Goal: Task Accomplishment & Management: Manage account settings

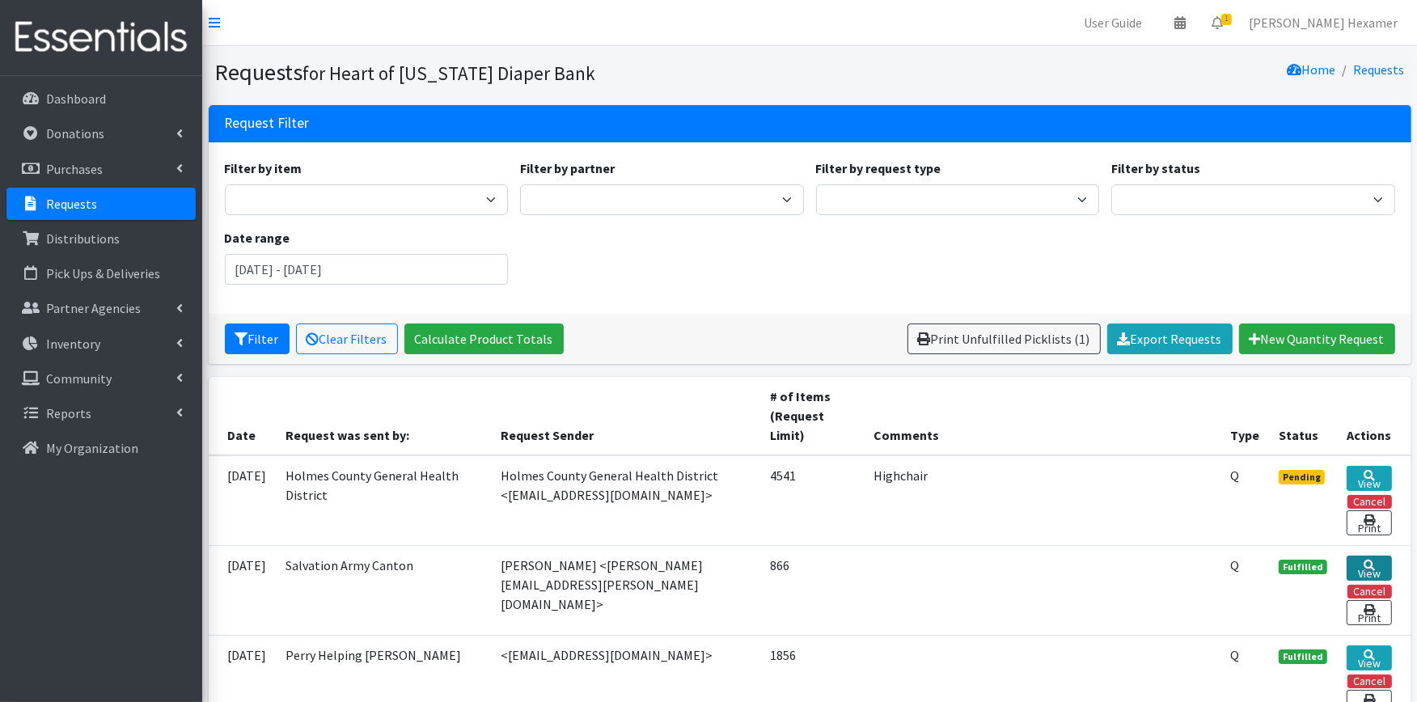
click at [1356, 569] on link "View" at bounding box center [1369, 568] width 45 height 25
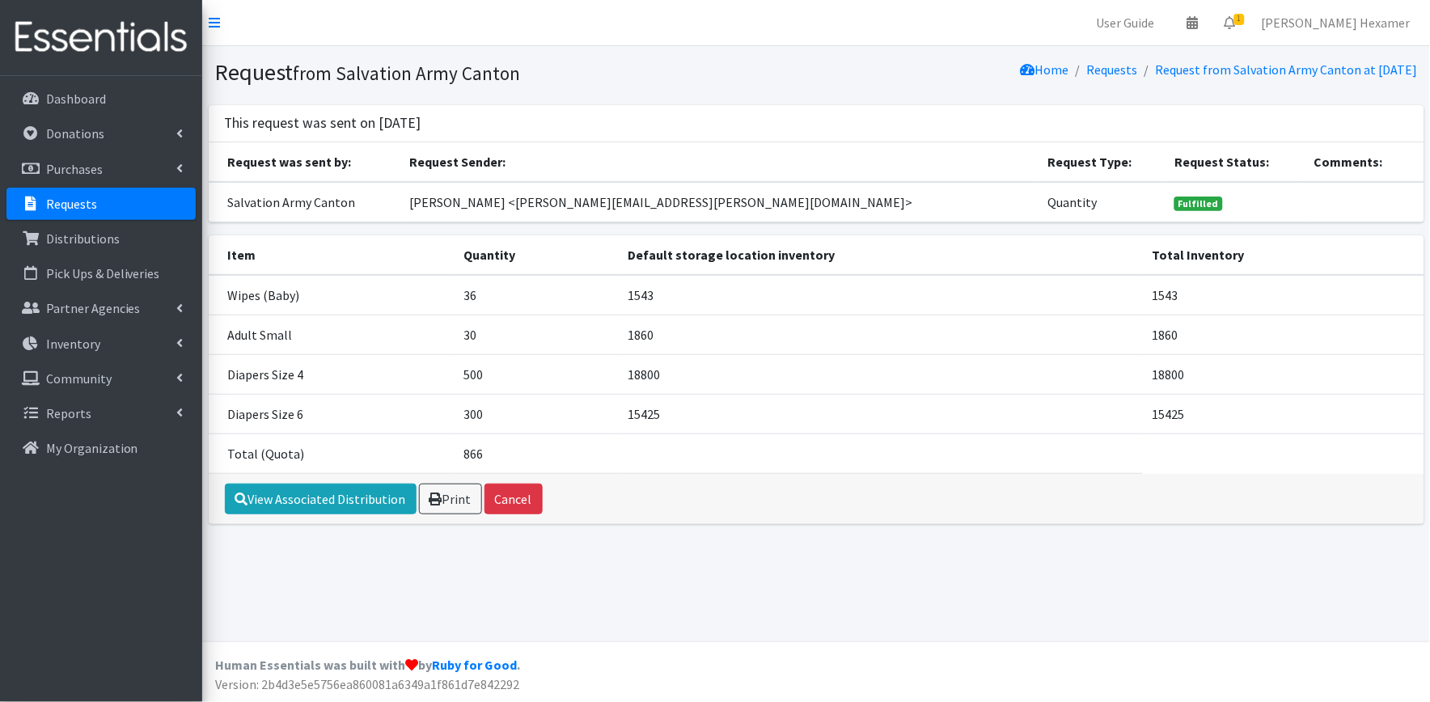
click at [287, 481] on div "View Associated Distribution Print Cancel" at bounding box center [817, 499] width 1216 height 50
click at [306, 506] on link "View Associated Distribution" at bounding box center [321, 499] width 192 height 31
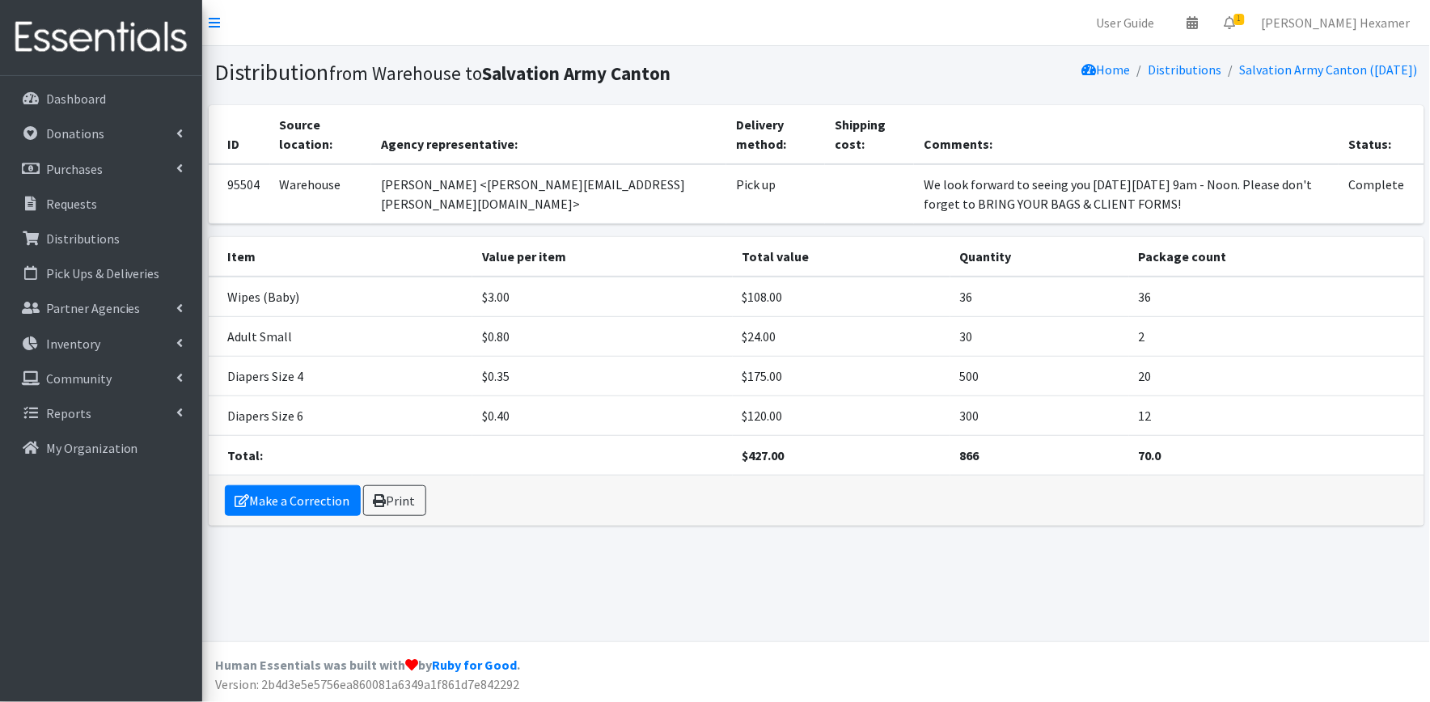
drag, startPoint x: 1176, startPoint y: 201, endPoint x: 887, endPoint y: 175, distance: 290.8
click at [914, 175] on td "We look forward to seeing you on Tuesday, August 26 from 9am - Noon. Please don…" at bounding box center [1126, 194] width 425 height 60
copy td "We look forward to seeing you on Tuesday, August 26 from 9am - Noon. Please don…"
click at [60, 190] on link "Requests" at bounding box center [100, 204] width 189 height 32
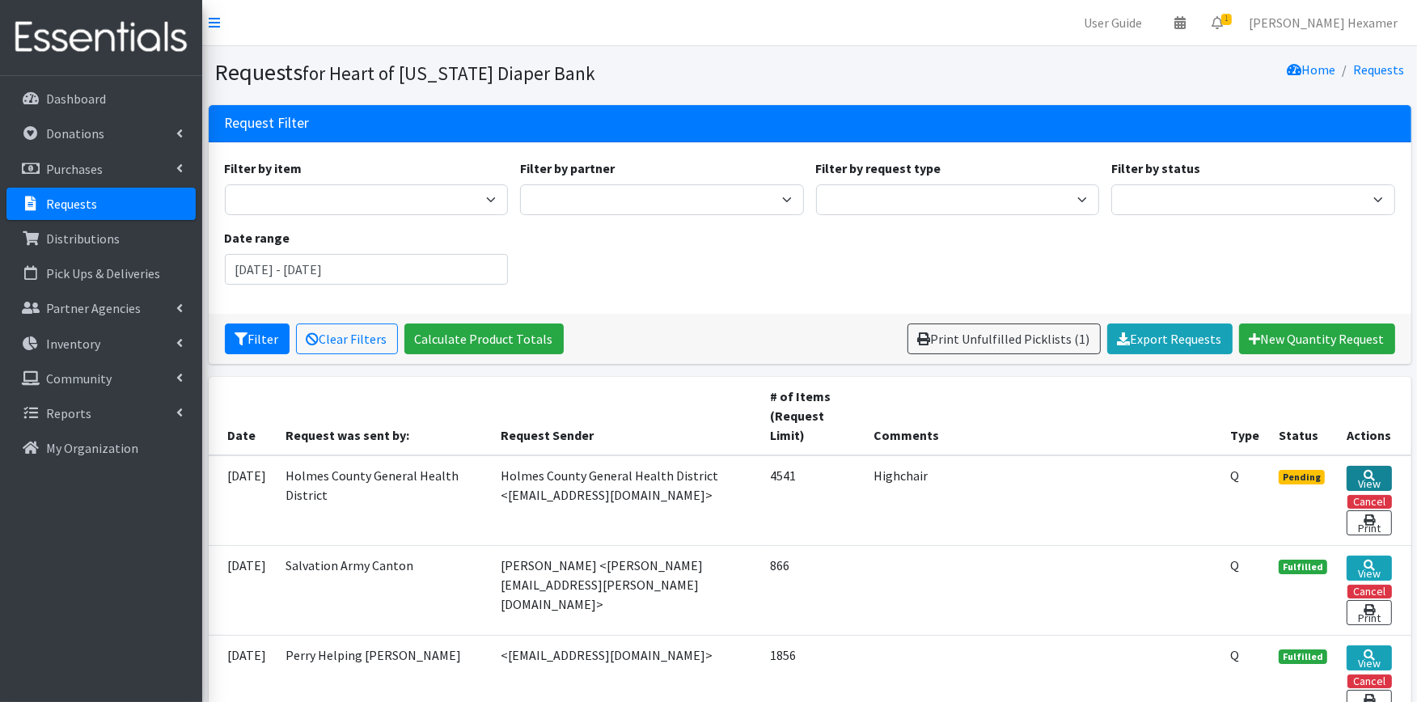
click at [1359, 477] on link "View" at bounding box center [1369, 478] width 45 height 25
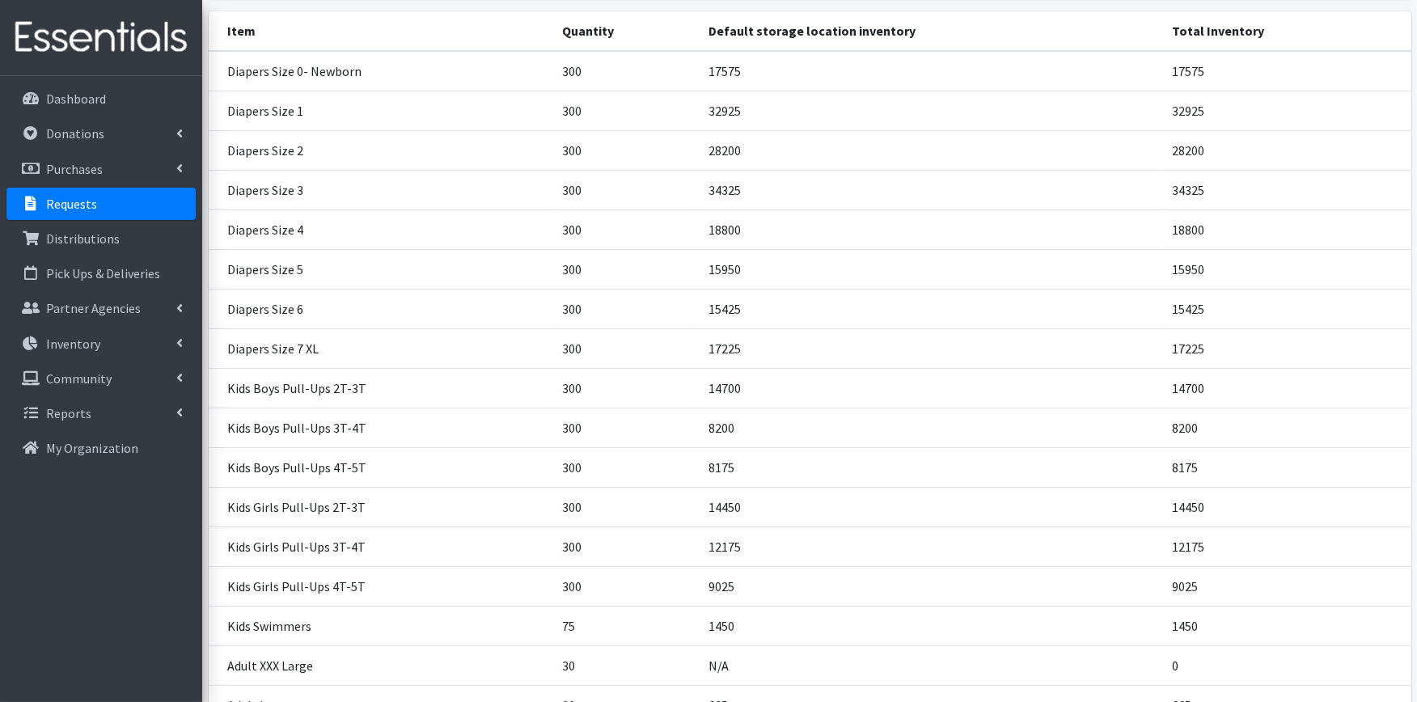
scroll to position [728, 0]
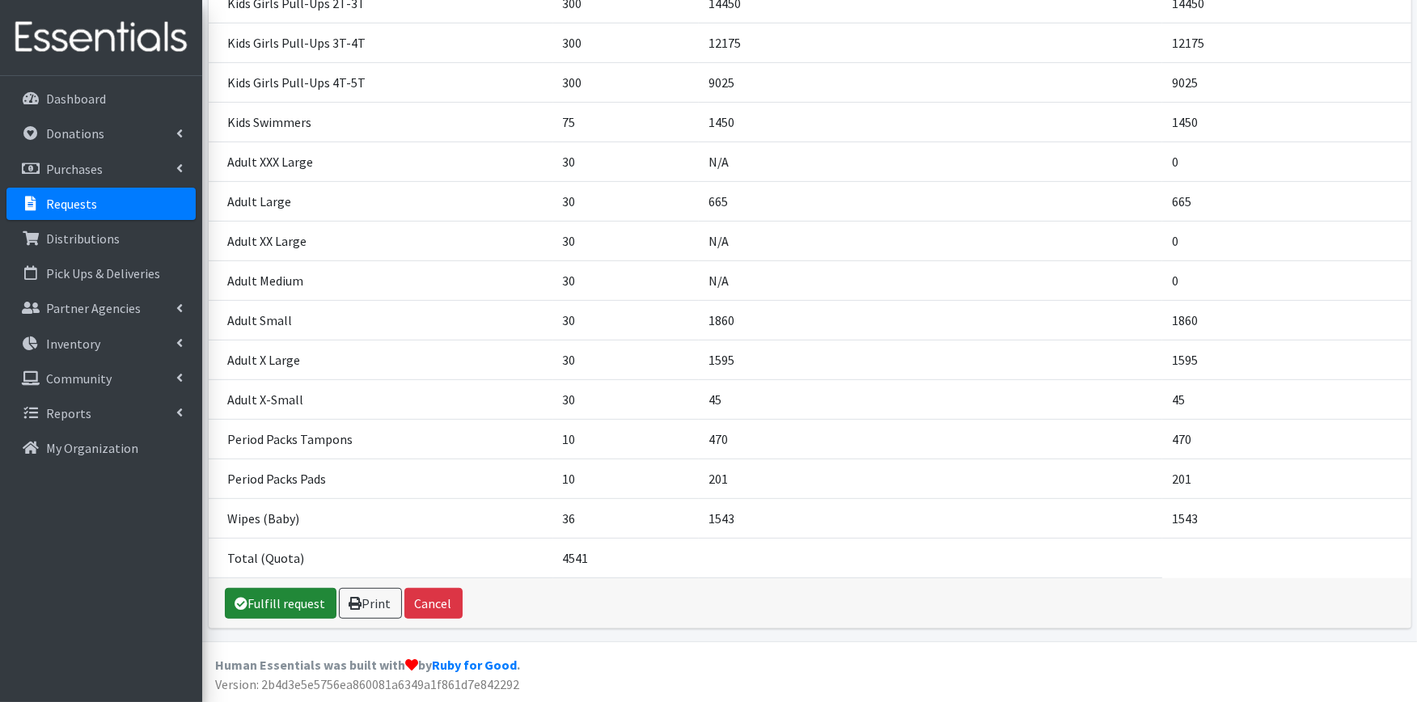
click at [273, 599] on link "Fulfill request" at bounding box center [281, 603] width 112 height 31
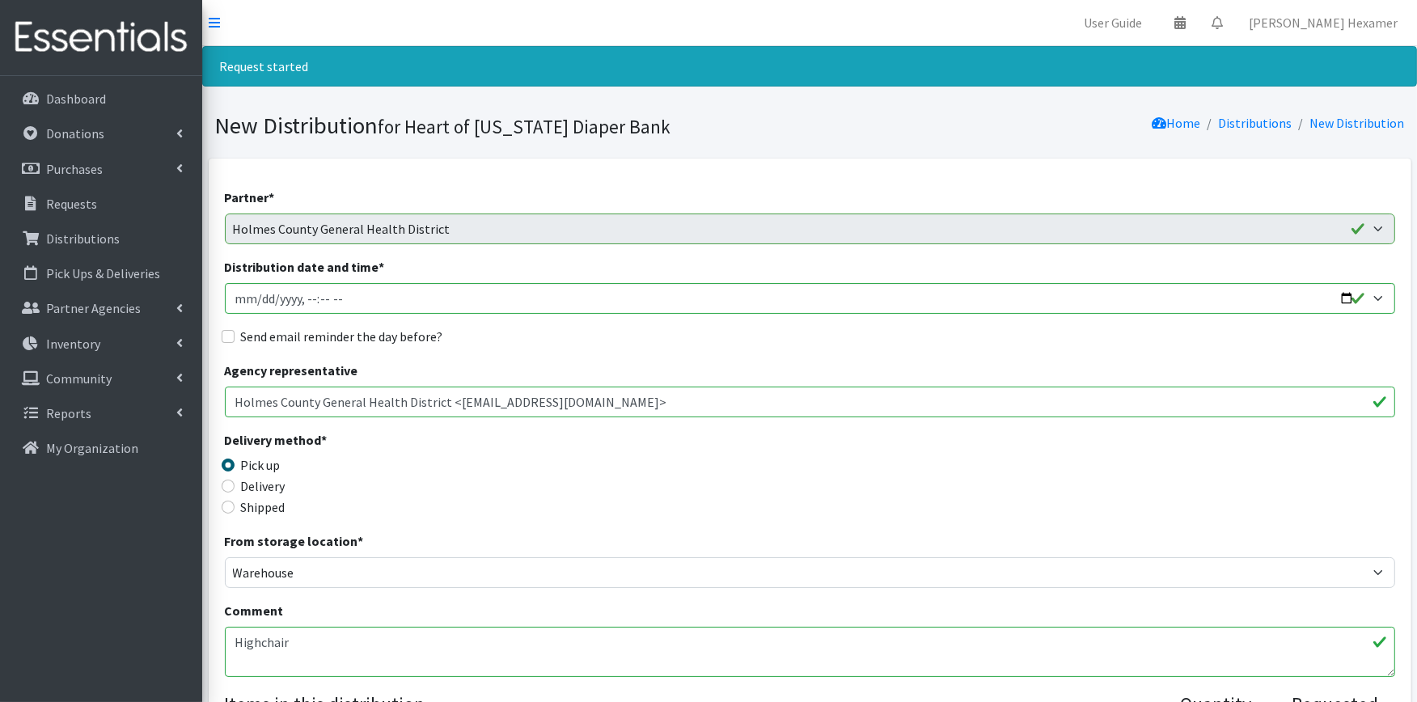
click at [315, 642] on textarea "Highchair" at bounding box center [810, 652] width 1171 height 50
paste textarea "We look forward to seeing you on Tuesday, August 26 from 9am - Noon. Please don…"
click at [248, 657] on textarea "Highchair" at bounding box center [810, 652] width 1171 height 50
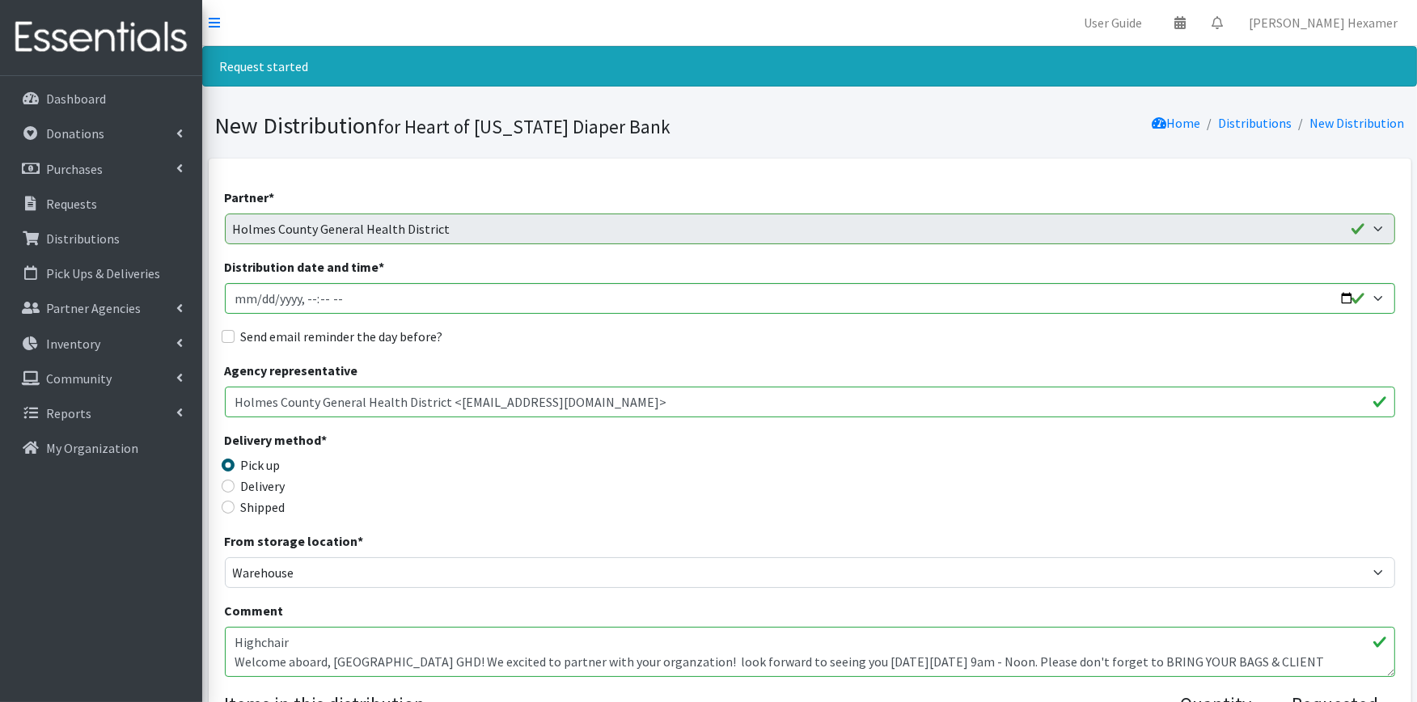
drag, startPoint x: 629, startPoint y: 650, endPoint x: 642, endPoint y: 665, distance: 19.0
click at [461, 659] on textarea "Highchair" at bounding box center [810, 652] width 1171 height 50
click at [705, 659] on textarea "Highchair" at bounding box center [810, 652] width 1171 height 50
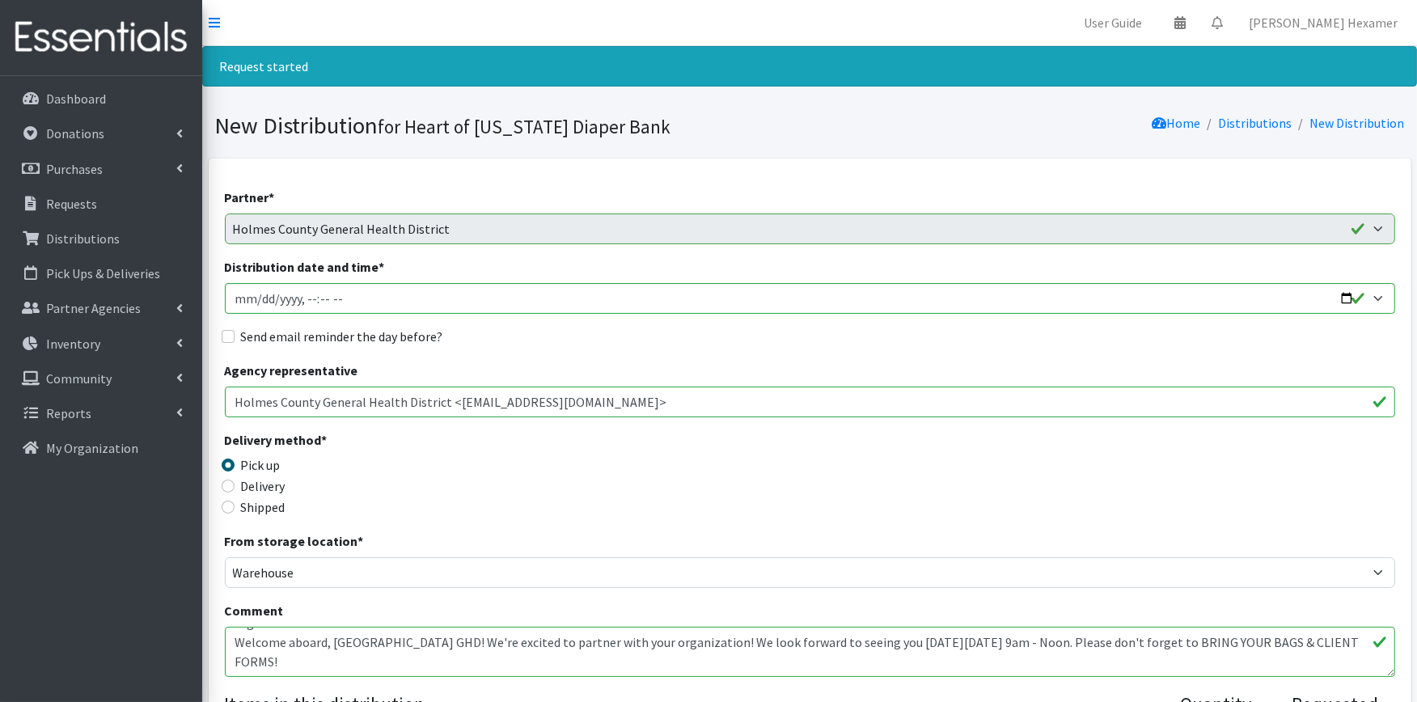
drag, startPoint x: 989, startPoint y: 657, endPoint x: 947, endPoint y: 660, distance: 42.2
click at [947, 660] on textarea "Highchair" at bounding box center [810, 652] width 1171 height 50
click at [1042, 647] on textarea "Highchair" at bounding box center [810, 652] width 1171 height 50
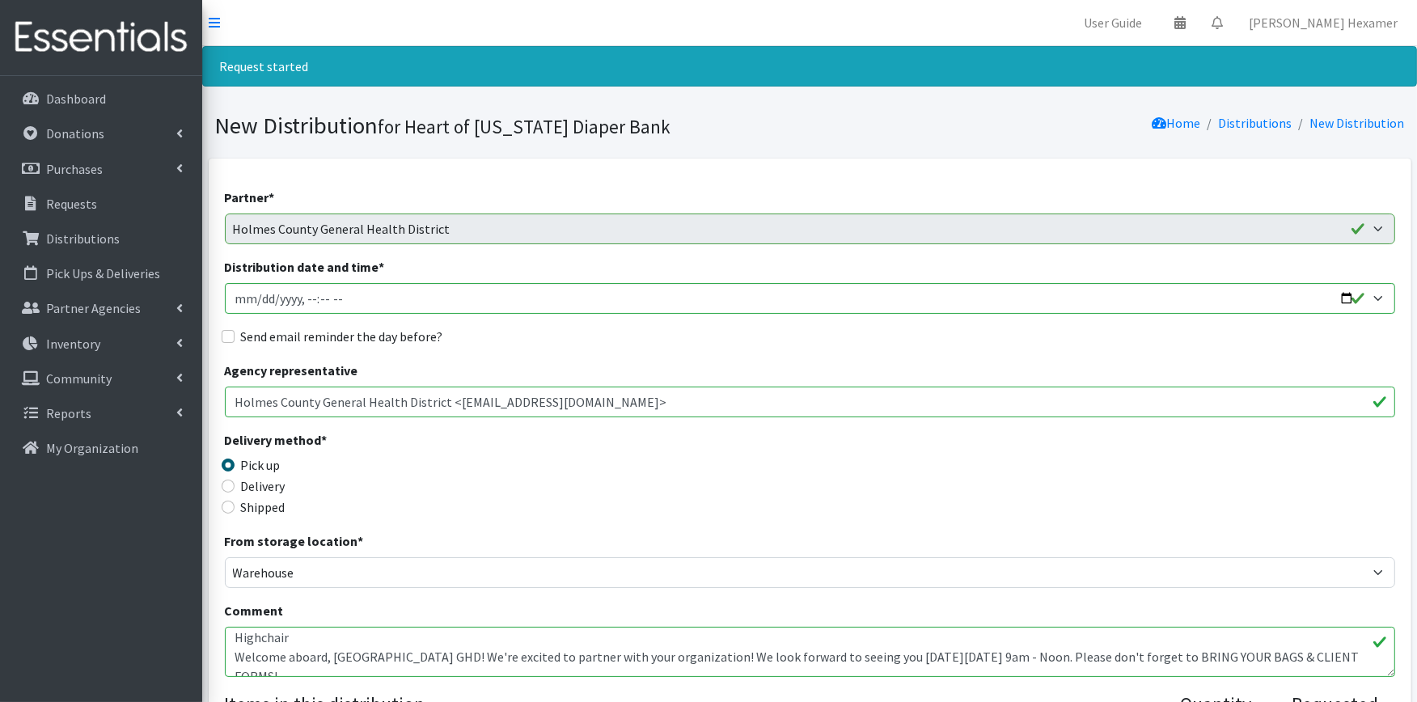
scroll to position [0, 0]
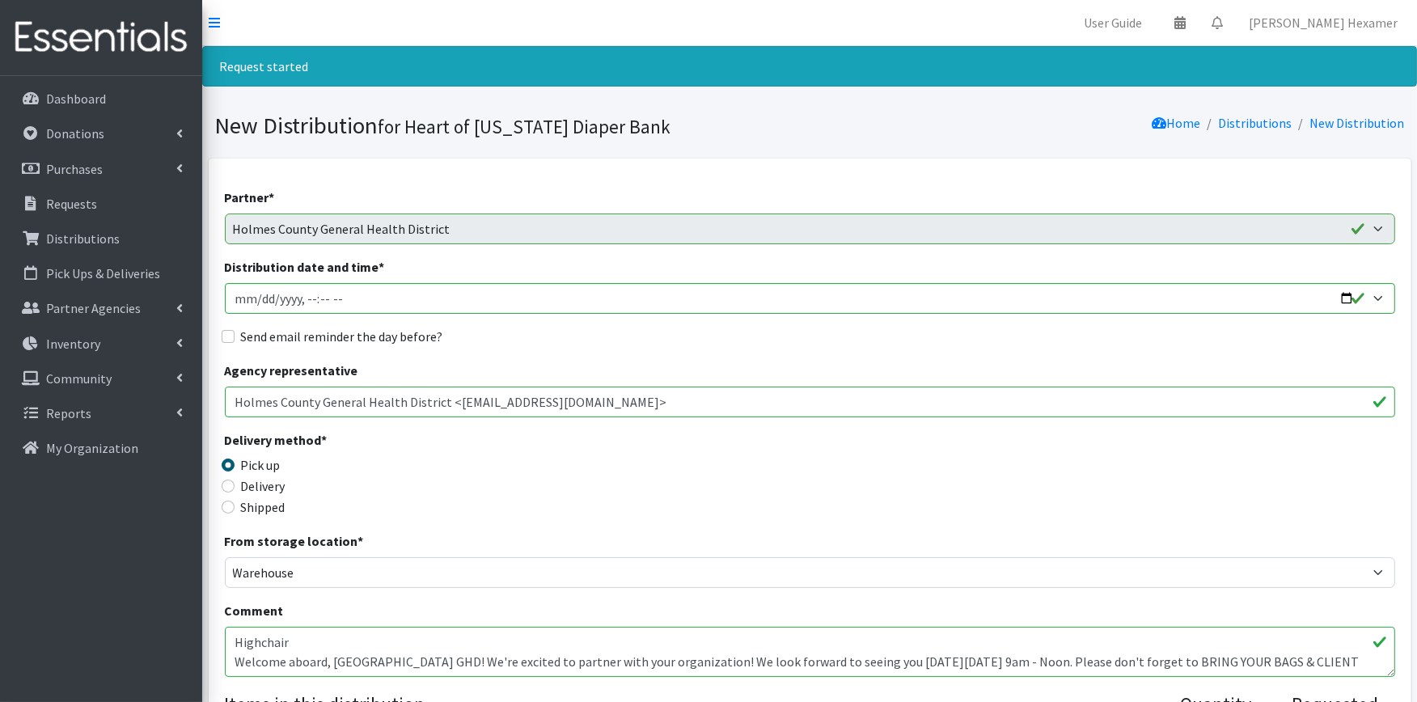
drag, startPoint x: 394, startPoint y: 662, endPoint x: 942, endPoint y: 656, distance: 548.5
click at [942, 656] on textarea "Highchair" at bounding box center [810, 652] width 1171 height 50
click at [975, 665] on textarea "Highchair" at bounding box center [810, 652] width 1171 height 50
click at [1081, 665] on textarea "Highchair" at bounding box center [810, 652] width 1171 height 50
type textarea "Highchair Welcome aboard, Holmes County GHD! We're excited to partner with your…"
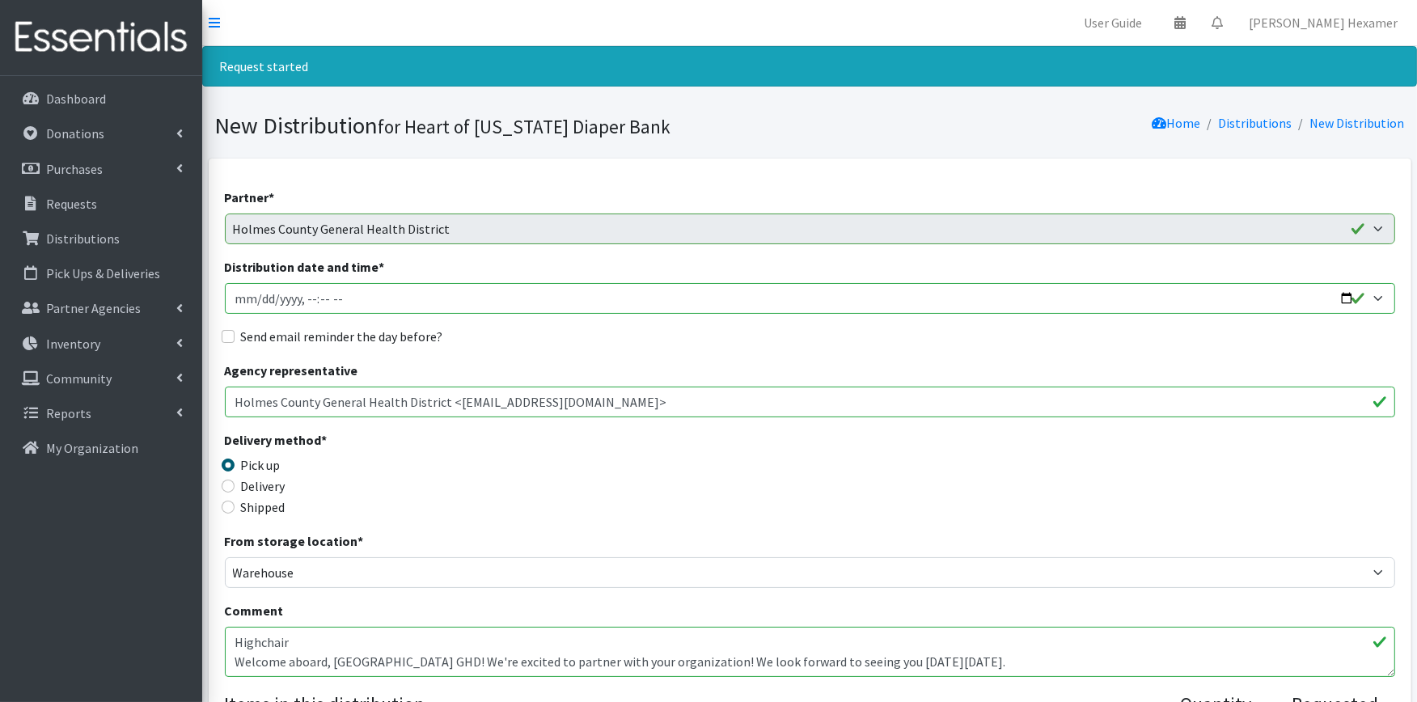
click at [1352, 297] on input "Distribution date and time *" at bounding box center [810, 298] width 1171 height 31
type input "2025-09-09T08:30"
click at [629, 333] on div "Send email reminder the day before?" at bounding box center [810, 336] width 1171 height 19
click at [313, 333] on label "Send email reminder the day before?" at bounding box center [342, 336] width 202 height 19
click at [235, 333] on input "Send email reminder the day before?" at bounding box center [228, 336] width 13 height 13
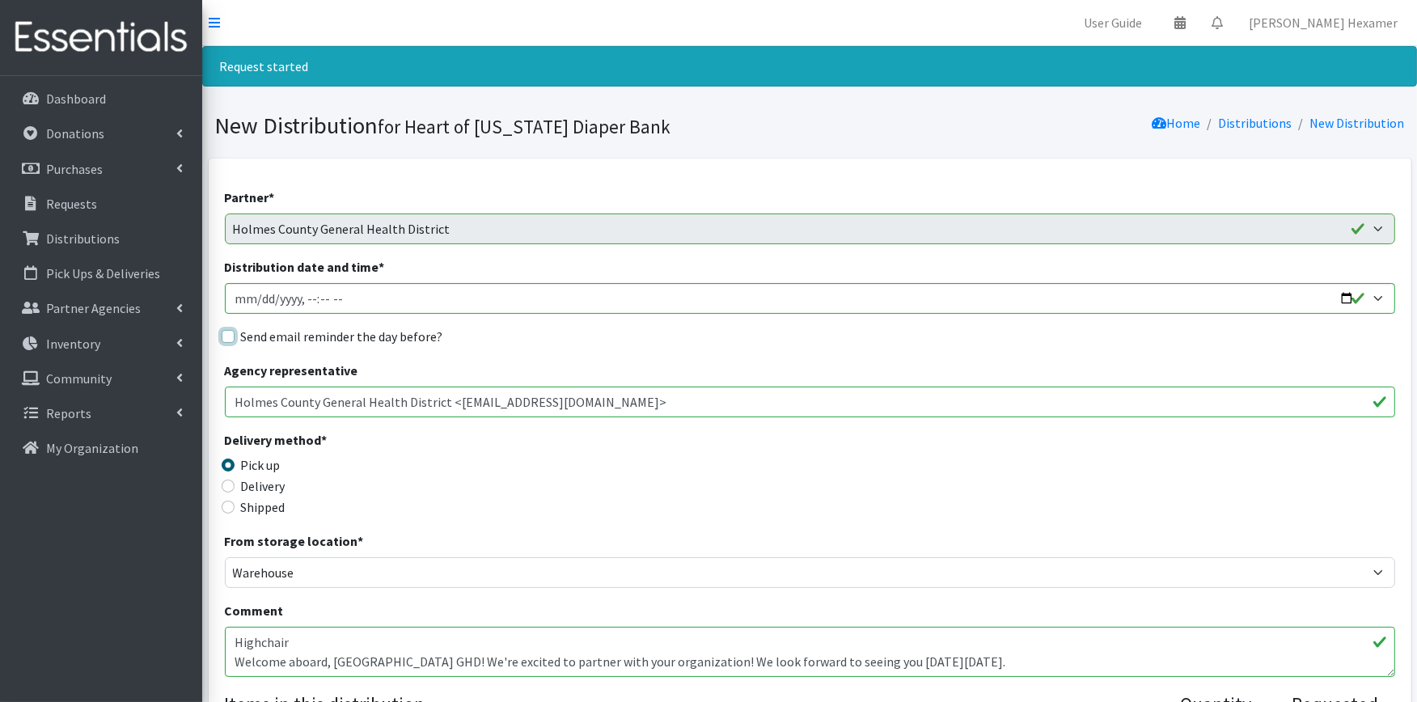
checkbox input "true"
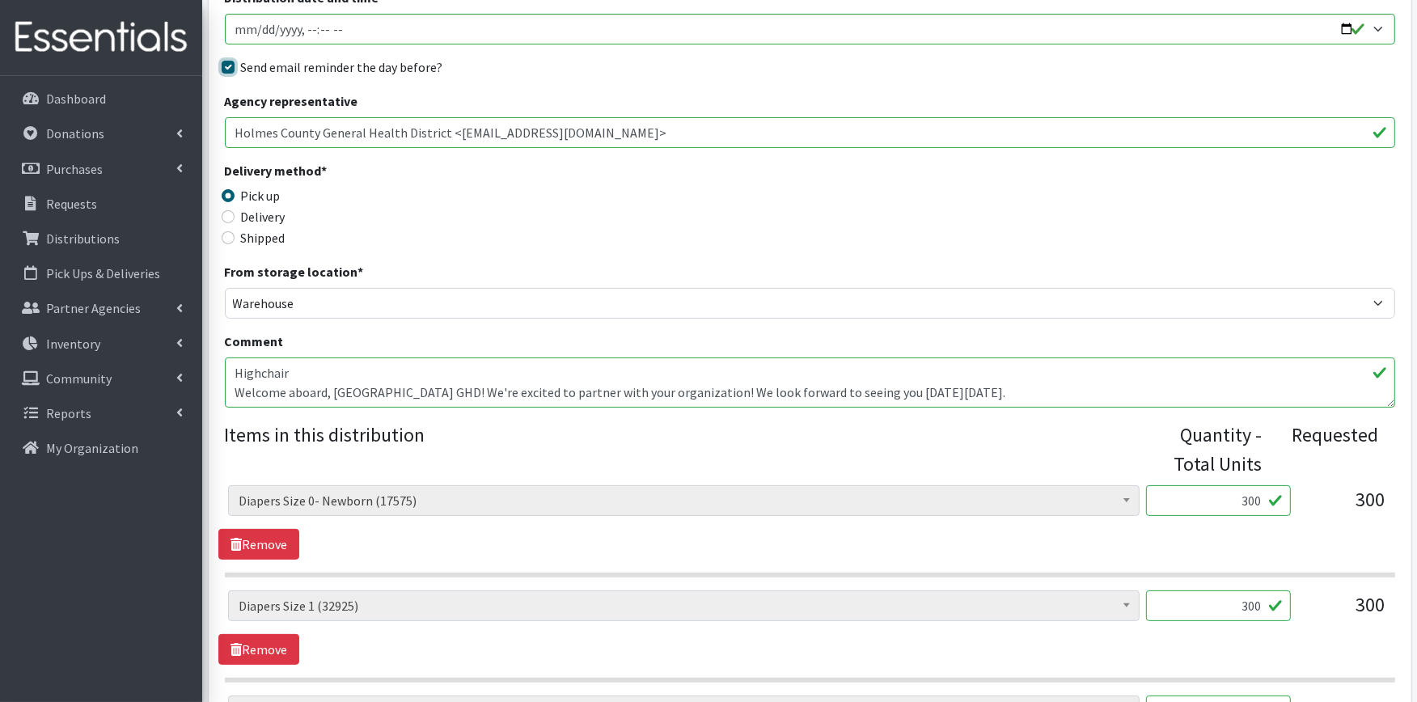
scroll to position [359, 0]
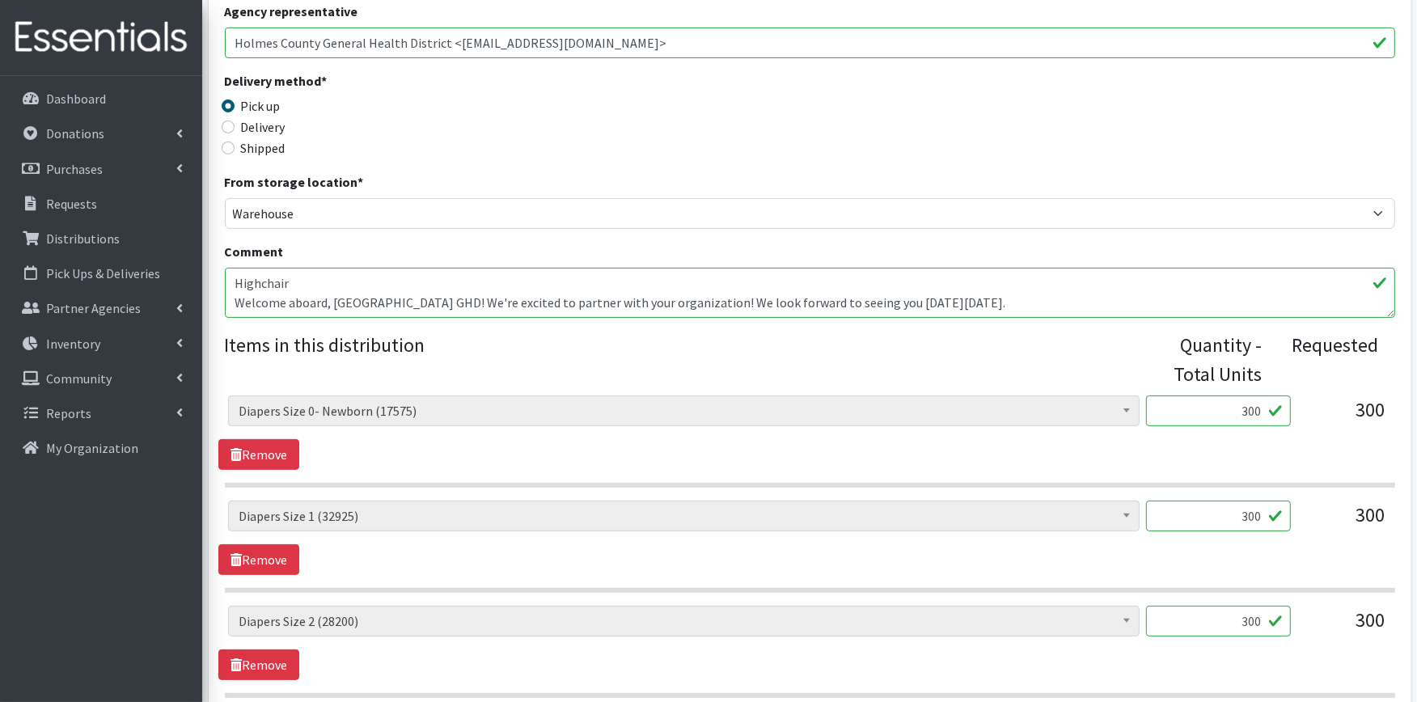
click at [313, 277] on textarea "Highchair" at bounding box center [810, 293] width 1171 height 50
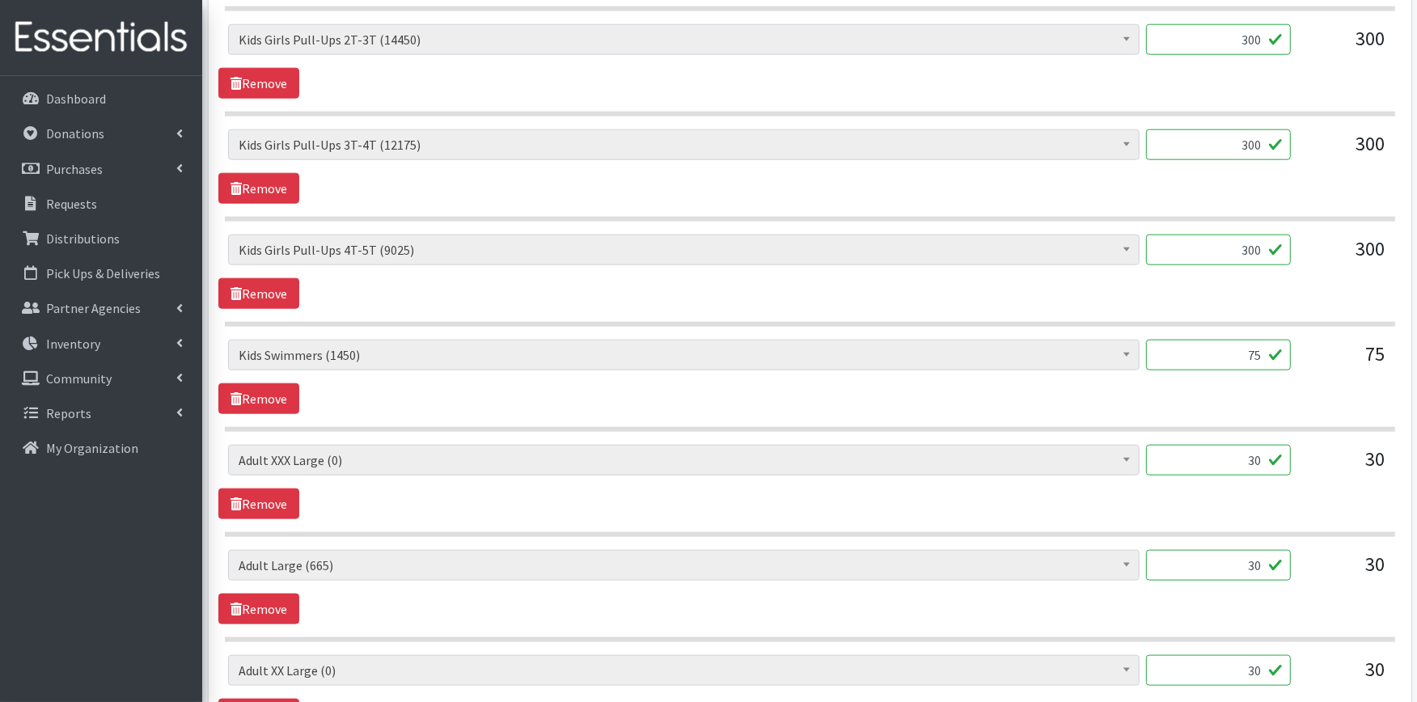
scroll to position [1977, 0]
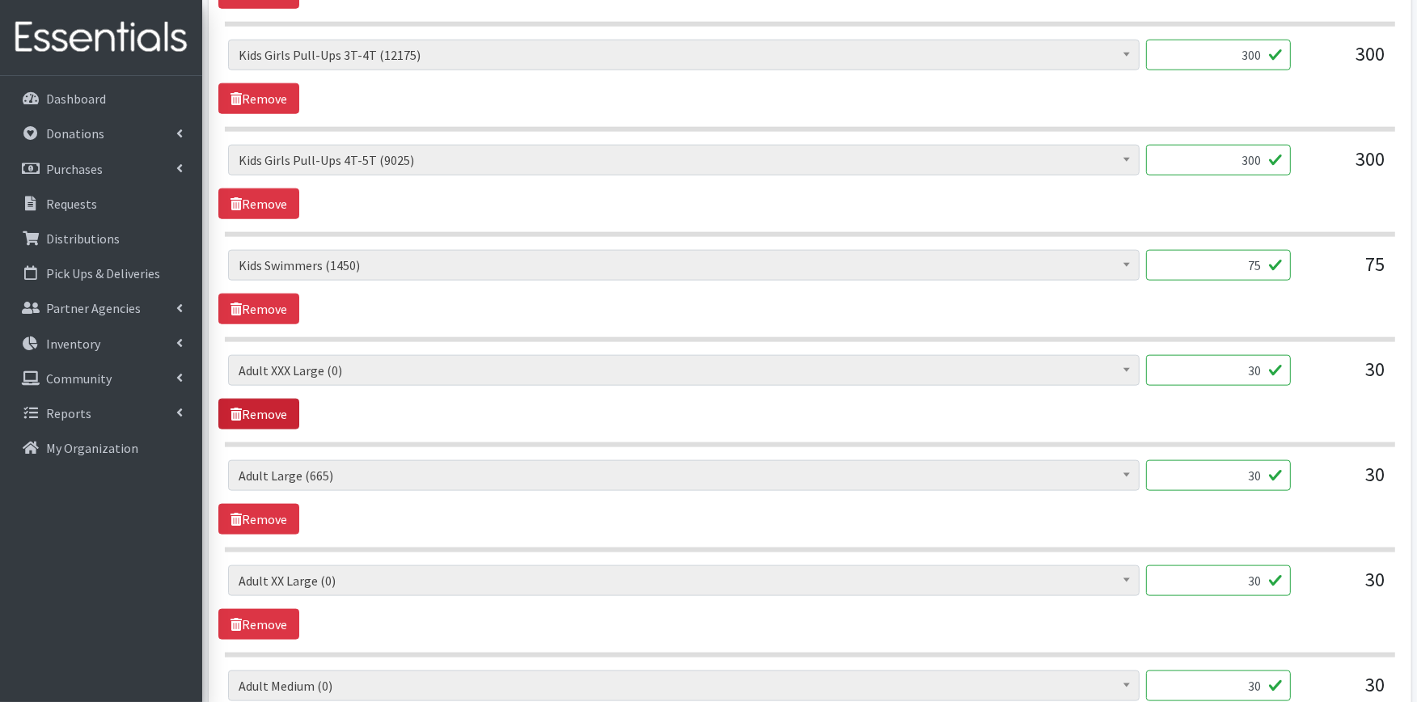
type textarea "Highchair - We've pulled it for you. Welcome aboard, Holmes County GHD! We're e…"
click at [269, 415] on link "Remove" at bounding box center [258, 414] width 81 height 31
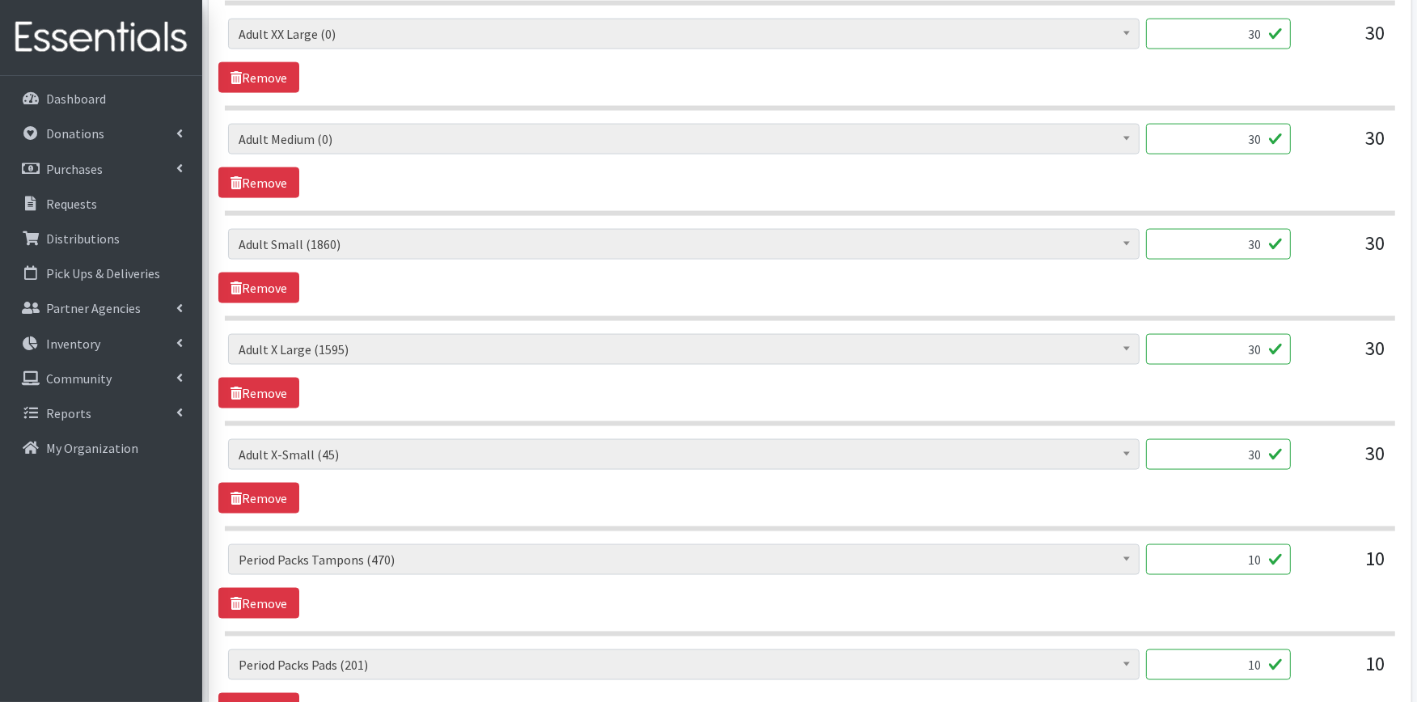
scroll to position [2427, 0]
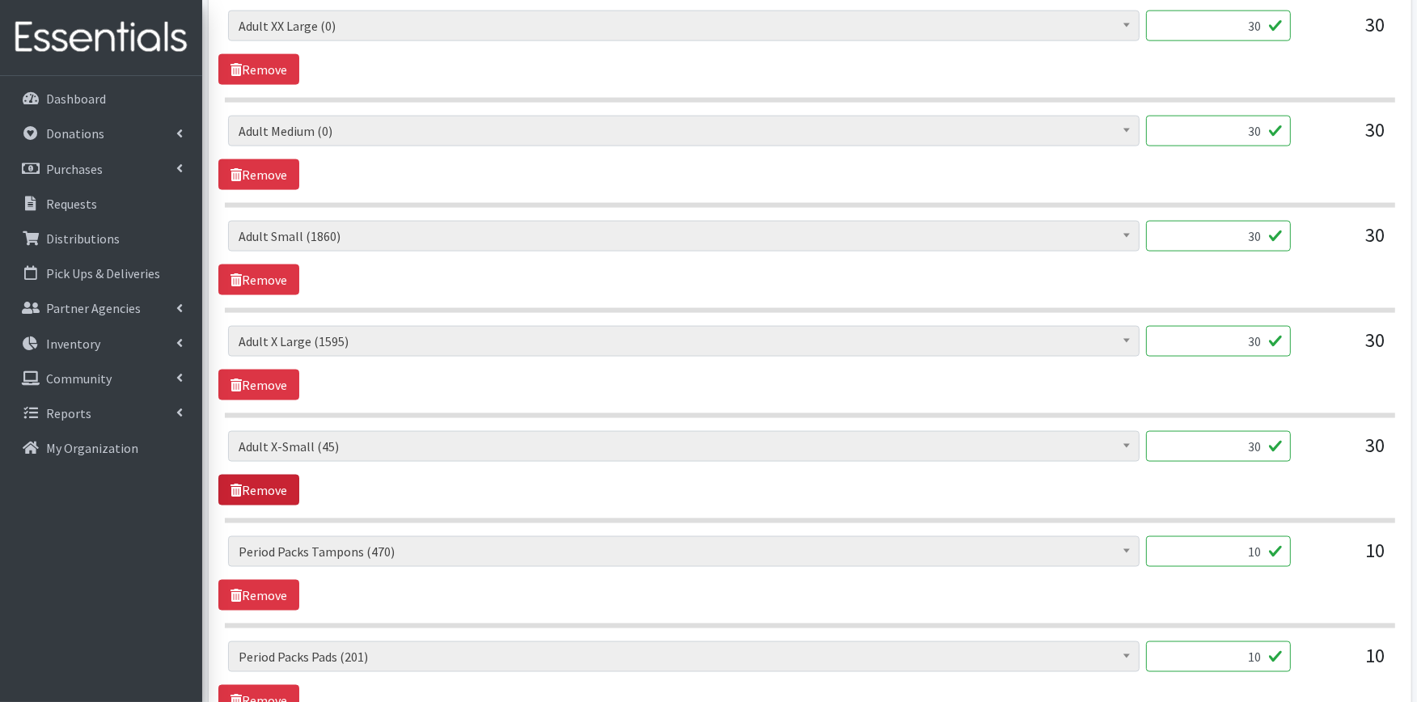
click at [269, 489] on link "Remove" at bounding box center [258, 490] width 81 height 31
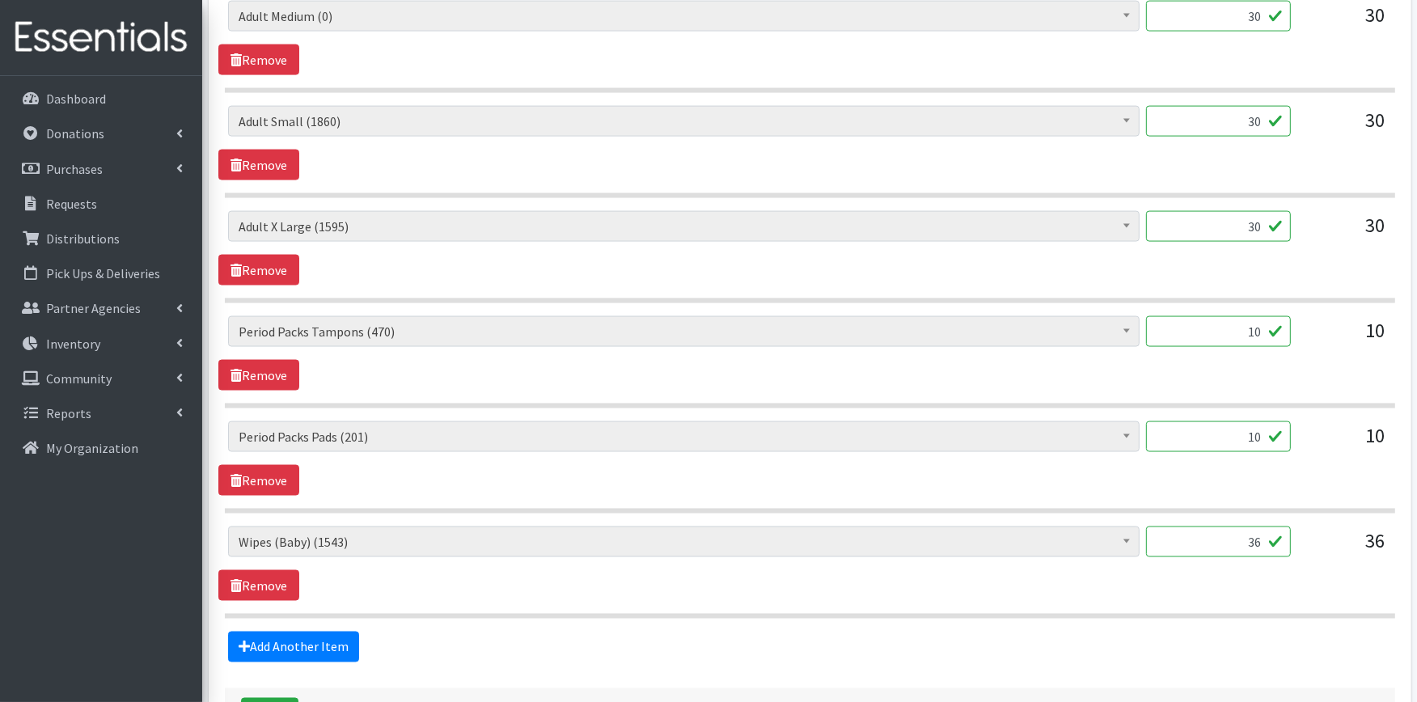
scroll to position [2672, 0]
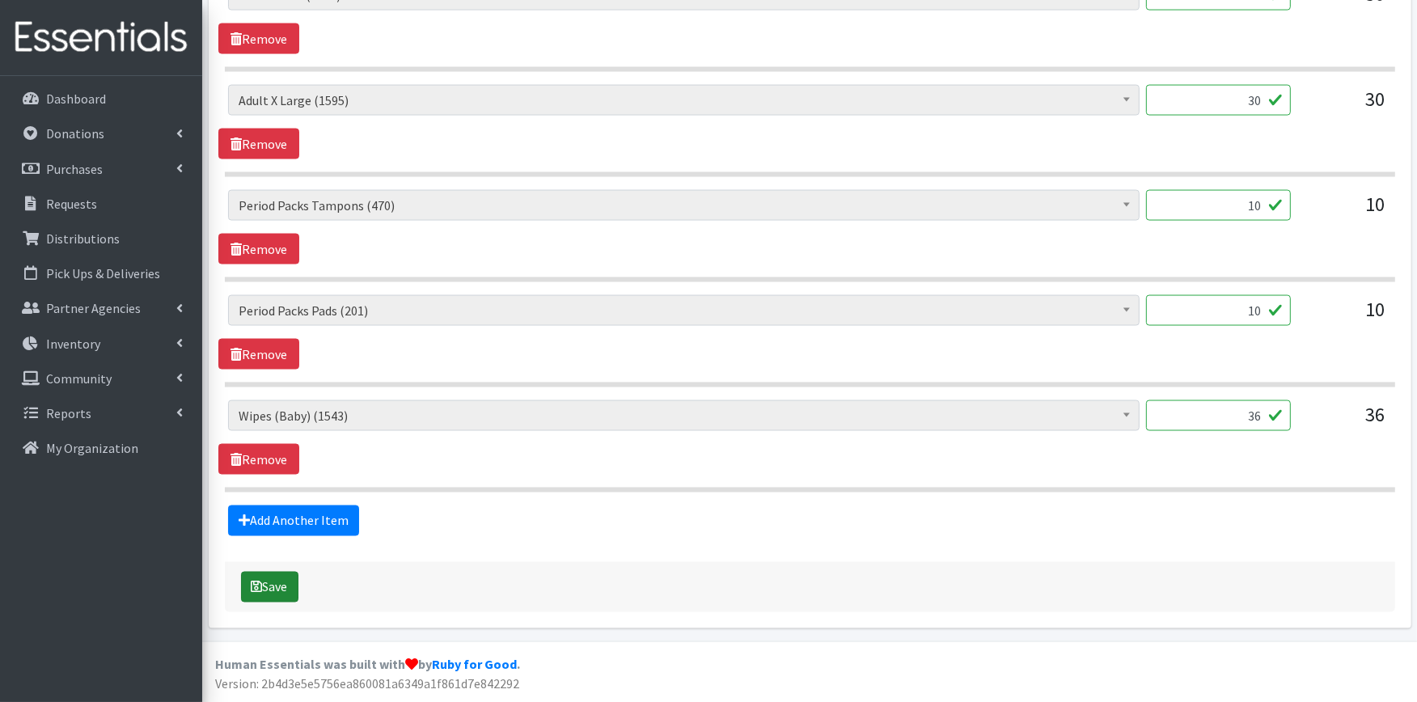
click at [282, 586] on button "Save" at bounding box center [269, 587] width 57 height 31
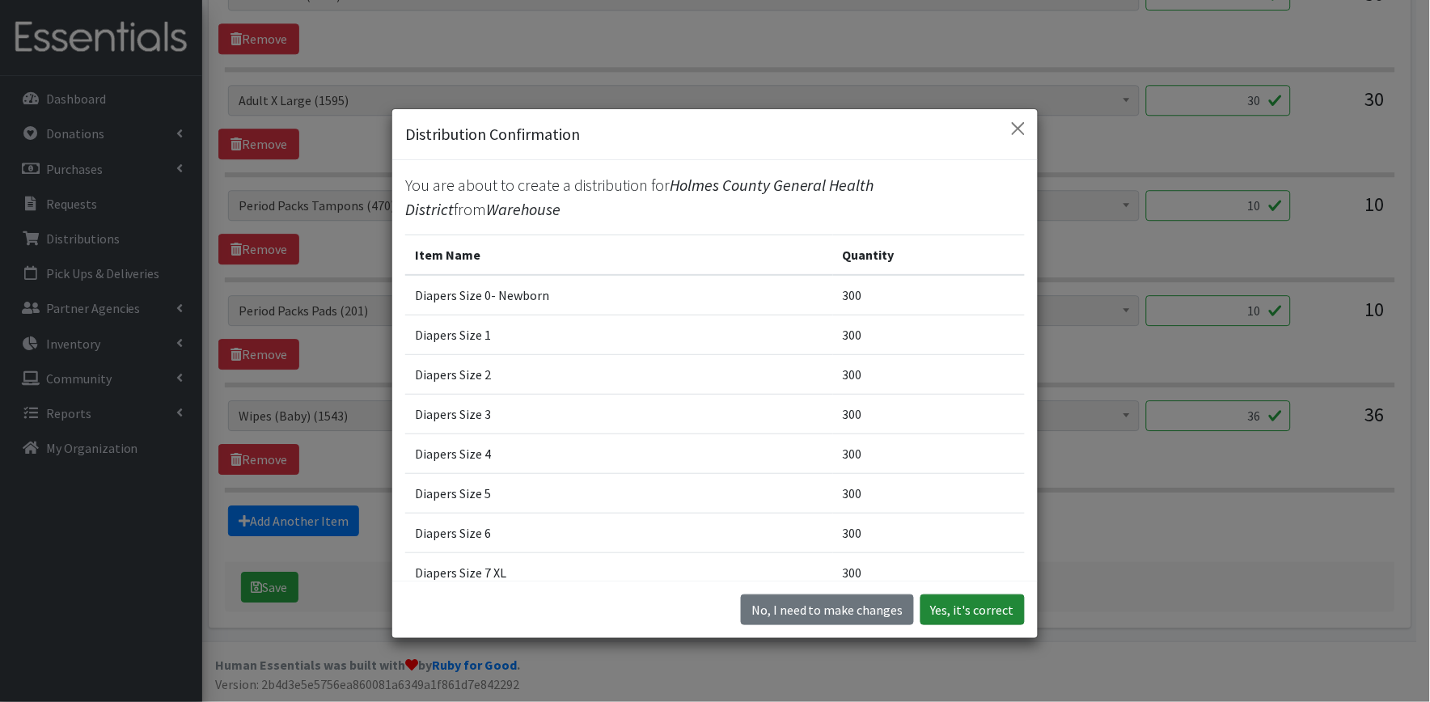
click at [942, 599] on button "Yes, it's correct" at bounding box center [973, 610] width 104 height 31
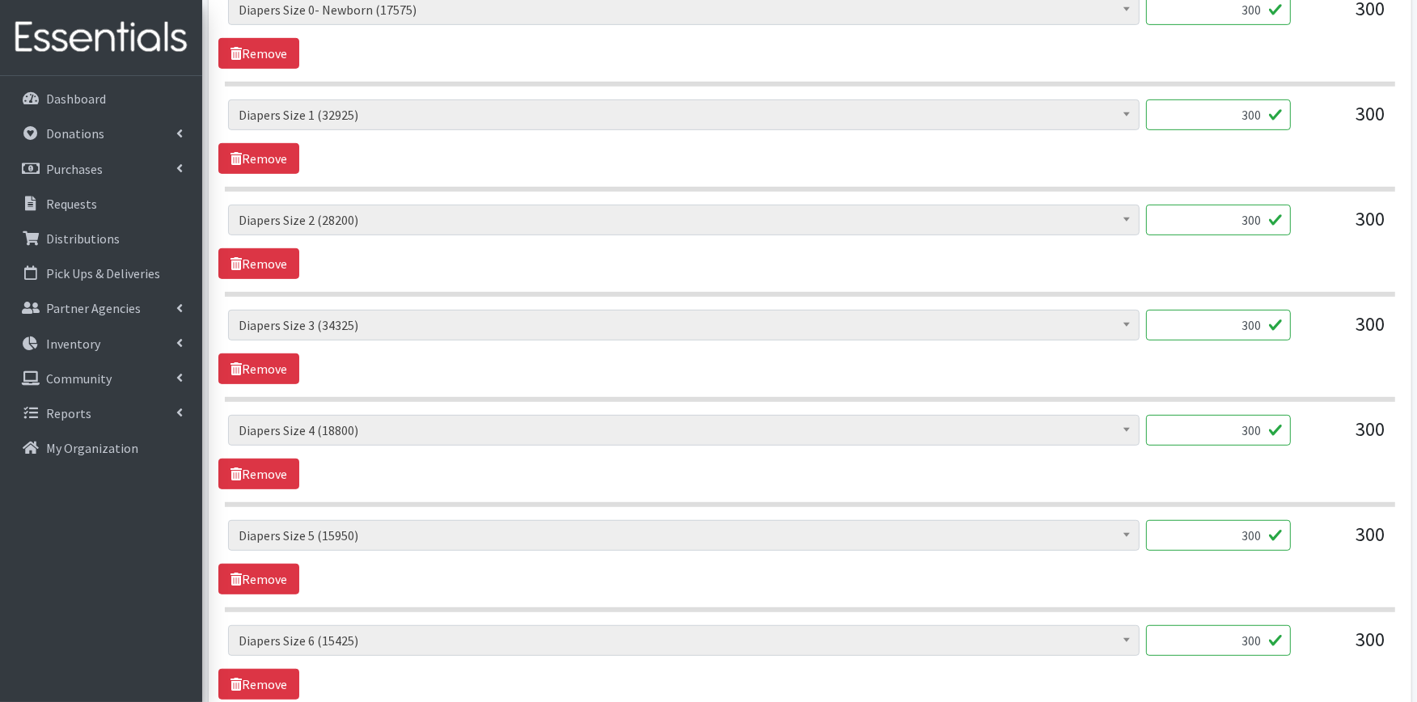
scroll to position [629, 0]
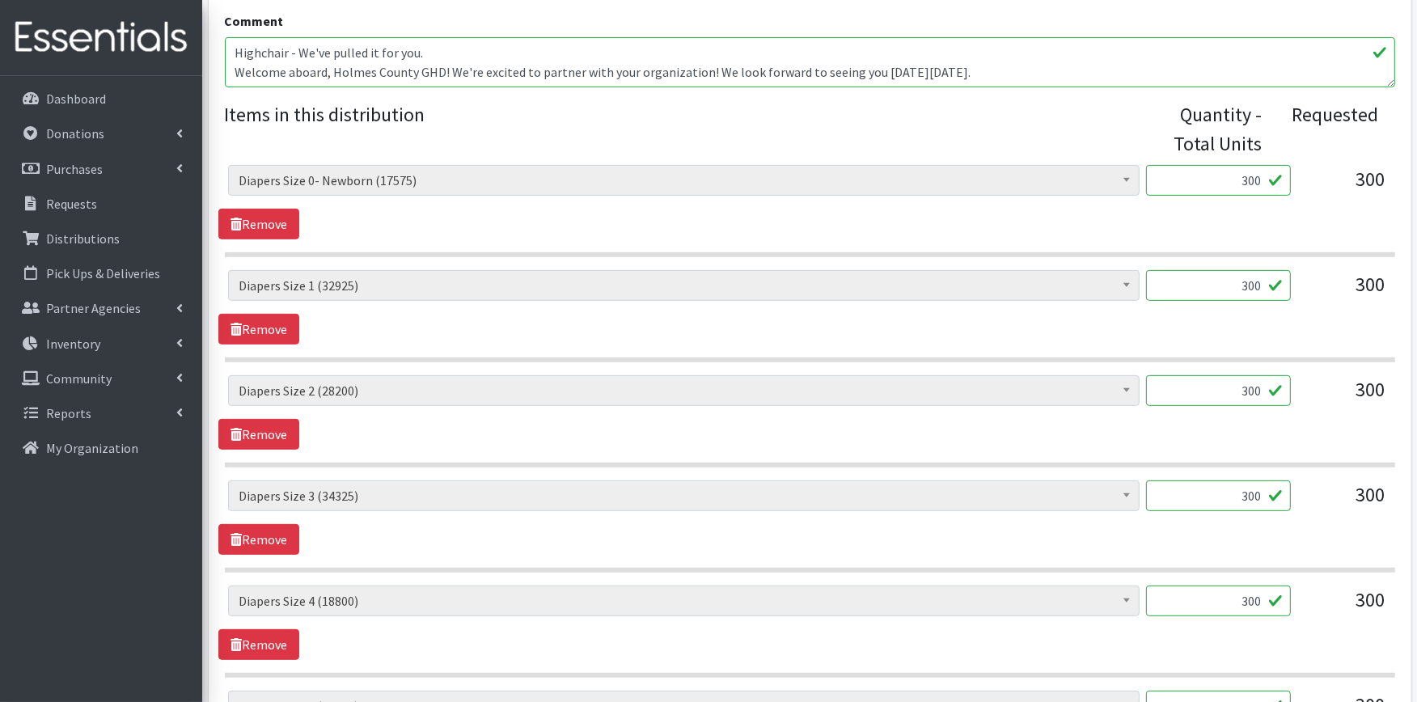
drag, startPoint x: 1045, startPoint y: 78, endPoint x: 146, endPoint y: 23, distance: 900.5
click at [109, 133] on link "Donations" at bounding box center [100, 133] width 189 height 32
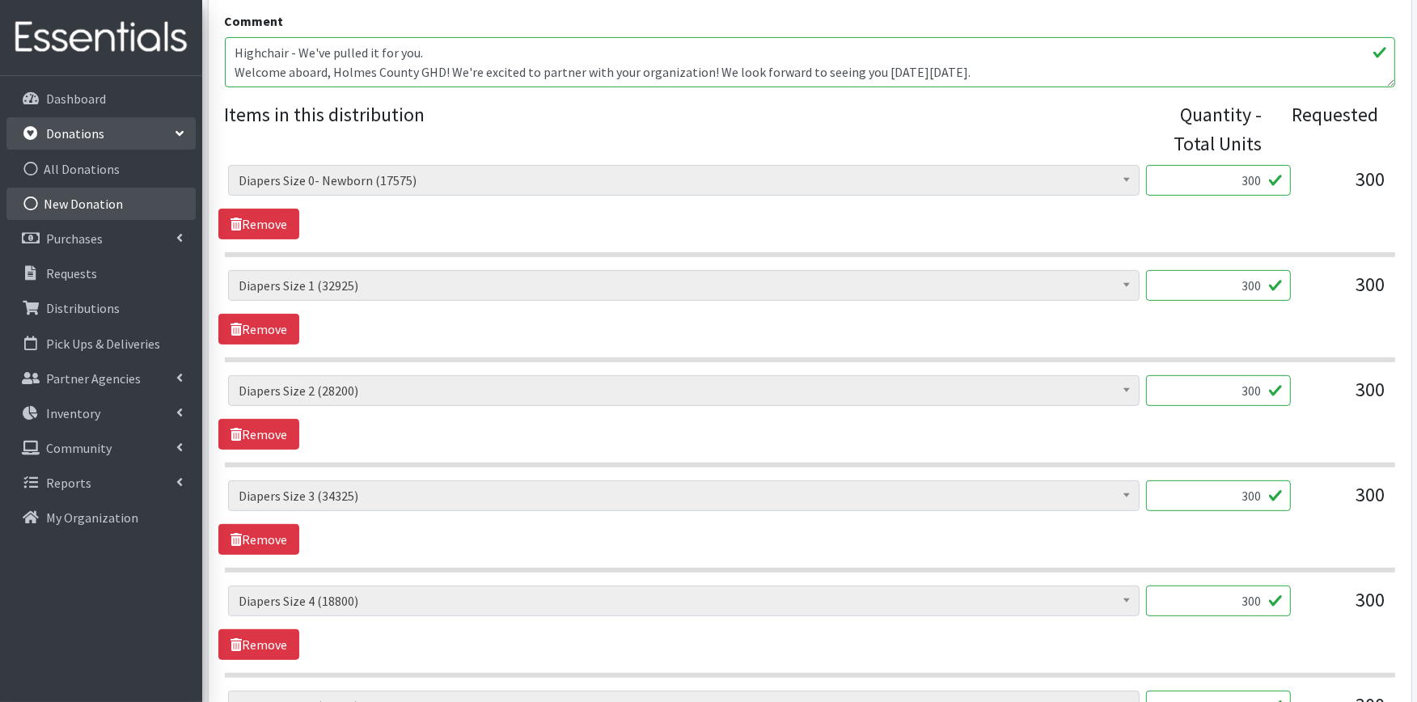
click at [124, 189] on link "New Donation" at bounding box center [100, 204] width 189 height 32
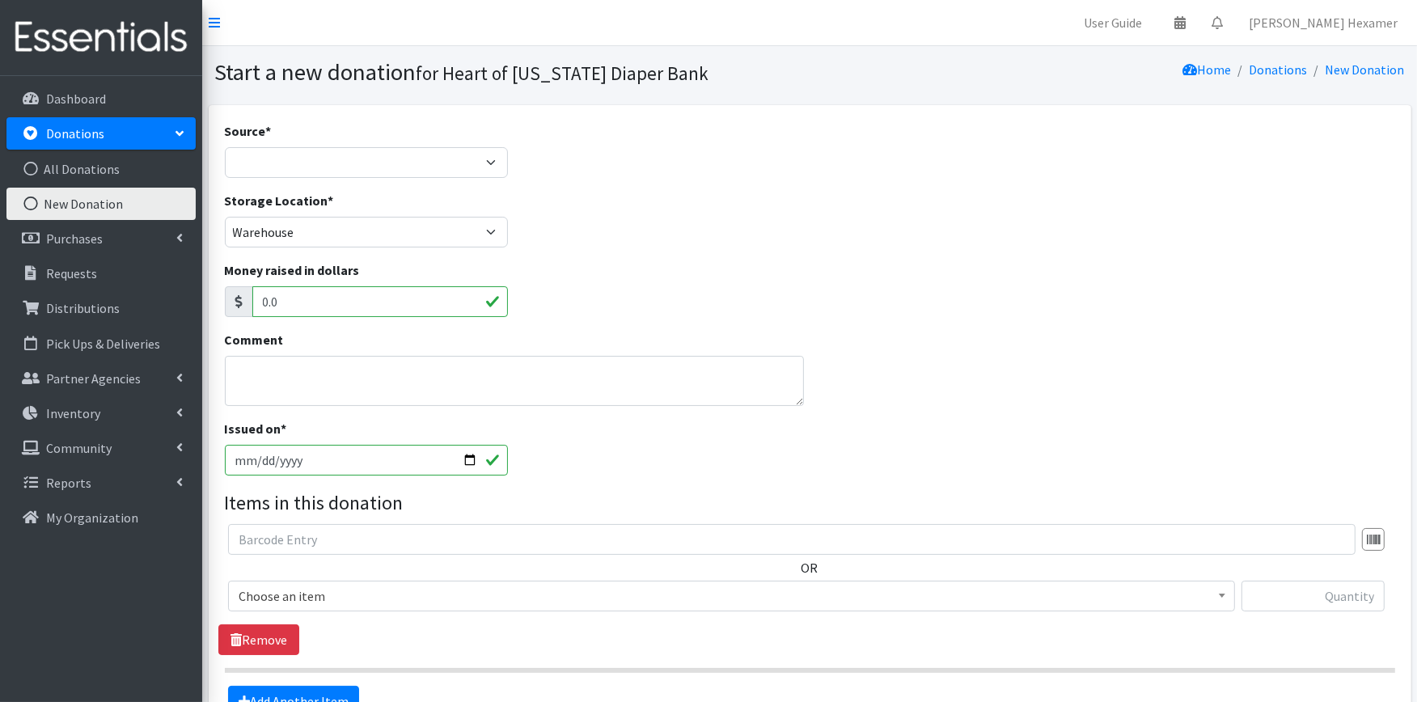
click at [277, 146] on div "Source * Product Drive Manufacturer Donation Site Misc. Donation" at bounding box center [367, 149] width 284 height 57
click at [277, 164] on select "Product Drive Manufacturer Donation Site Misc. Donation" at bounding box center [367, 162] width 284 height 31
select select "Misc. Donation"
click at [225, 147] on select "Product Drive Manufacturer Donation Site Misc. Donation" at bounding box center [367, 162] width 284 height 31
click at [277, 360] on textarea "Comment" at bounding box center [514, 381] width 579 height 50
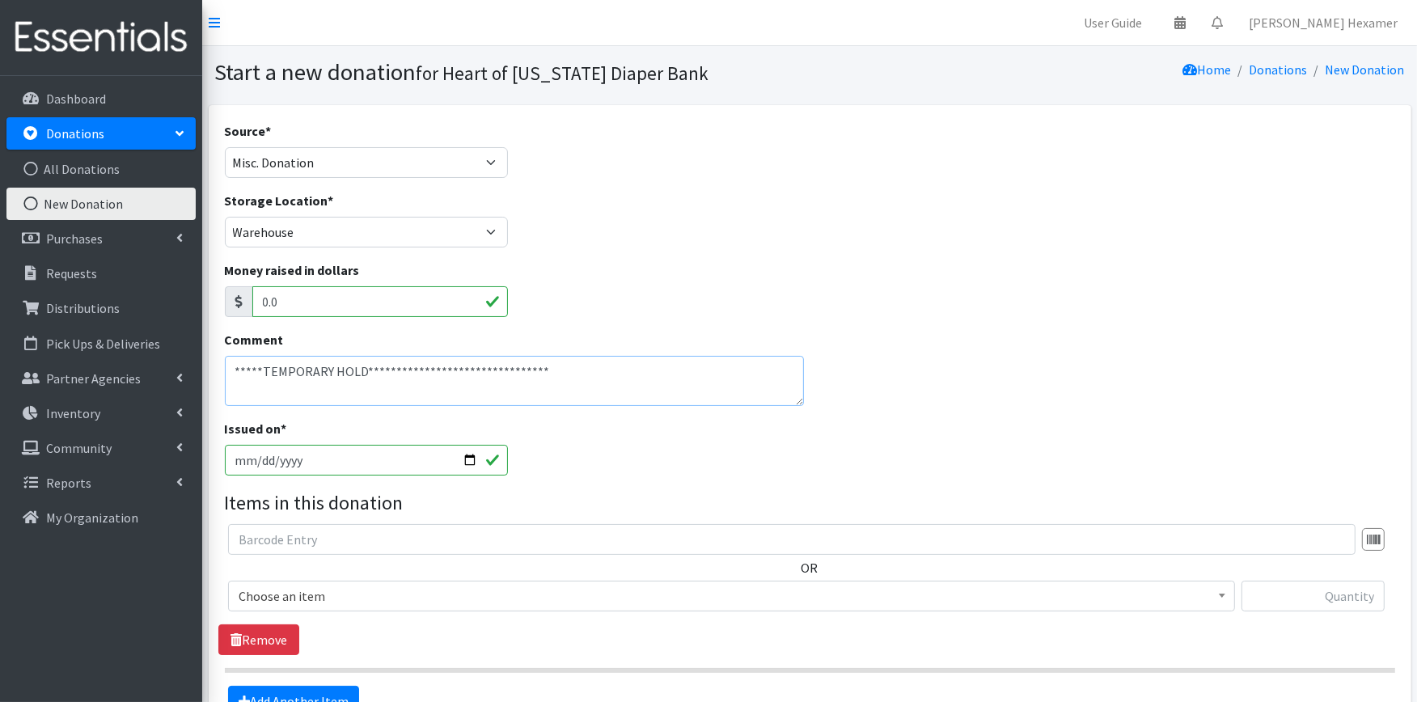
type textarea "**********"
click at [694, 453] on div "Issued on * 2025-09-02" at bounding box center [809, 454] width 1183 height 70
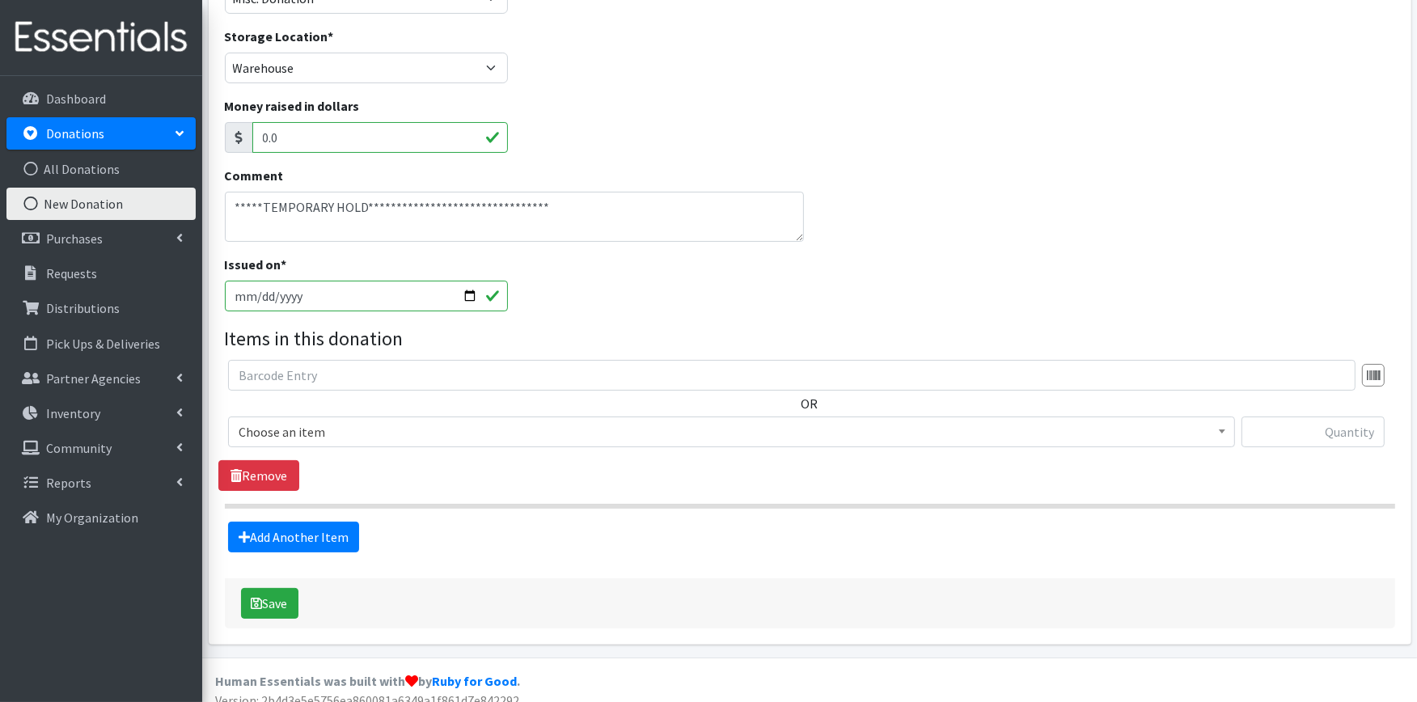
scroll to position [180, 0]
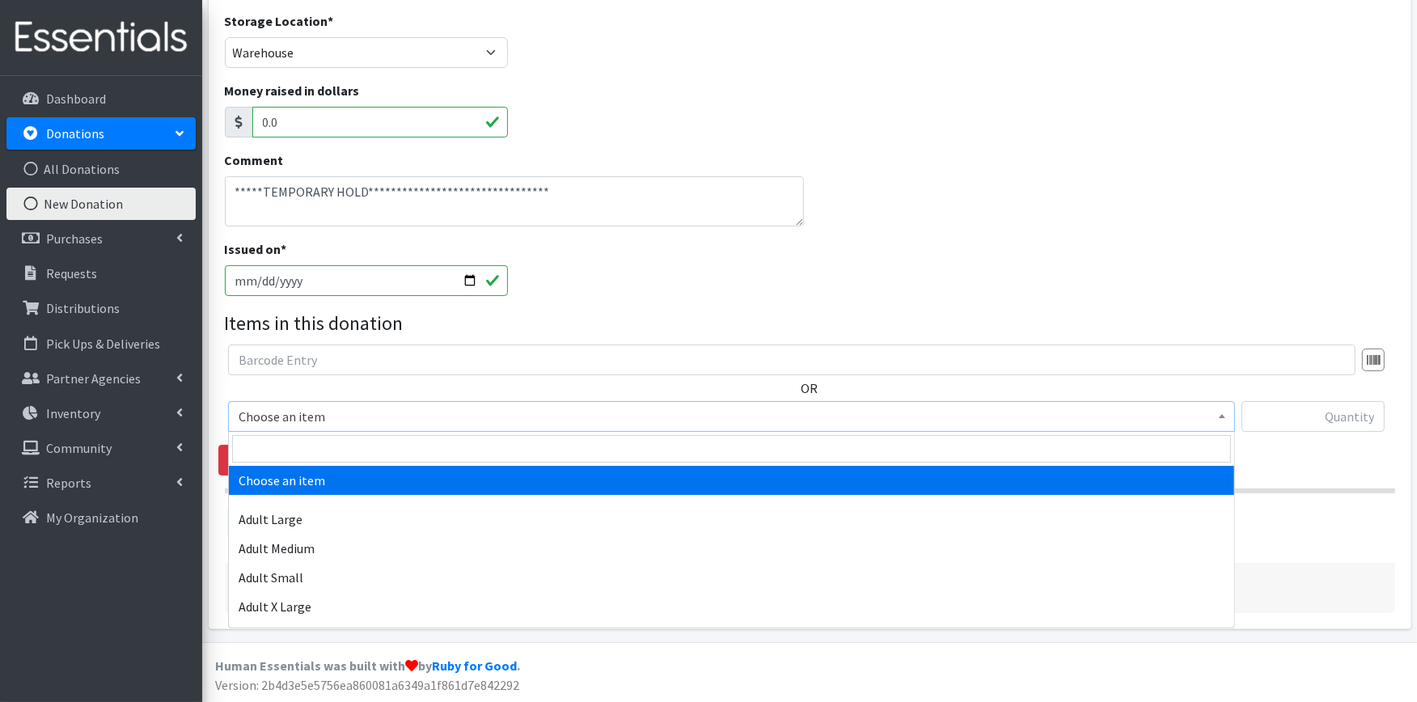
click at [317, 410] on span "Choose an item" at bounding box center [732, 416] width 986 height 23
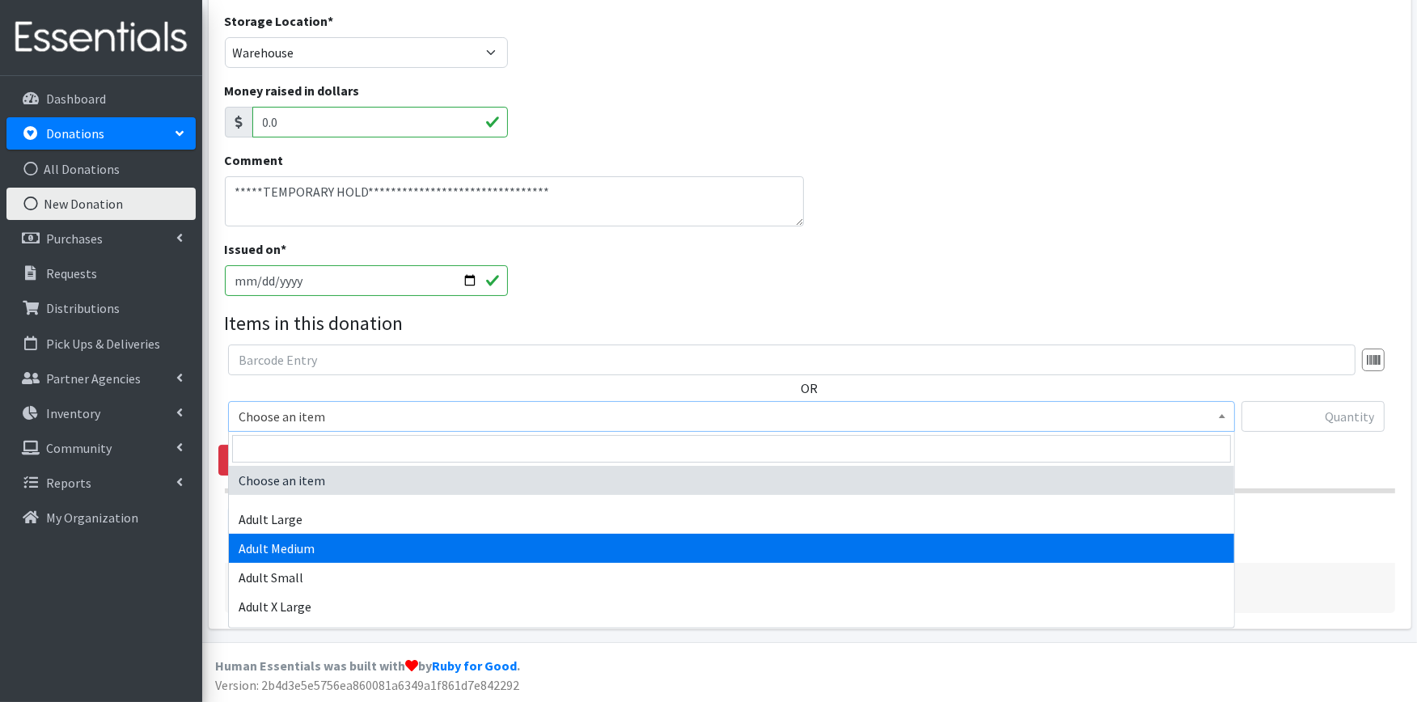
scroll to position [90, 0]
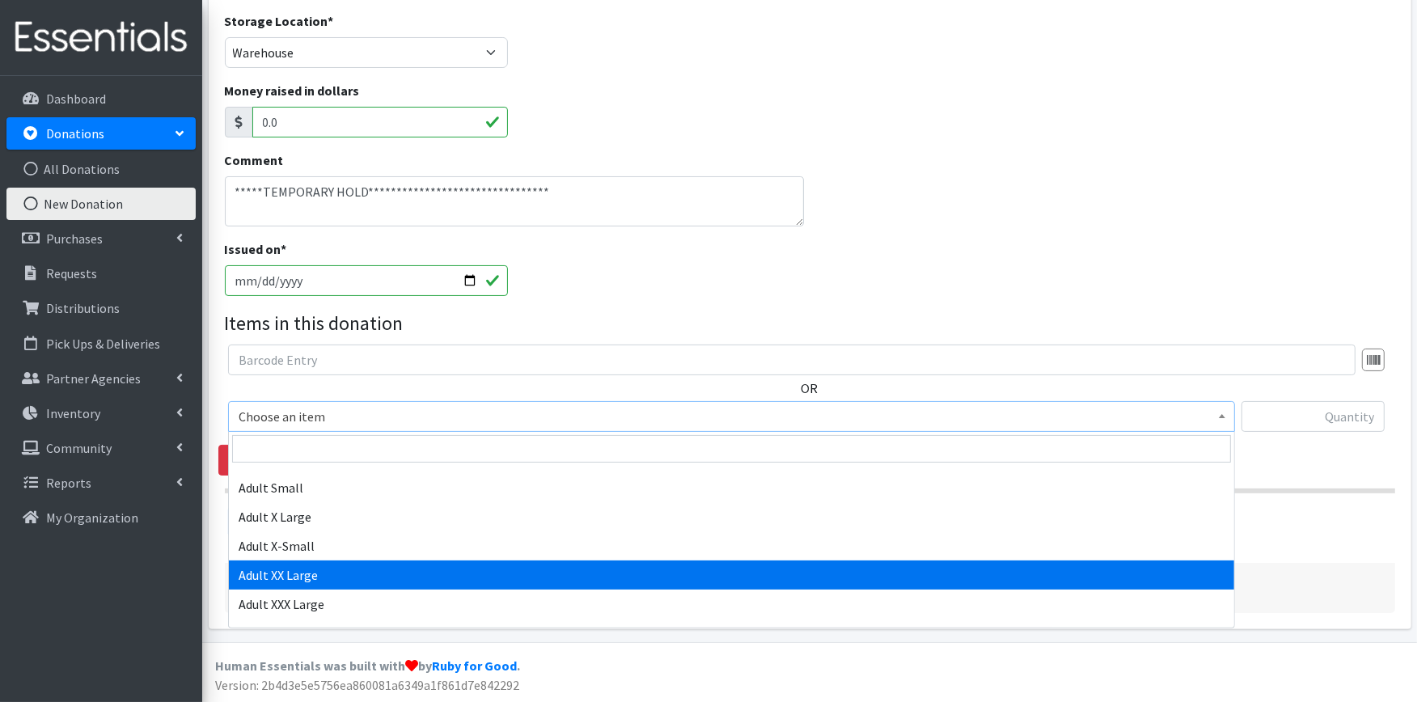
select select "8842"
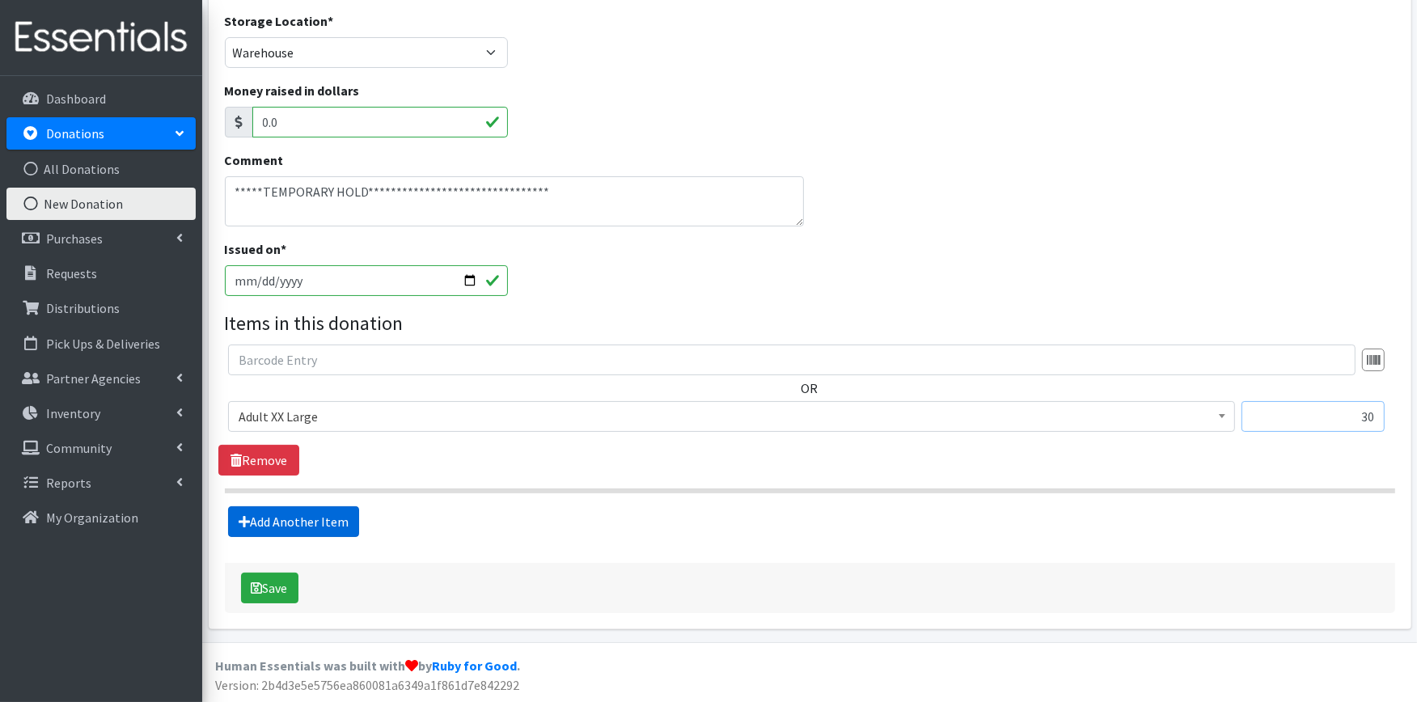
type input "30"
click at [329, 519] on link "Add Another Item" at bounding box center [293, 521] width 131 height 31
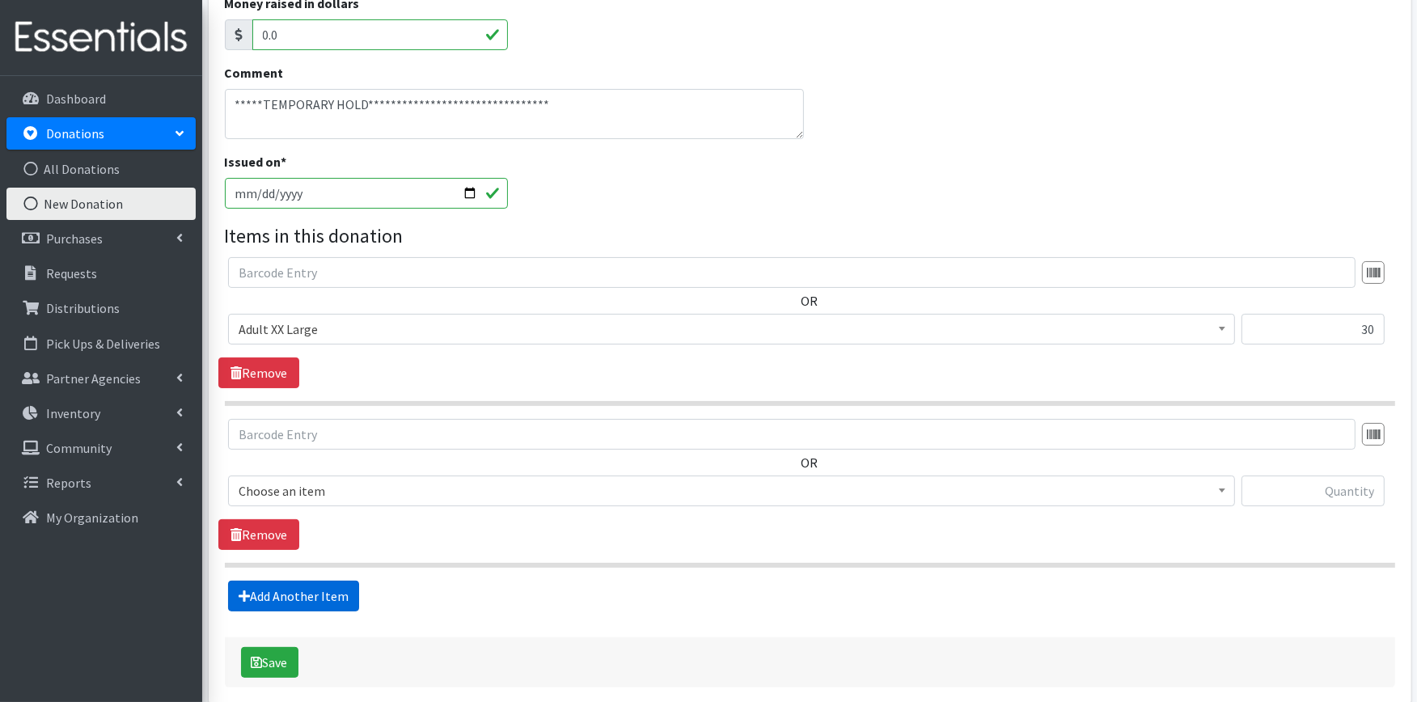
scroll to position [341, 0]
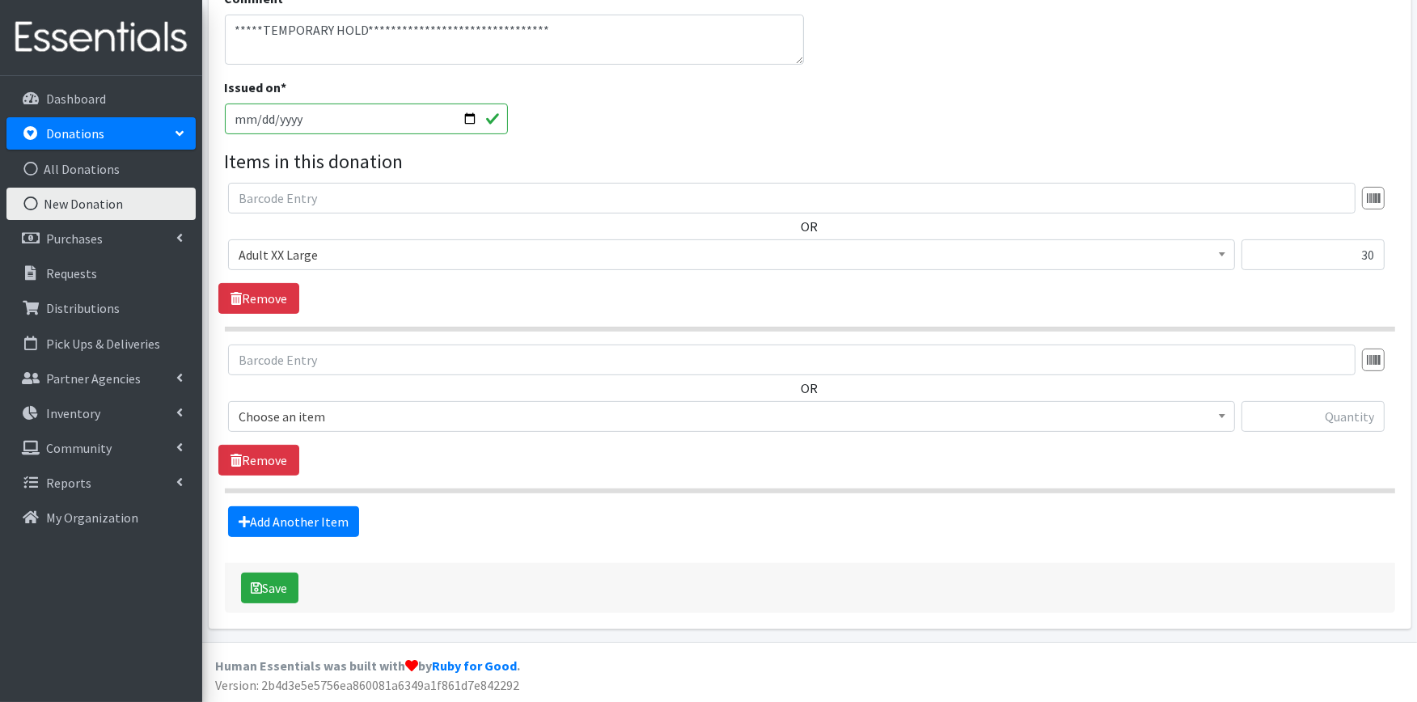
click at [354, 421] on span "Choose an item" at bounding box center [732, 416] width 986 height 23
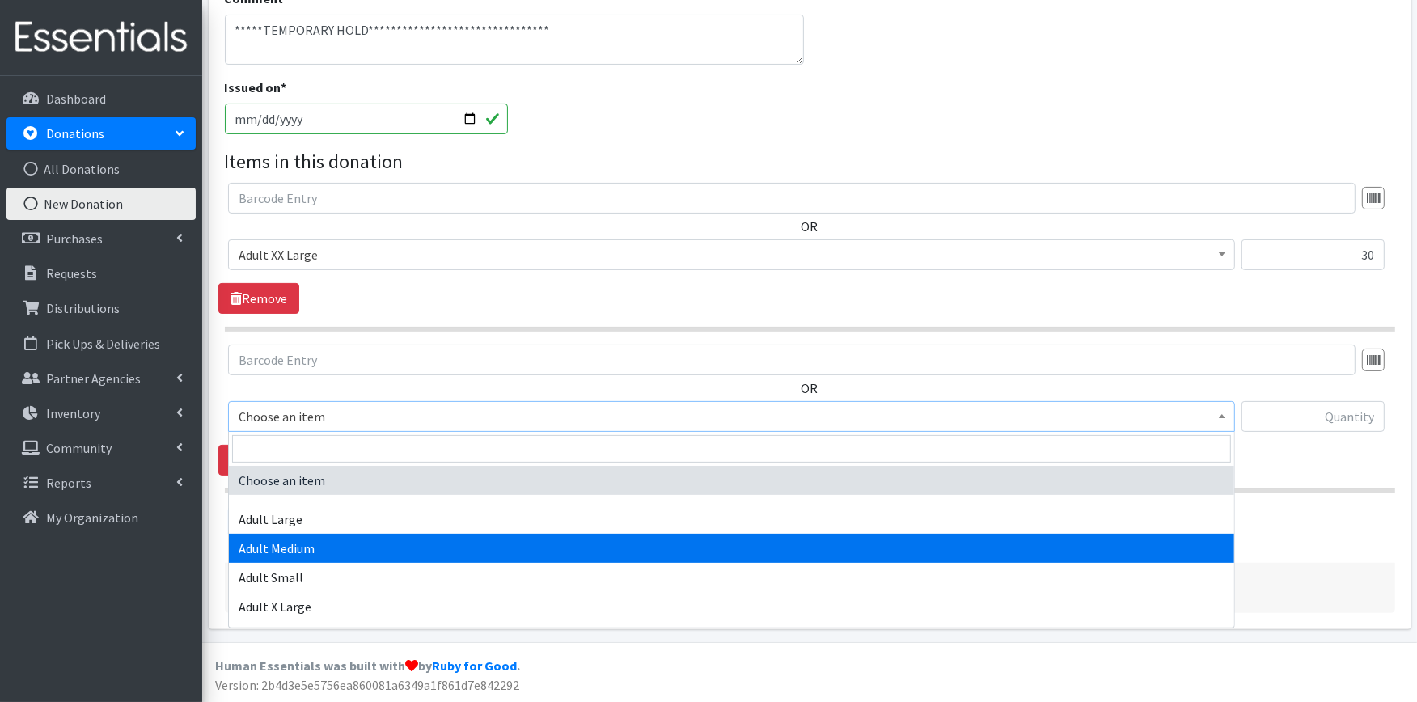
select select "4933"
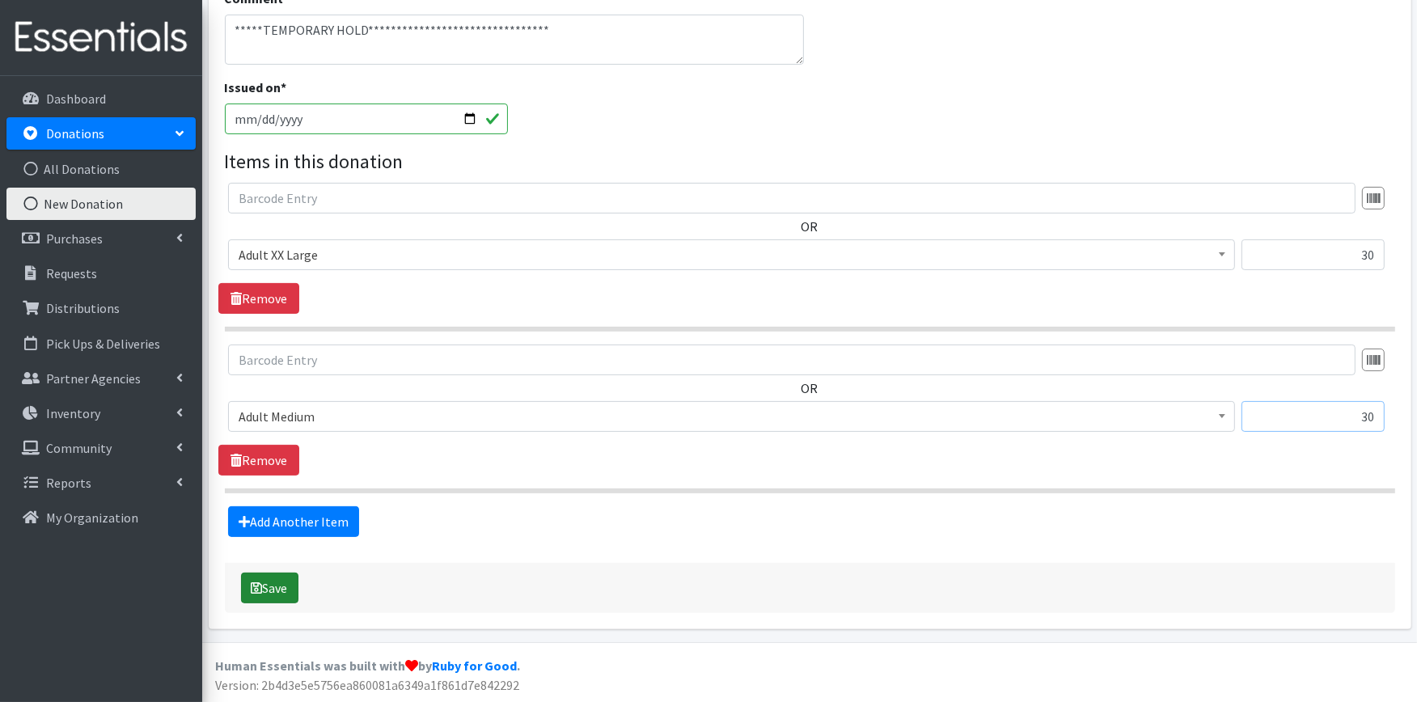
type input "30"
click at [243, 592] on button "Save" at bounding box center [269, 588] width 57 height 31
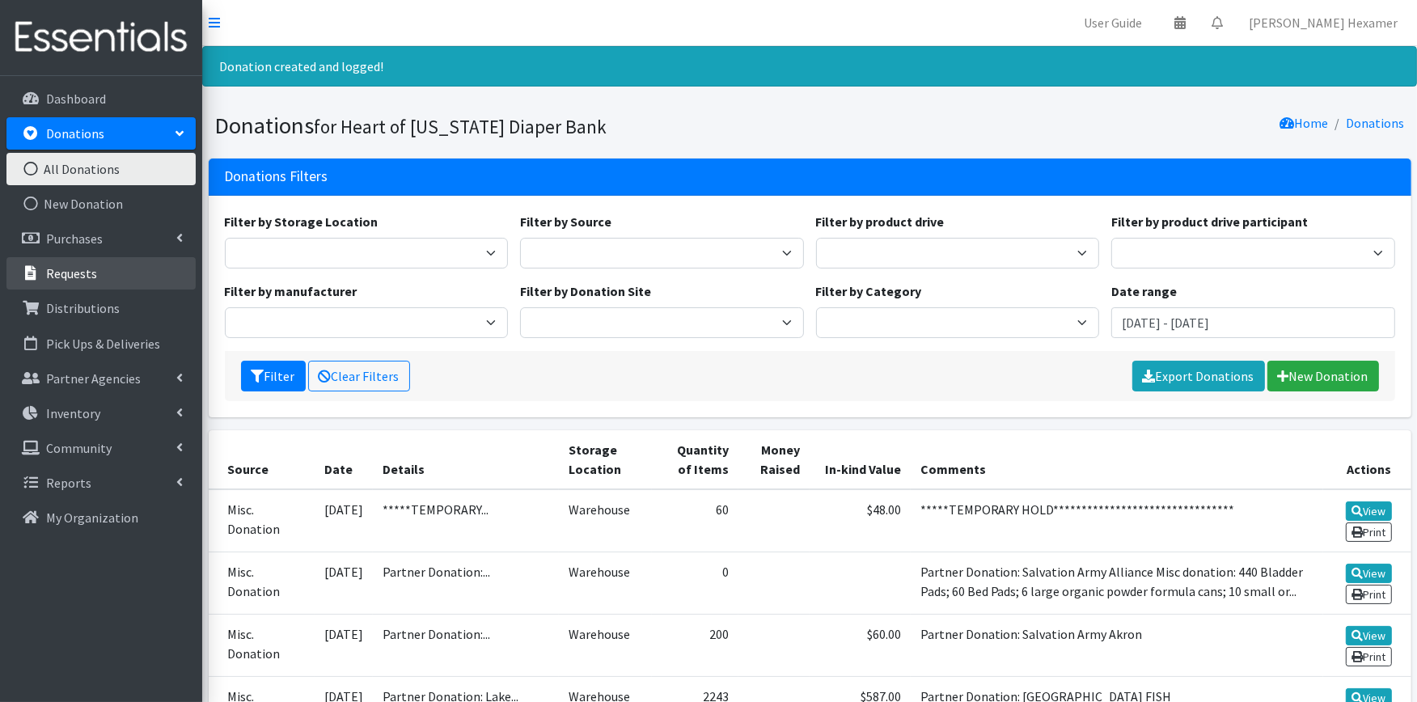
click at [87, 271] on p "Requests" at bounding box center [71, 273] width 51 height 16
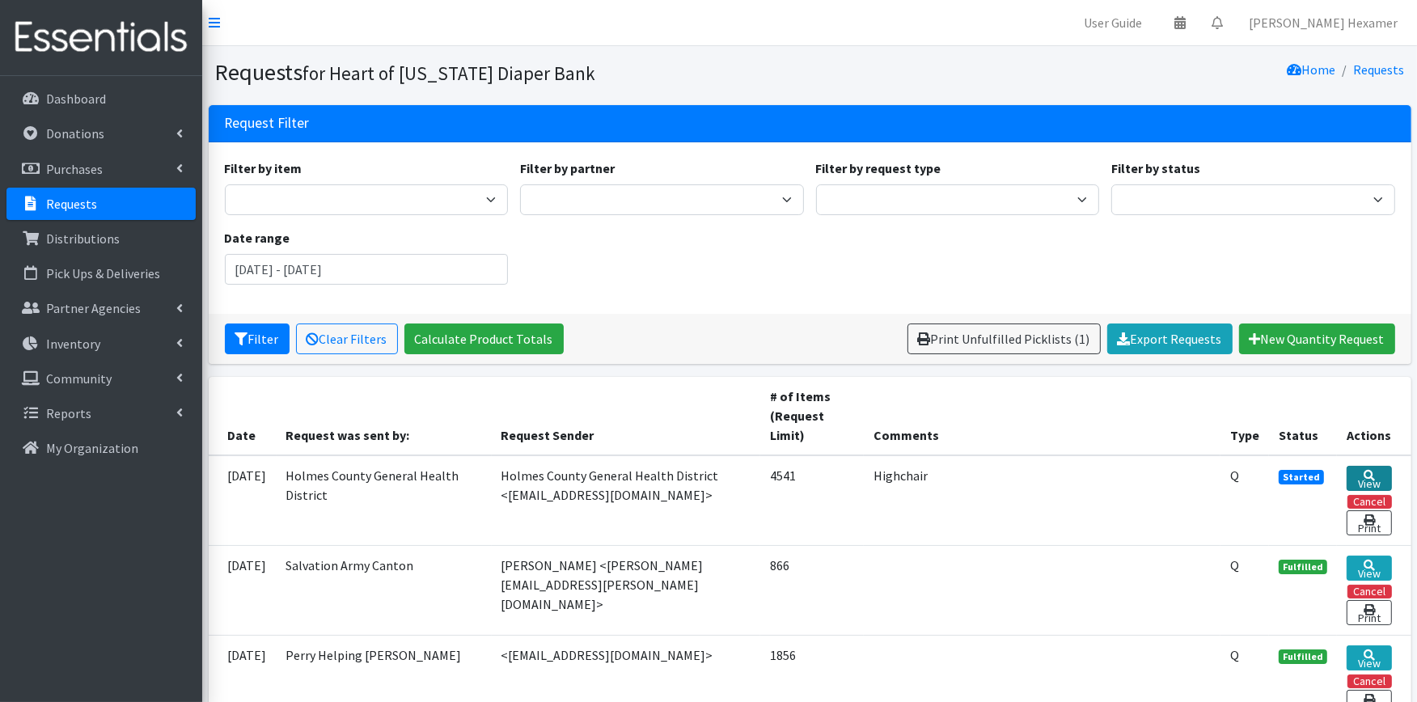
click at [1364, 475] on icon at bounding box center [1369, 475] width 11 height 11
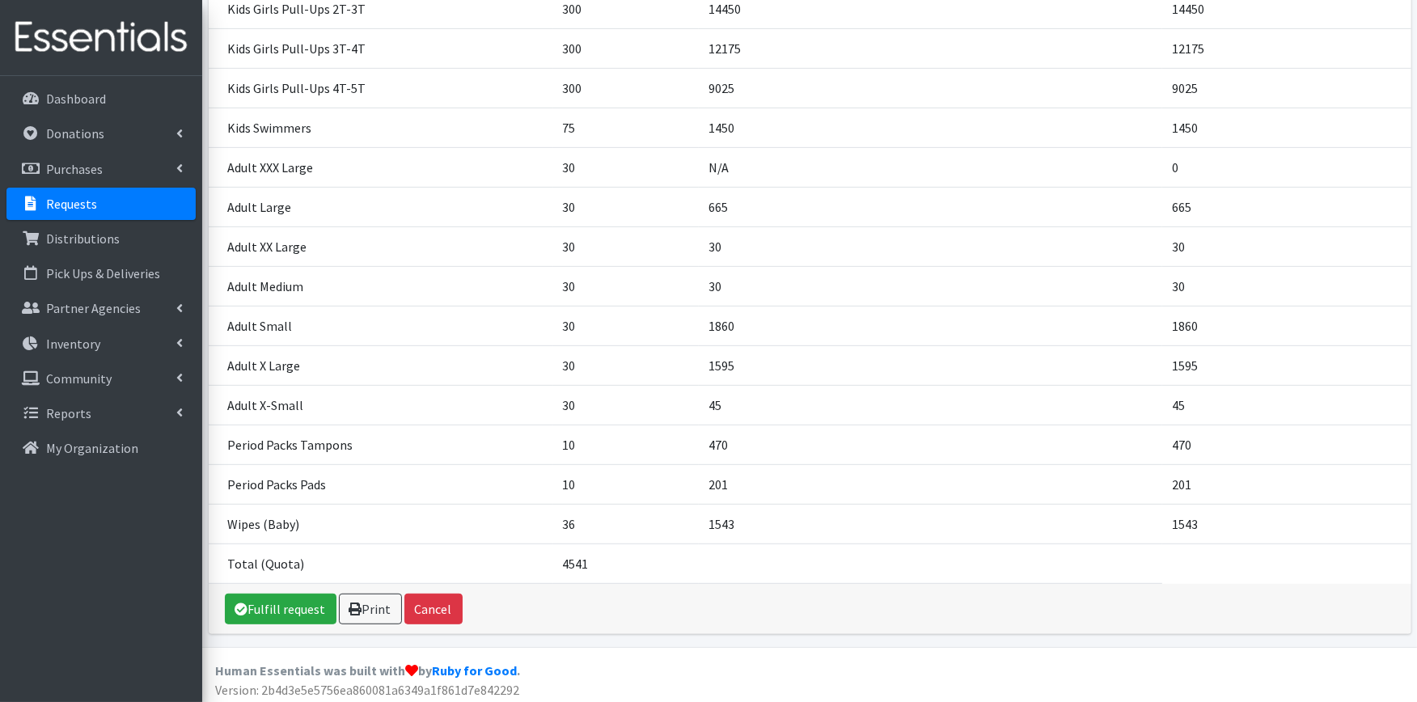
scroll to position [728, 0]
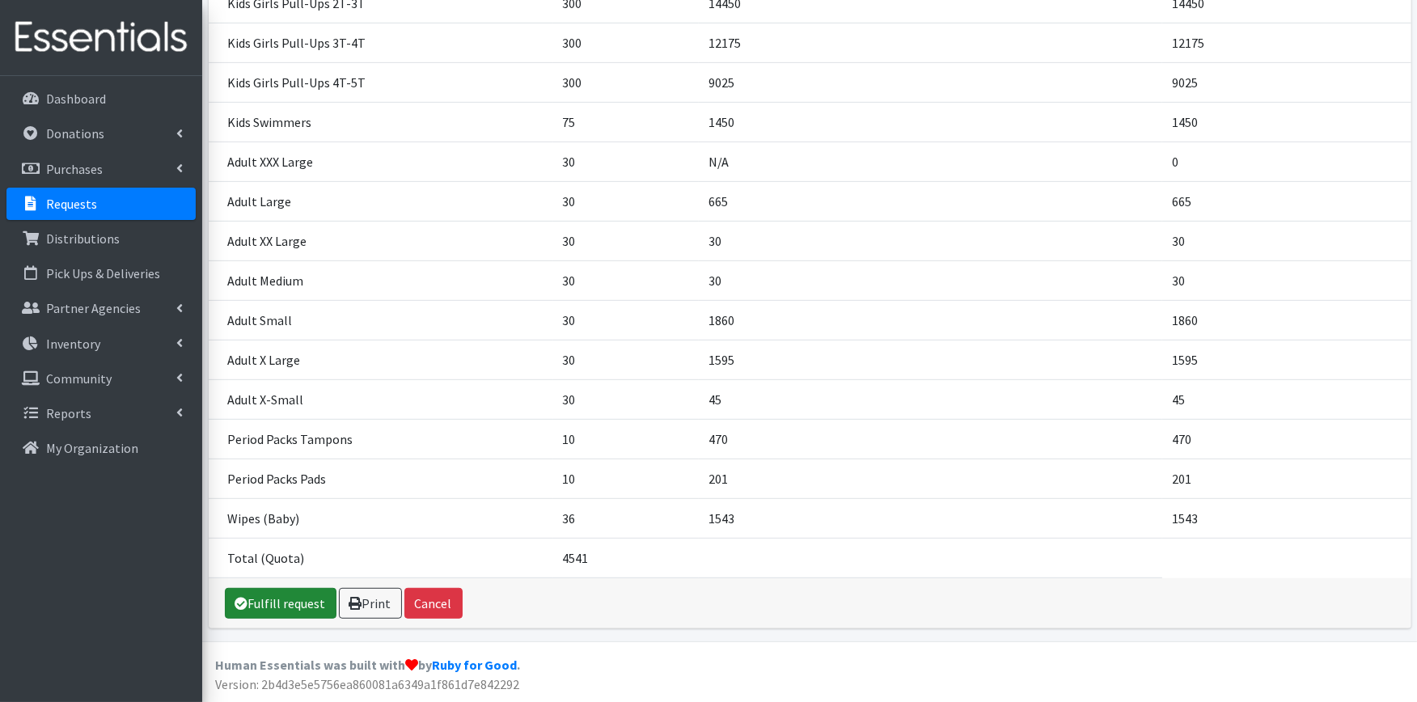
click at [277, 610] on link "Fulfill request" at bounding box center [281, 603] width 112 height 31
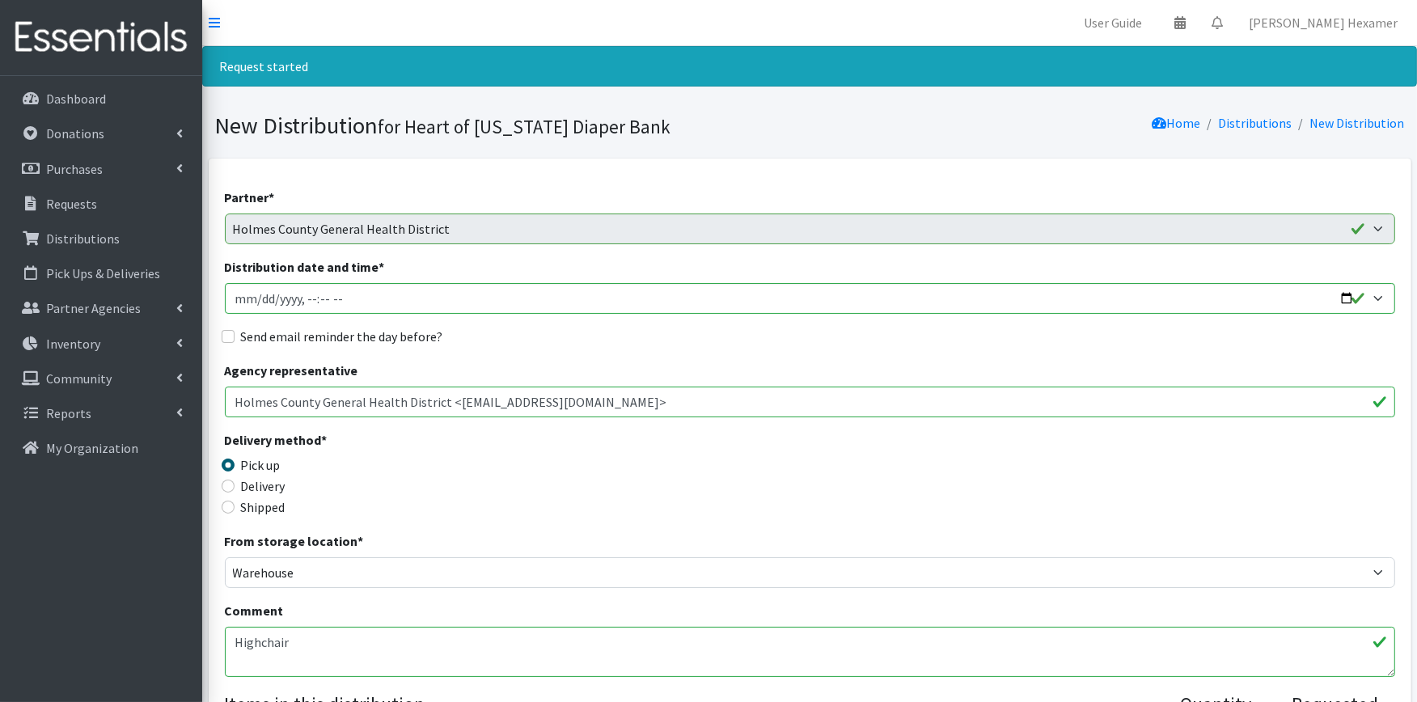
drag, startPoint x: 324, startPoint y: 664, endPoint x: 104, endPoint y: 582, distance: 235.5
paste textarea "Highchair - We've pulled it for you. Welcome aboard, Holmes County GHD! We're e…"
type textarea "Highchair - We've pulled it for you. Welcome aboard, Holmes County GHD! We're e…"
click at [1340, 300] on input "Distribution date and time *" at bounding box center [810, 298] width 1171 height 31
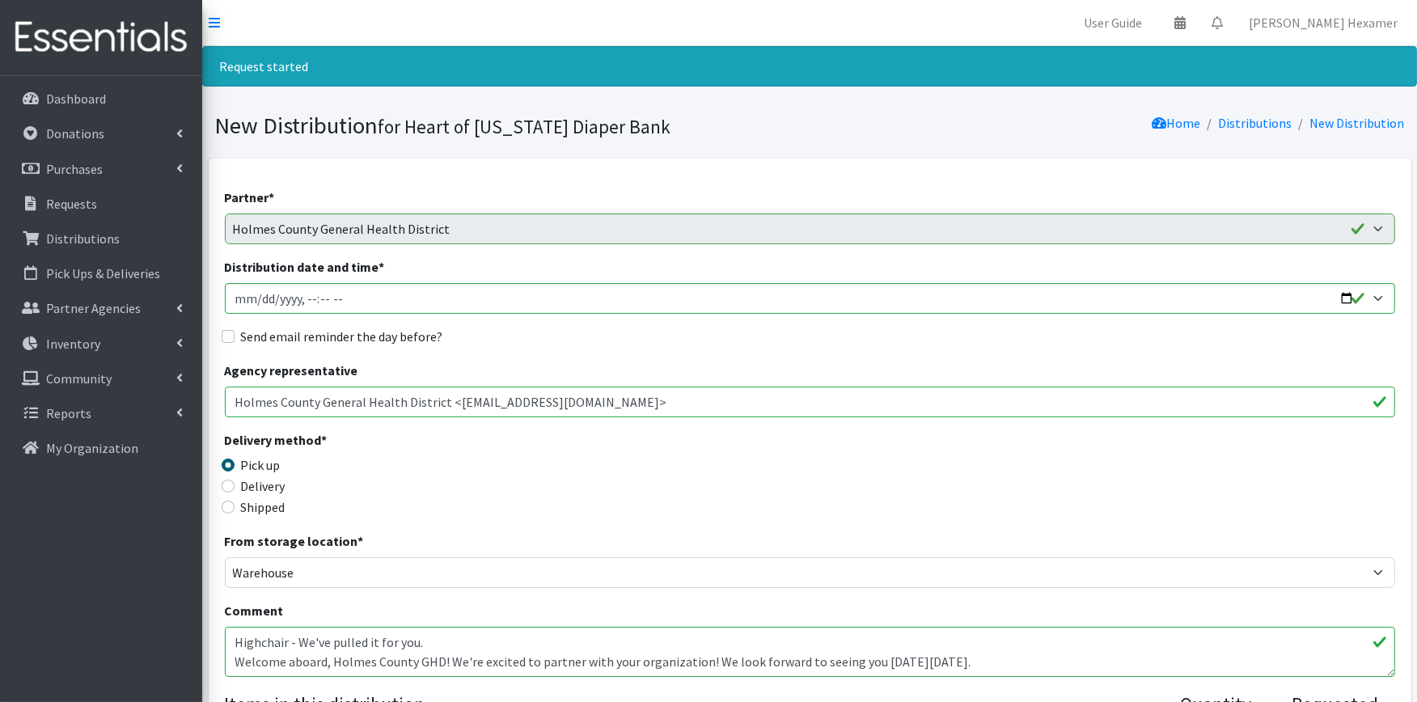
type input "[DATE]T08:30"
click at [262, 334] on label "Send email reminder the day before?" at bounding box center [342, 336] width 202 height 19
click at [235, 334] on input "Send email reminder the day before?" at bounding box center [228, 336] width 13 height 13
checkbox input "true"
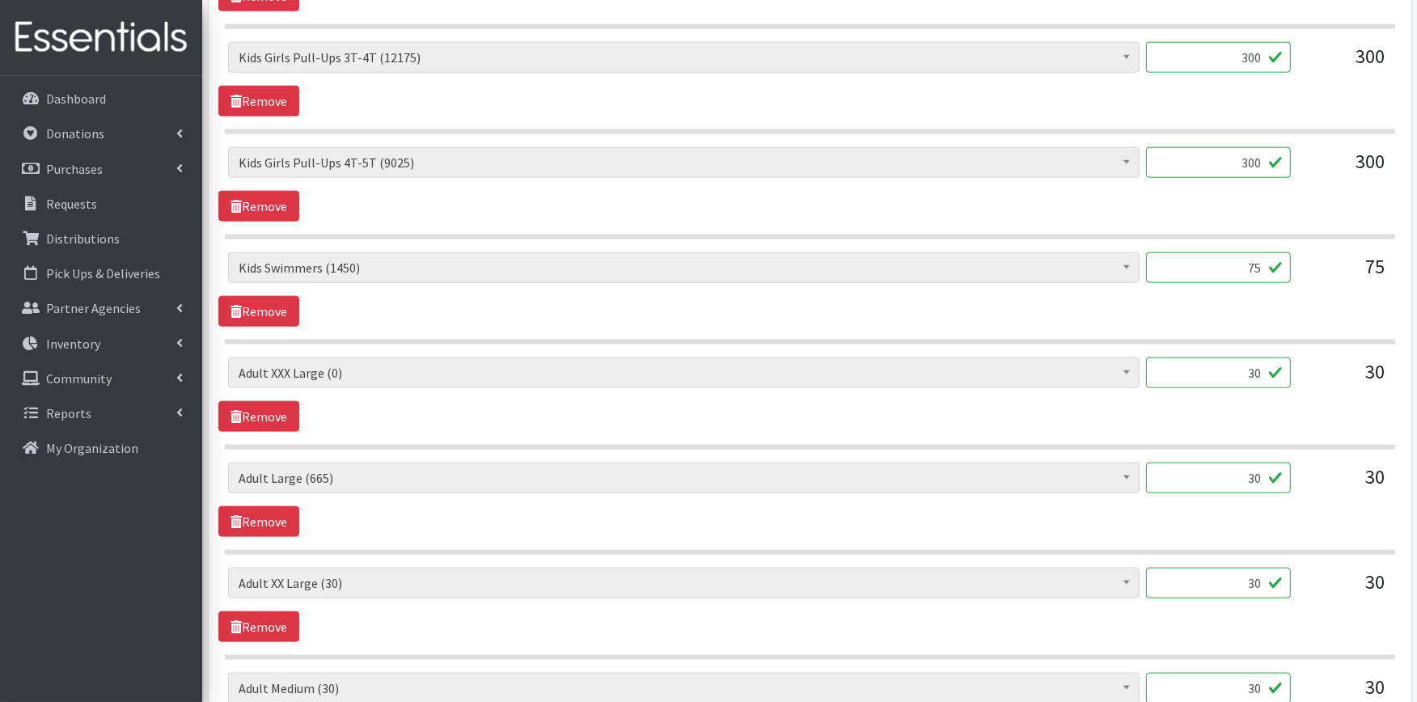
scroll to position [2067, 0]
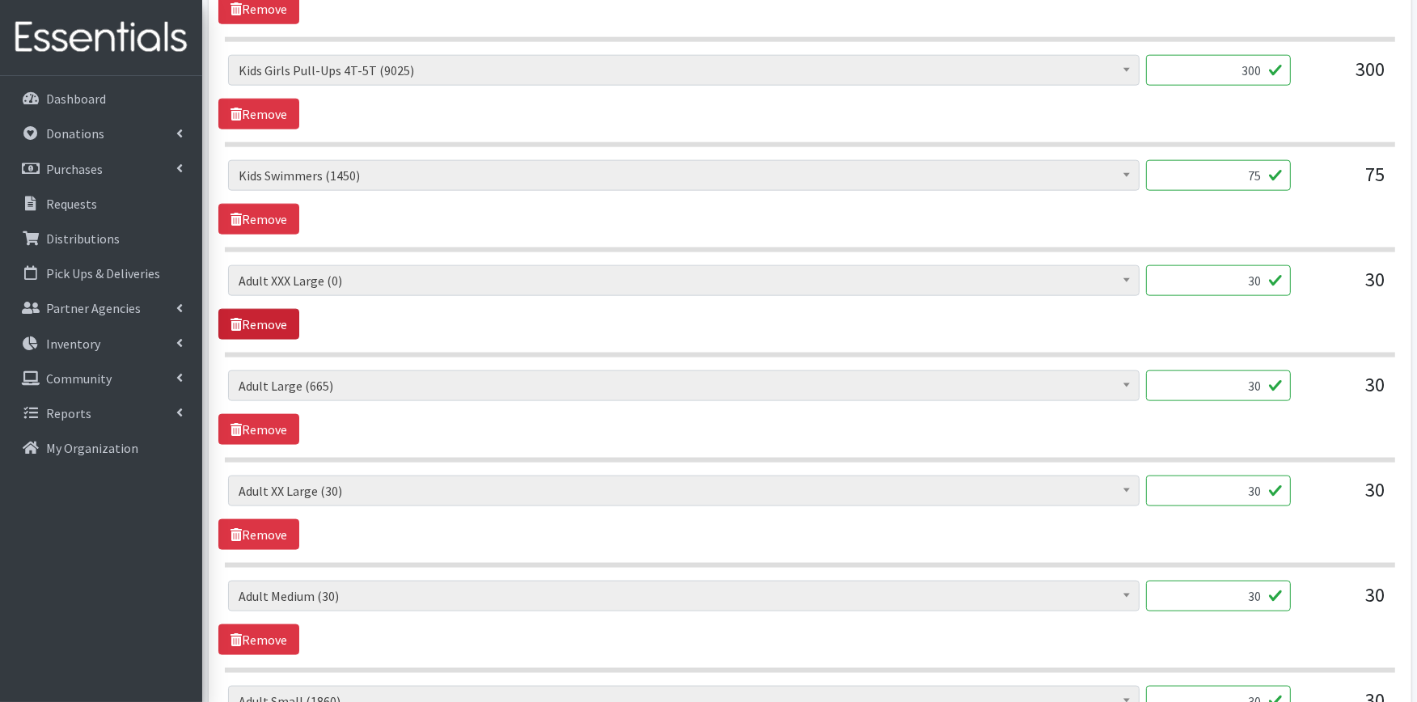
click at [269, 327] on link "Remove" at bounding box center [258, 324] width 81 height 31
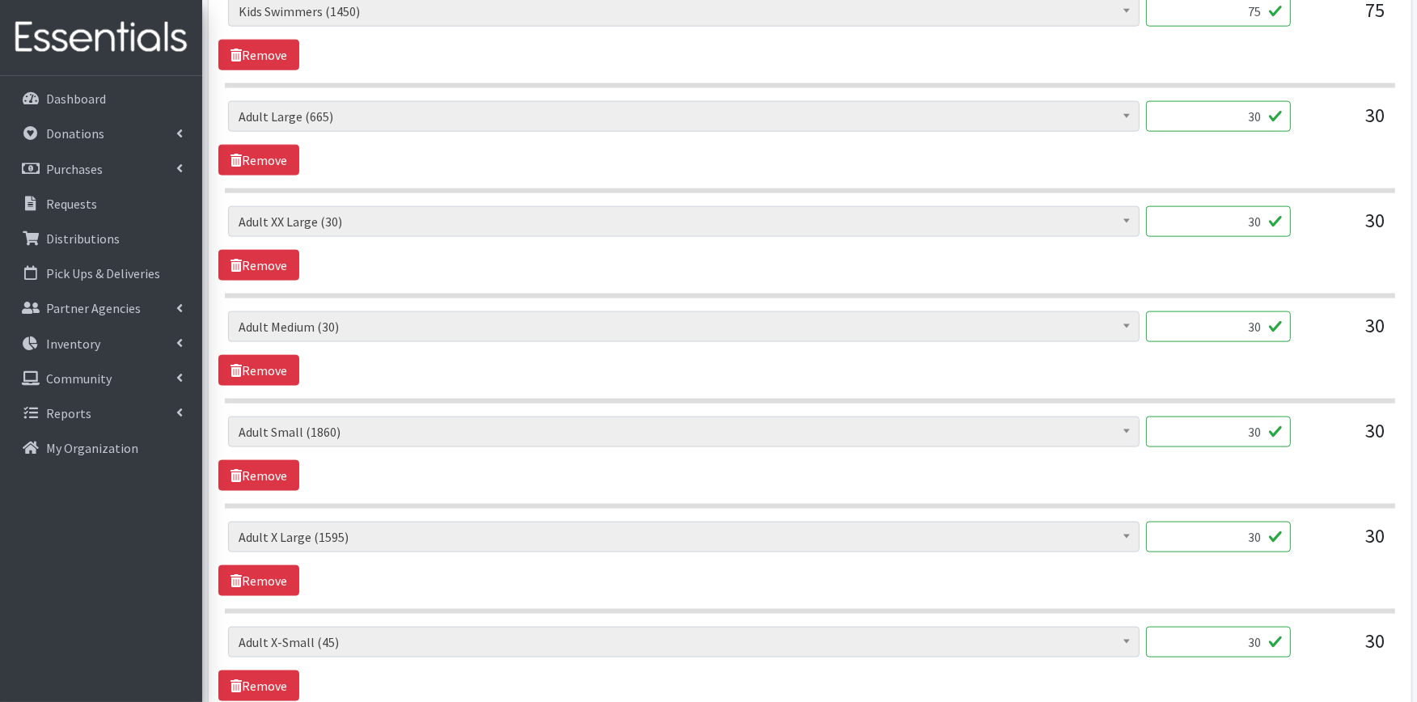
scroll to position [2336, 0]
click at [280, 578] on link "Remove" at bounding box center [258, 580] width 81 height 31
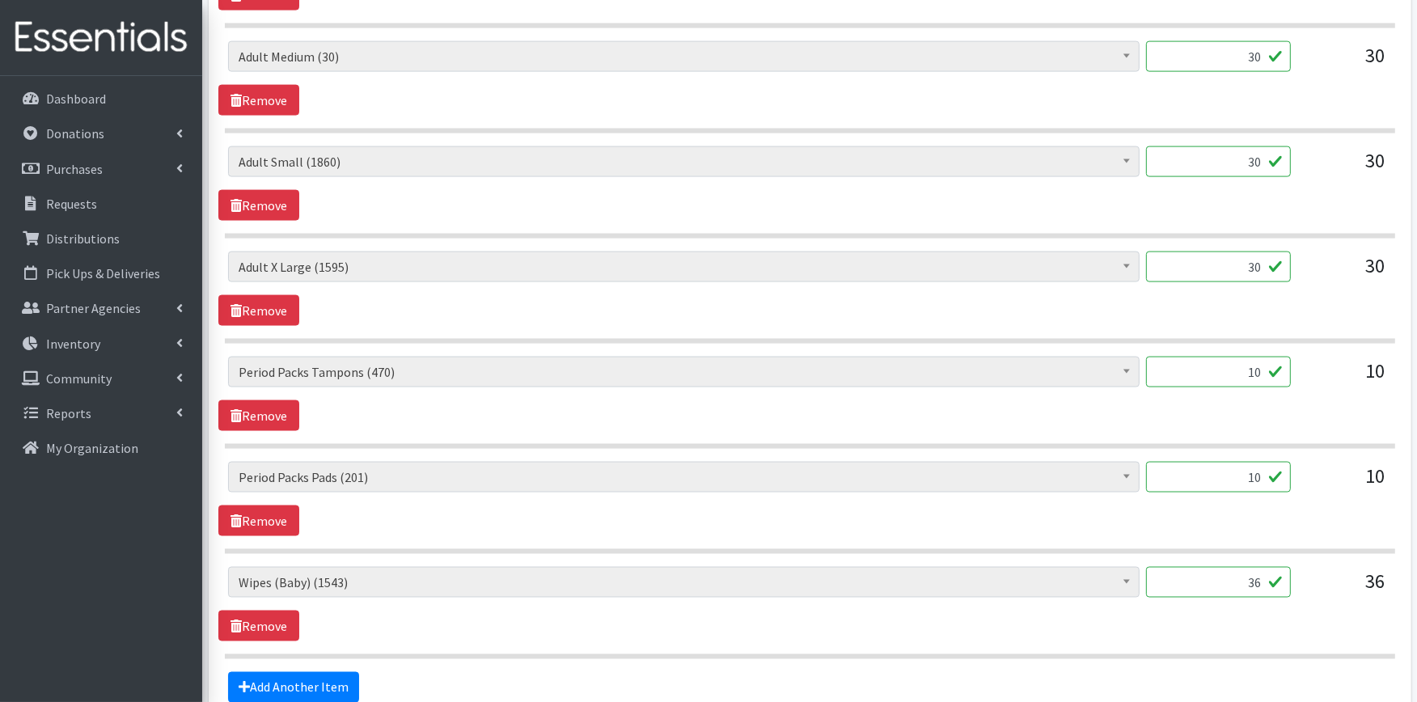
scroll to position [2672, 0]
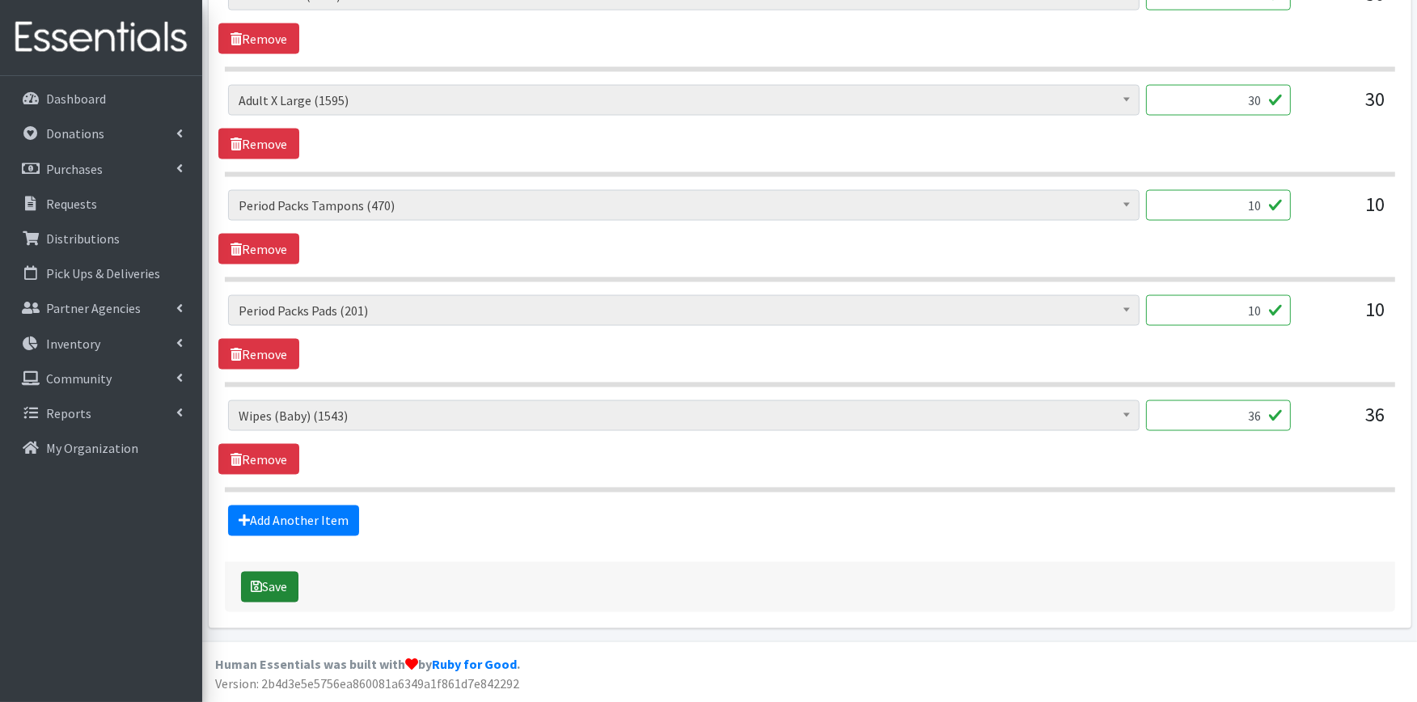
click at [286, 586] on button "Save" at bounding box center [269, 587] width 57 height 31
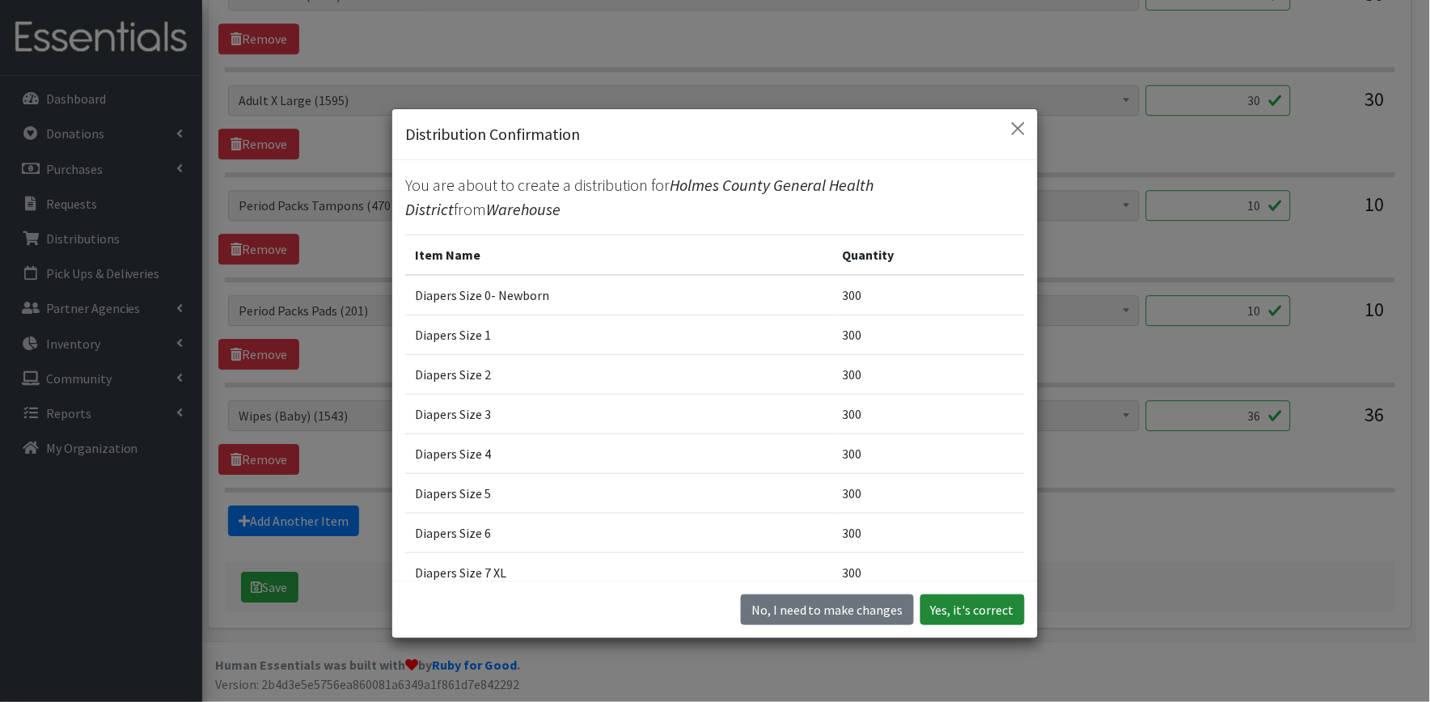
click at [976, 607] on button "Yes, it's correct" at bounding box center [973, 610] width 104 height 31
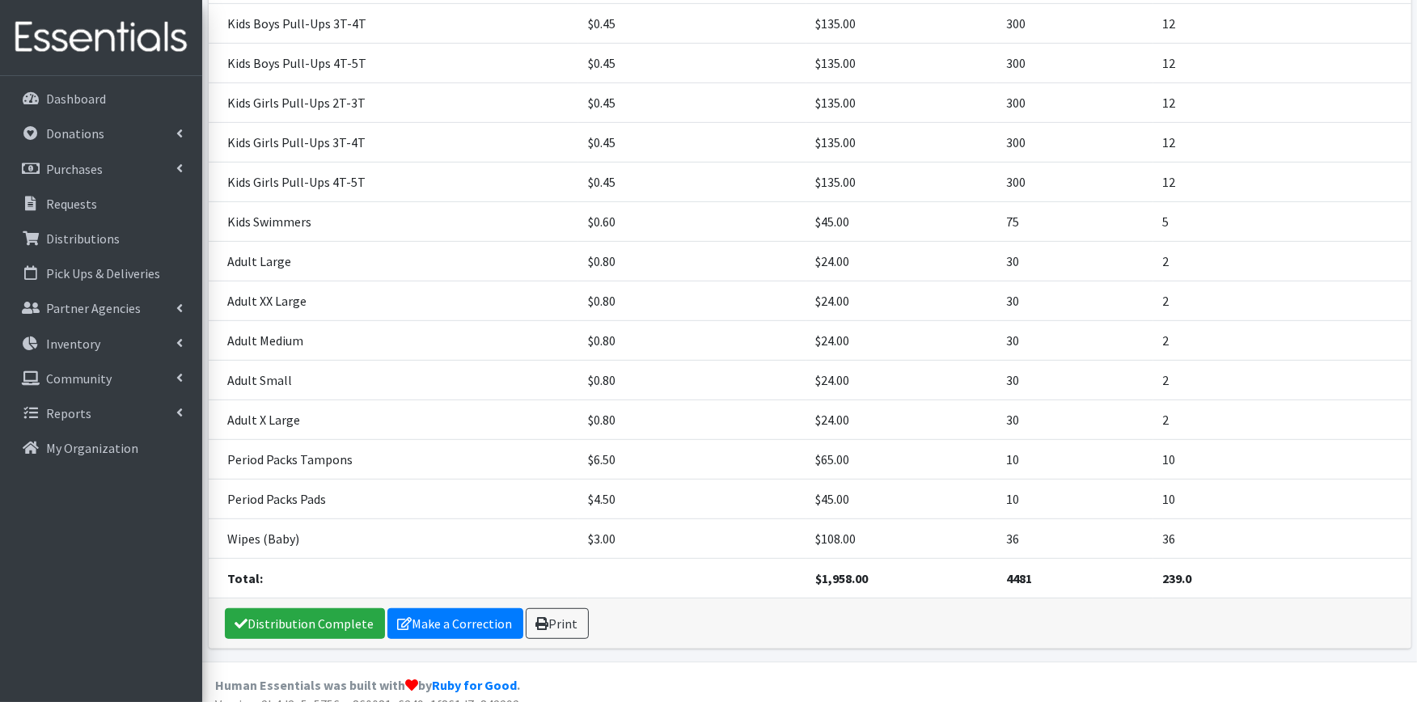
scroll to position [777, 0]
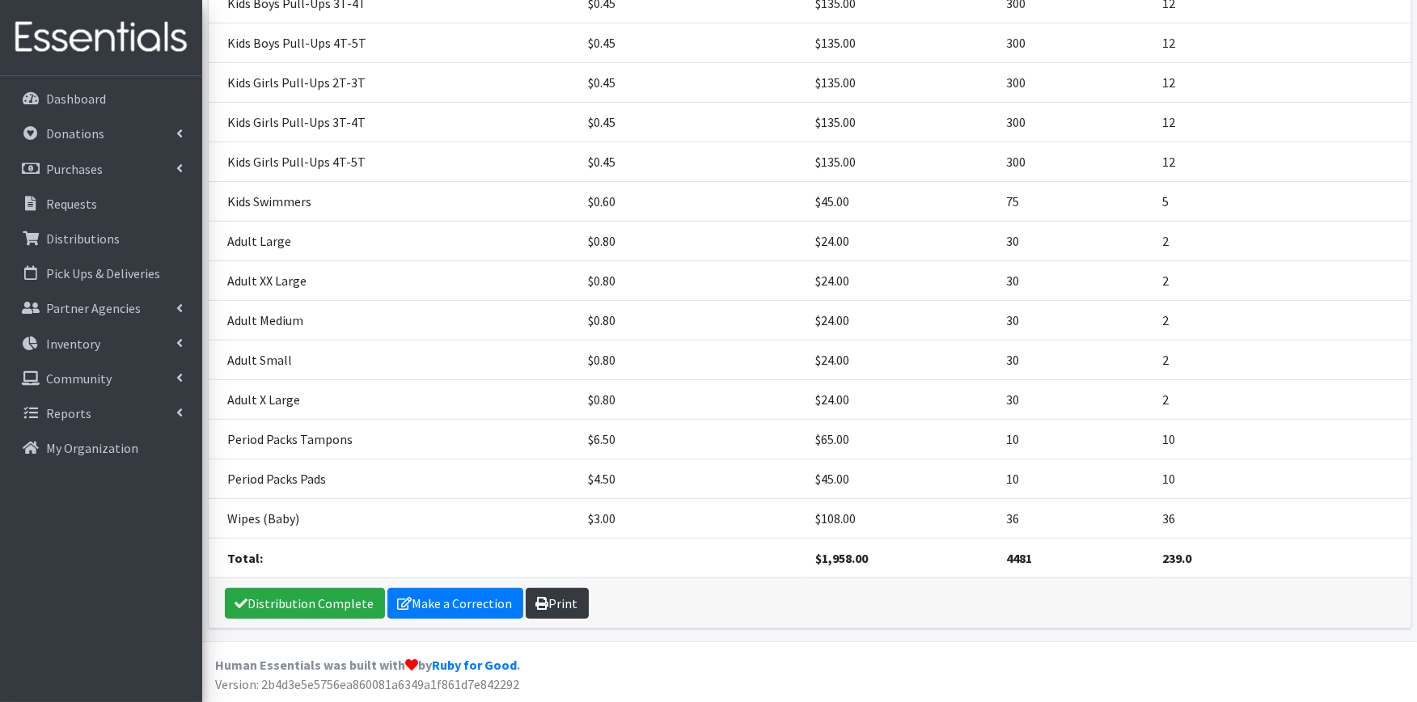
click at [550, 600] on link "Print" at bounding box center [557, 603] width 63 height 31
click at [316, 604] on link "Distribution Complete" at bounding box center [305, 603] width 160 height 31
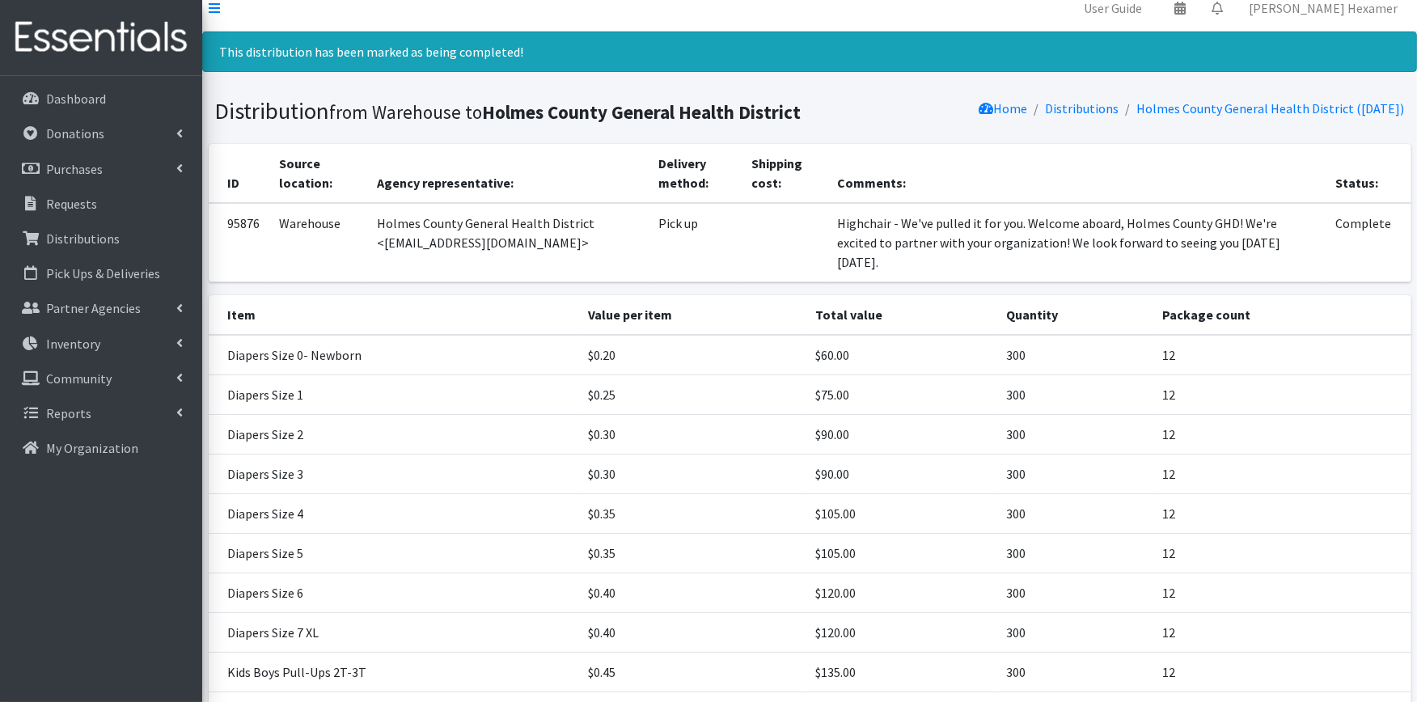
scroll to position [0, 0]
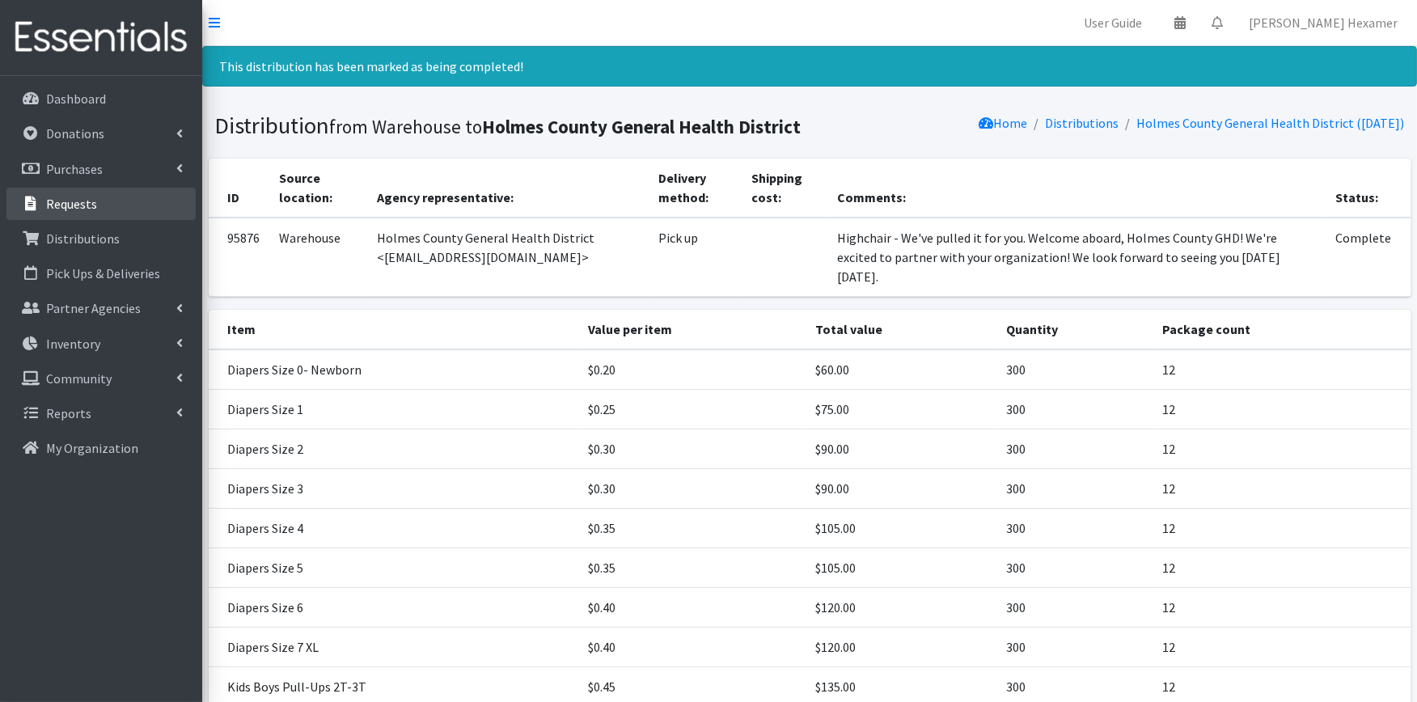
click at [74, 207] on p "Requests" at bounding box center [71, 204] width 51 height 16
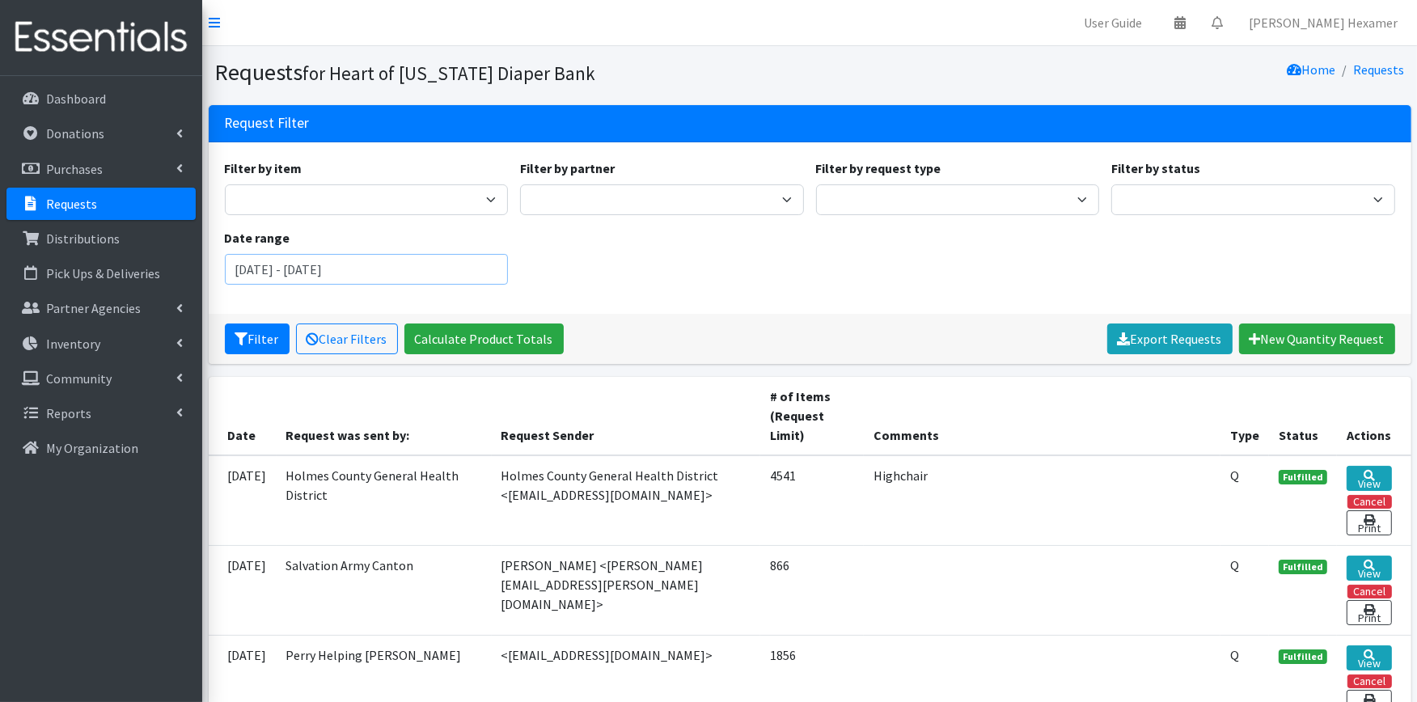
click at [447, 267] on input "July 2, 2025 - October 2, 2025" at bounding box center [367, 269] width 284 height 31
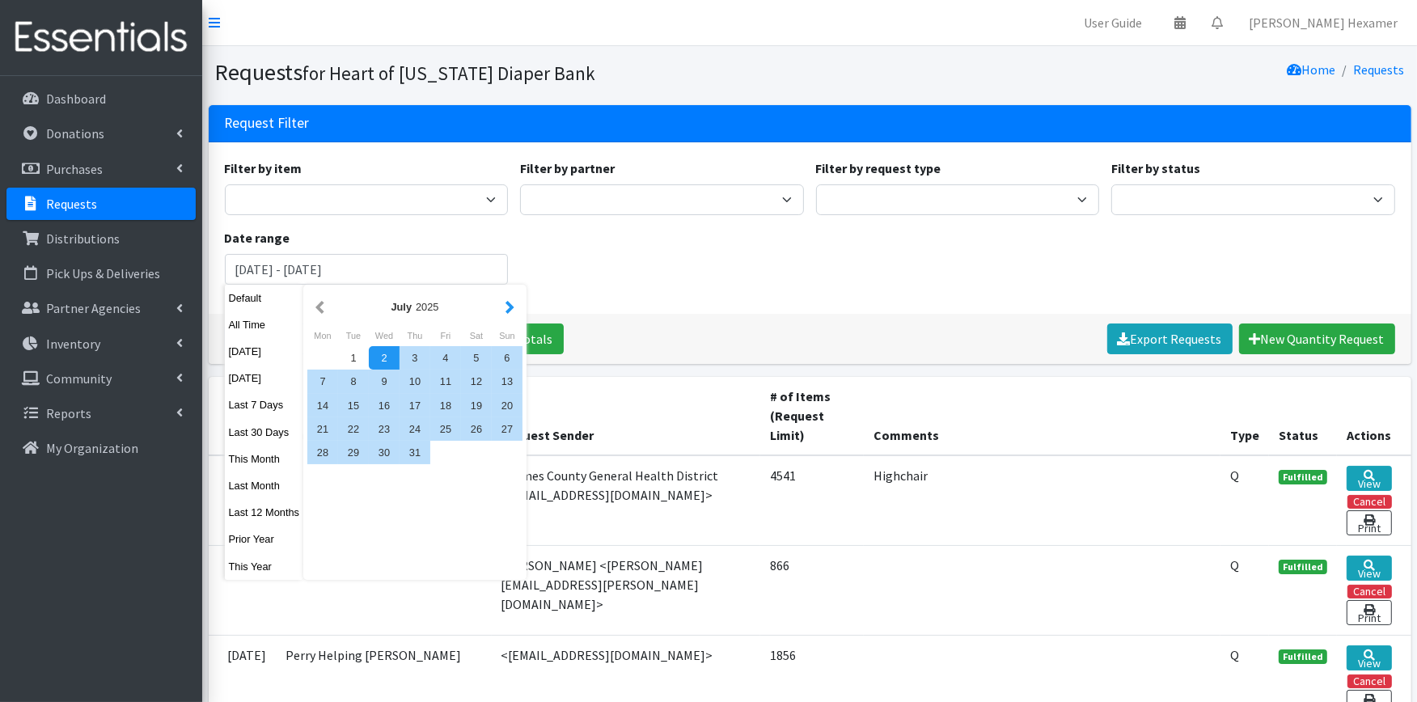
click at [503, 304] on button "button" at bounding box center [510, 307] width 17 height 20
click at [312, 310] on button "button" at bounding box center [319, 307] width 17 height 20
click at [389, 354] on div "2" at bounding box center [384, 357] width 31 height 23
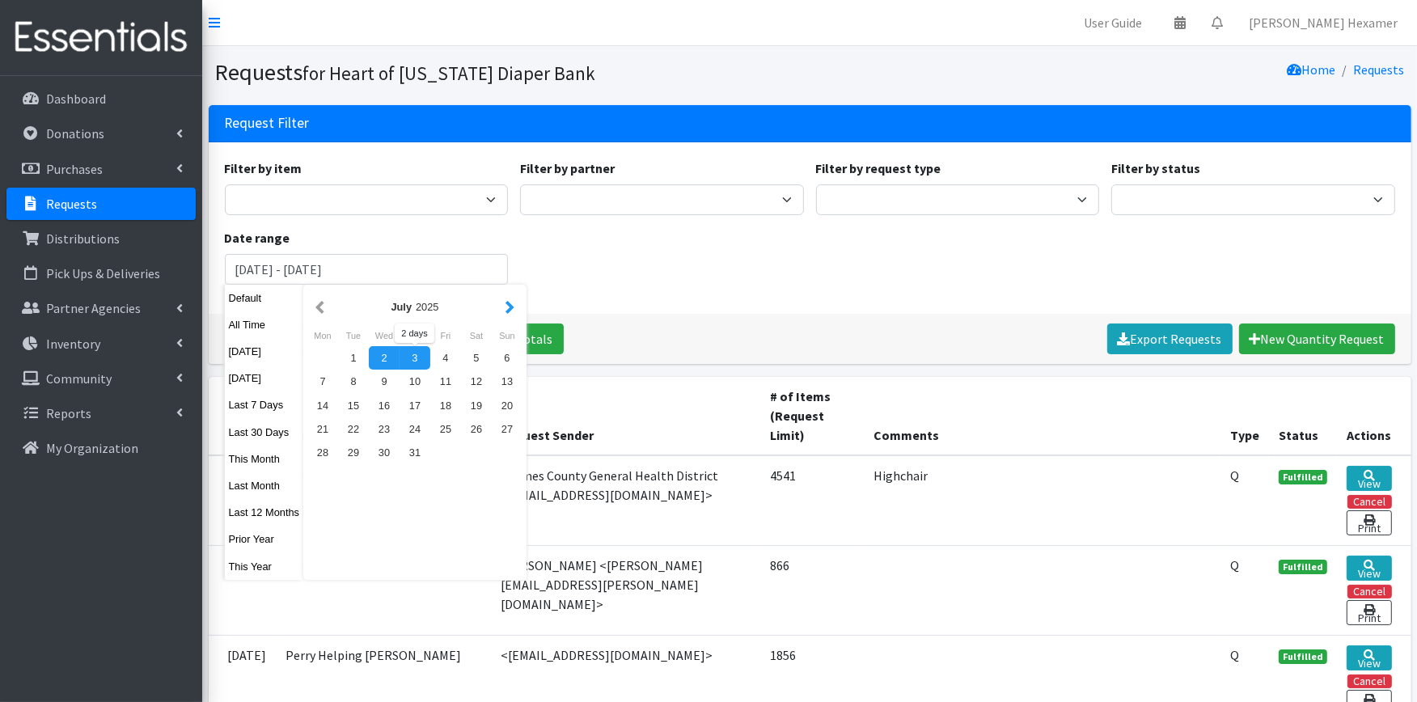
click at [506, 305] on button "button" at bounding box center [510, 307] width 17 height 20
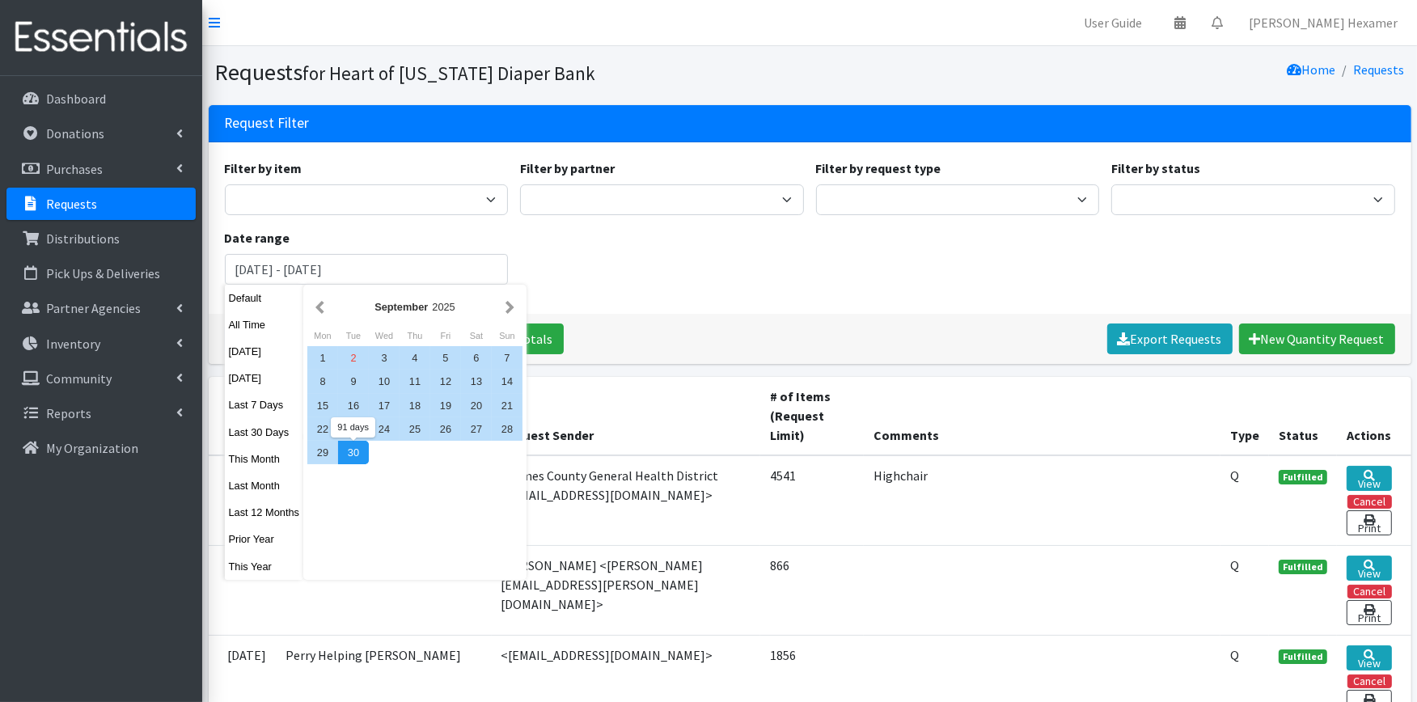
click at [357, 447] on div "30" at bounding box center [353, 452] width 31 height 23
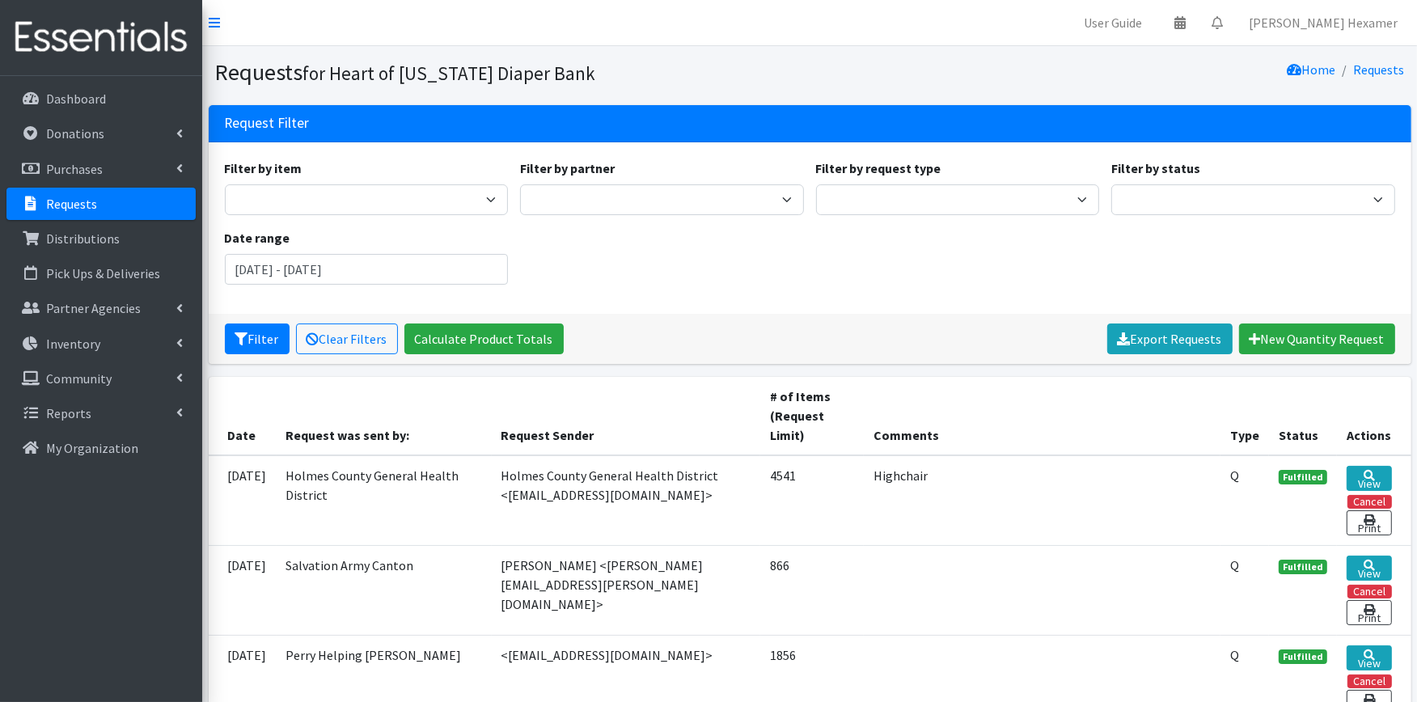
type input "July 2, 2025 - September 30, 2025"
click at [458, 261] on input "July 2, 2025 - September 30, 2025" at bounding box center [367, 269] width 284 height 31
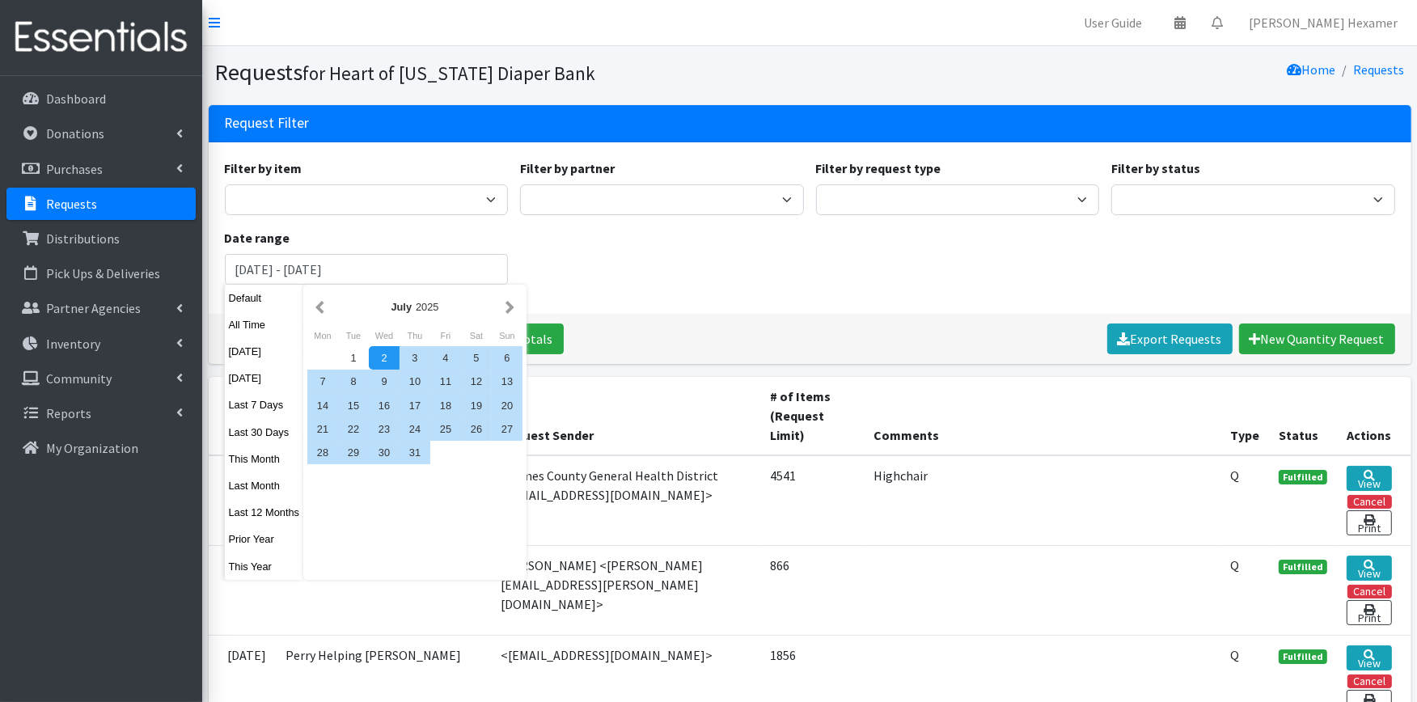
click at [753, 254] on div "Filter by item Adult Large Adult Medium Adult Small Adult X Large Adult X-Small…" at bounding box center [809, 228] width 1183 height 139
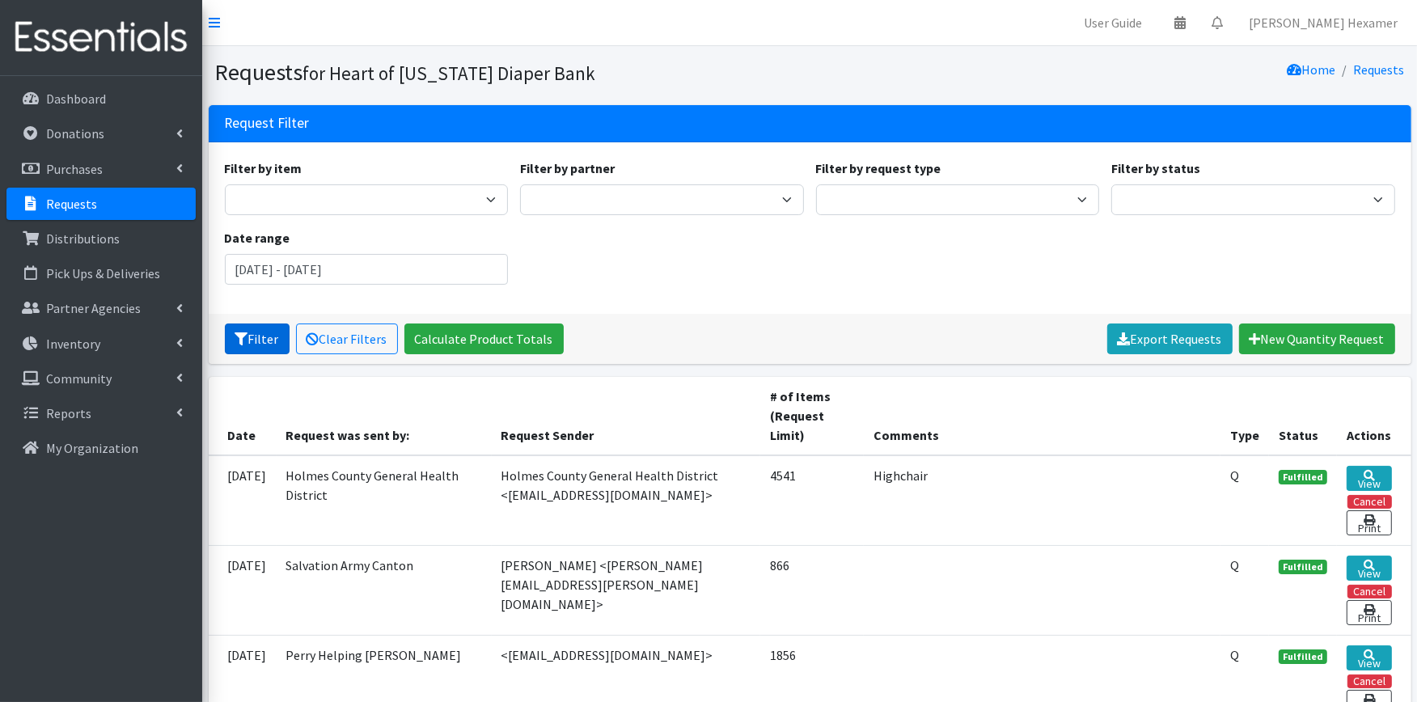
click at [248, 338] on button "Filter" at bounding box center [257, 339] width 65 height 31
click at [73, 239] on p "Distributions" at bounding box center [83, 239] width 74 height 16
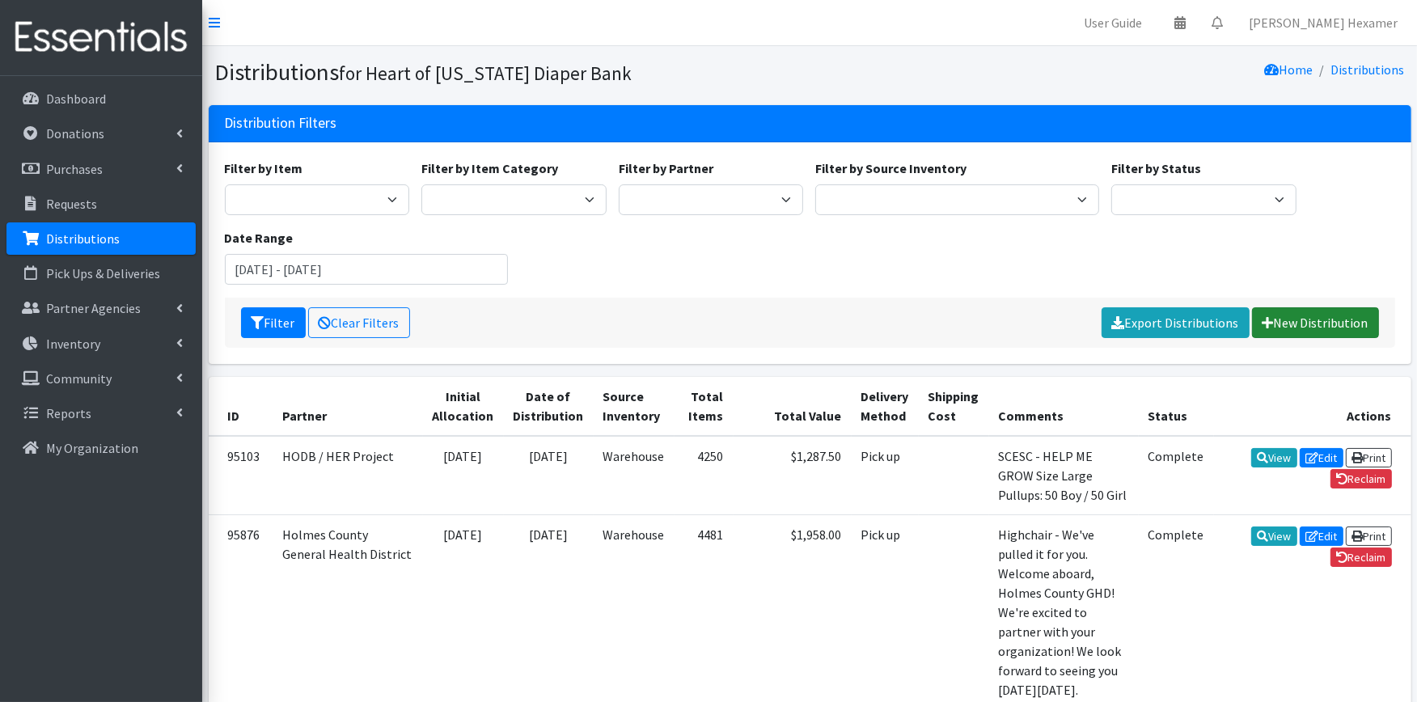
click at [1340, 315] on link "New Distribution" at bounding box center [1315, 322] width 127 height 31
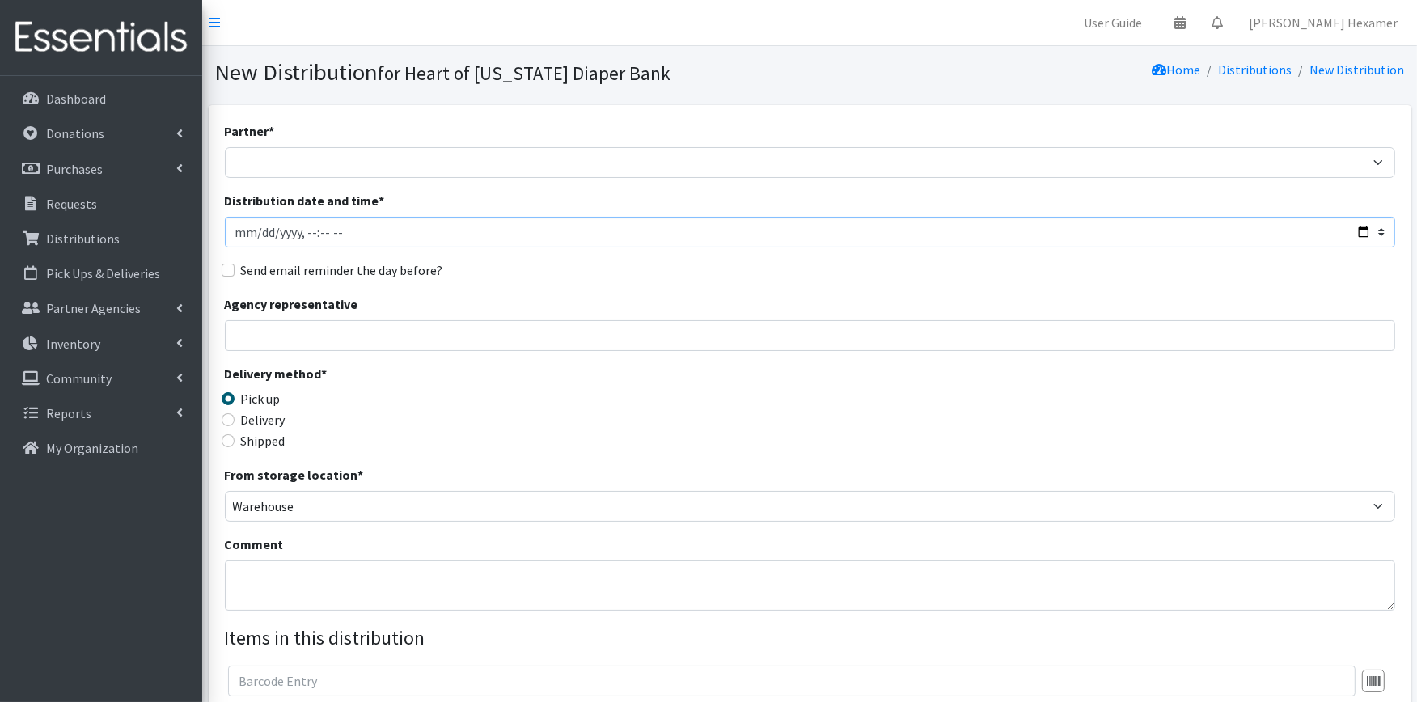
click at [1355, 228] on input "Distribution date and time *" at bounding box center [810, 232] width 1171 height 31
type input "[DATE]T11:30"
click at [621, 286] on div "Partner * Alliance Commons Belmont County Health Department [GEOGRAPHIC_DATA] […" at bounding box center [810, 489] width 1171 height 737
click at [262, 568] on textarea "Comment" at bounding box center [810, 586] width 1171 height 50
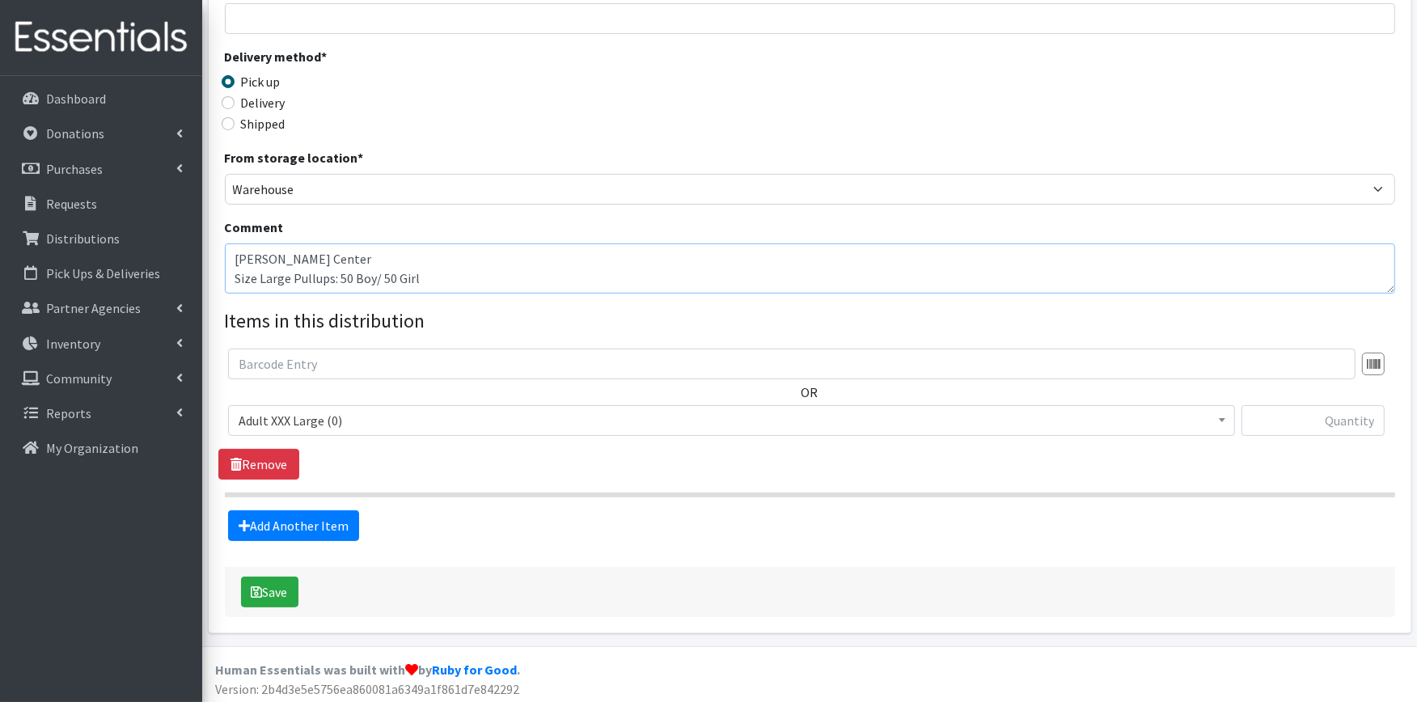
scroll to position [321, 0]
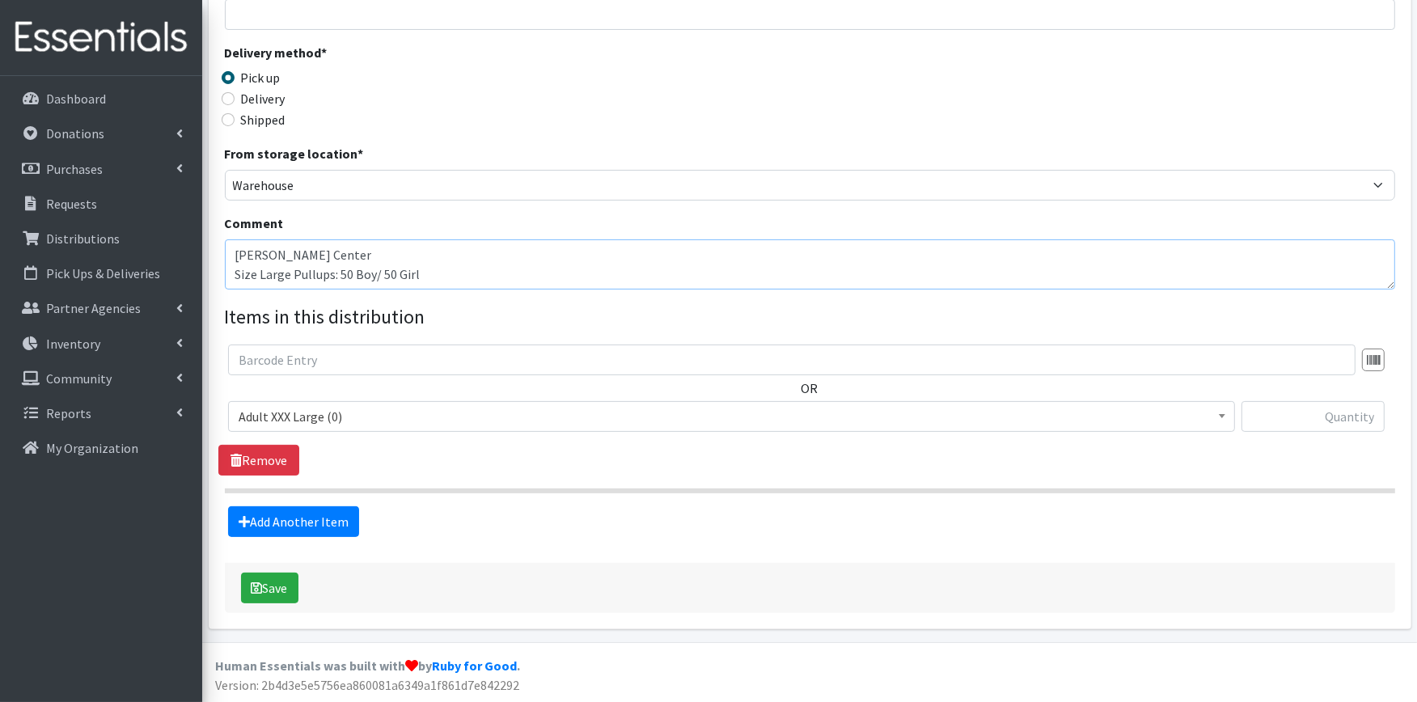
type textarea "[PERSON_NAME] Center Size Large Pullups: 50 Boy/ 50 Girl"
click at [467, 422] on span "Adult XXX Large (0)" at bounding box center [732, 416] width 986 height 23
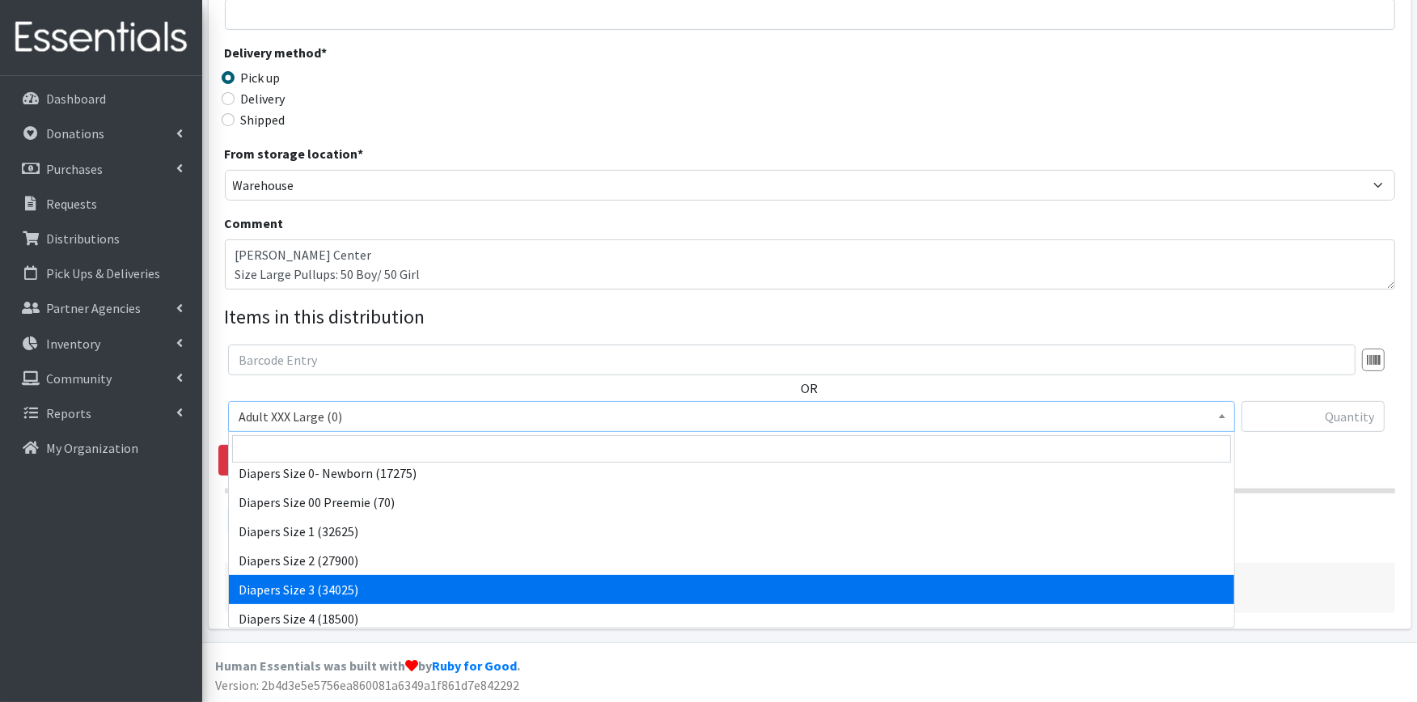
scroll to position [180, 0]
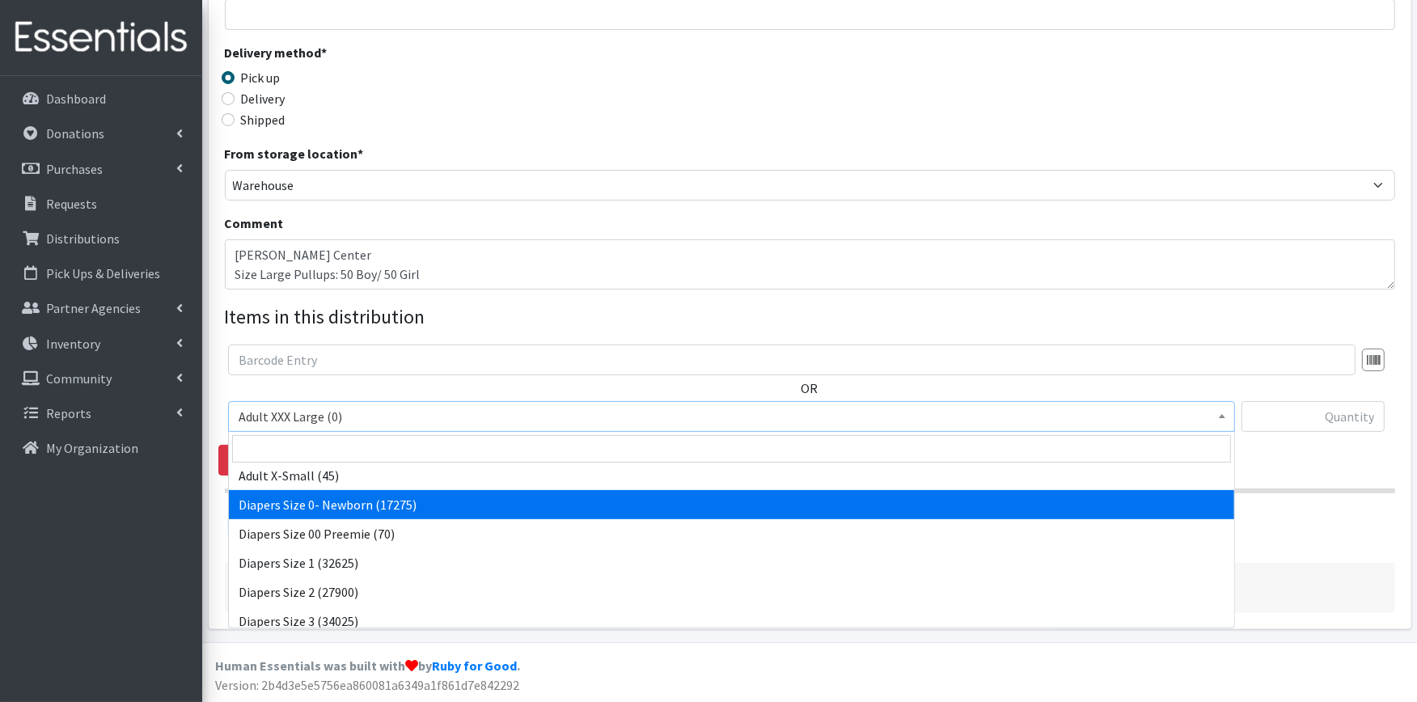
select select "406"
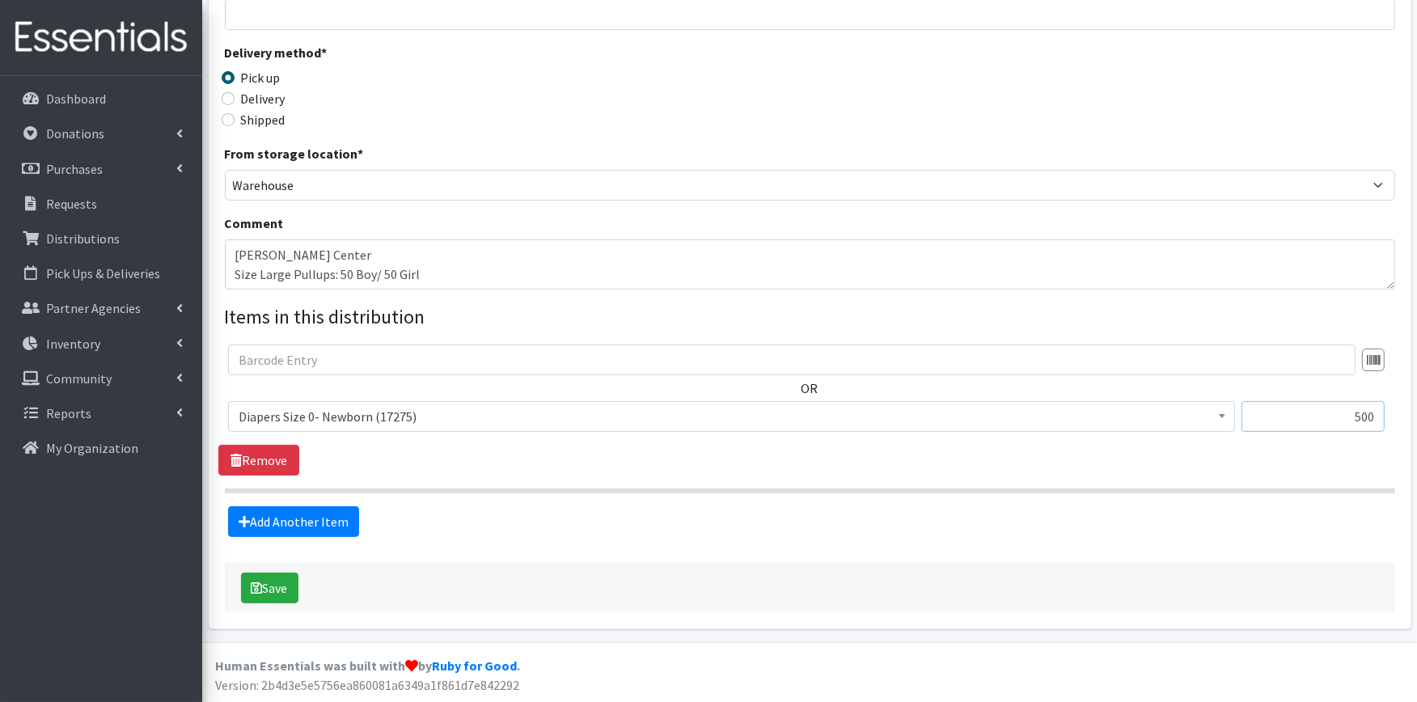
scroll to position [231, 0]
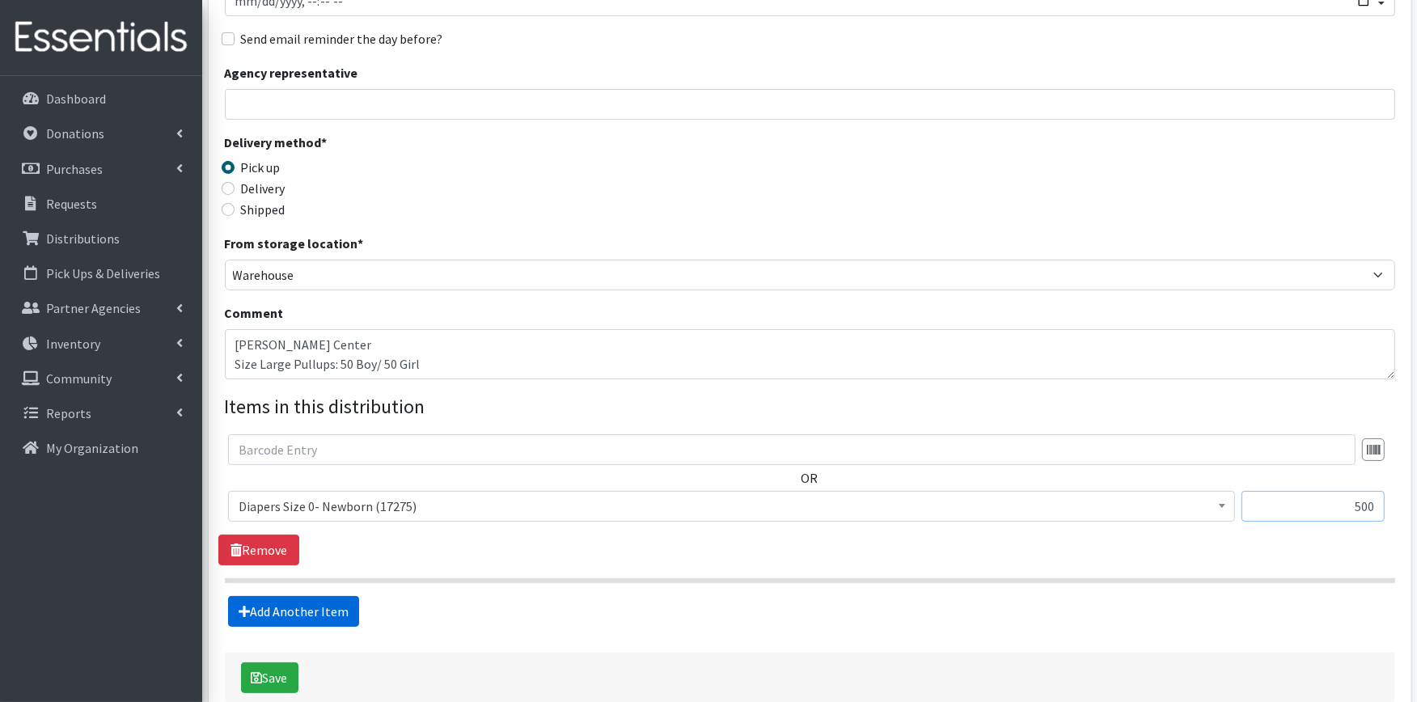
type input "500"
click at [306, 619] on link "Add Another Item" at bounding box center [293, 611] width 131 height 31
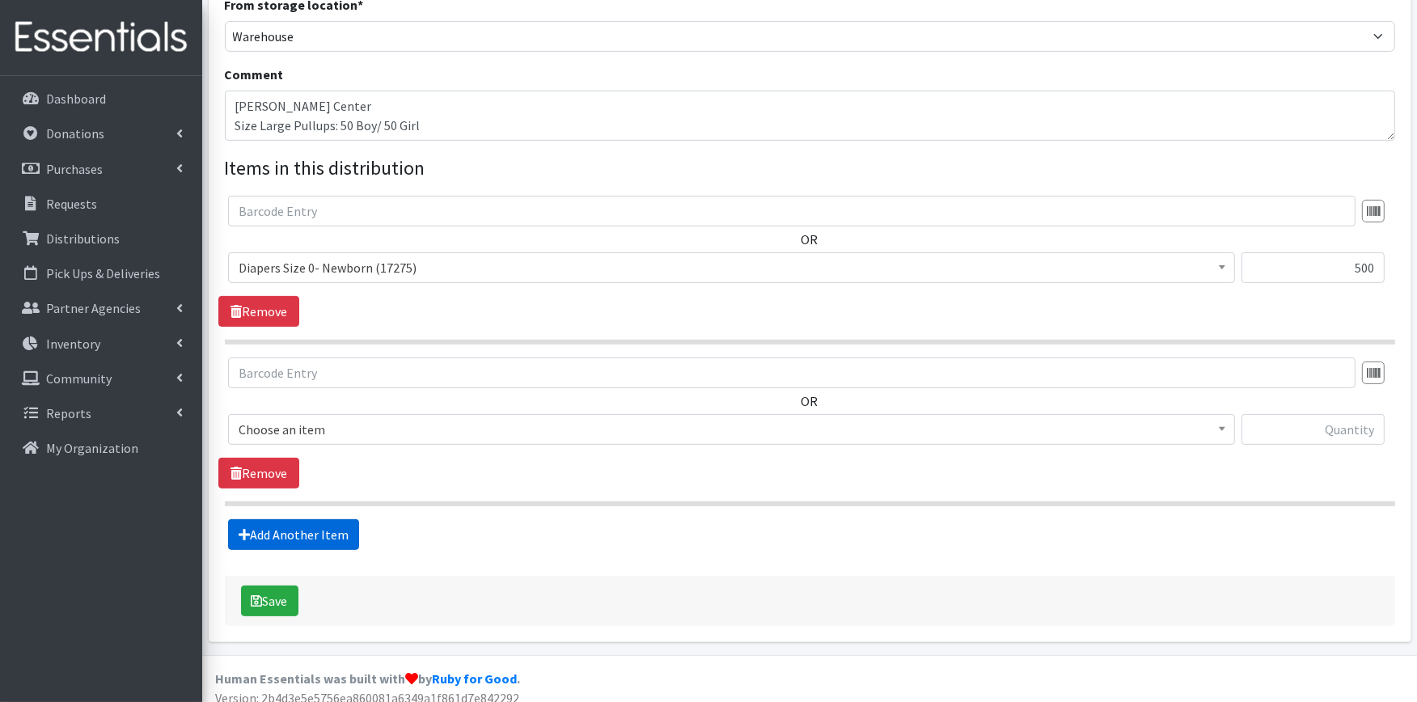
scroll to position [483, 0]
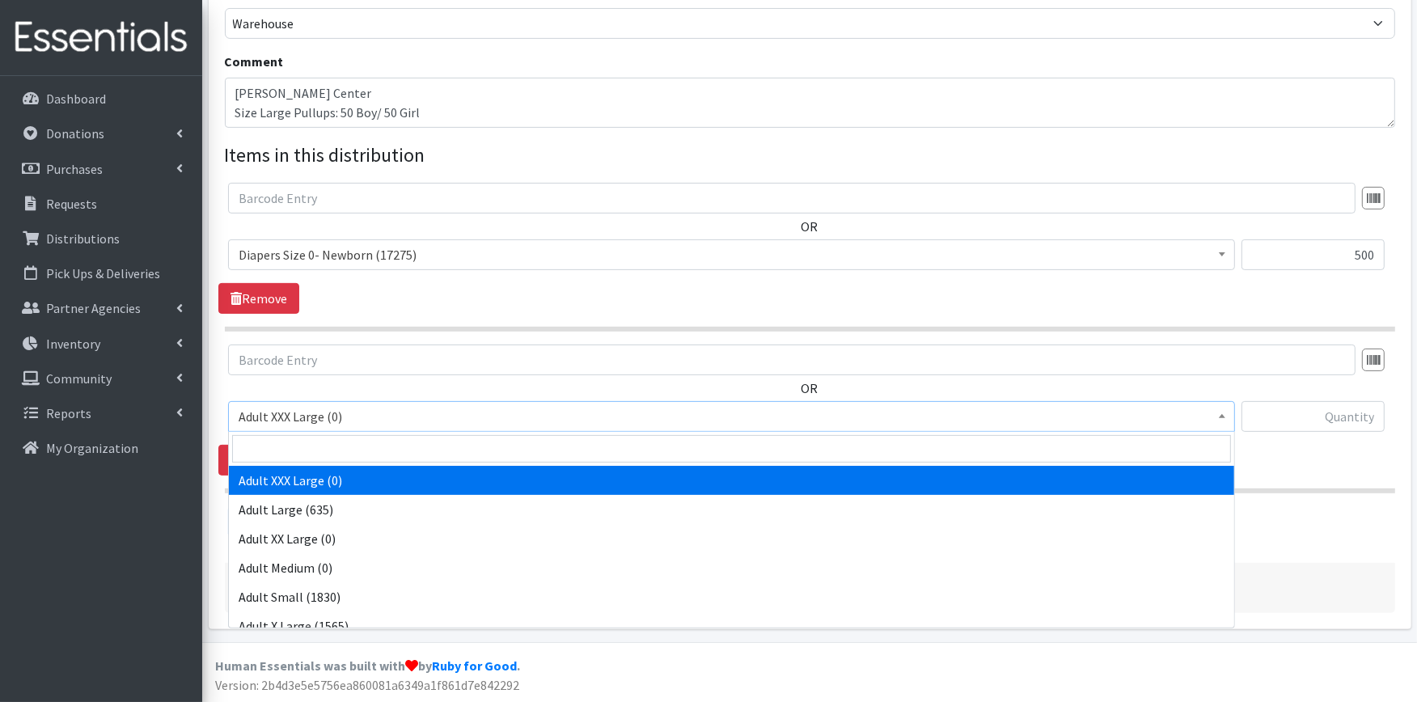
click at [346, 426] on span "Adult XXX Large (0)" at bounding box center [732, 416] width 986 height 23
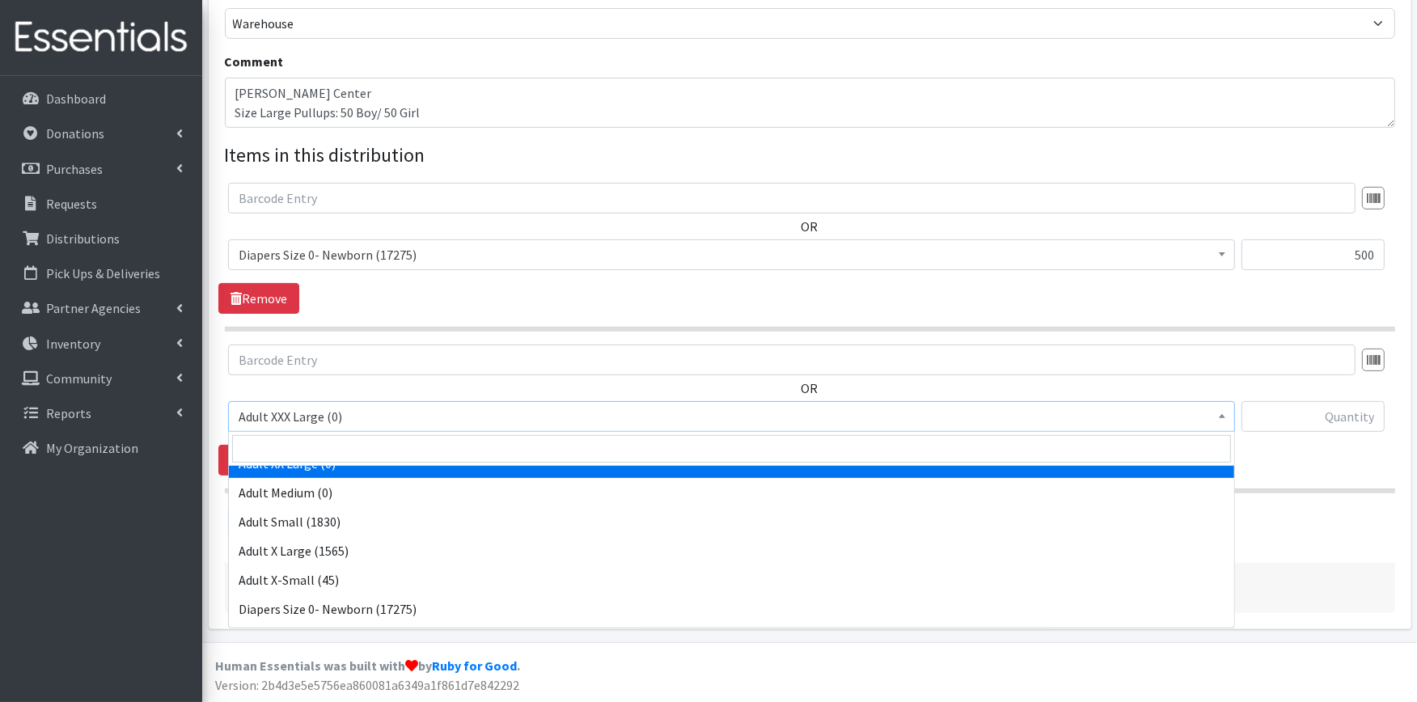
scroll to position [180, 0]
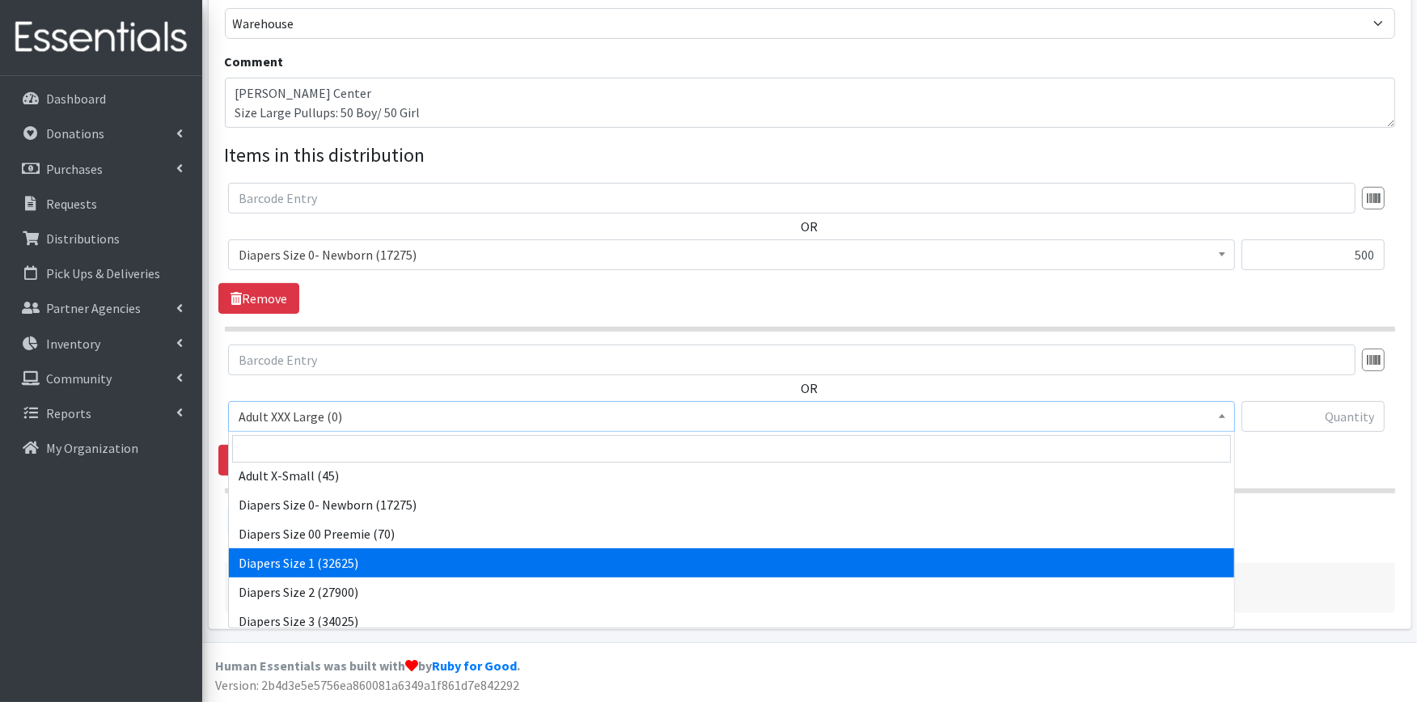
select select "408"
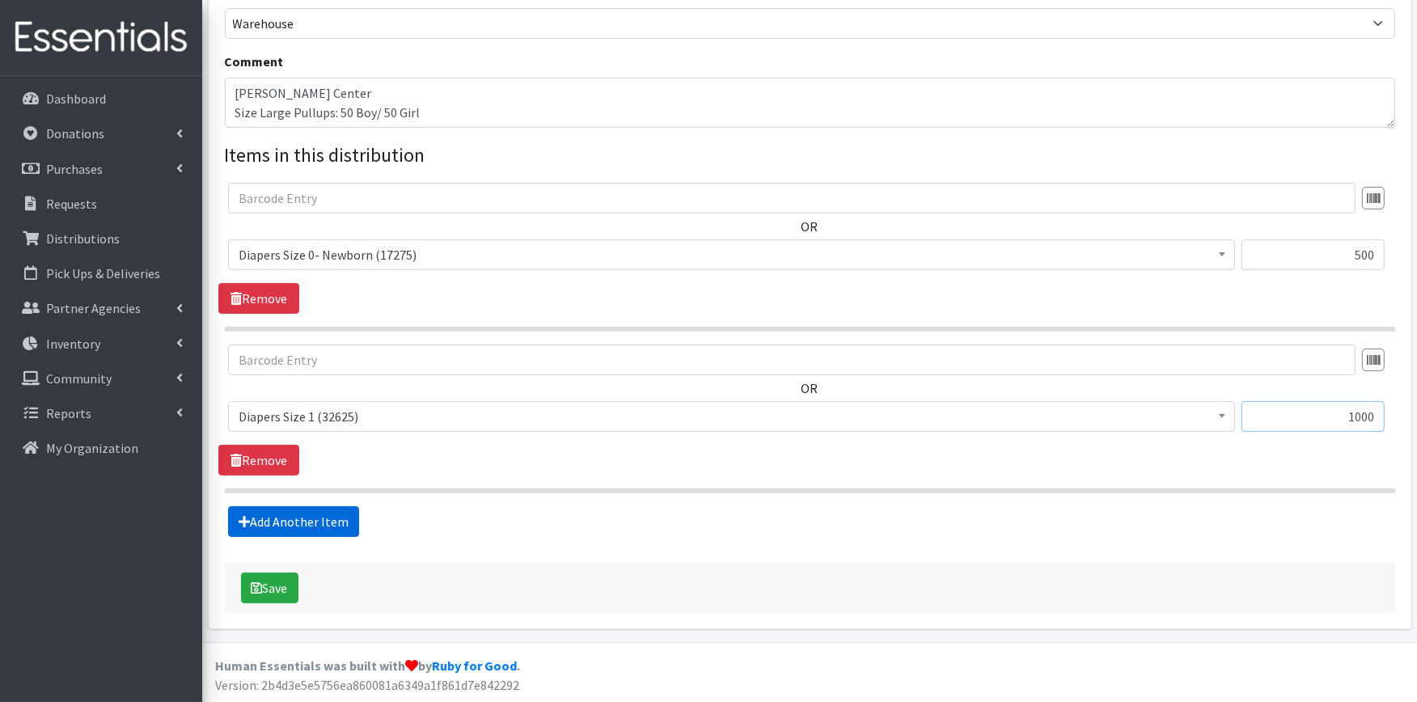
type input "1000"
click at [348, 527] on link "Add Another Item" at bounding box center [293, 521] width 131 height 31
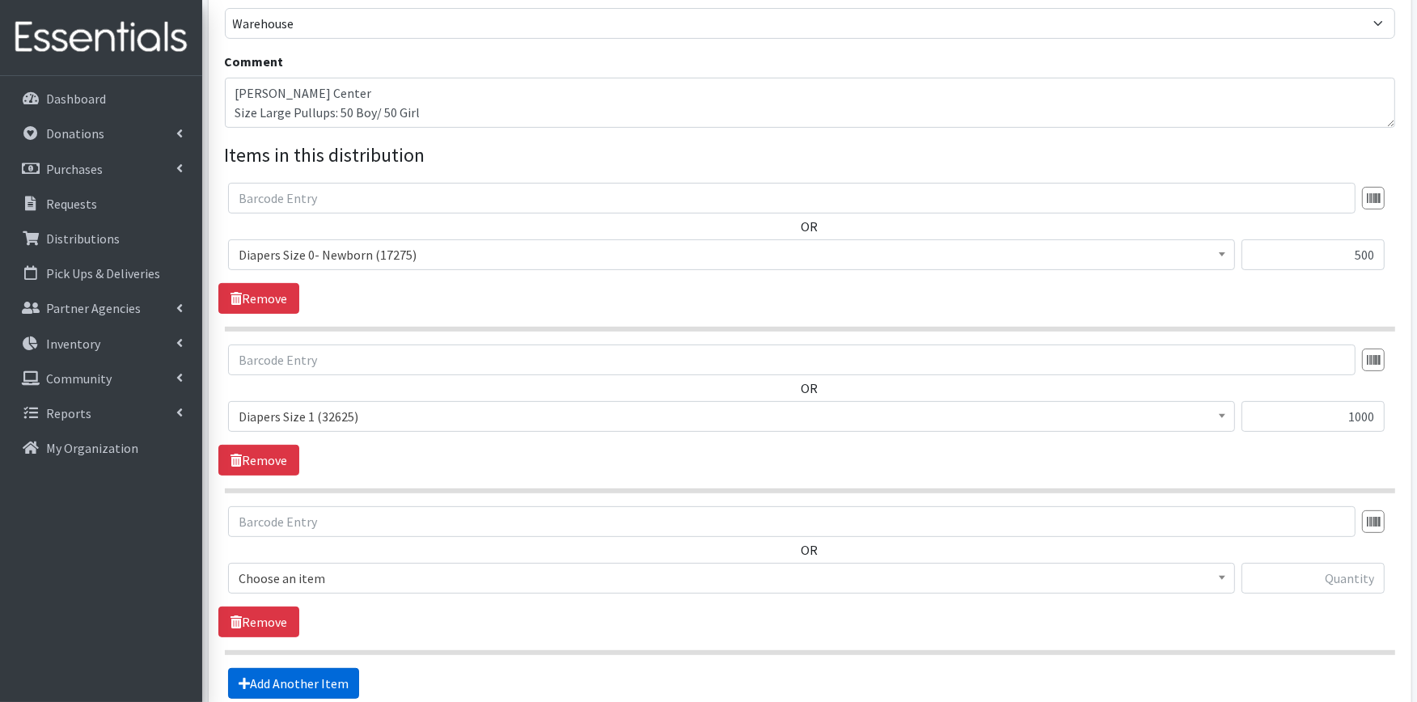
scroll to position [645, 0]
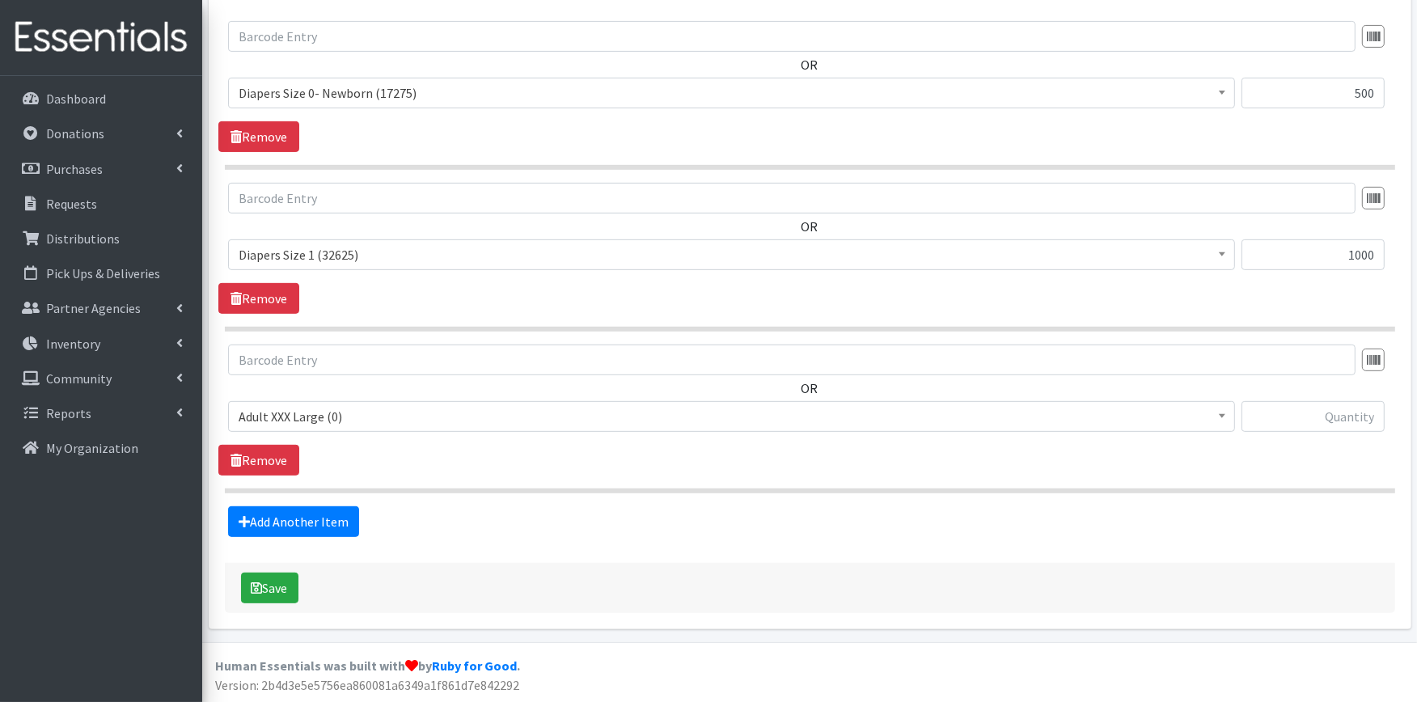
click at [357, 414] on span "Adult XXX Large (0)" at bounding box center [732, 416] width 986 height 23
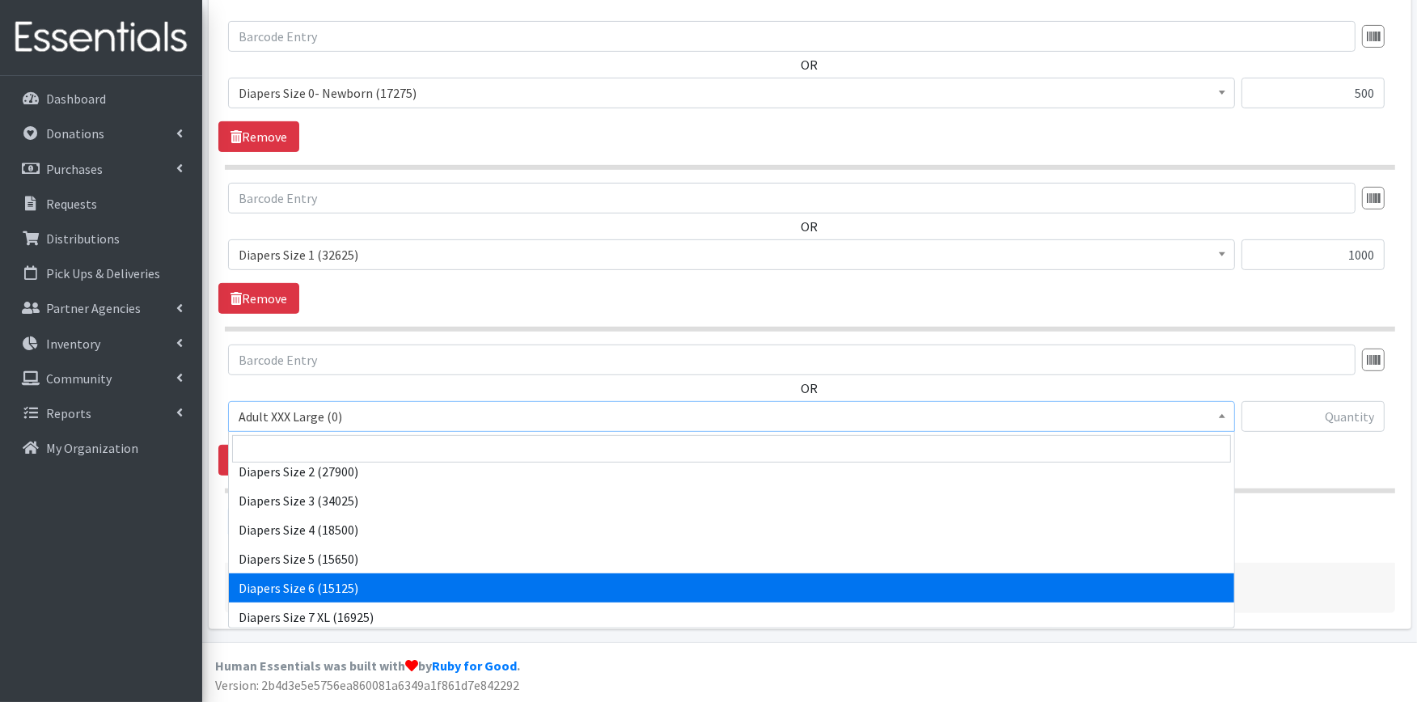
scroll to position [269, 0]
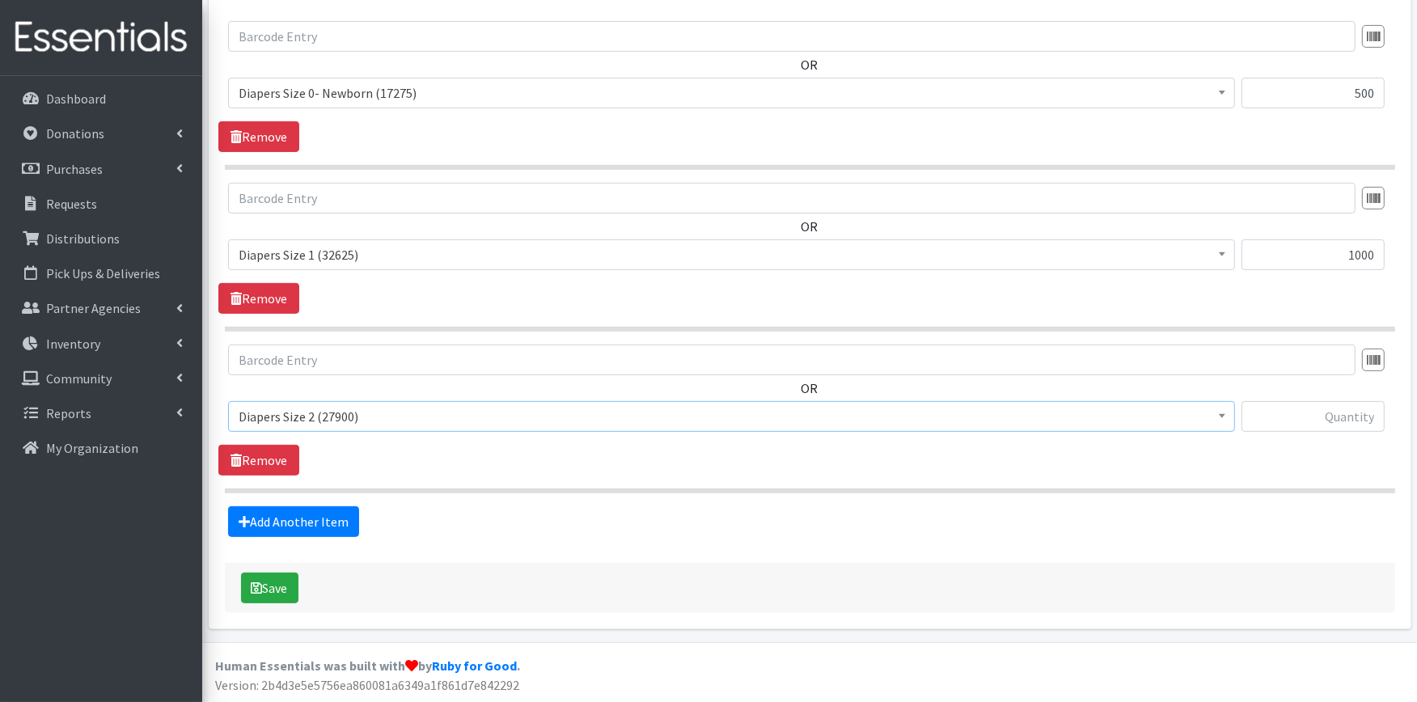
select select "426"
type input "1000"
click at [300, 515] on link "Add Another Item" at bounding box center [293, 521] width 131 height 31
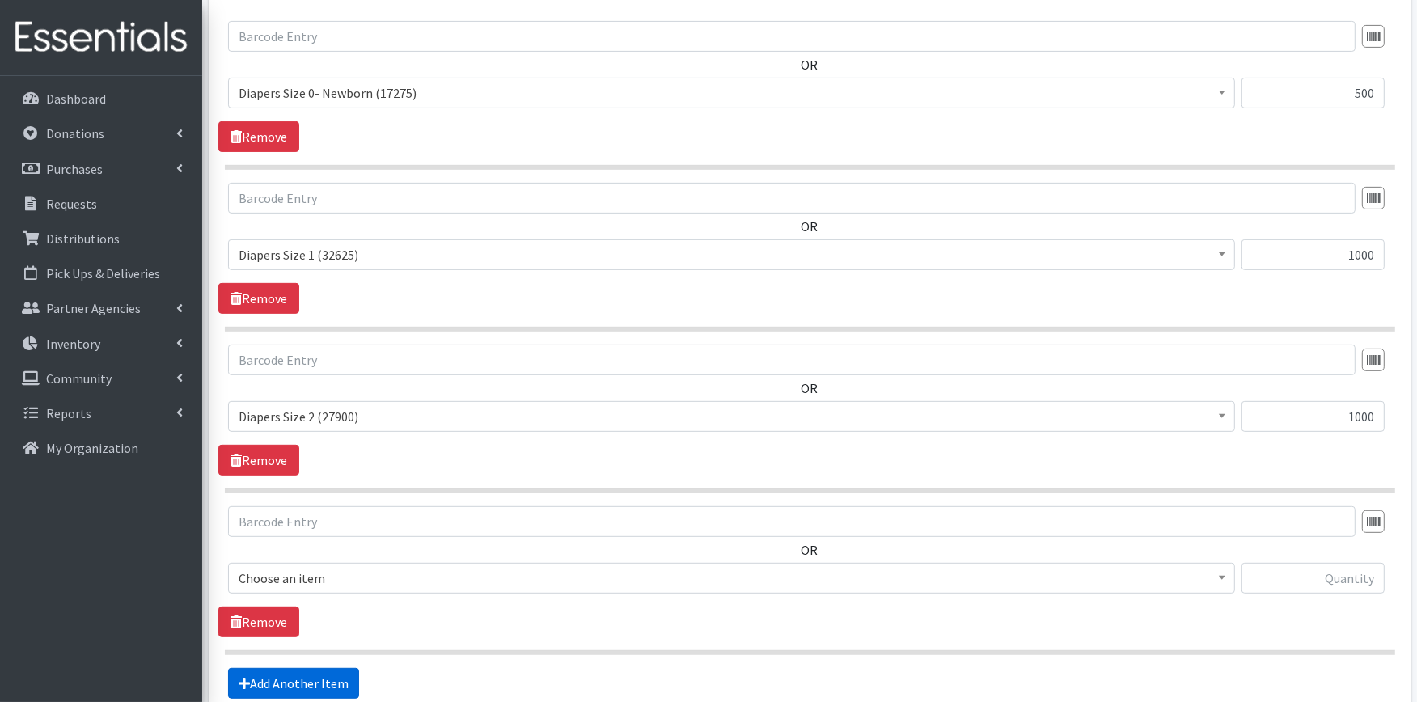
scroll to position [807, 0]
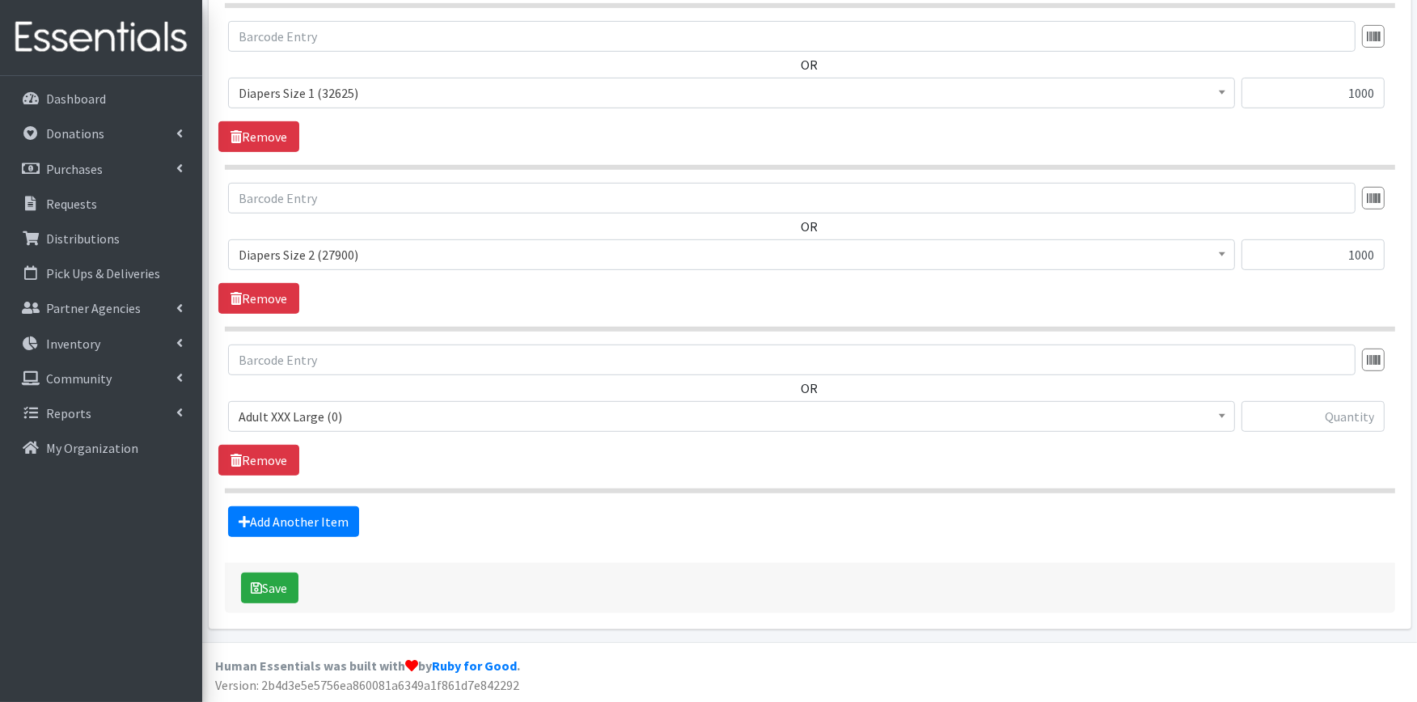
click at [307, 421] on span "Adult XXX Large (0)" at bounding box center [732, 416] width 986 height 23
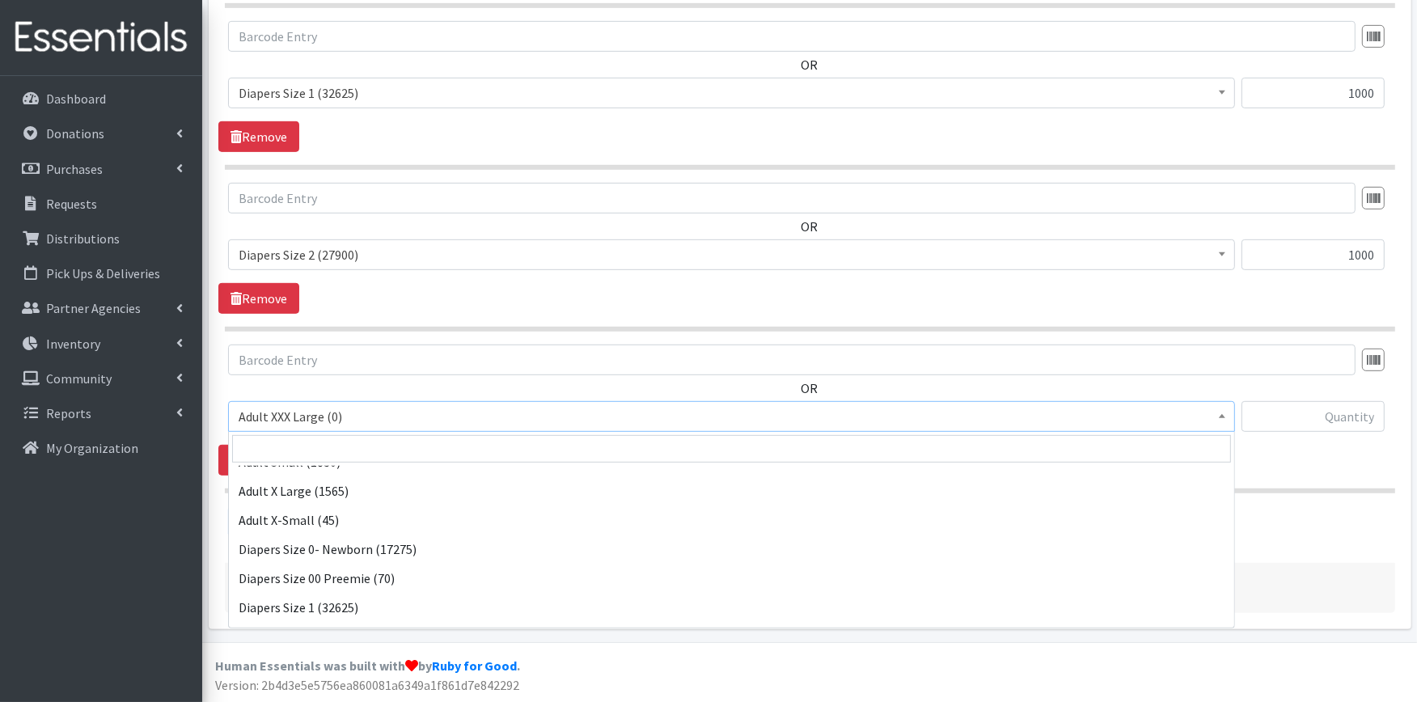
scroll to position [180, 0]
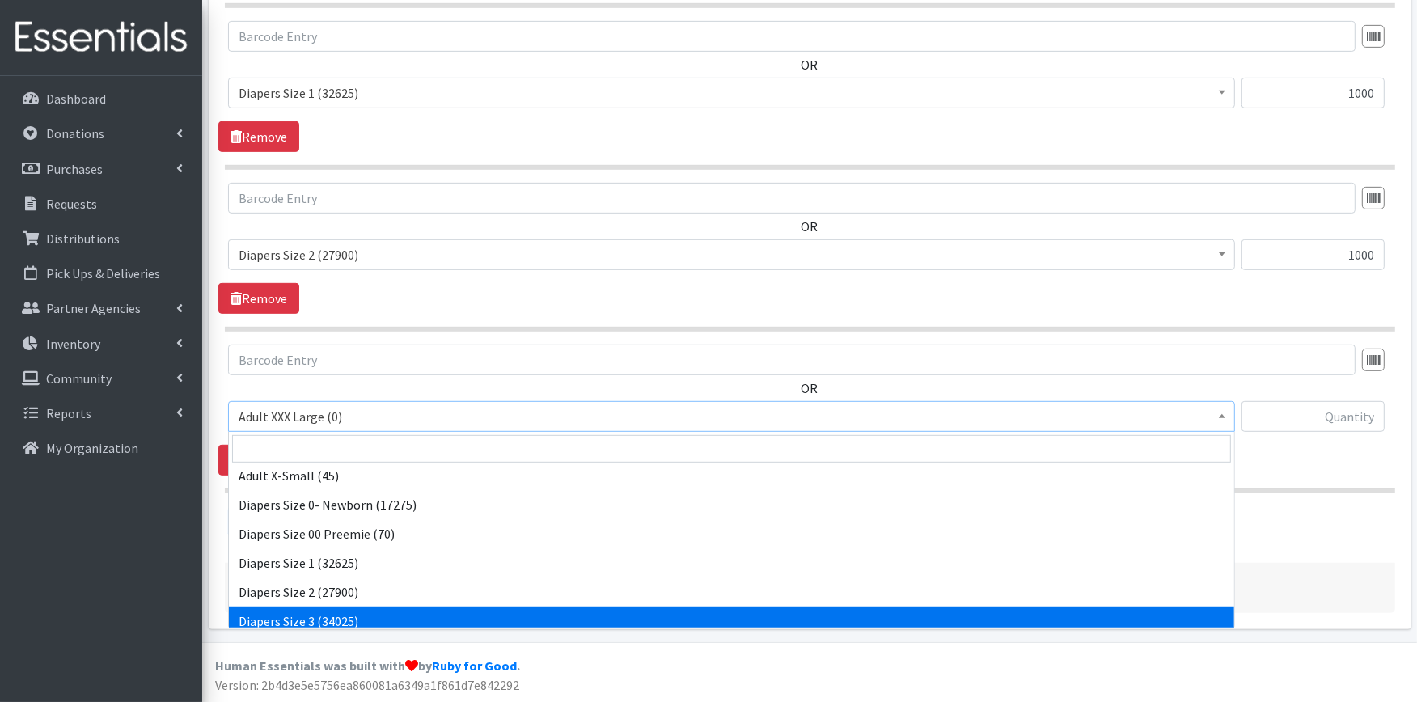
select select "428"
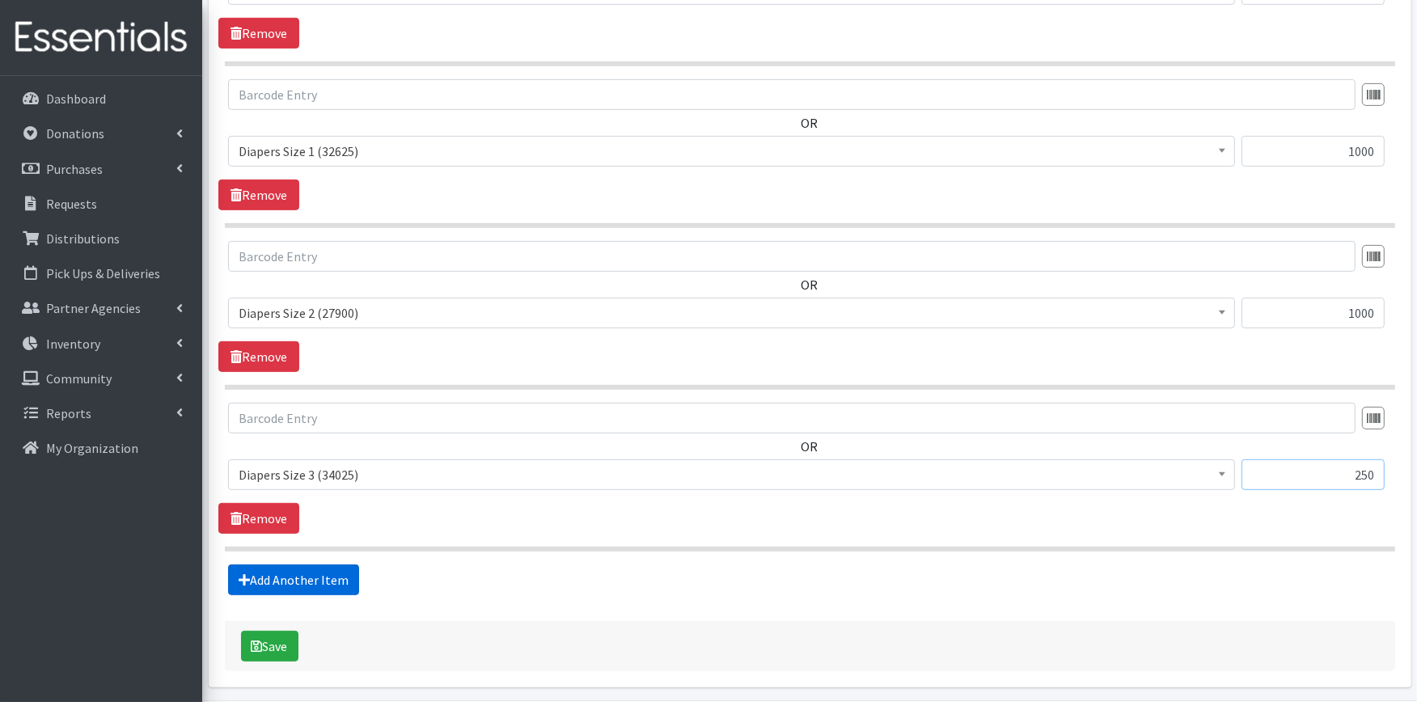
scroll to position [717, 0]
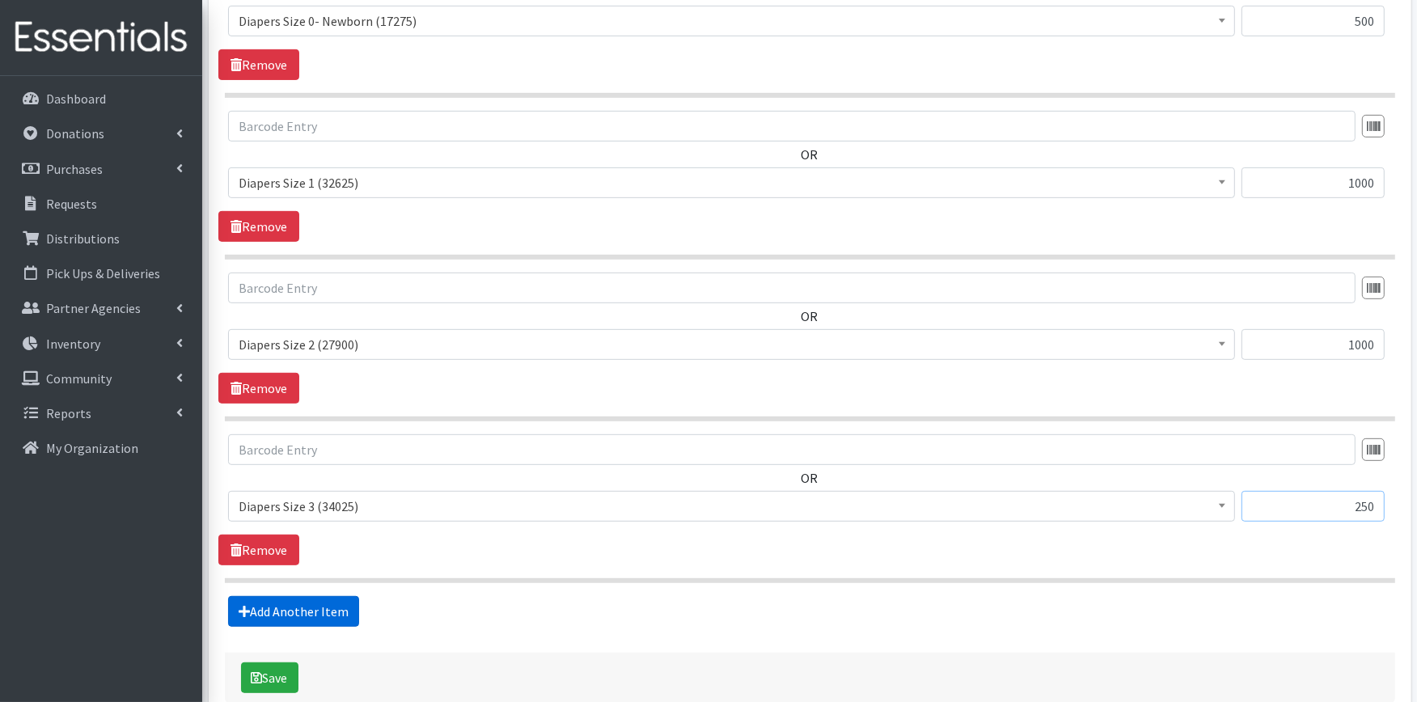
type input "250"
click at [298, 603] on link "Add Another Item" at bounding box center [293, 611] width 131 height 31
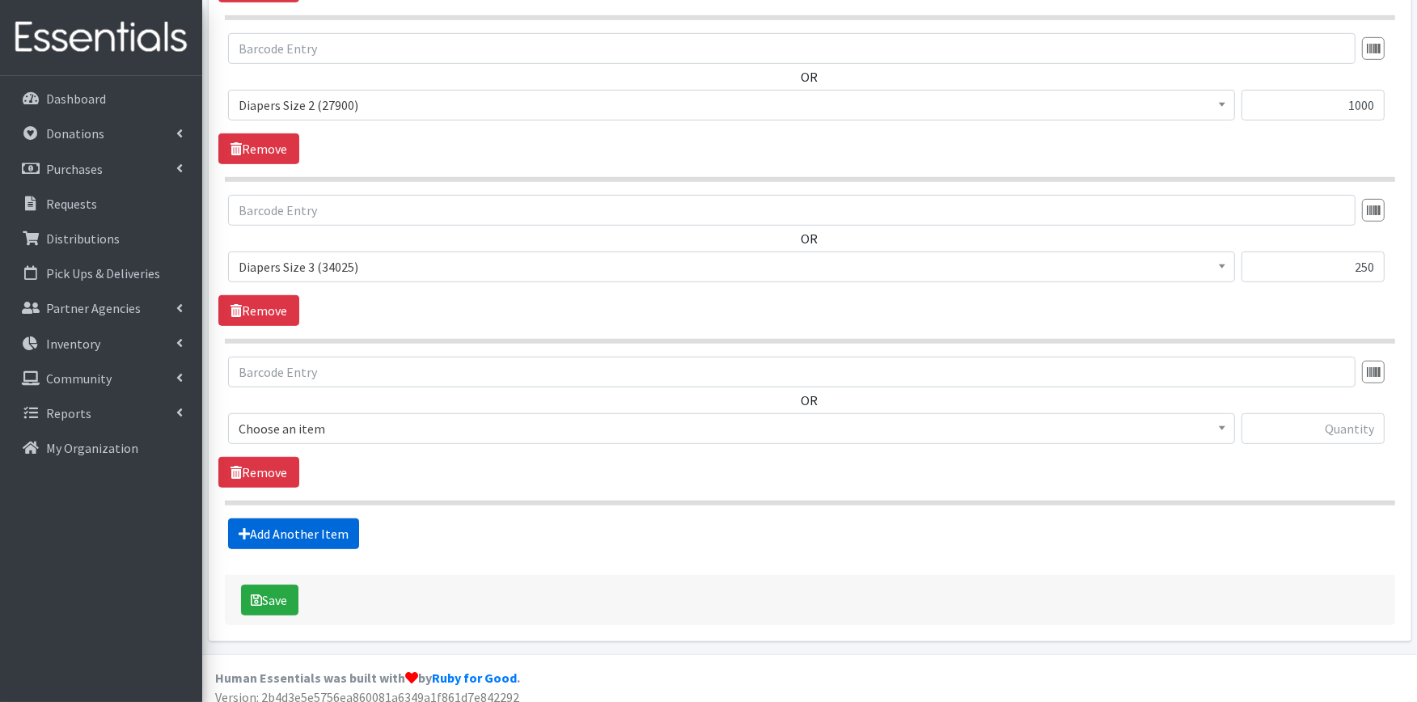
scroll to position [969, 0]
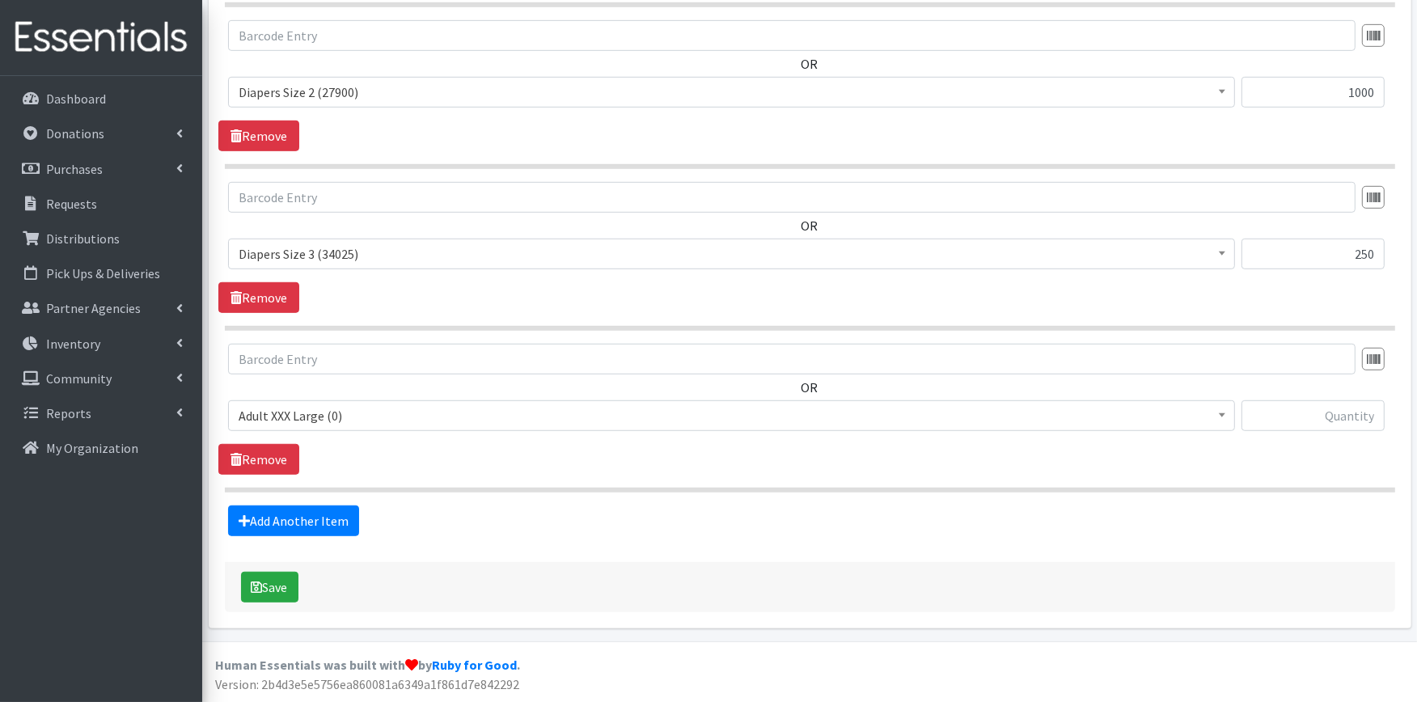
click at [336, 413] on span "Adult XXX Large (0)" at bounding box center [732, 415] width 986 height 23
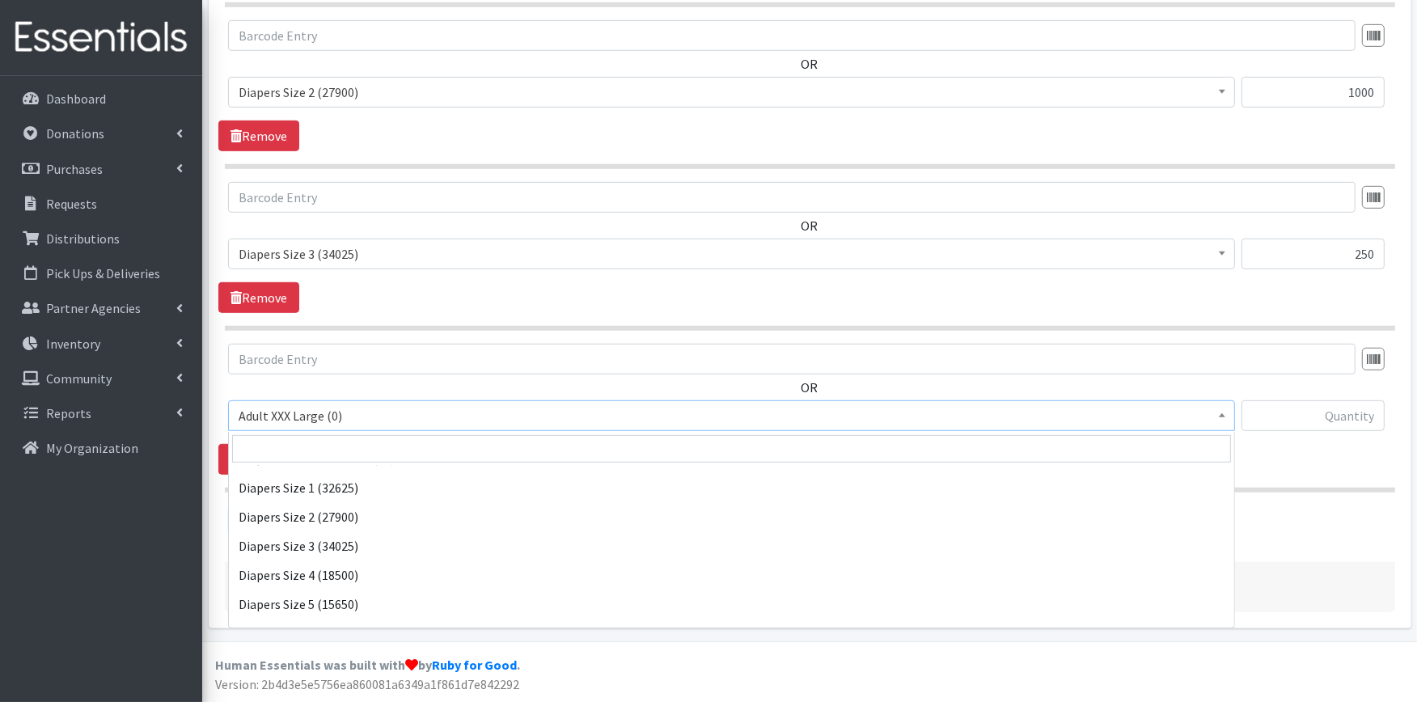
scroll to position [269, 0]
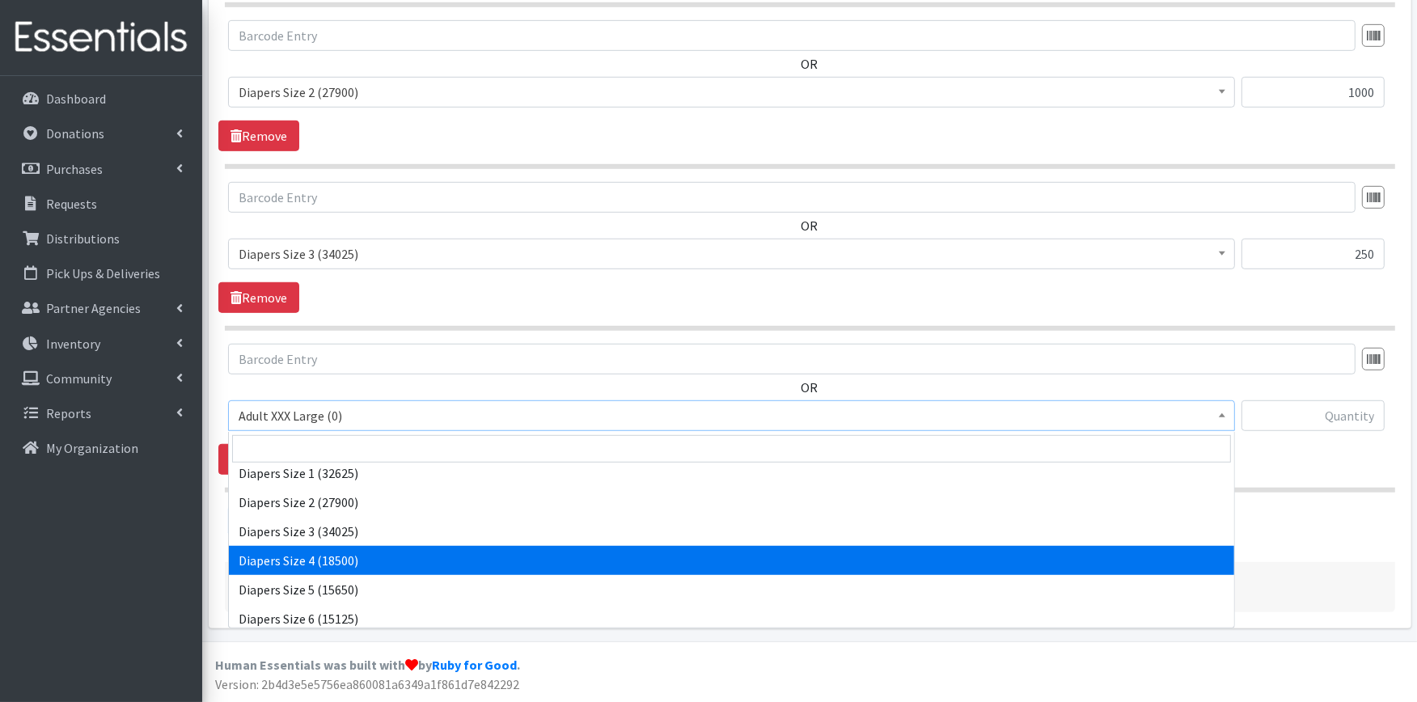
select select "414"
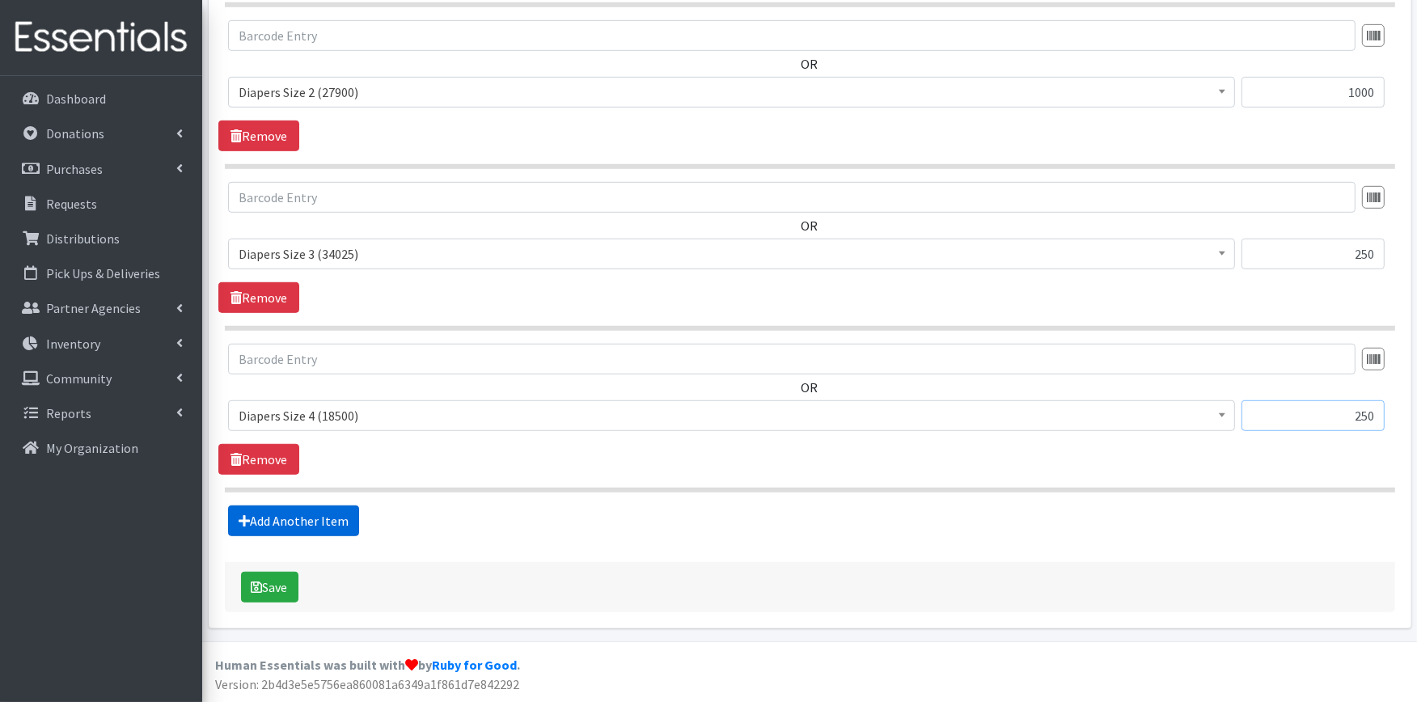
type input "250"
click at [318, 523] on link "Add Another Item" at bounding box center [293, 521] width 131 height 31
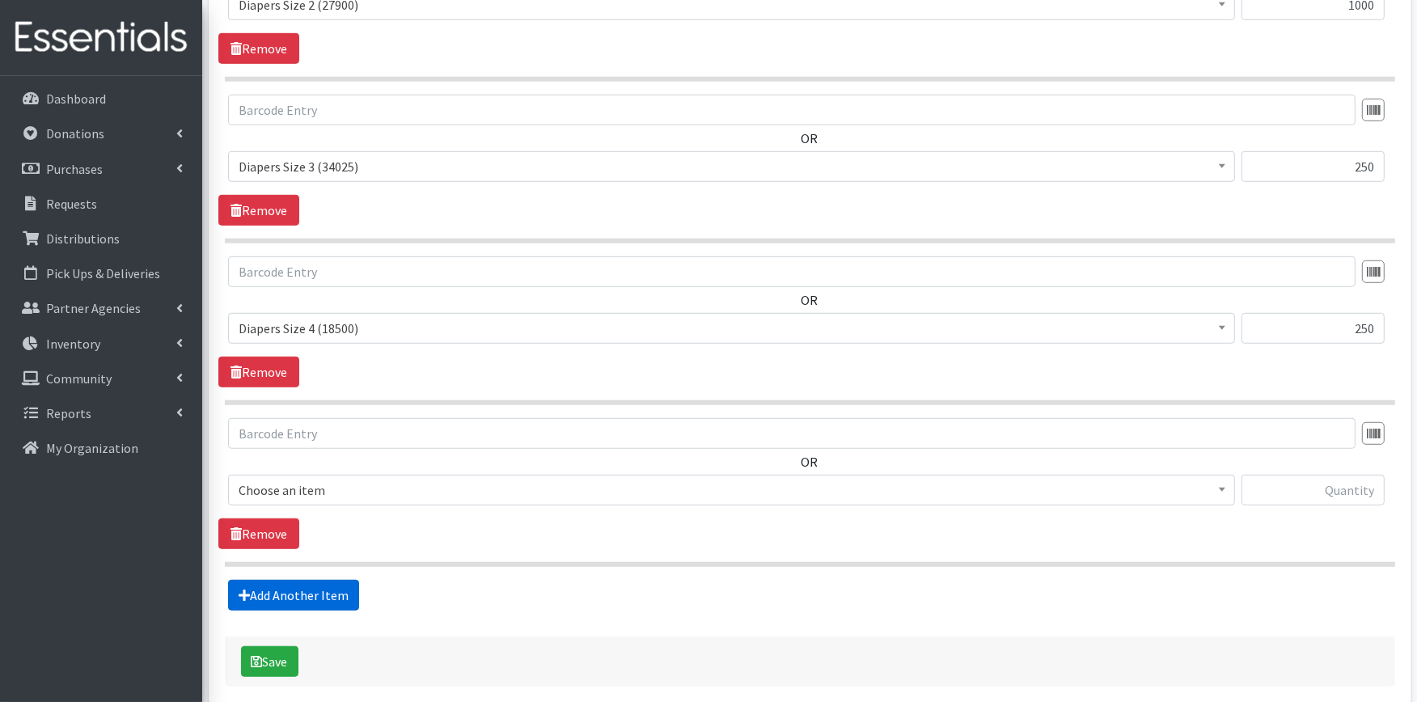
scroll to position [1131, 0]
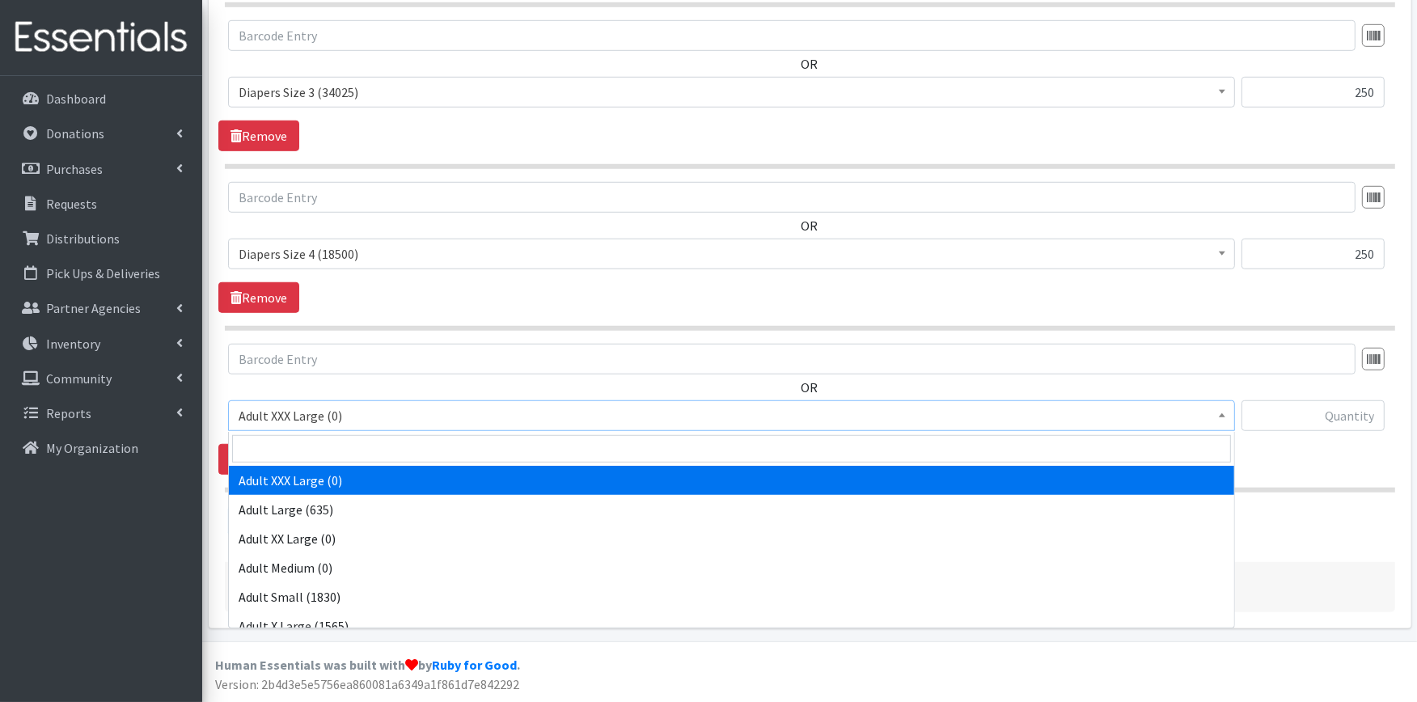
click at [362, 413] on span "Adult XXX Large (0)" at bounding box center [732, 415] width 986 height 23
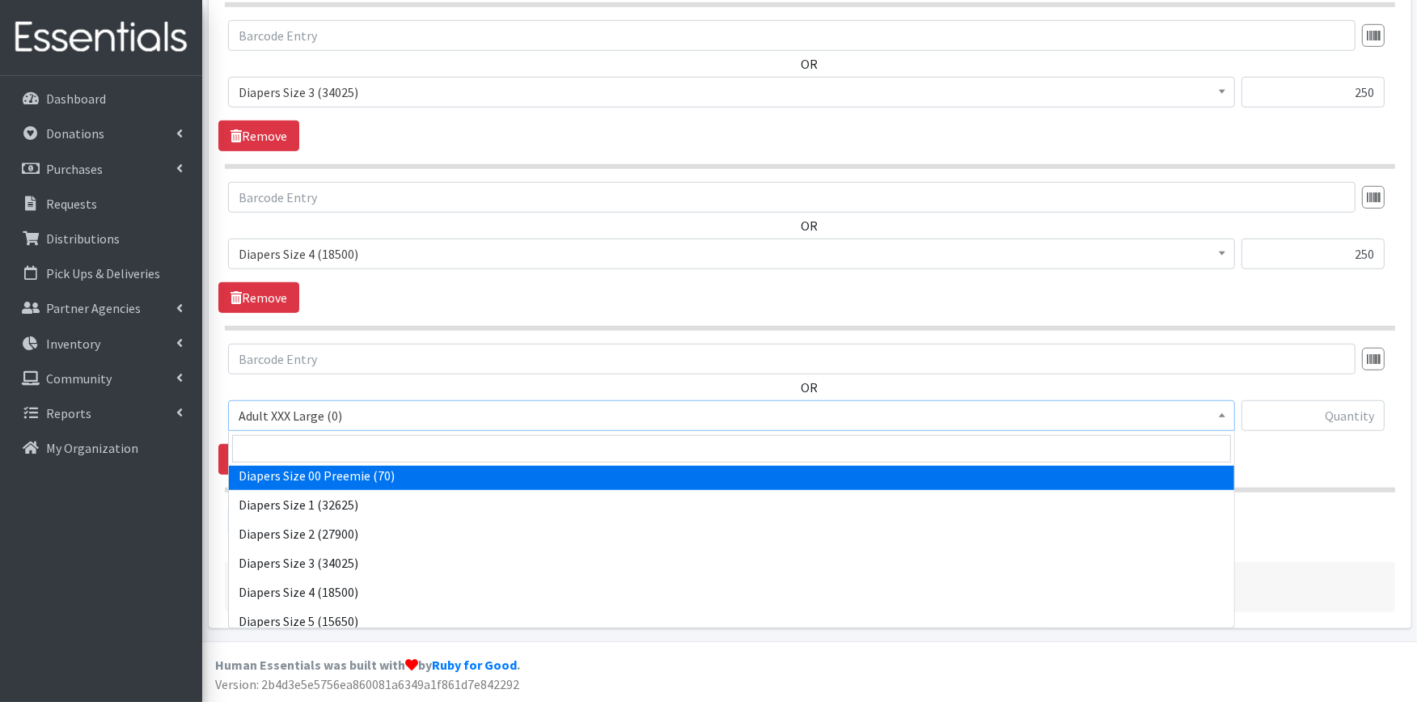
scroll to position [269, 0]
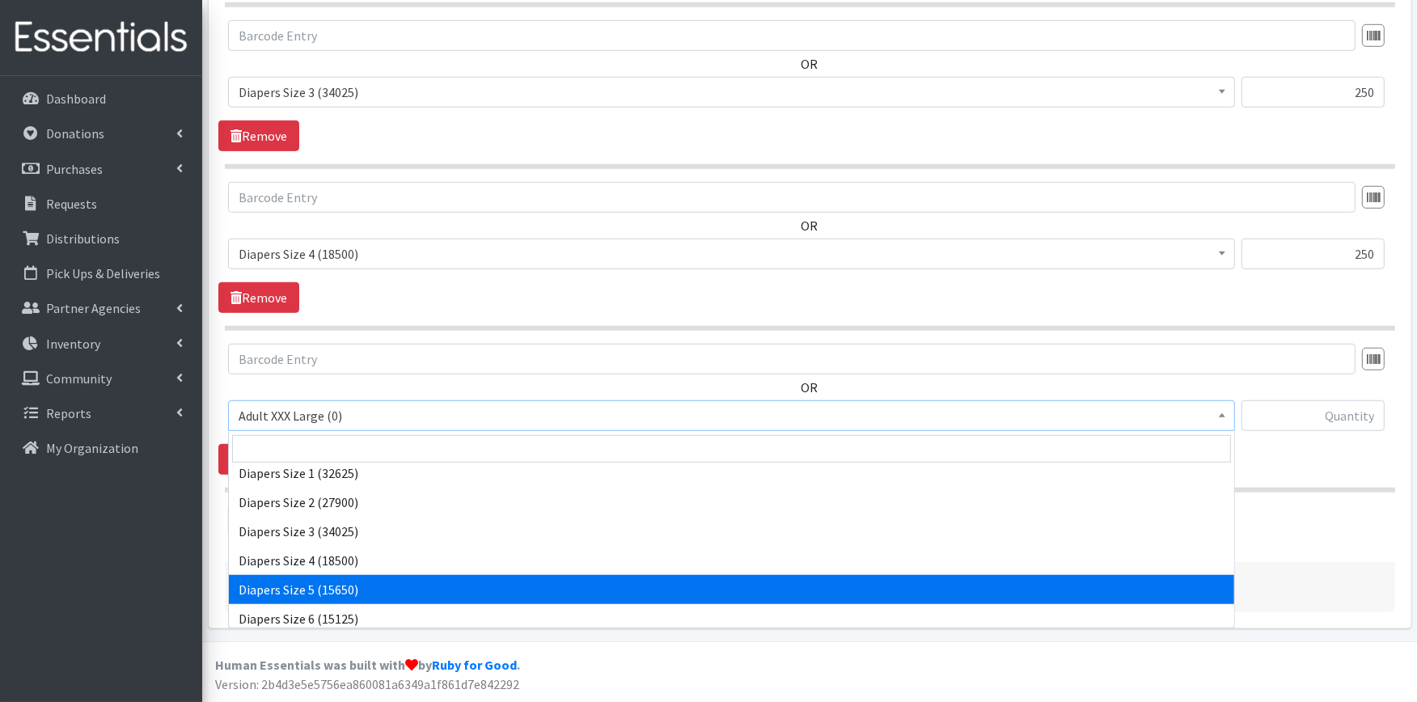
select select "415"
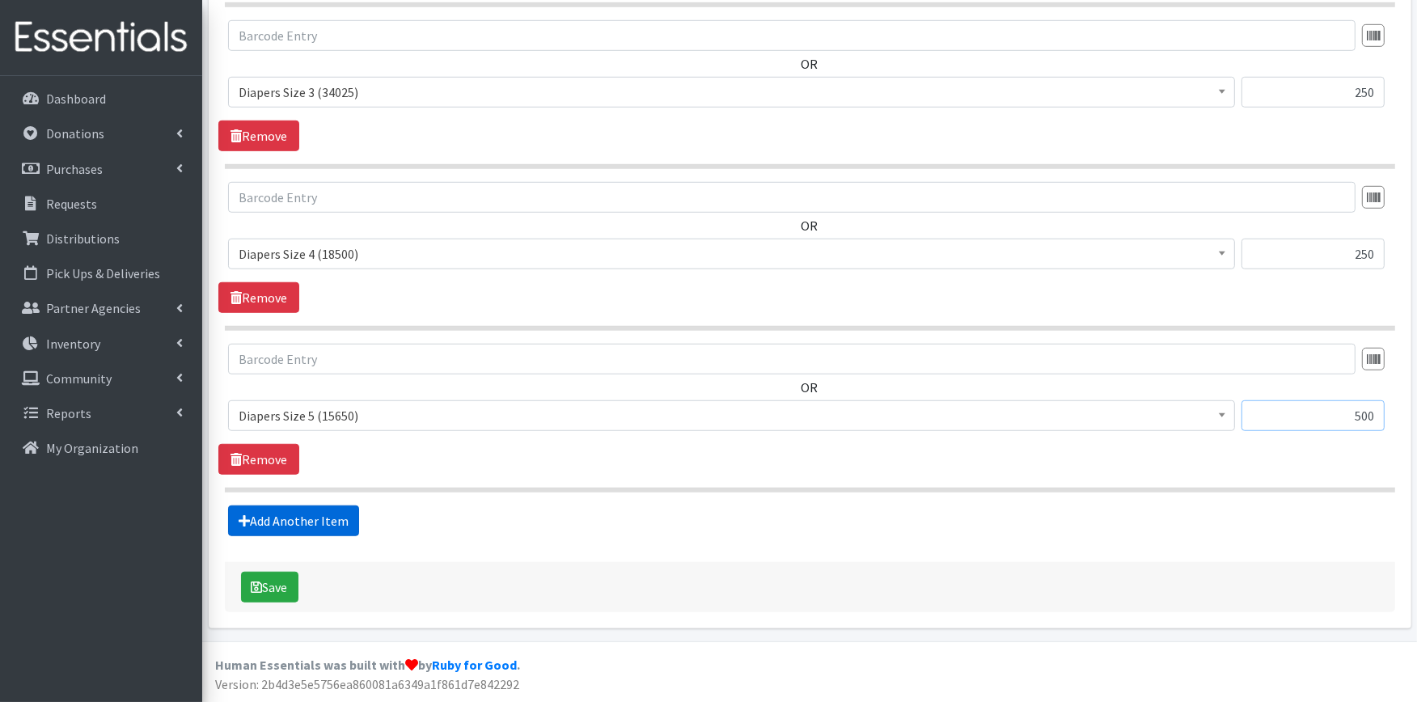
type input "500"
click at [322, 531] on link "Add Another Item" at bounding box center [293, 521] width 131 height 31
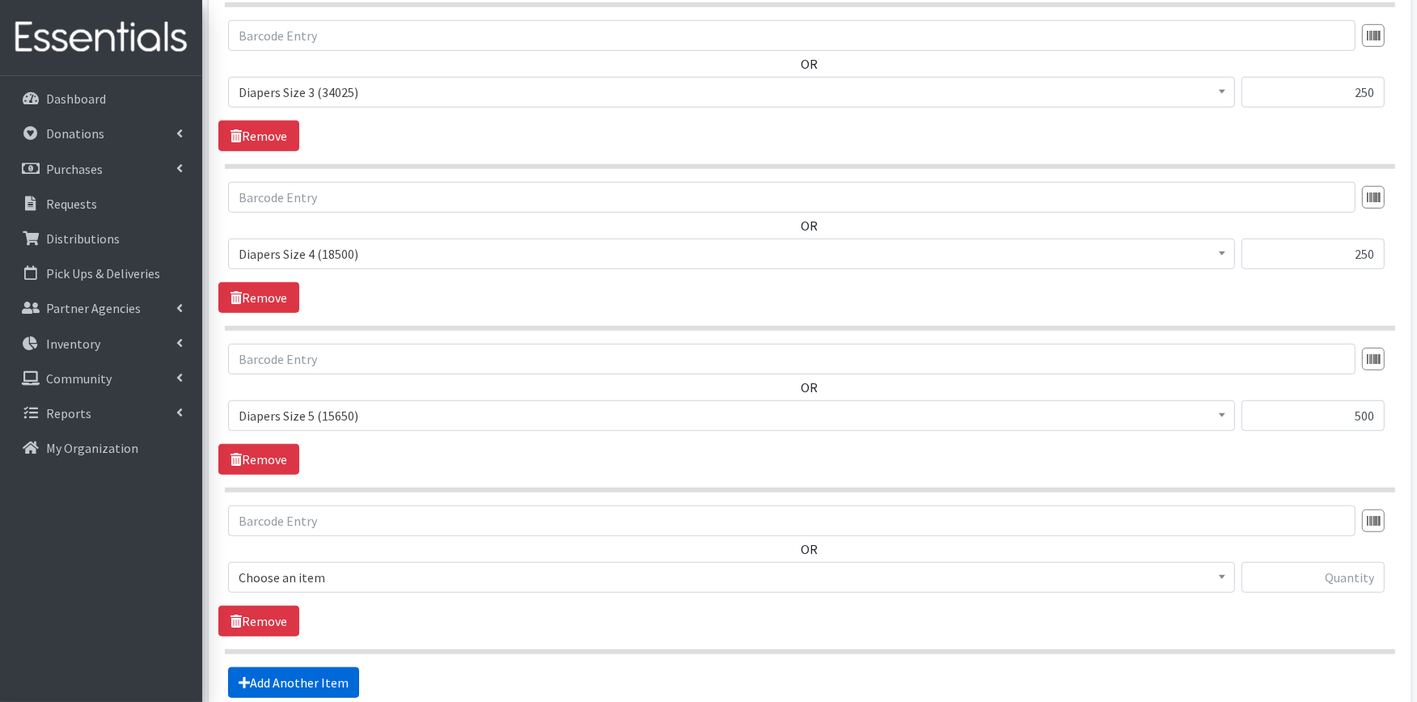
scroll to position [1293, 0]
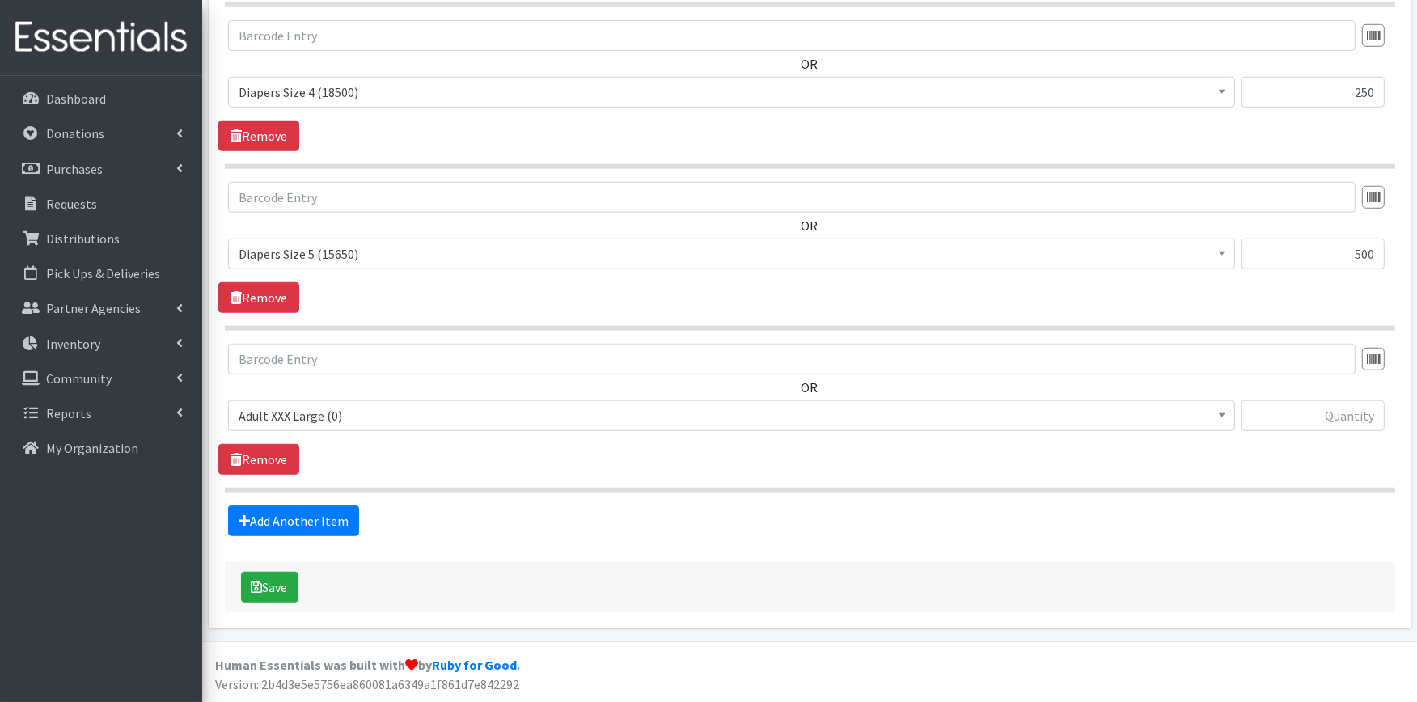
click at [354, 413] on span "Adult XXX Large (0)" at bounding box center [732, 415] width 986 height 23
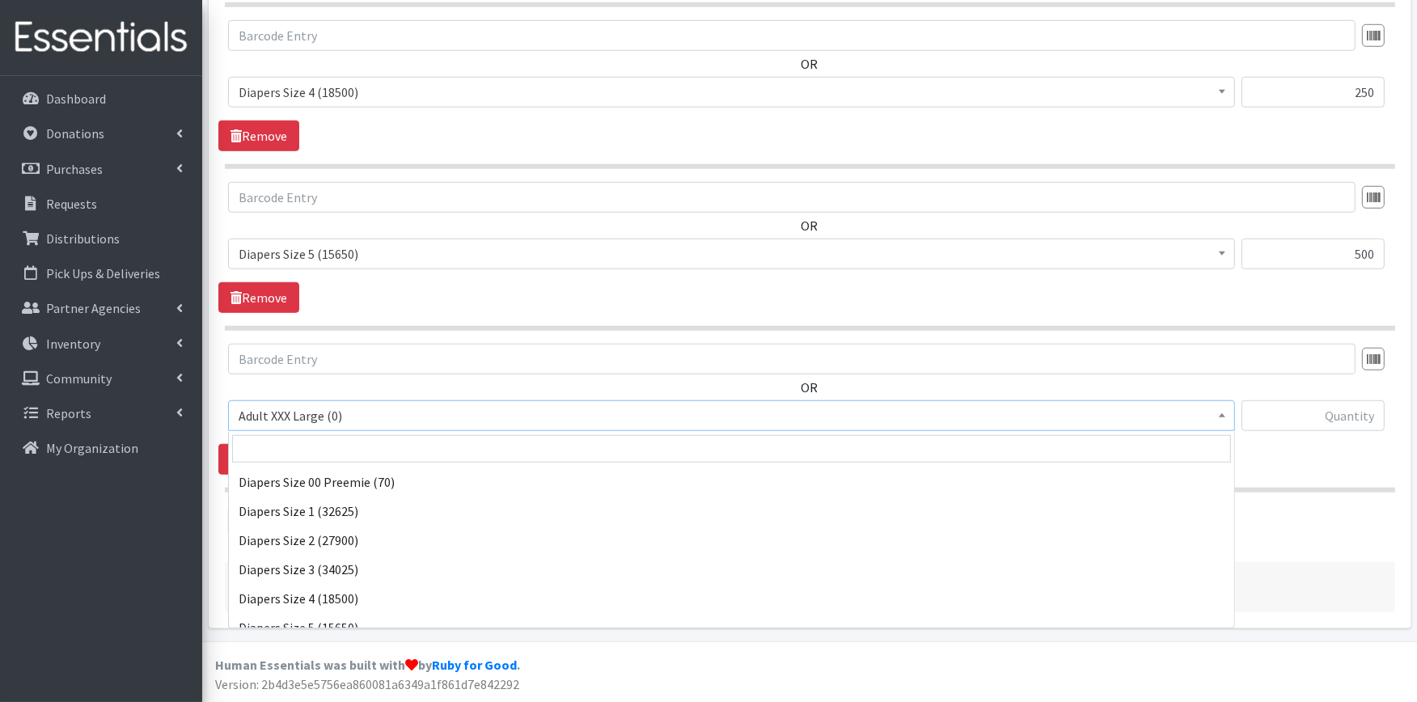
scroll to position [359, 0]
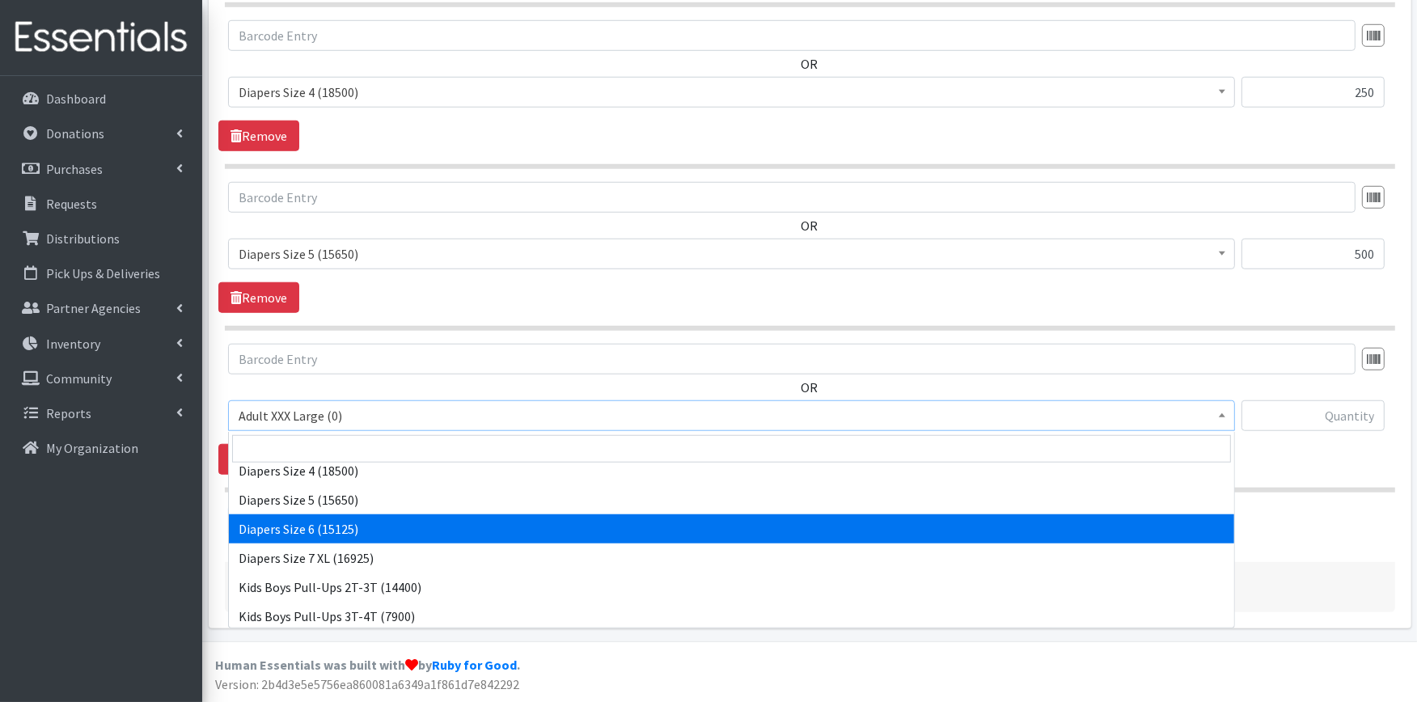
select select "417"
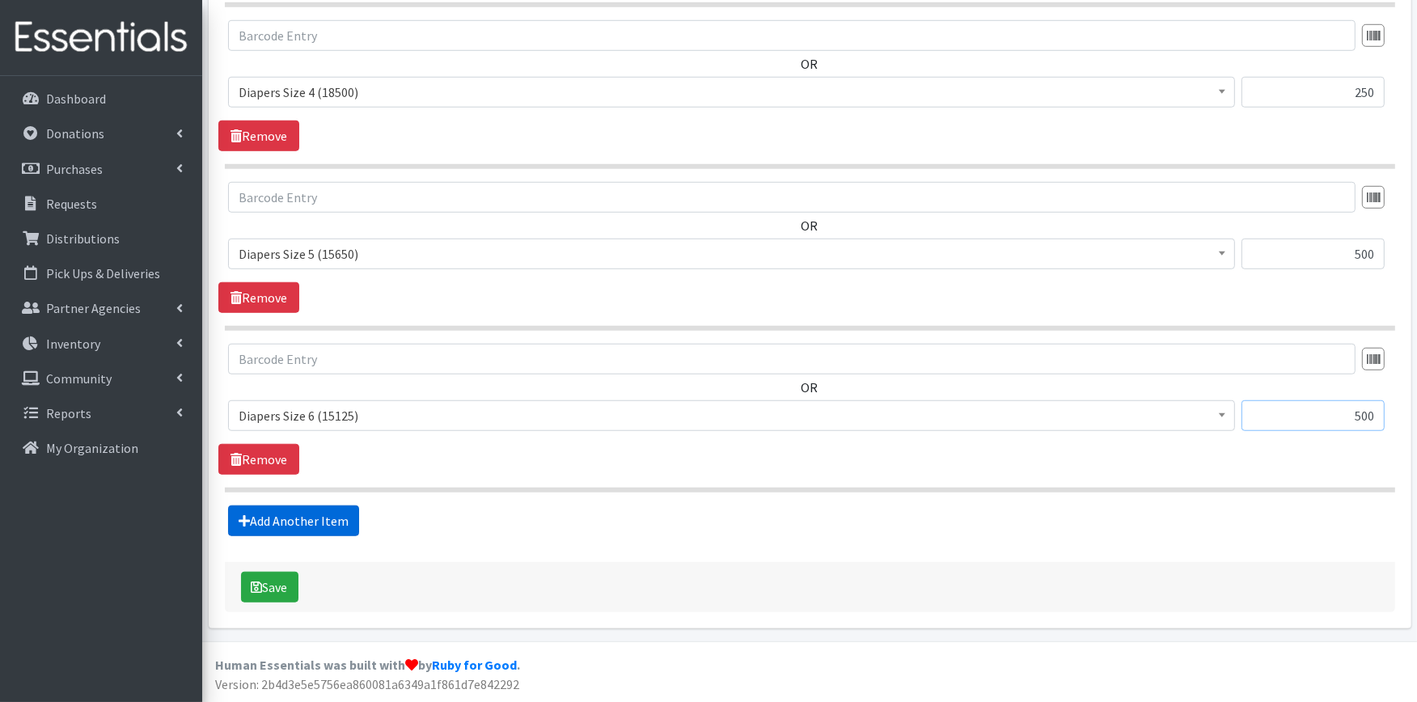
type input "500"
click at [292, 519] on link "Add Another Item" at bounding box center [293, 521] width 131 height 31
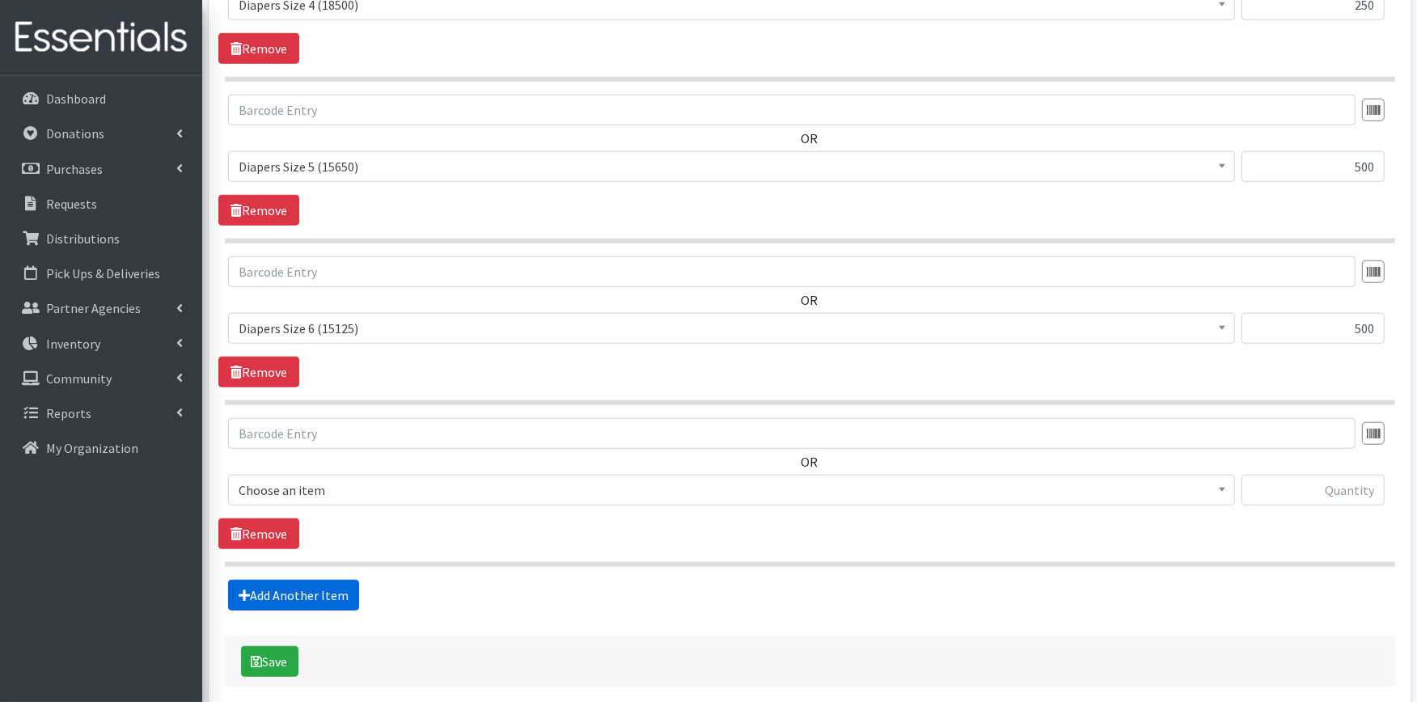
scroll to position [1455, 0]
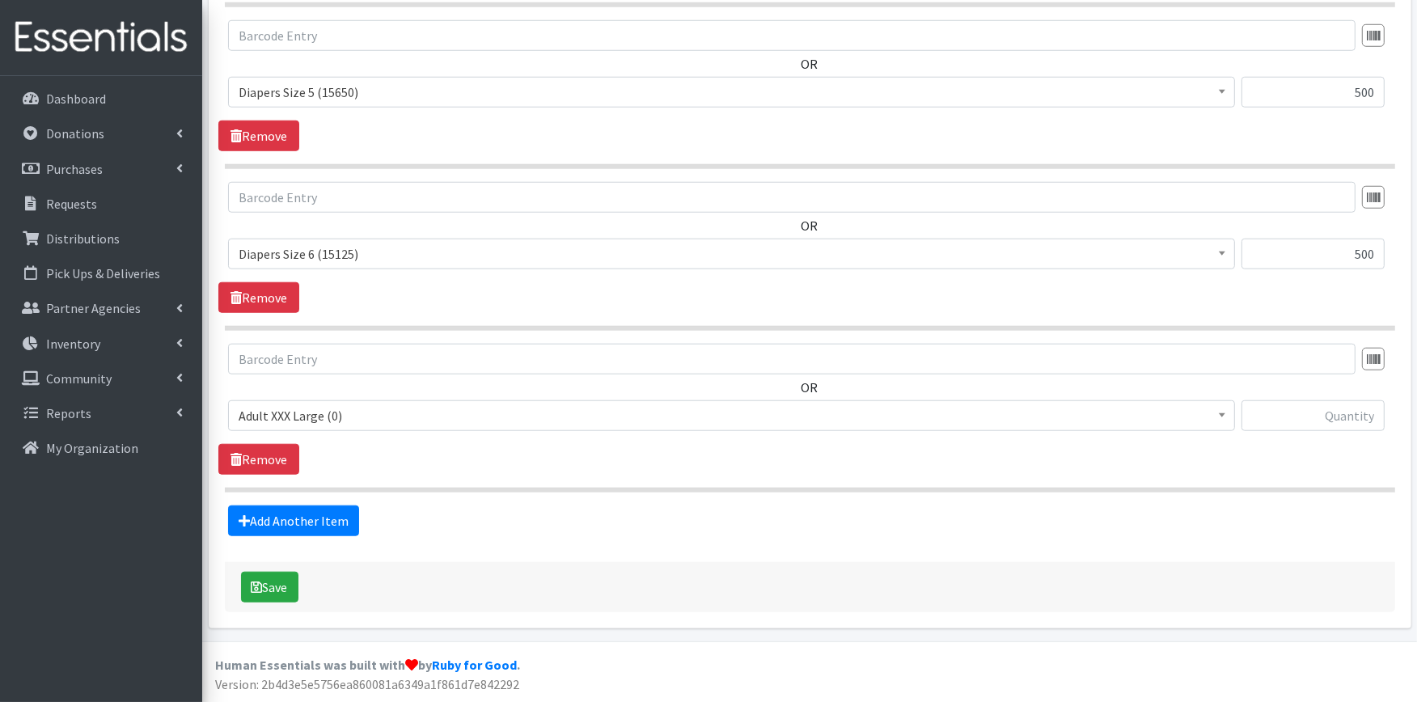
click at [332, 417] on span "Adult XXX Large (0)" at bounding box center [732, 415] width 986 height 23
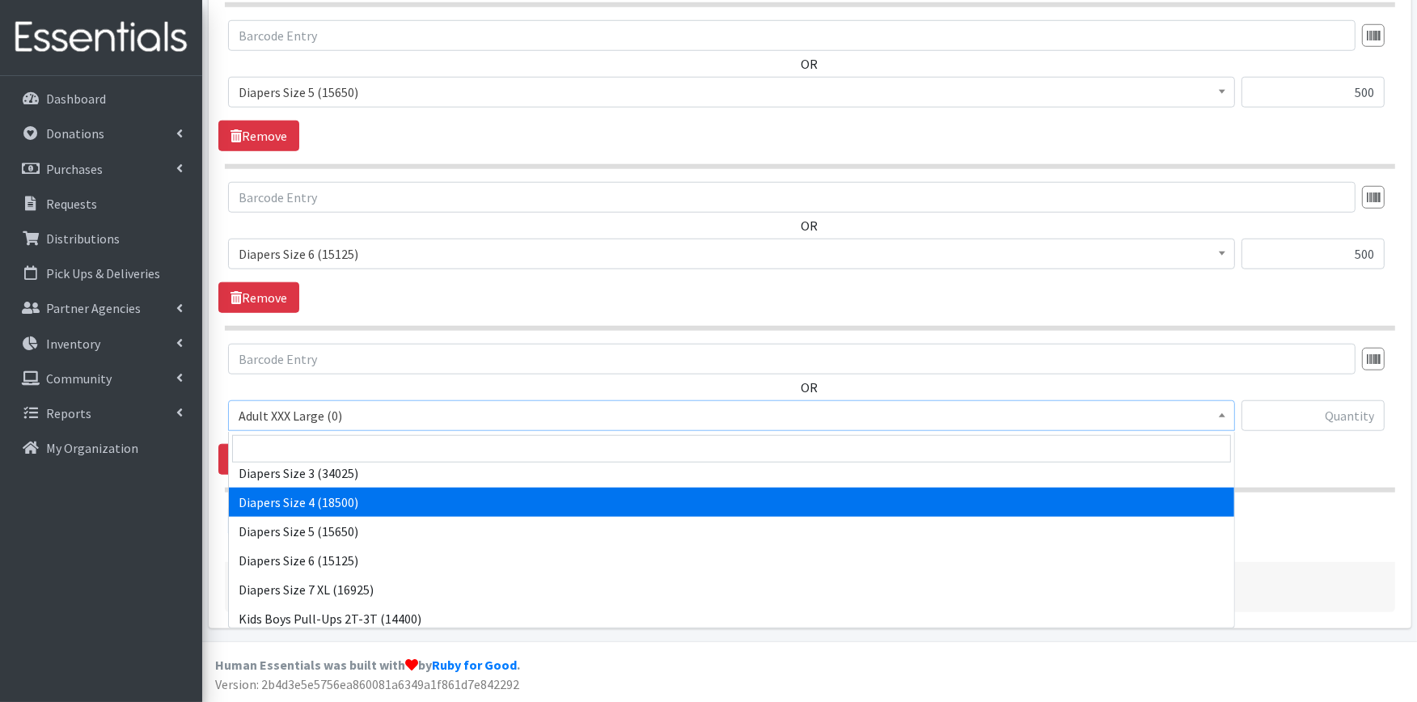
scroll to position [359, 0]
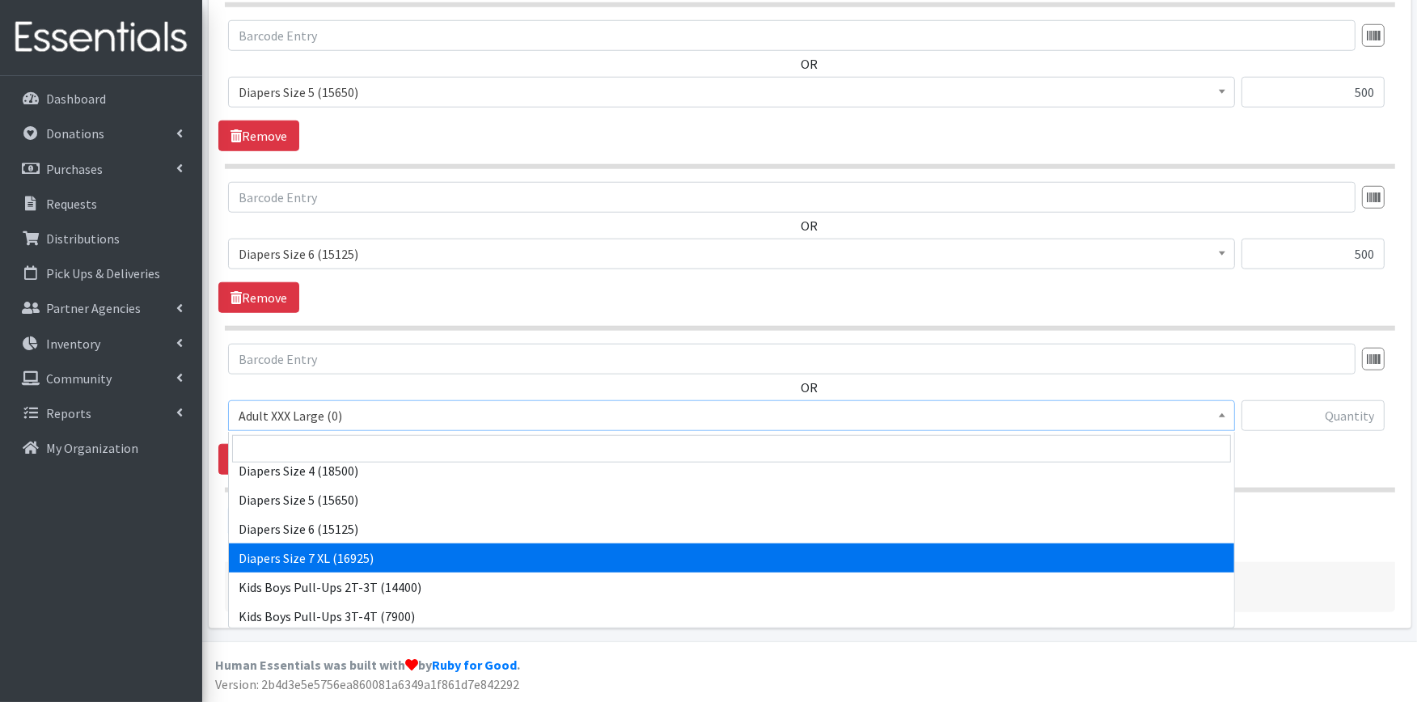
select select "4739"
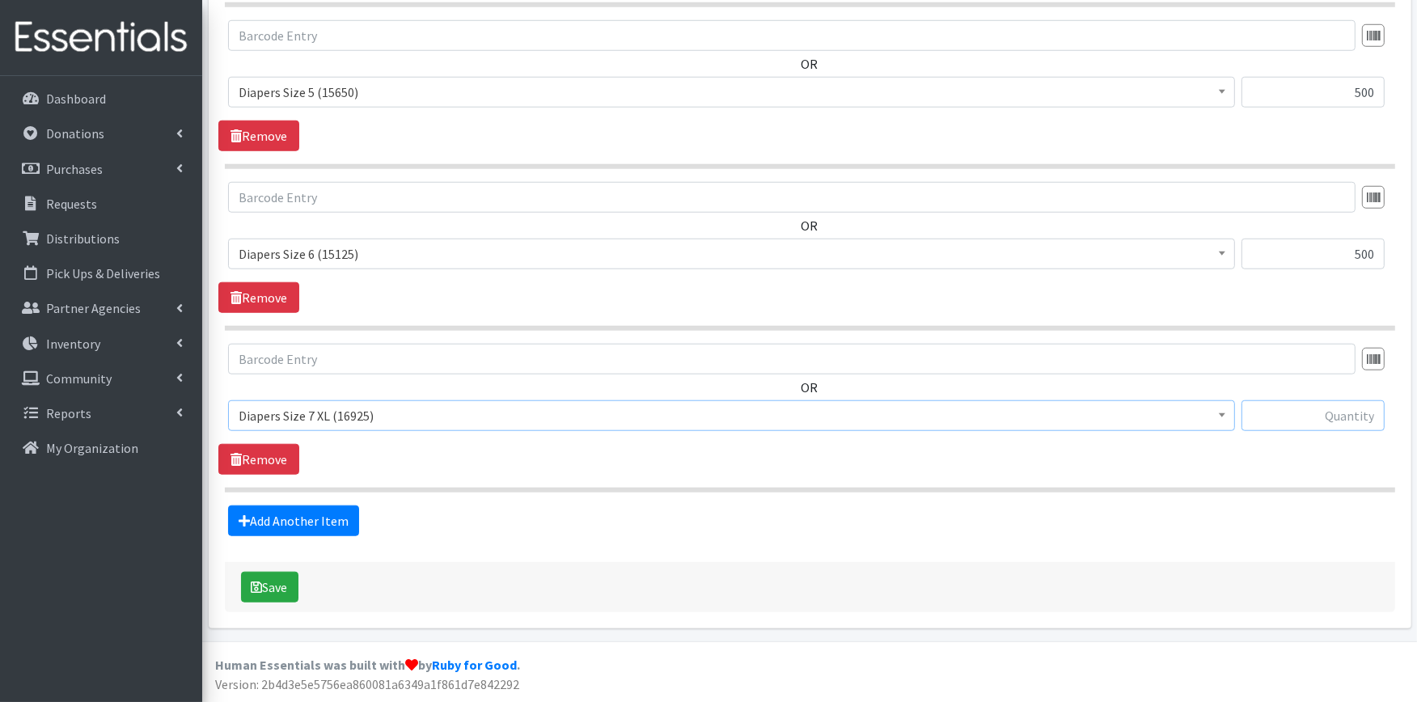
click at [1294, 421] on input "text" at bounding box center [1313, 415] width 143 height 31
type input "250"
click at [256, 581] on icon "submit" at bounding box center [257, 587] width 11 height 13
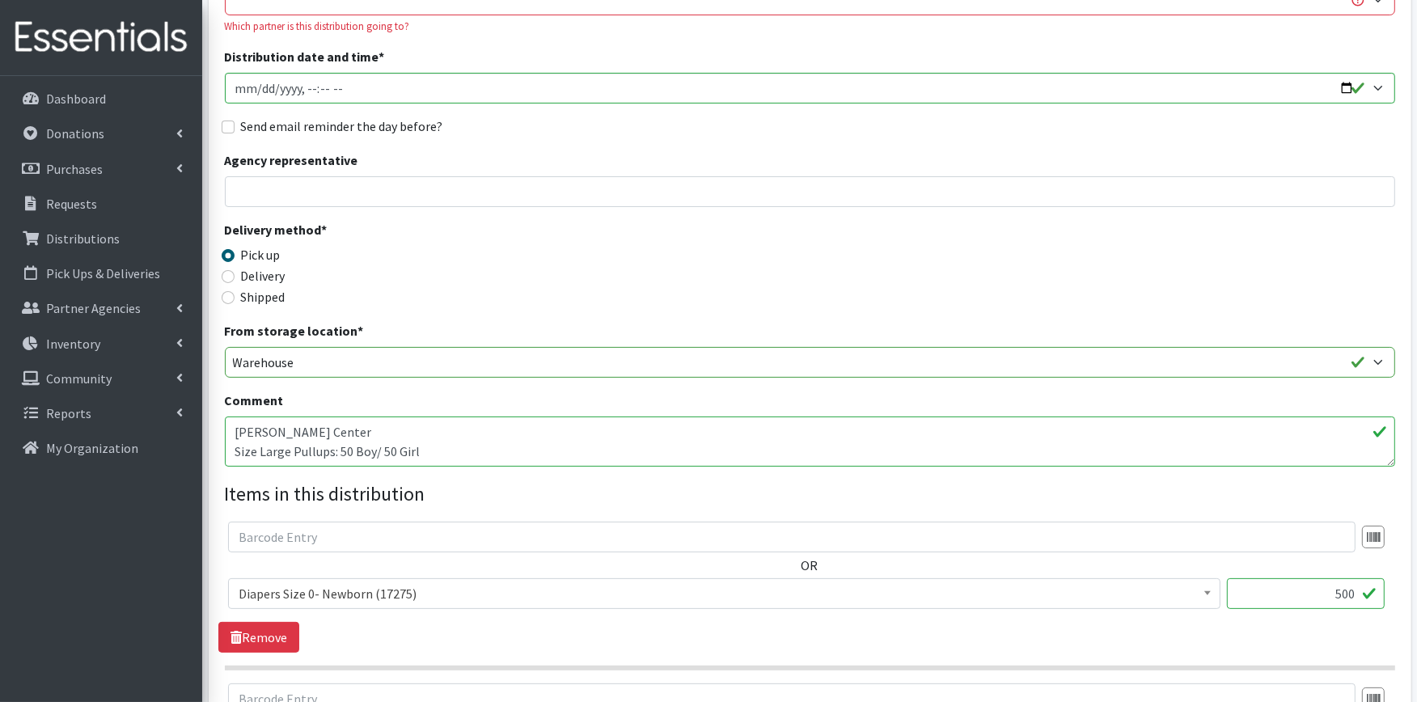
scroll to position [0, 0]
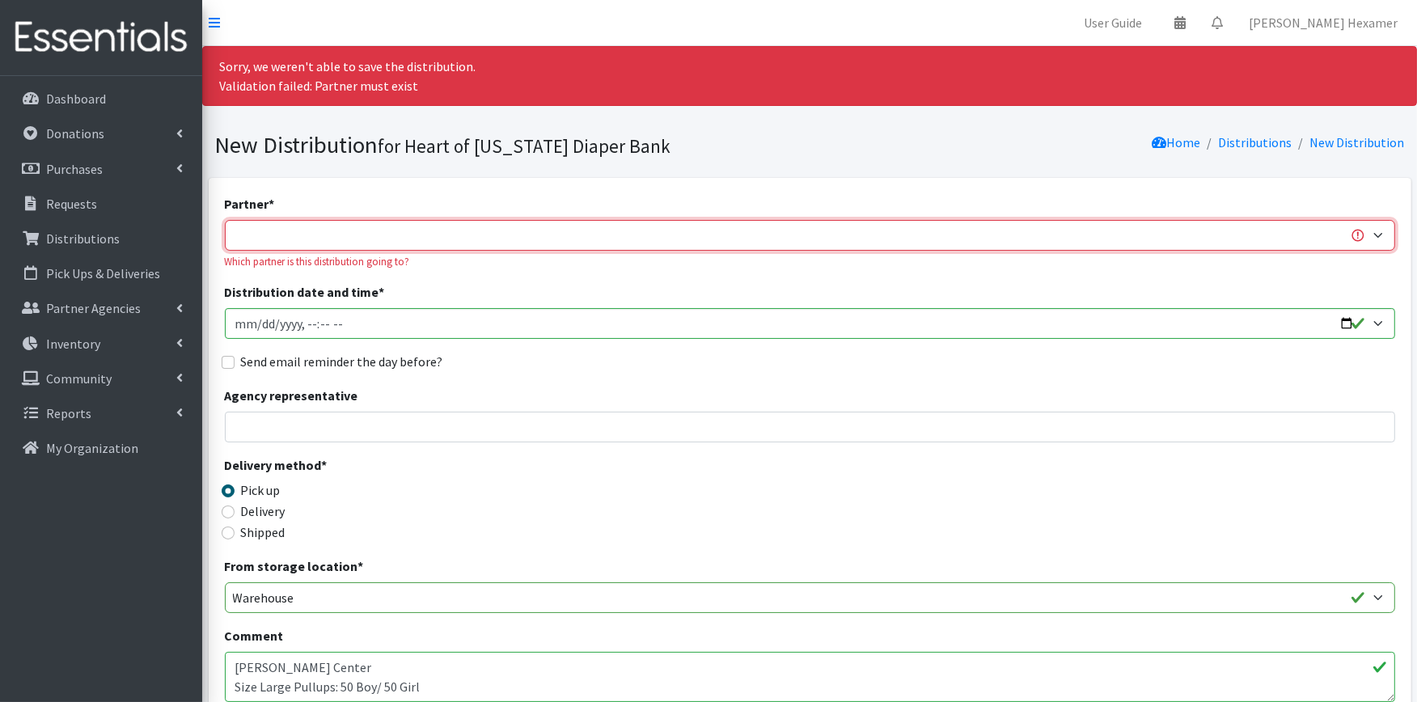
click at [581, 231] on select "Alliance Commons Belmont County Health Department Bridge Point Canal Fulton Spe…" at bounding box center [810, 235] width 1171 height 31
select select "4"
click at [225, 220] on select "Alliance Commons Belmont County Health Department Bridge Point Canal Fulton Spe…" at bounding box center [810, 235] width 1171 height 31
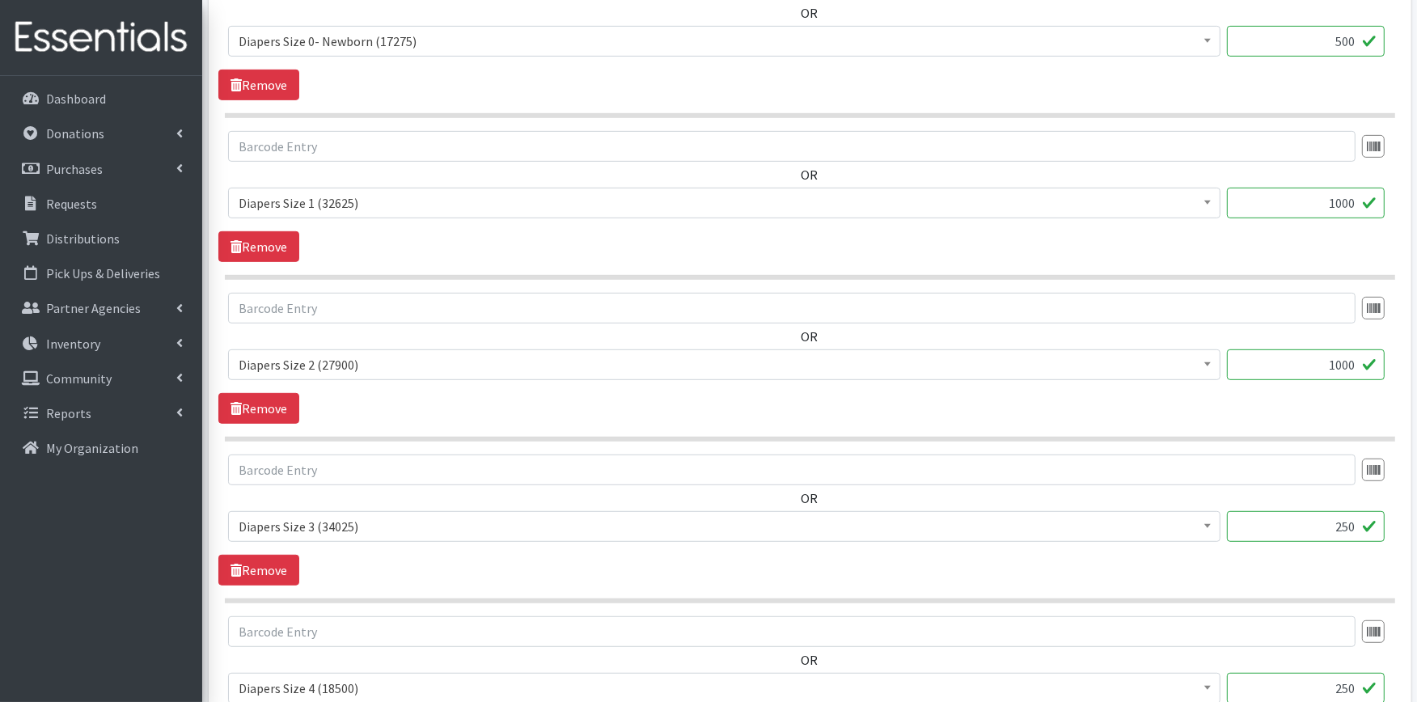
scroll to position [1547, 0]
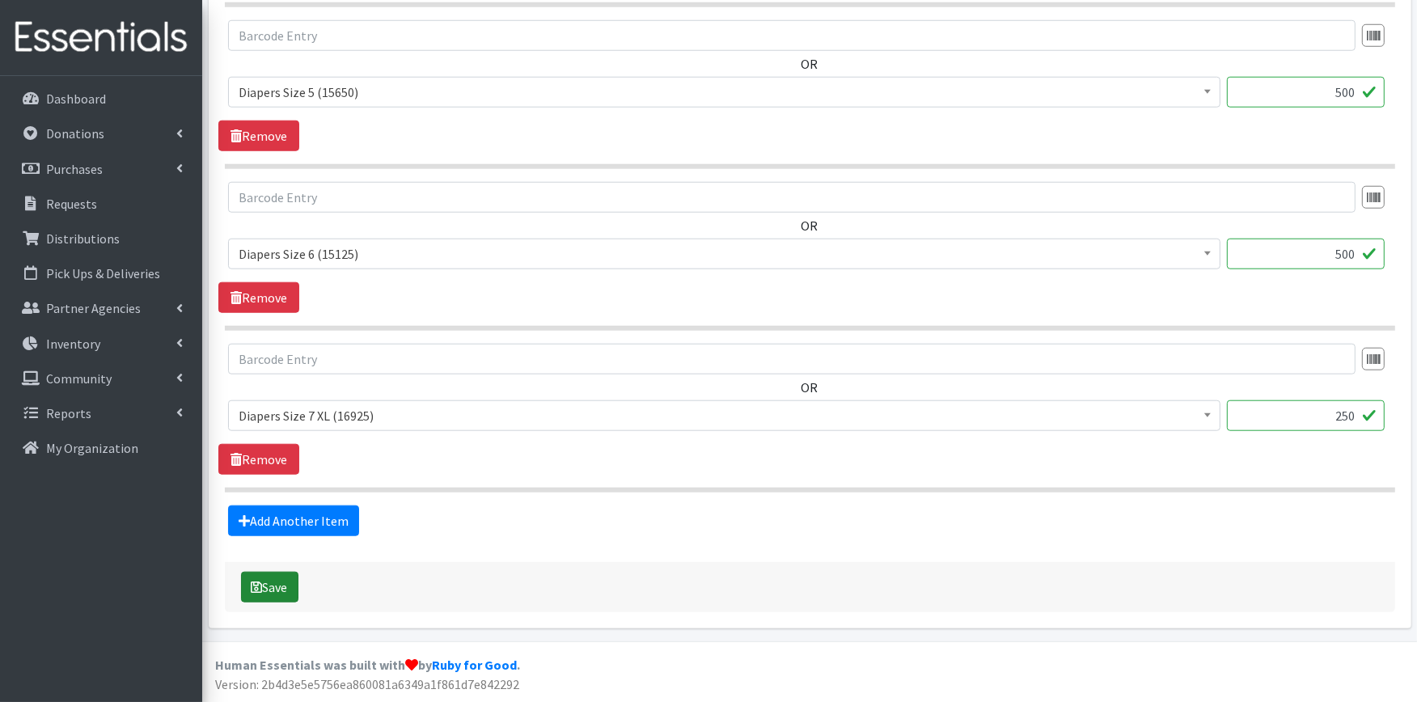
click at [280, 583] on button "Save" at bounding box center [269, 587] width 57 height 31
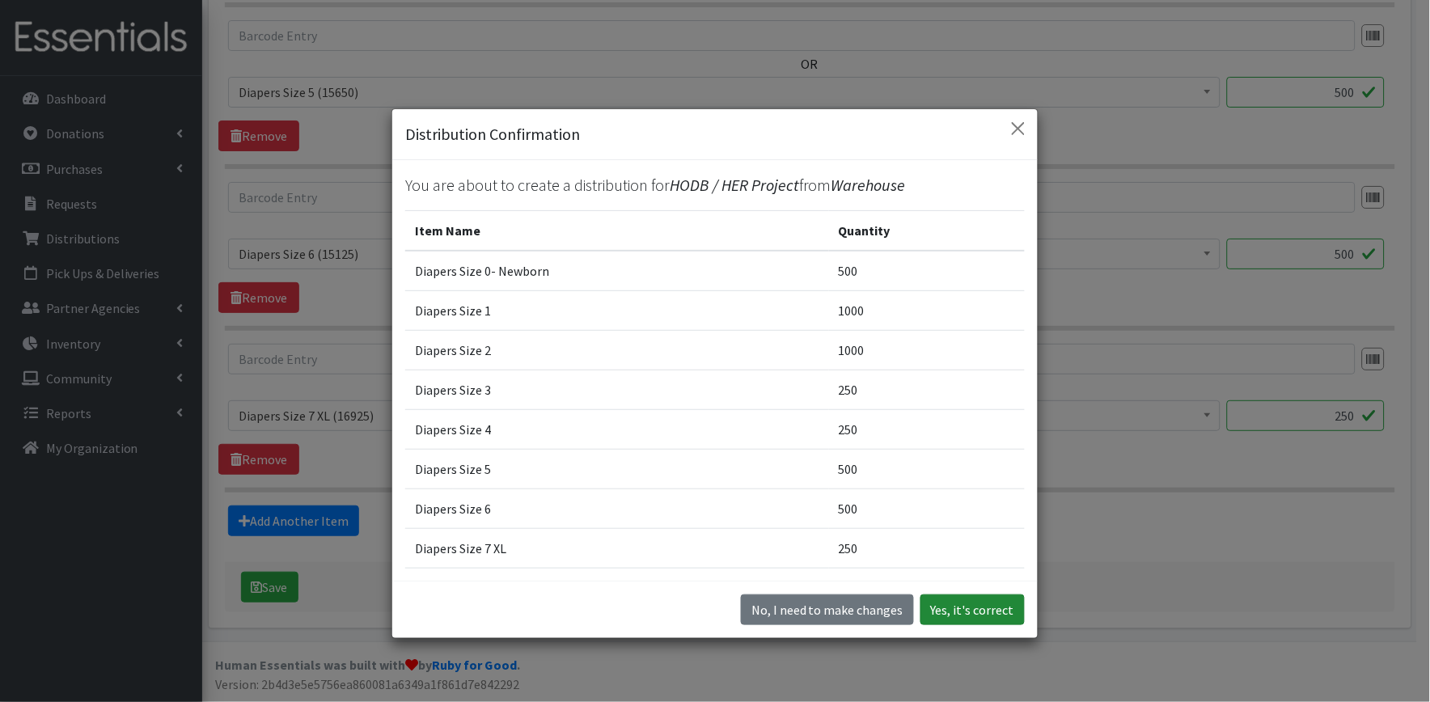
click at [941, 616] on button "Yes, it's correct" at bounding box center [973, 610] width 104 height 31
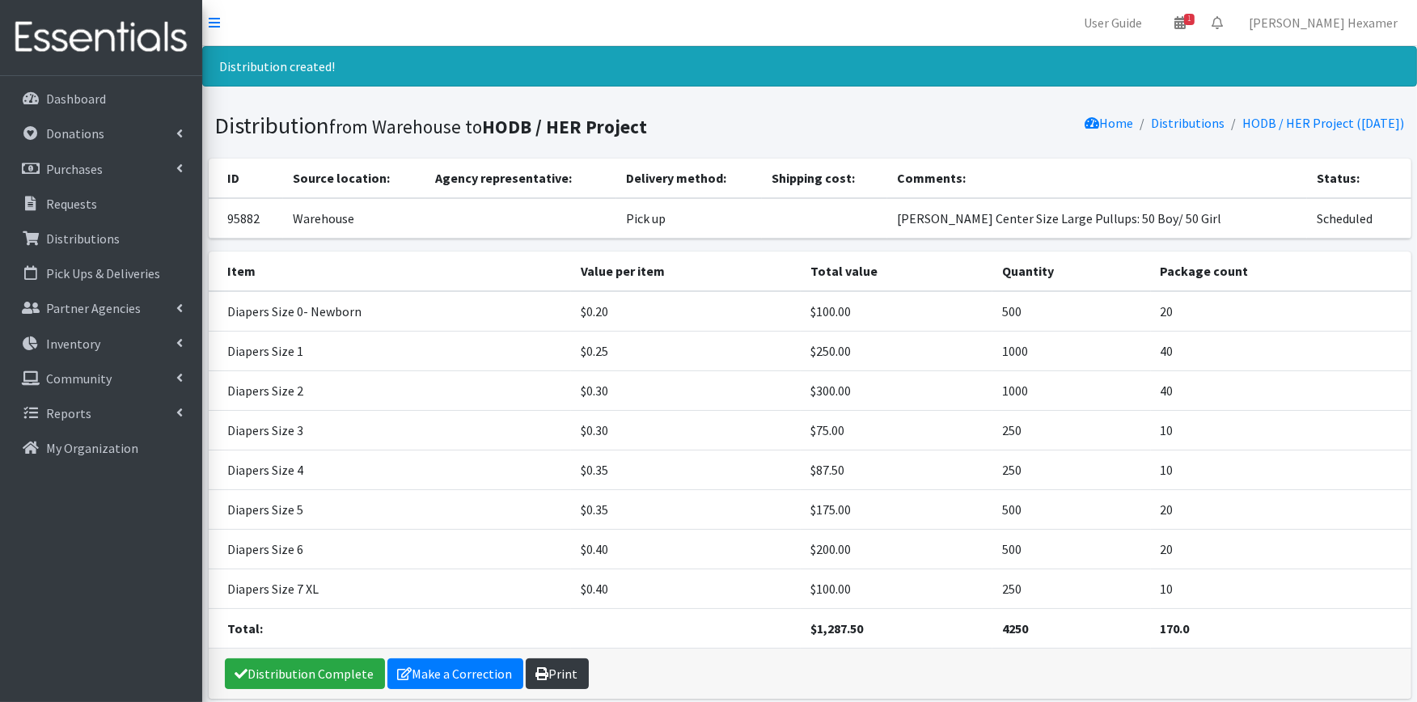
click at [546, 683] on link "Print" at bounding box center [557, 674] width 63 height 31
click at [437, 669] on link "Make a Correction" at bounding box center [455, 674] width 136 height 31
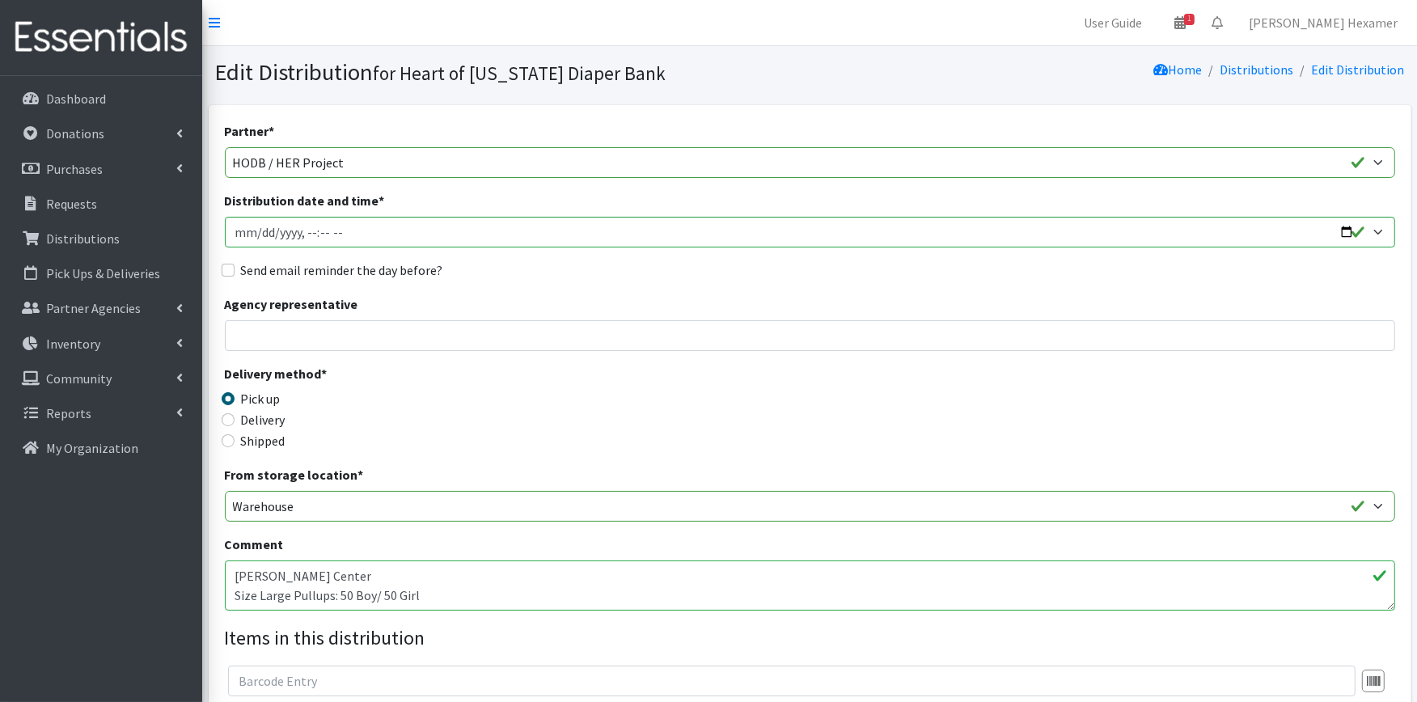
click at [289, 568] on textarea "[PERSON_NAME] Center Size Large Pullups: 50 Boy/ 50 Girl" at bounding box center [810, 586] width 1171 height 50
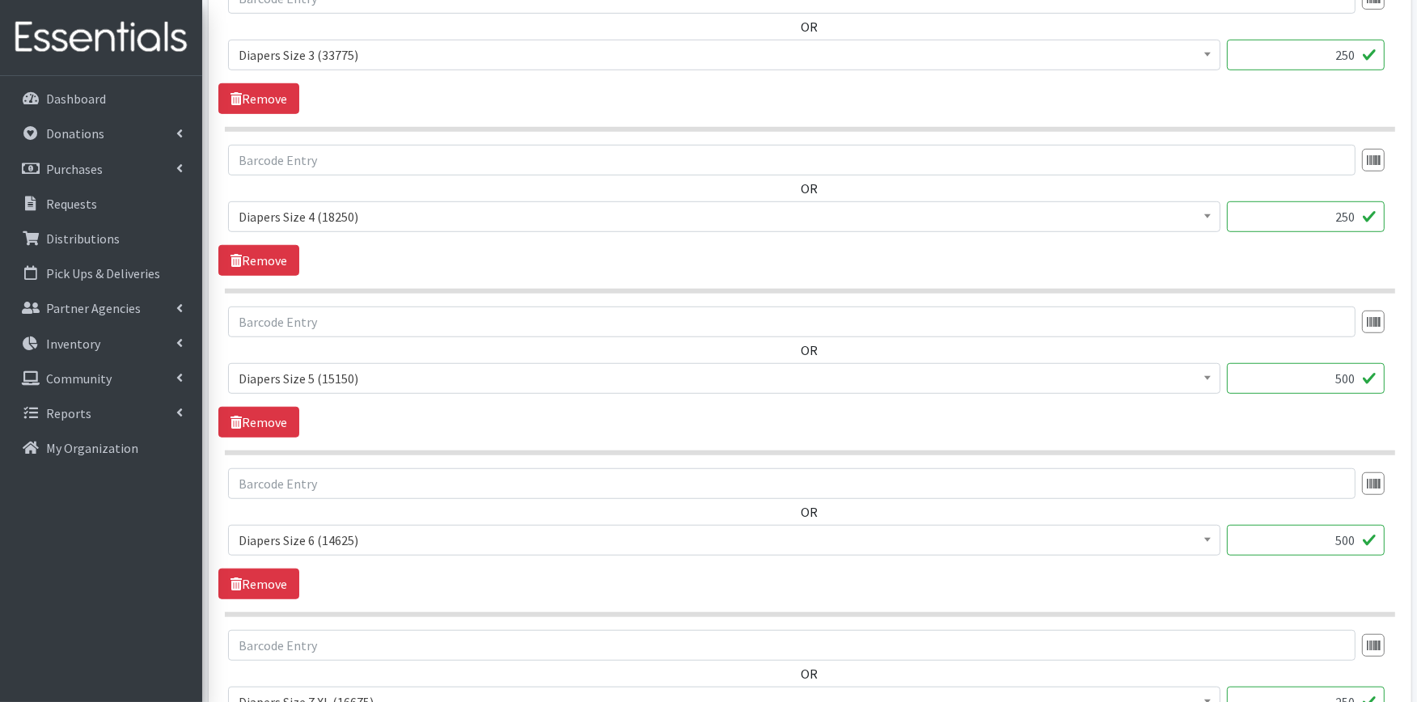
scroll to position [1455, 0]
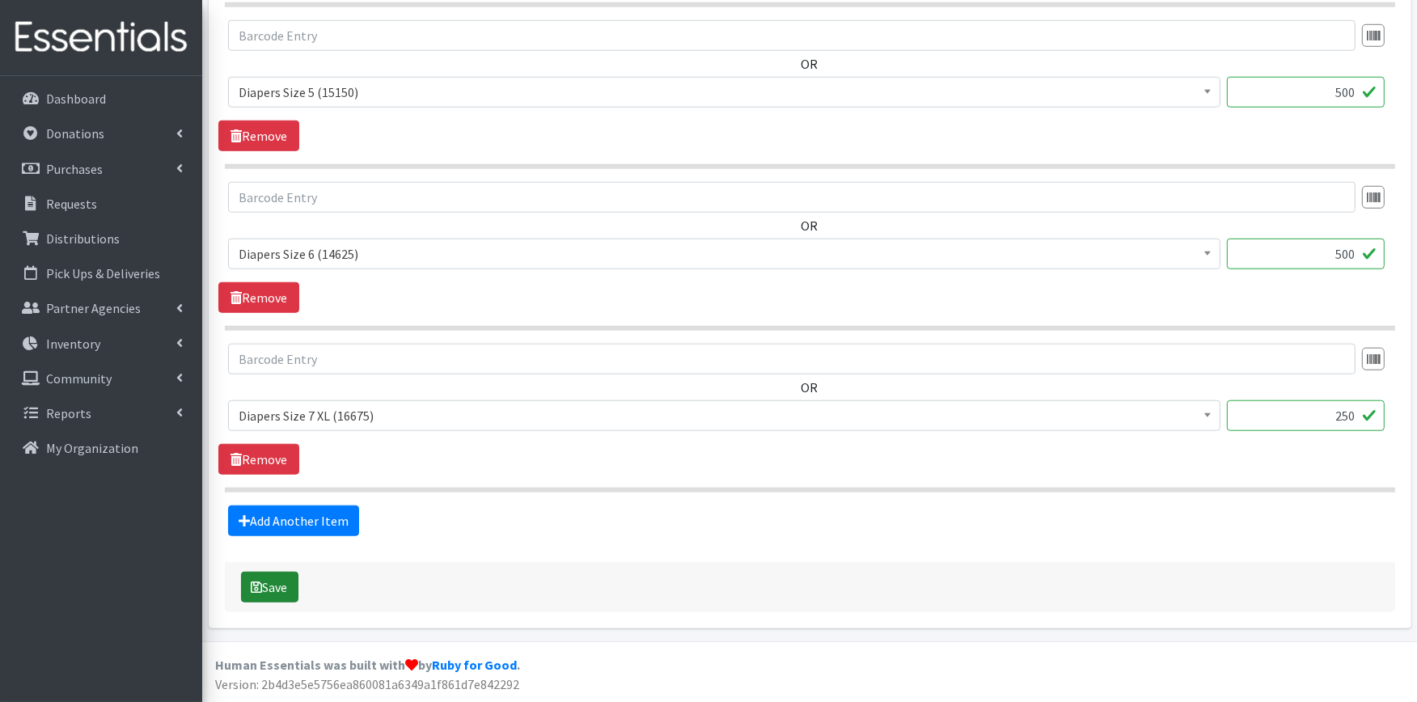
type textarea "[PERSON_NAME] Child Health Clinic Size Large Pullups: 50 Boy/ 50 Girl"
click at [278, 595] on button "Save" at bounding box center [269, 587] width 57 height 31
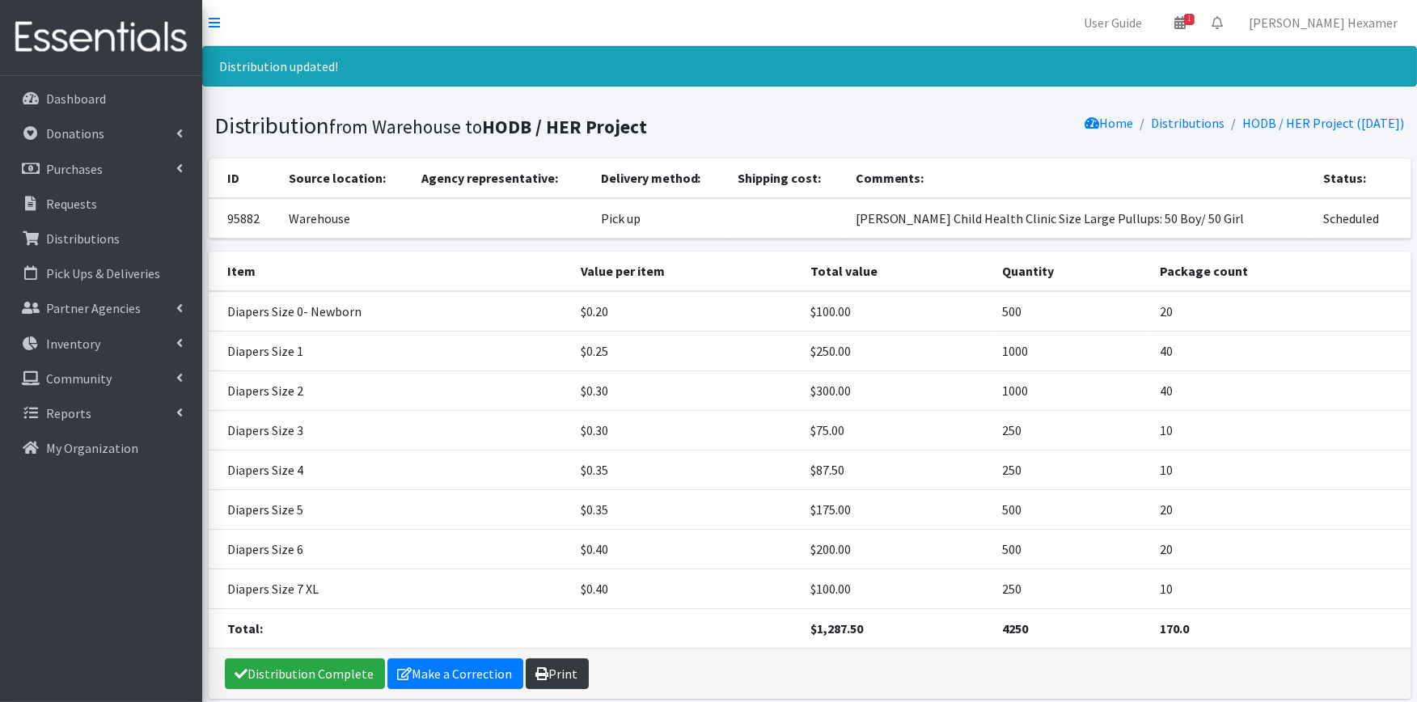
click at [570, 674] on link "Print" at bounding box center [557, 674] width 63 height 31
click at [261, 667] on link "Distribution Complete" at bounding box center [305, 674] width 160 height 31
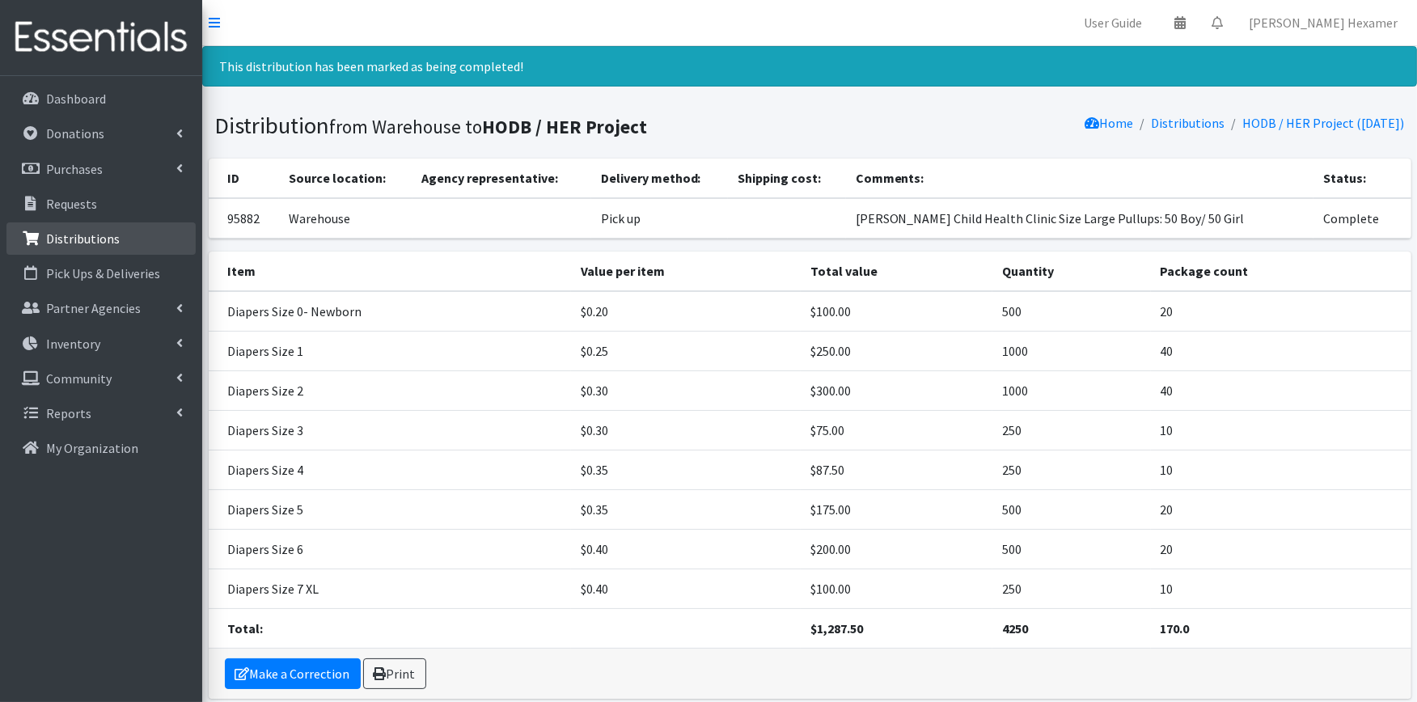
click at [78, 240] on p "Distributions" at bounding box center [83, 239] width 74 height 16
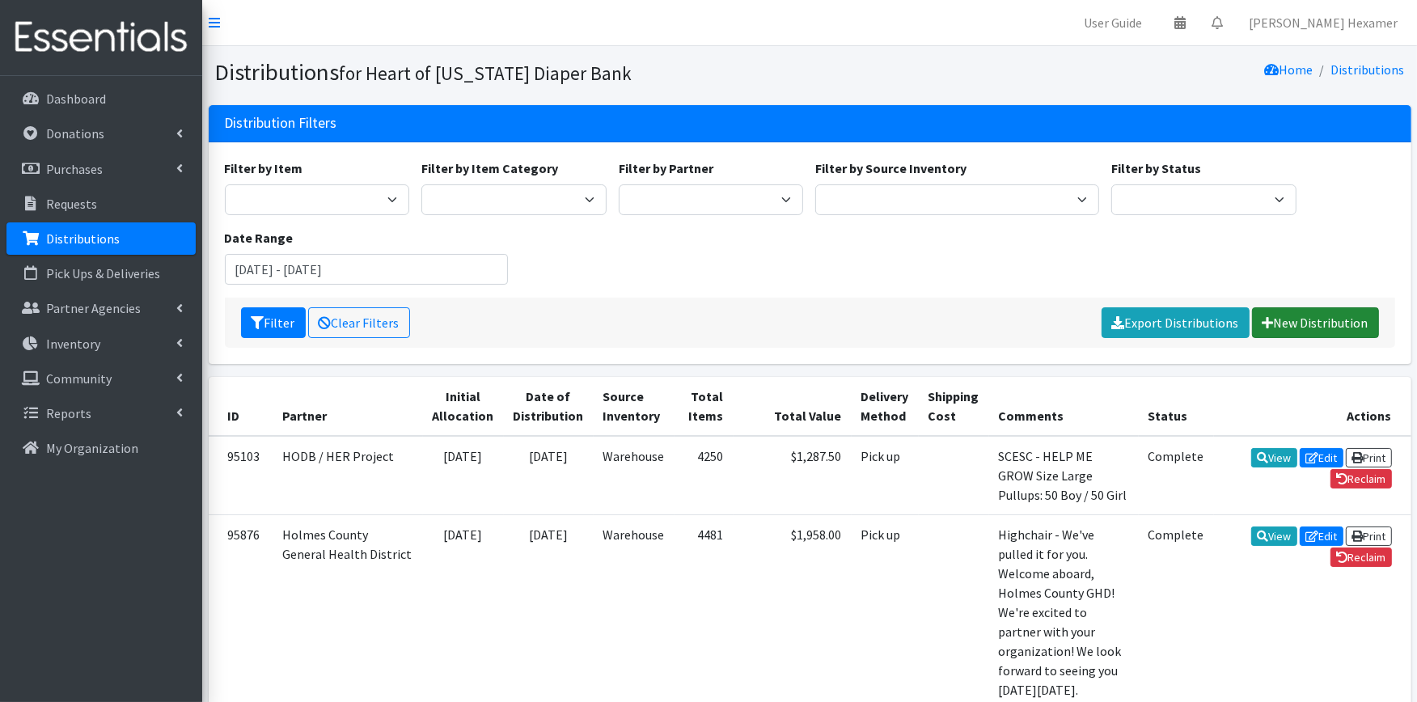
click at [1311, 321] on link "New Distribution" at bounding box center [1315, 322] width 127 height 31
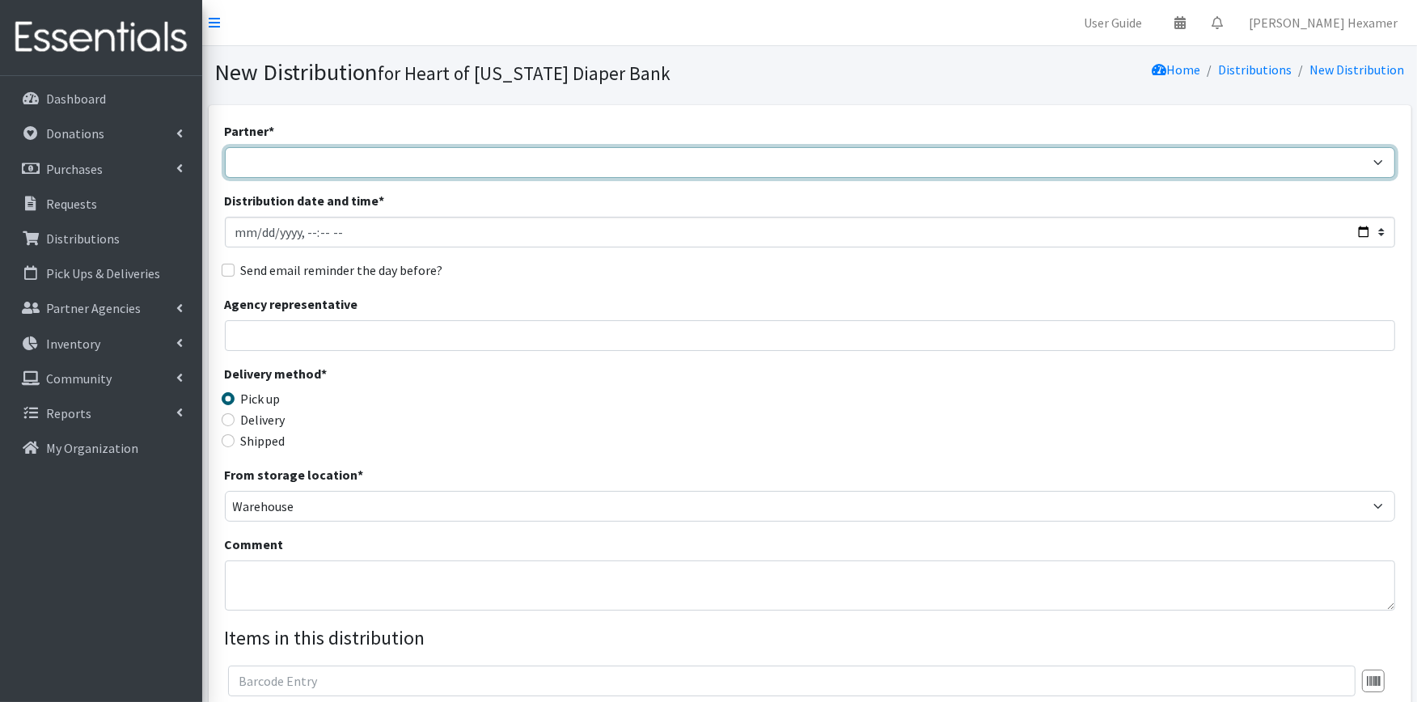
click at [303, 163] on select "Alliance Commons Belmont County Health Department [GEOGRAPHIC_DATA] [PERSON_NAM…" at bounding box center [810, 162] width 1171 height 31
click at [225, 147] on select "Alliance Commons Belmont County Health Department [GEOGRAPHIC_DATA] [PERSON_NAM…" at bounding box center [810, 162] width 1171 height 31
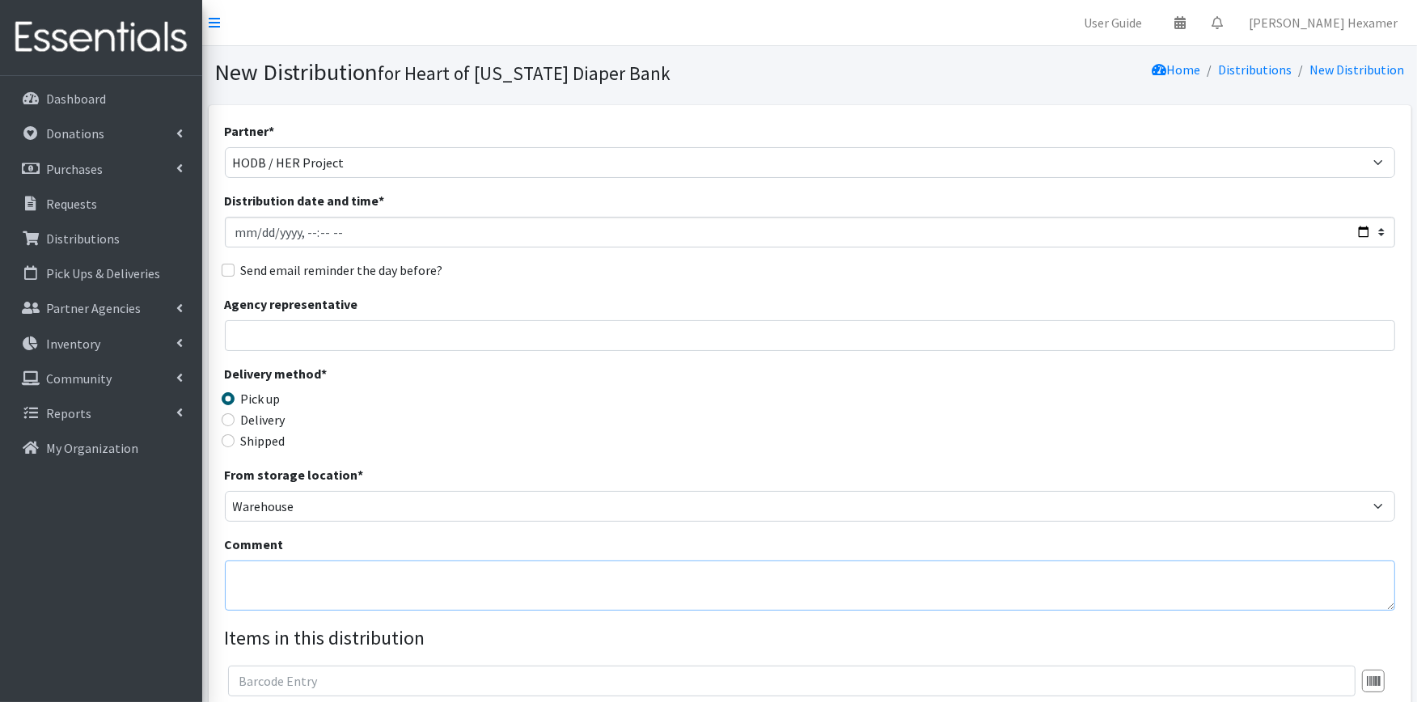
click at [256, 563] on textarea "Comment" at bounding box center [810, 586] width 1171 height 50
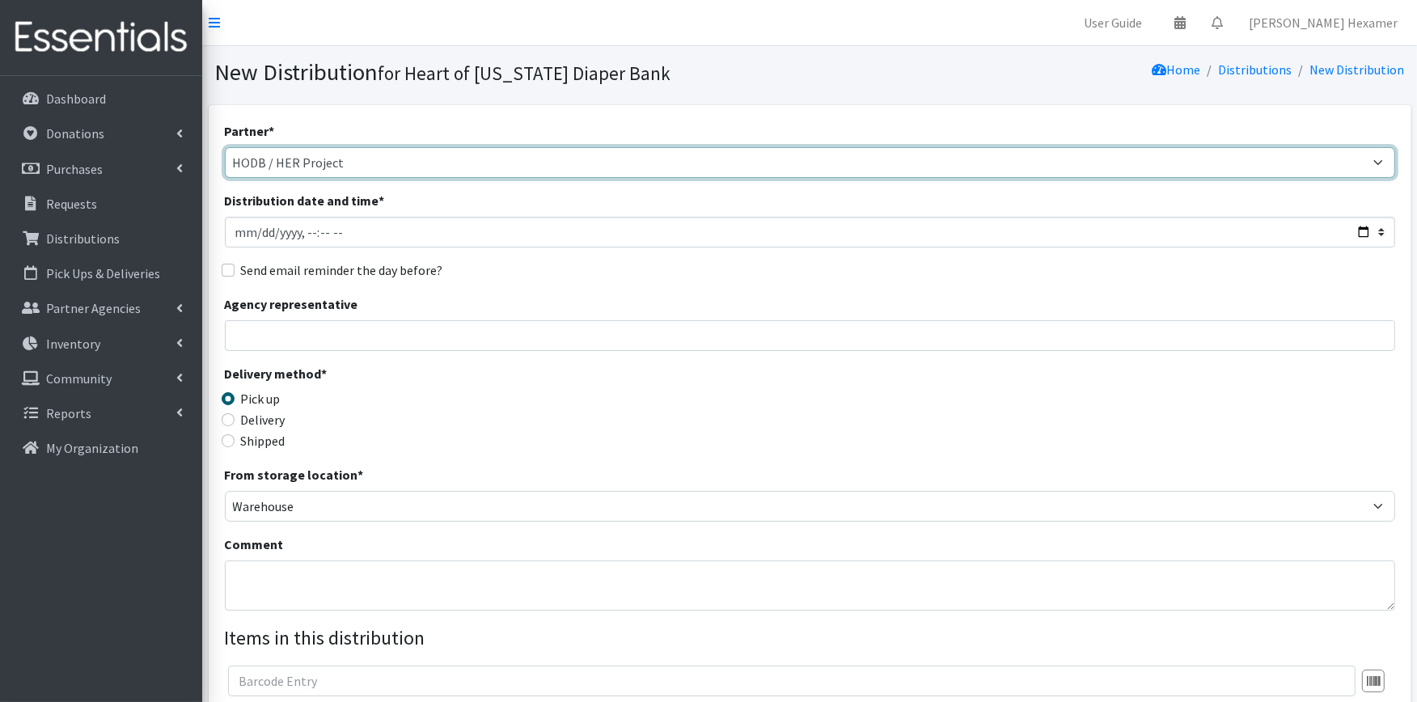
click at [472, 163] on select "Alliance Commons Belmont County Health Department Bridge Point Canal Fulton Spe…" at bounding box center [810, 162] width 1171 height 31
click at [225, 147] on select "Alliance Commons Belmont County Health Department Bridge Point Canal Fulton Spe…" at bounding box center [810, 162] width 1171 height 31
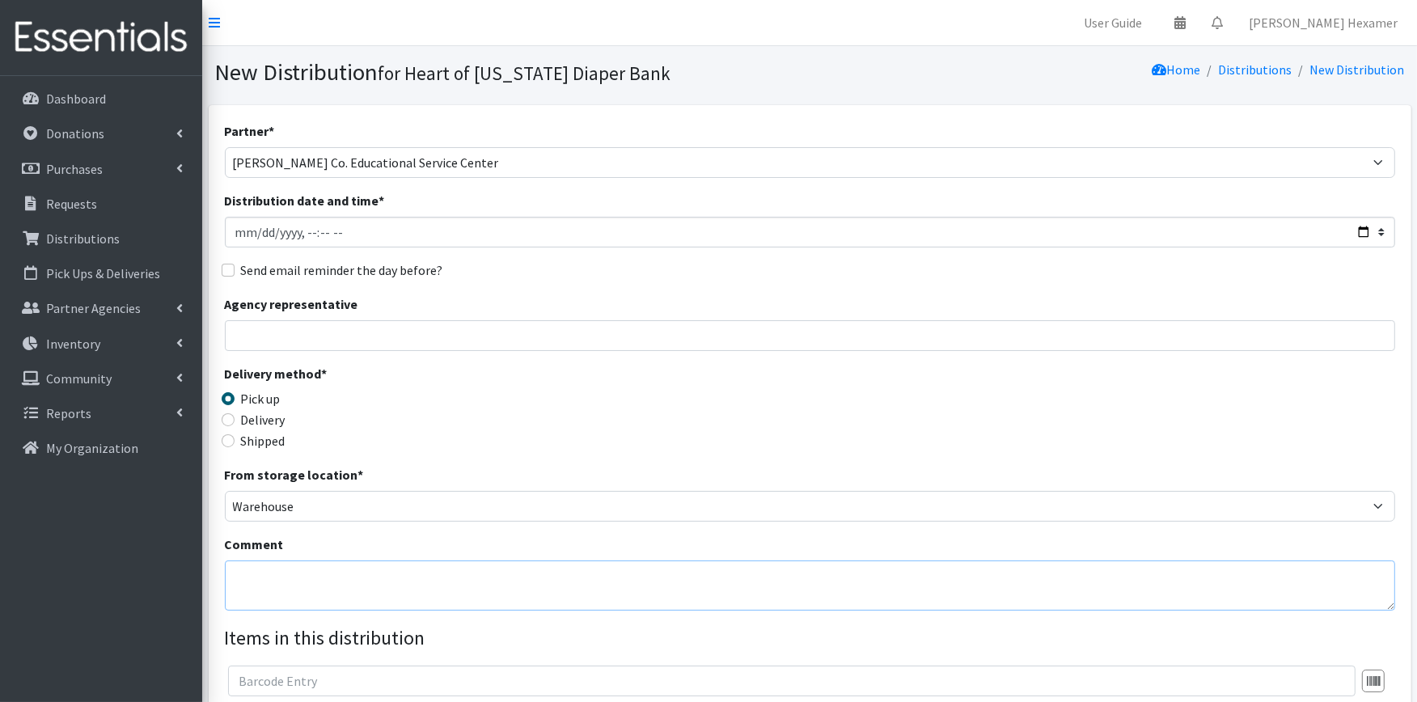
click at [348, 569] on textarea "Comment" at bounding box center [810, 586] width 1171 height 50
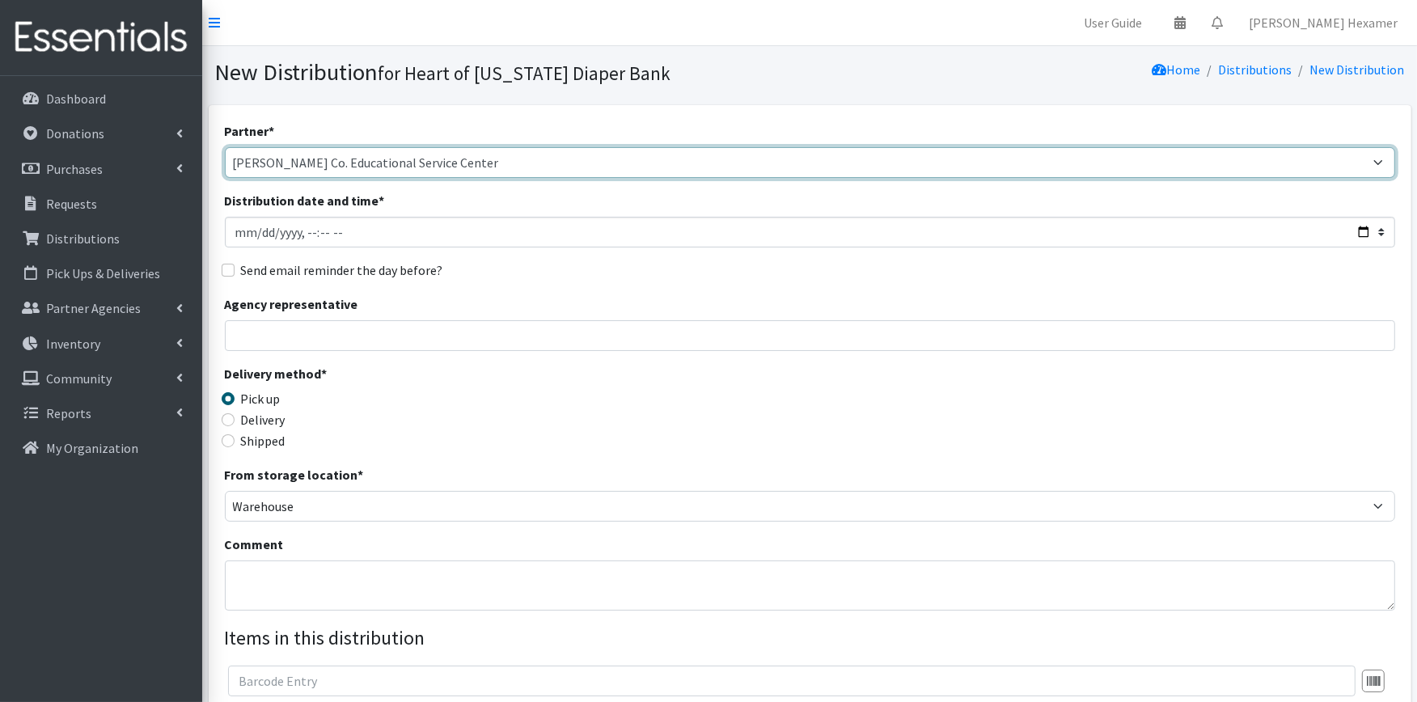
click at [1313, 165] on select "Alliance Commons Belmont County Health Department Bridge Point Canal Fulton Spe…" at bounding box center [810, 162] width 1171 height 31
select select "4"
click at [225, 147] on select "Alliance Commons Belmont County Health Department Bridge Point Canal Fulton Spe…" at bounding box center [810, 162] width 1171 height 31
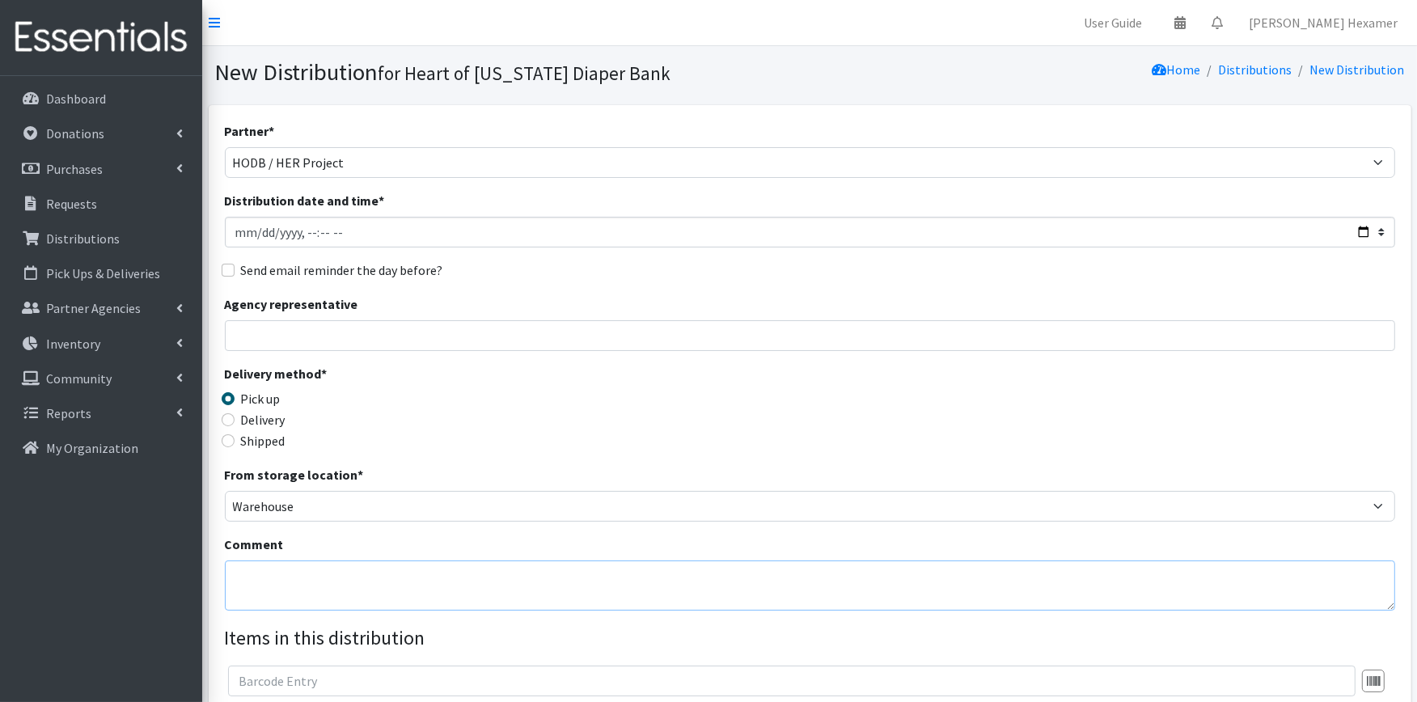
click at [265, 579] on textarea "Comment" at bounding box center [810, 586] width 1171 height 50
click at [554, 578] on textarea "Stark County Educational Service Center; Help Me Grow" at bounding box center [810, 586] width 1171 height 50
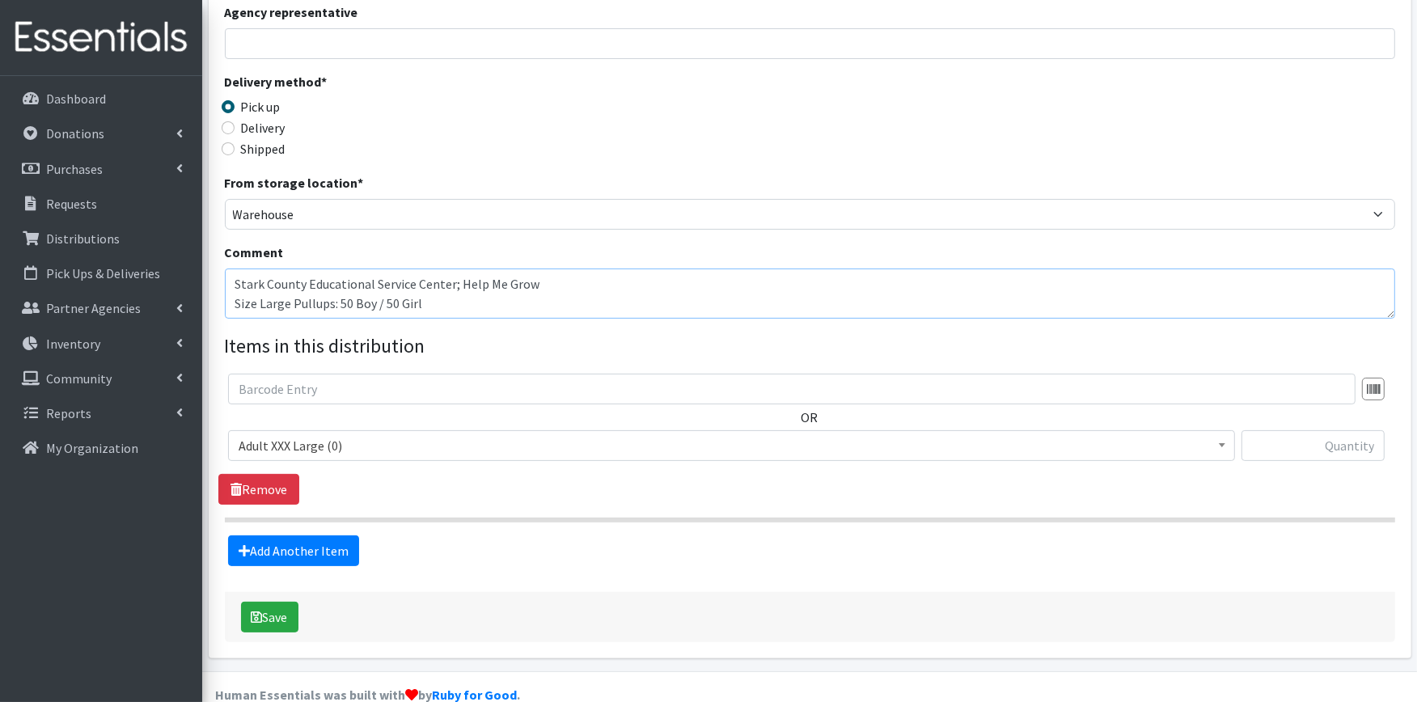
scroll to position [321, 0]
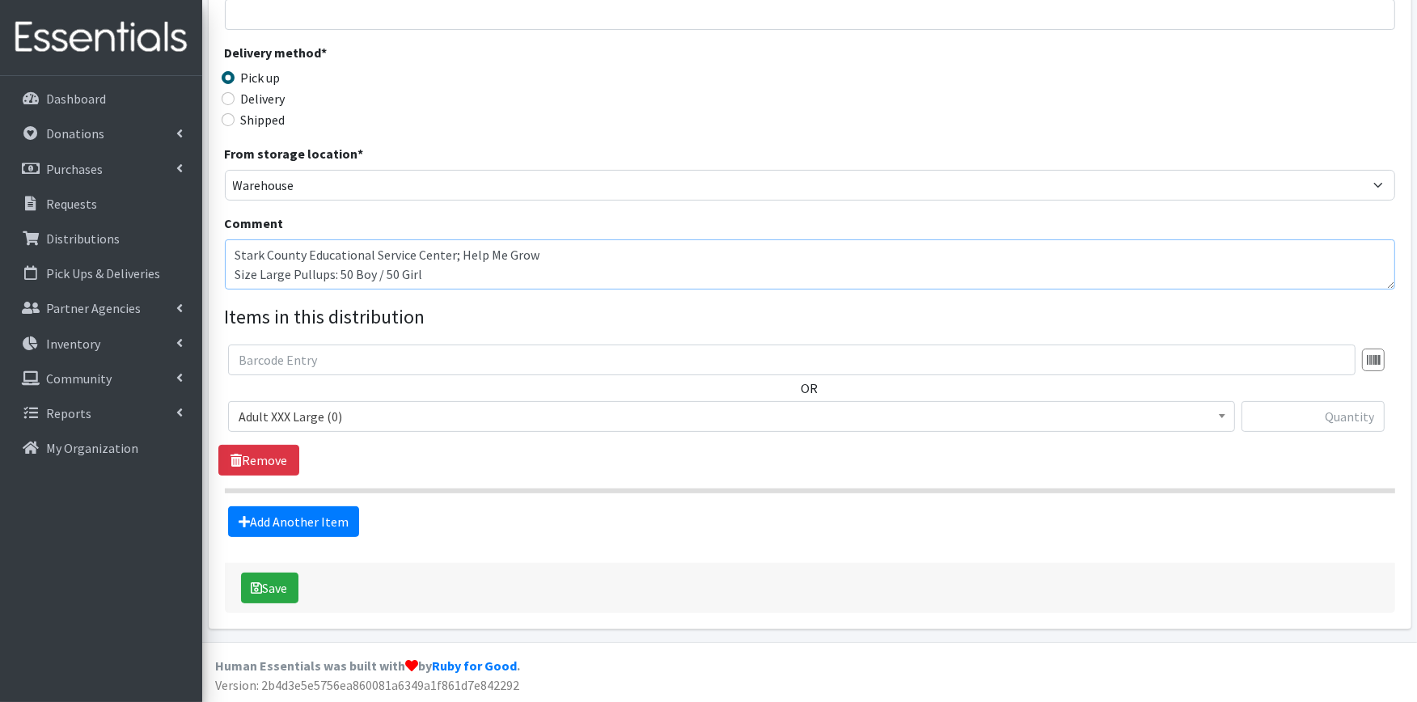
type textarea "Stark County Educational Service Center; Help Me Grow Size Large Pullups: 50 Bo…"
click at [352, 416] on span "Adult XXX Large (0)" at bounding box center [732, 416] width 986 height 23
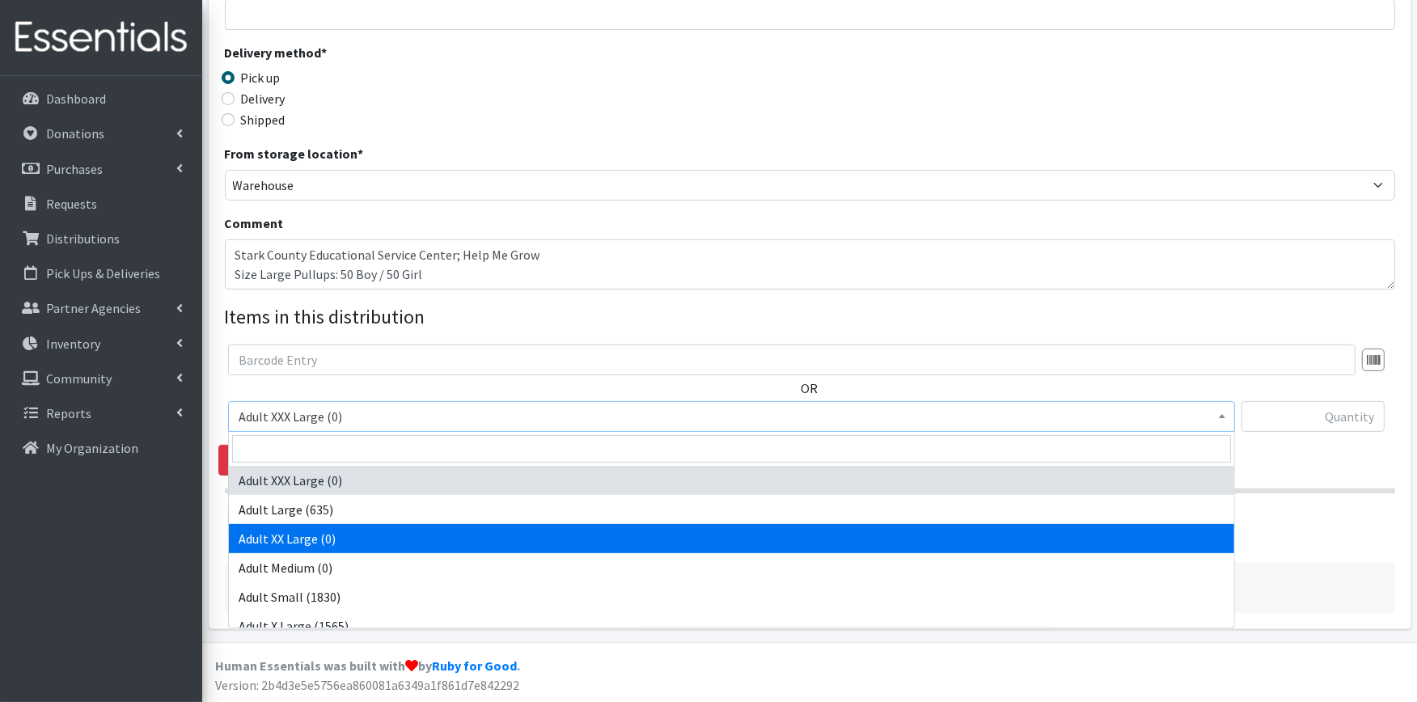
scroll to position [180, 0]
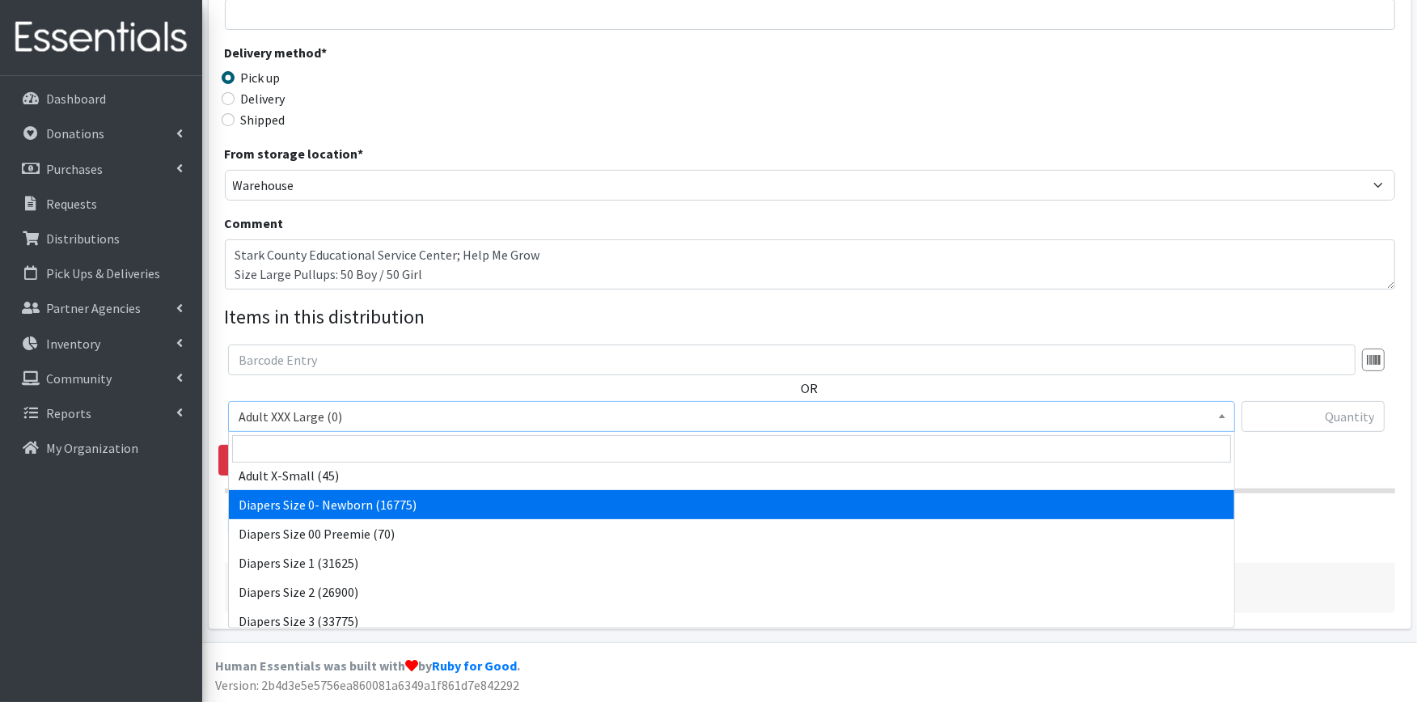
select select "406"
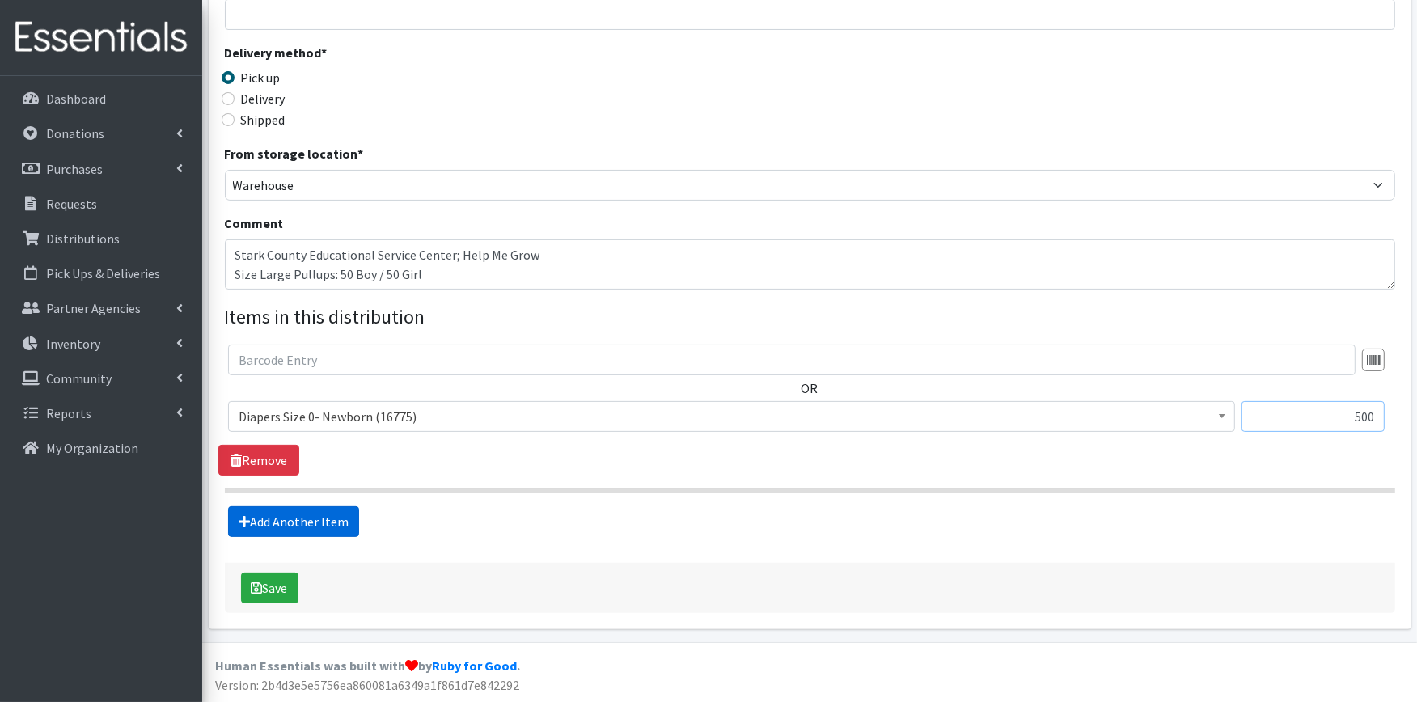
type input "500"
click at [265, 526] on link "Add Another Item" at bounding box center [293, 521] width 131 height 31
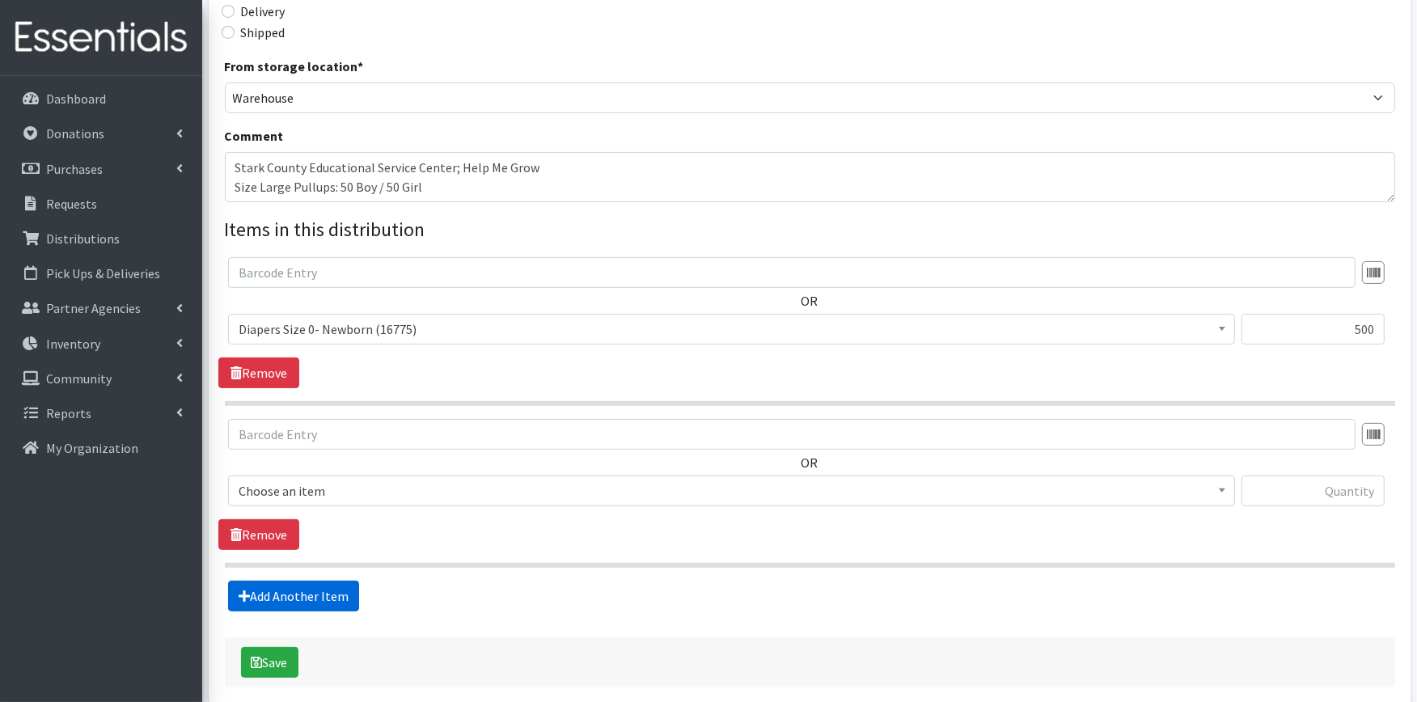
scroll to position [483, 0]
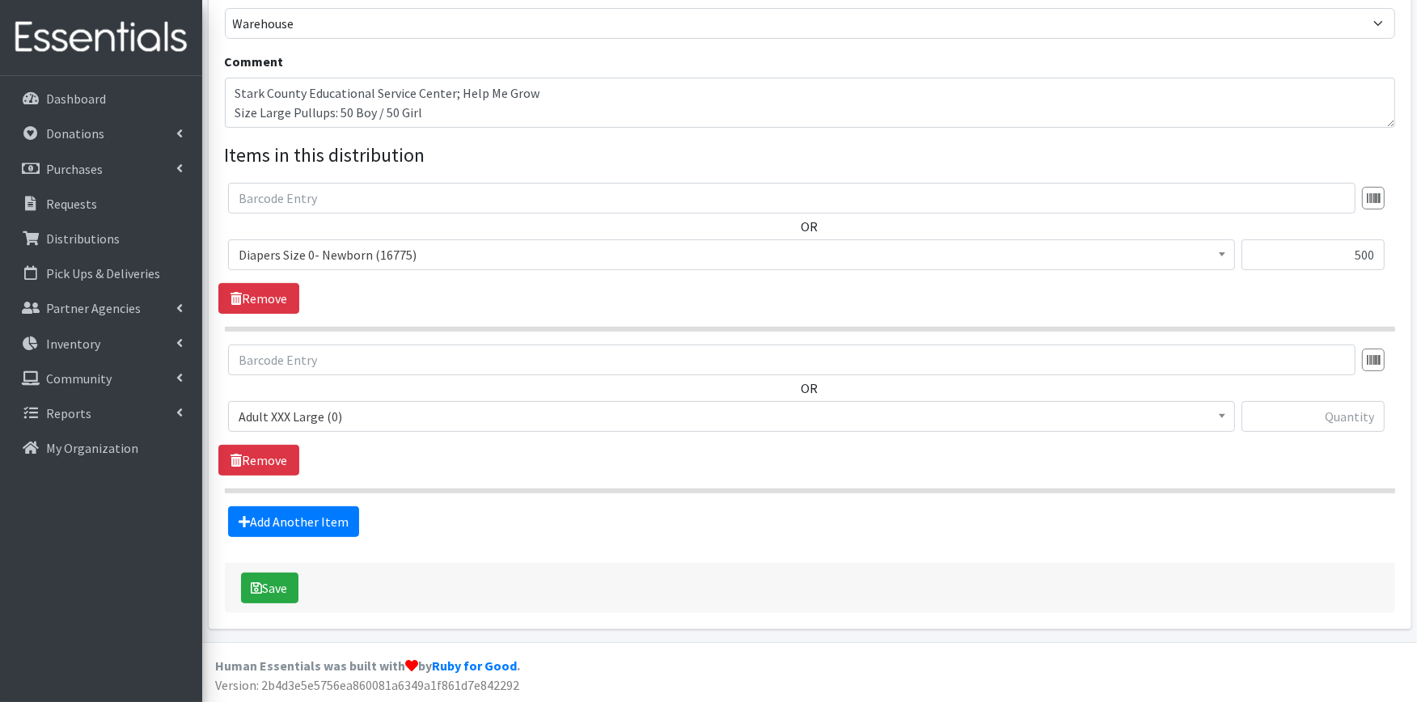
click at [356, 414] on span "Adult XXX Large (0)" at bounding box center [732, 416] width 986 height 23
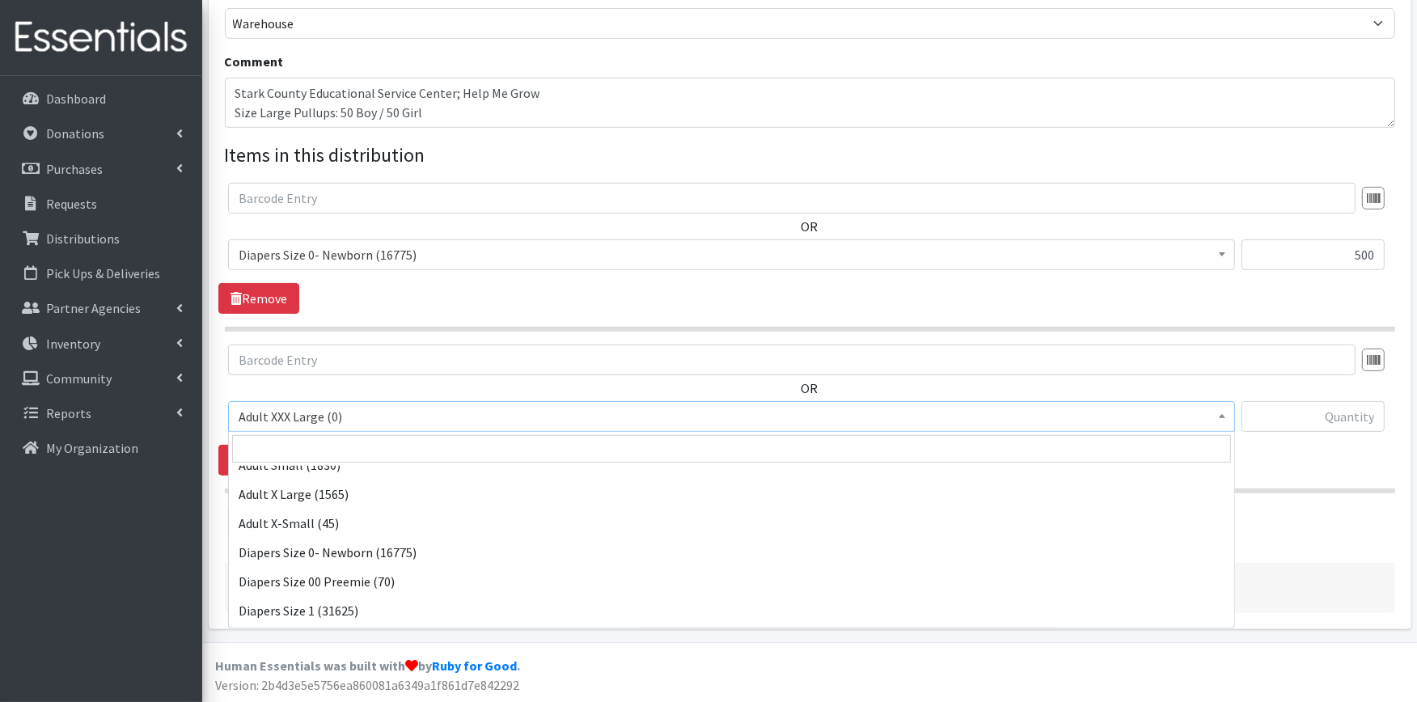
scroll to position [180, 0]
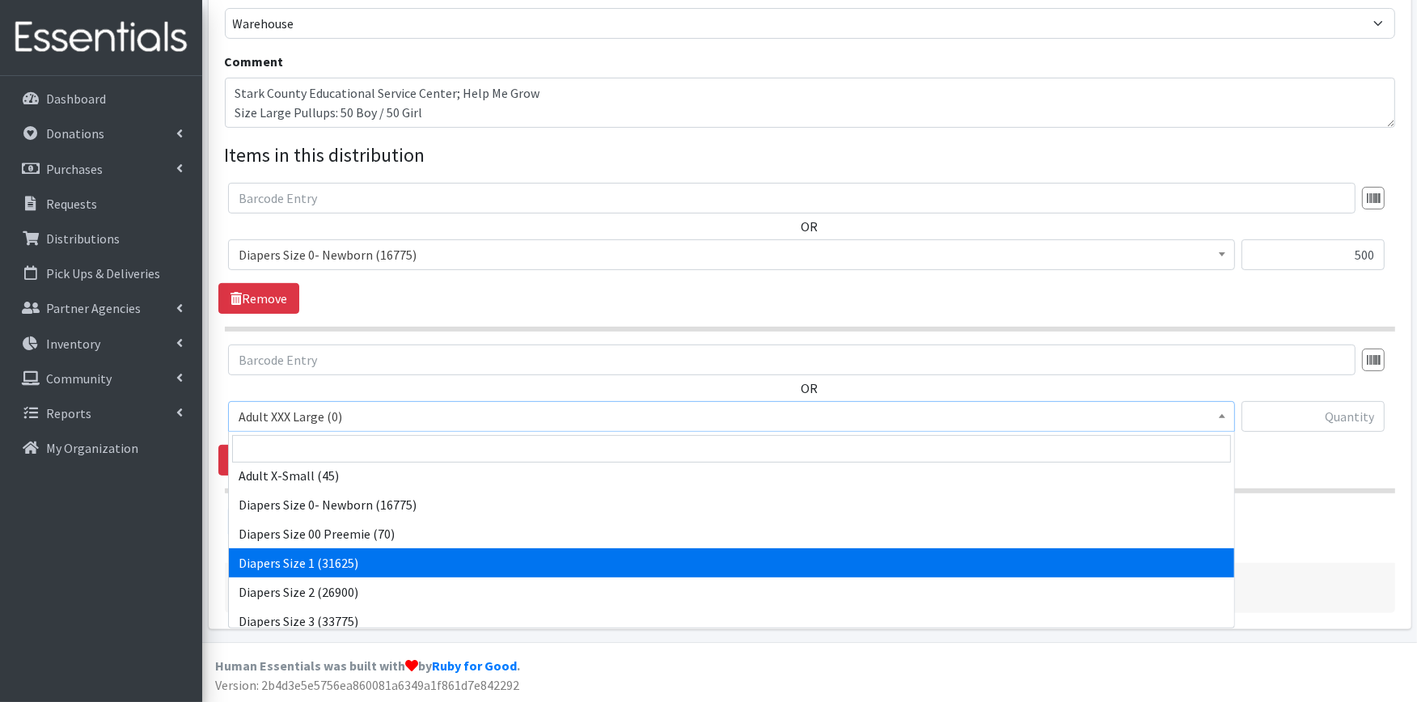
select select "408"
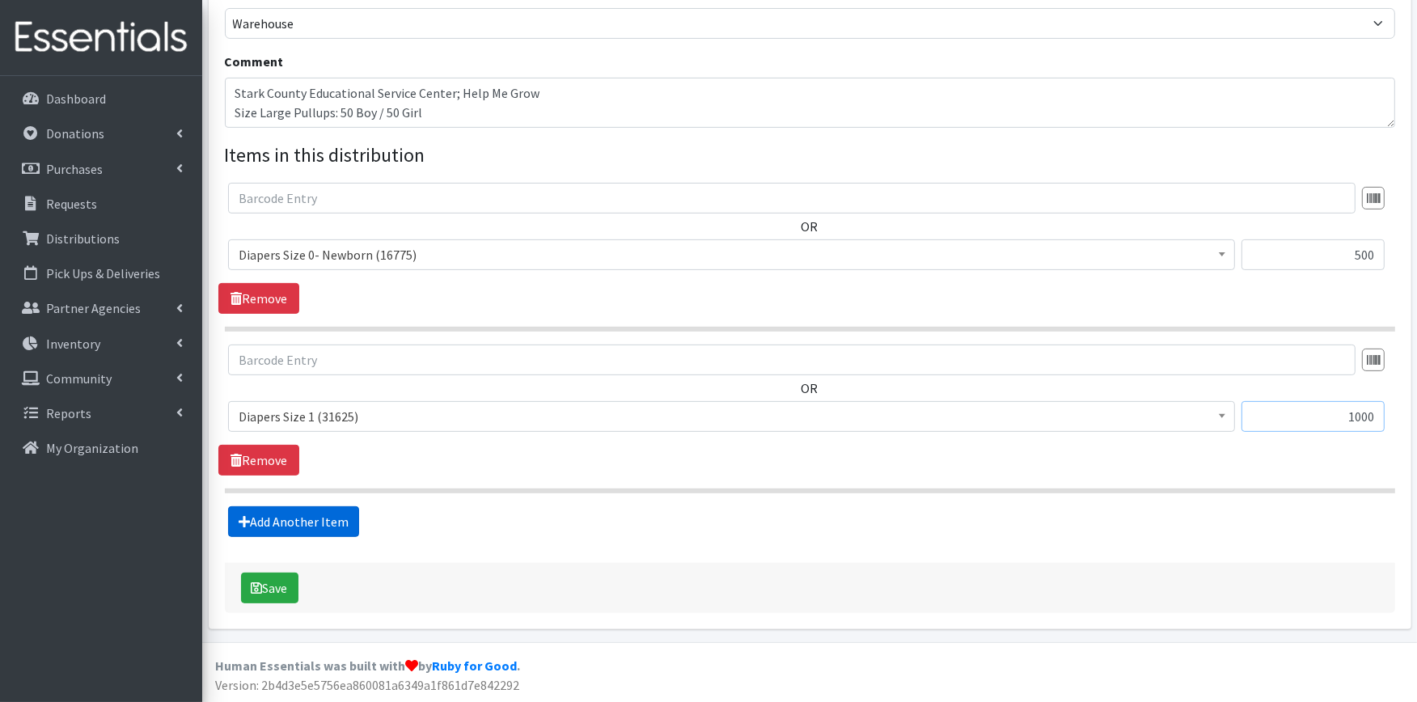
type input "1000"
click at [280, 524] on link "Add Another Item" at bounding box center [293, 521] width 131 height 31
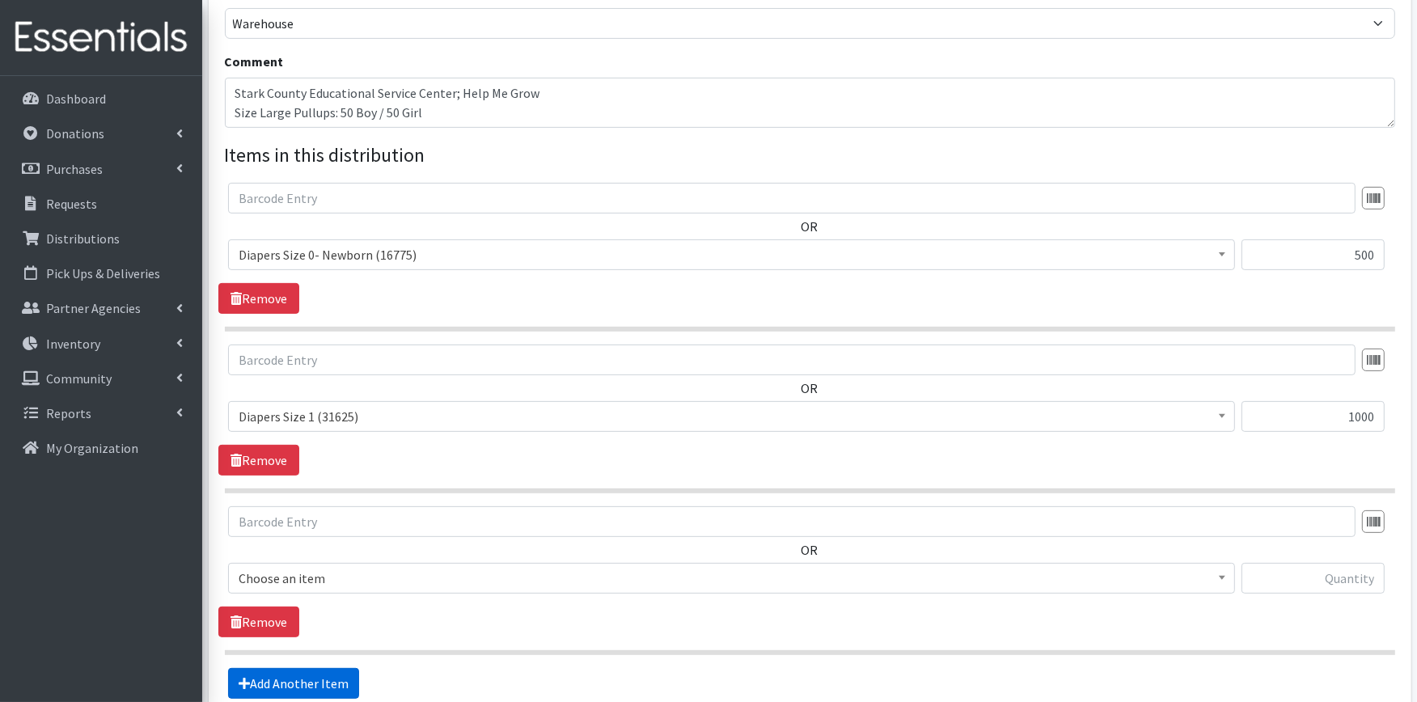
scroll to position [645, 0]
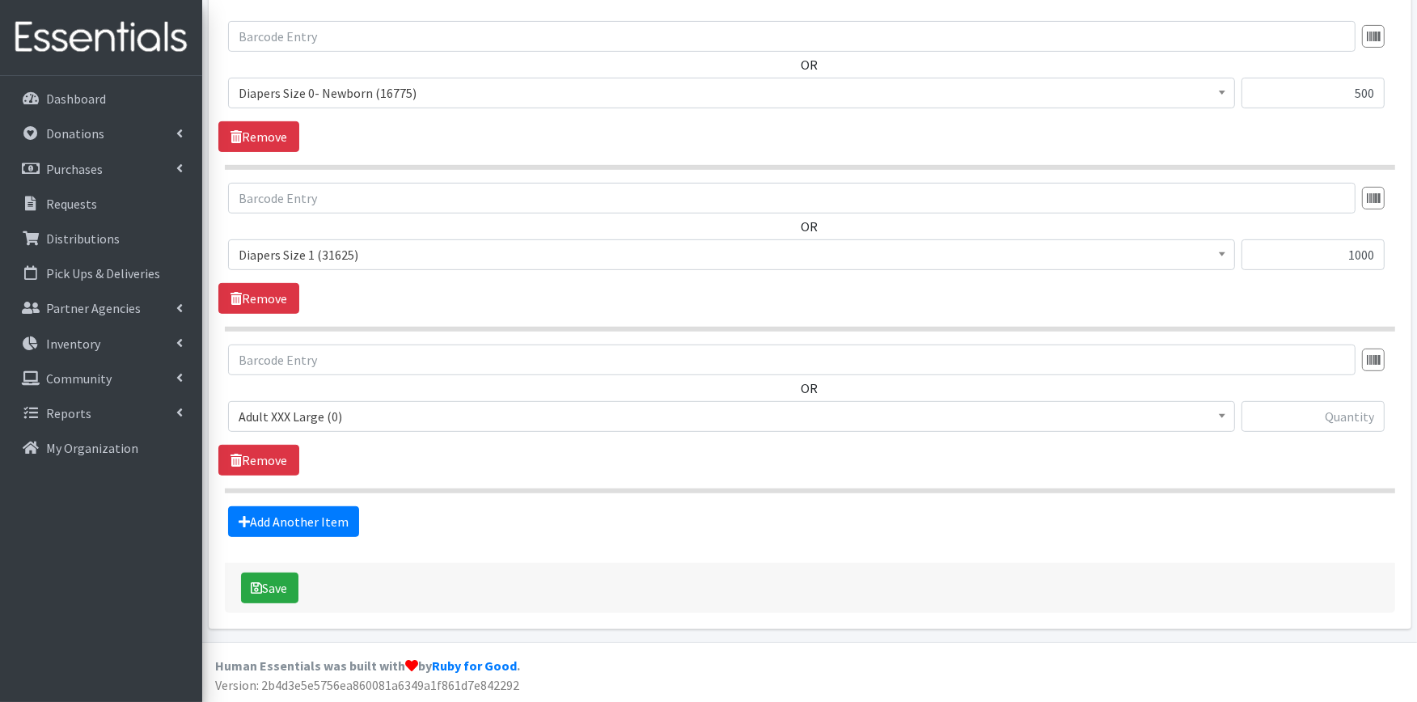
click at [346, 407] on span "Adult XXX Large (0)" at bounding box center [732, 416] width 986 height 23
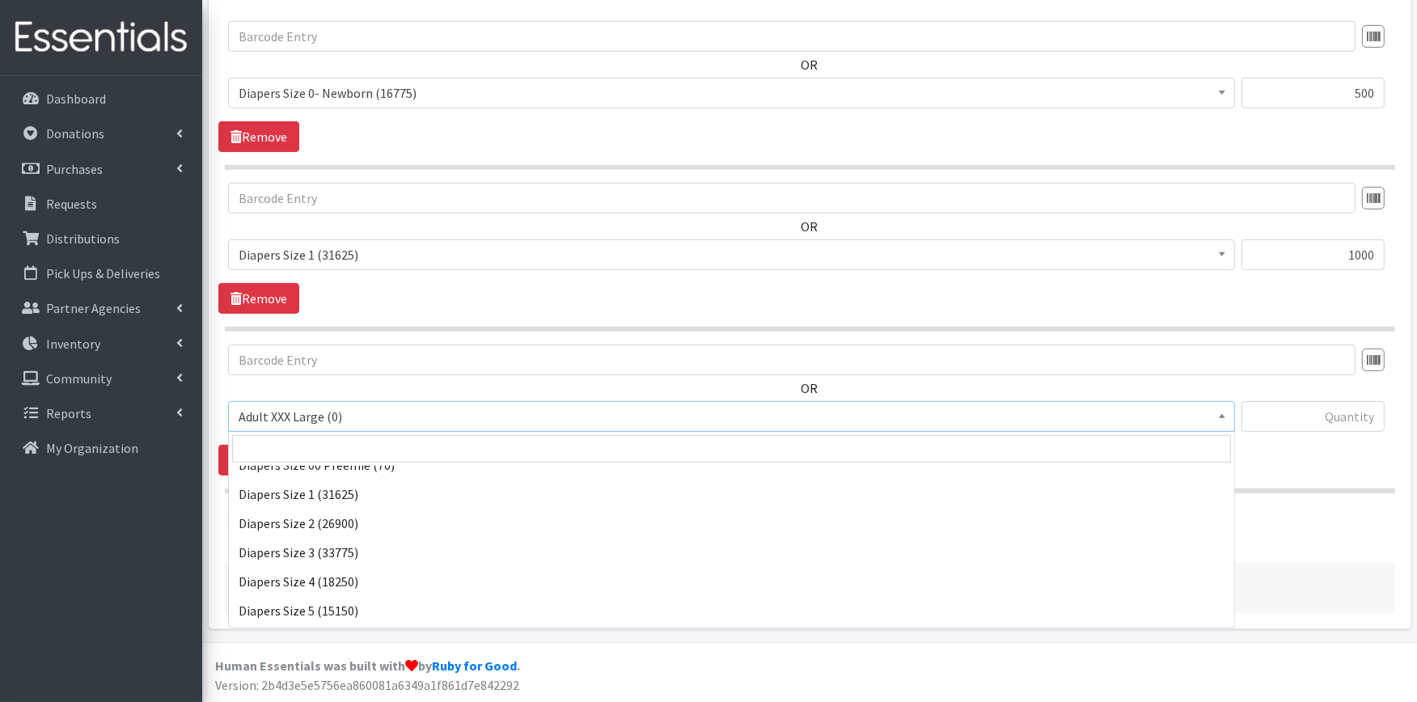
scroll to position [269, 0]
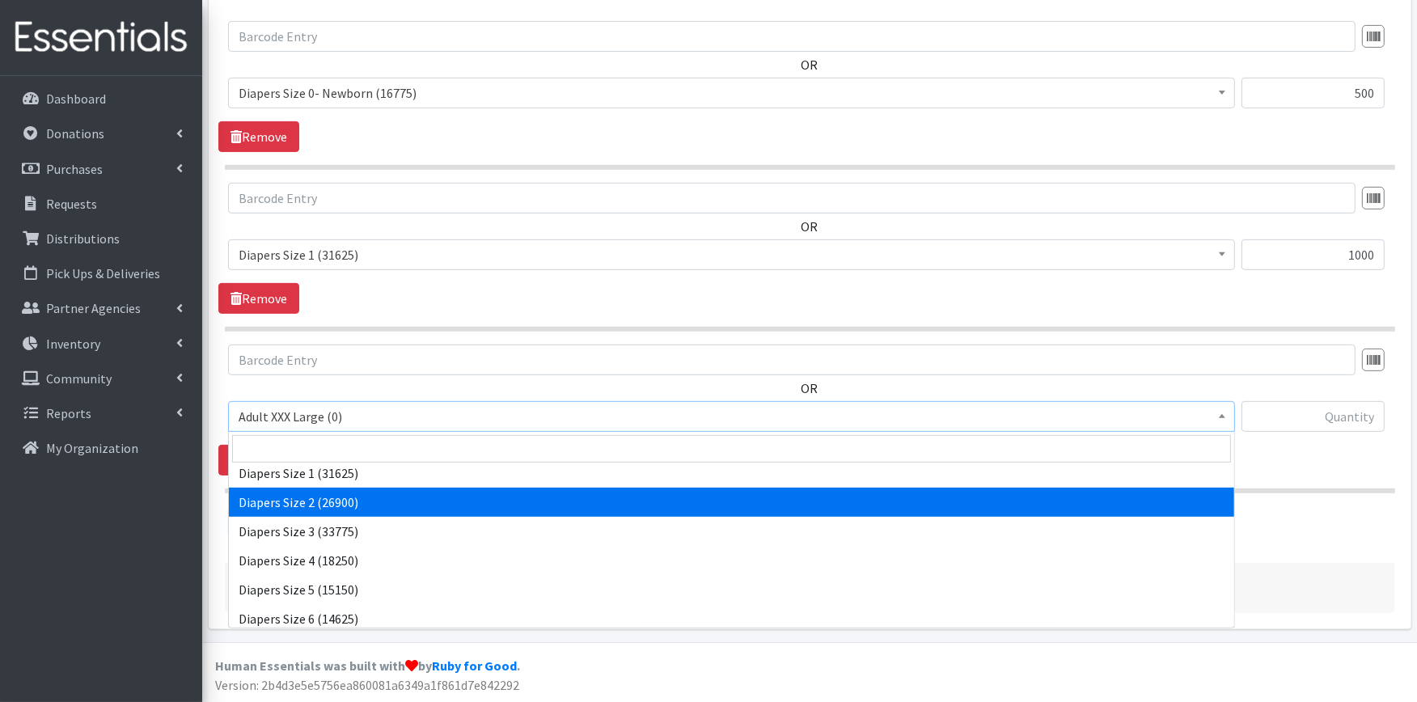
select select "426"
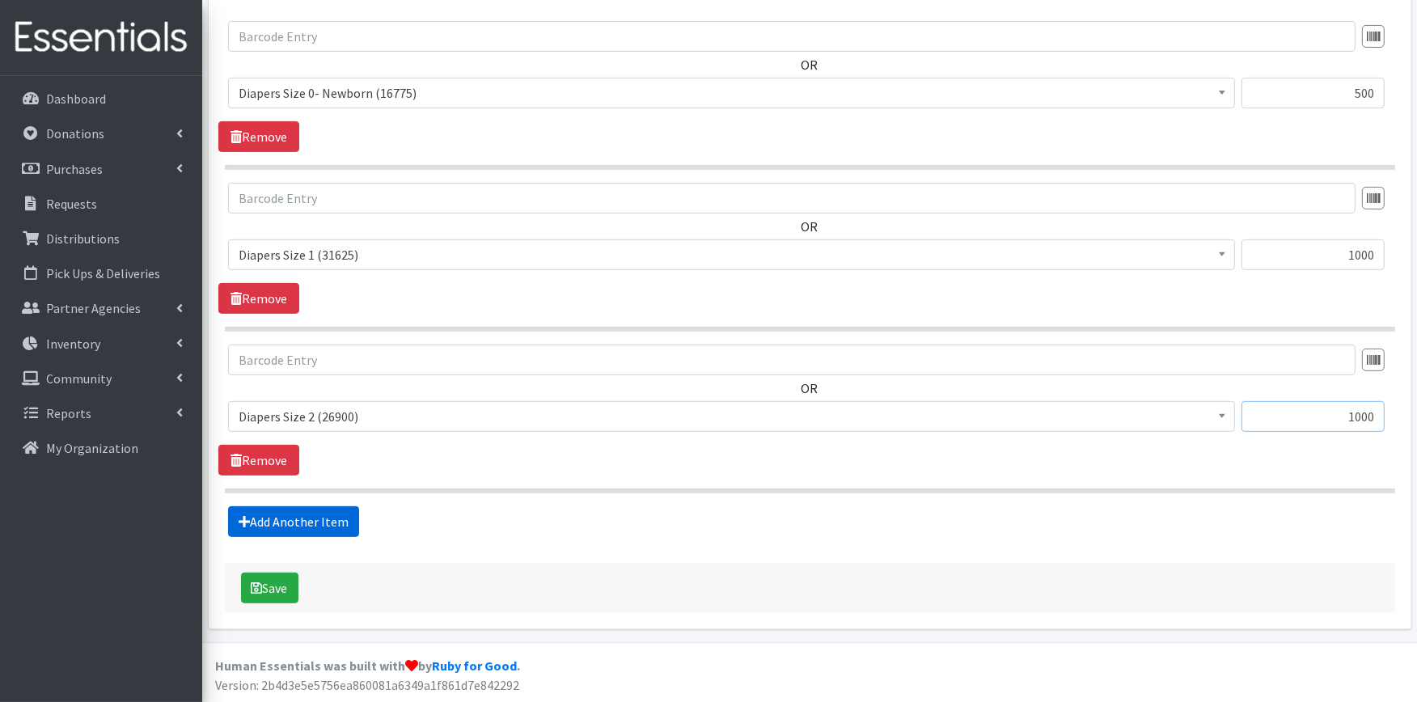
type input "1000"
click at [287, 506] on link "Add Another Item" at bounding box center [293, 521] width 131 height 31
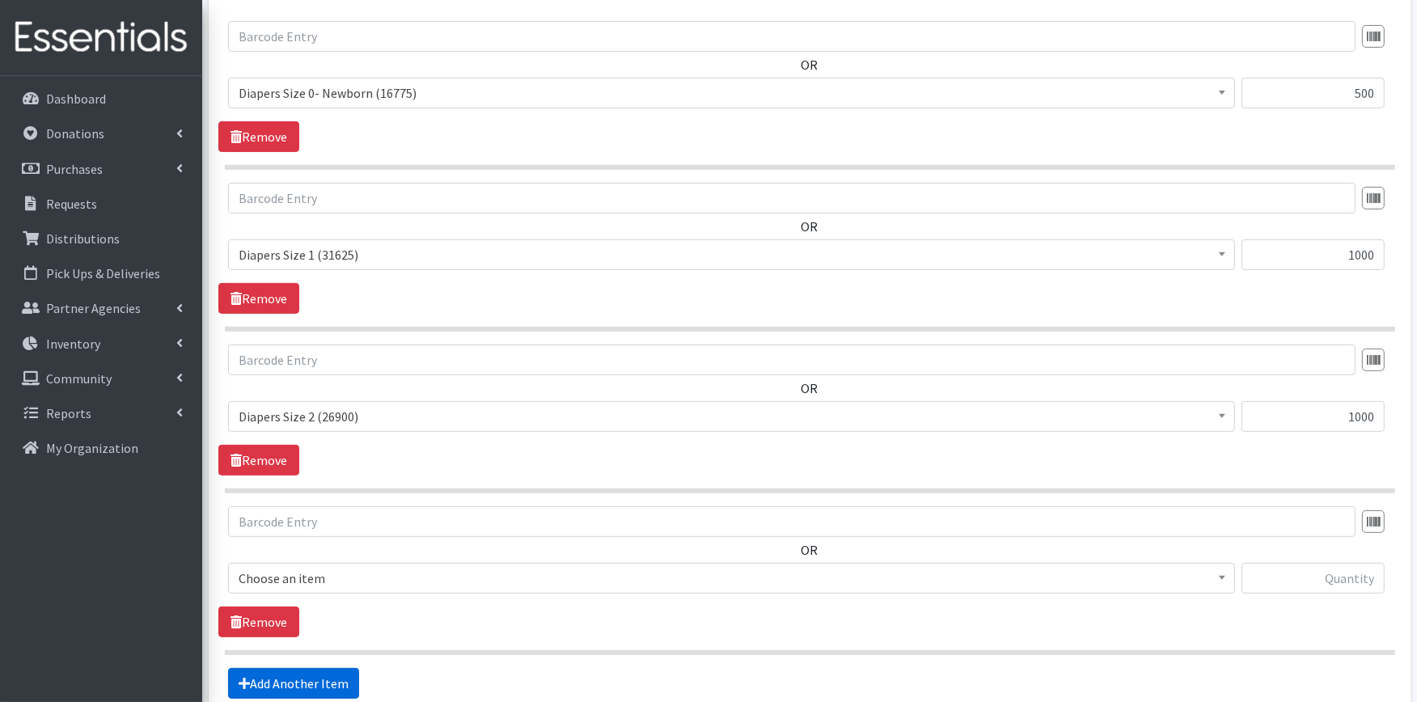
scroll to position [807, 0]
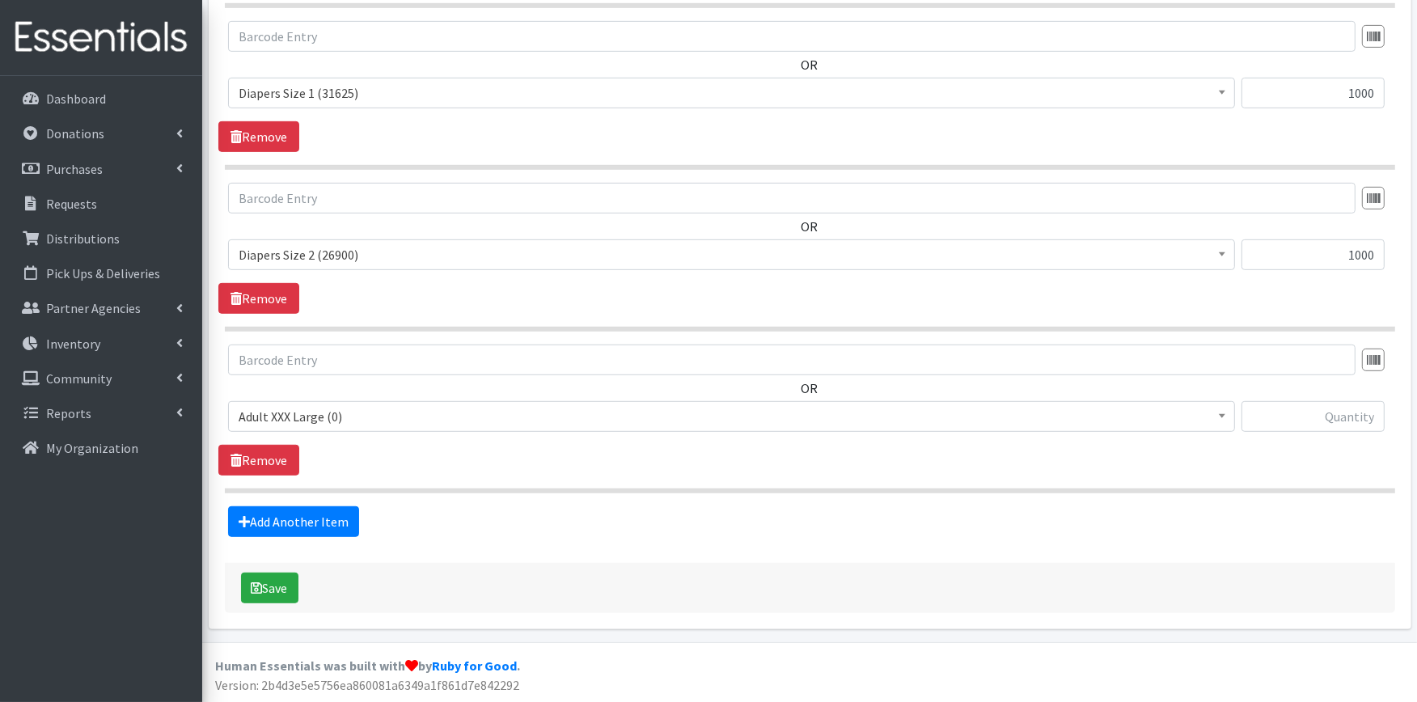
click at [330, 409] on span "Adult XXX Large (0)" at bounding box center [732, 416] width 986 height 23
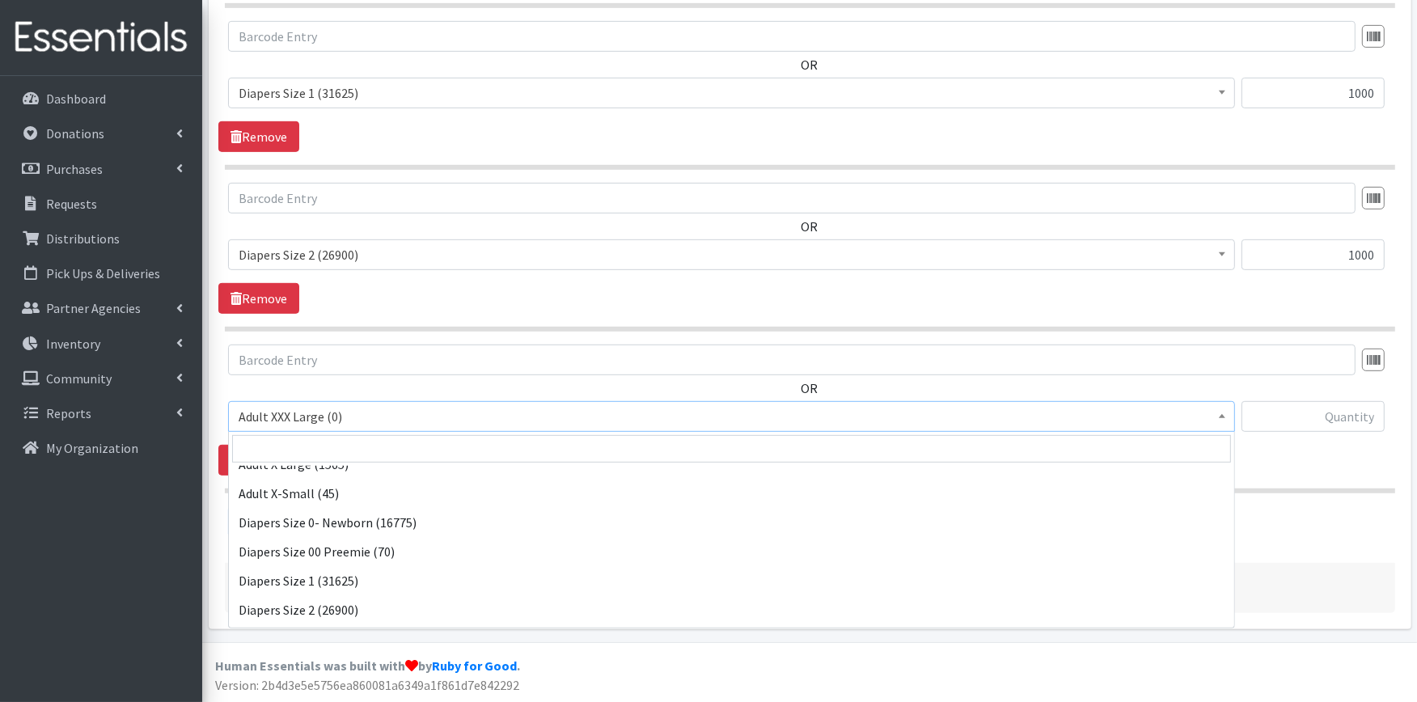
scroll to position [180, 0]
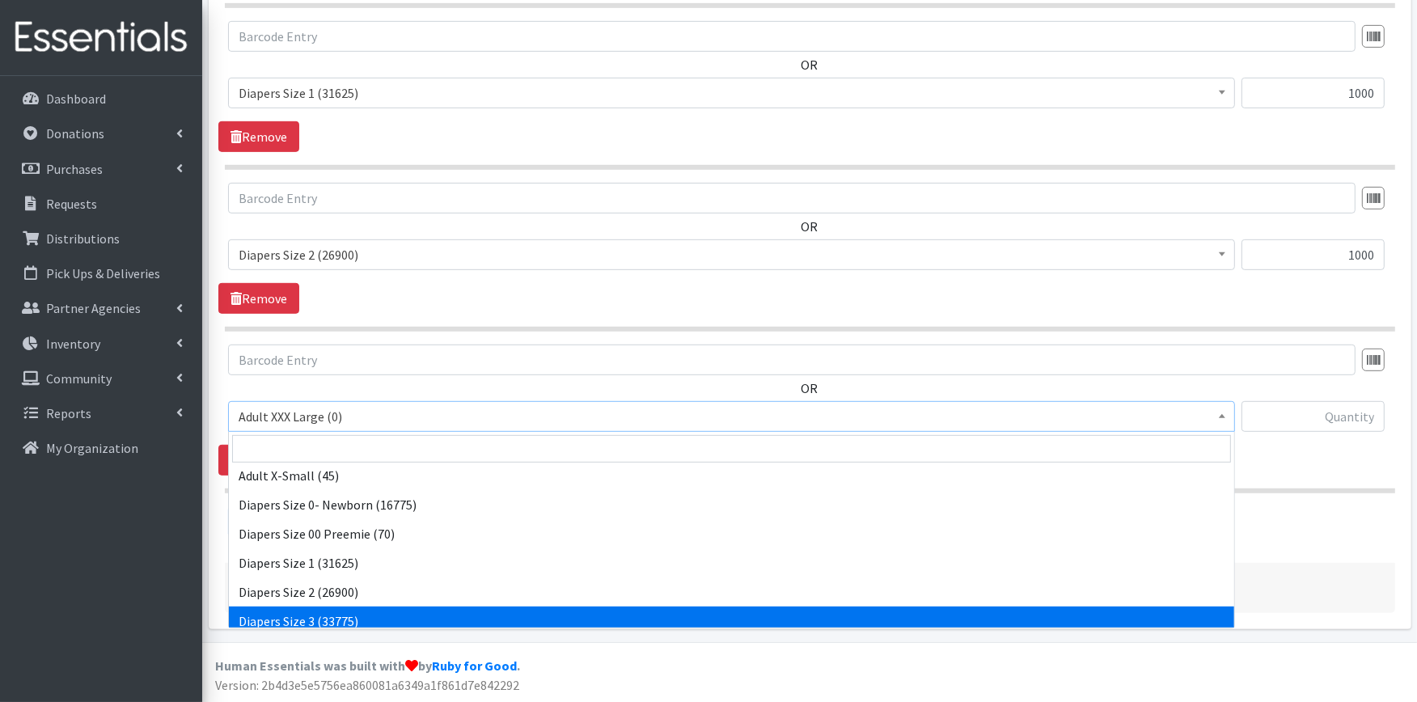
select select "428"
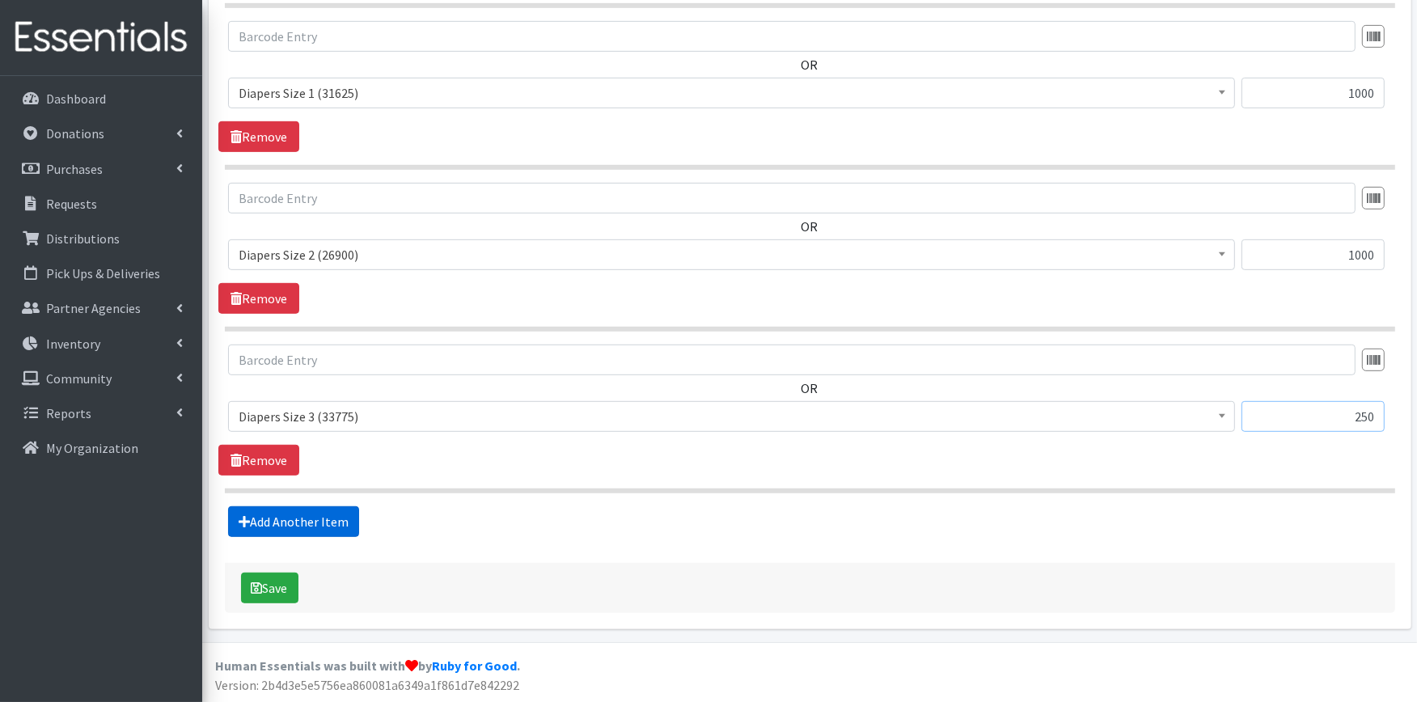
type input "250"
click at [289, 514] on link "Add Another Item" at bounding box center [293, 521] width 131 height 31
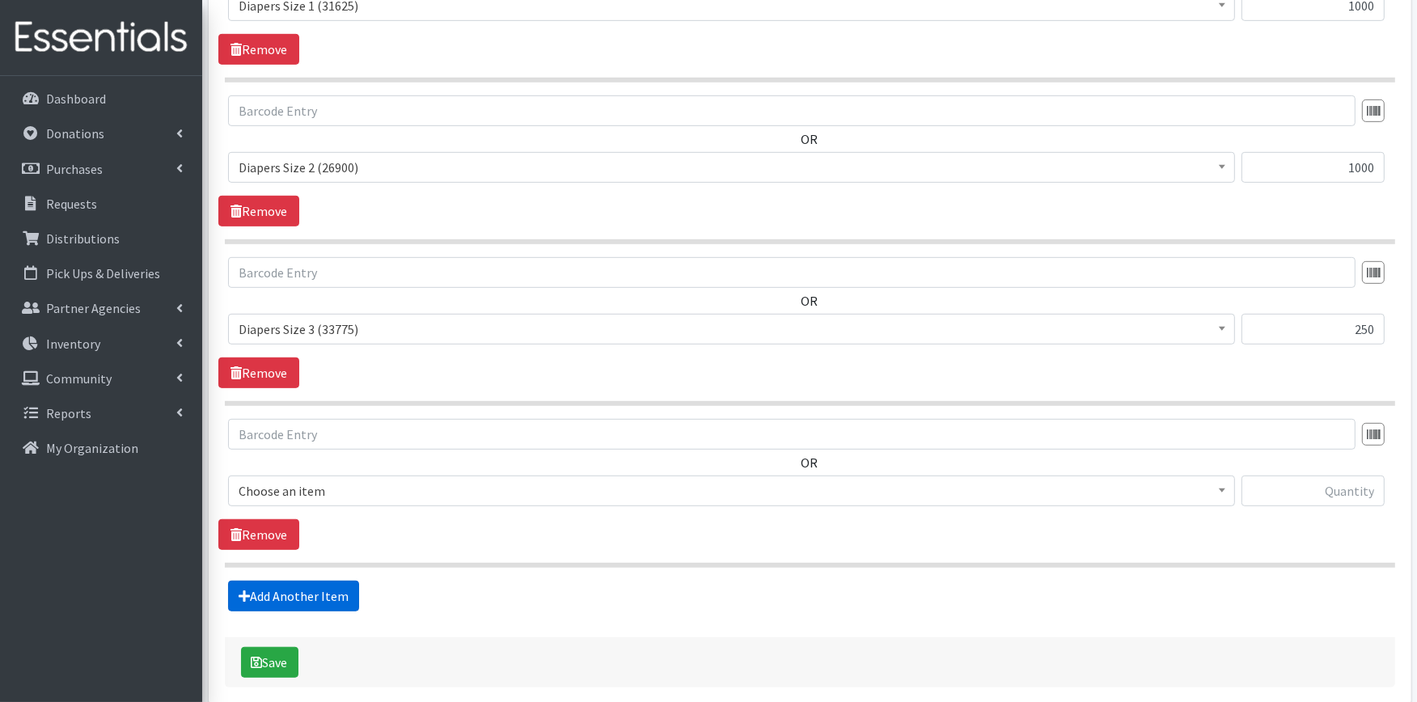
scroll to position [969, 0]
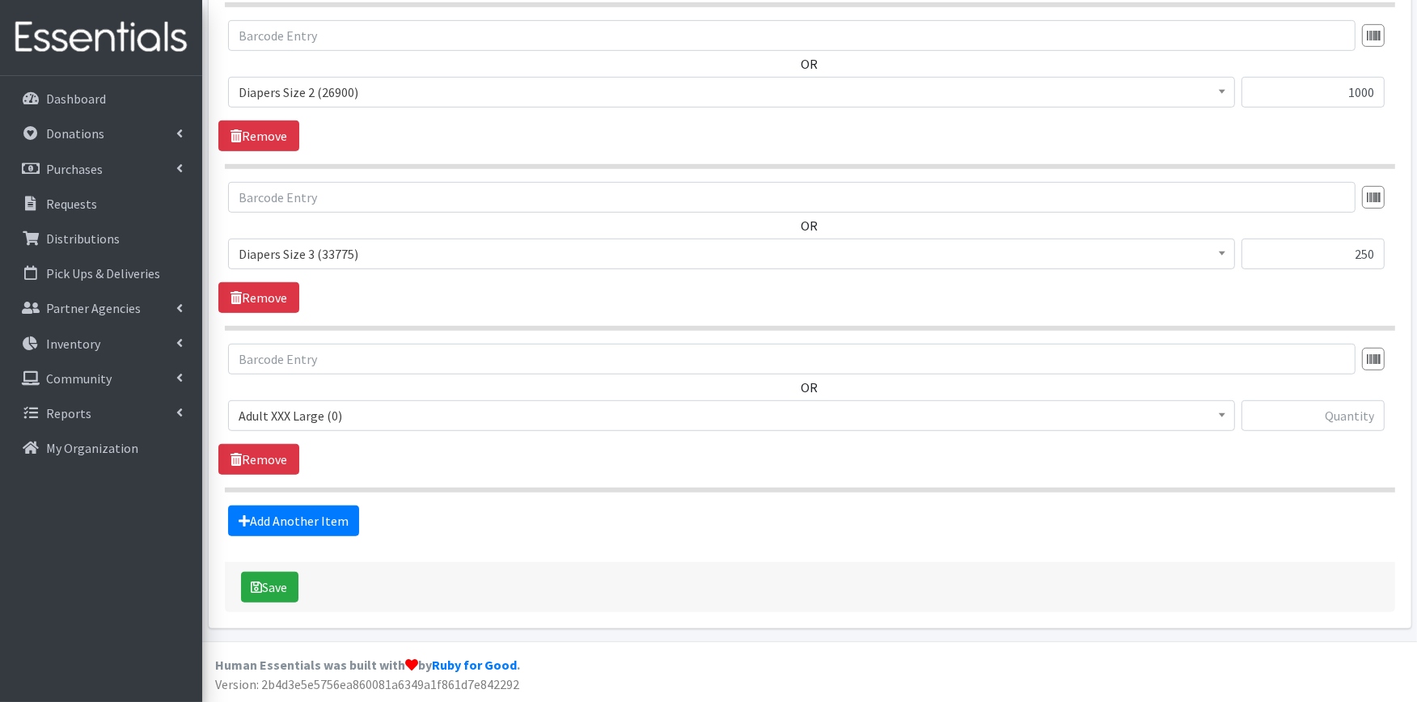
click at [325, 415] on span "Adult XXX Large (0)" at bounding box center [732, 415] width 986 height 23
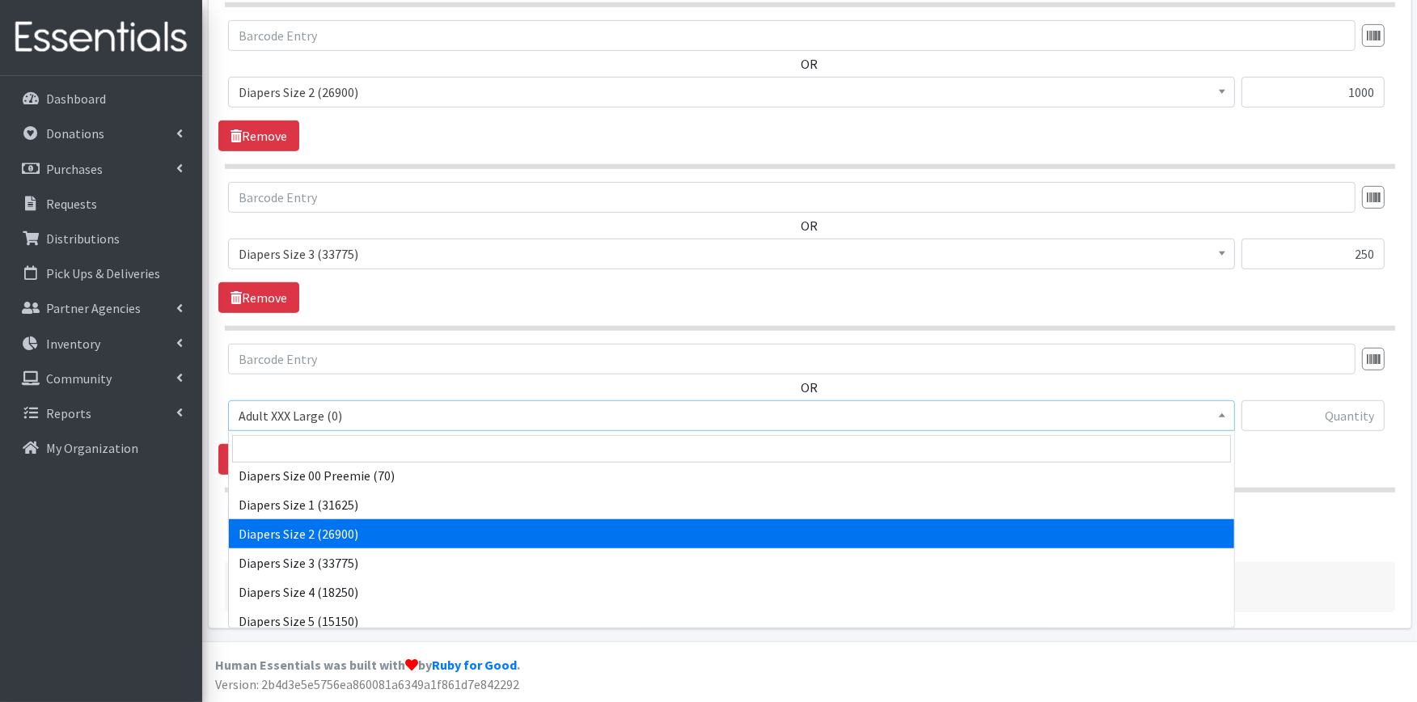
scroll to position [269, 0]
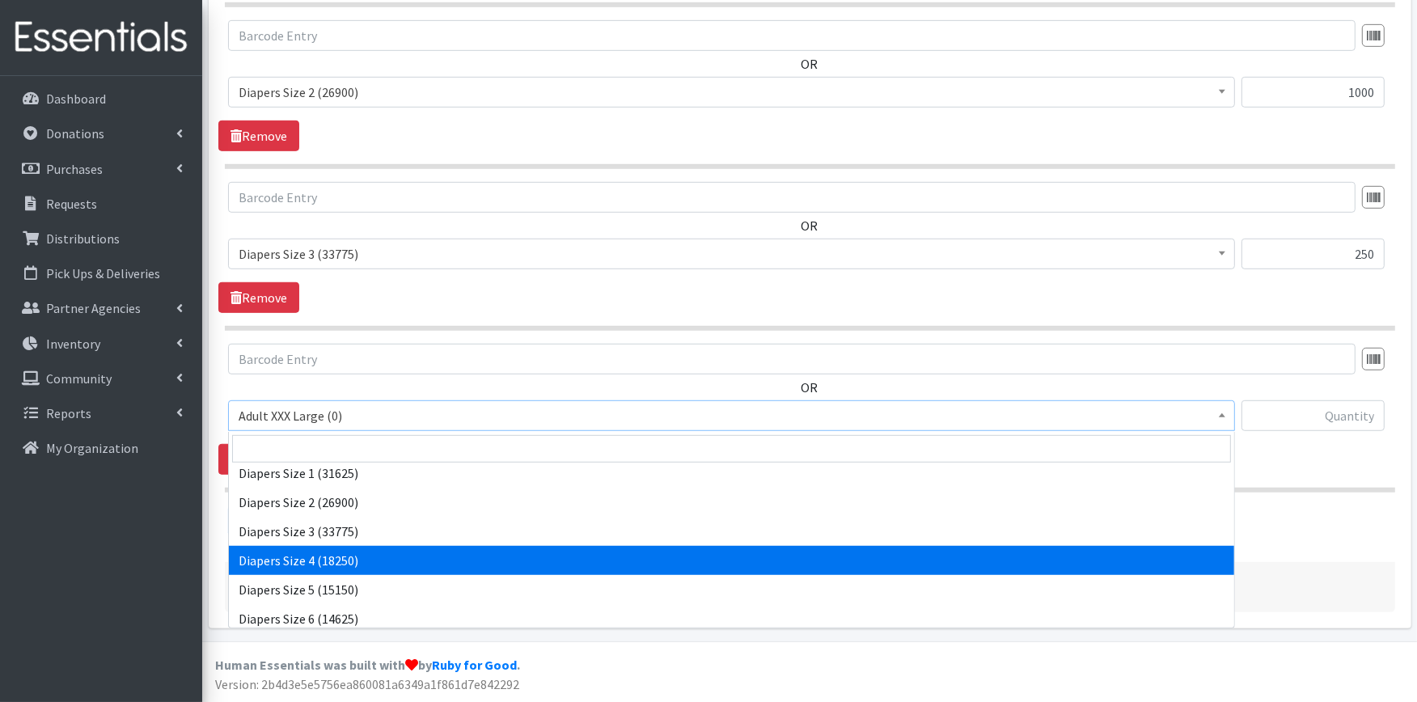
select select "414"
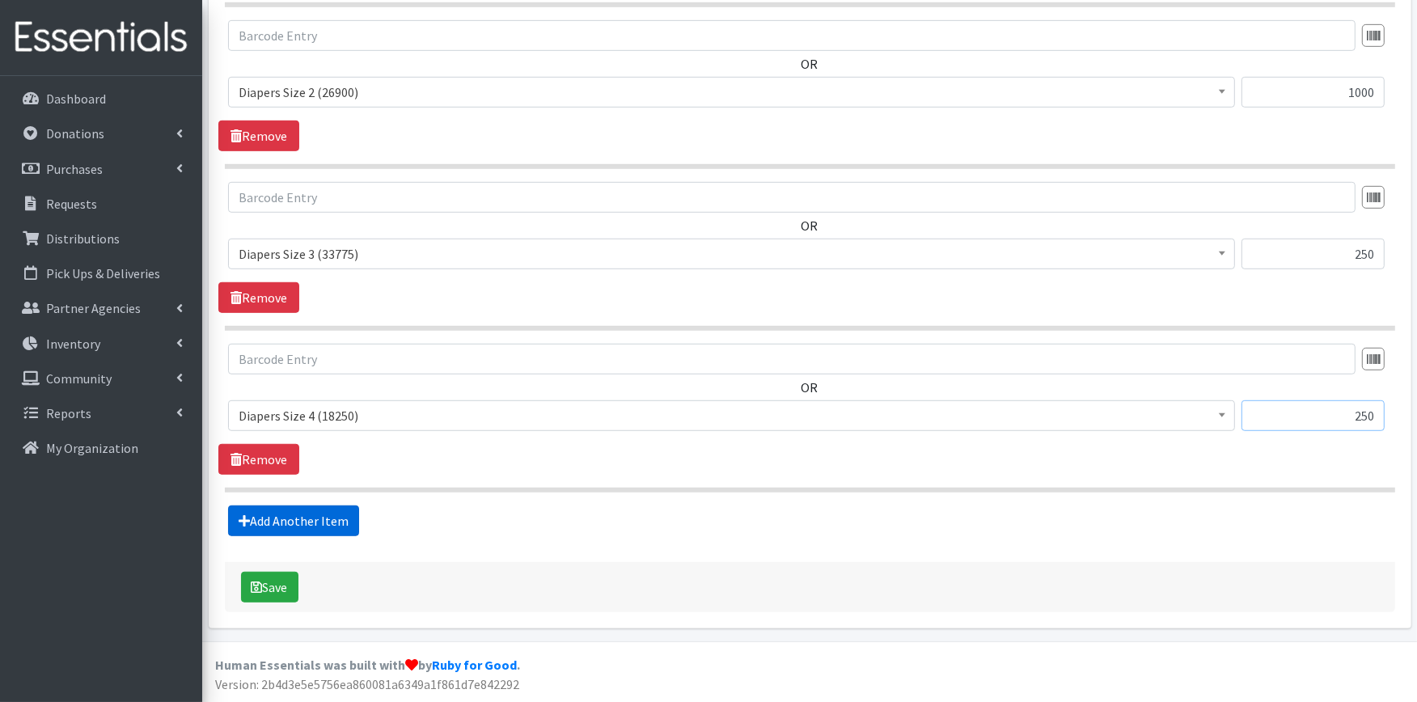
type input "250"
click at [269, 519] on link "Add Another Item" at bounding box center [293, 521] width 131 height 31
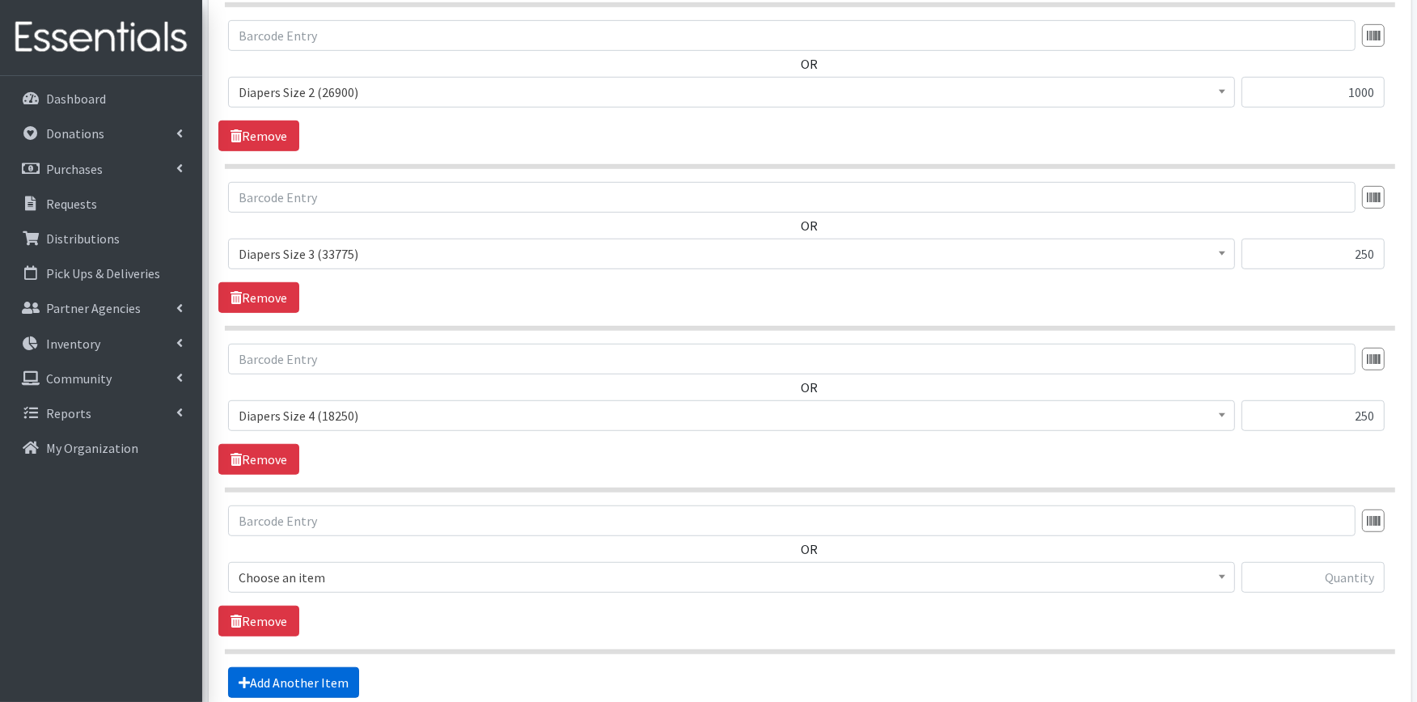
scroll to position [1131, 0]
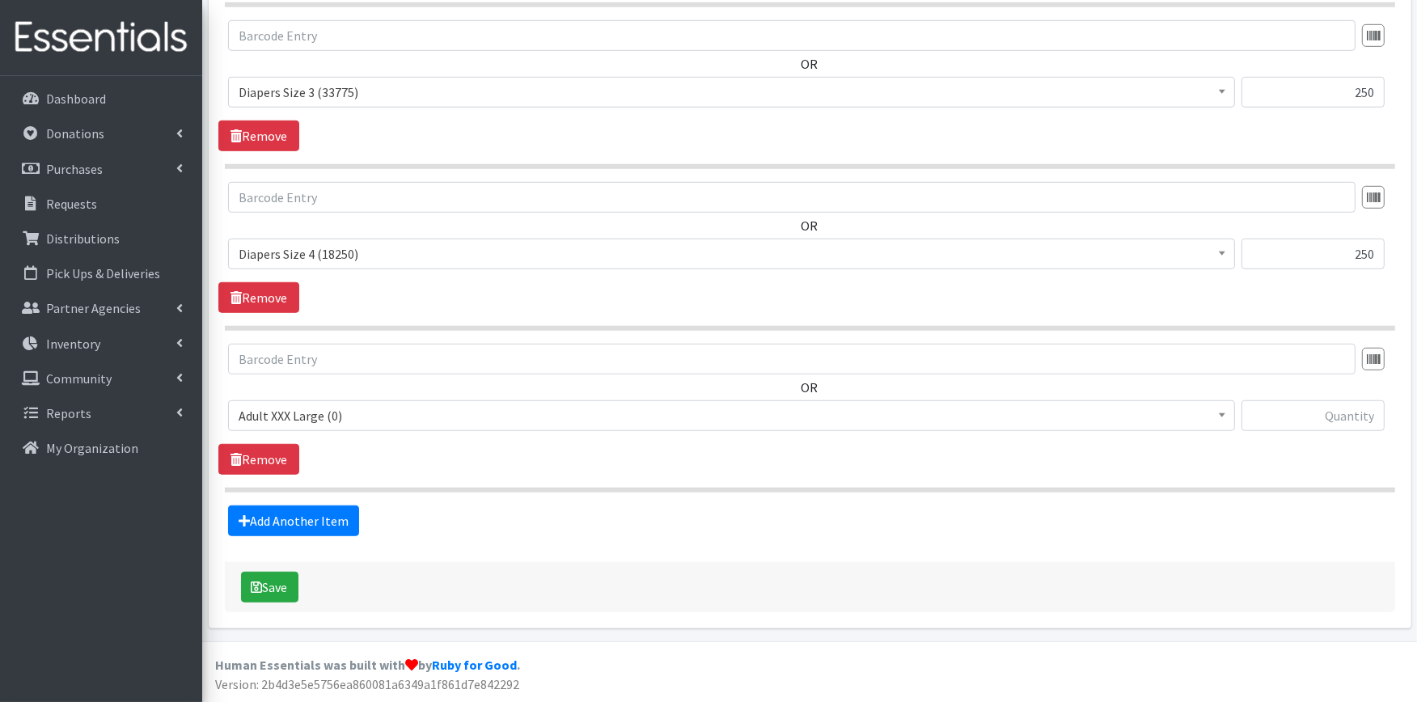
click at [344, 411] on span "Adult XXX Large (0)" at bounding box center [732, 415] width 986 height 23
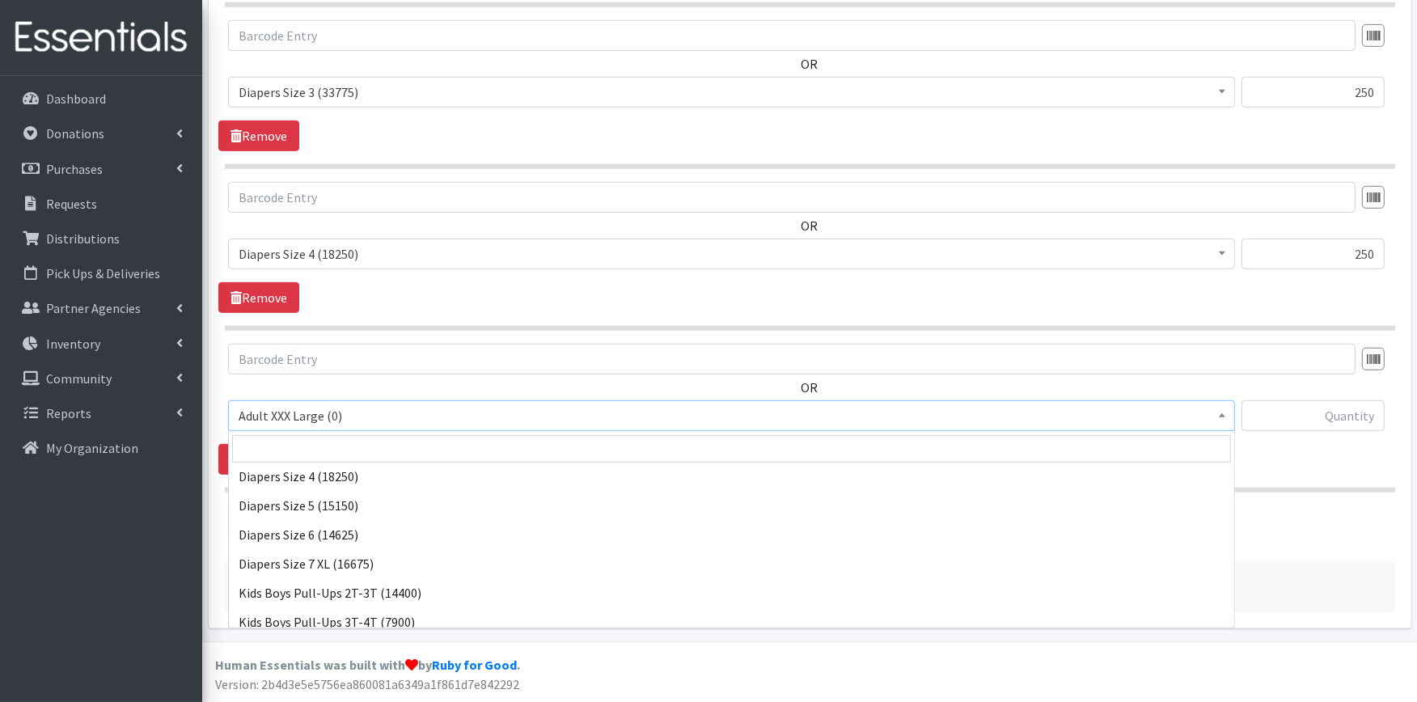
scroll to position [359, 0]
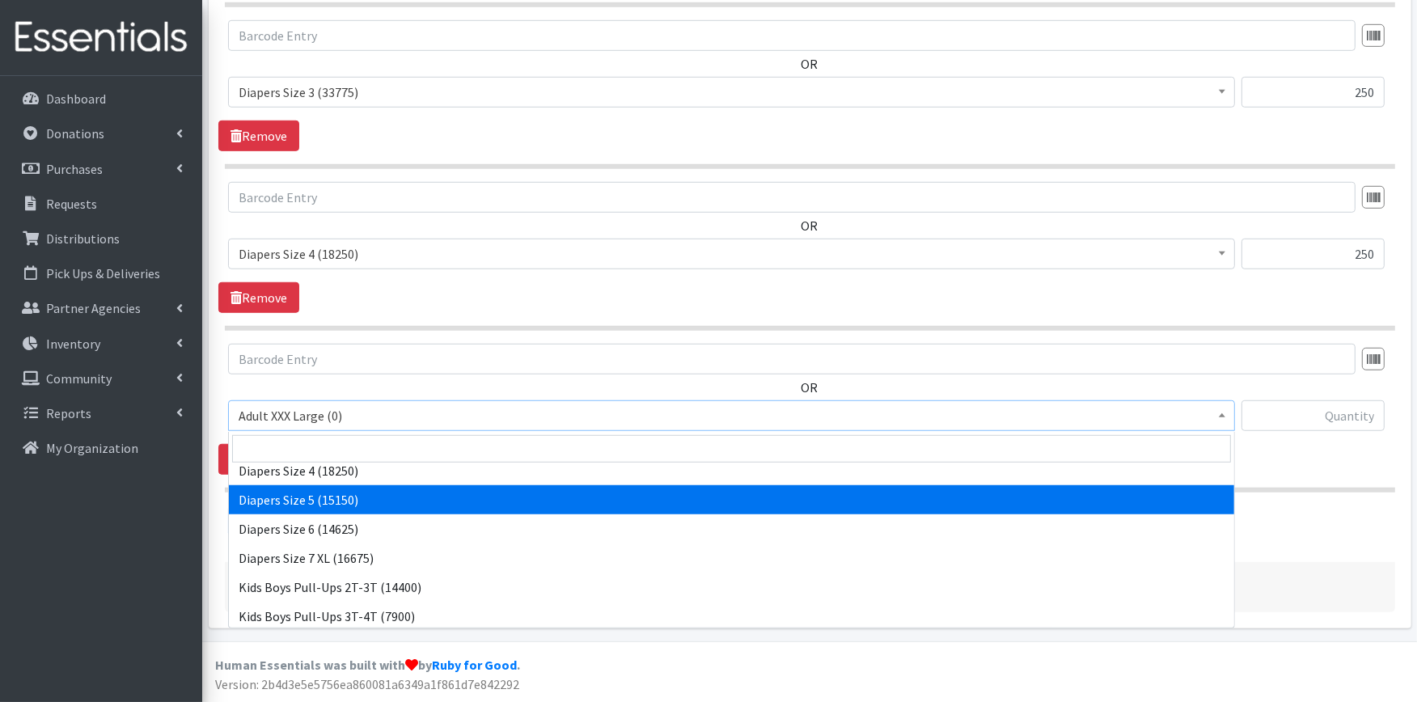
select select "415"
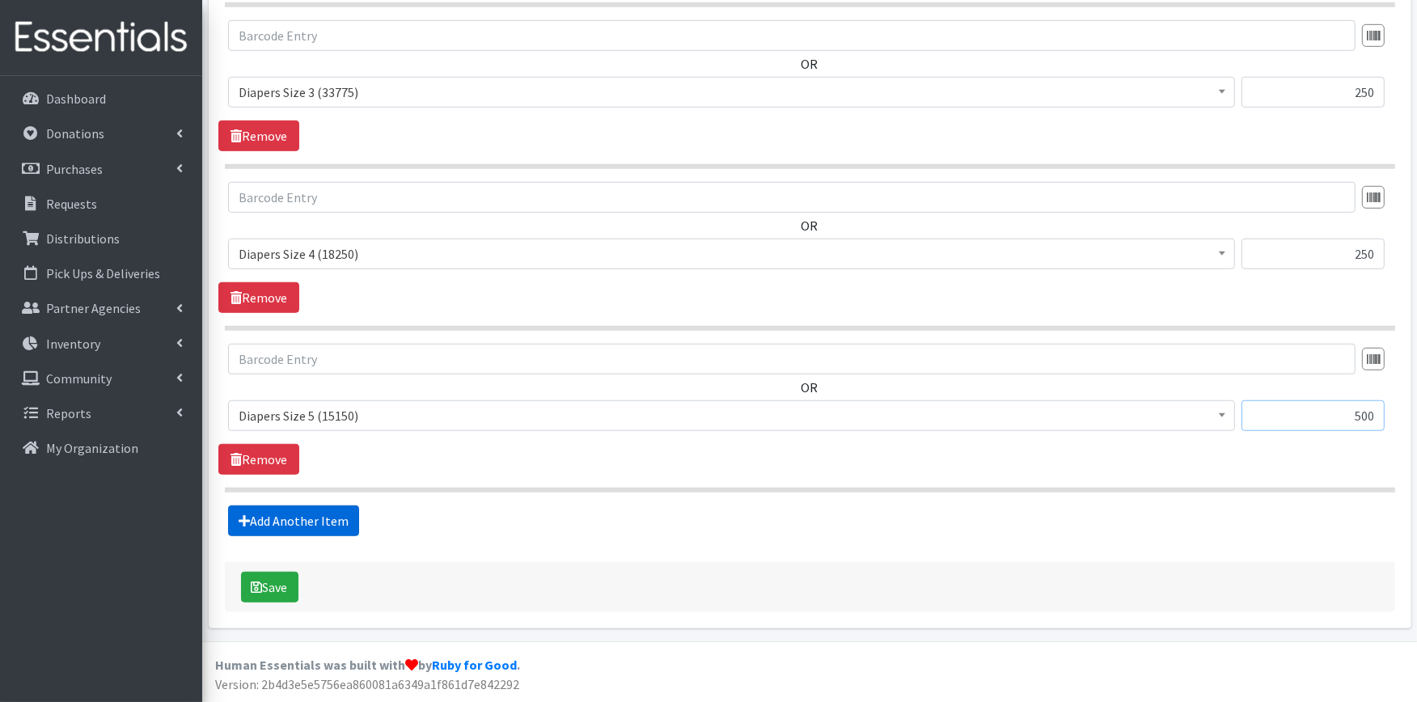
type input "500"
click at [256, 527] on link "Add Another Item" at bounding box center [293, 521] width 131 height 31
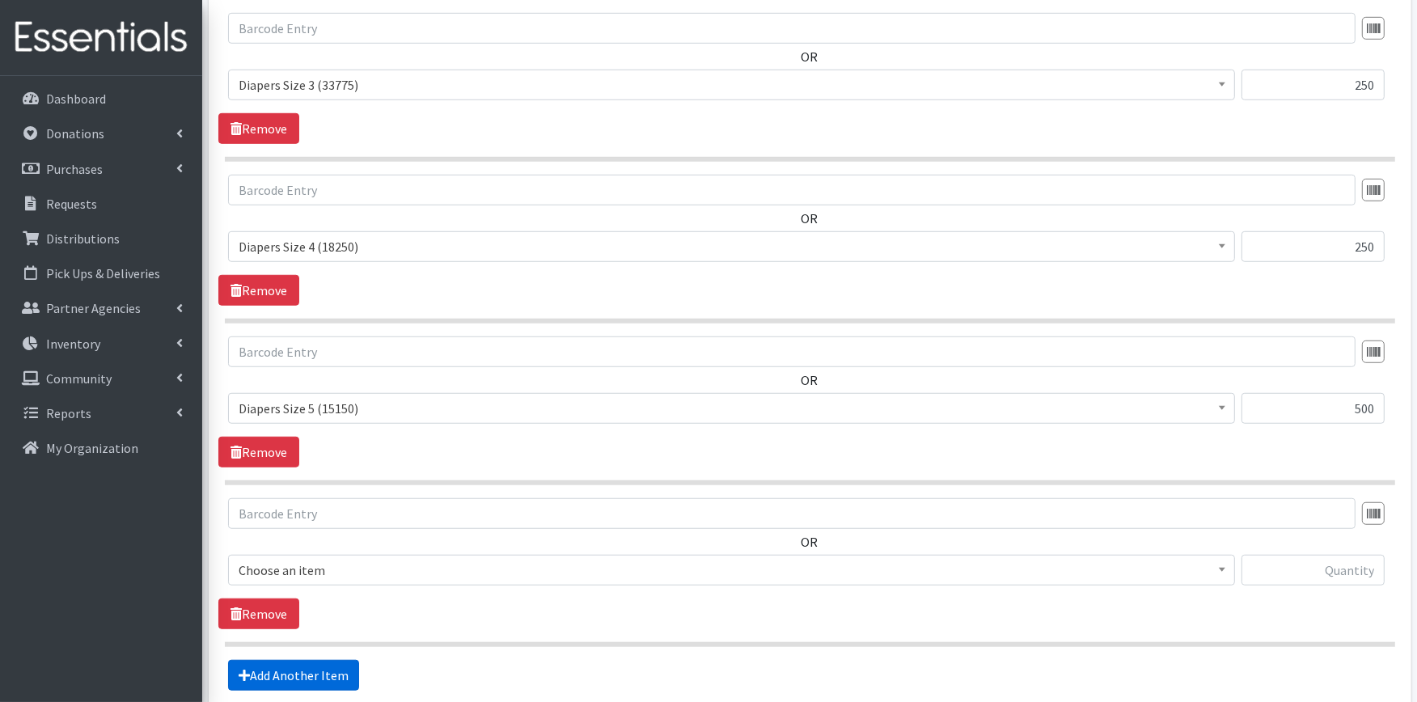
scroll to position [1293, 0]
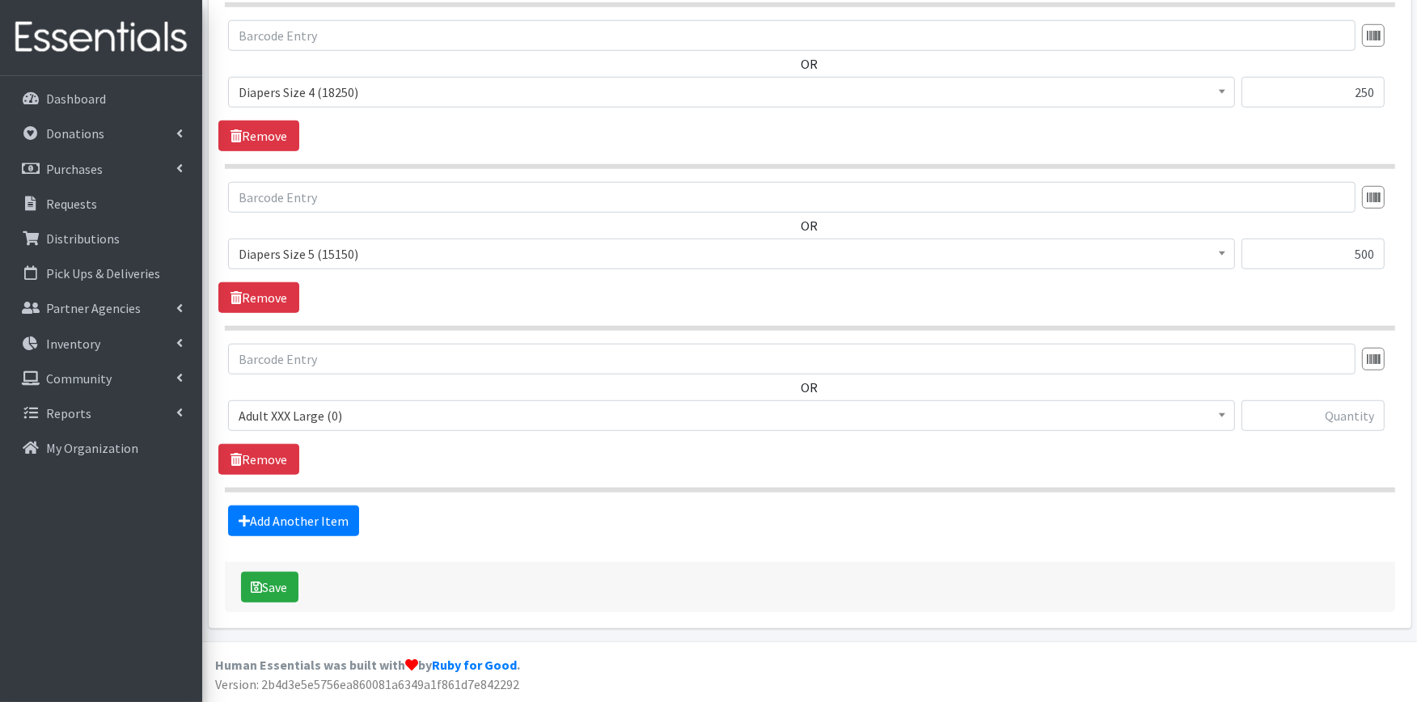
click at [287, 432] on span "Adult XXX Large (0) Adult Large (635) Adult XX Large (0) Adult Medium (0) Adult…" at bounding box center [731, 422] width 1007 height 44
click at [292, 425] on span "Adult XXX Large (0)" at bounding box center [732, 415] width 986 height 23
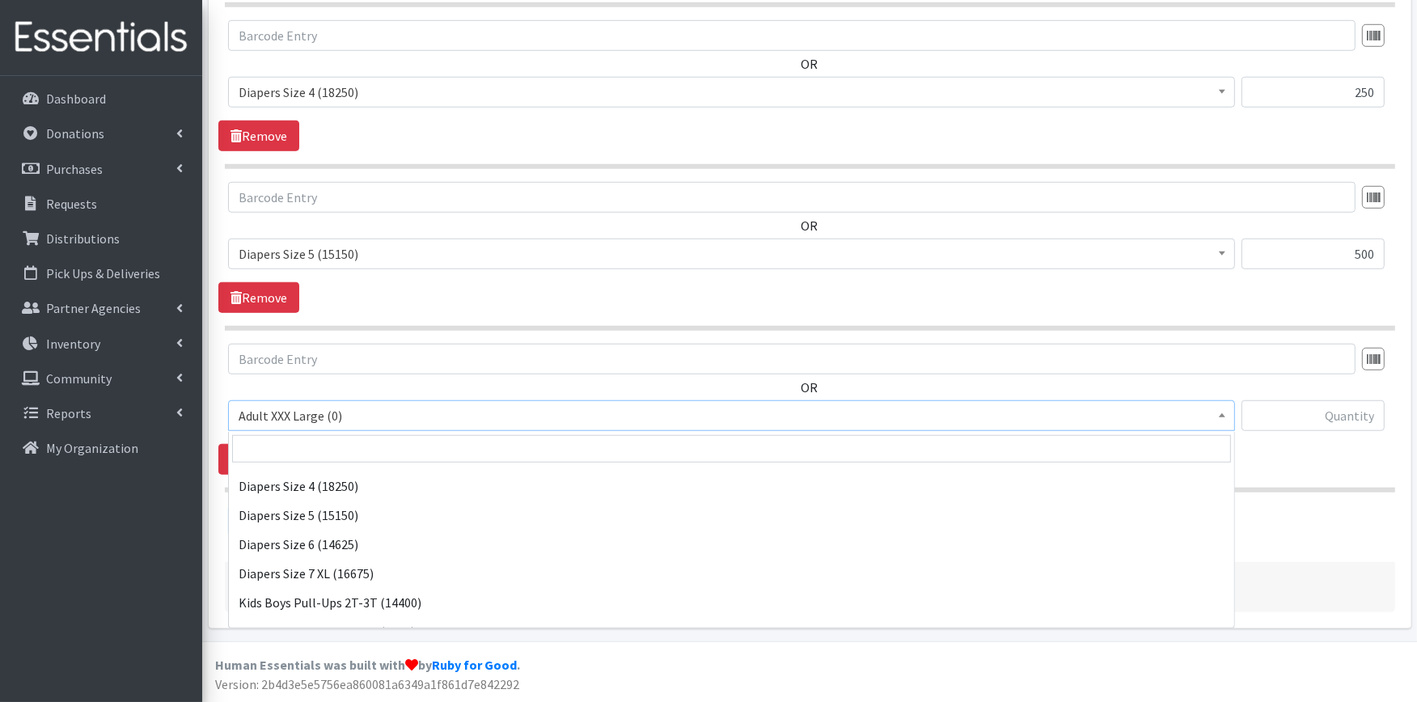
scroll to position [359, 0]
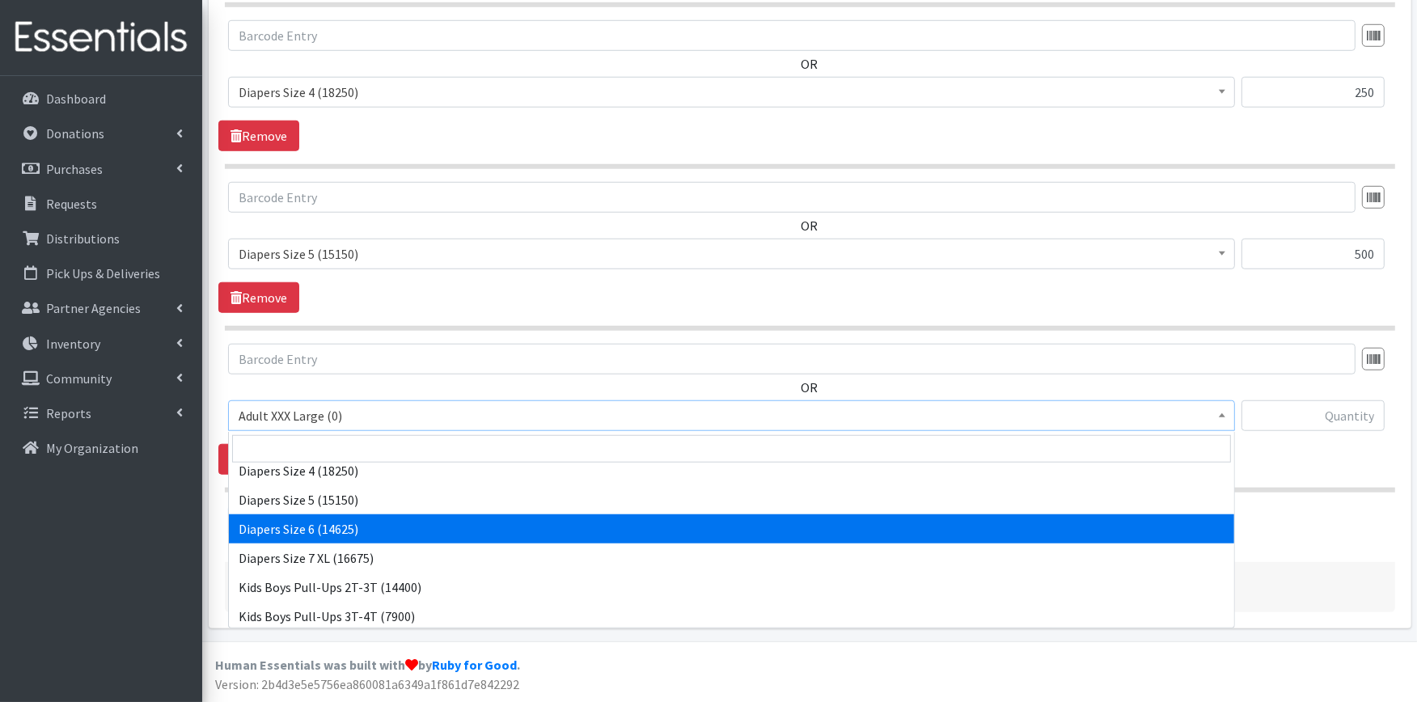
select select "417"
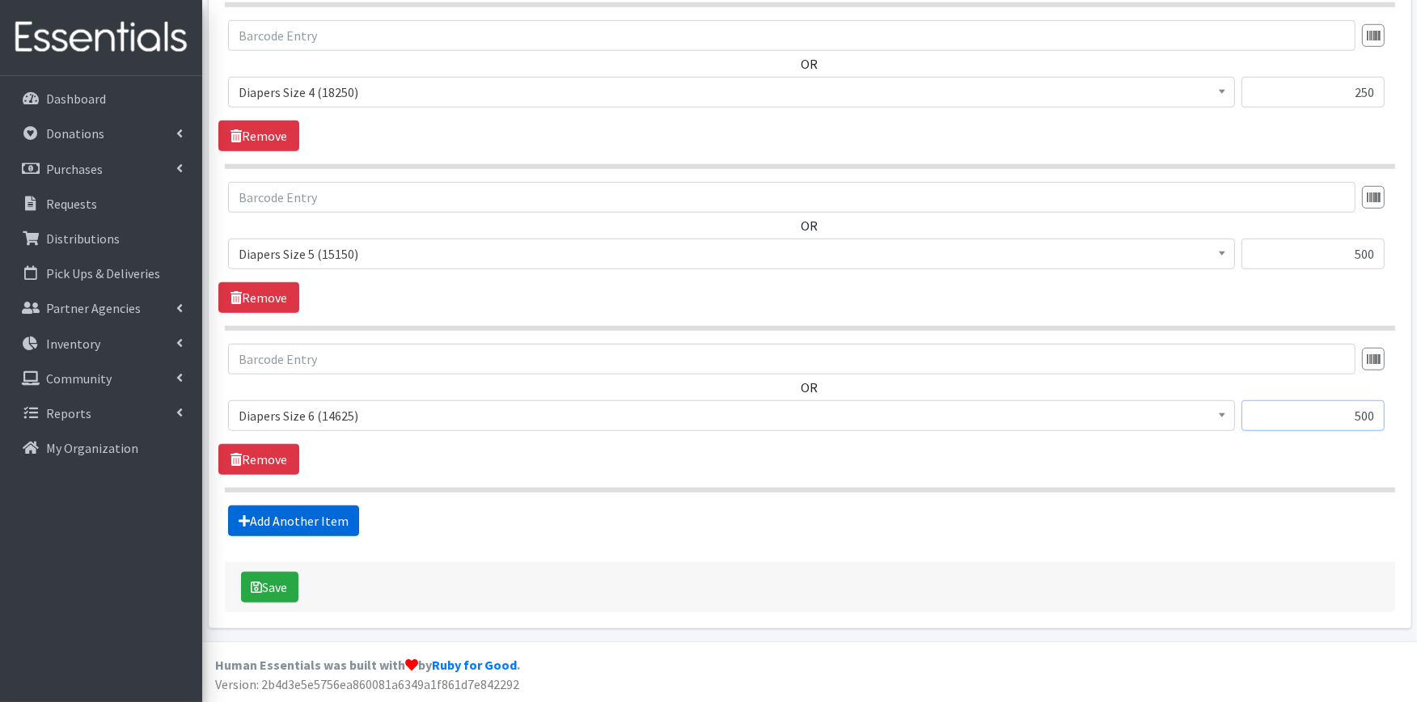
type input "500"
click at [303, 523] on link "Add Another Item" at bounding box center [293, 521] width 131 height 31
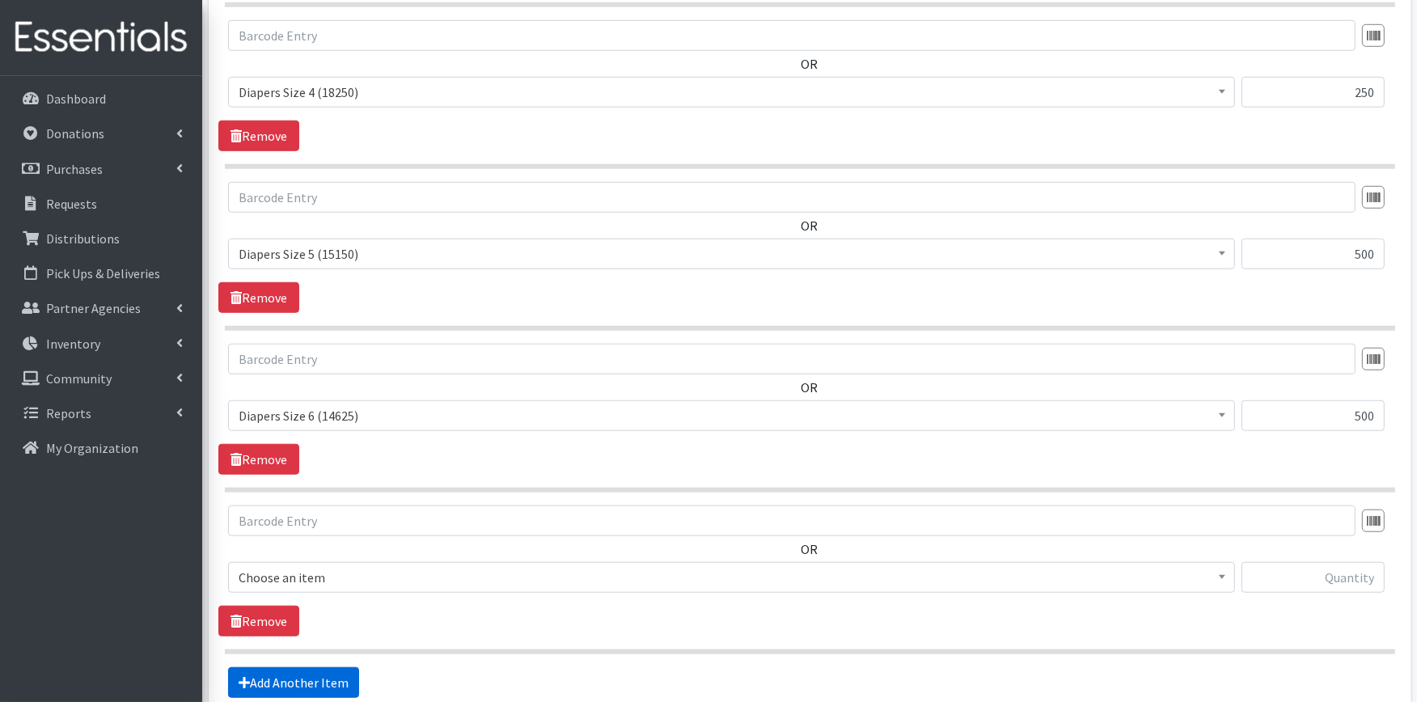
scroll to position [1455, 0]
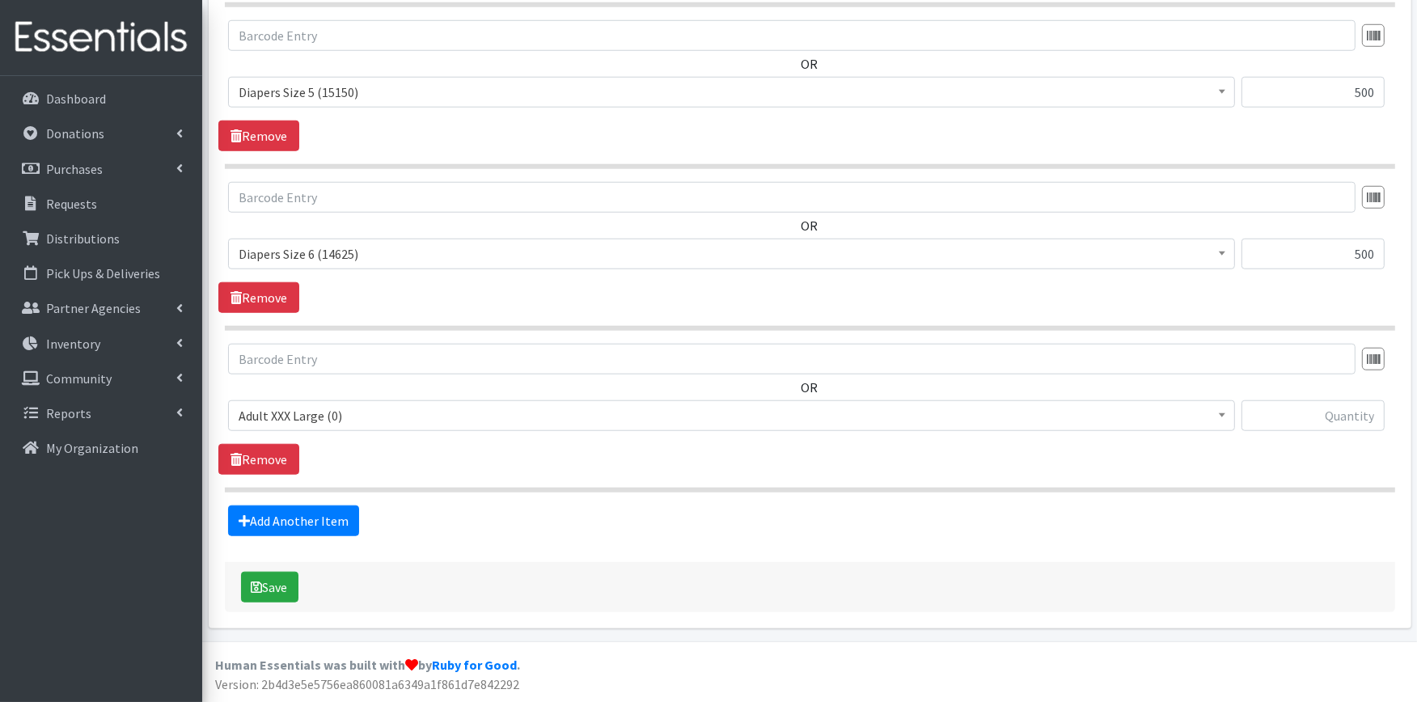
click at [319, 409] on span "Adult XXX Large (0)" at bounding box center [732, 415] width 986 height 23
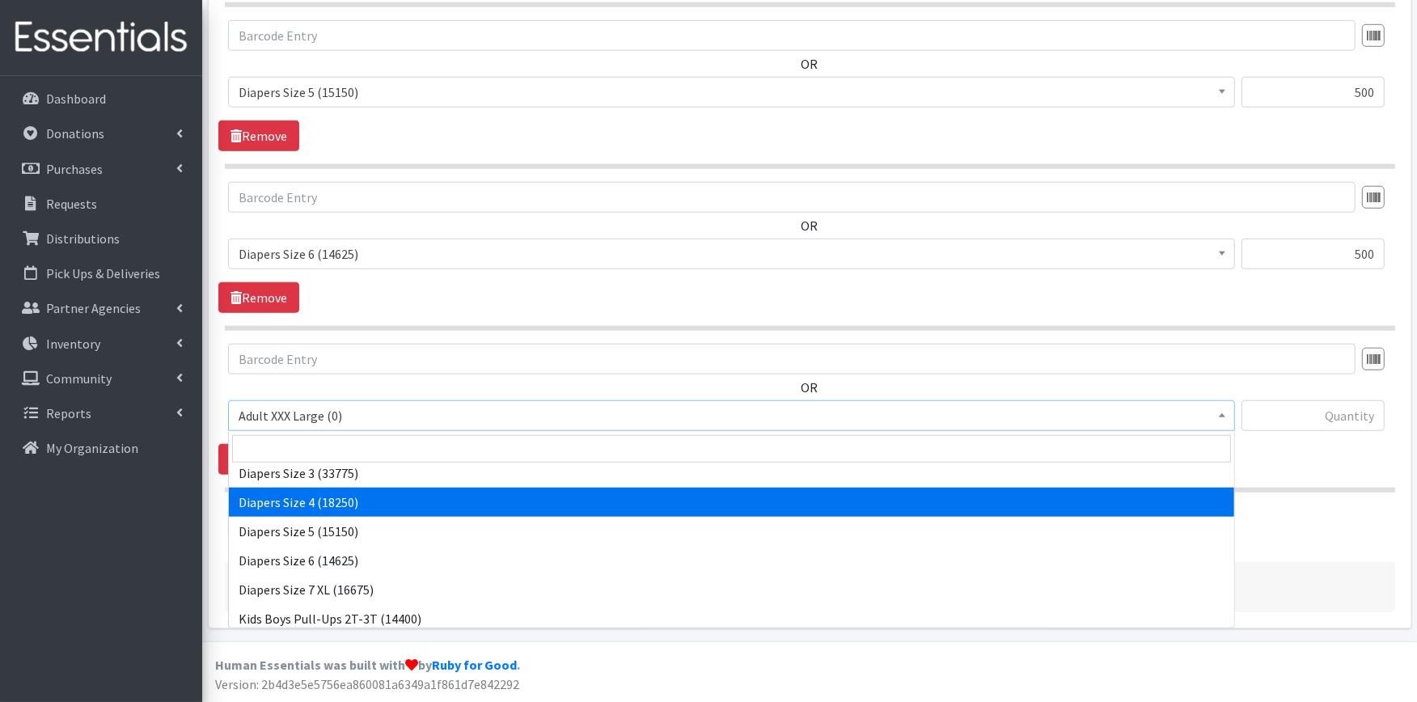
scroll to position [359, 0]
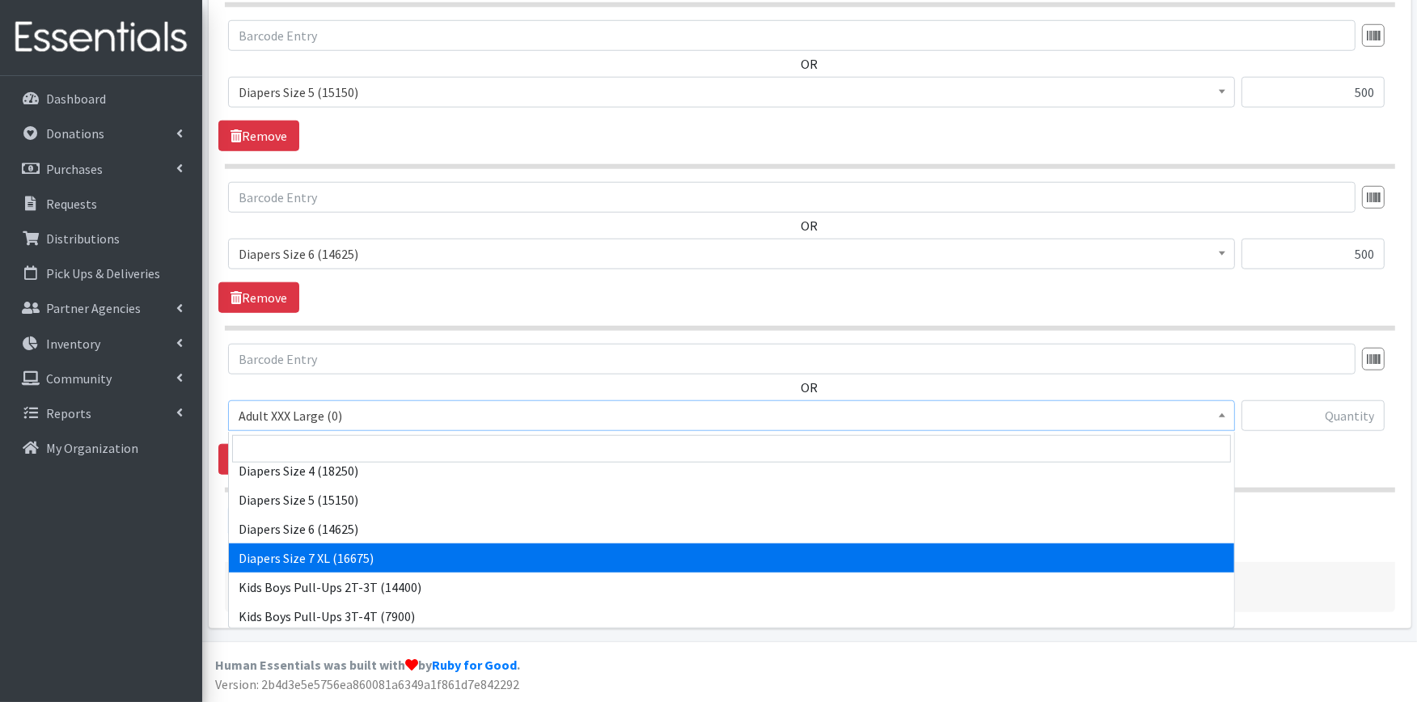
select select "4739"
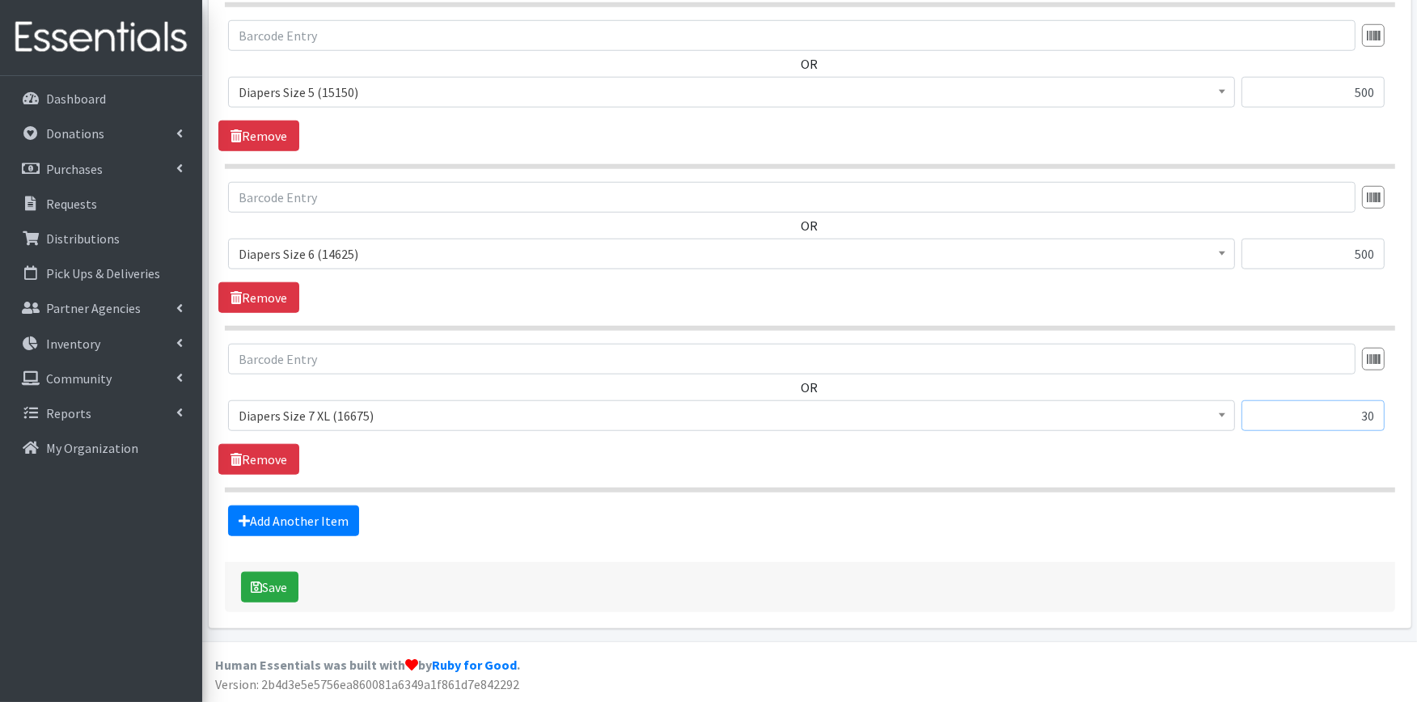
type input "3"
type input "250"
click at [295, 592] on button "Save" at bounding box center [269, 587] width 57 height 31
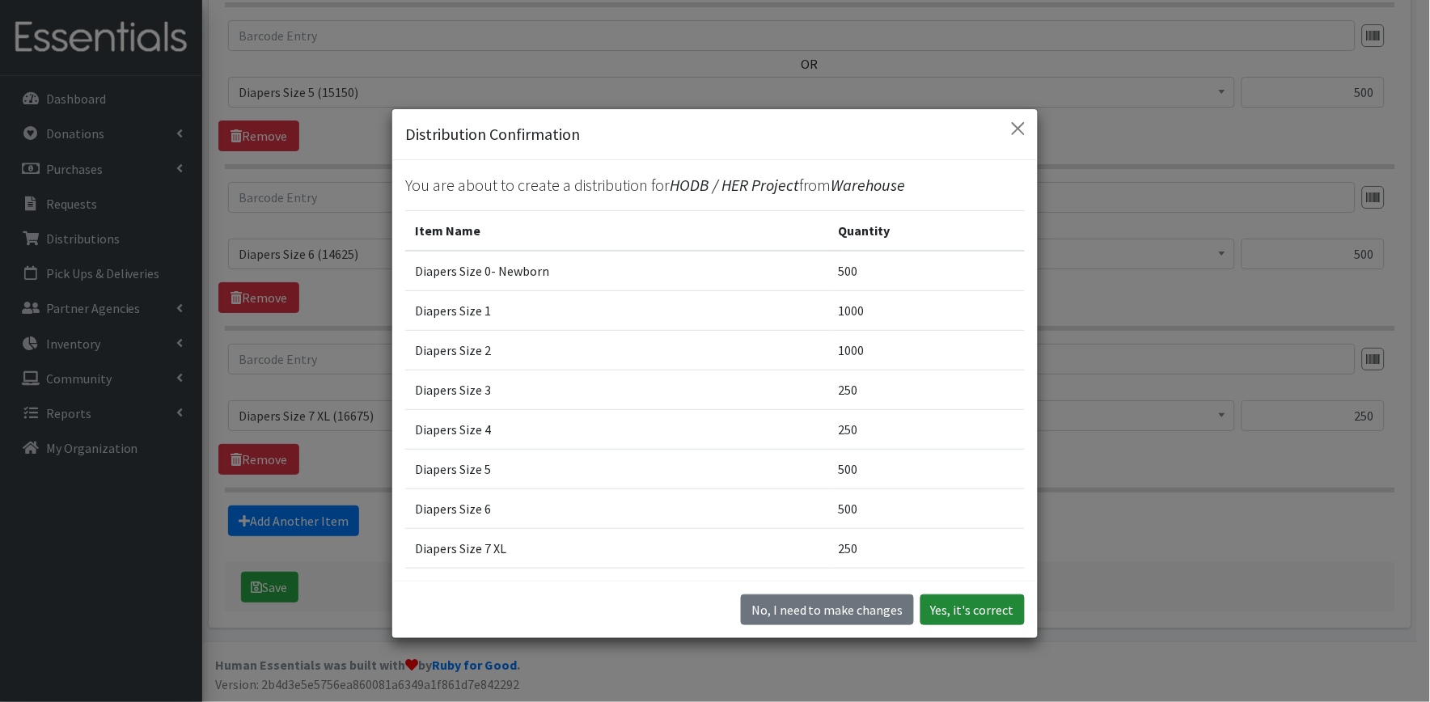
click at [956, 599] on button "Yes, it's correct" at bounding box center [973, 610] width 104 height 31
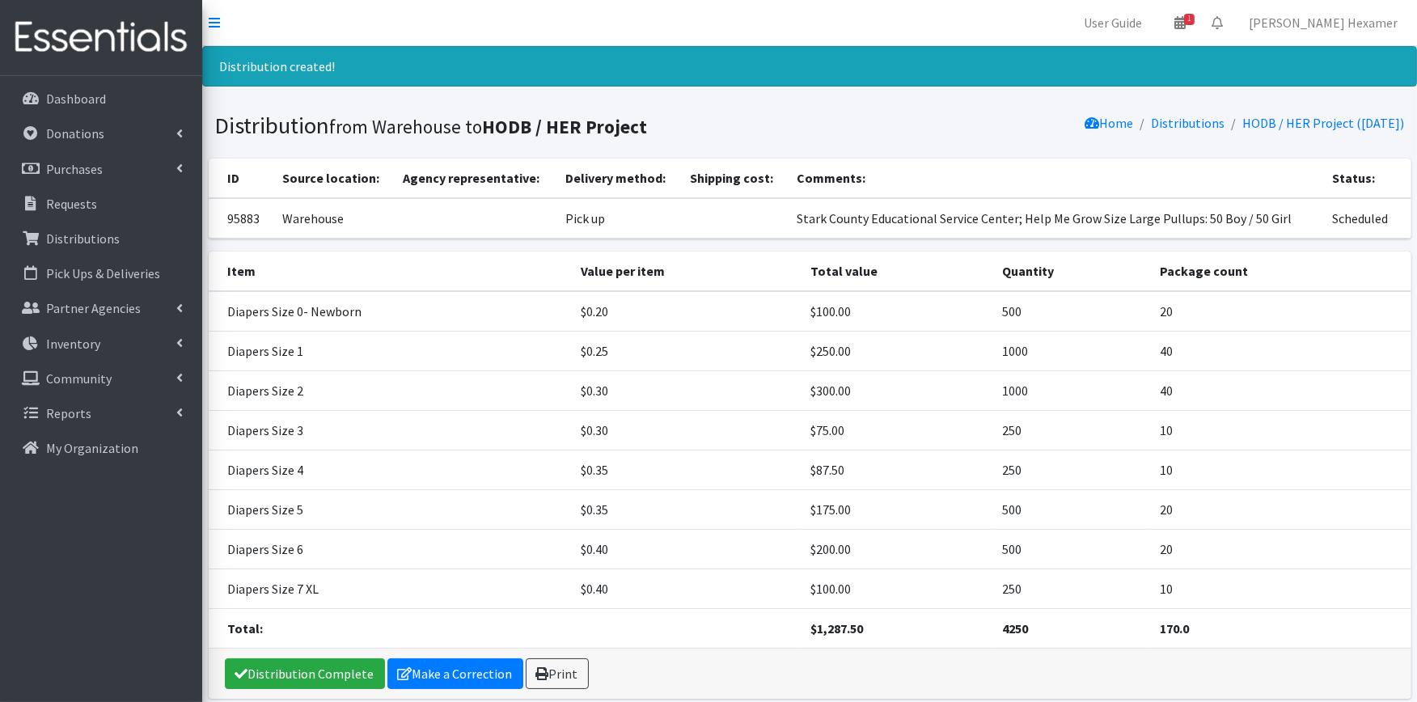
scroll to position [69, 0]
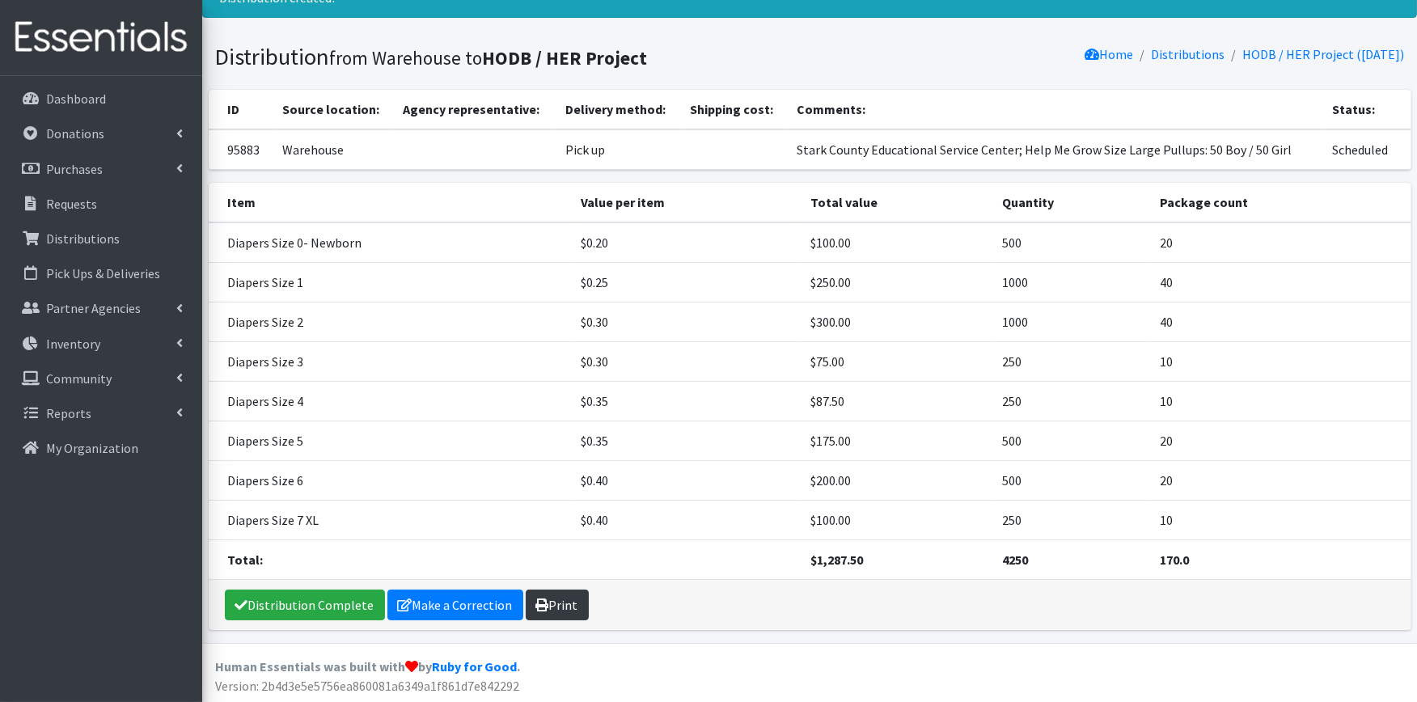
click at [553, 608] on link "Print" at bounding box center [557, 605] width 63 height 31
drag, startPoint x: 272, startPoint y: 607, endPoint x: 281, endPoint y: 604, distance: 9.2
click at [270, 607] on link "Distribution Complete" at bounding box center [305, 605] width 160 height 31
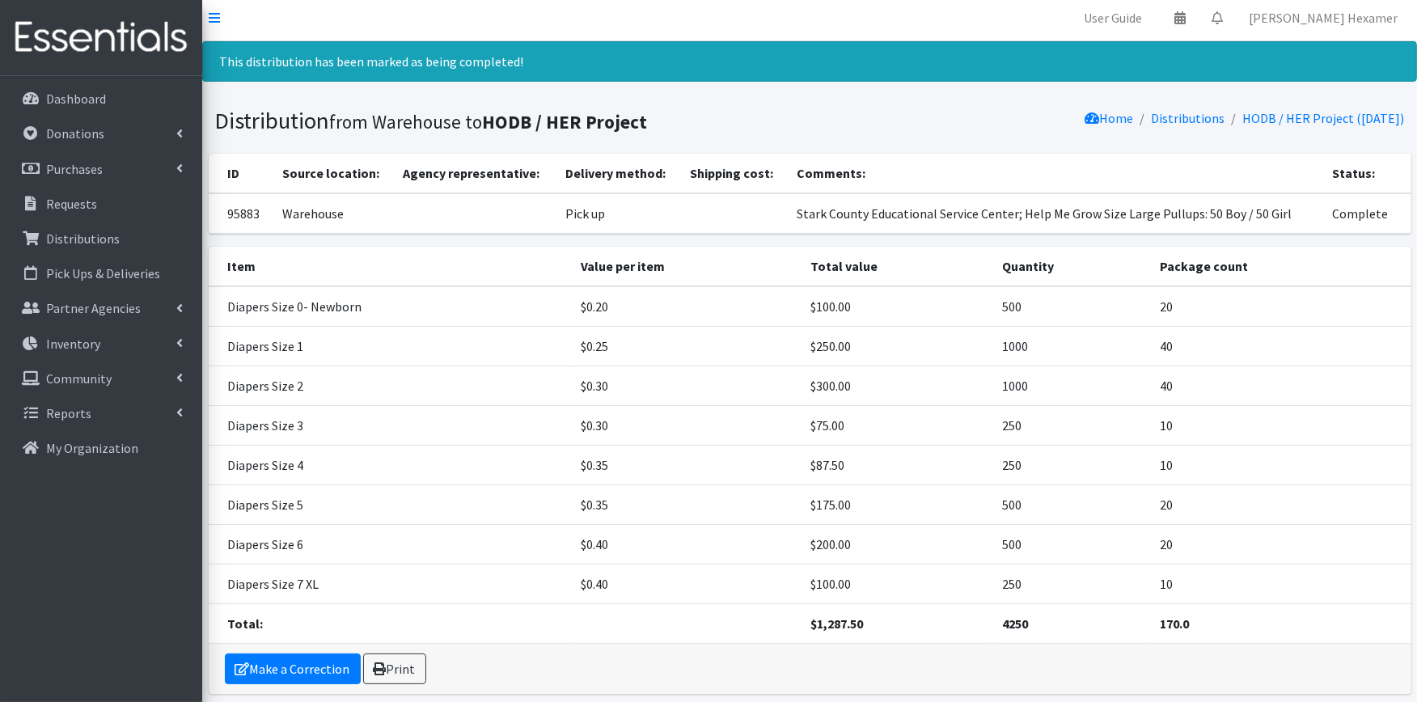
scroll to position [0, 0]
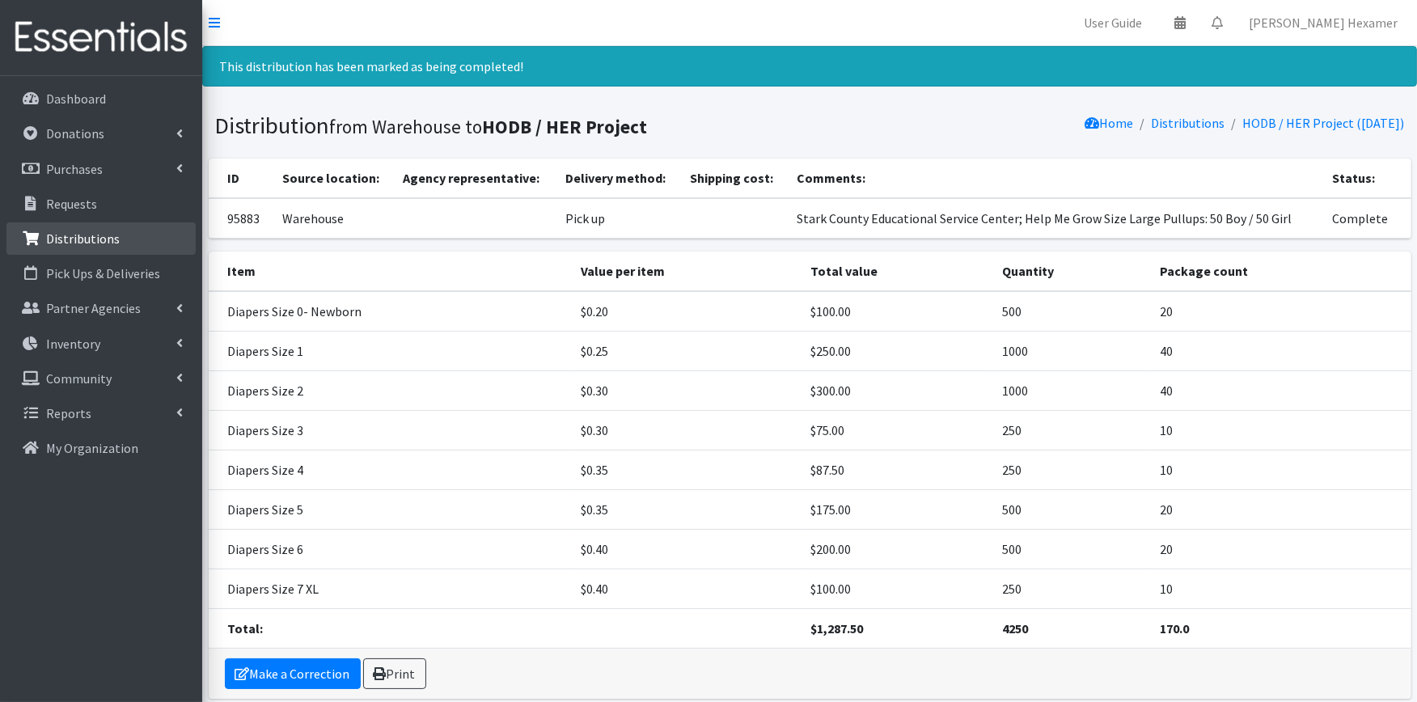
click at [62, 231] on p "Distributions" at bounding box center [83, 239] width 74 height 16
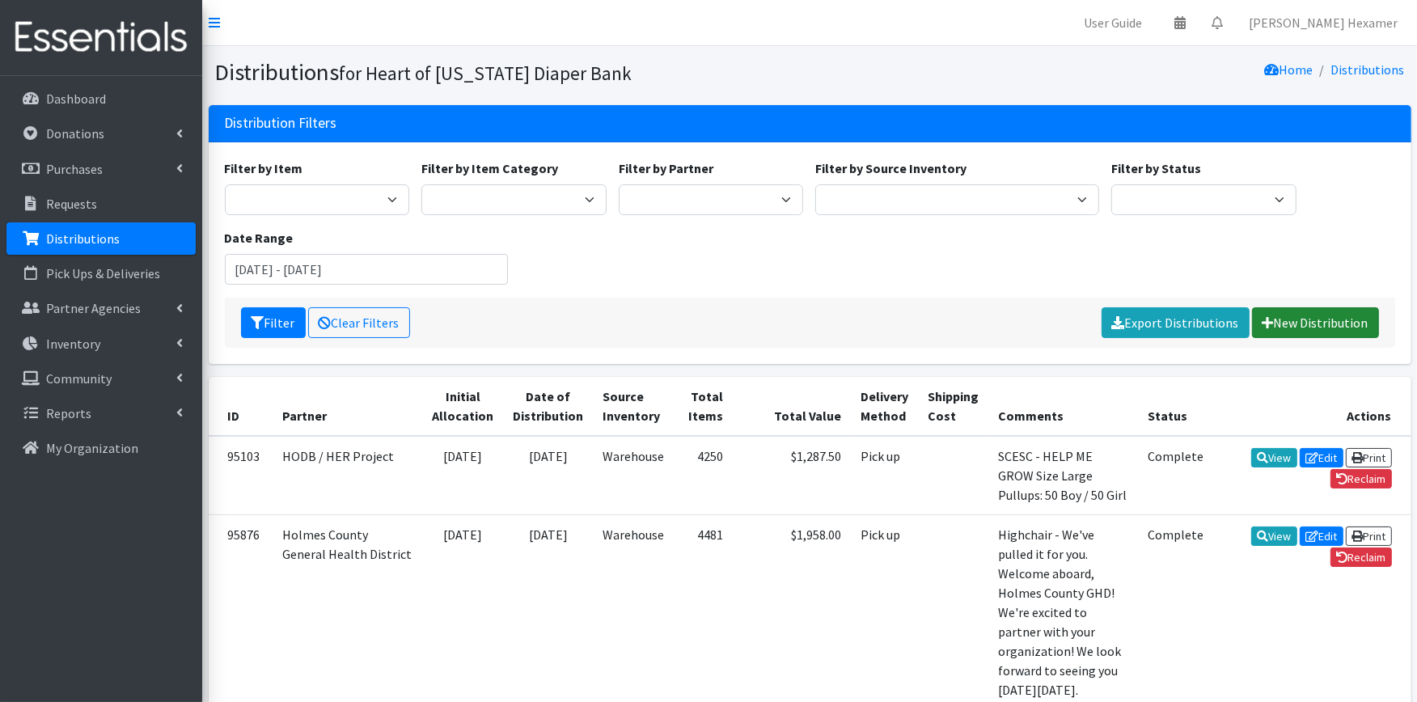
click at [1320, 334] on link "New Distribution" at bounding box center [1315, 322] width 127 height 31
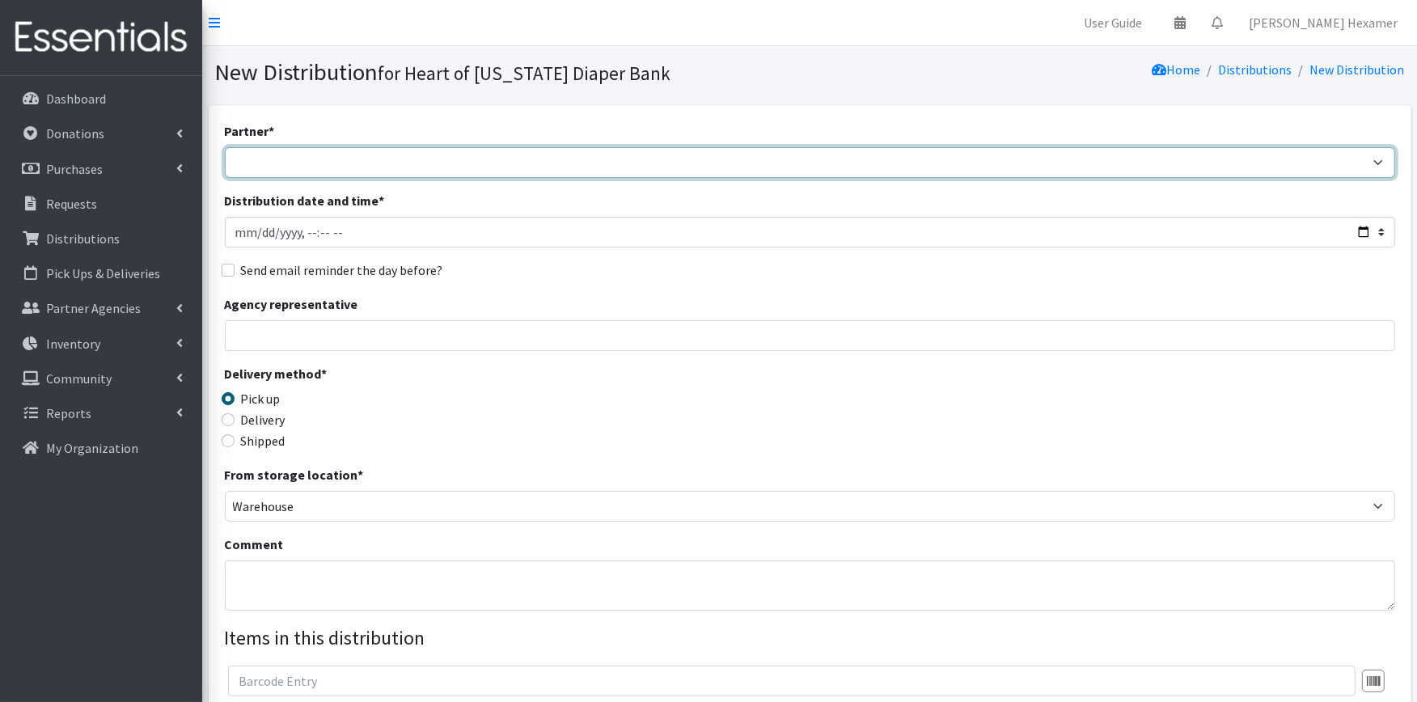
click at [704, 171] on select "Alliance Commons Belmont County Health Department [GEOGRAPHIC_DATA] [PERSON_NAM…" at bounding box center [810, 162] width 1171 height 31
select select "4"
click at [225, 147] on select "Alliance Commons Belmont County Health Department Bridge Point Canal Fulton Spe…" at bounding box center [810, 162] width 1171 height 31
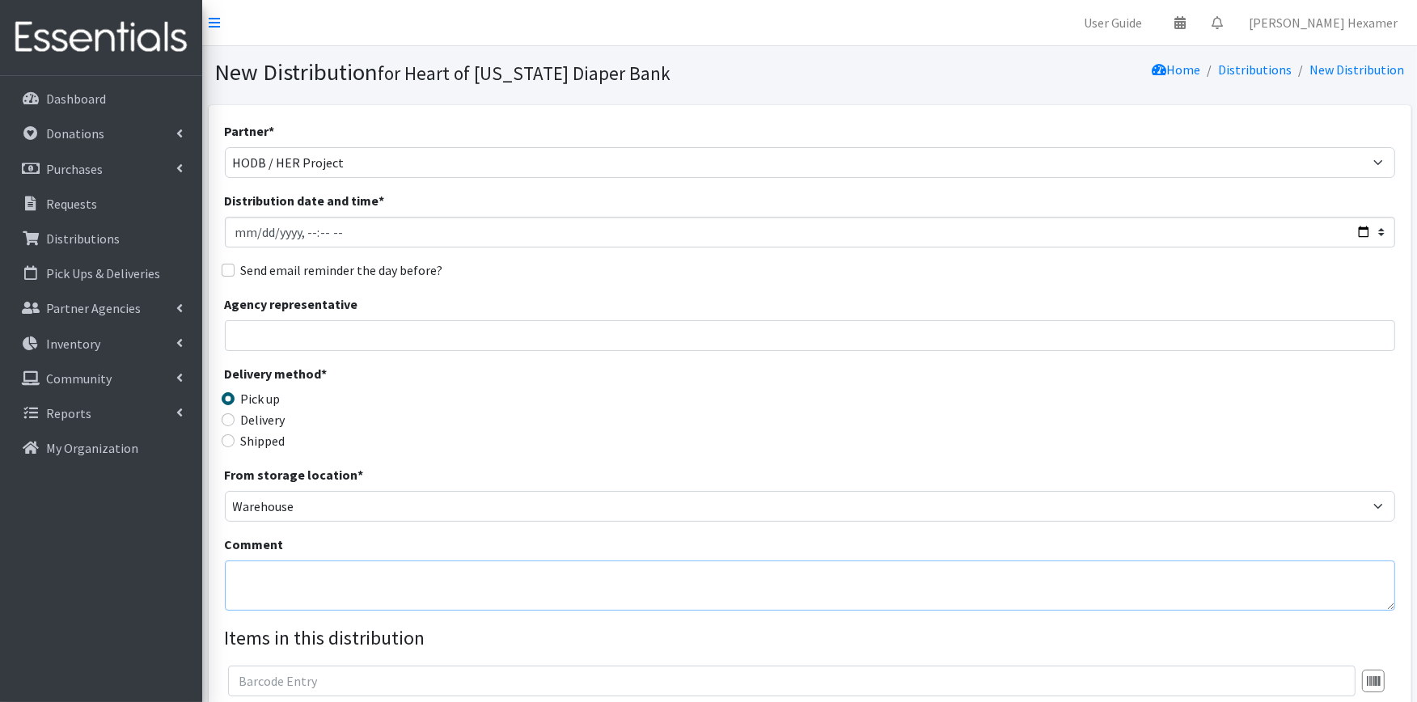
click at [267, 561] on textarea "Comment" at bounding box center [810, 586] width 1171 height 50
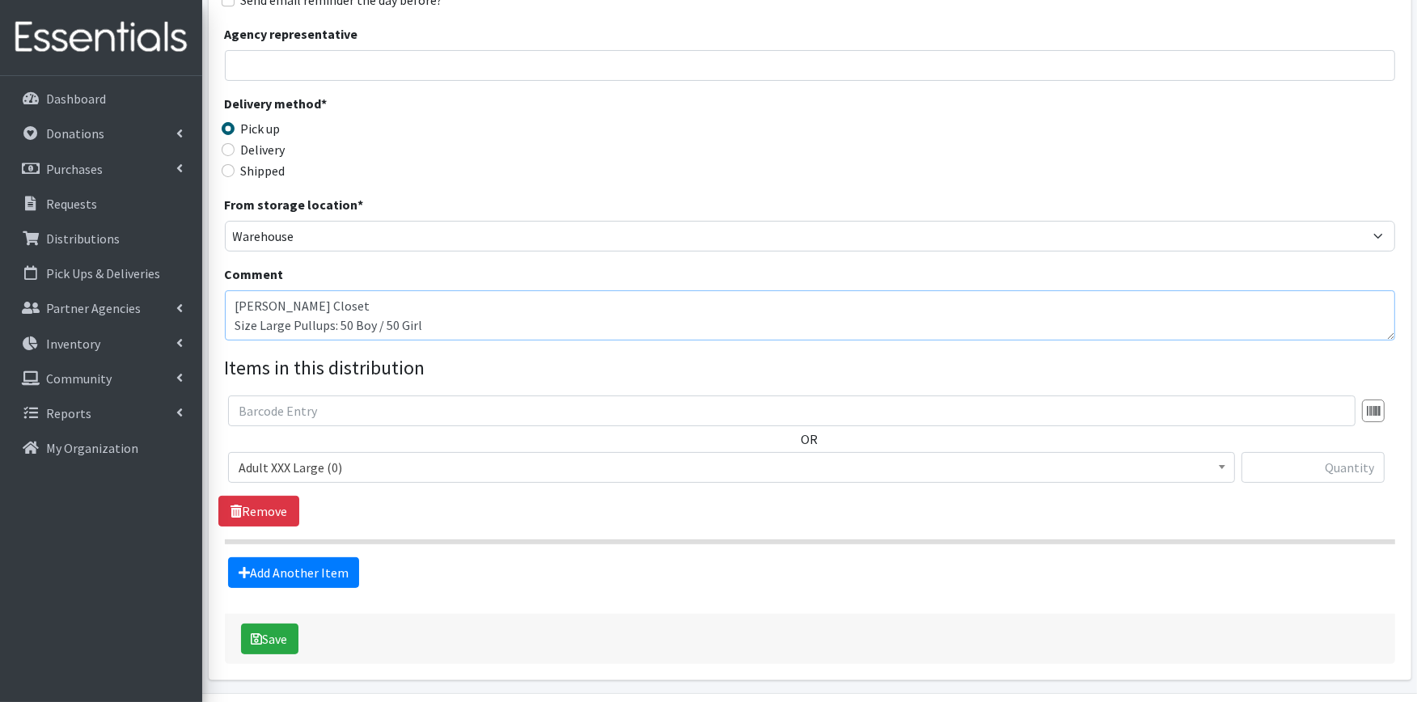
scroll to position [321, 0]
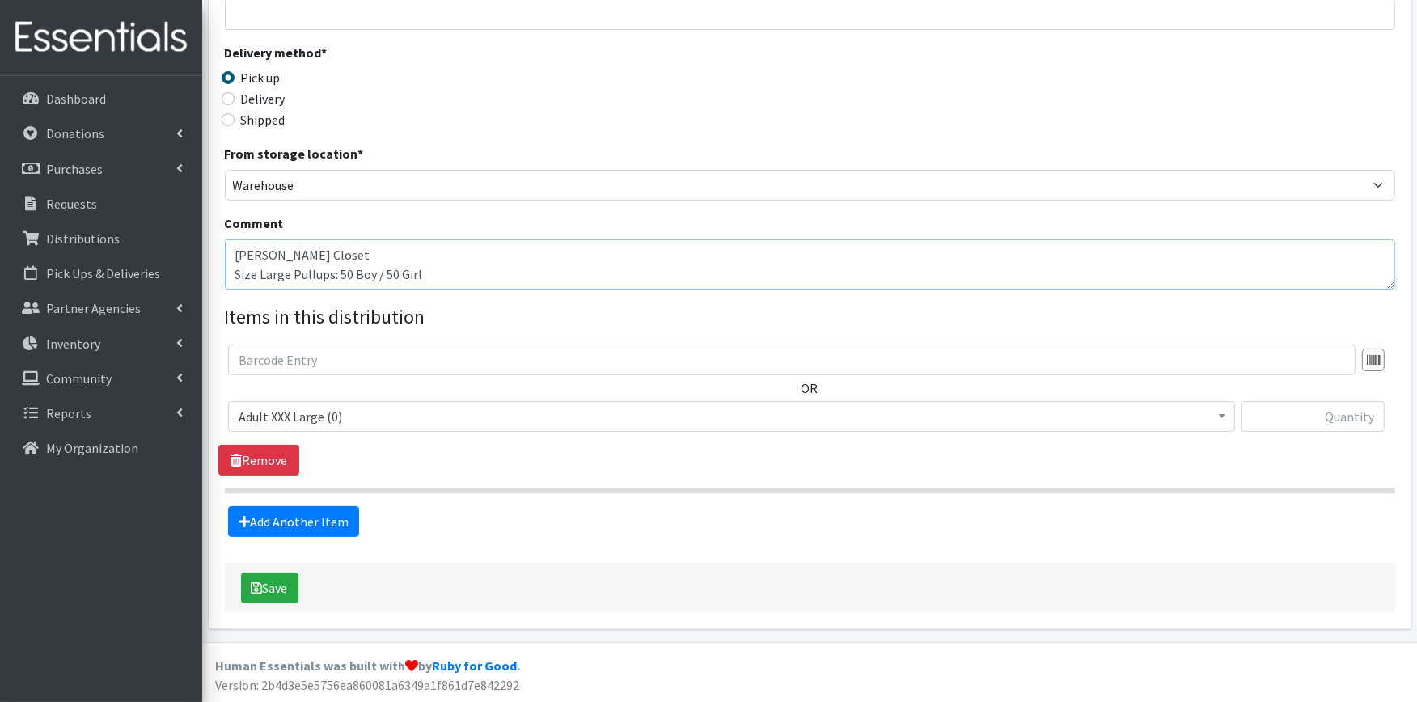
type textarea "[PERSON_NAME] Closet Size Large Pullups: 50 Boy / 50 Girl"
click at [410, 419] on span "Adult XXX Large (0)" at bounding box center [732, 416] width 986 height 23
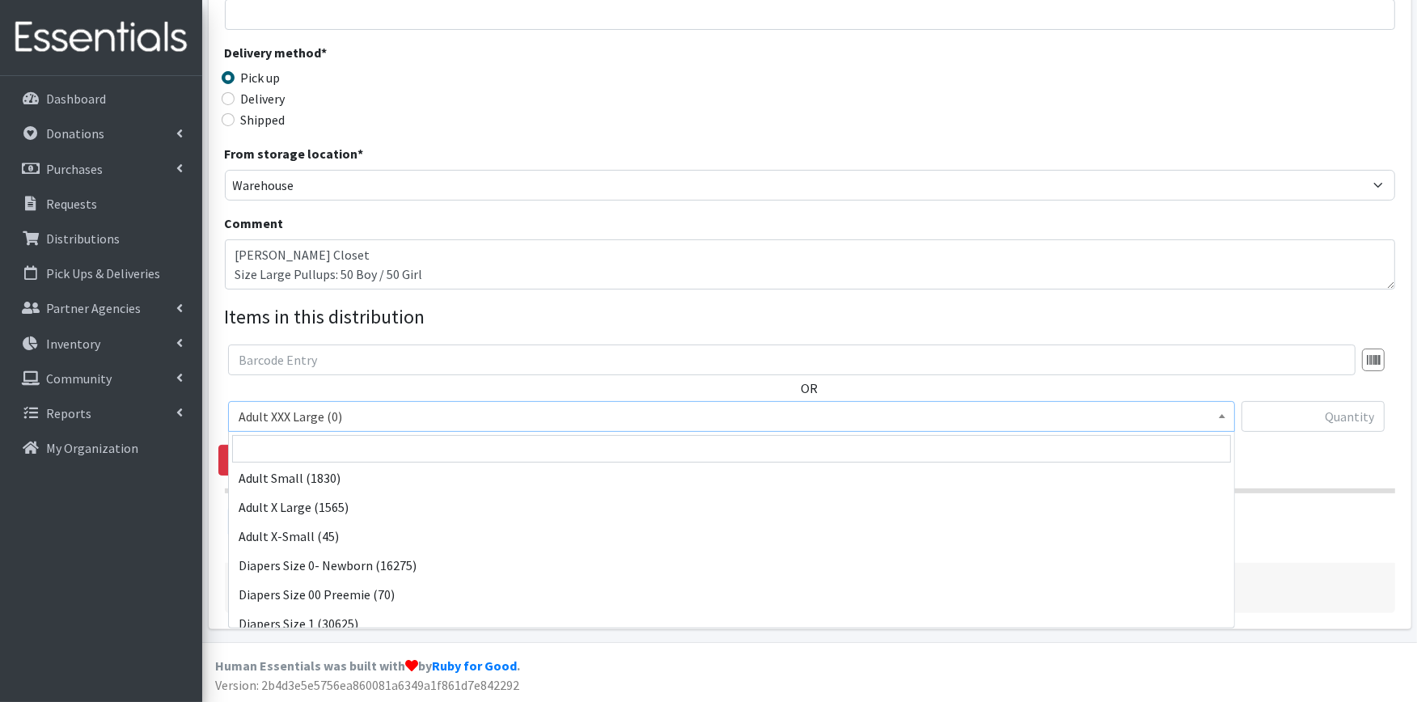
scroll to position [180, 0]
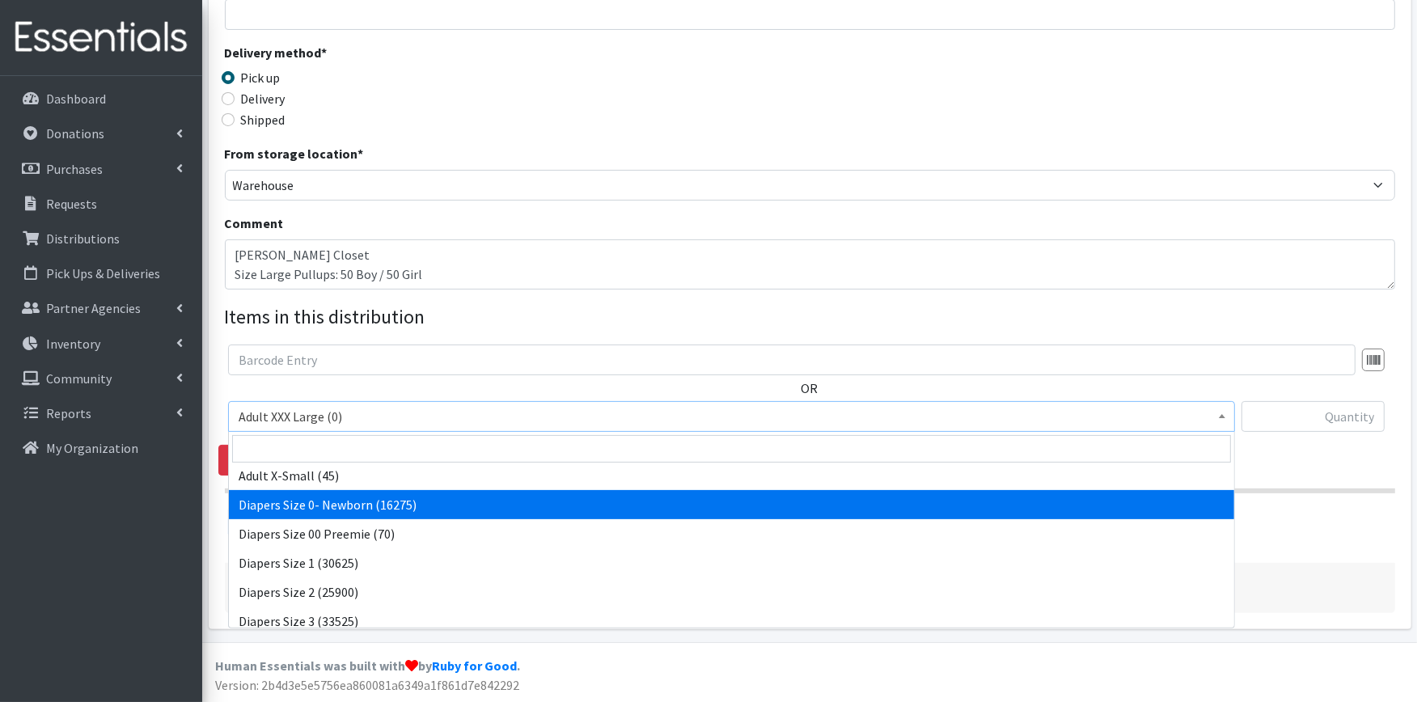
select select "406"
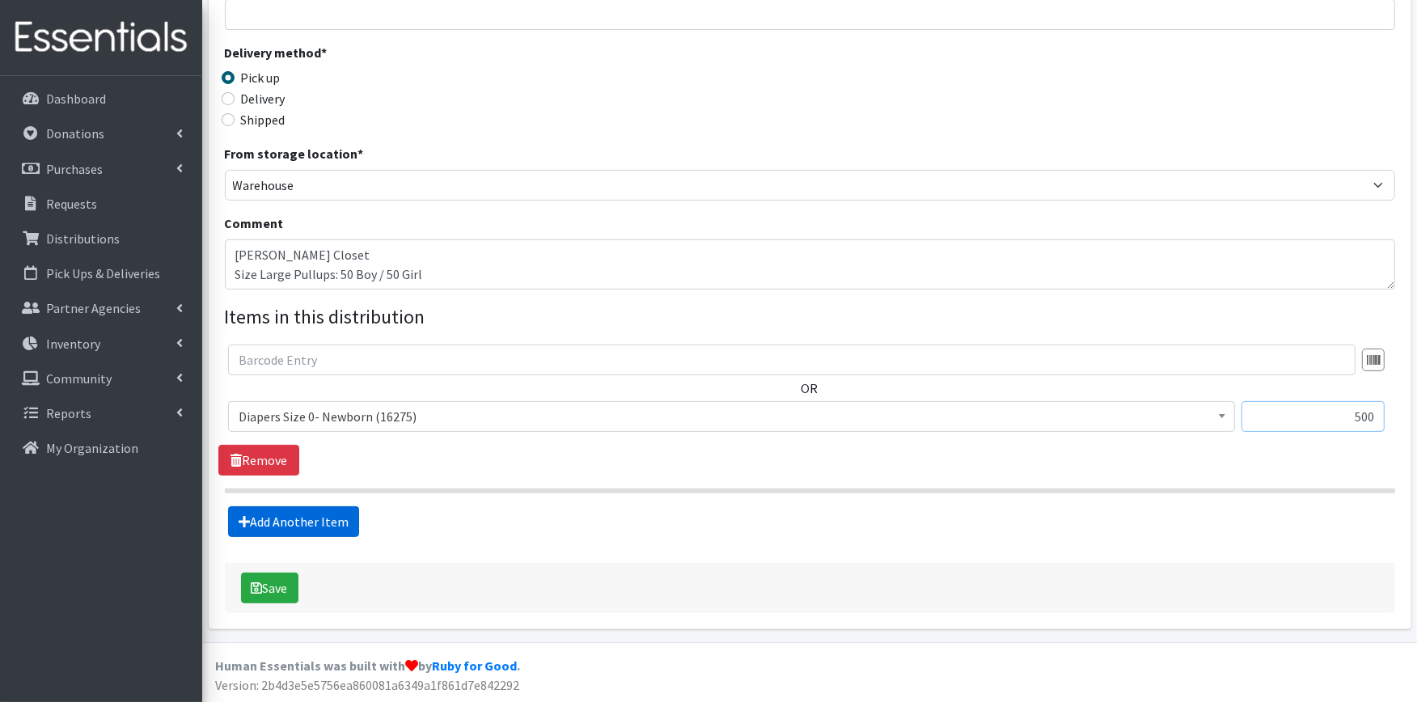
type input "500"
click at [289, 526] on link "Add Another Item" at bounding box center [293, 521] width 131 height 31
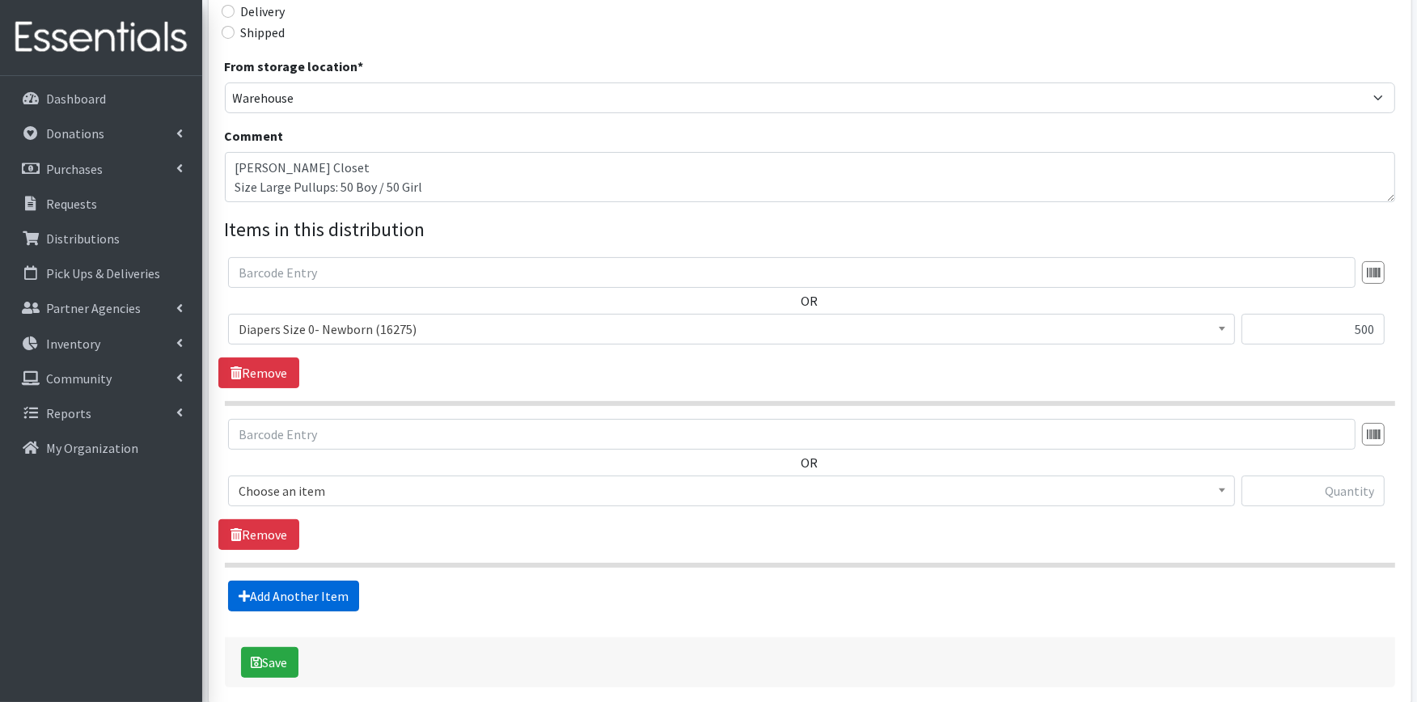
scroll to position [483, 0]
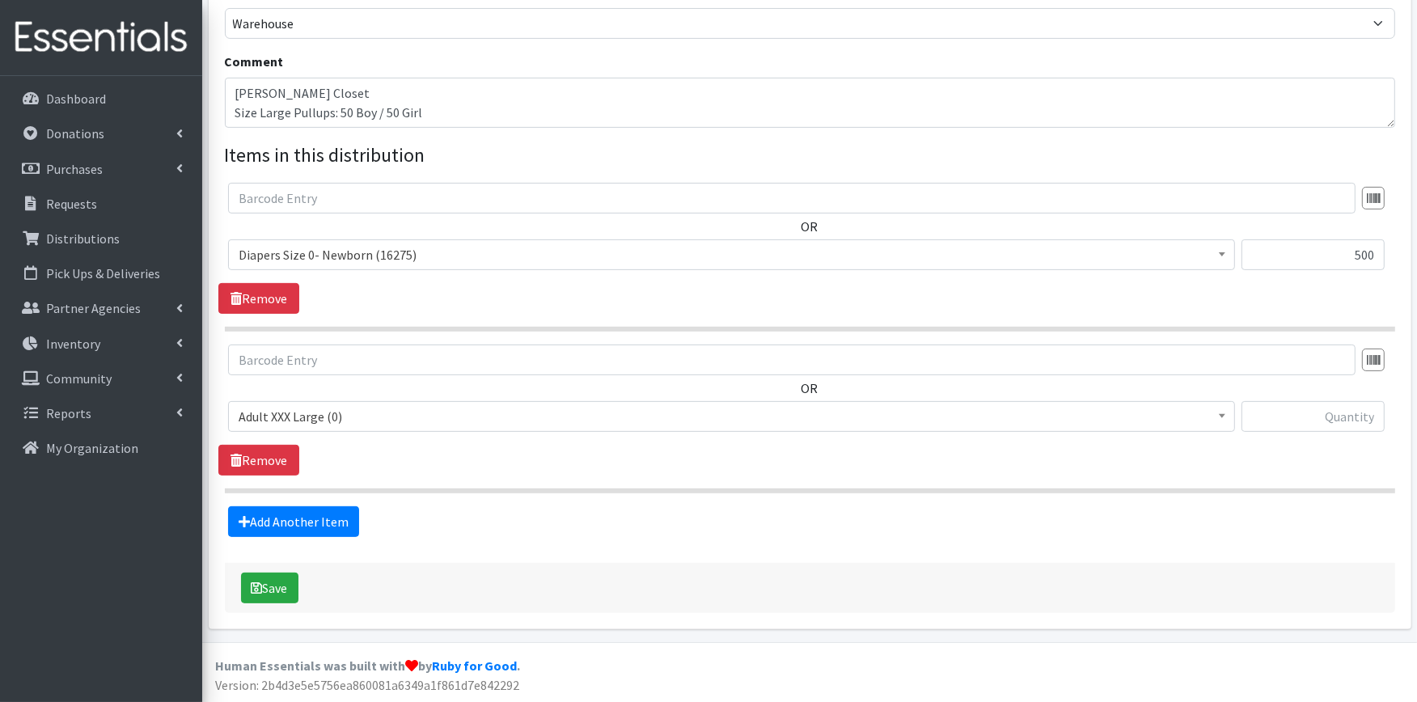
click at [341, 406] on span "Adult XXX Large (0)" at bounding box center [732, 416] width 986 height 23
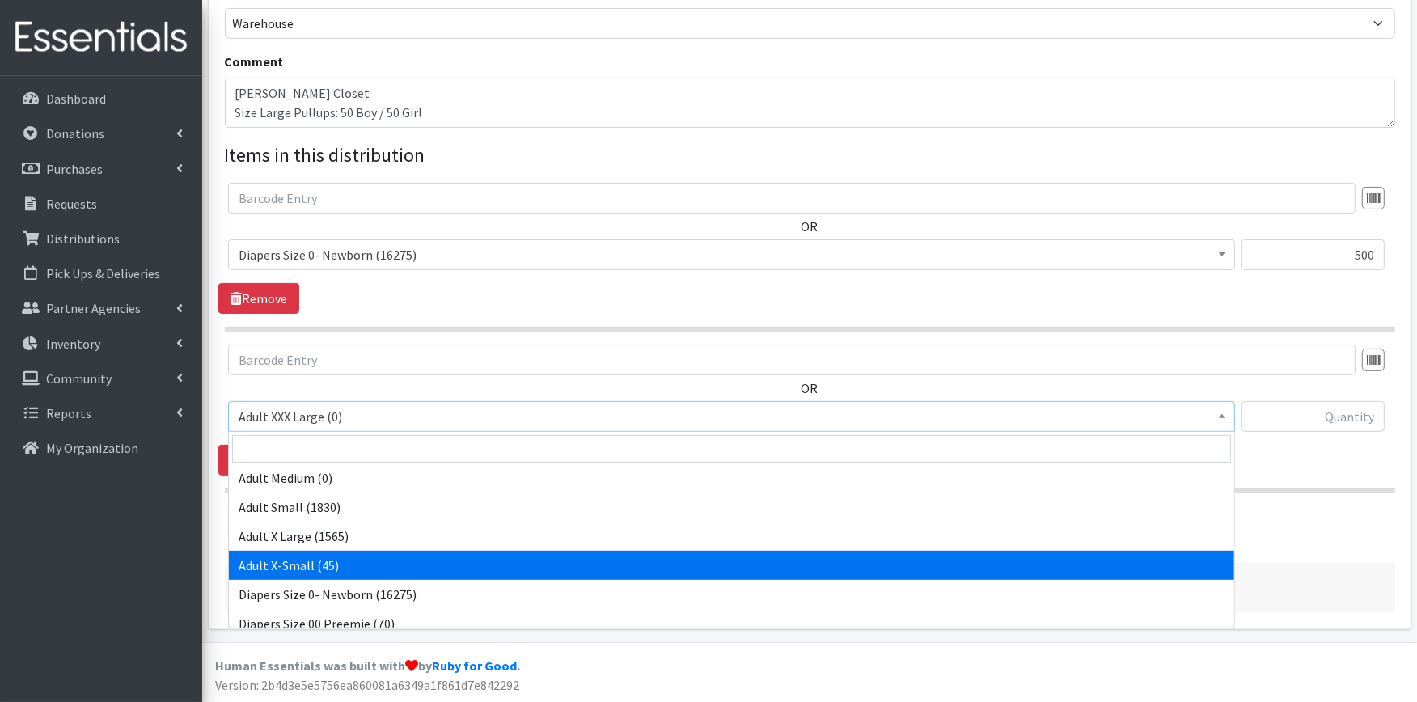
scroll to position [180, 0]
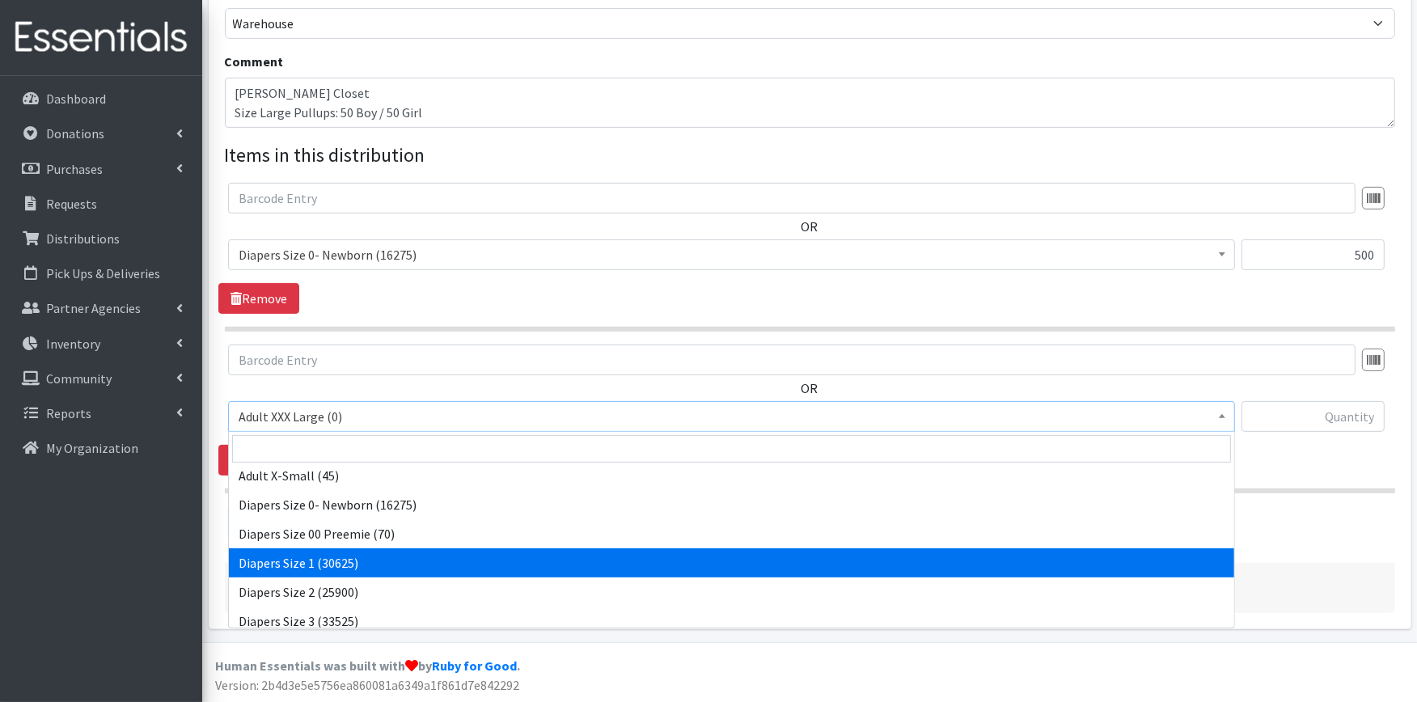
select select "408"
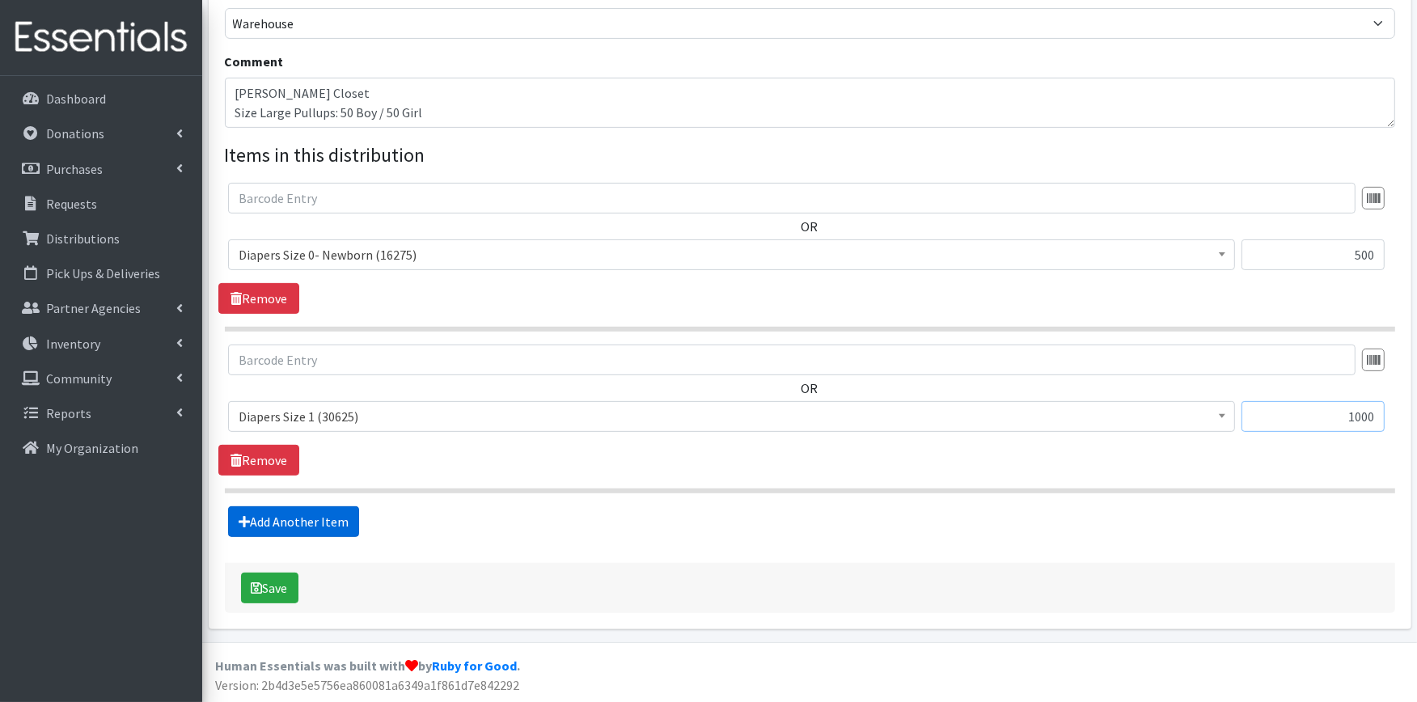
type input "1000"
click at [316, 518] on link "Add Another Item" at bounding box center [293, 521] width 131 height 31
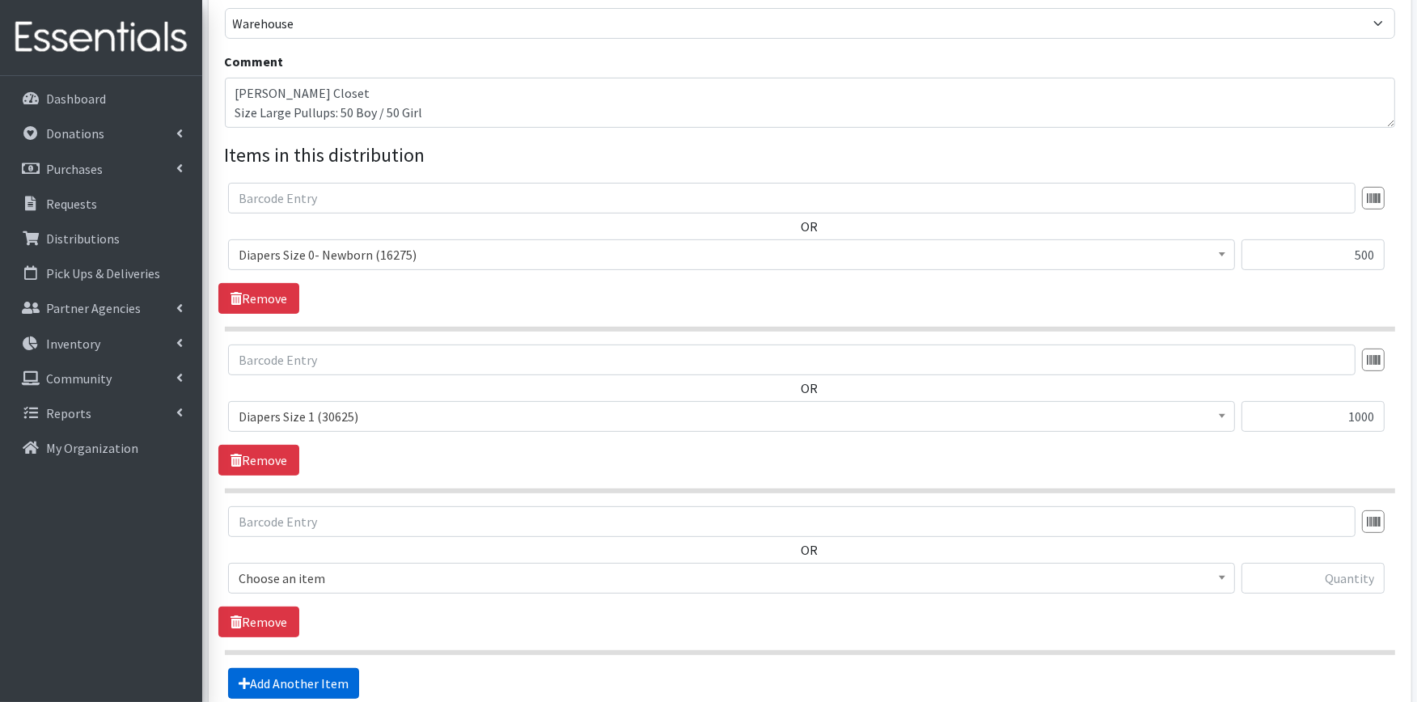
scroll to position [645, 0]
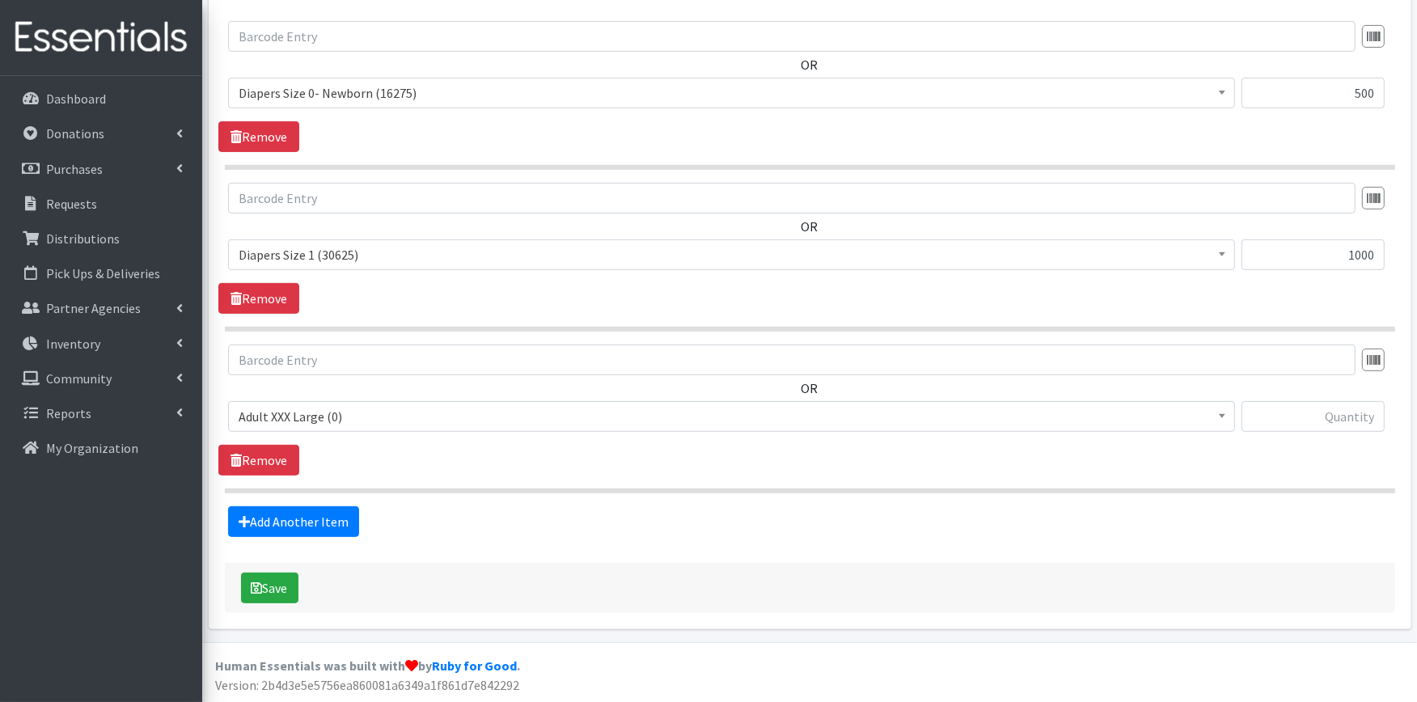
click at [321, 417] on span "Adult XXX Large (0)" at bounding box center [732, 416] width 986 height 23
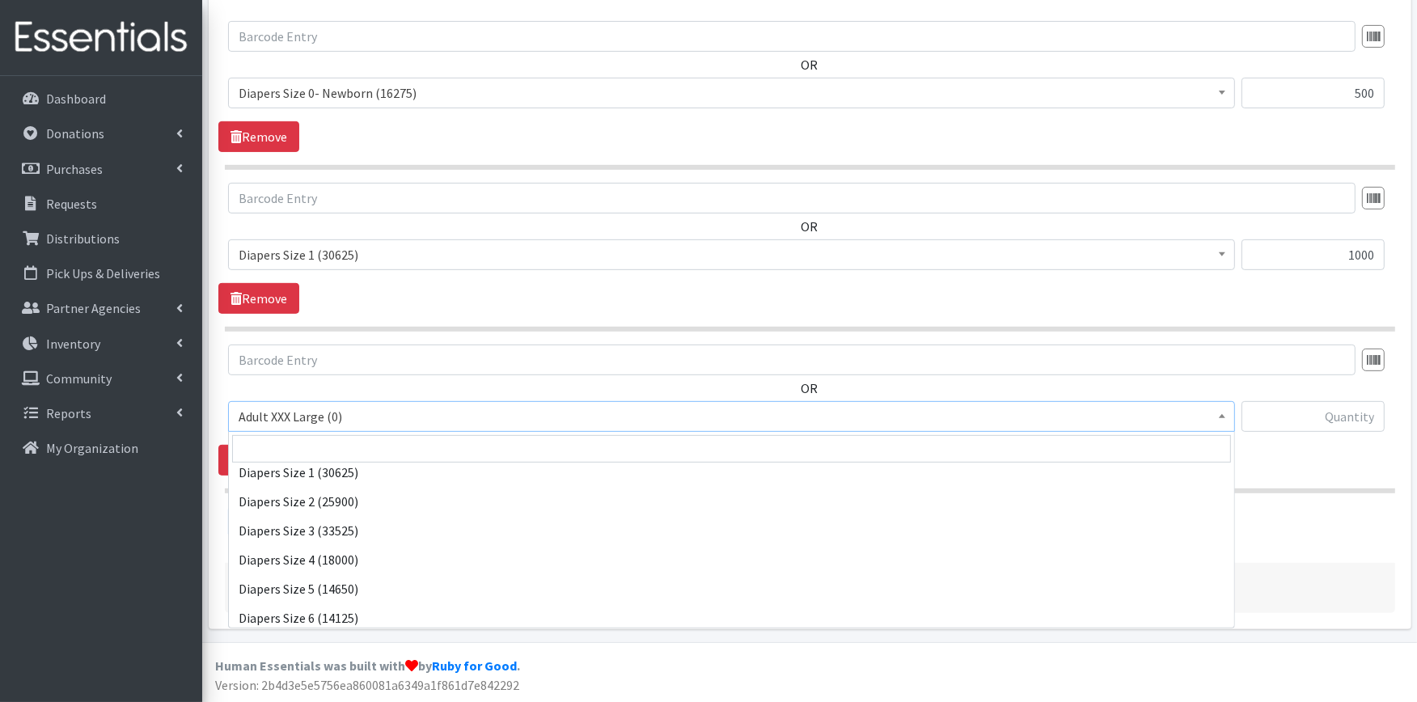
scroll to position [269, 0]
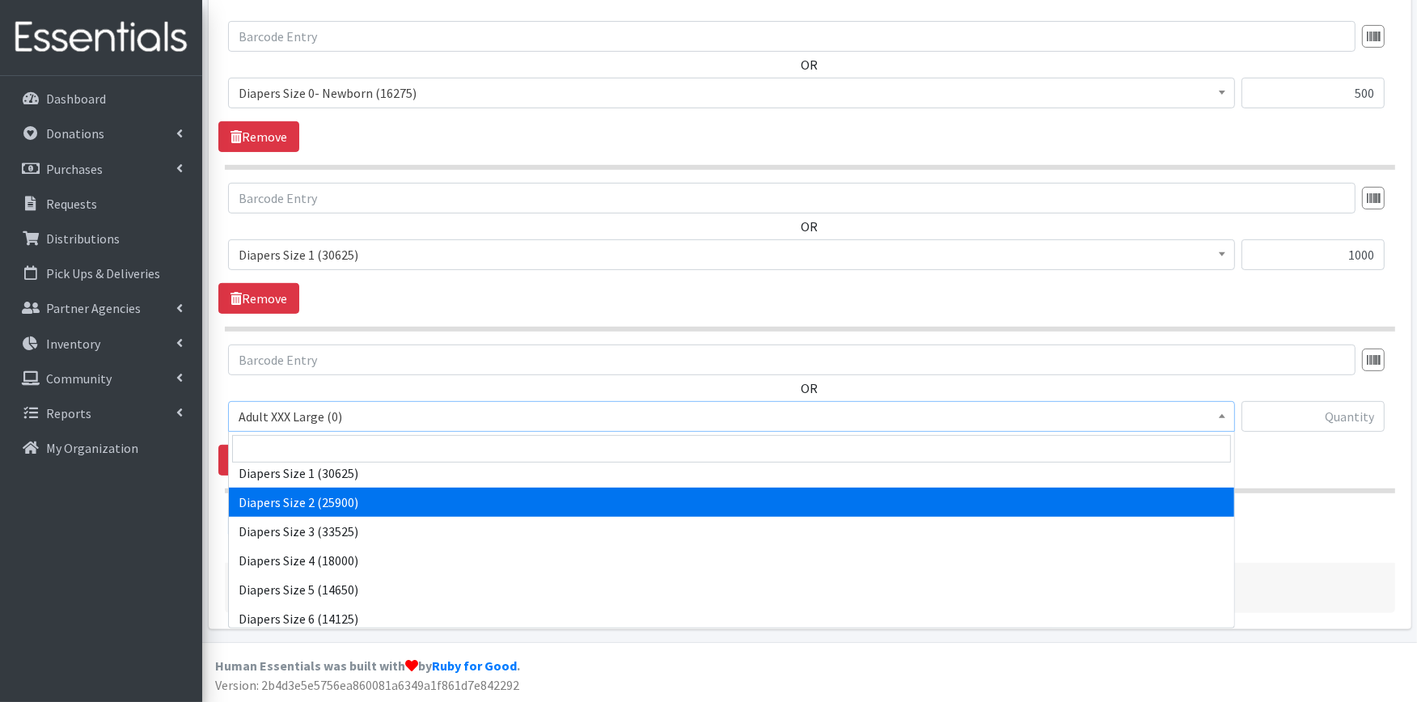
select select "426"
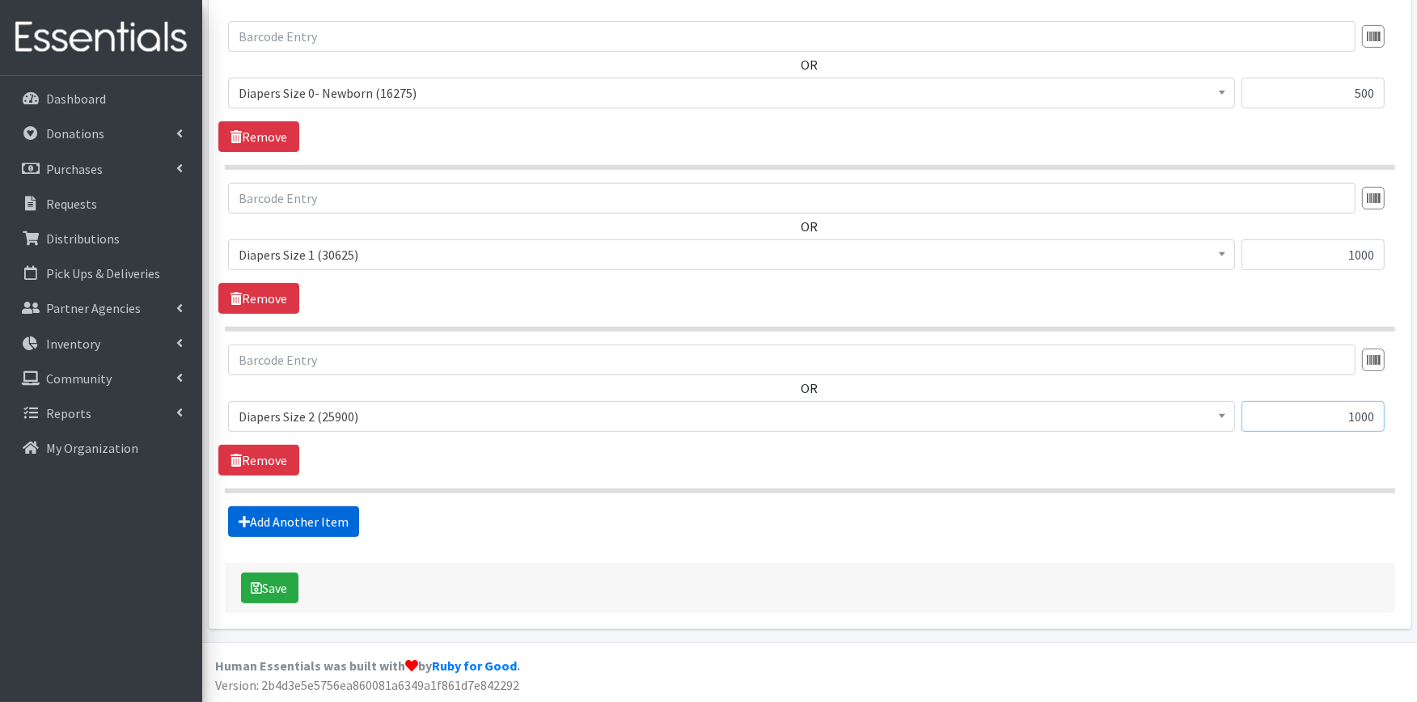
type input "1000"
click at [324, 512] on link "Add Another Item" at bounding box center [293, 521] width 131 height 31
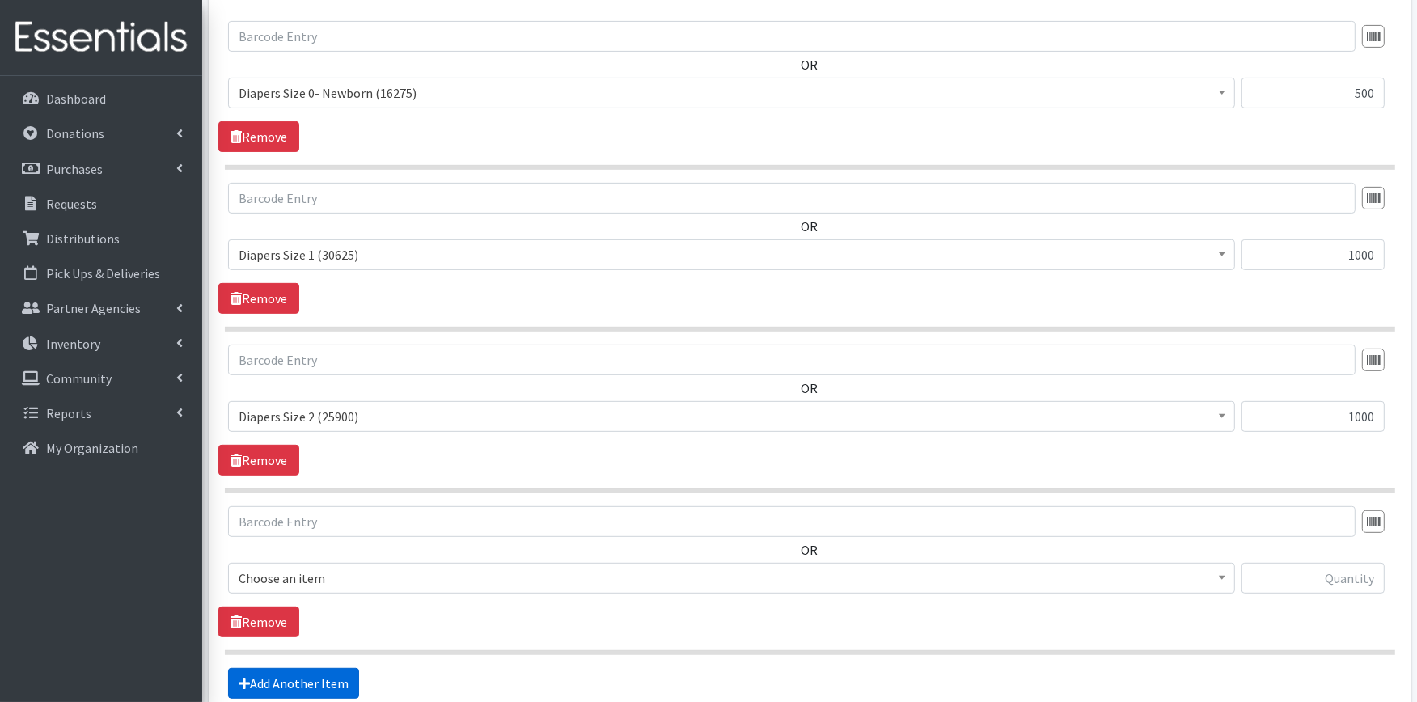
scroll to position [807, 0]
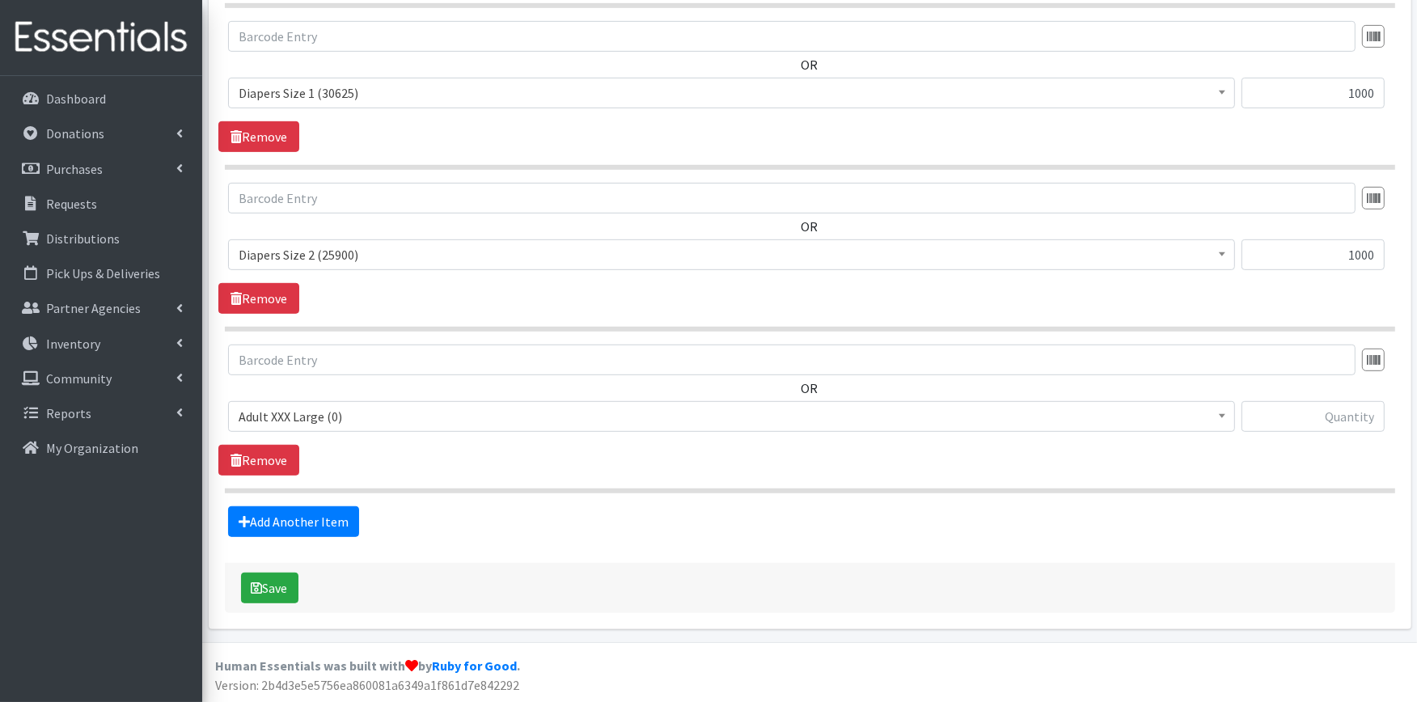
click at [330, 408] on span "Adult XXX Large (0)" at bounding box center [732, 416] width 986 height 23
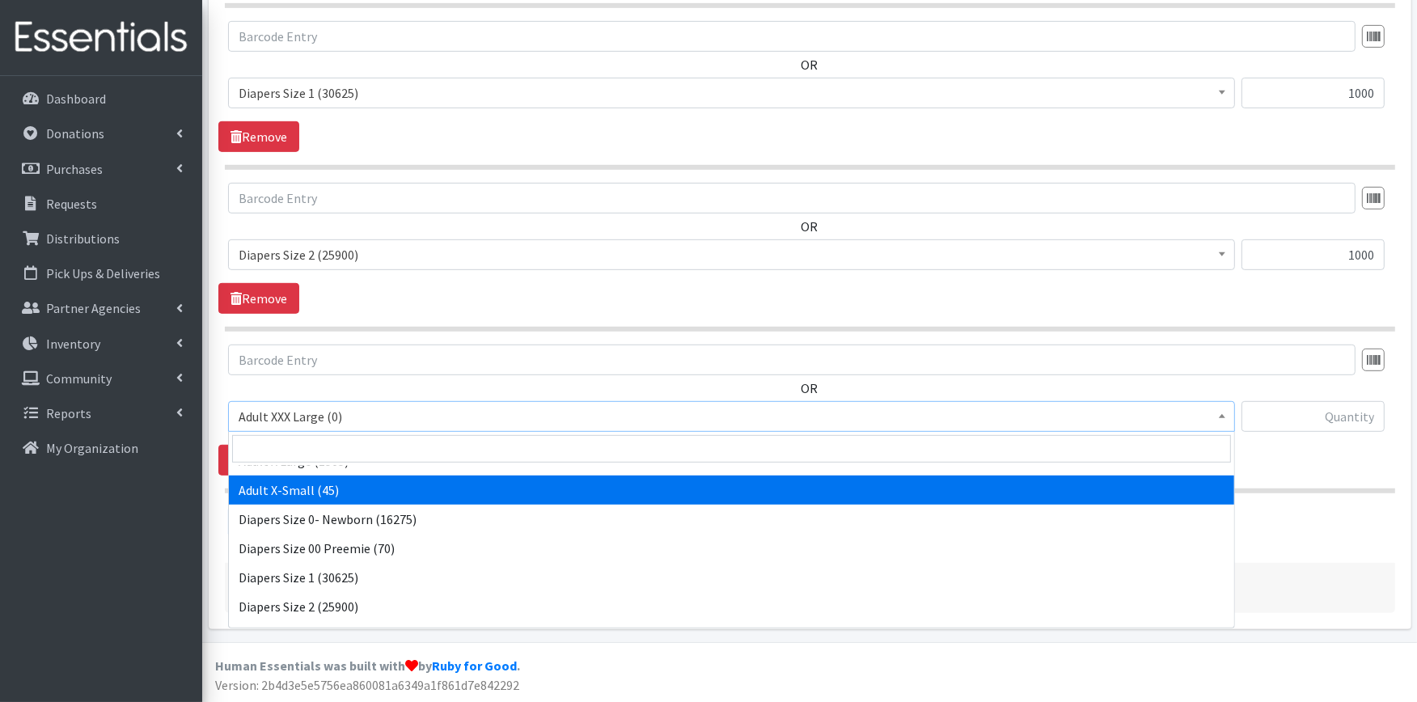
scroll to position [180, 0]
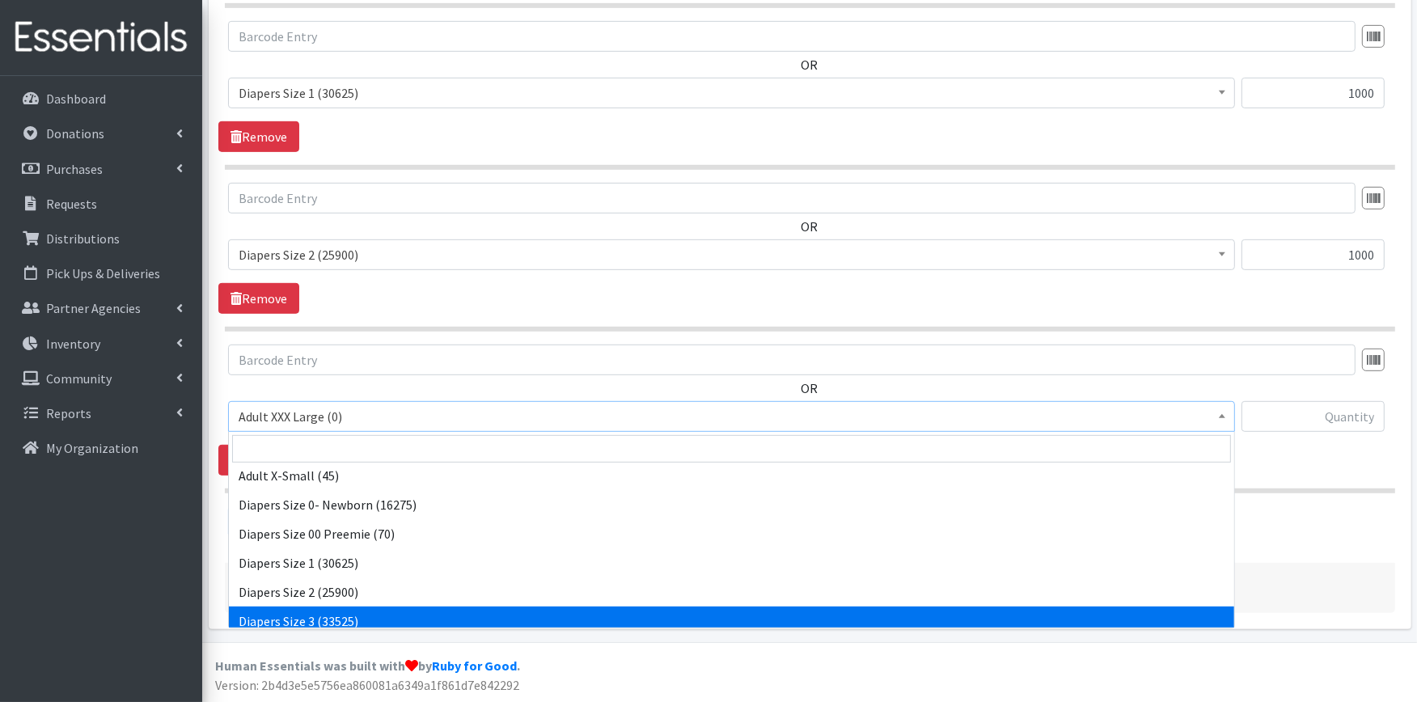
select select "428"
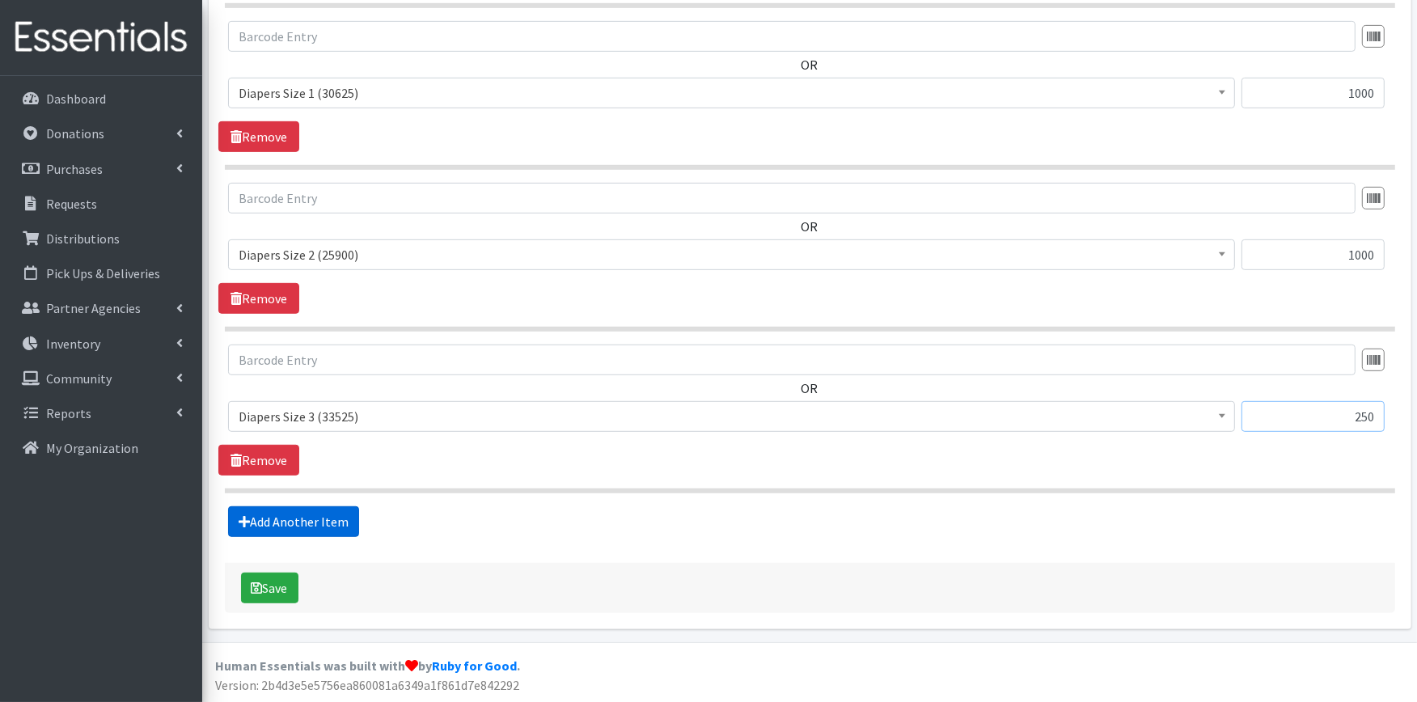
type input "250"
click at [273, 529] on link "Add Another Item" at bounding box center [293, 521] width 131 height 31
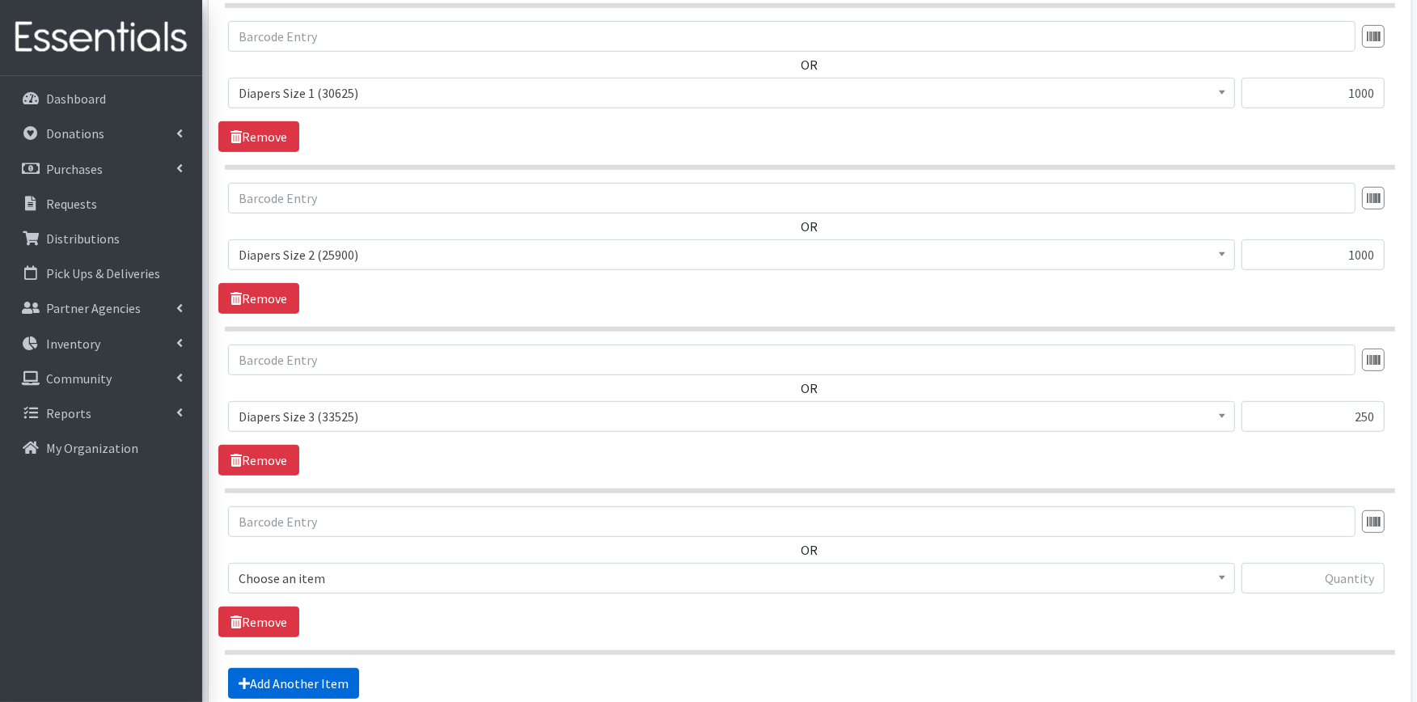
scroll to position [969, 0]
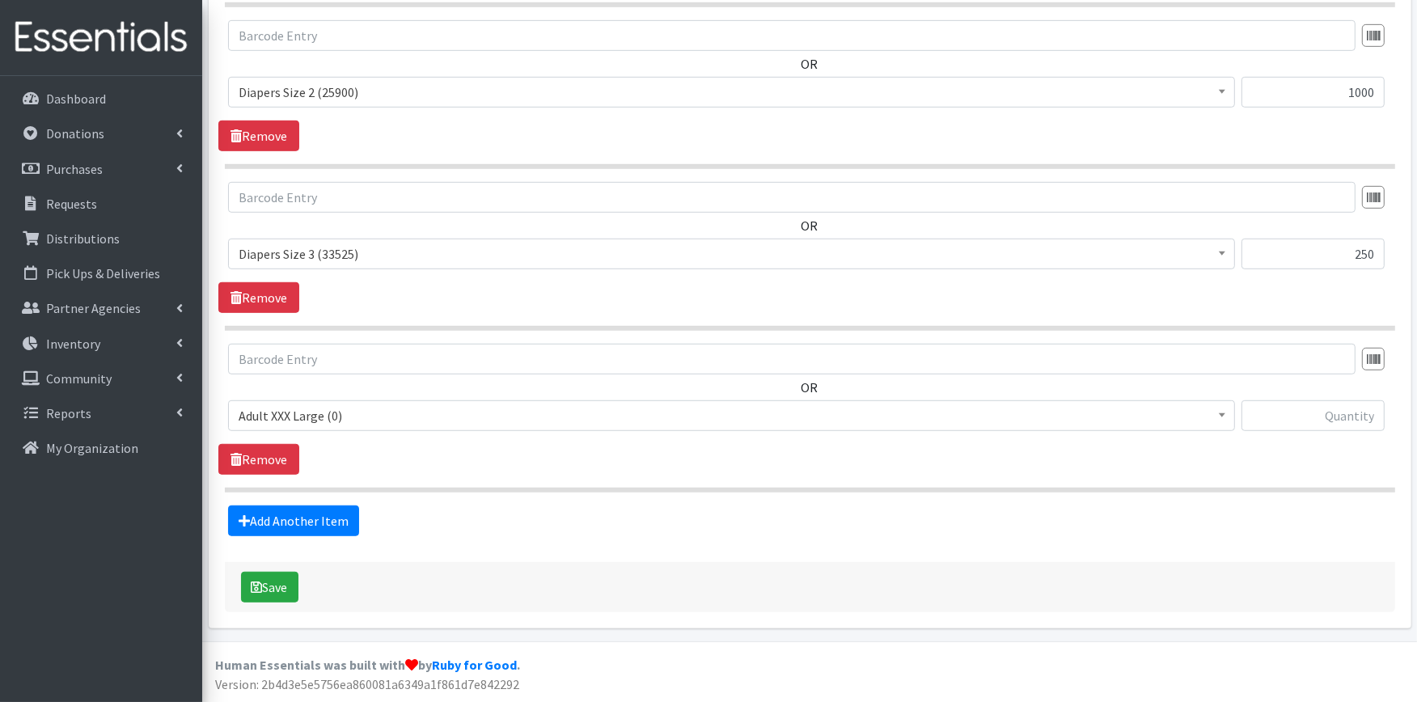
click at [341, 409] on span "Adult XXX Large (0)" at bounding box center [732, 415] width 986 height 23
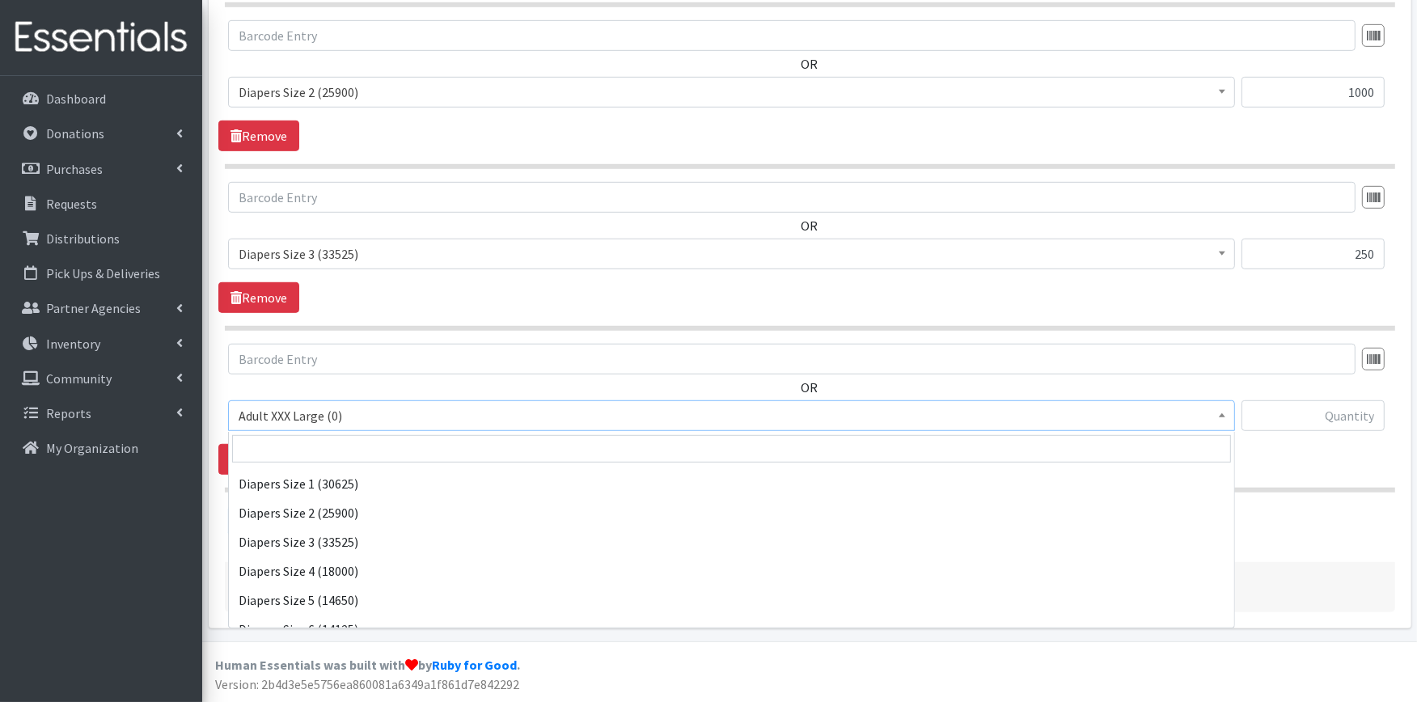
scroll to position [269, 0]
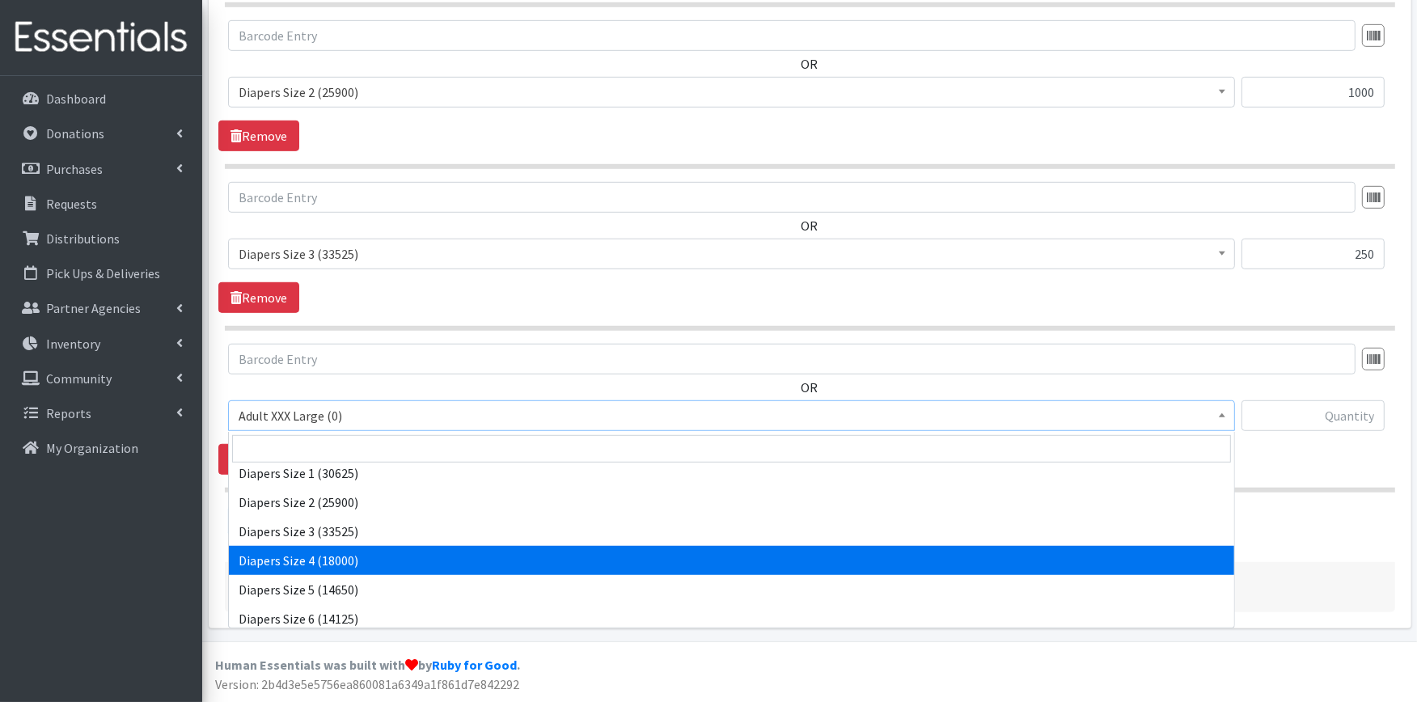
select select "414"
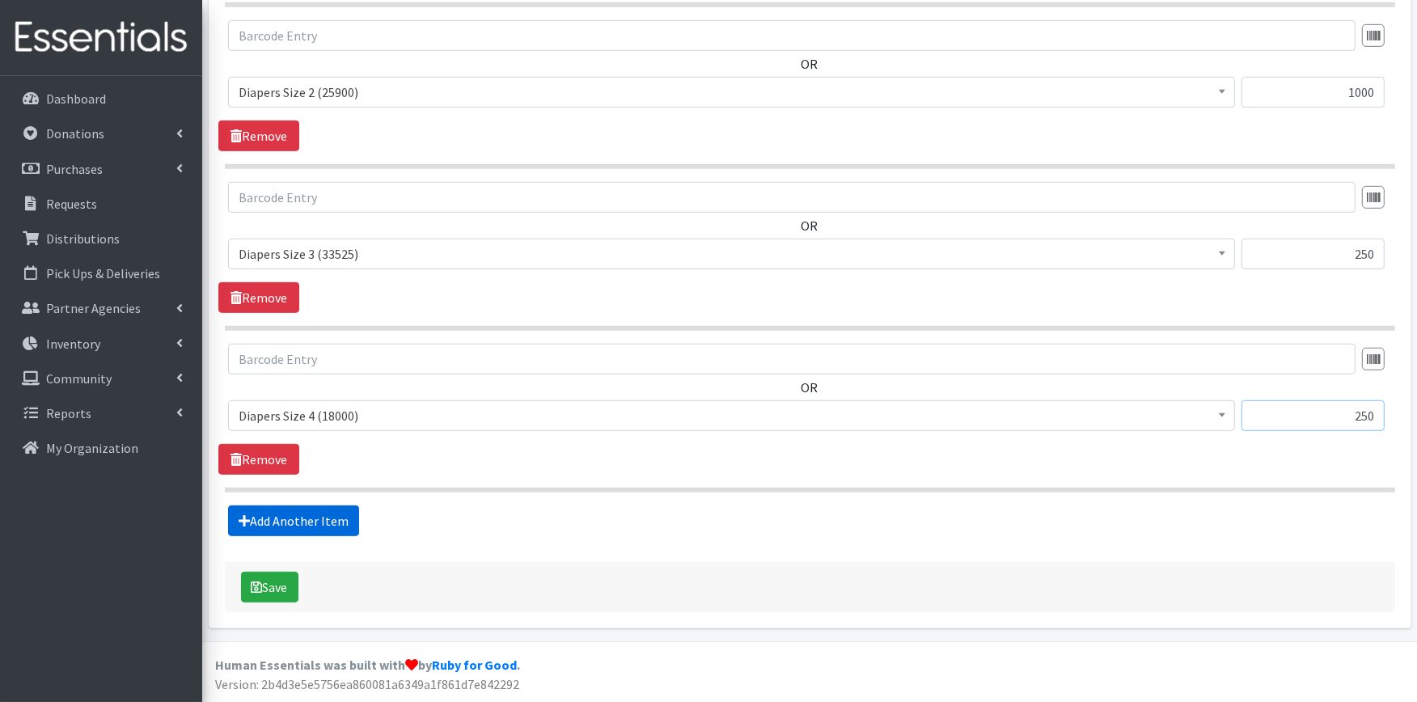
type input "250"
click at [286, 526] on link "Add Another Item" at bounding box center [293, 521] width 131 height 31
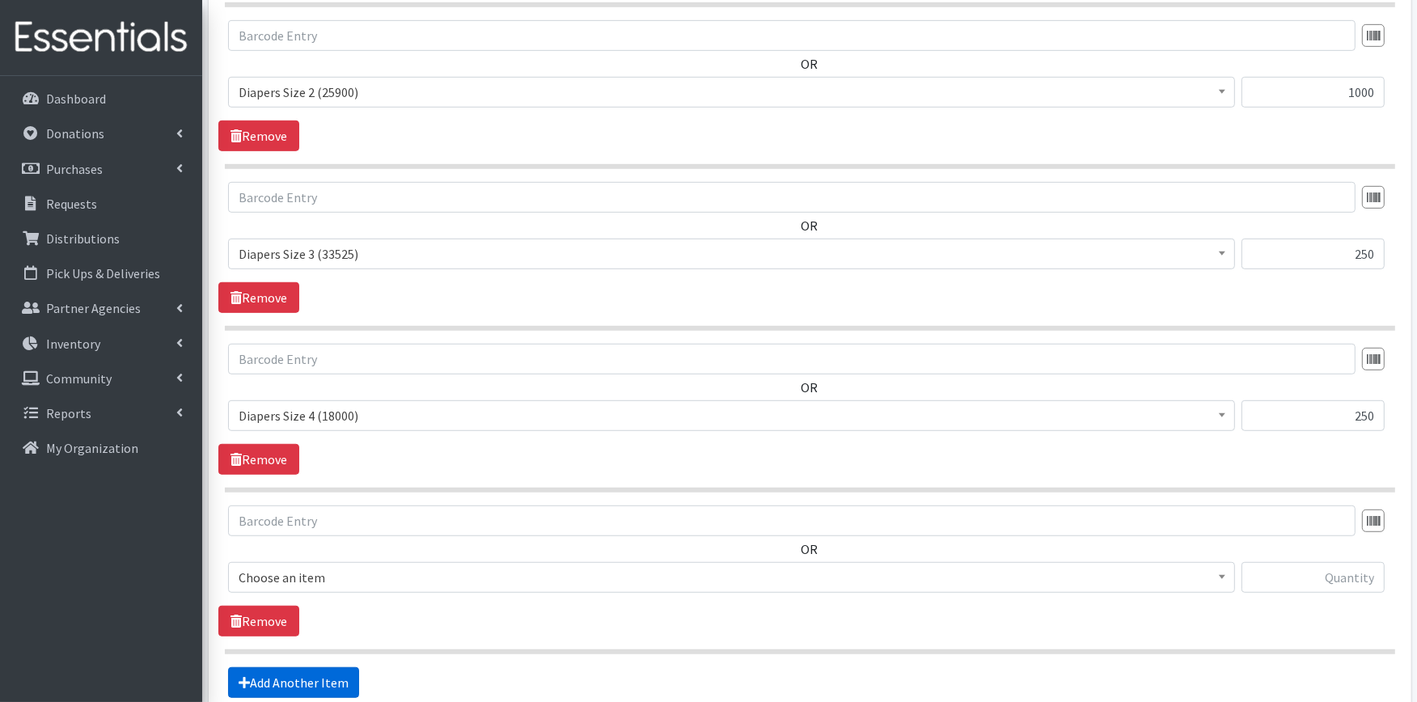
scroll to position [1131, 0]
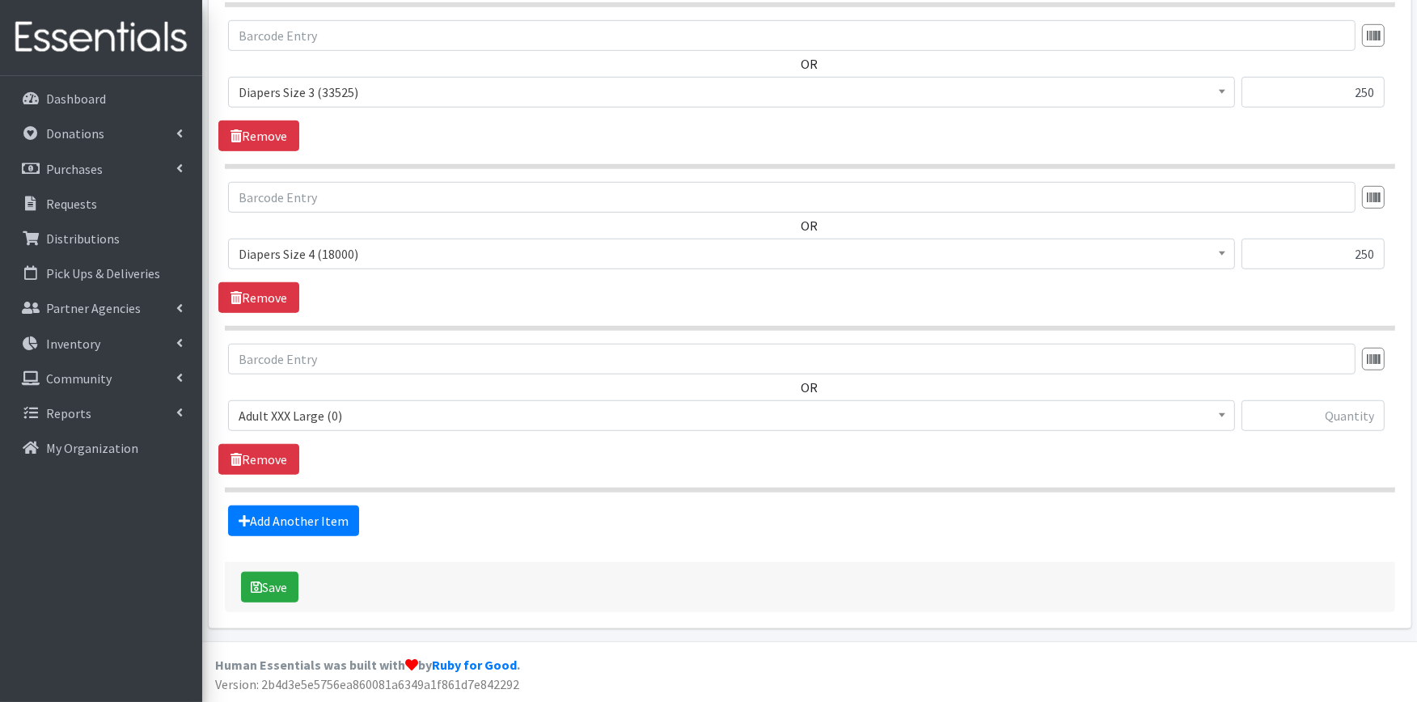
click at [320, 426] on span "Adult XXX Large (0)" at bounding box center [732, 415] width 986 height 23
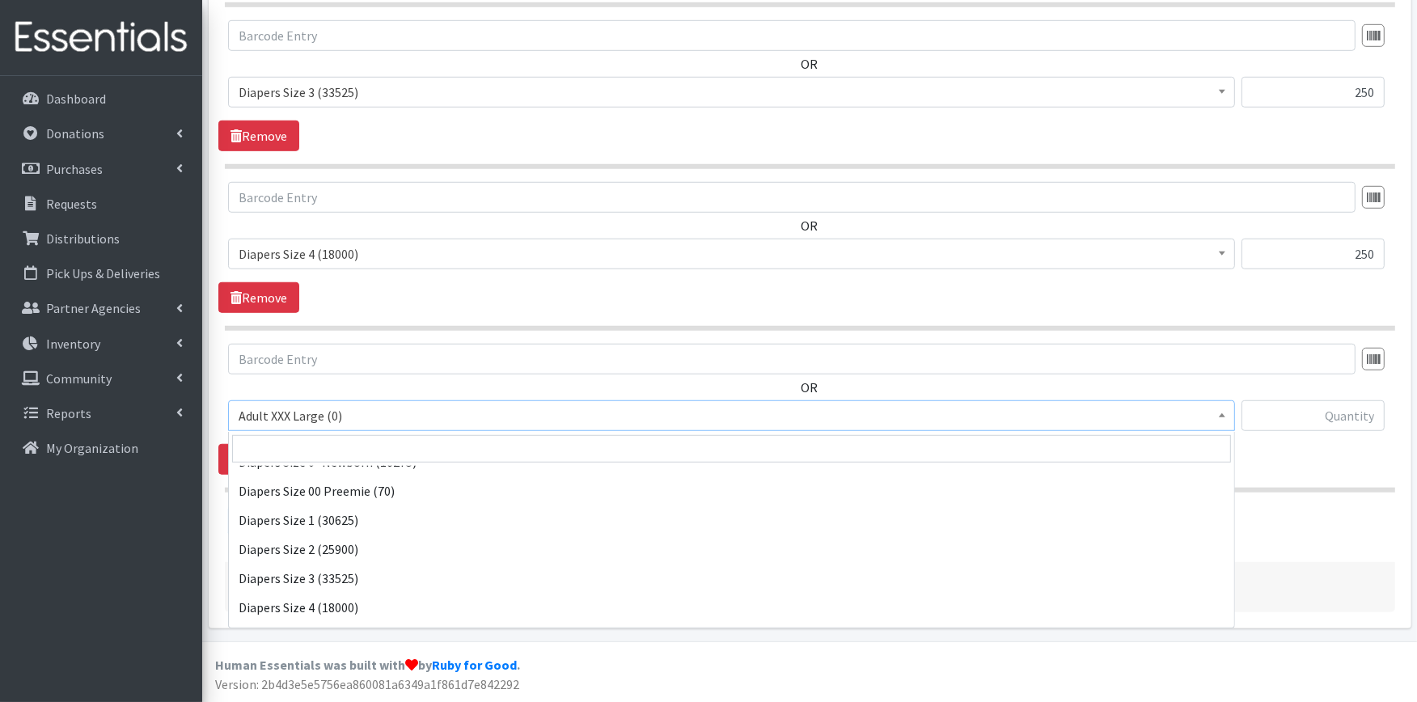
scroll to position [269, 0]
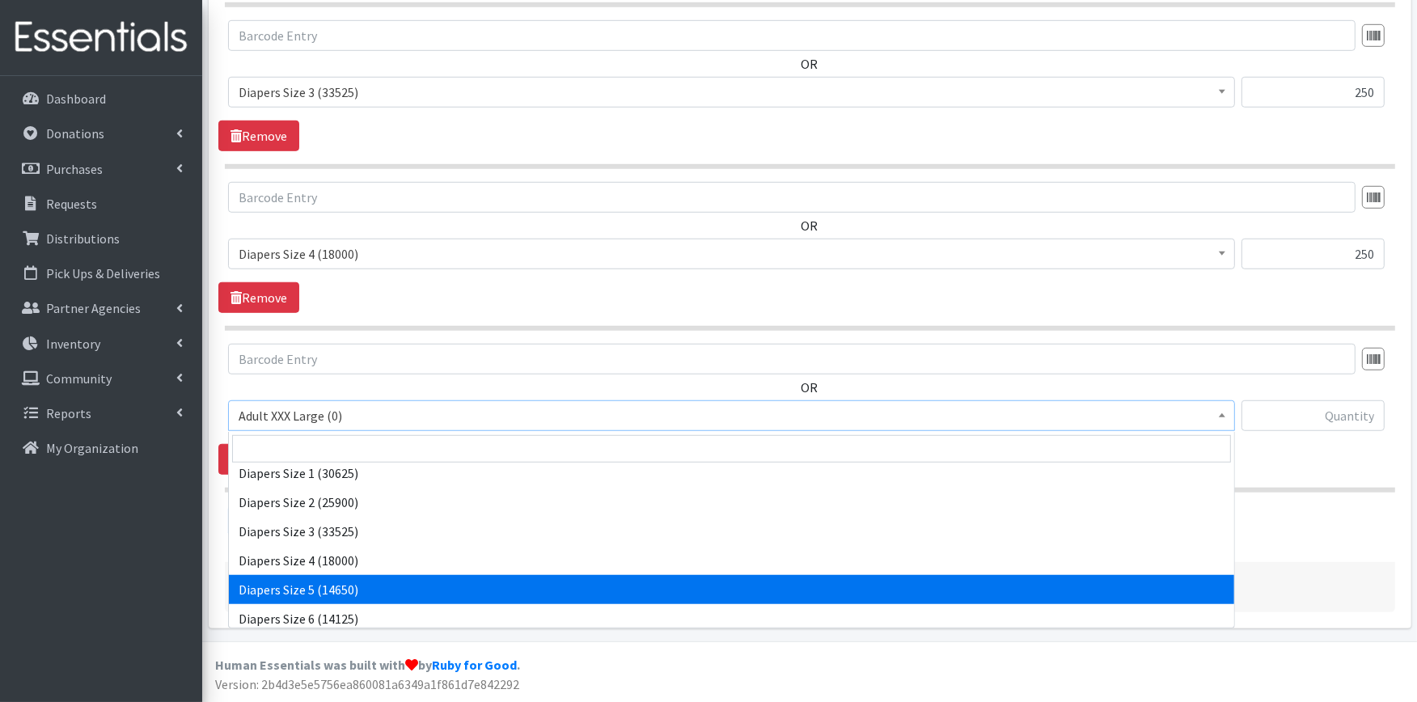
select select "415"
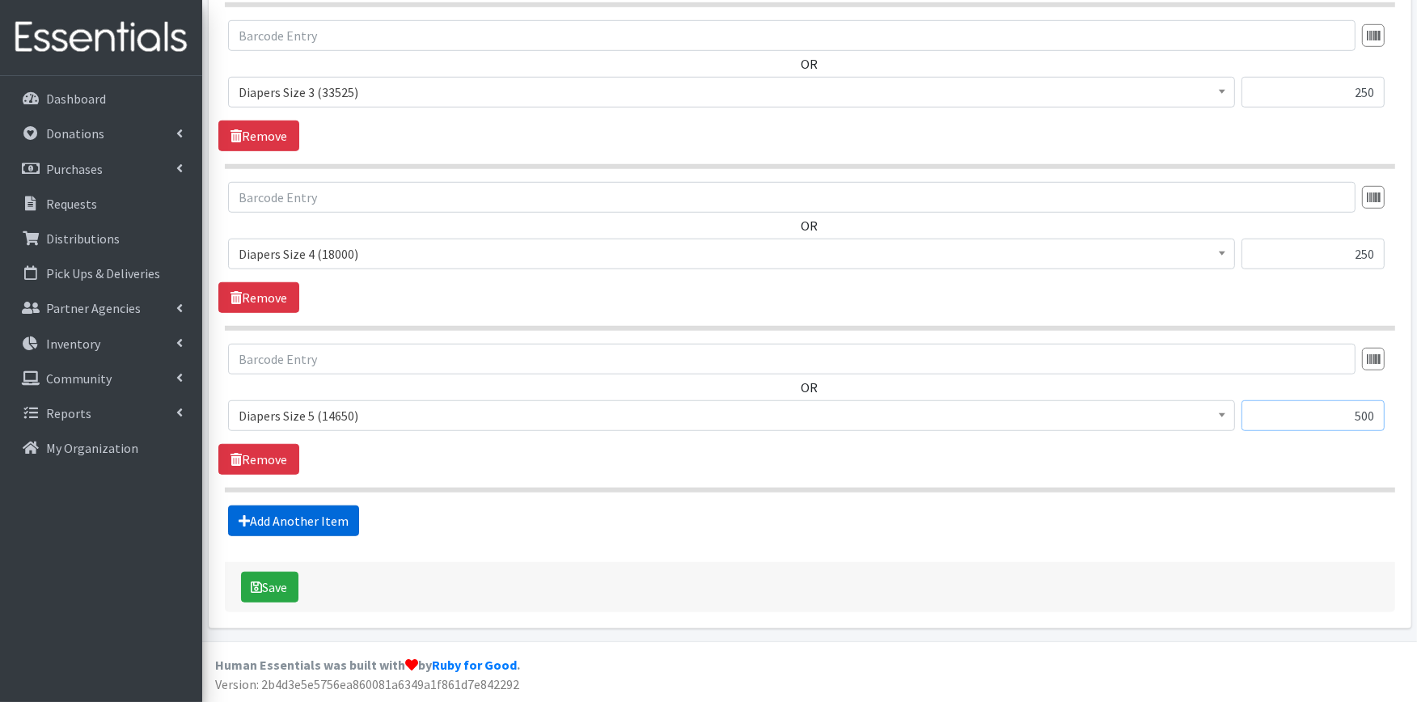
type input "500"
click at [324, 526] on link "Add Another Item" at bounding box center [293, 521] width 131 height 31
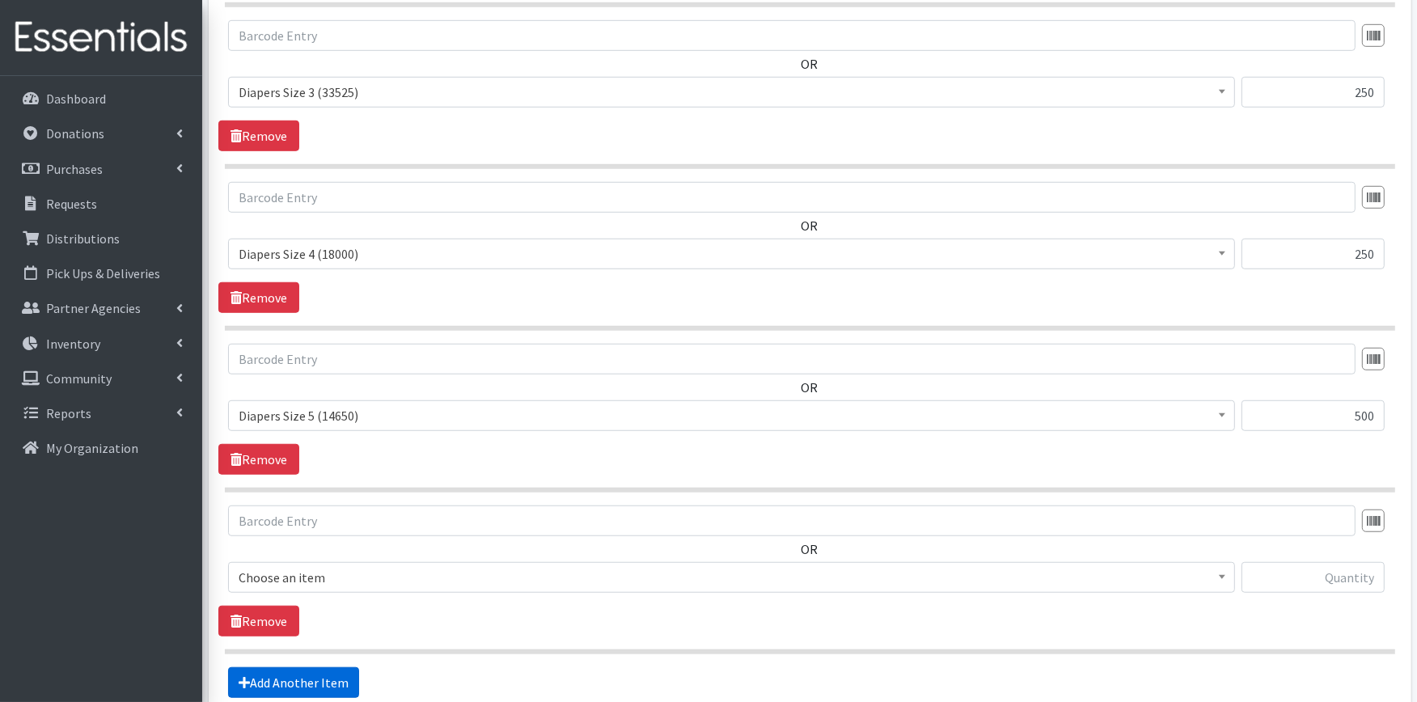
scroll to position [1293, 0]
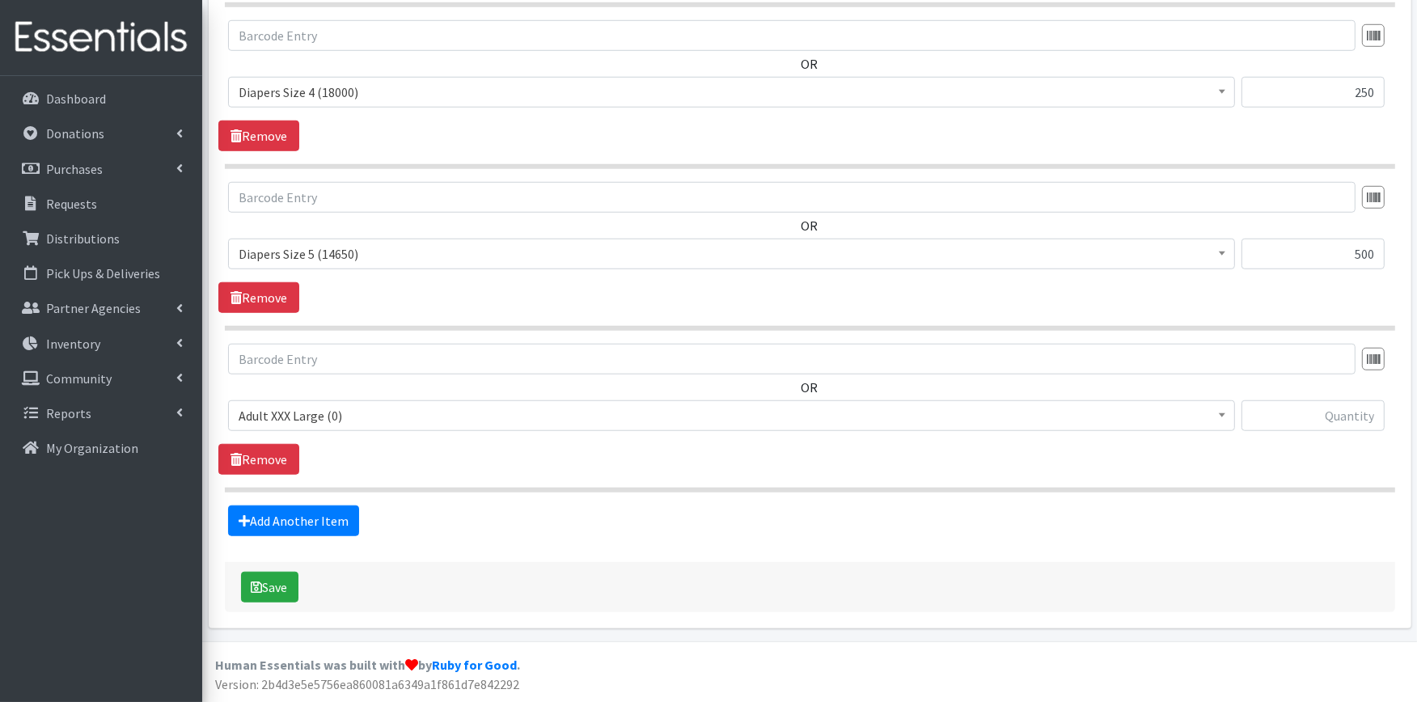
click at [352, 417] on span "Adult XXX Large (0)" at bounding box center [732, 415] width 986 height 23
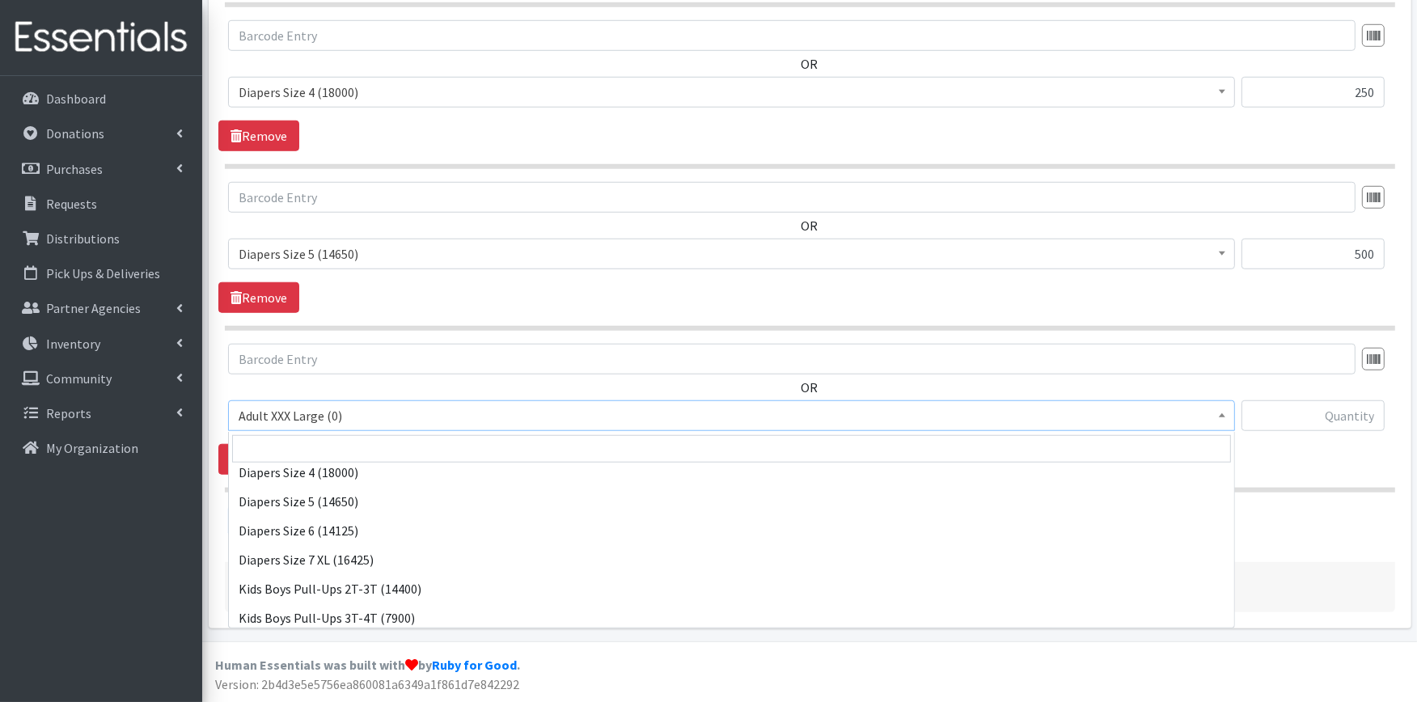
scroll to position [359, 0]
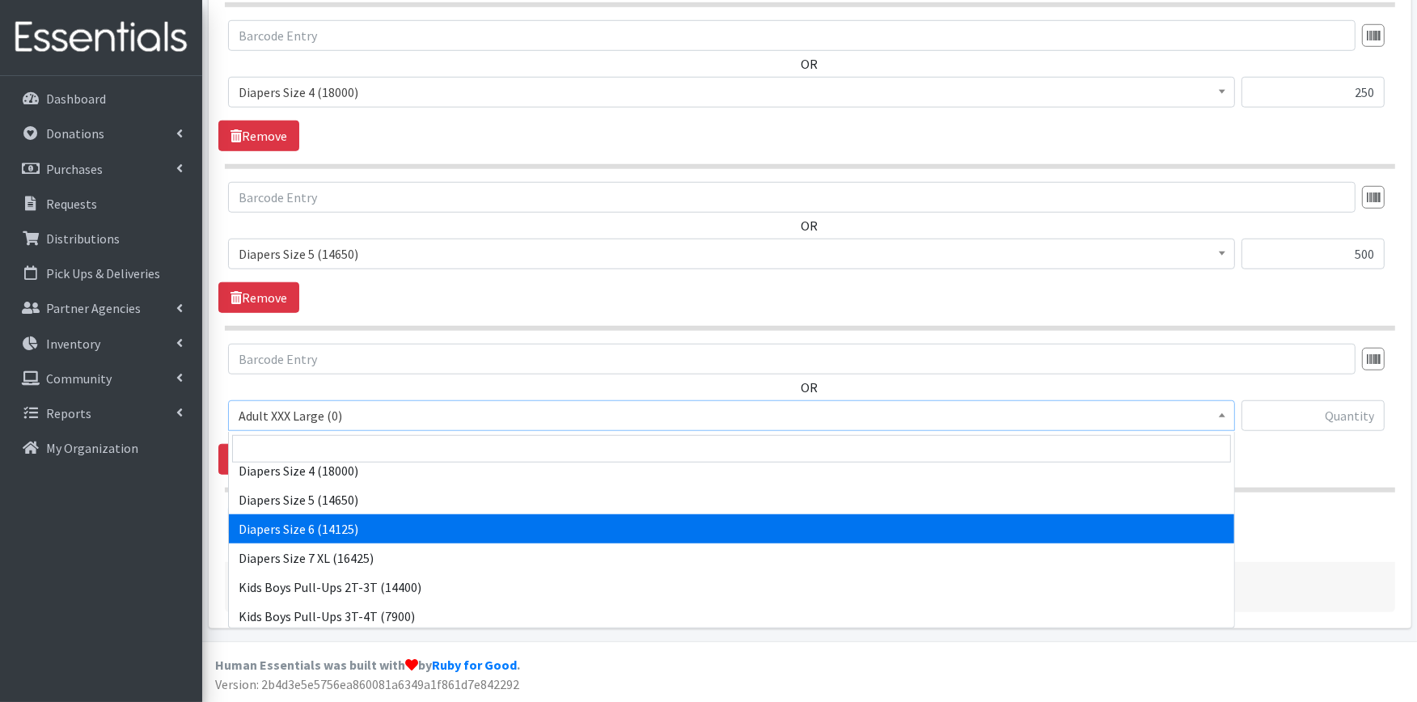
select select "417"
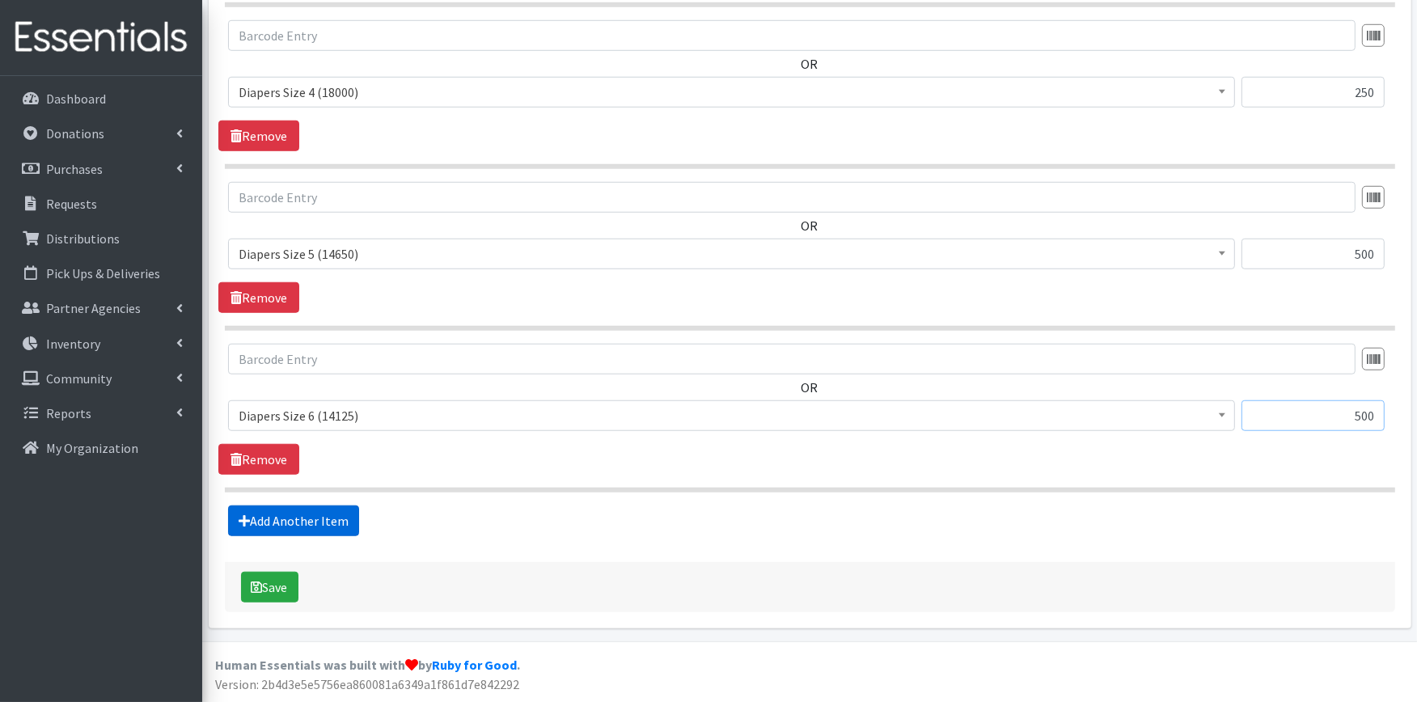
type input "500"
click at [316, 522] on link "Add Another Item" at bounding box center [293, 521] width 131 height 31
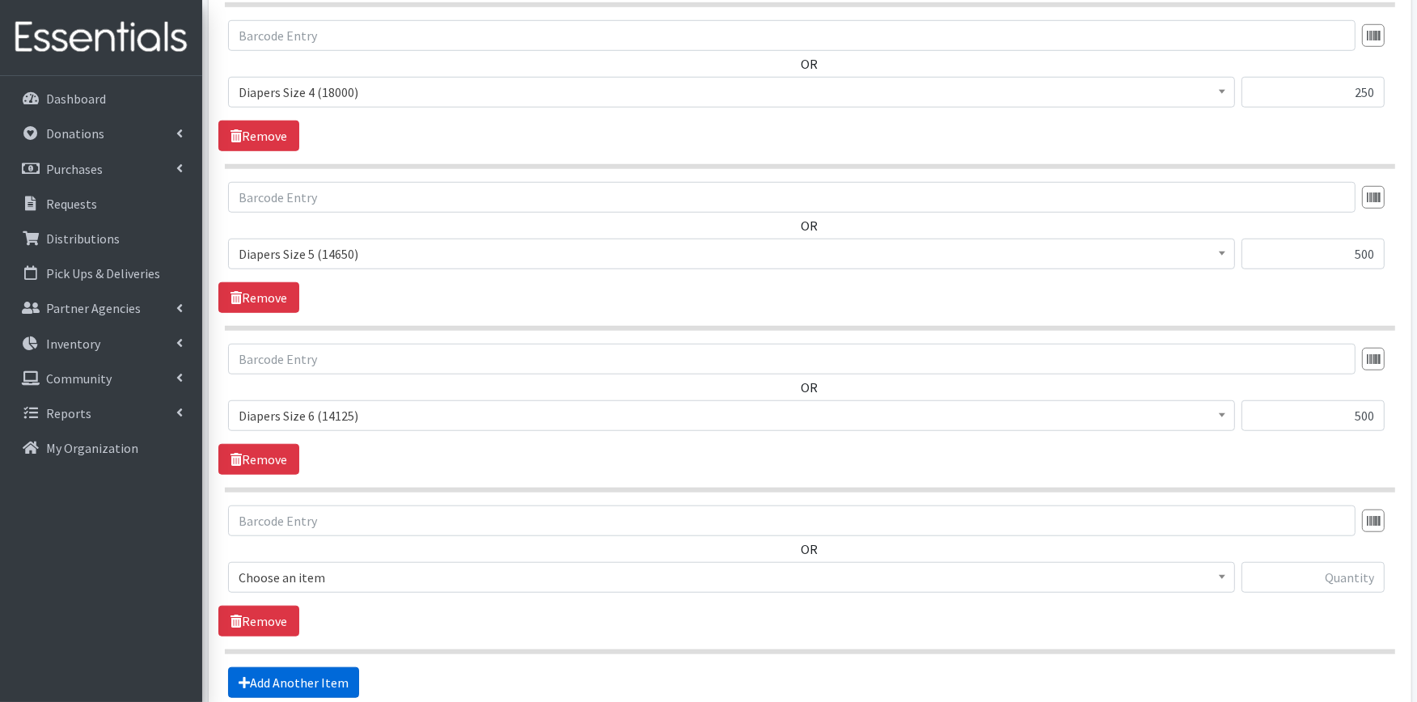
scroll to position [1455, 0]
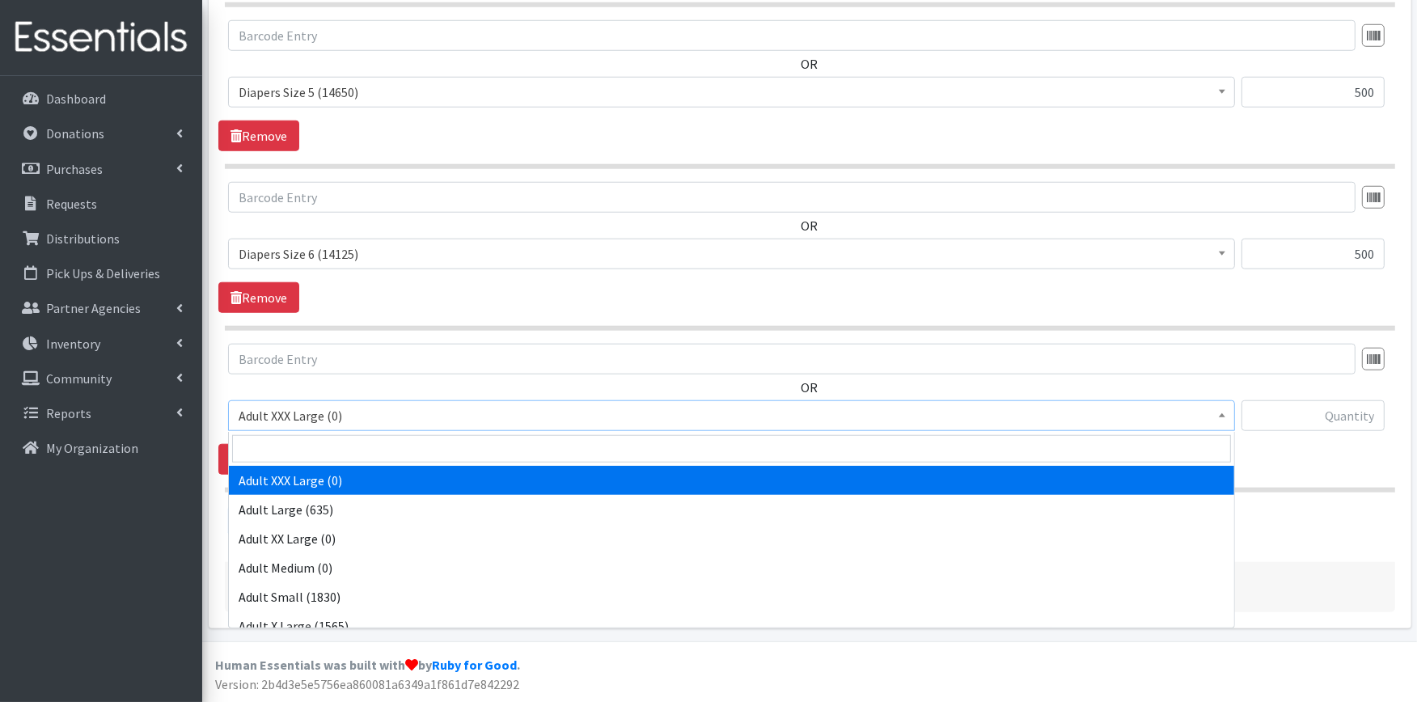
click at [342, 408] on span "Adult XXX Large (0)" at bounding box center [732, 415] width 986 height 23
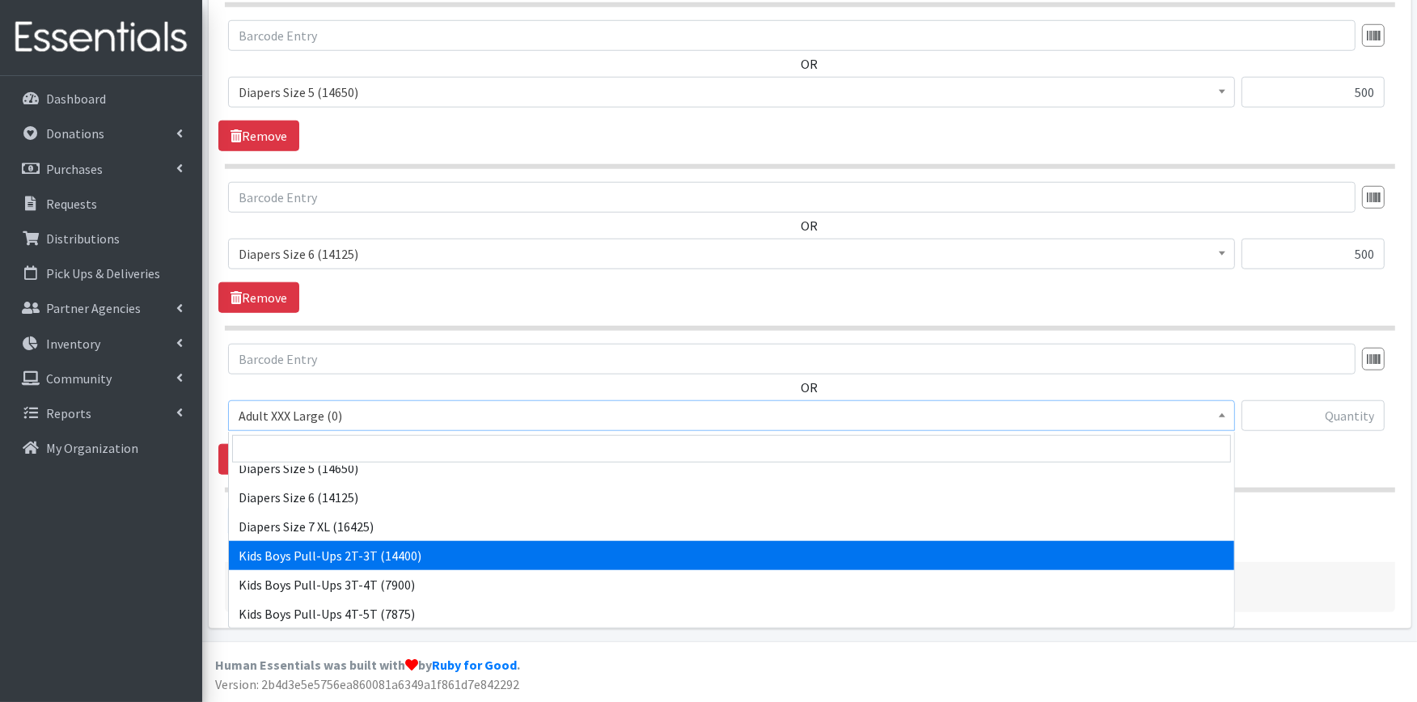
scroll to position [359, 0]
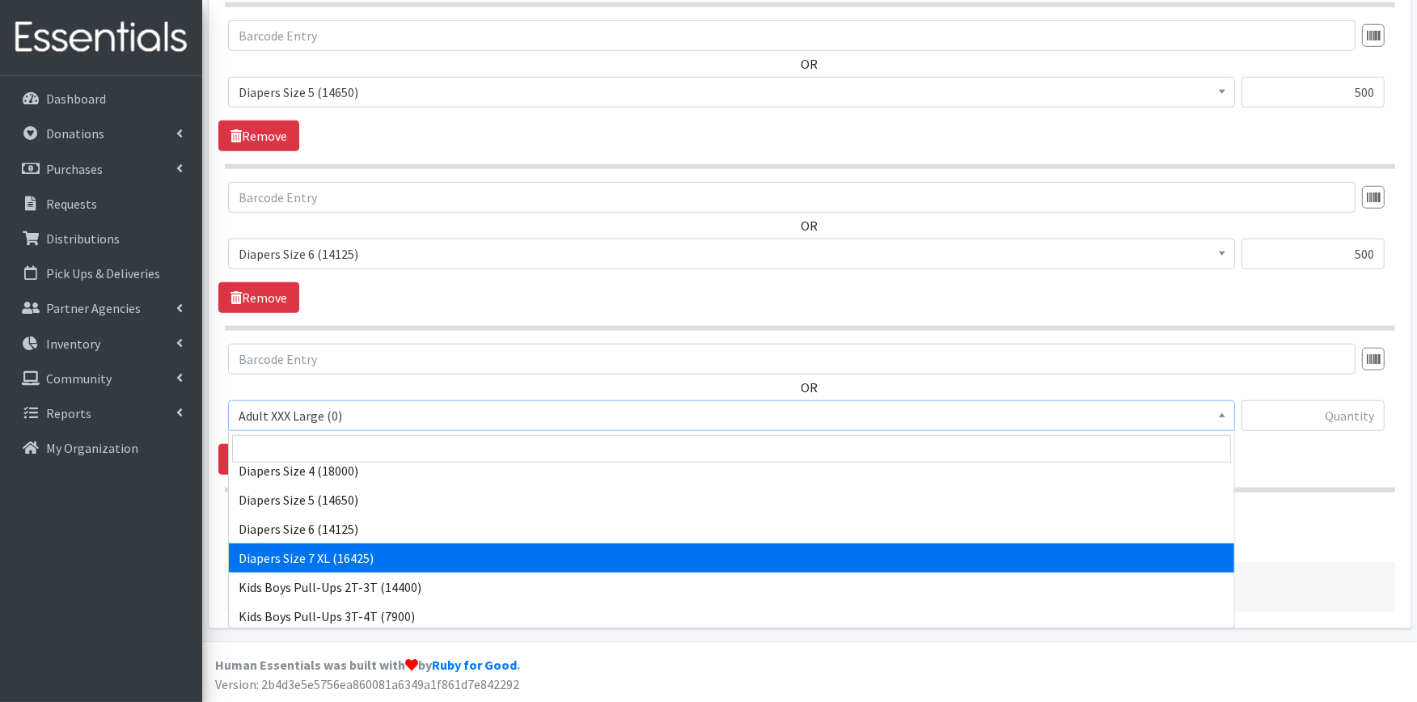
select select "4739"
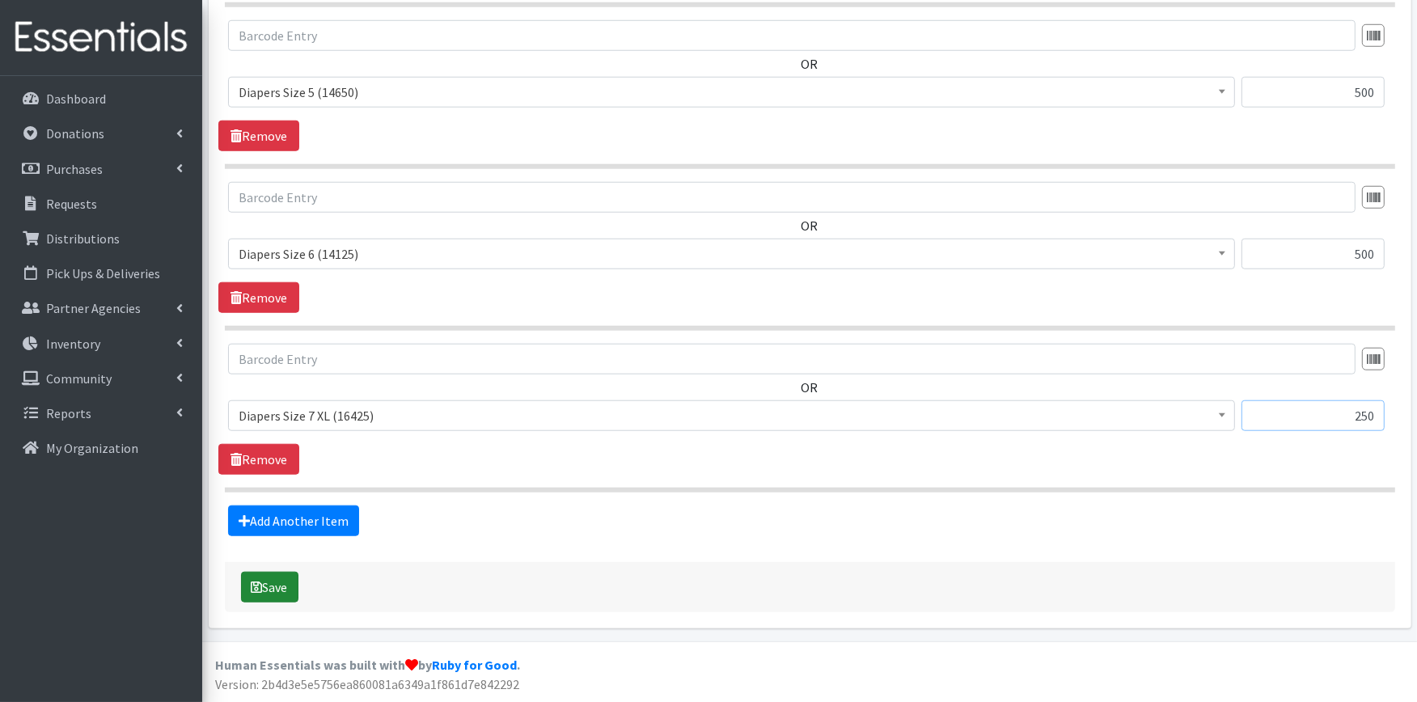
type input "250"
click at [262, 600] on button "Save" at bounding box center [269, 587] width 57 height 31
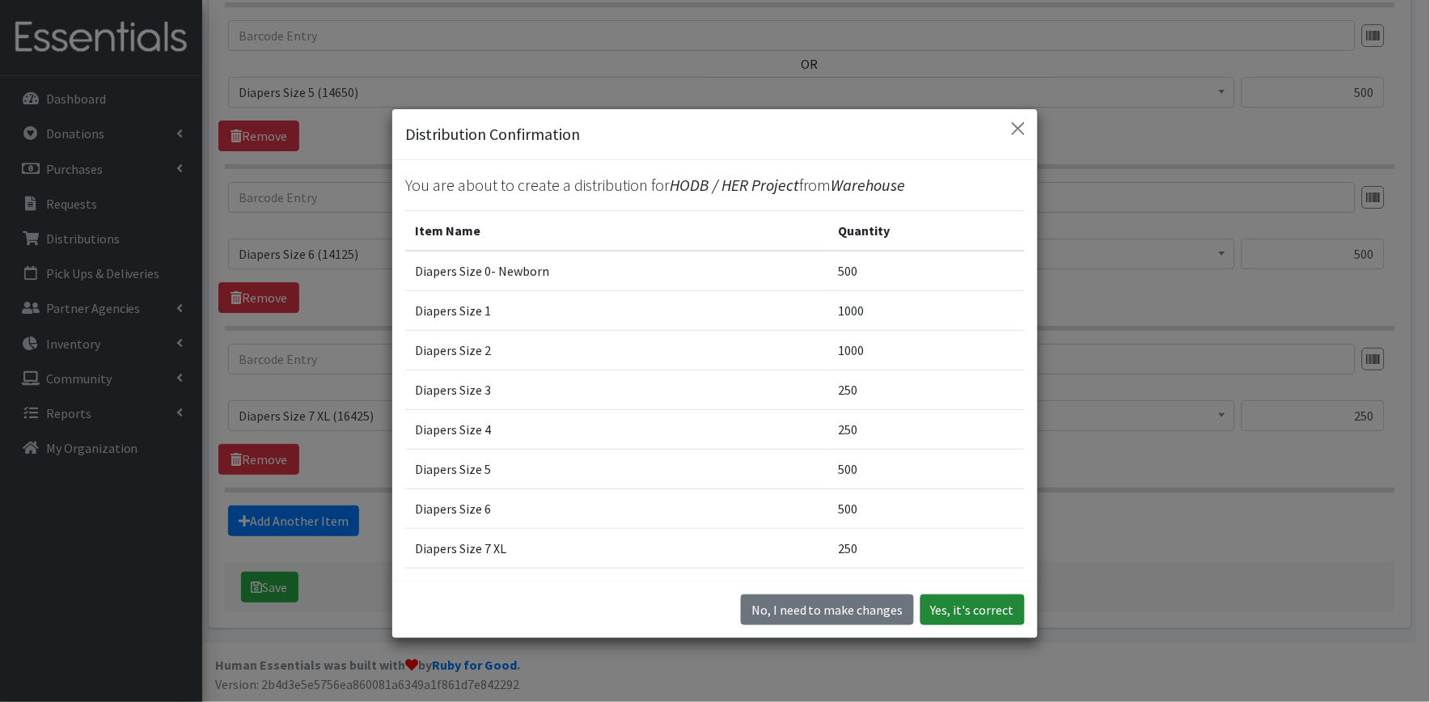
click at [993, 609] on button "Yes, it's correct" at bounding box center [973, 610] width 104 height 31
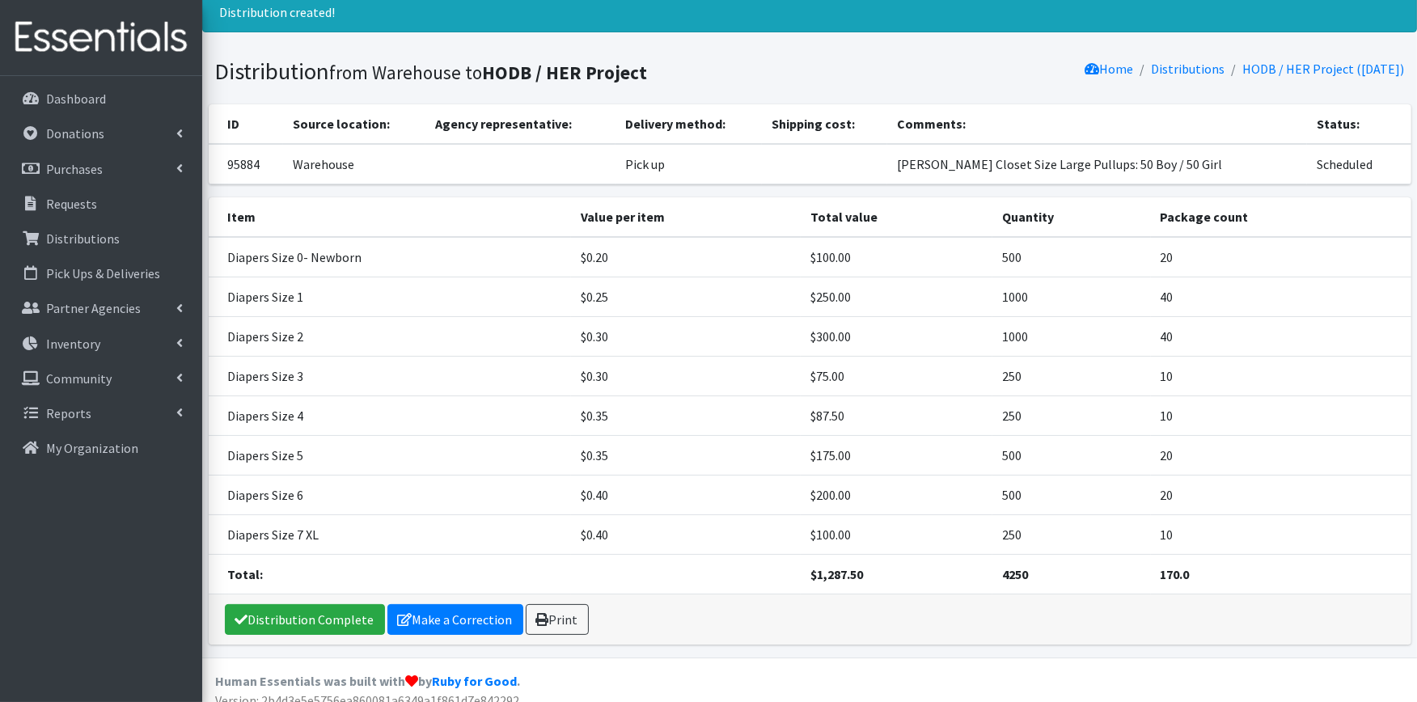
scroll to position [122, 0]
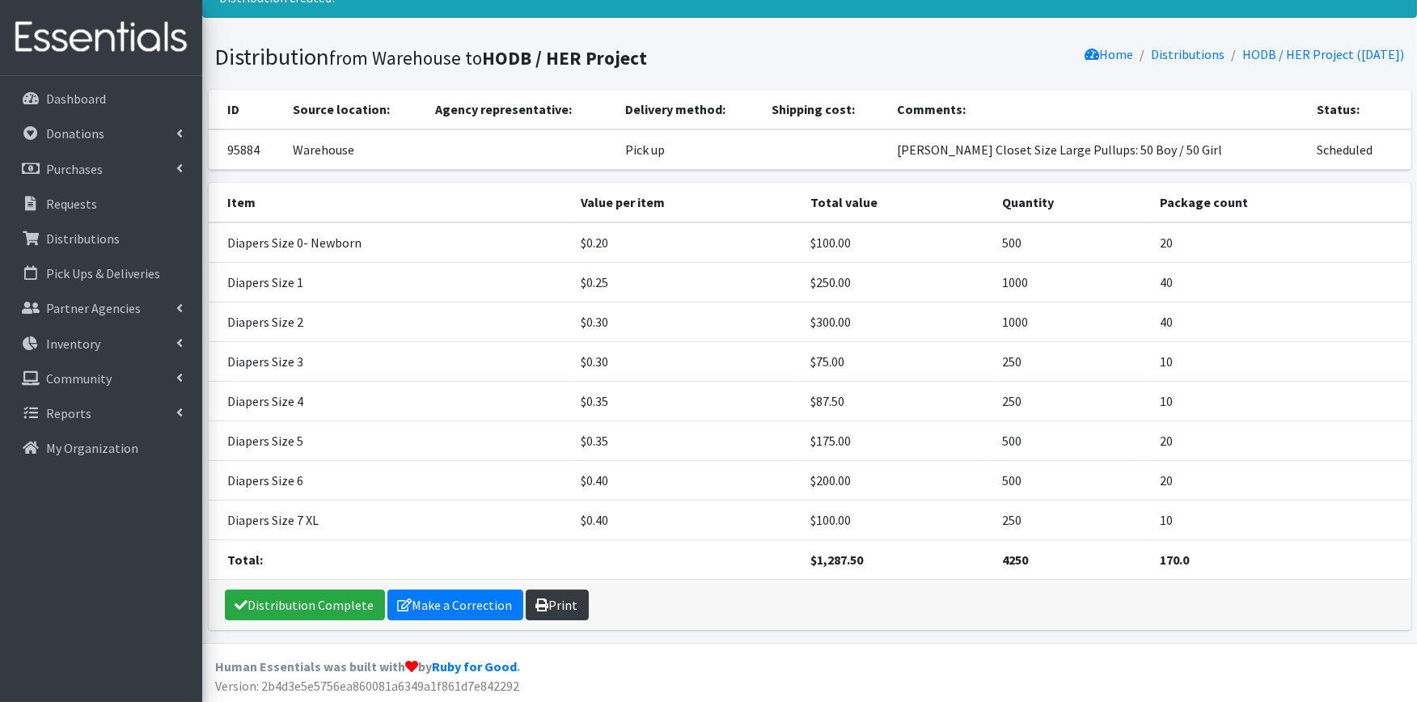
click at [555, 600] on link "Print" at bounding box center [557, 605] width 63 height 31
click at [272, 597] on link "Distribution Complete" at bounding box center [305, 605] width 160 height 31
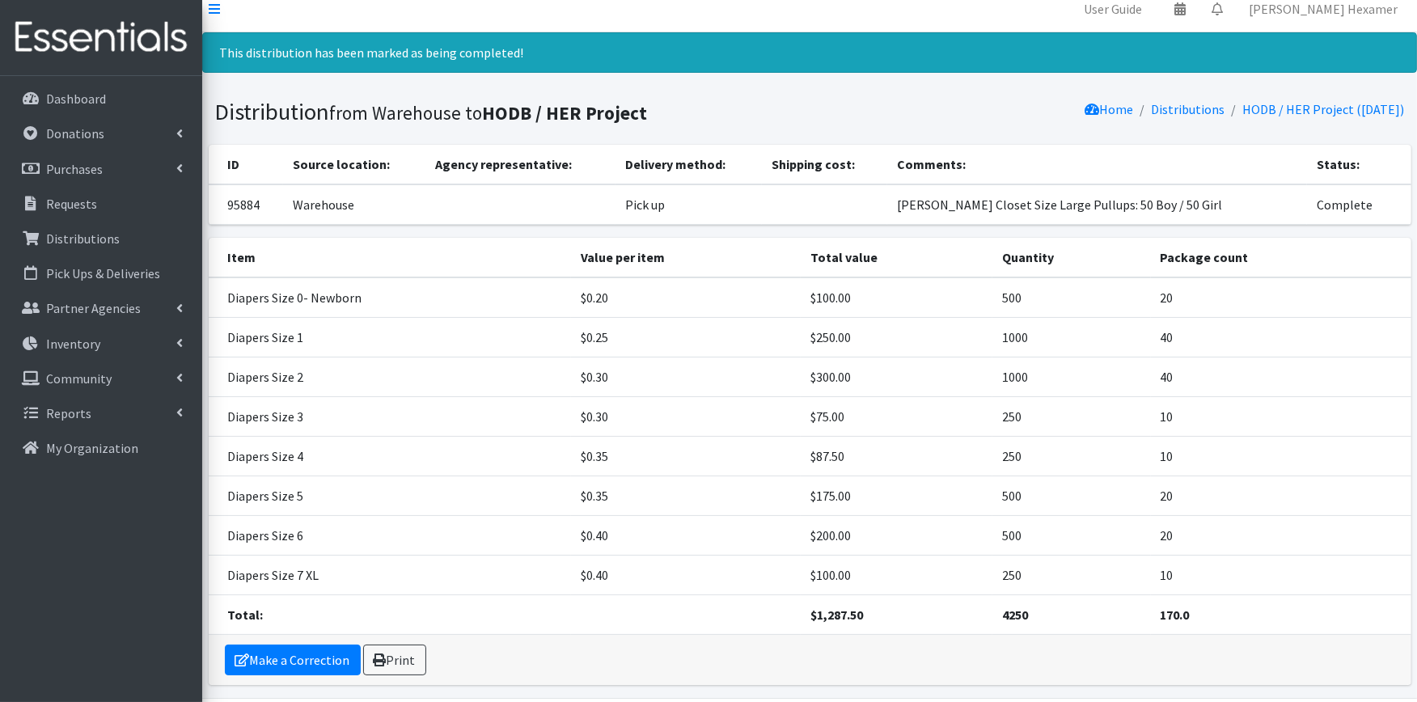
scroll to position [0, 0]
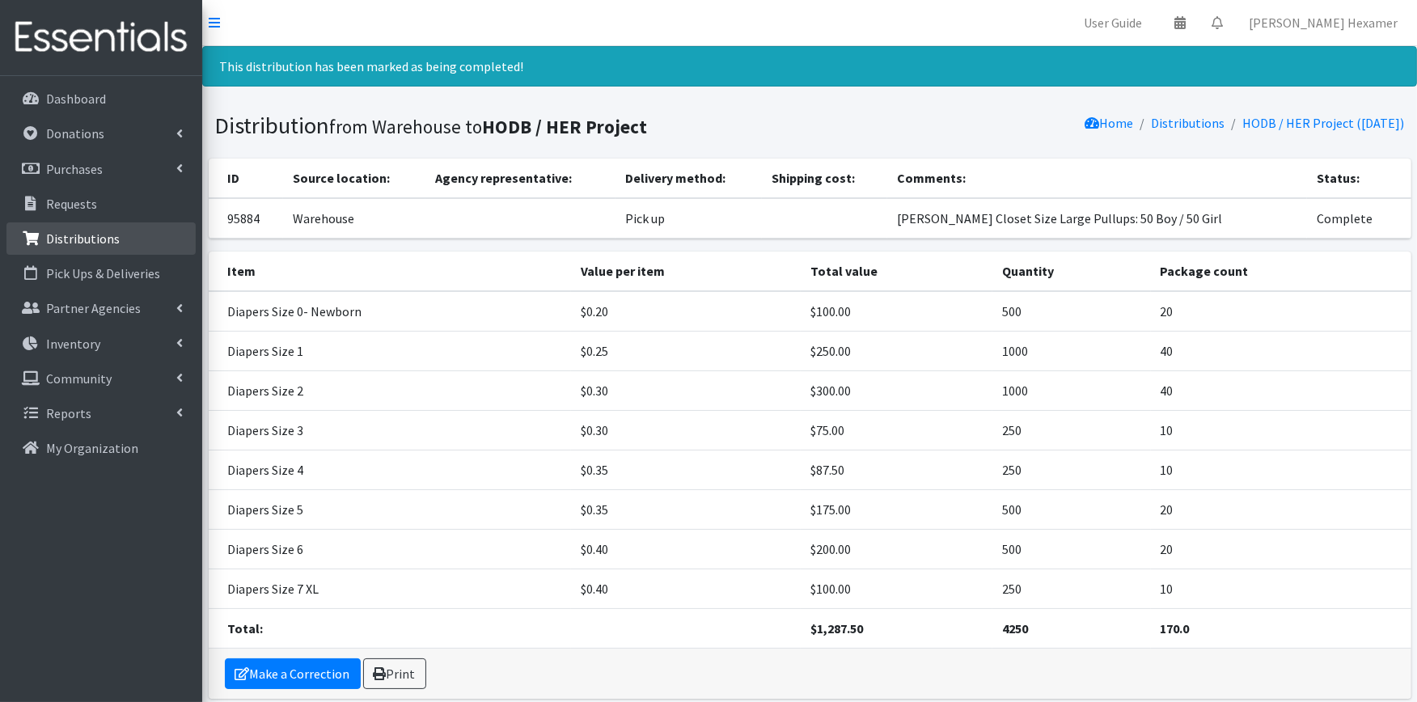
click at [73, 235] on p "Distributions" at bounding box center [83, 239] width 74 height 16
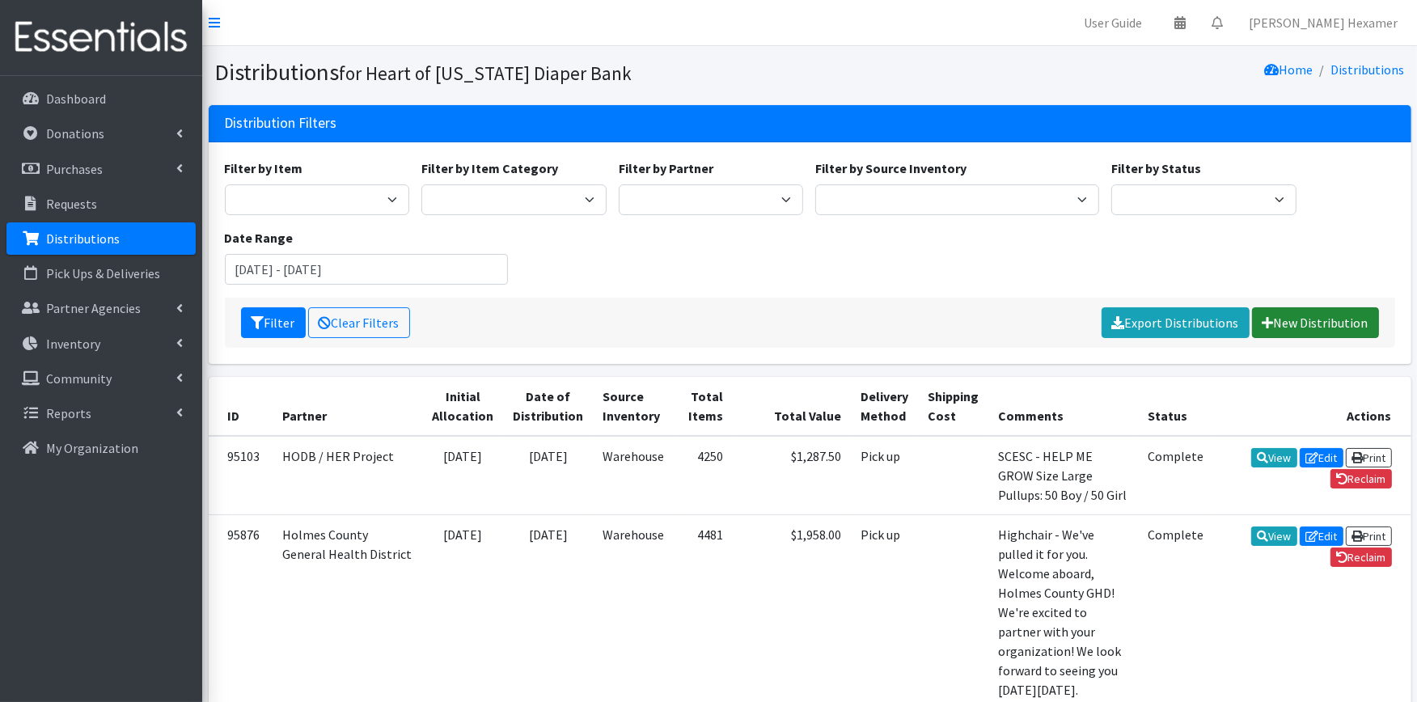
click at [1311, 320] on link "New Distribution" at bounding box center [1315, 322] width 127 height 31
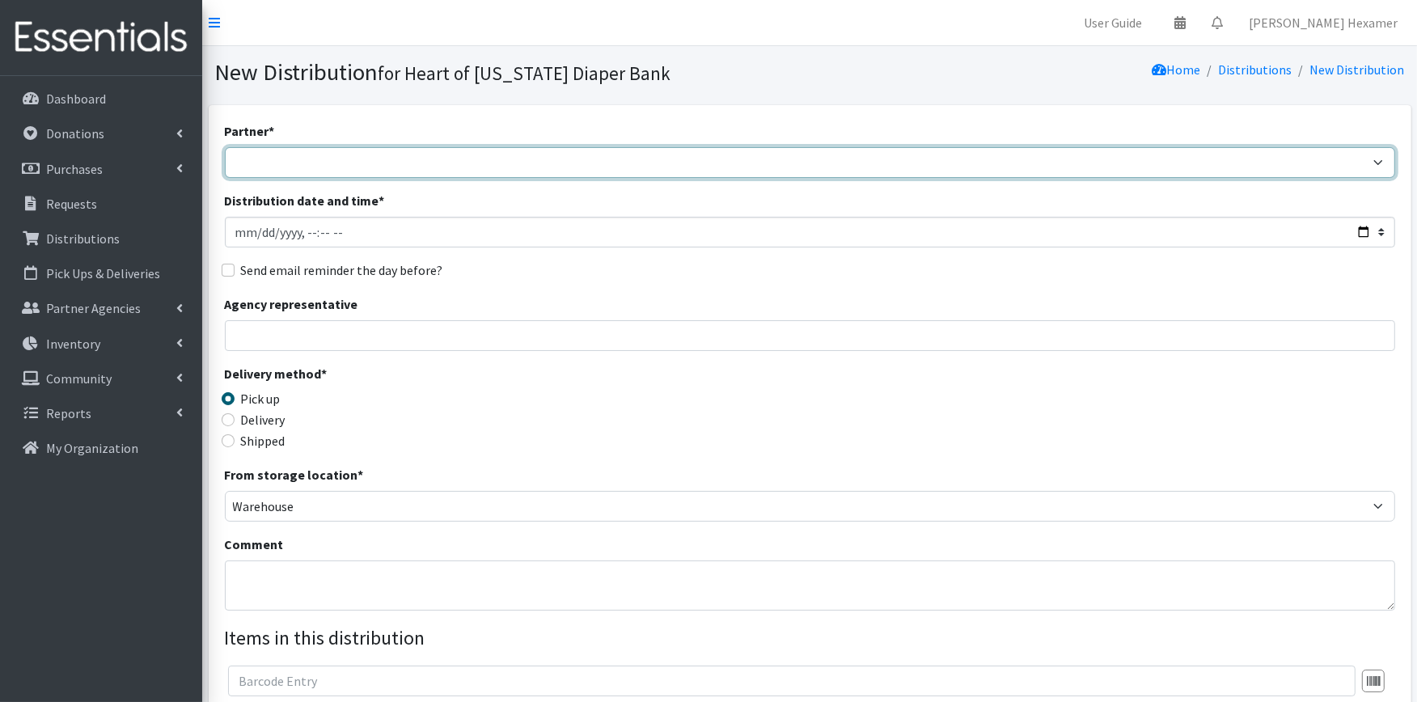
click at [362, 162] on select "Alliance Commons Belmont County Health Department [GEOGRAPHIC_DATA] [PERSON_NAM…" at bounding box center [810, 162] width 1171 height 31
select select "4"
click at [225, 147] on select "Alliance Commons Belmont County Health Department Bridge Point Canal Fulton Spe…" at bounding box center [810, 162] width 1171 height 31
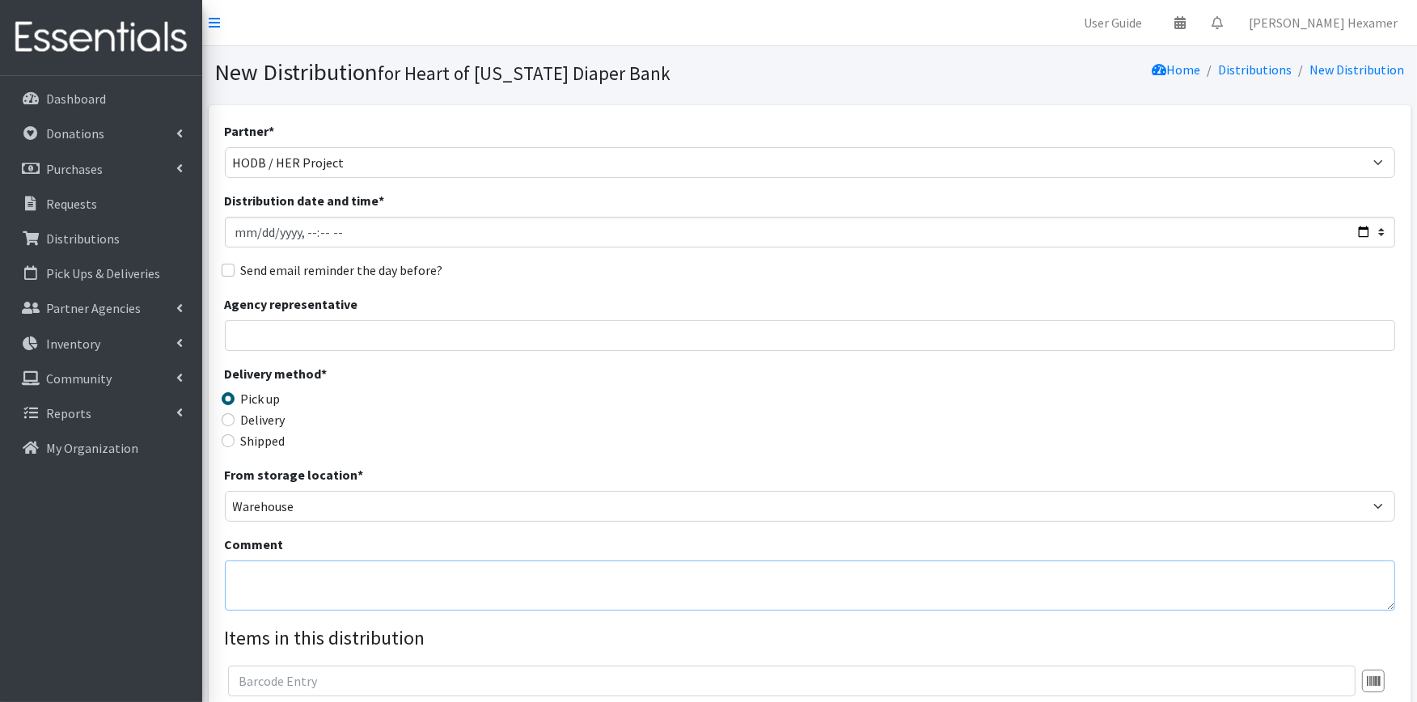
click at [305, 584] on textarea "Comment" at bounding box center [810, 586] width 1171 height 50
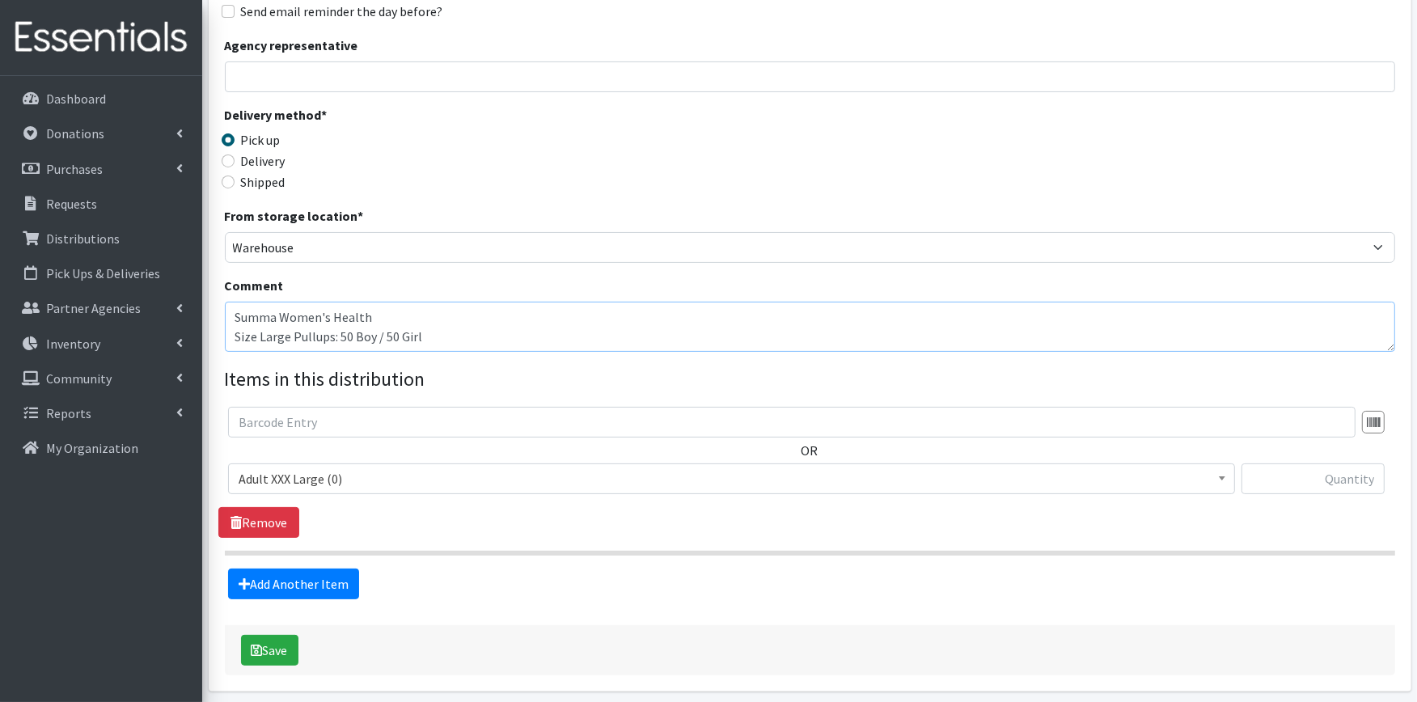
scroll to position [269, 0]
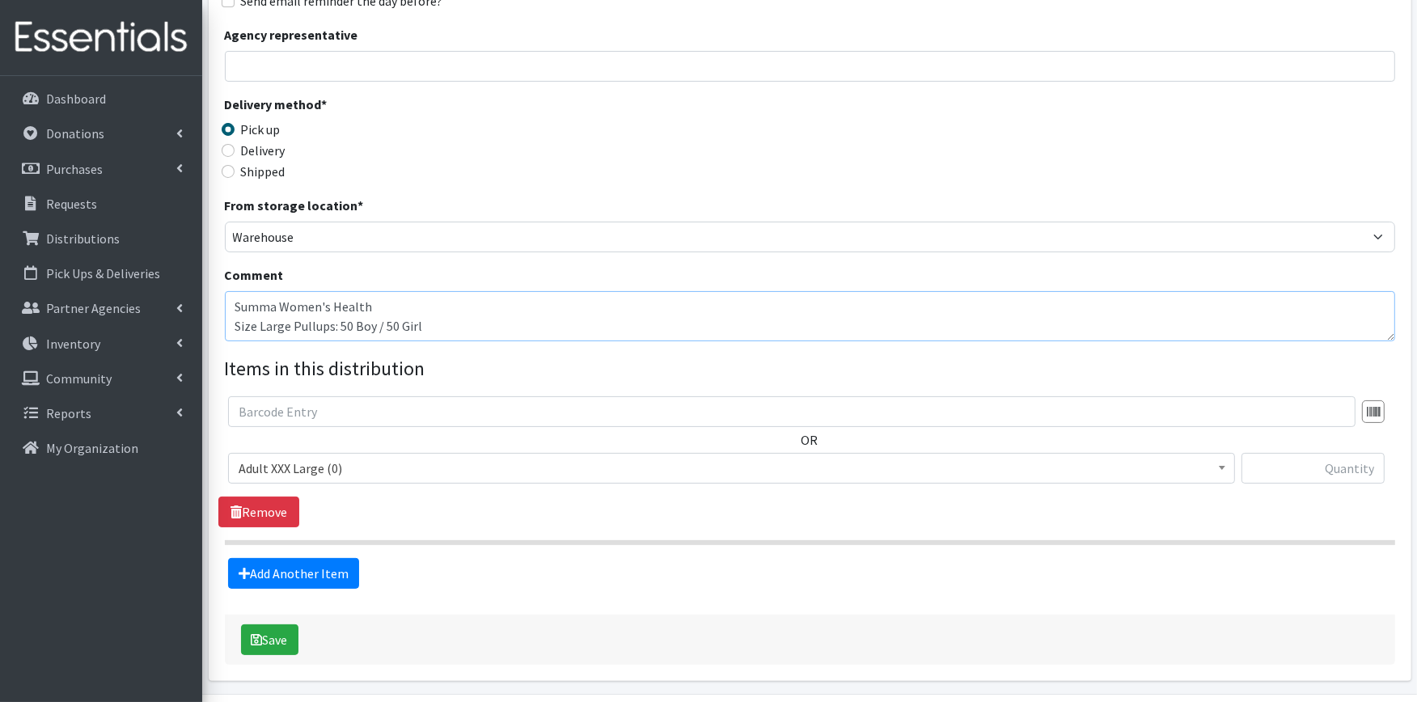
type textarea "Summa Women's Health Size Large Pullups: 50 Boy / 50 Girl"
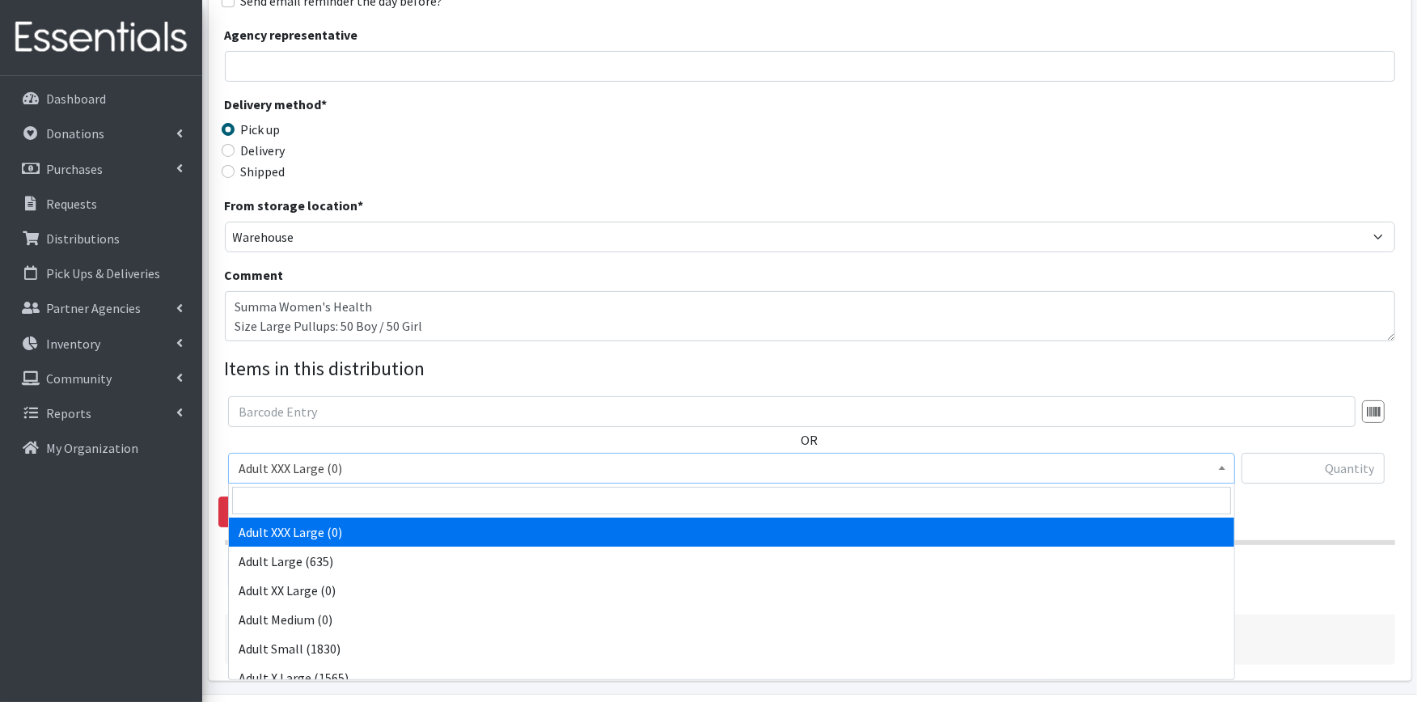
click at [299, 455] on span "Adult XXX Large (0)" at bounding box center [731, 468] width 1007 height 31
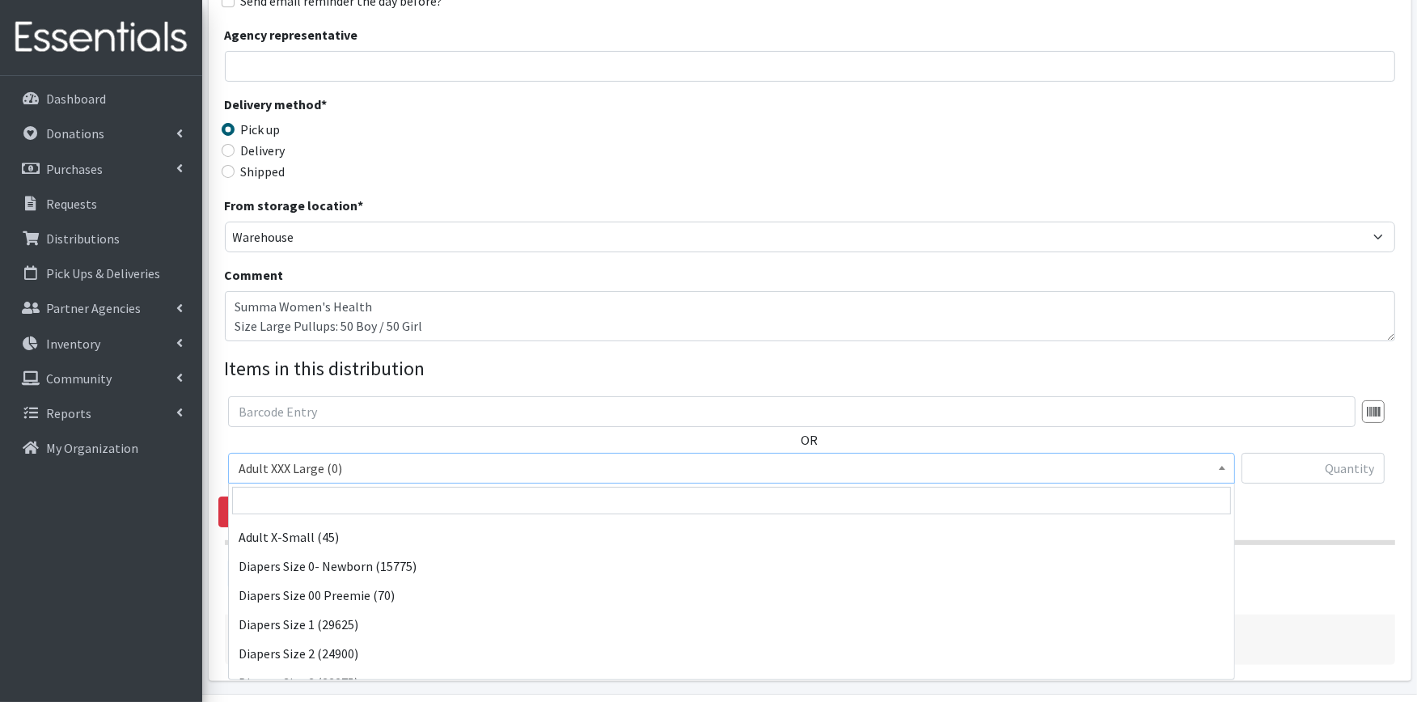
scroll to position [180, 0]
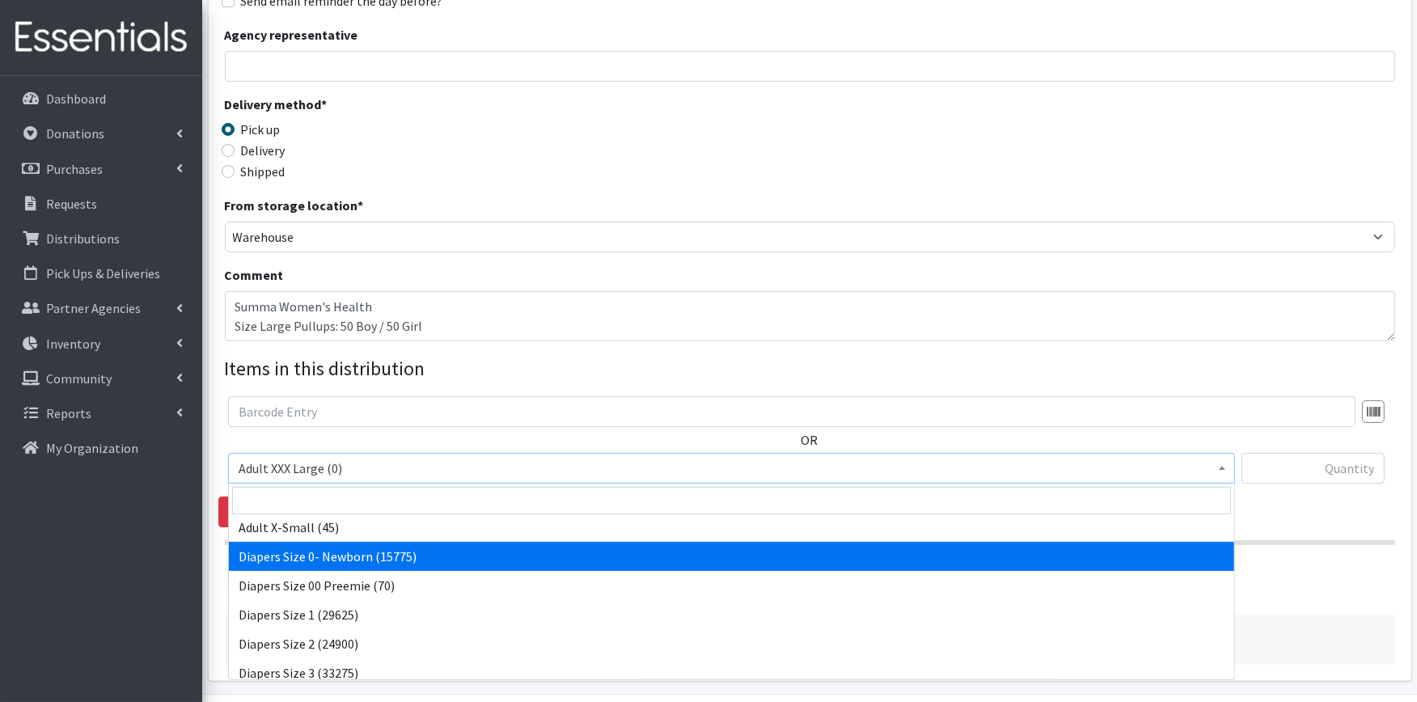
select select "406"
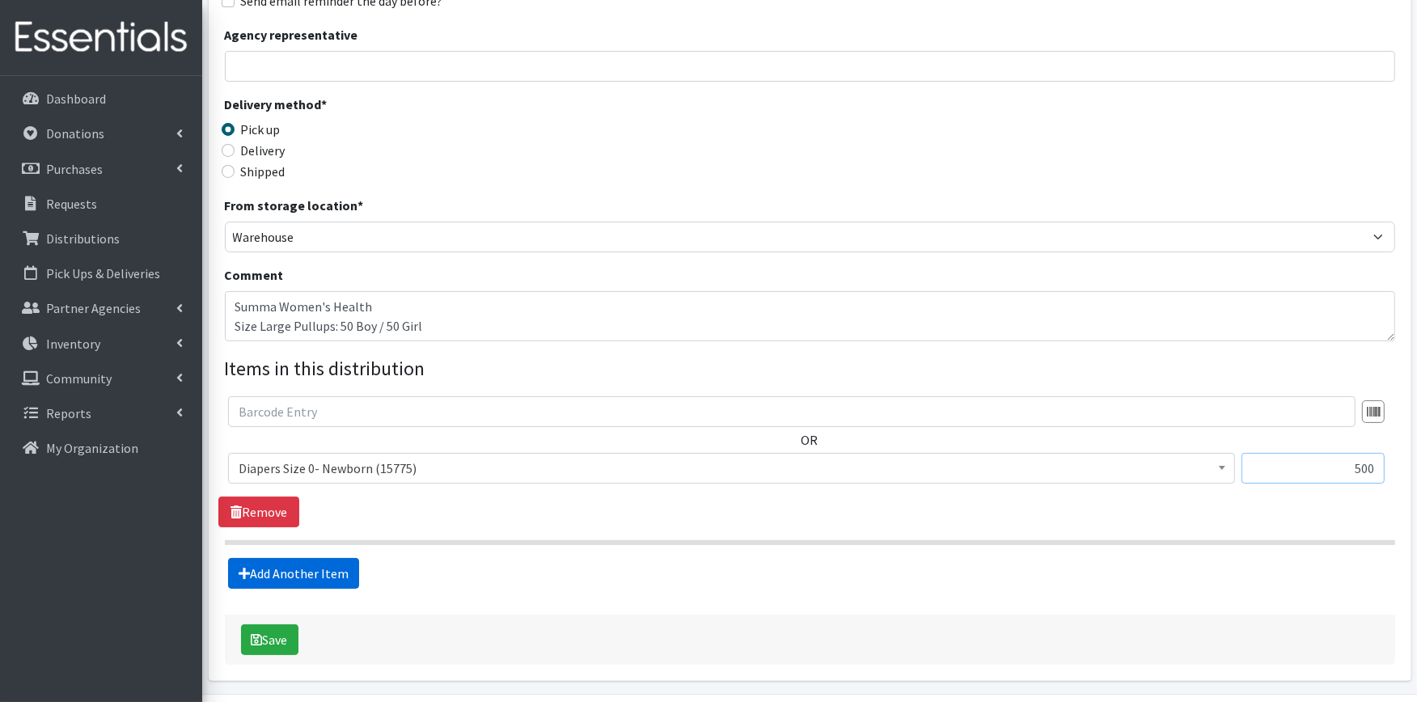
type input "500"
click at [277, 572] on link "Add Another Item" at bounding box center [293, 573] width 131 height 31
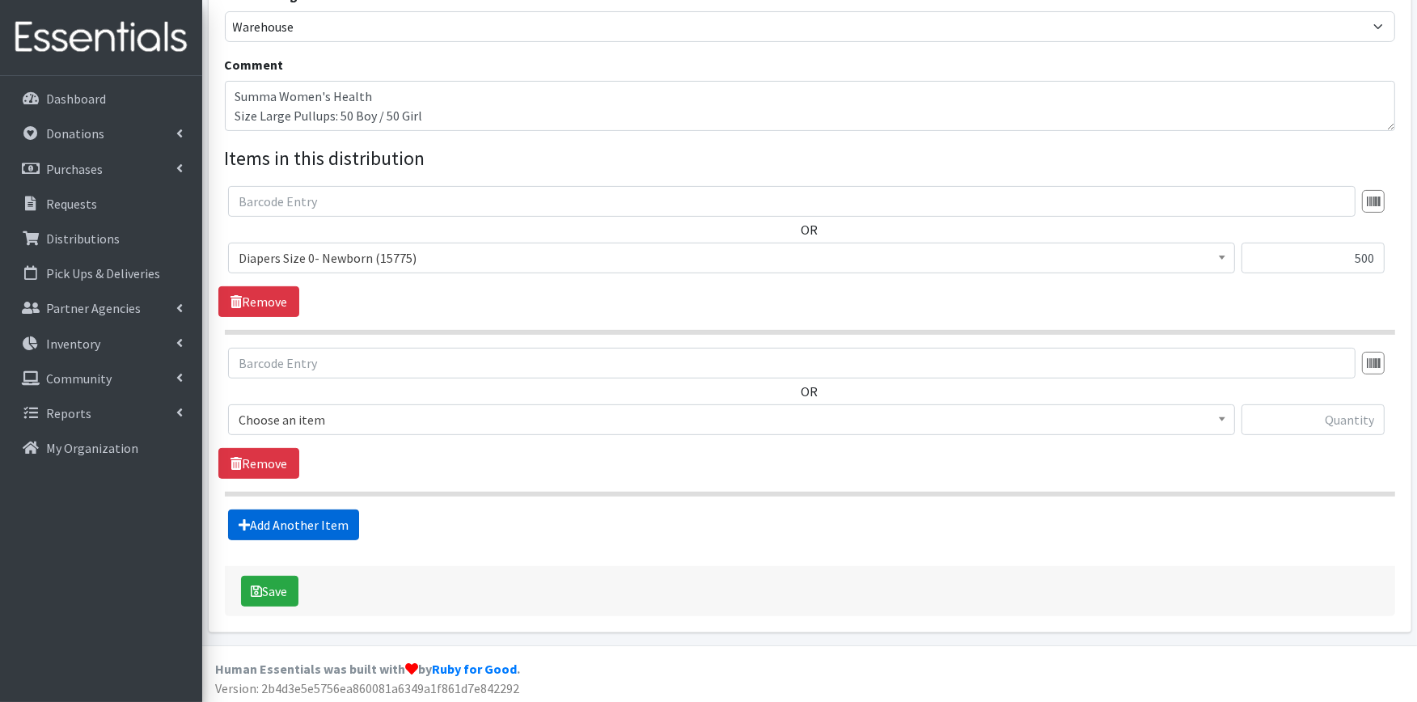
scroll to position [483, 0]
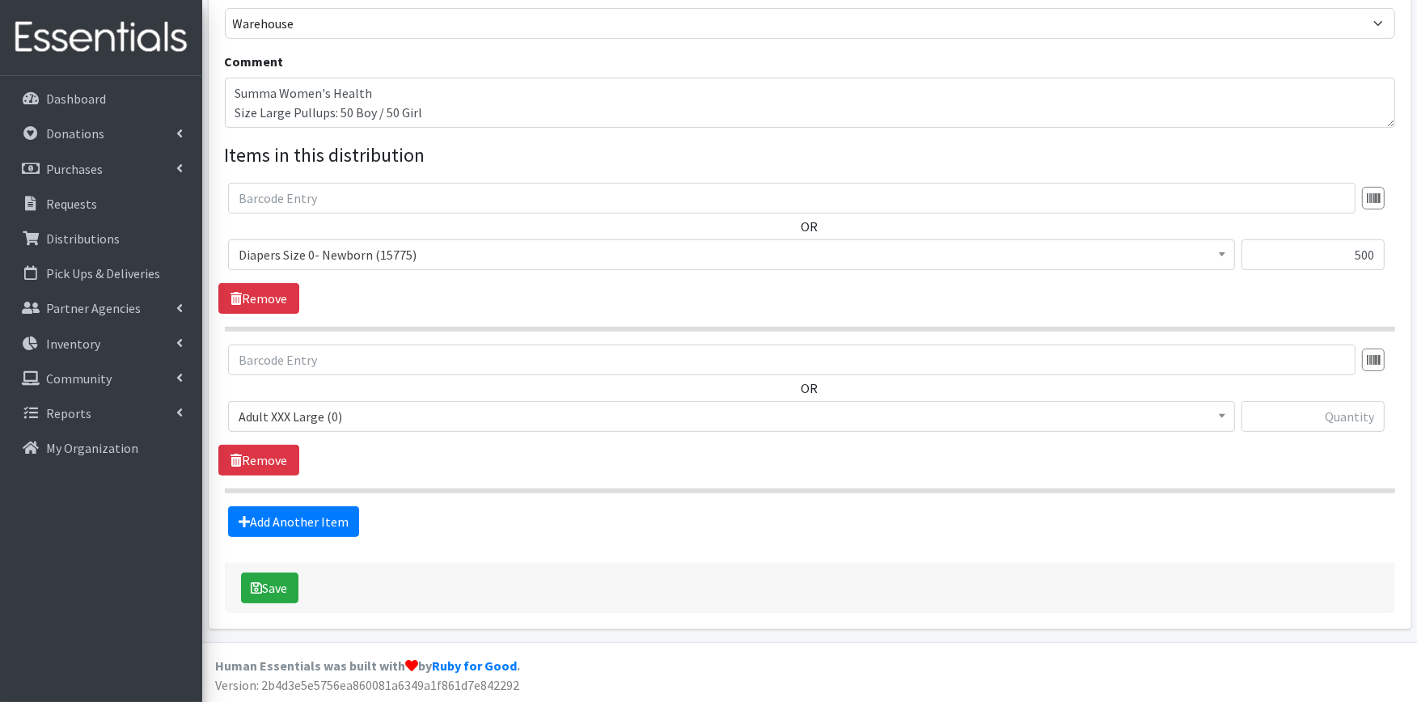
click at [410, 427] on span "Adult XXX Large (0)" at bounding box center [731, 416] width 1007 height 31
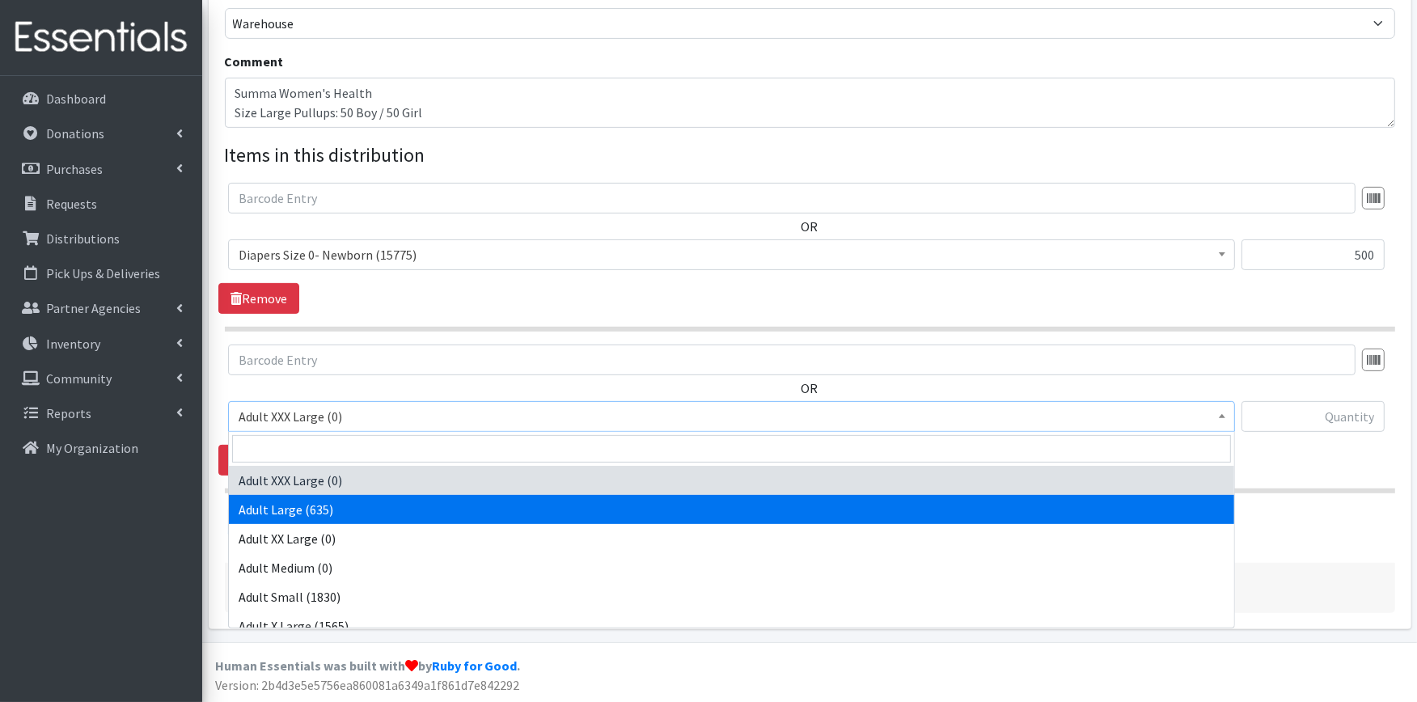
scroll to position [180, 0]
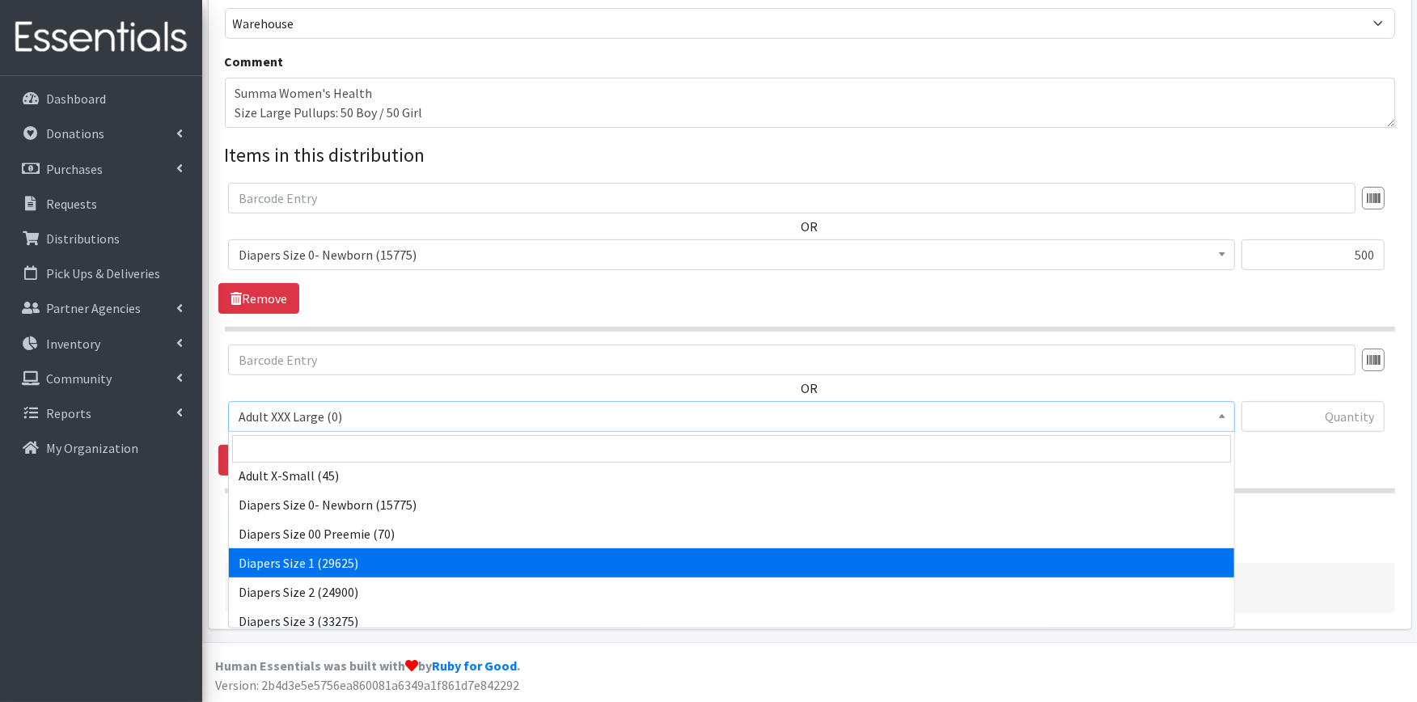
select select "408"
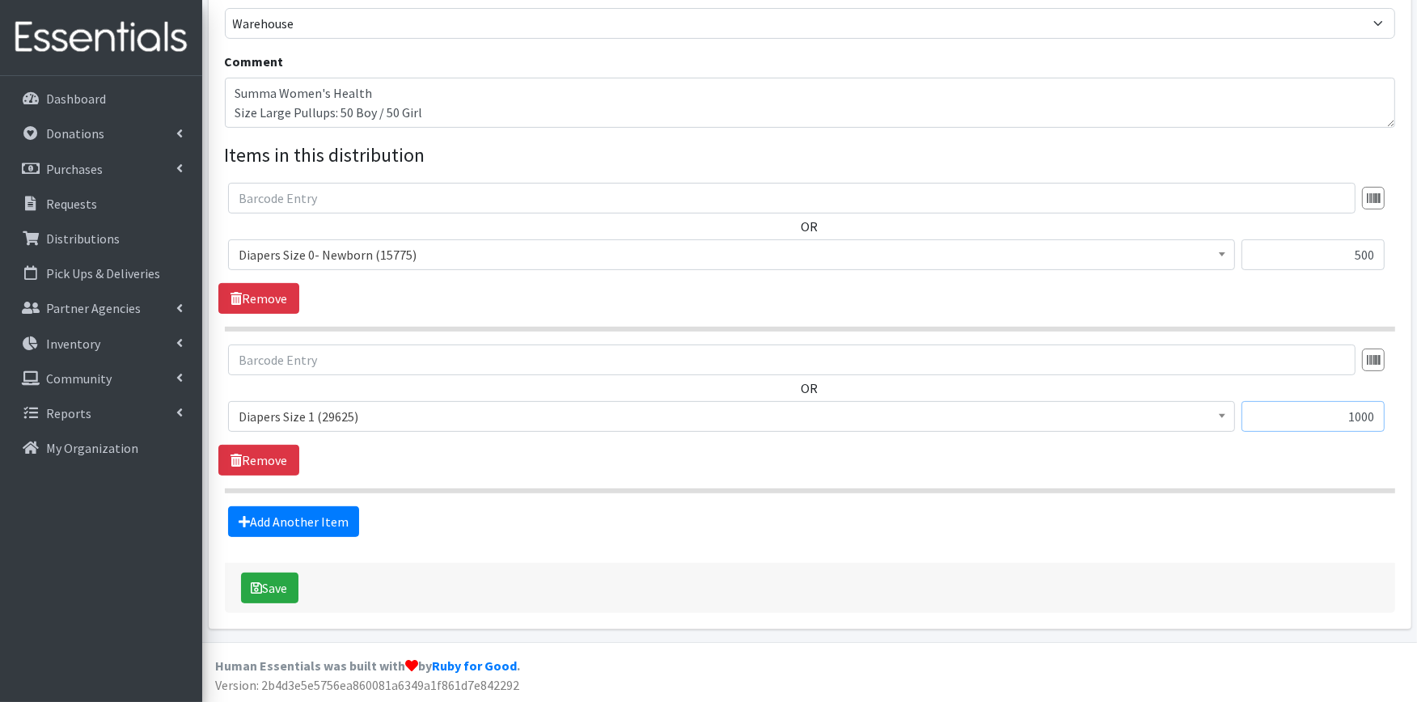
type input "1000"
click at [296, 498] on fieldset "Items in this distribution OR Adult XXX Large (0) Adult Large (635) Adult XX La…" at bounding box center [810, 339] width 1171 height 396
click at [288, 516] on link "Add Another Item" at bounding box center [293, 521] width 131 height 31
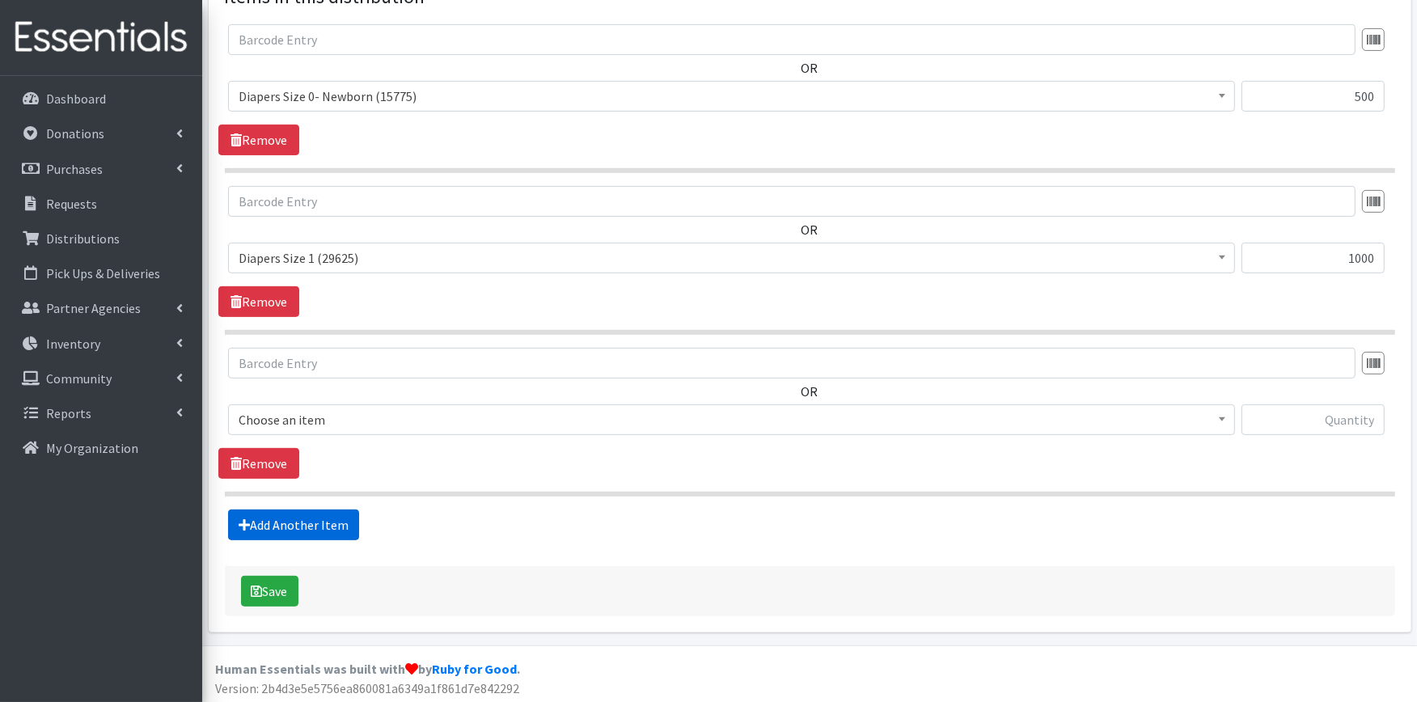
scroll to position [645, 0]
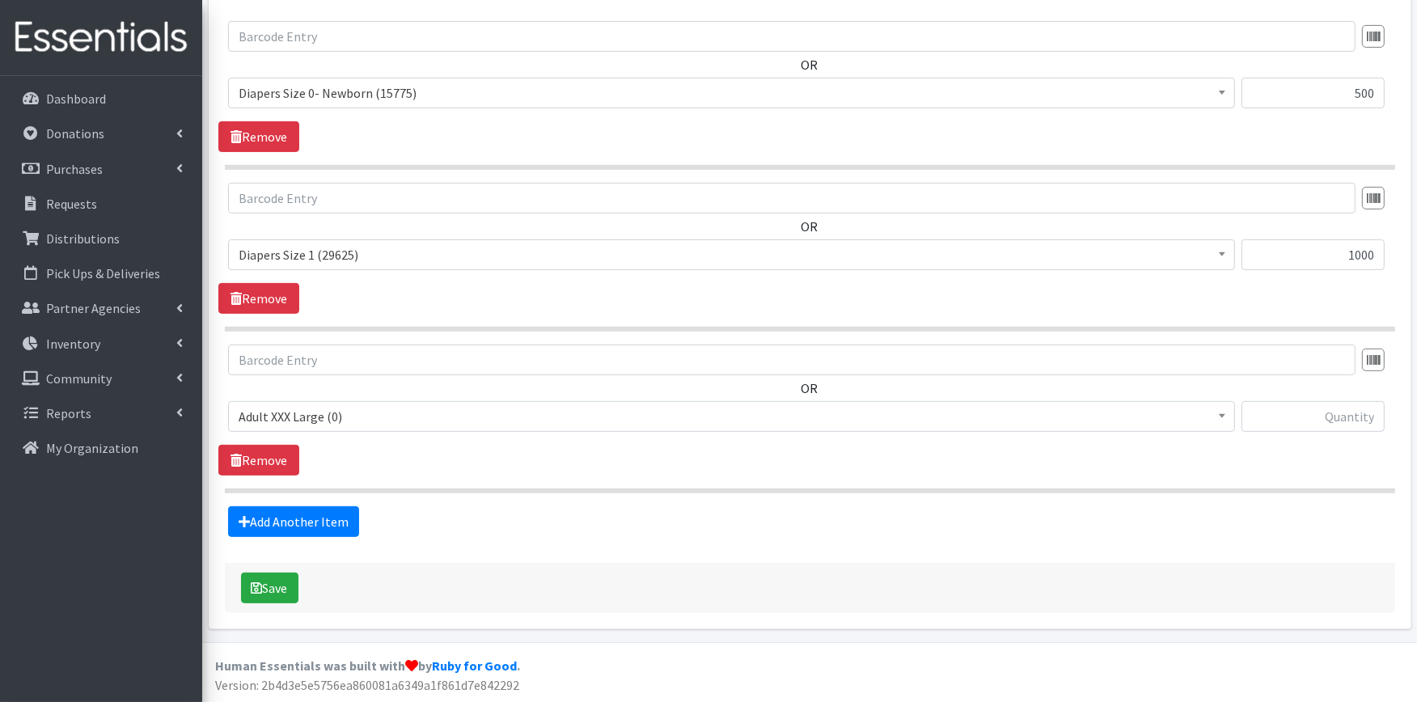
click at [345, 406] on span "Adult XXX Large (0)" at bounding box center [732, 416] width 986 height 23
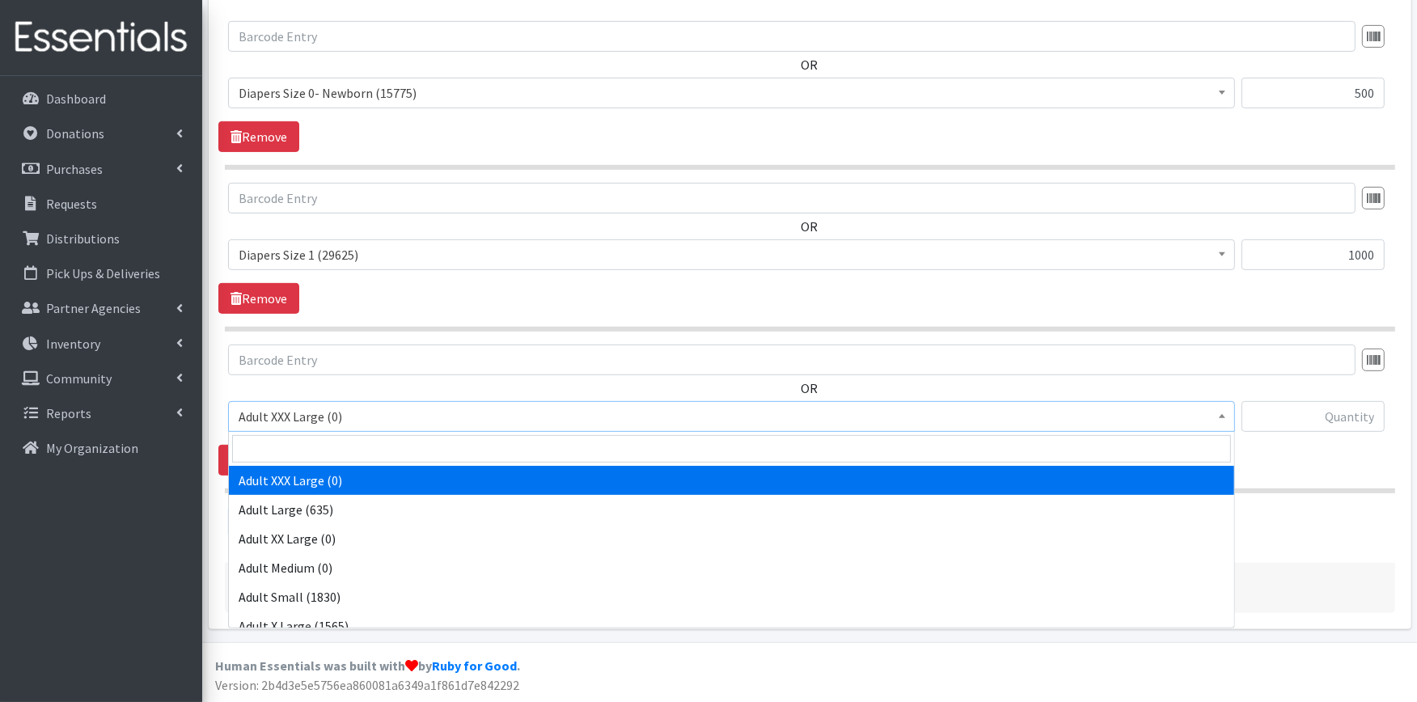
scroll to position [180, 0]
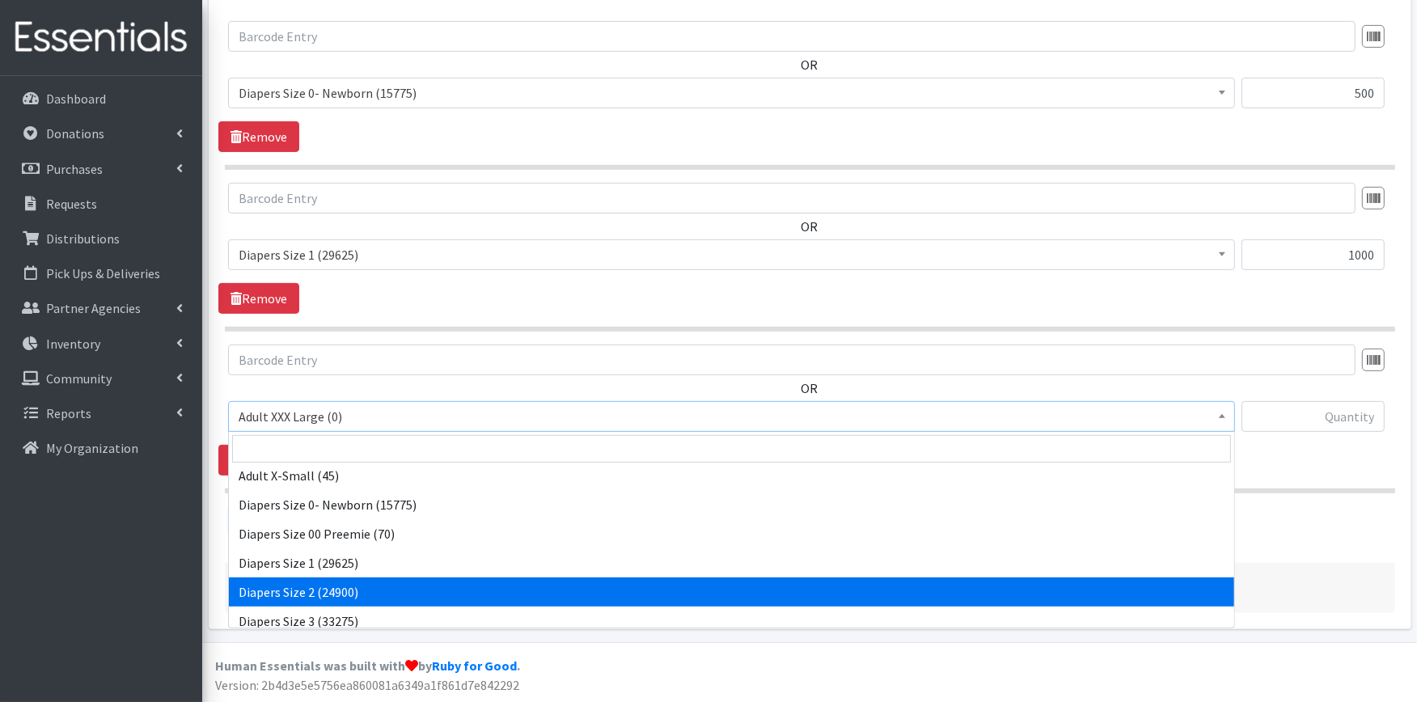
select select "426"
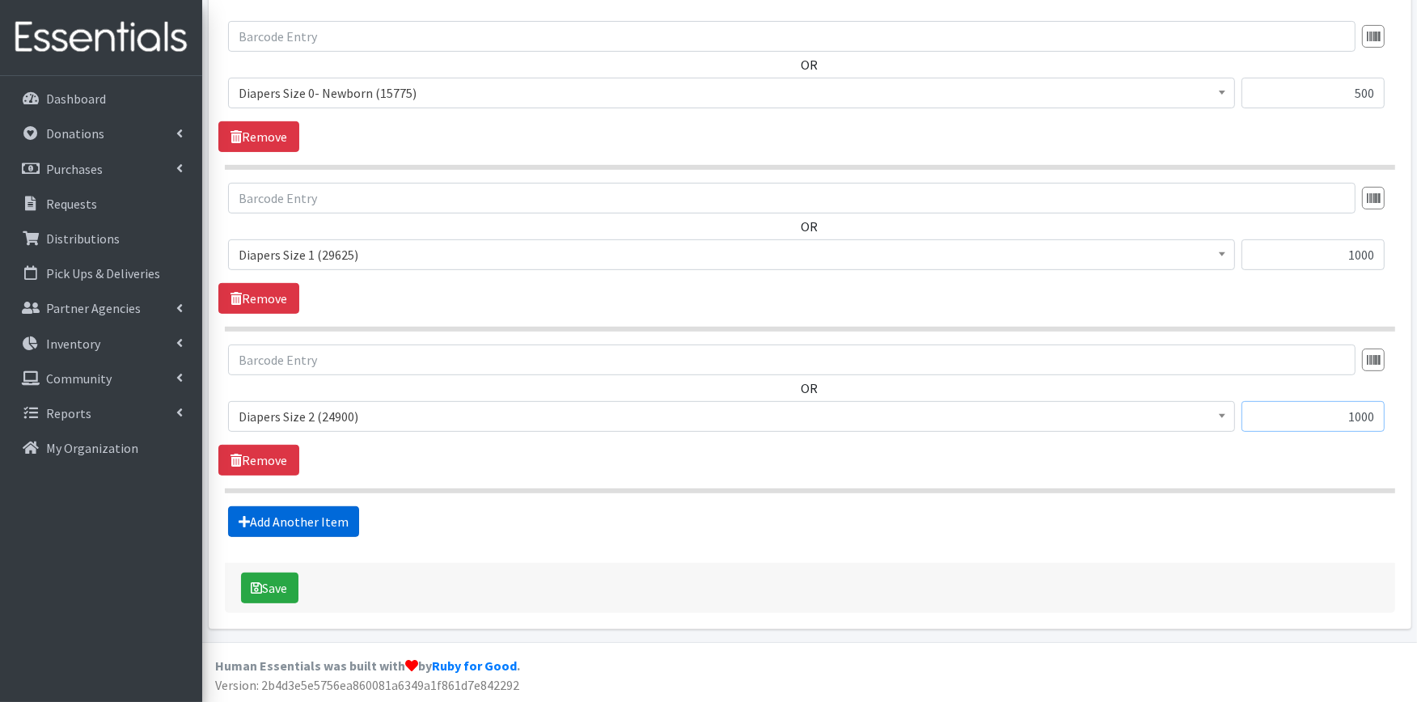
type input "1000"
click at [306, 530] on link "Add Another Item" at bounding box center [293, 521] width 131 height 31
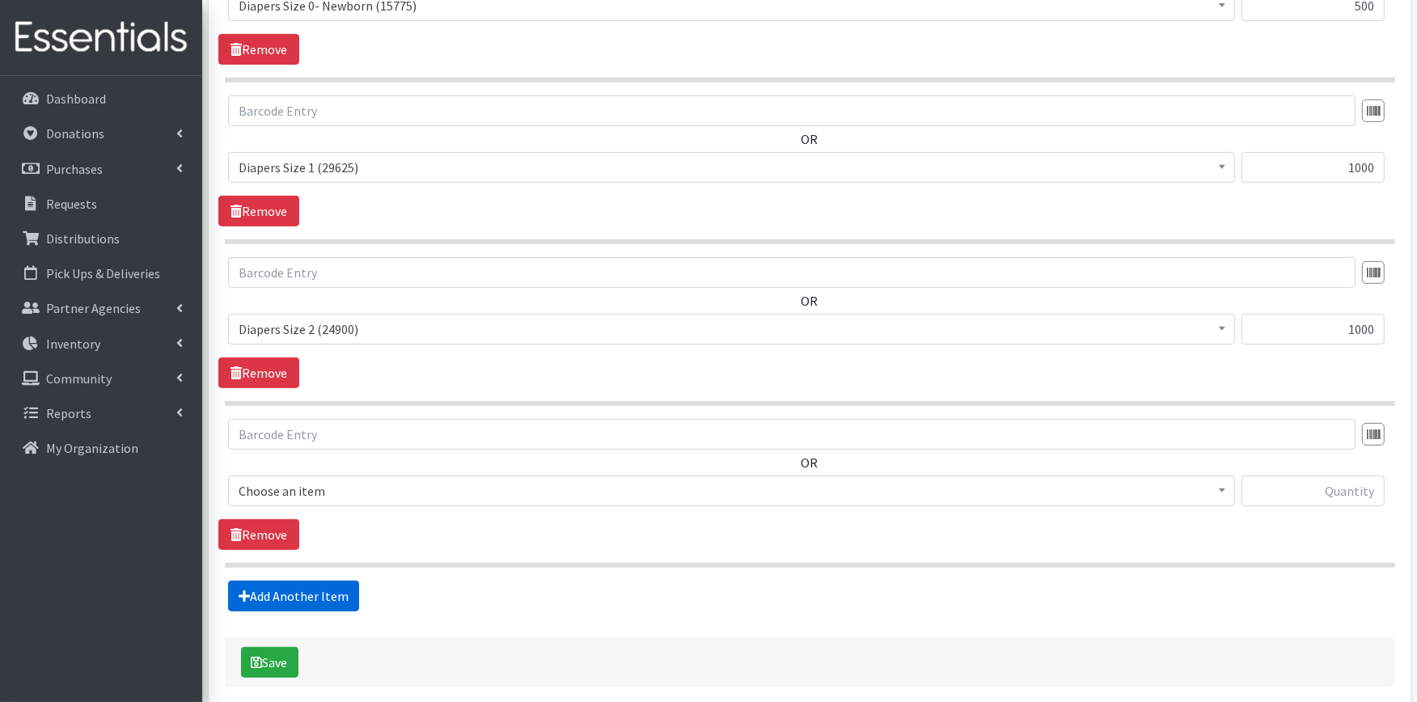
scroll to position [807, 0]
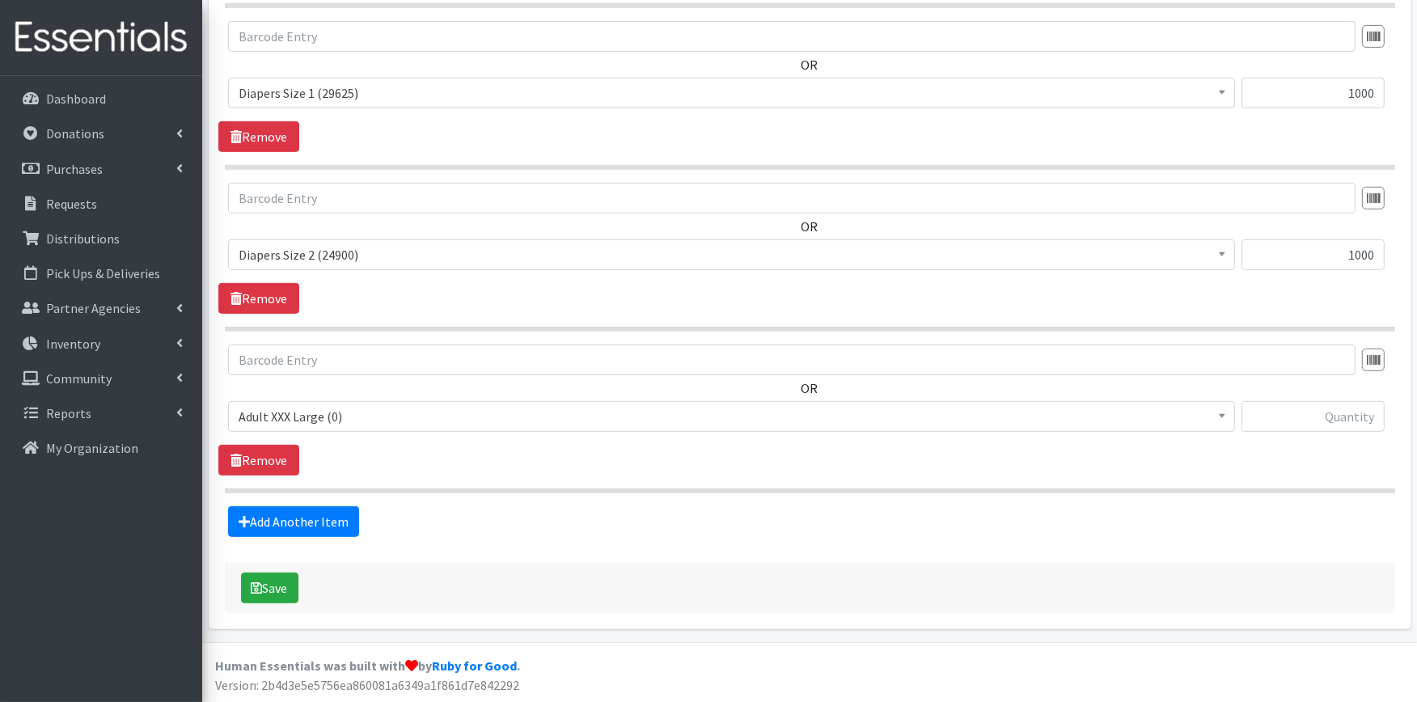
click at [353, 410] on span "Adult XXX Large (0)" at bounding box center [732, 416] width 986 height 23
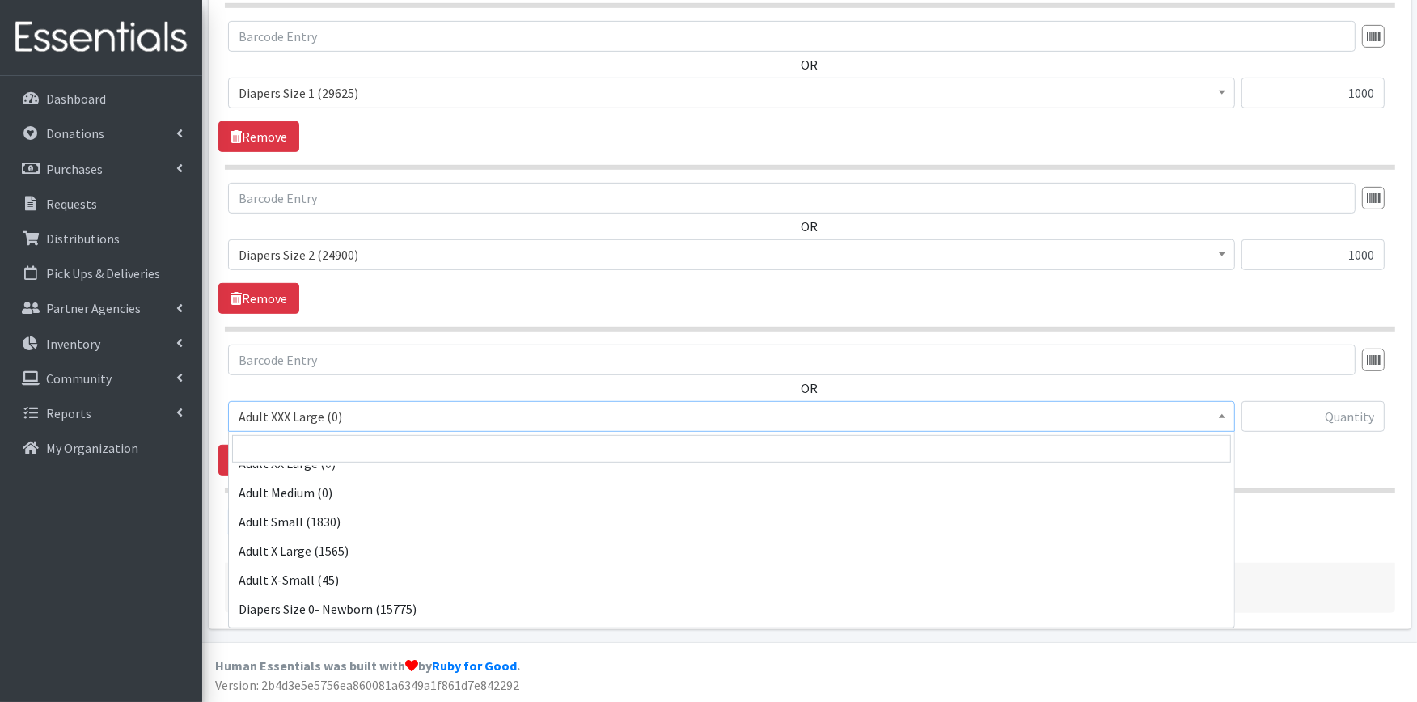
scroll to position [180, 0]
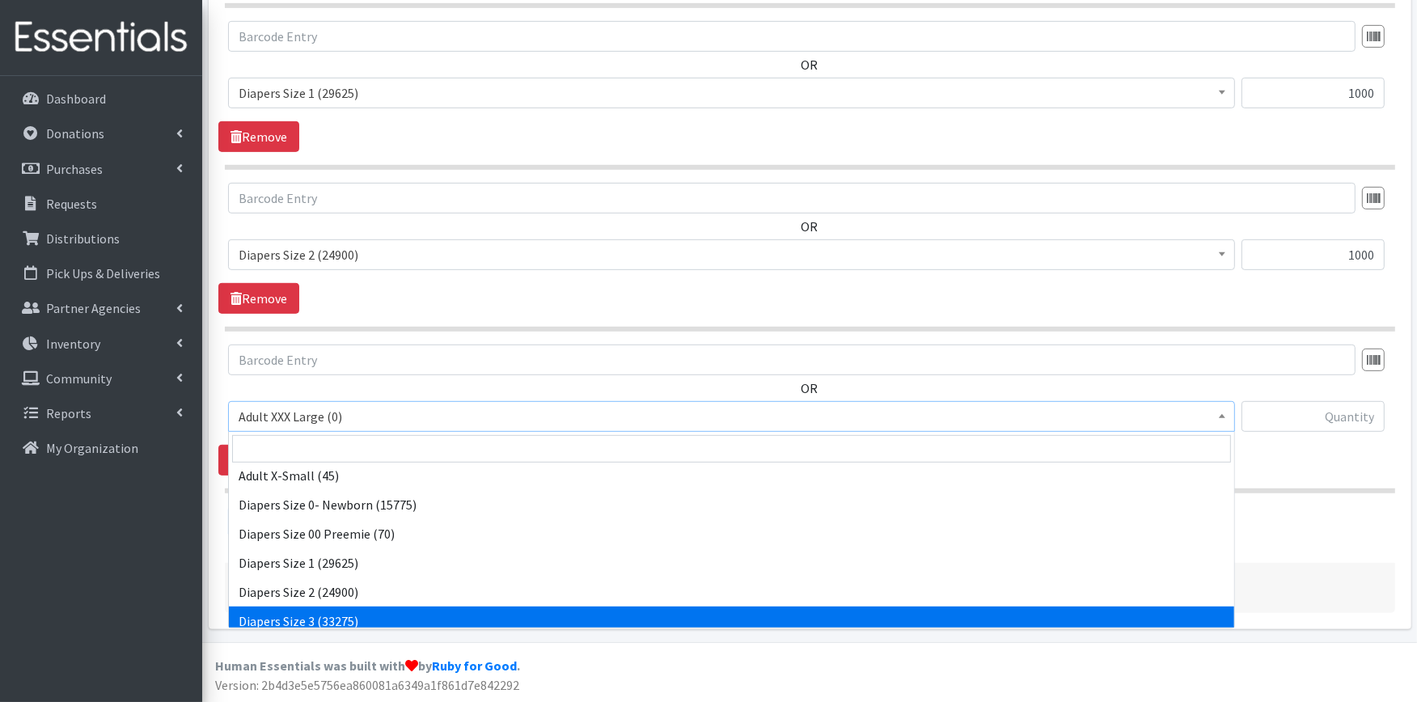
select select "428"
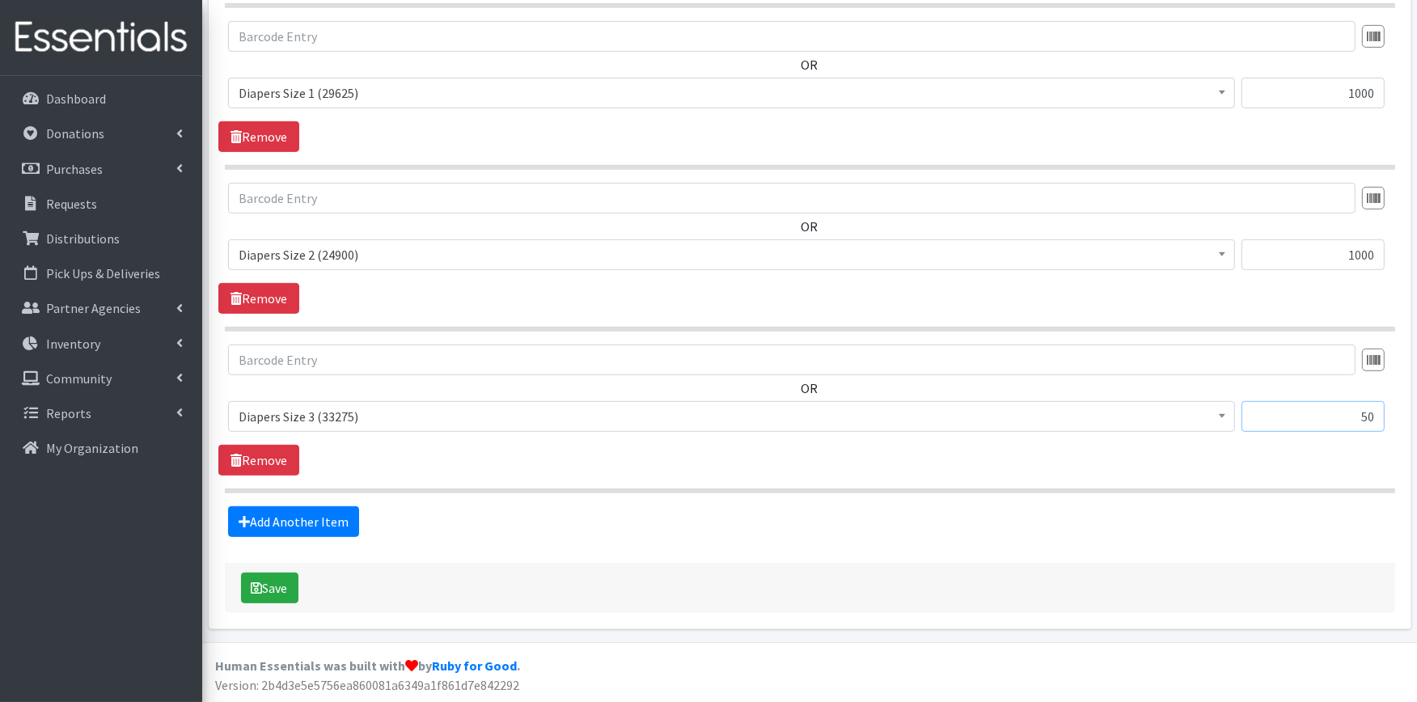
type input "5"
type input "250"
click at [329, 521] on link "Add Another Item" at bounding box center [293, 521] width 131 height 31
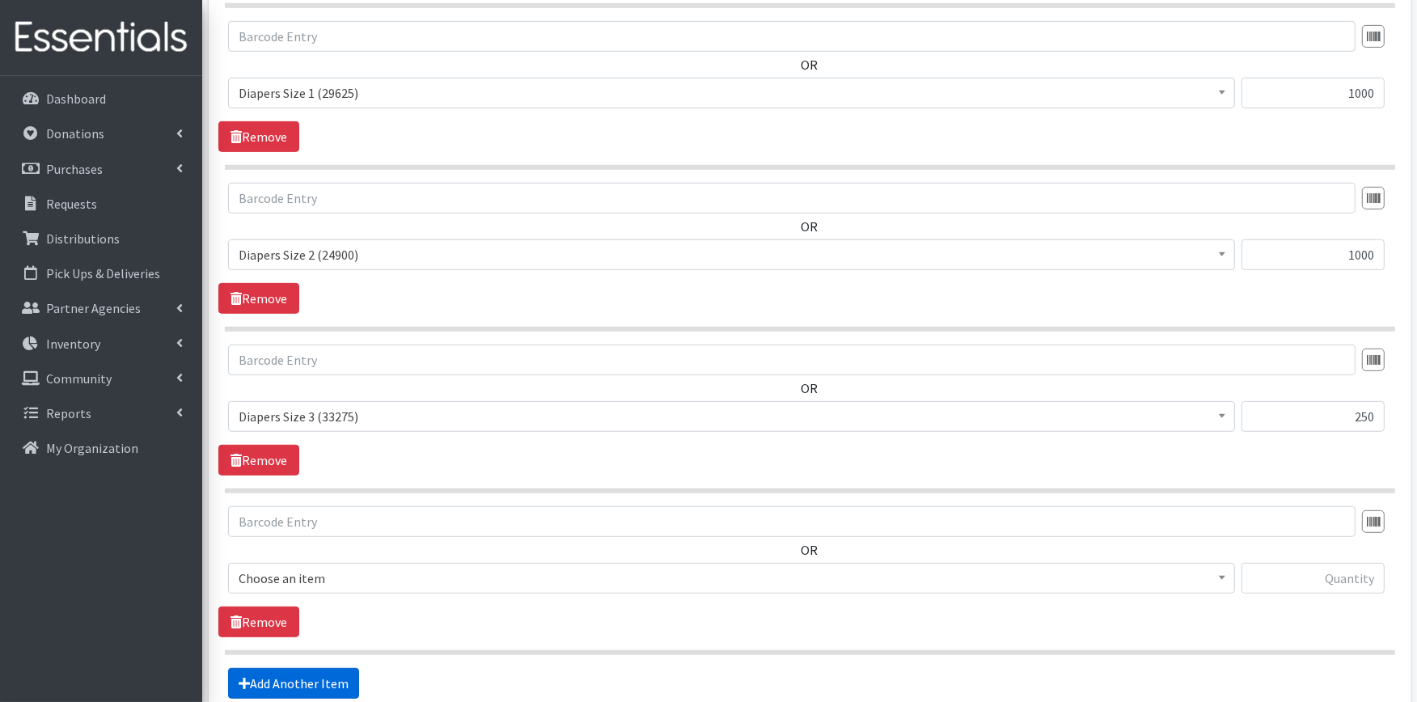
scroll to position [969, 0]
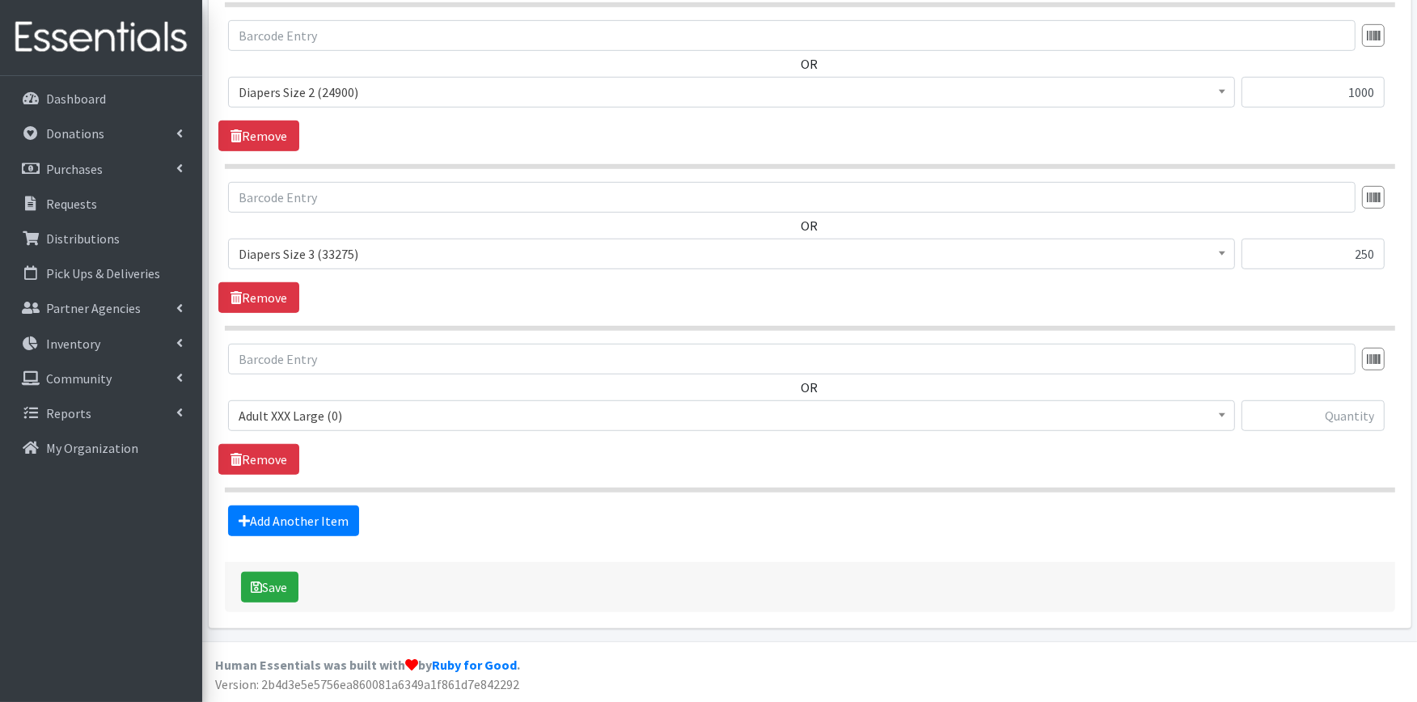
click at [337, 409] on span "Adult XXX Large (0)" at bounding box center [732, 415] width 986 height 23
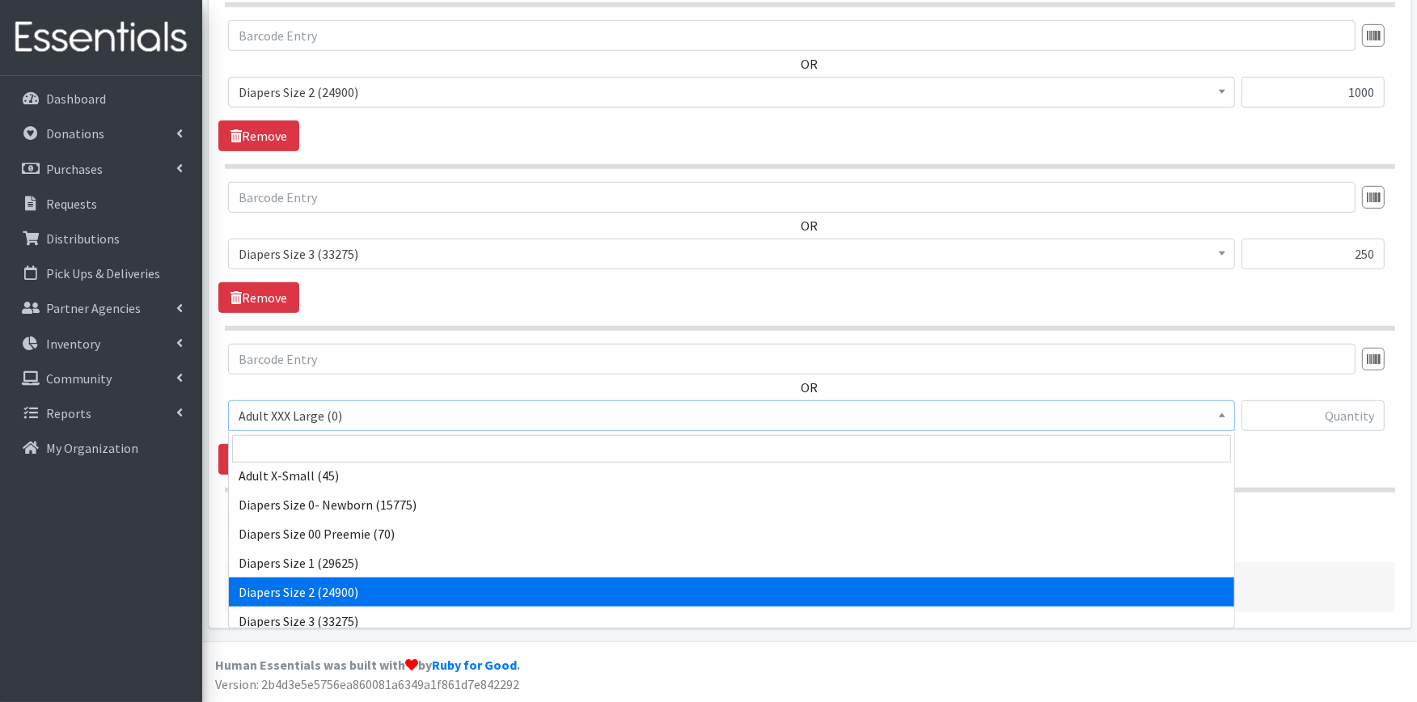
scroll to position [269, 0]
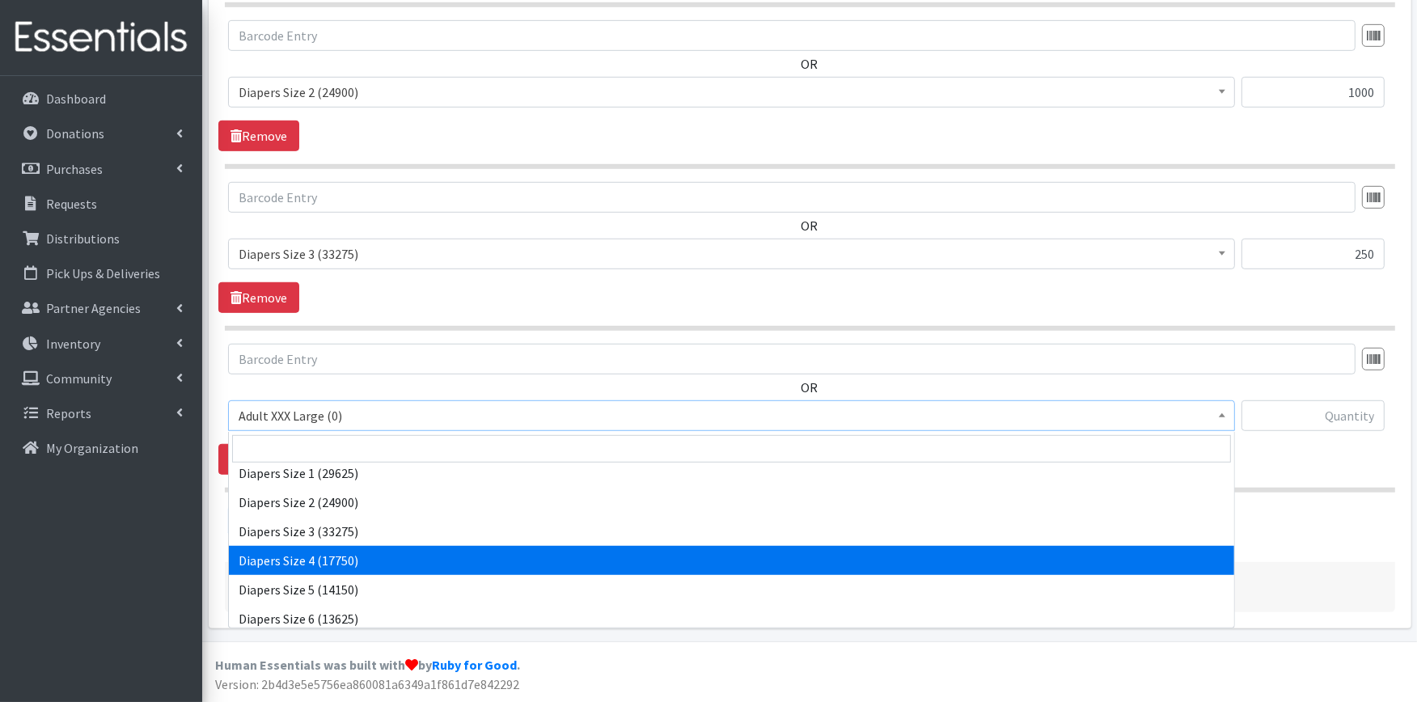
select select "414"
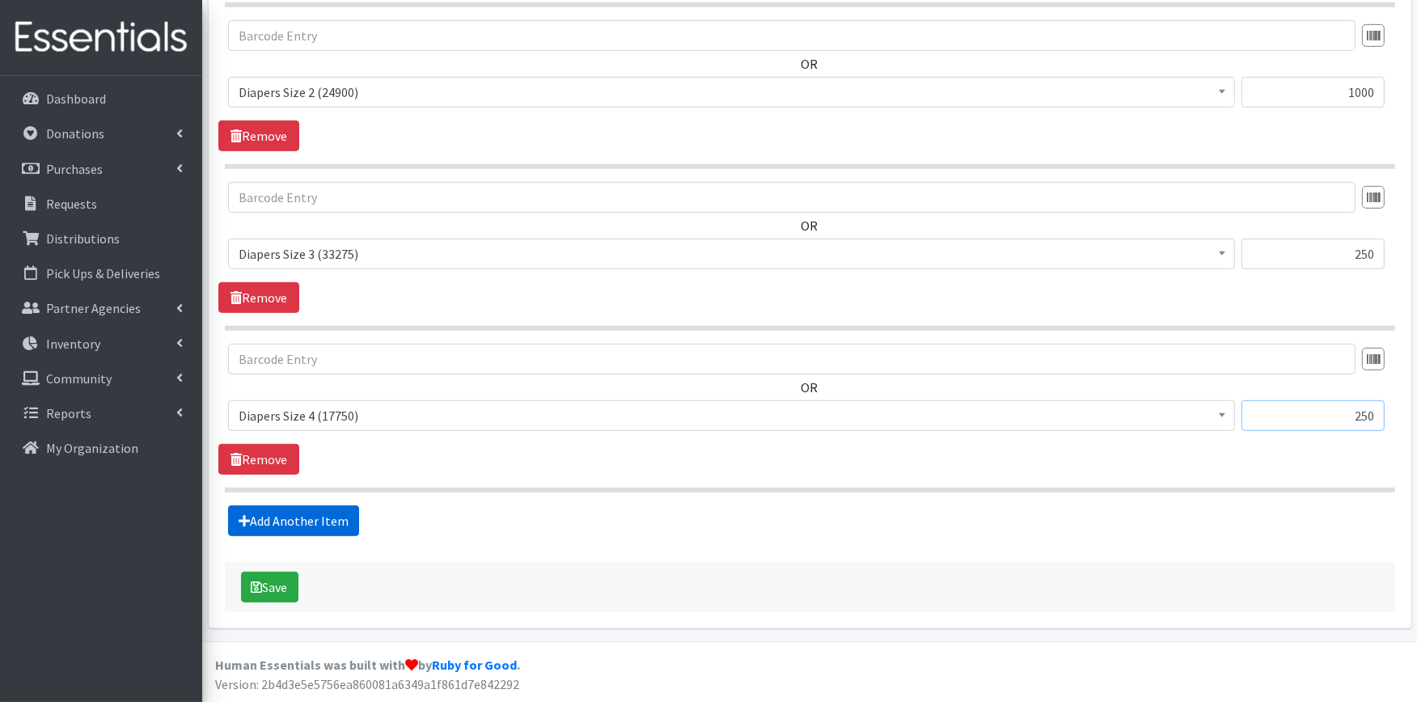
type input "250"
click at [255, 520] on link "Add Another Item" at bounding box center [293, 521] width 131 height 31
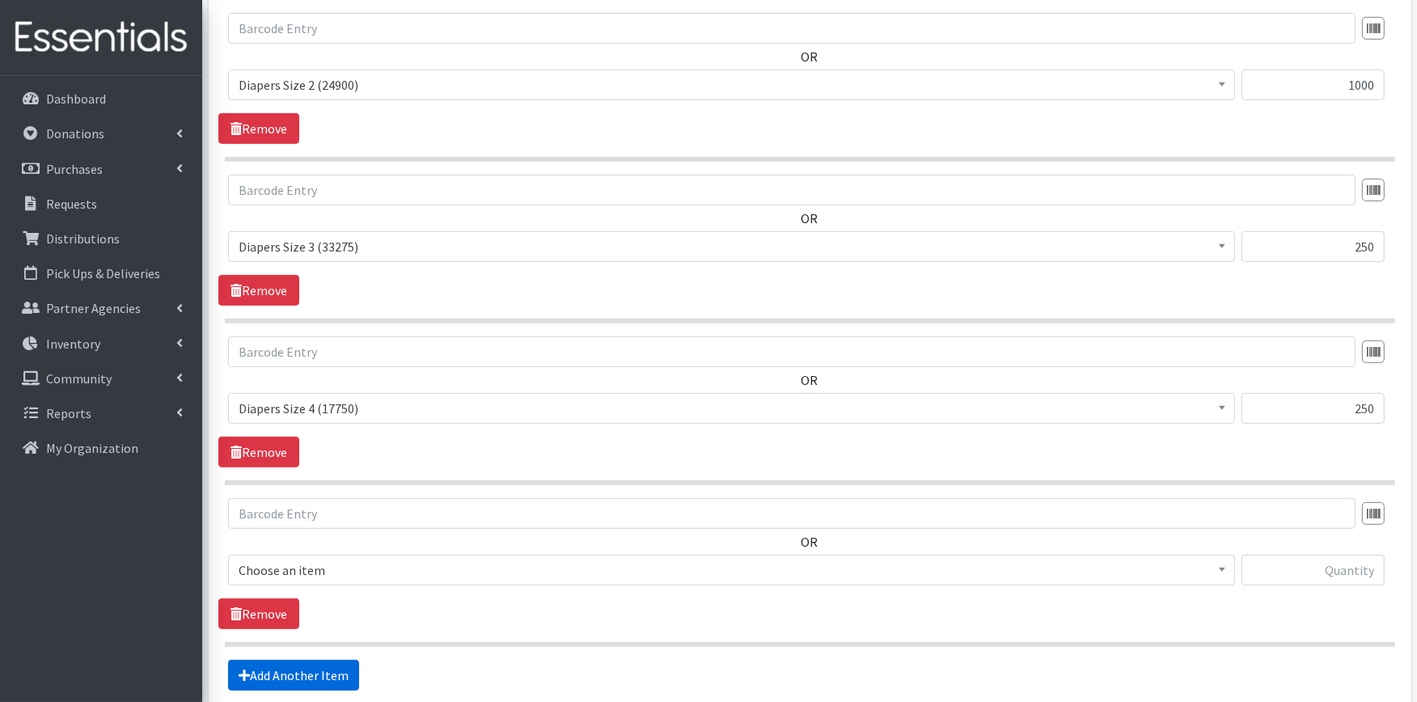
scroll to position [1131, 0]
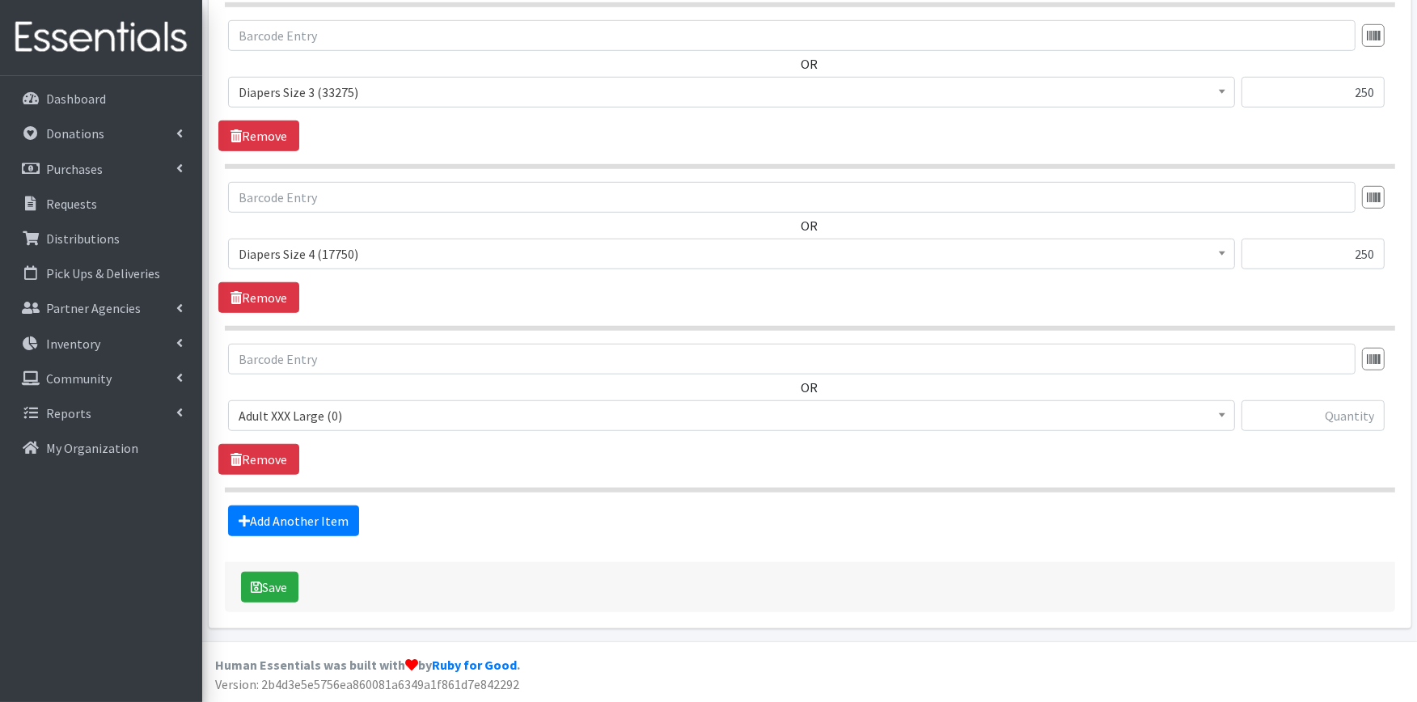
click at [306, 416] on span "Adult XXX Large (0)" at bounding box center [732, 415] width 986 height 23
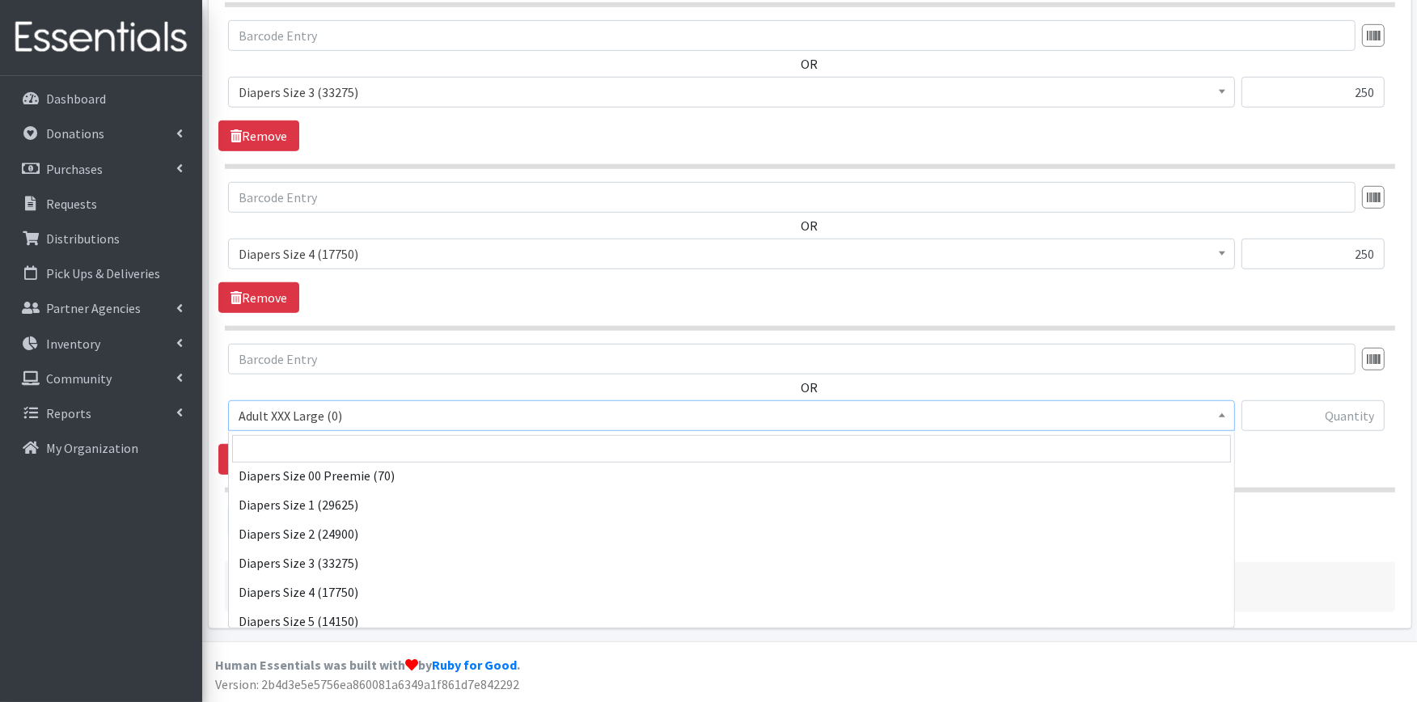
scroll to position [269, 0]
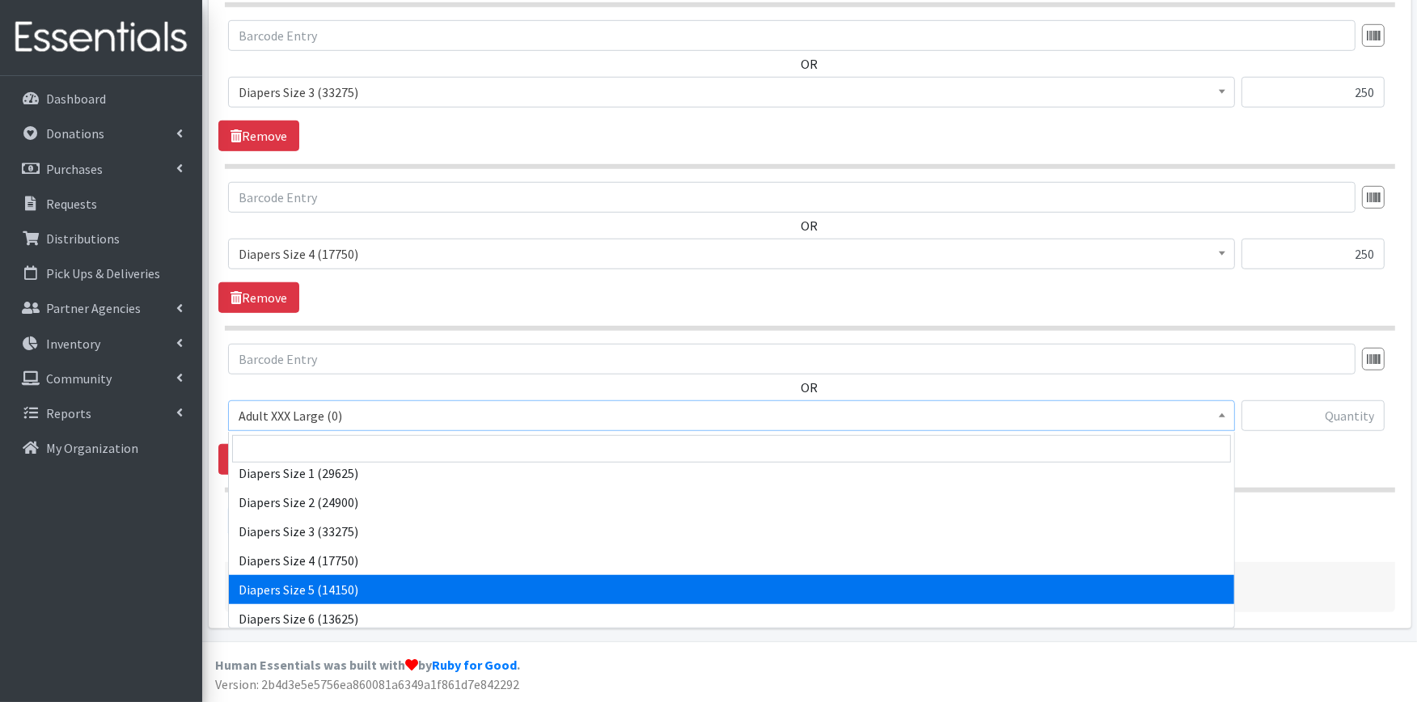
select select "415"
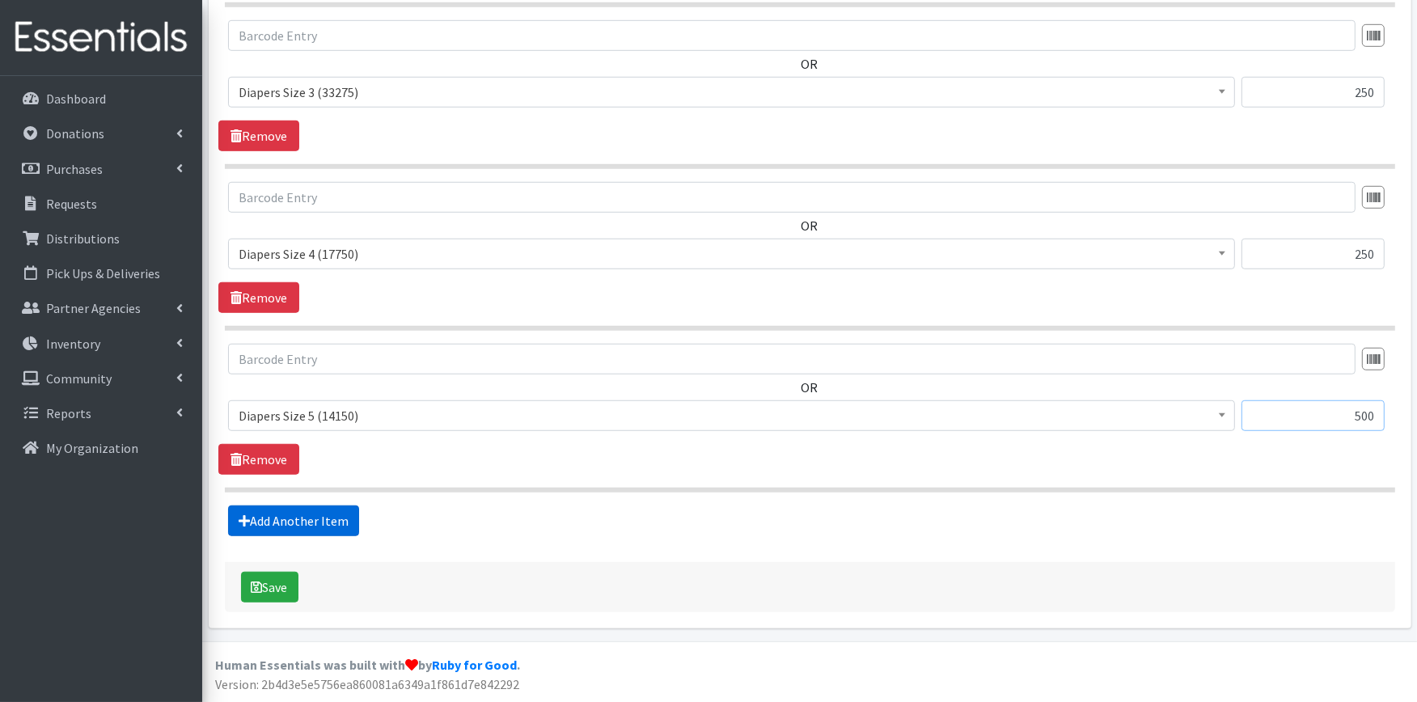
type input "500"
click at [297, 508] on link "Add Another Item" at bounding box center [293, 521] width 131 height 31
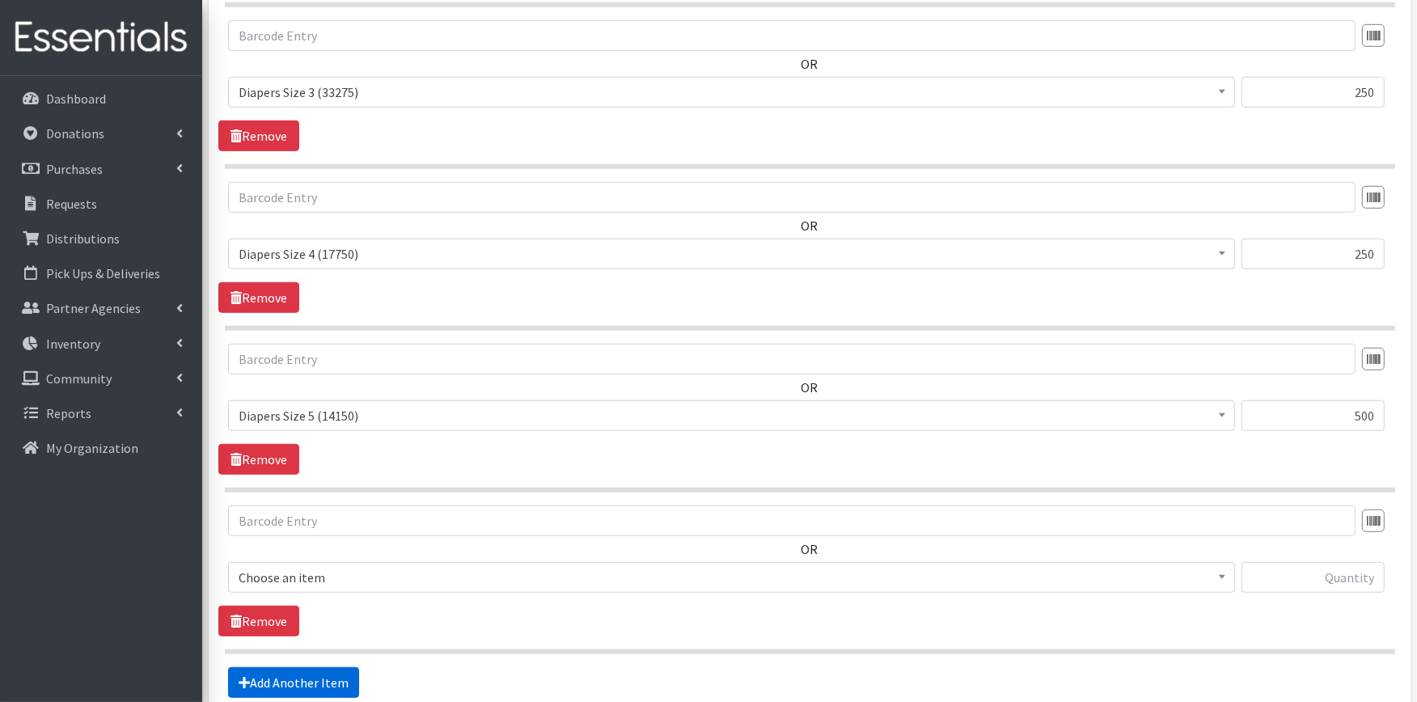
scroll to position [1293, 0]
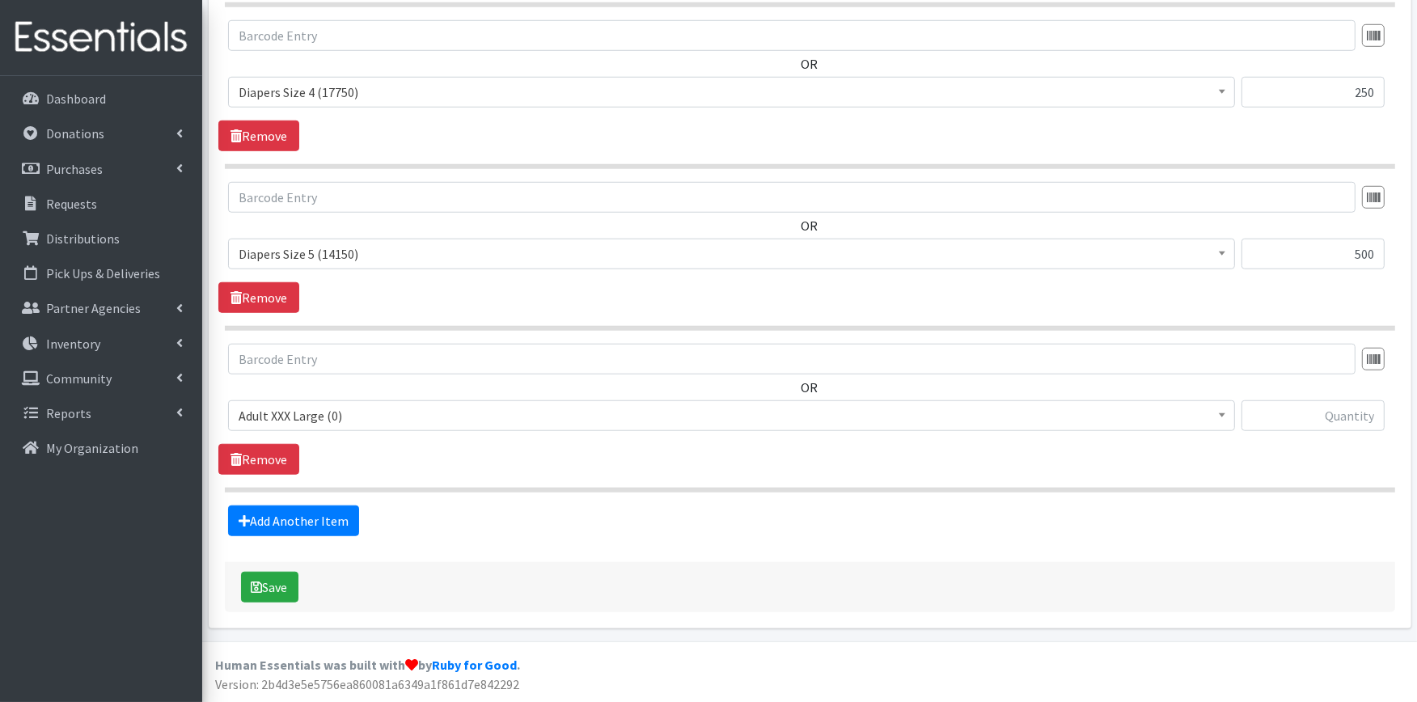
click at [357, 416] on span "Adult XXX Large (0)" at bounding box center [732, 415] width 986 height 23
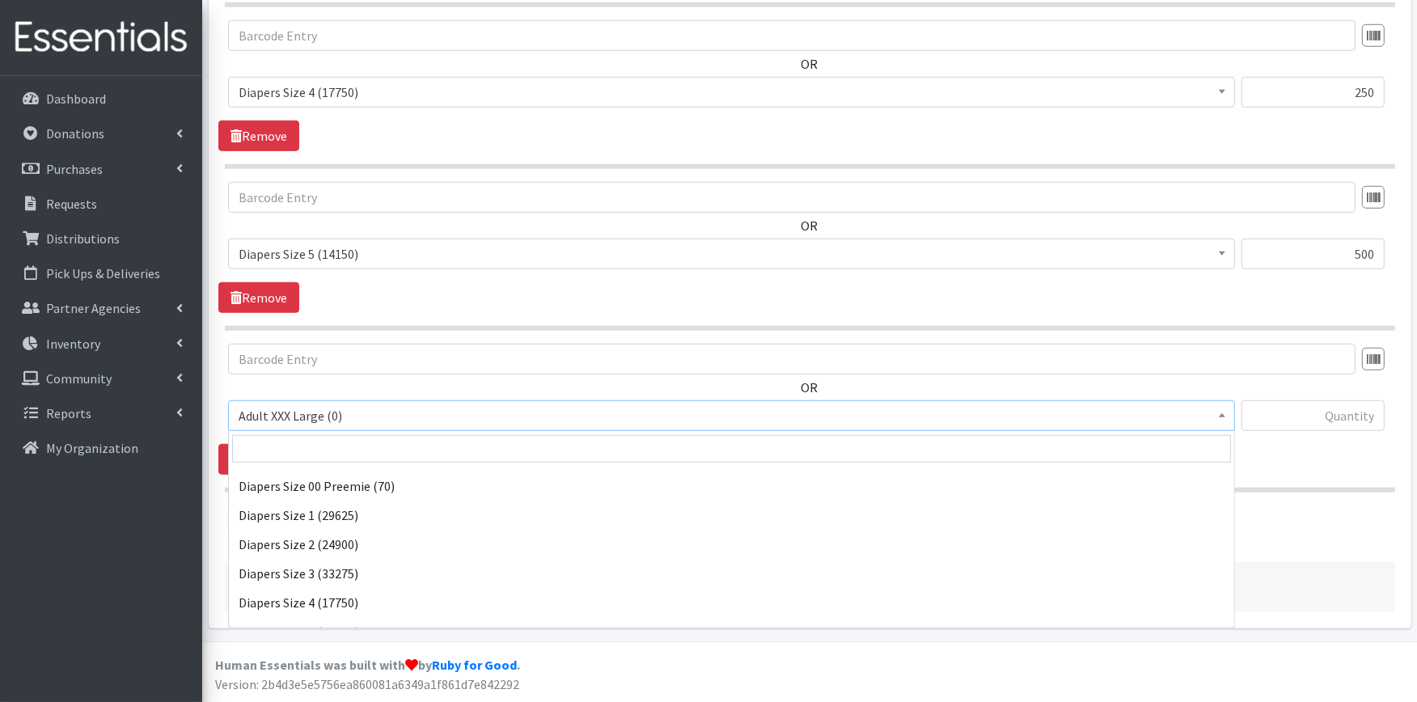
scroll to position [269, 0]
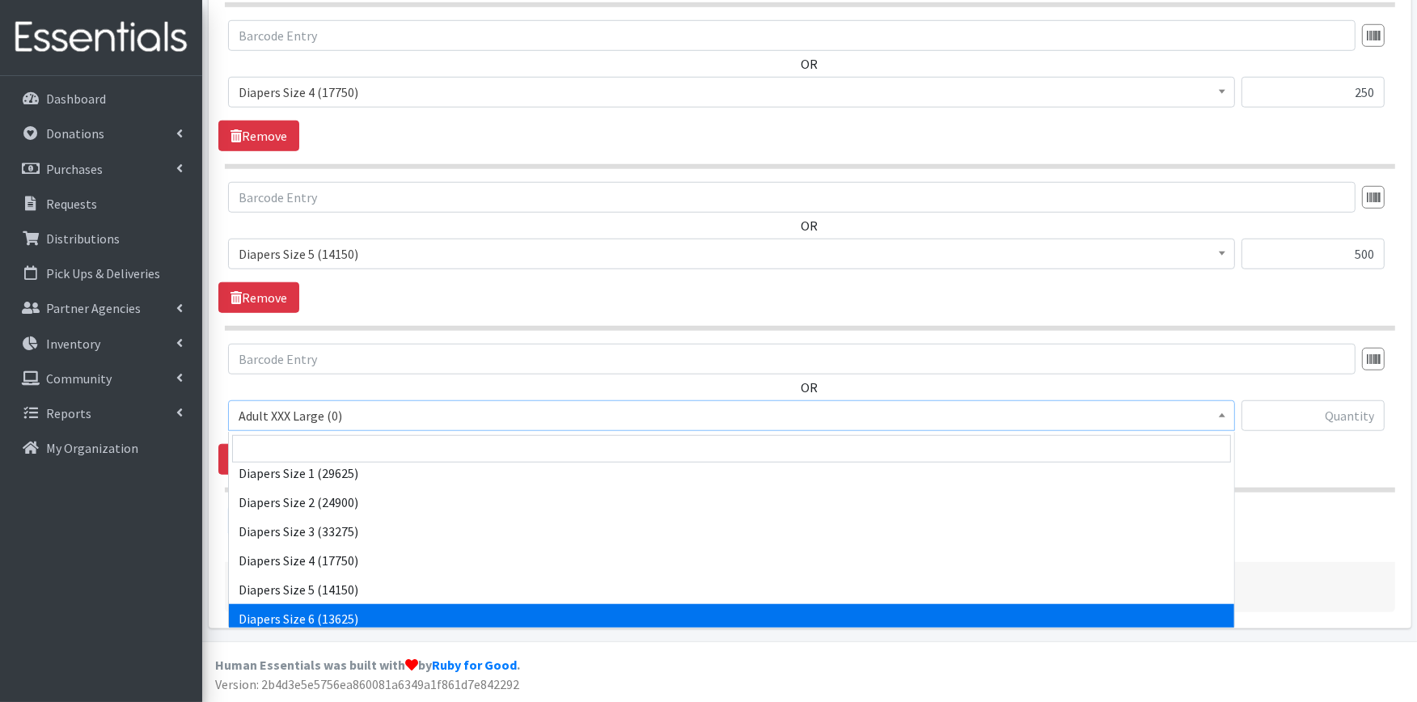
select select "417"
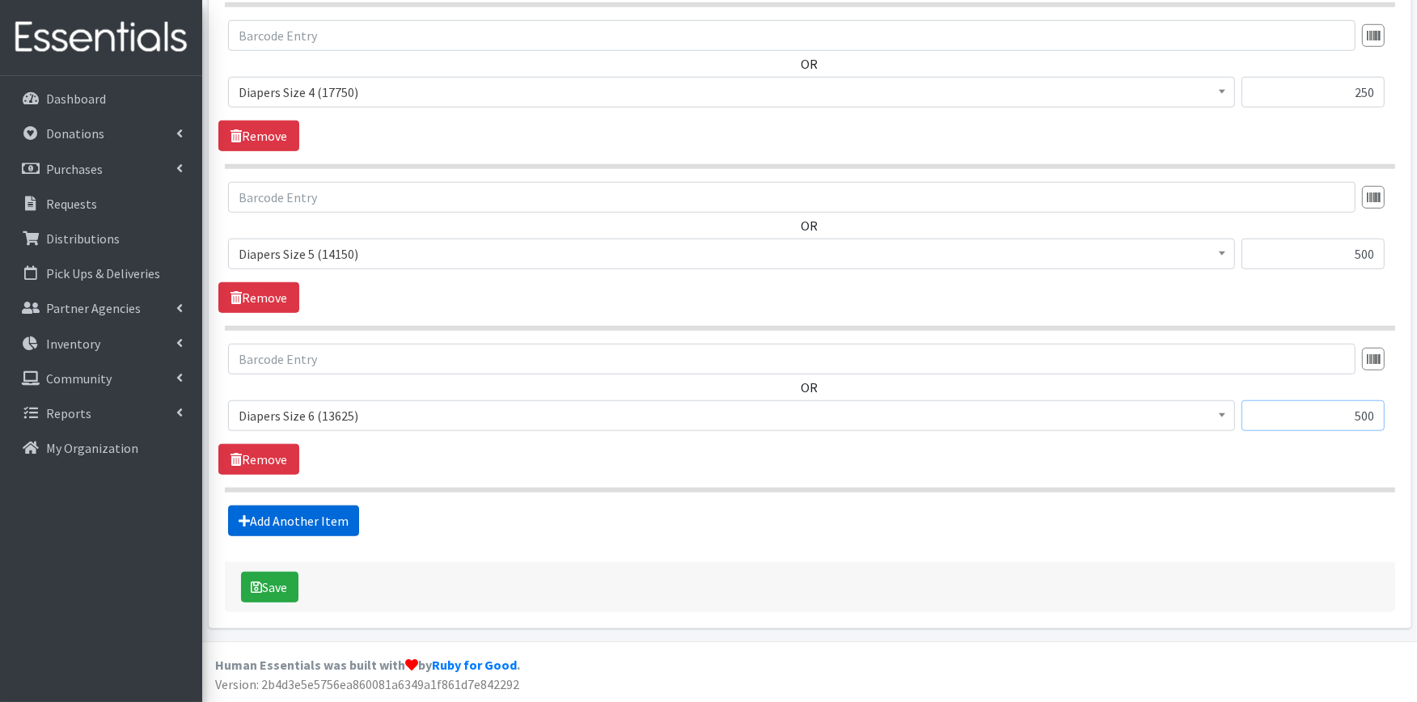
type input "500"
click at [299, 508] on link "Add Another Item" at bounding box center [293, 521] width 131 height 31
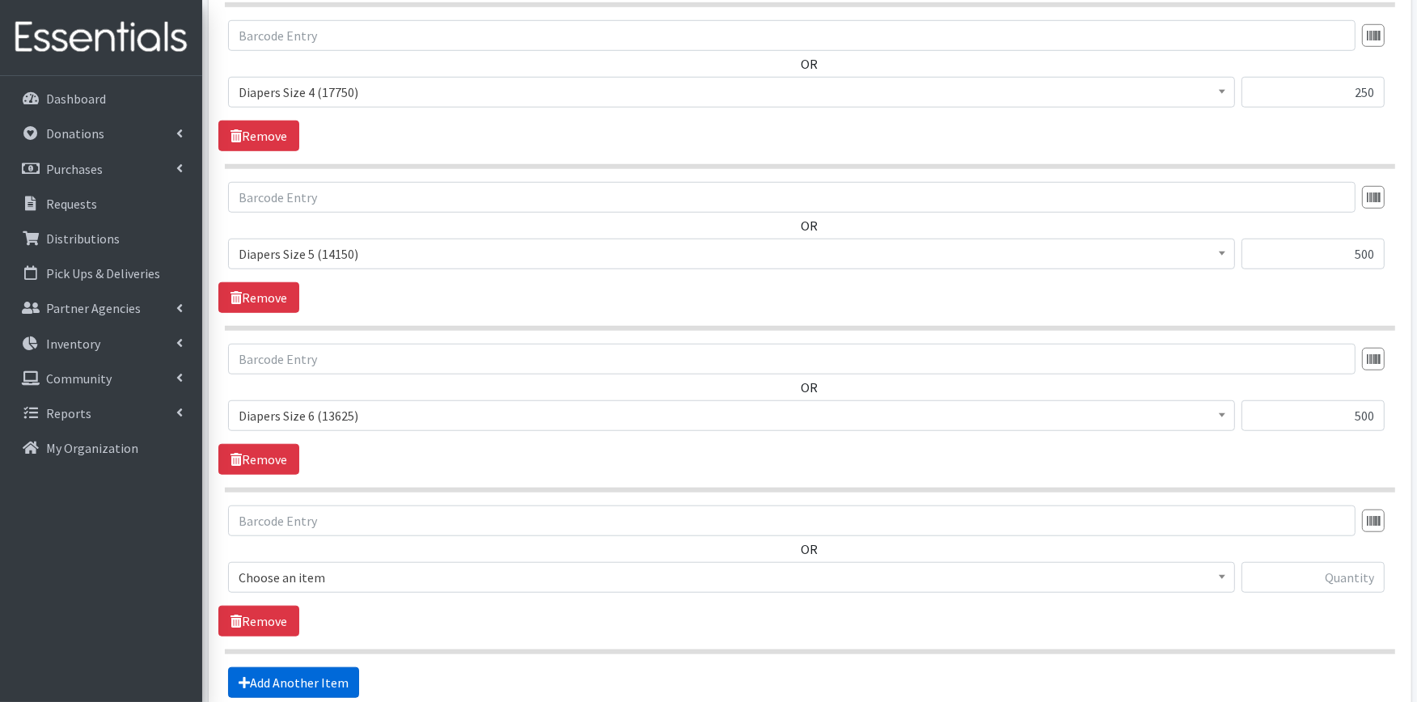
scroll to position [1455, 0]
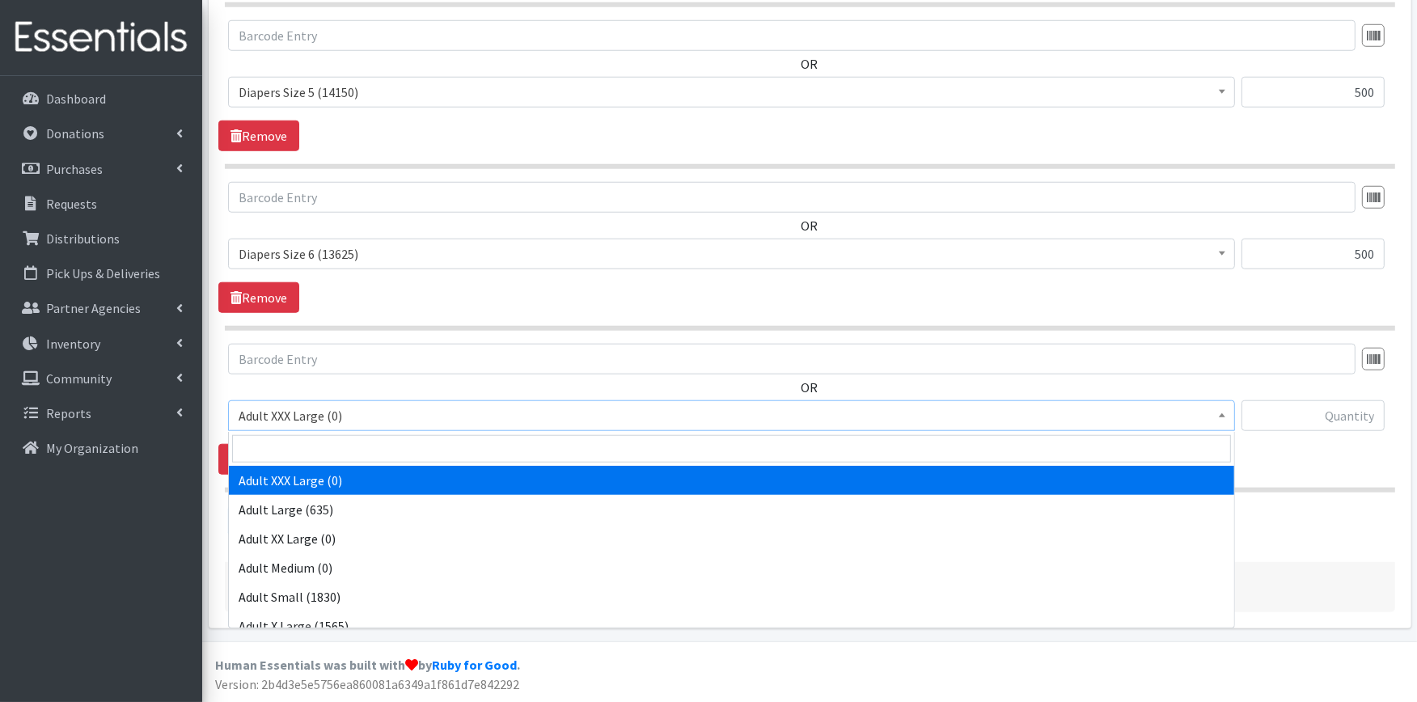
click at [345, 430] on span "Adult XXX Large (0)" at bounding box center [731, 415] width 1007 height 31
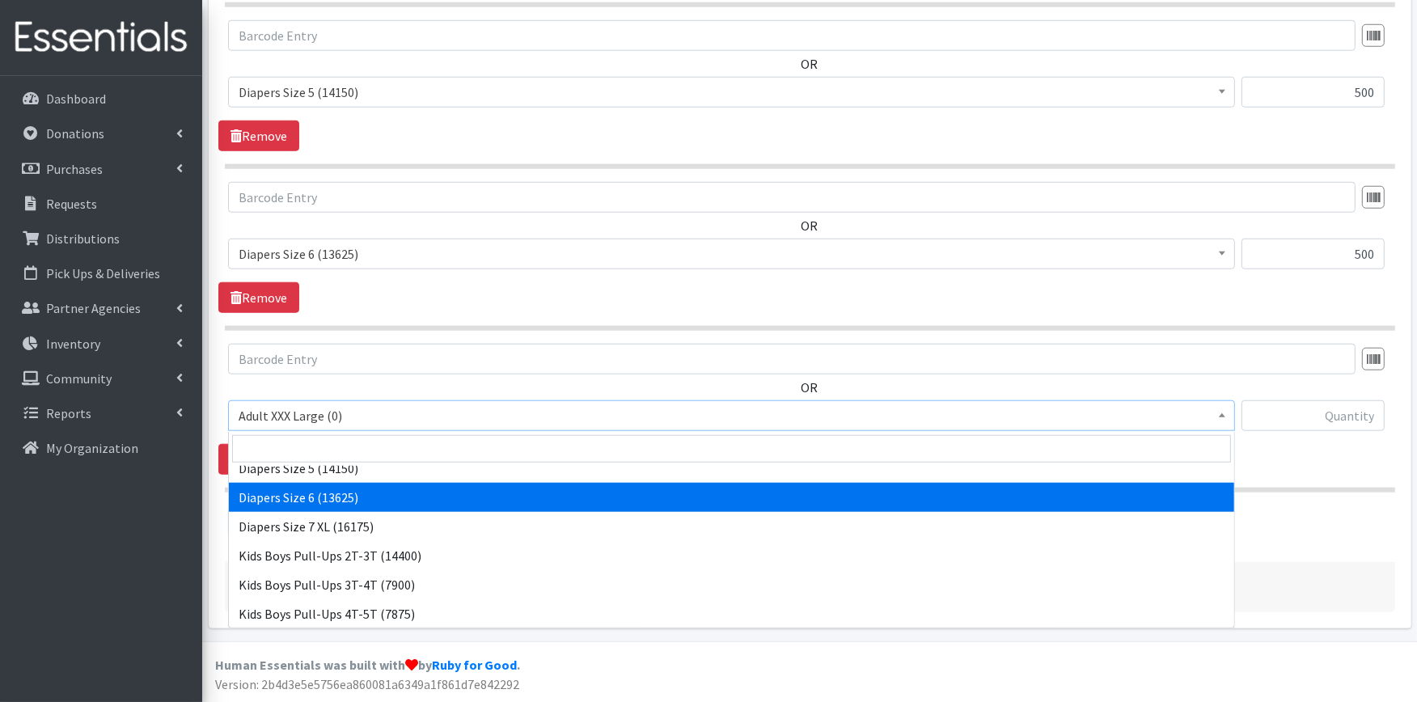
scroll to position [359, 0]
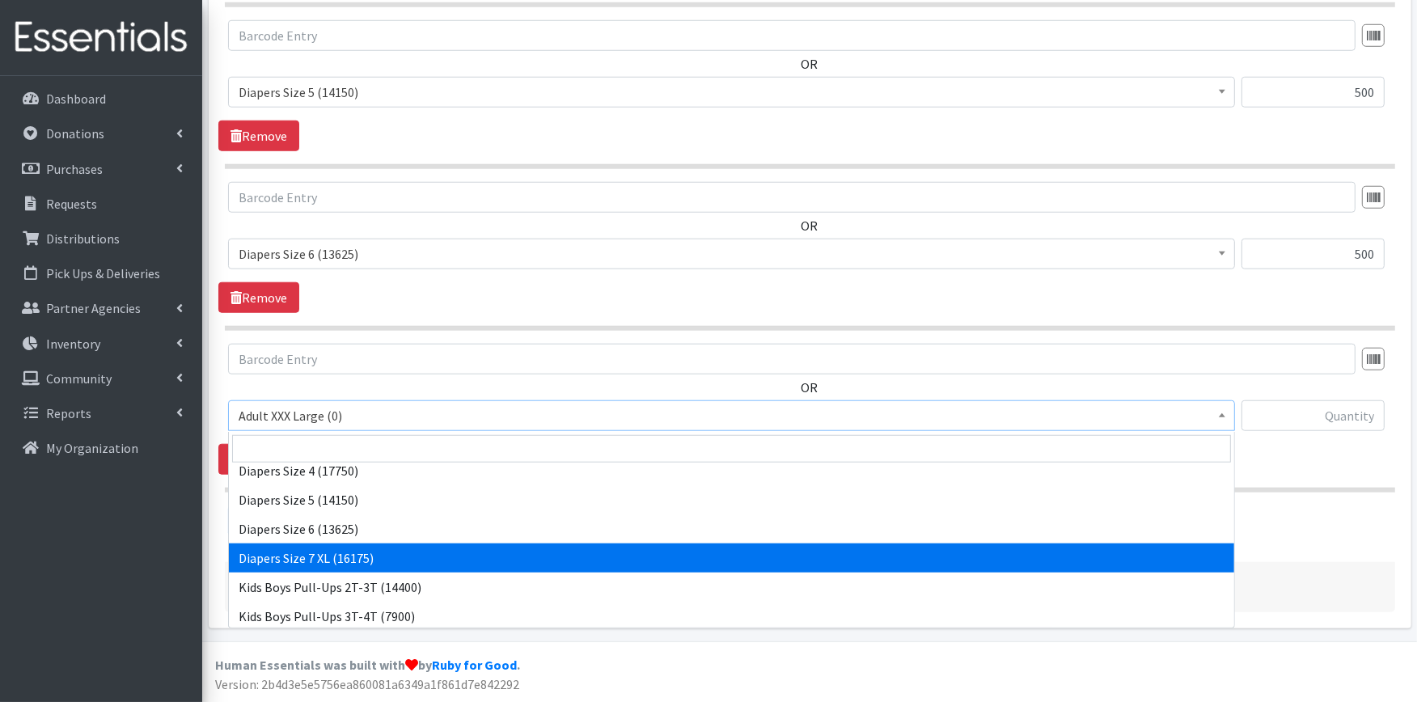
select select "4739"
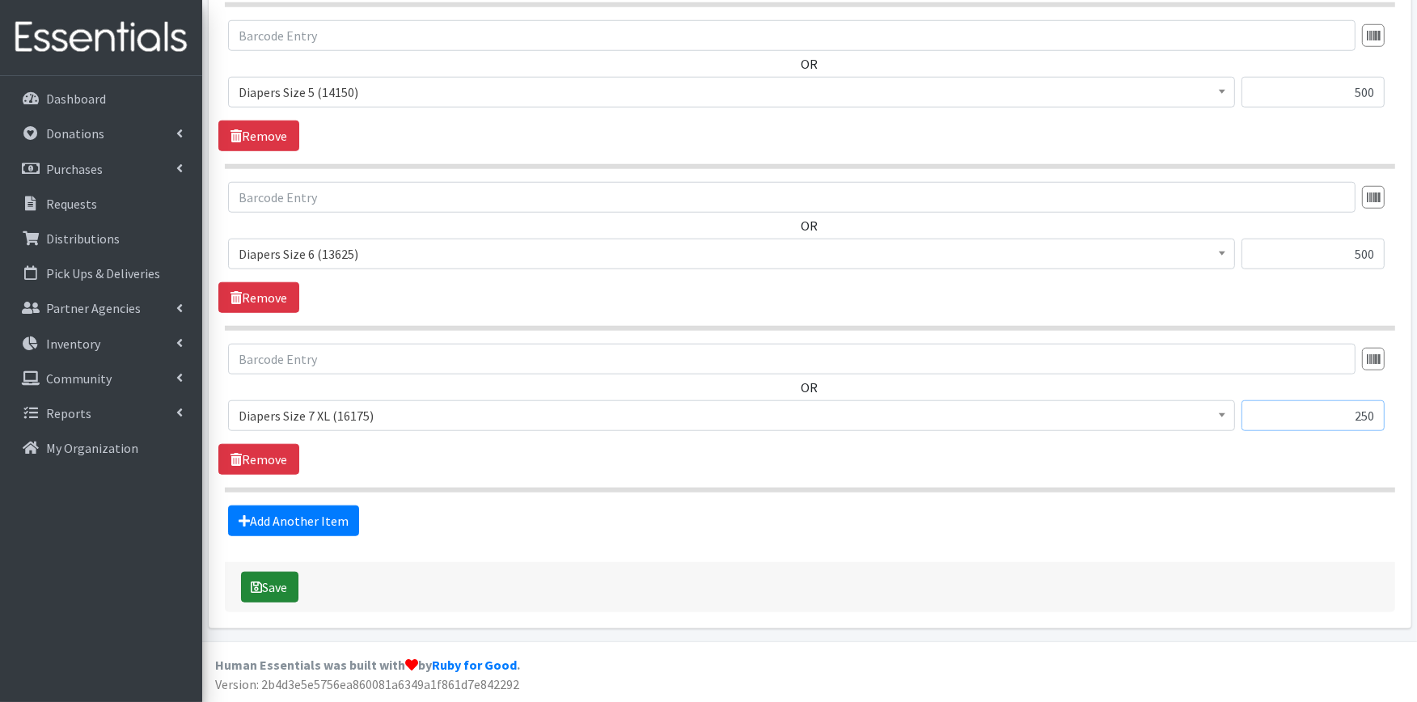
type input "250"
click at [283, 585] on button "Save" at bounding box center [269, 587] width 57 height 31
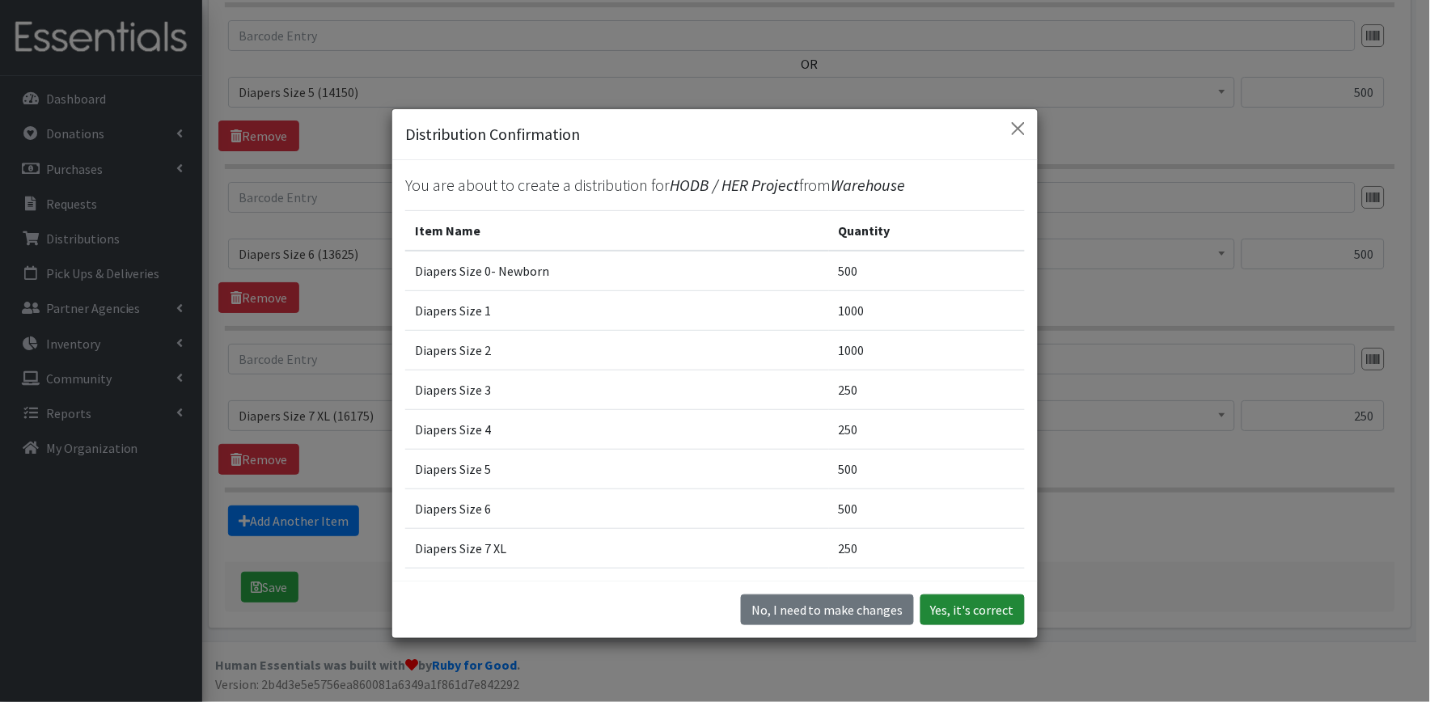
click at [964, 600] on button "Yes, it's correct" at bounding box center [973, 610] width 104 height 31
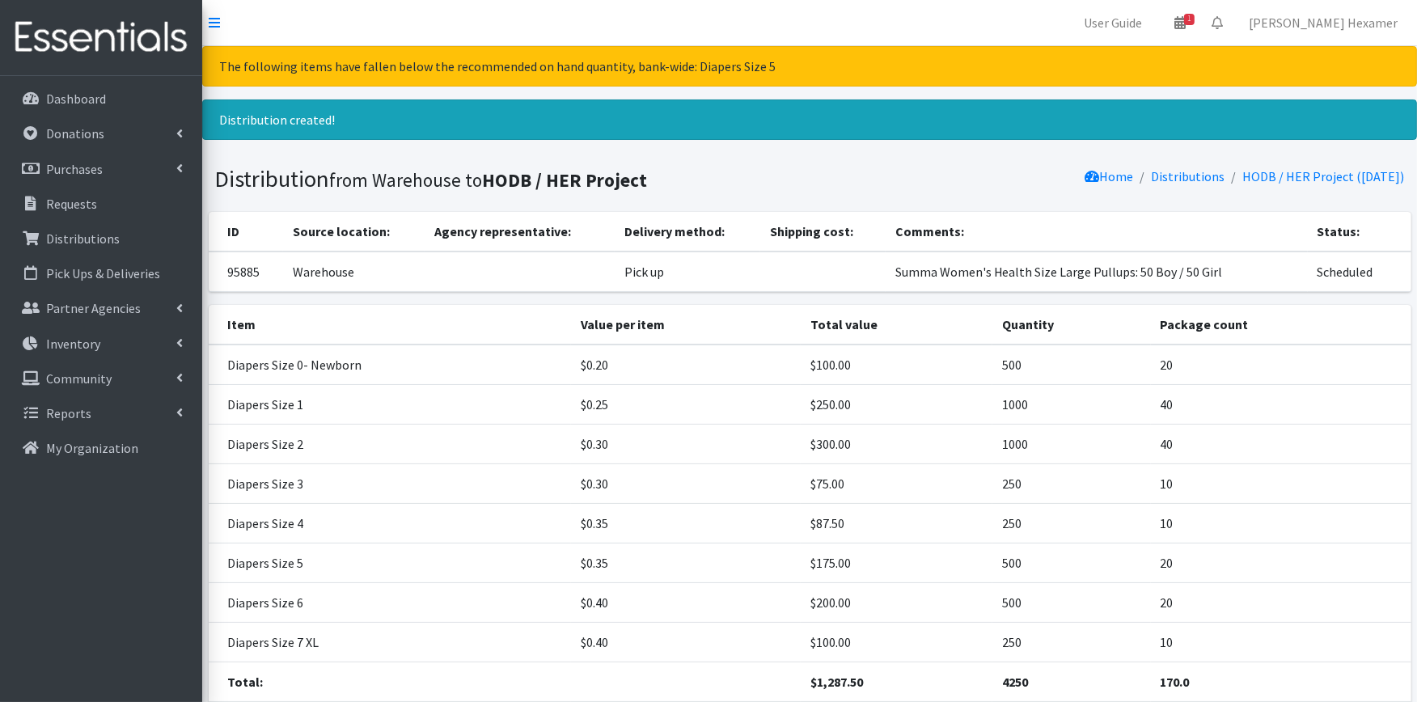
scroll to position [122, 0]
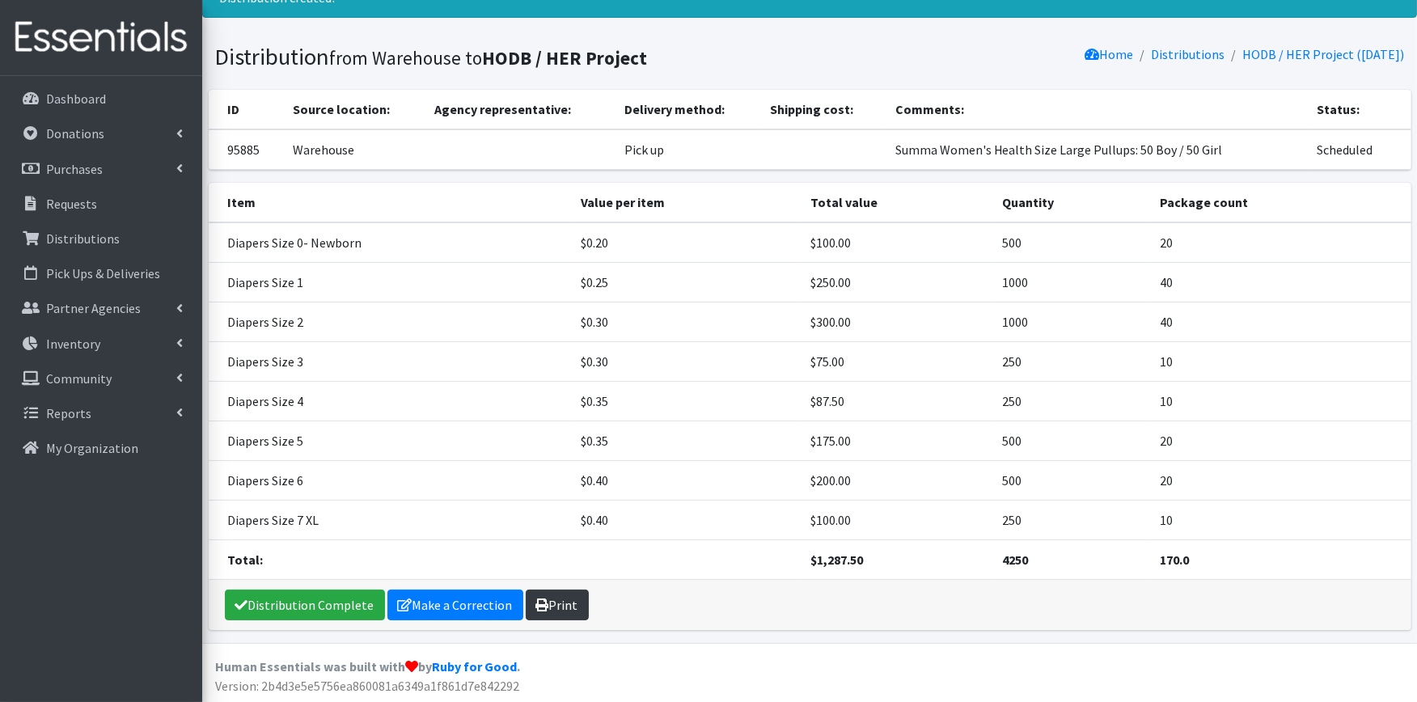
click at [567, 603] on link "Print" at bounding box center [557, 605] width 63 height 31
click at [330, 608] on link "Distribution Complete" at bounding box center [305, 605] width 160 height 31
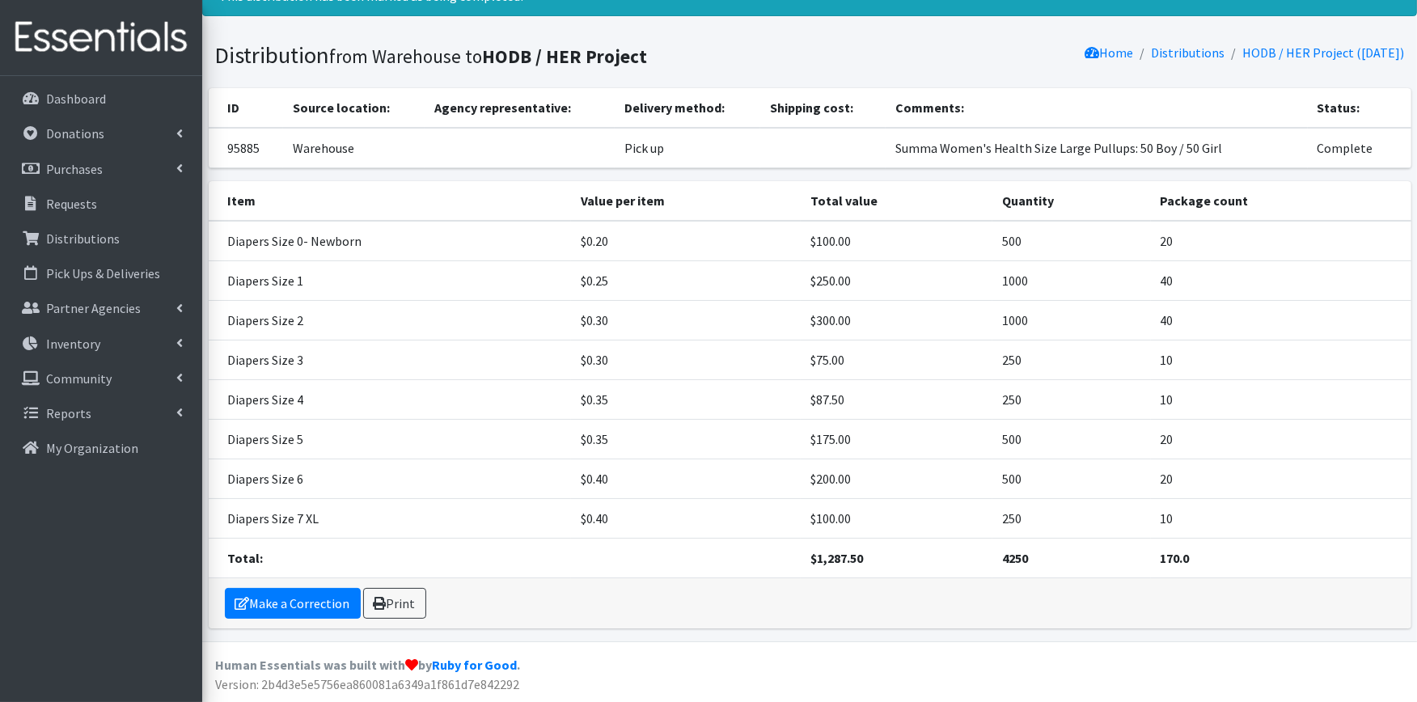
scroll to position [0, 0]
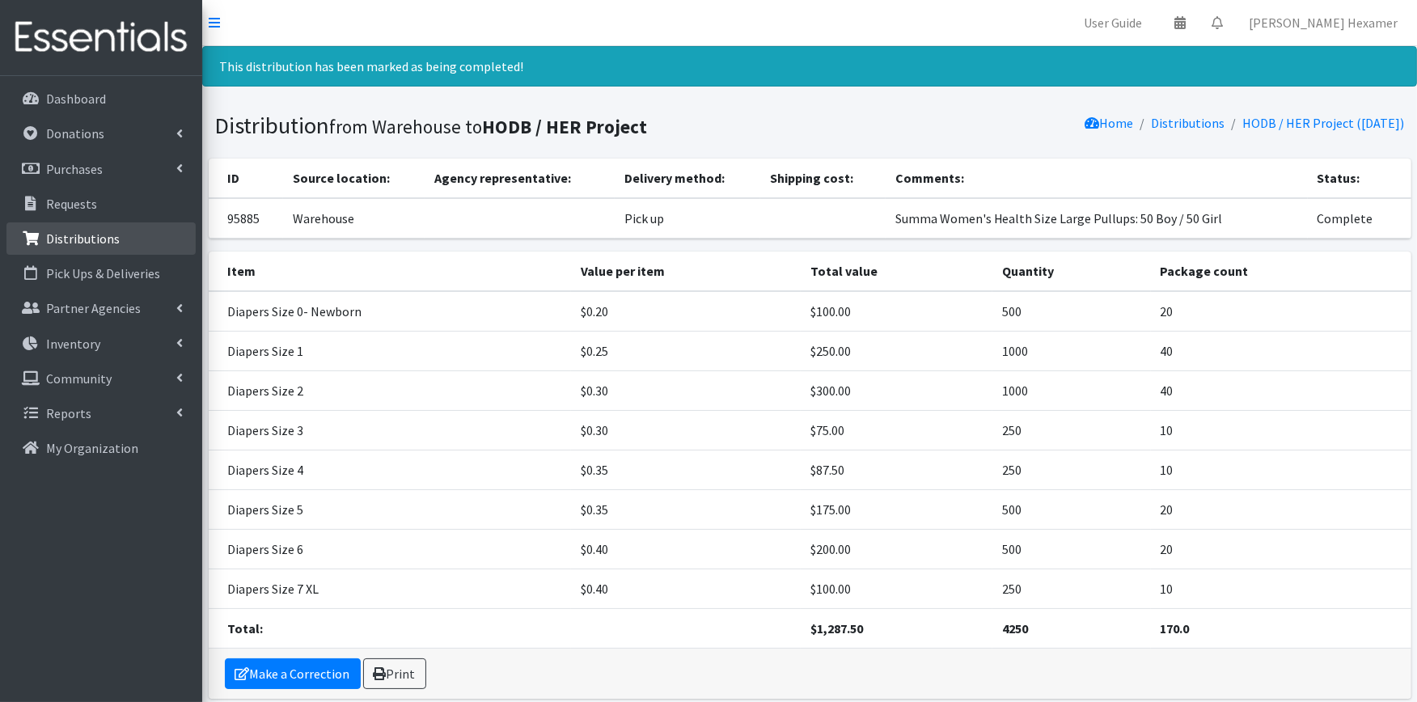
click at [91, 231] on p "Distributions" at bounding box center [83, 239] width 74 height 16
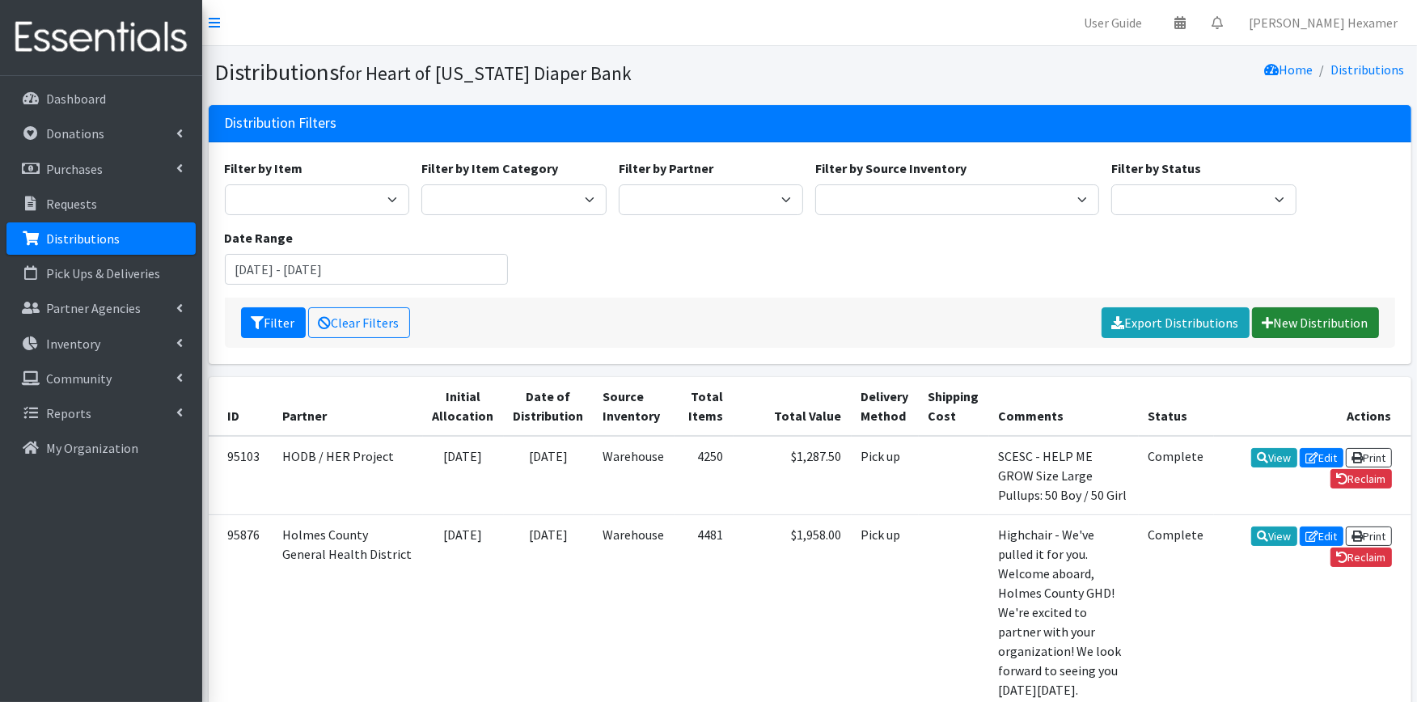
click at [1273, 324] on icon at bounding box center [1268, 322] width 11 height 13
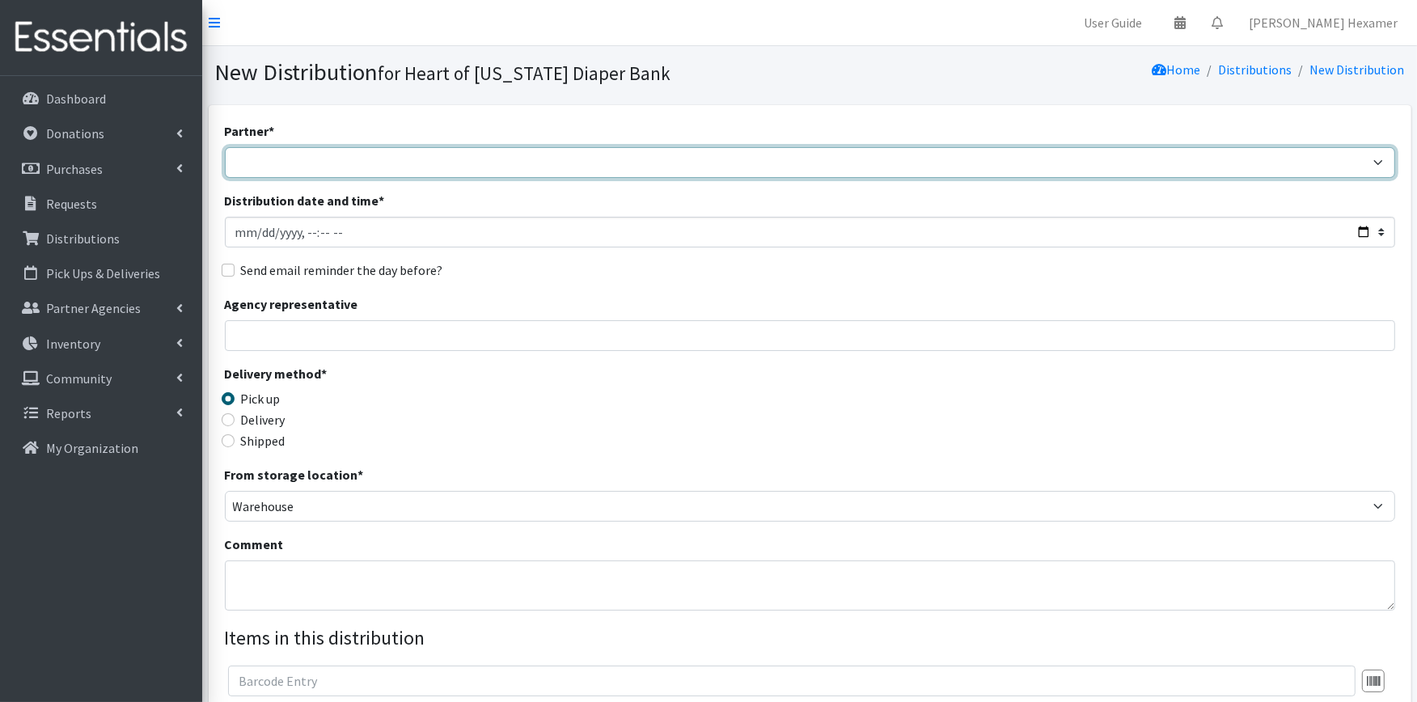
click at [358, 162] on select "Alliance Commons Belmont County Health Department Bridge Point Canal Fulton Spe…" at bounding box center [810, 162] width 1171 height 31
select select "4"
click at [225, 147] on select "Alliance Commons Belmont County Health Department [GEOGRAPHIC_DATA] [PERSON_NAM…" at bounding box center [810, 162] width 1171 height 31
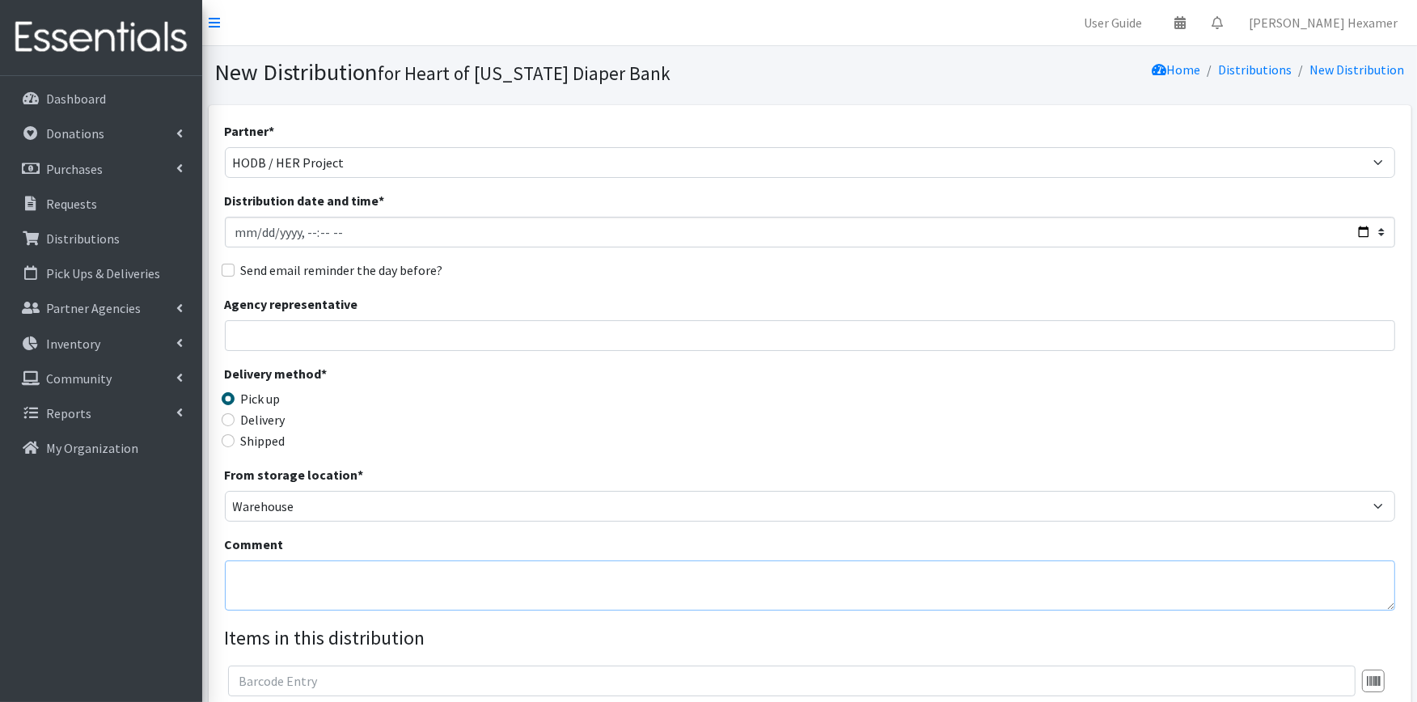
click at [276, 587] on textarea "Comment" at bounding box center [810, 586] width 1171 height 50
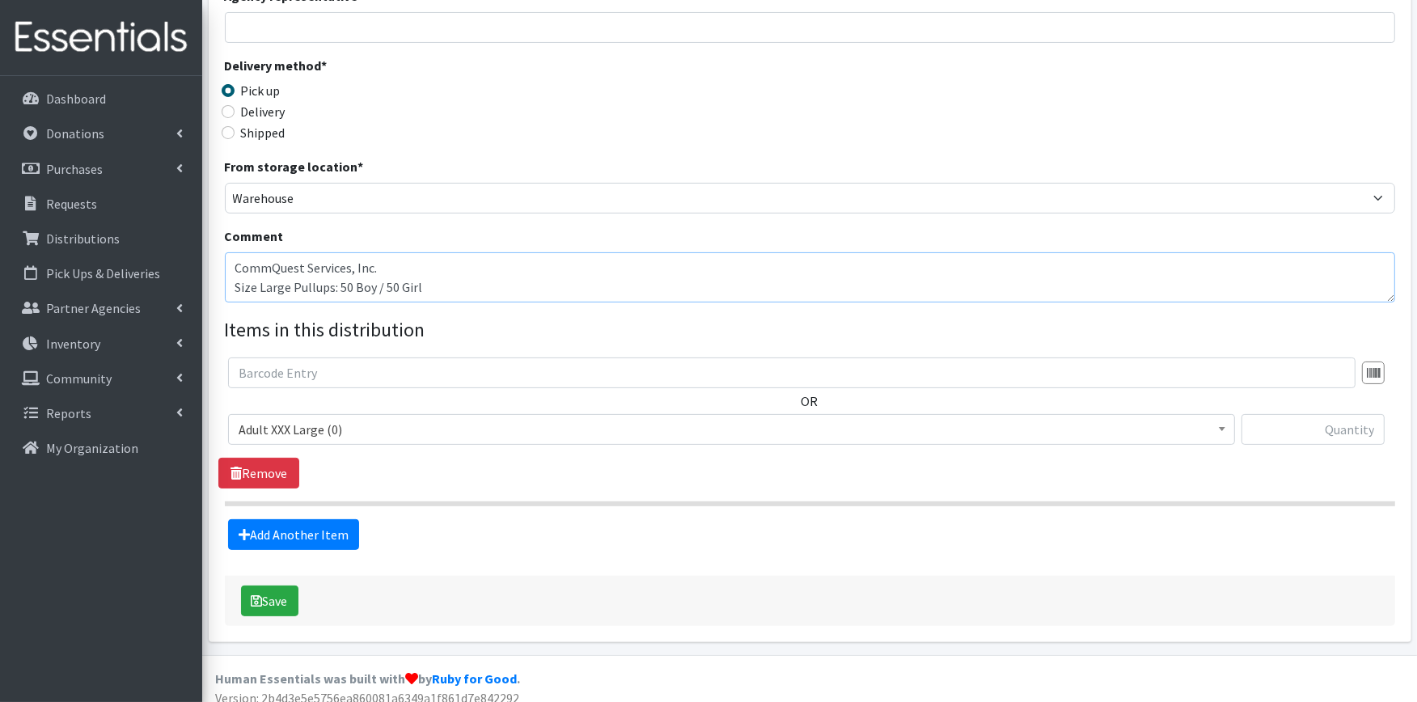
scroll to position [321, 0]
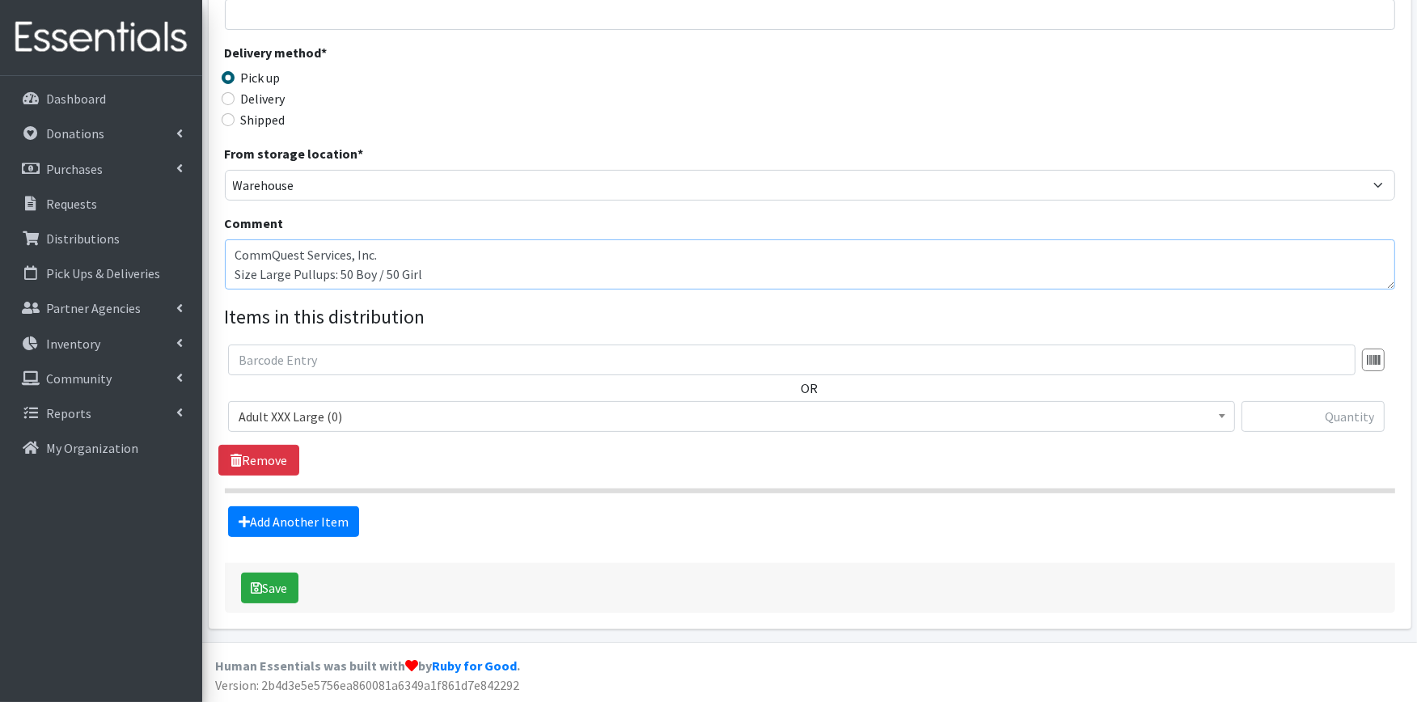
type textarea "CommQuest Services, Inc. Size Large Pullups: 50 Boy / 50 Girl"
click at [352, 405] on span "Adult XXX Large (0)" at bounding box center [732, 416] width 986 height 23
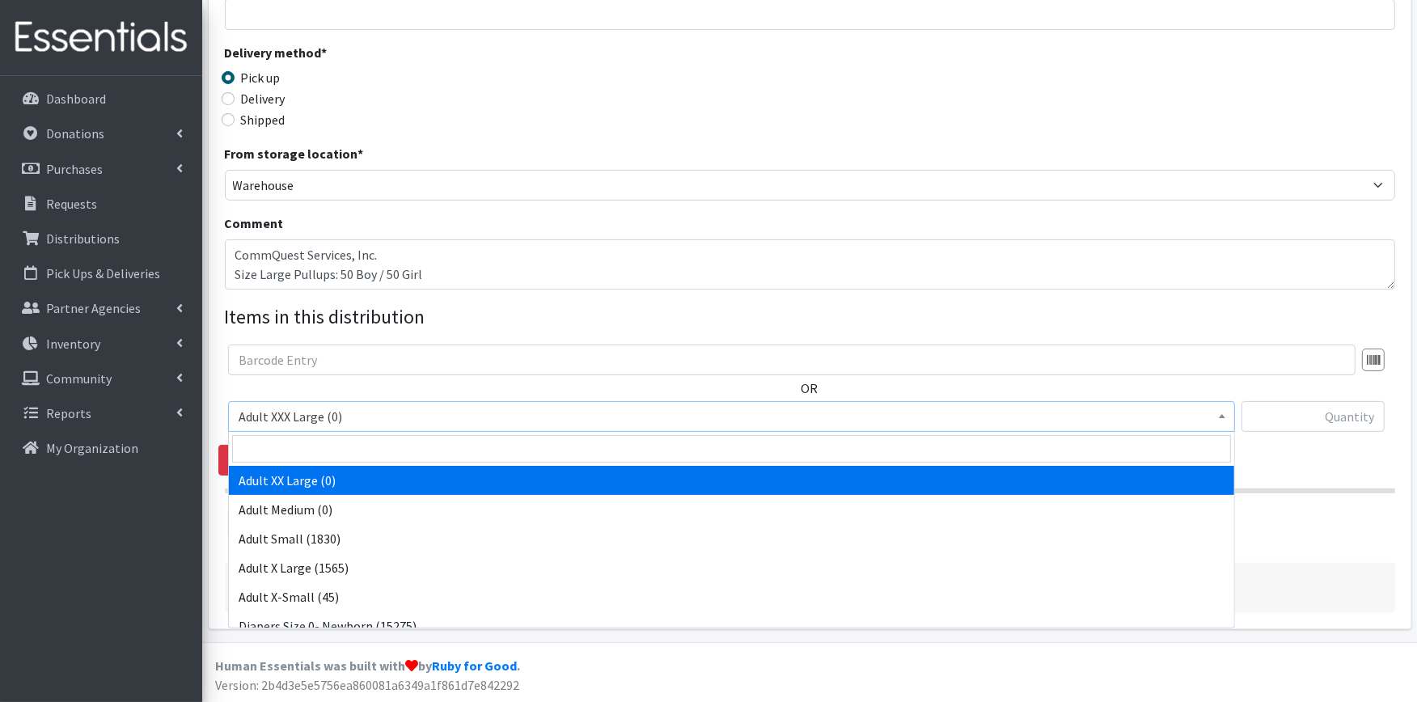
scroll to position [90, 0]
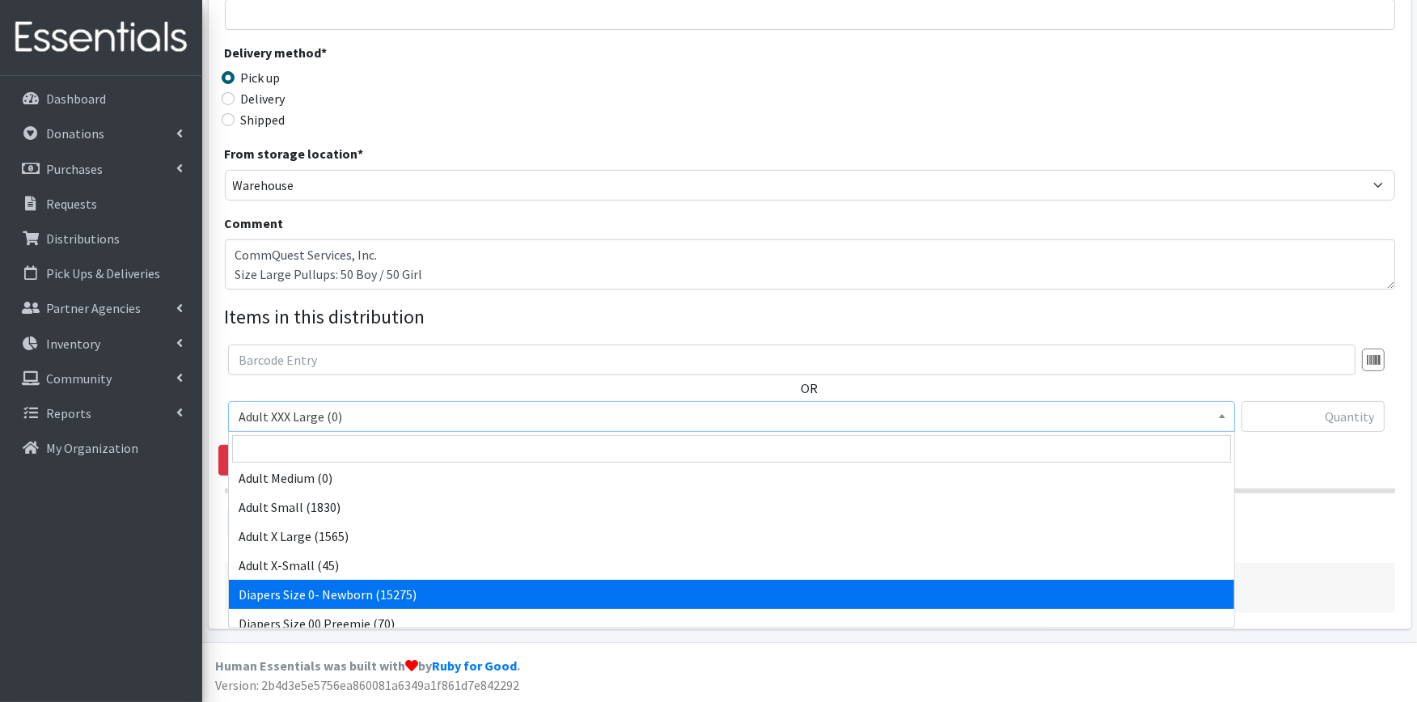
select select "406"
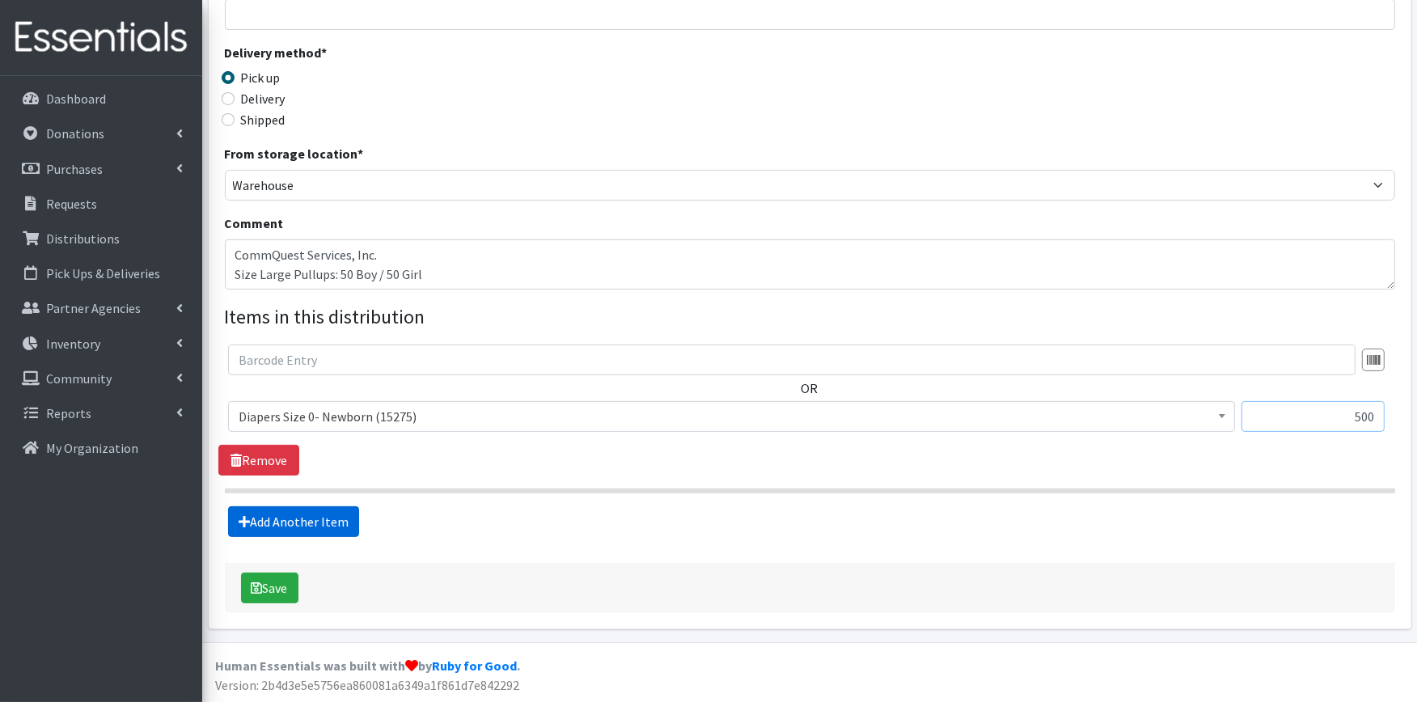
type input "500"
click at [335, 519] on link "Add Another Item" at bounding box center [293, 521] width 131 height 31
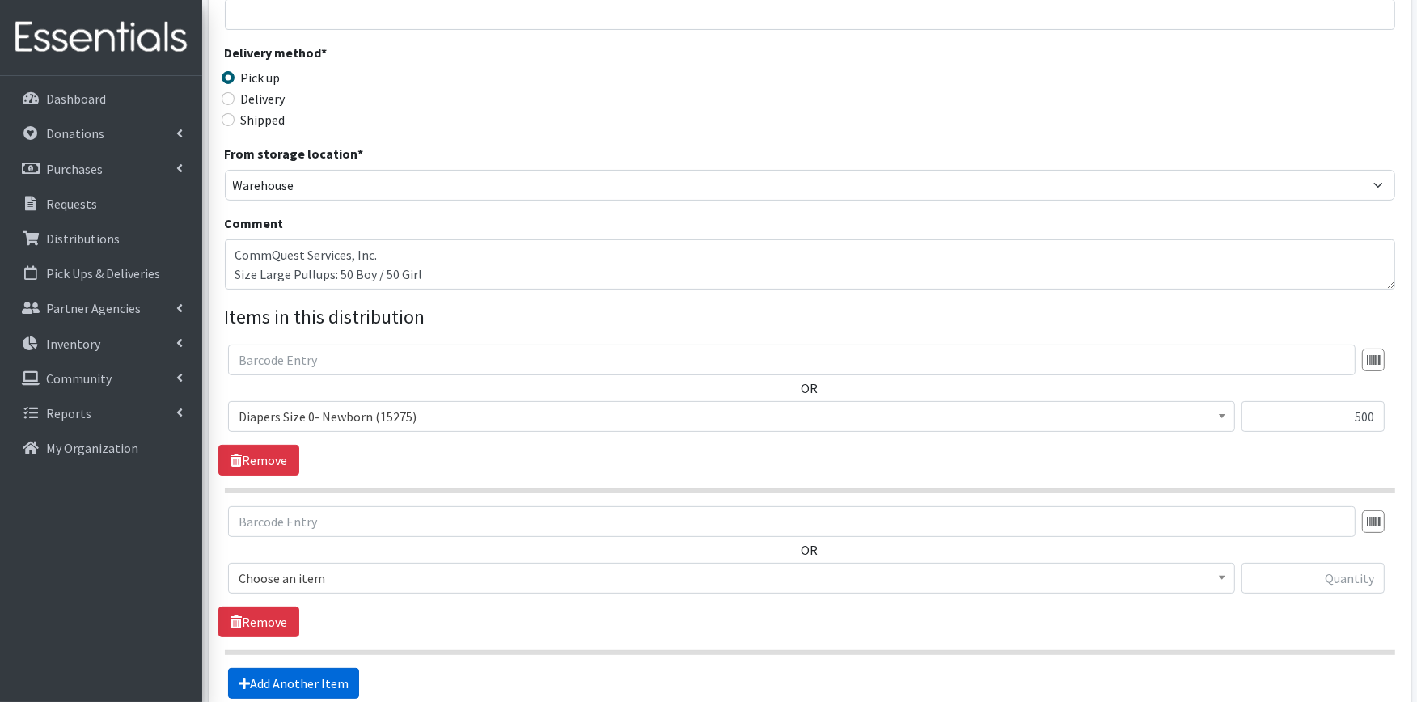
scroll to position [483, 0]
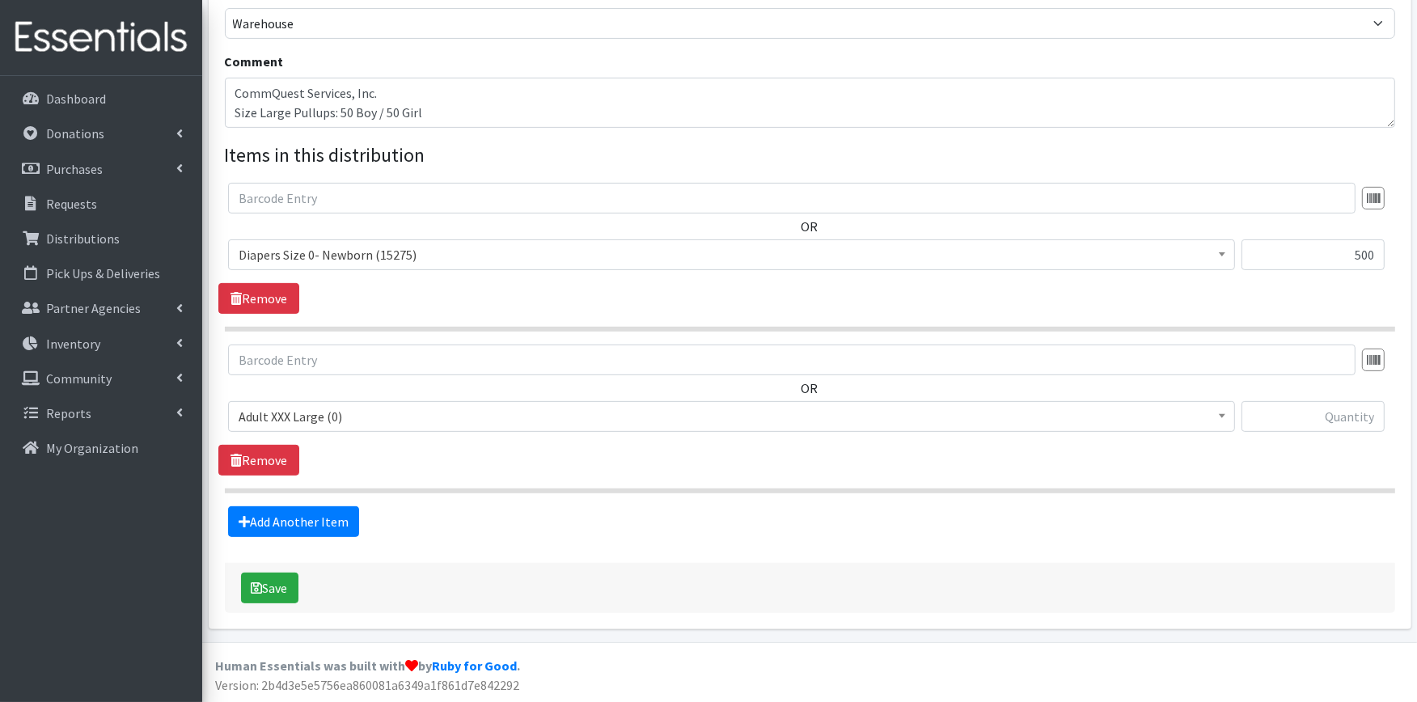
click at [388, 417] on span "Adult XXX Large (0)" at bounding box center [732, 416] width 986 height 23
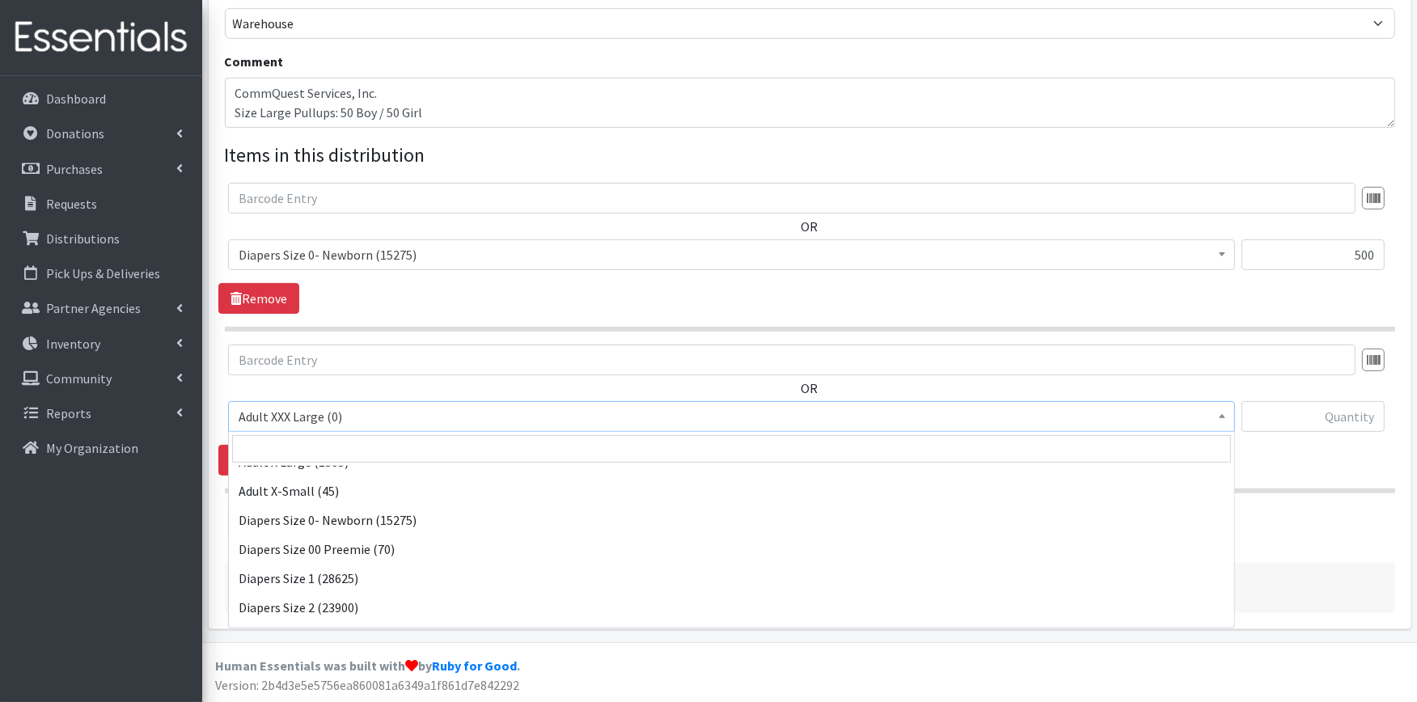
scroll to position [180, 0]
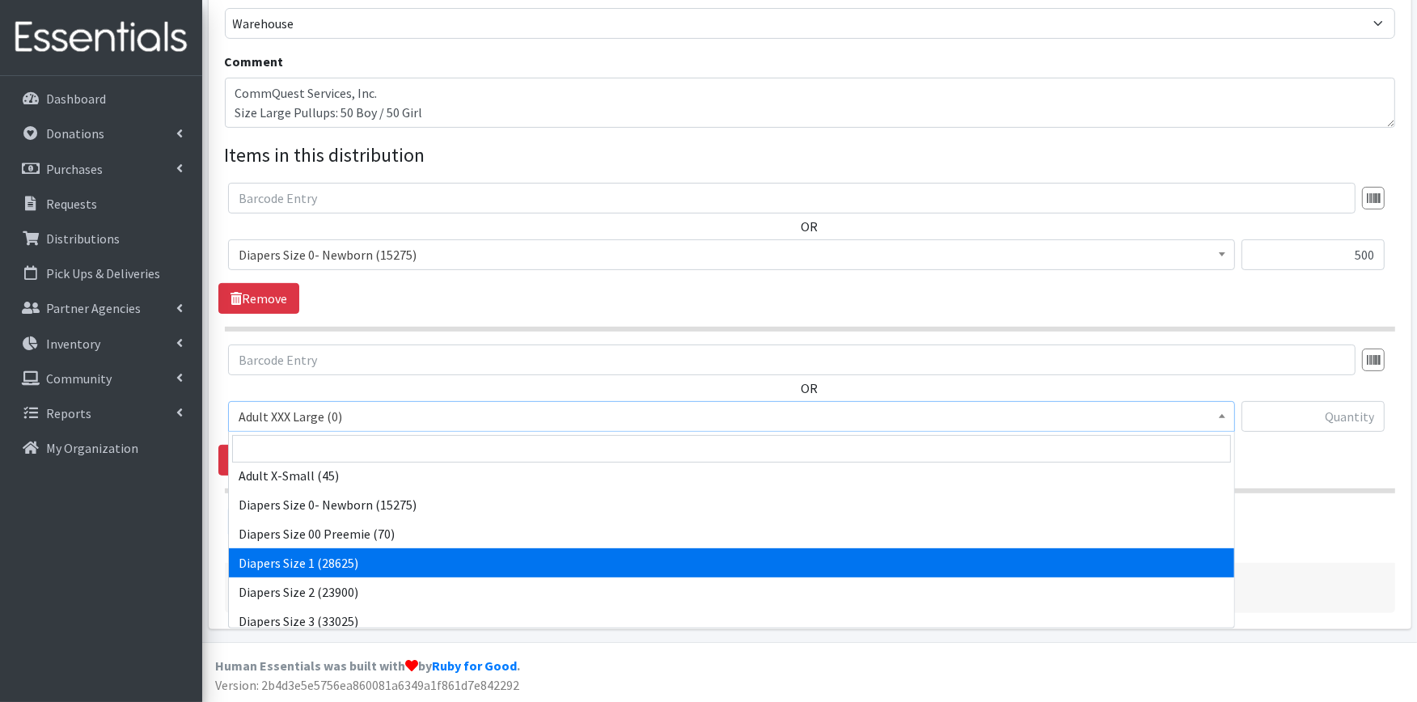
select select "408"
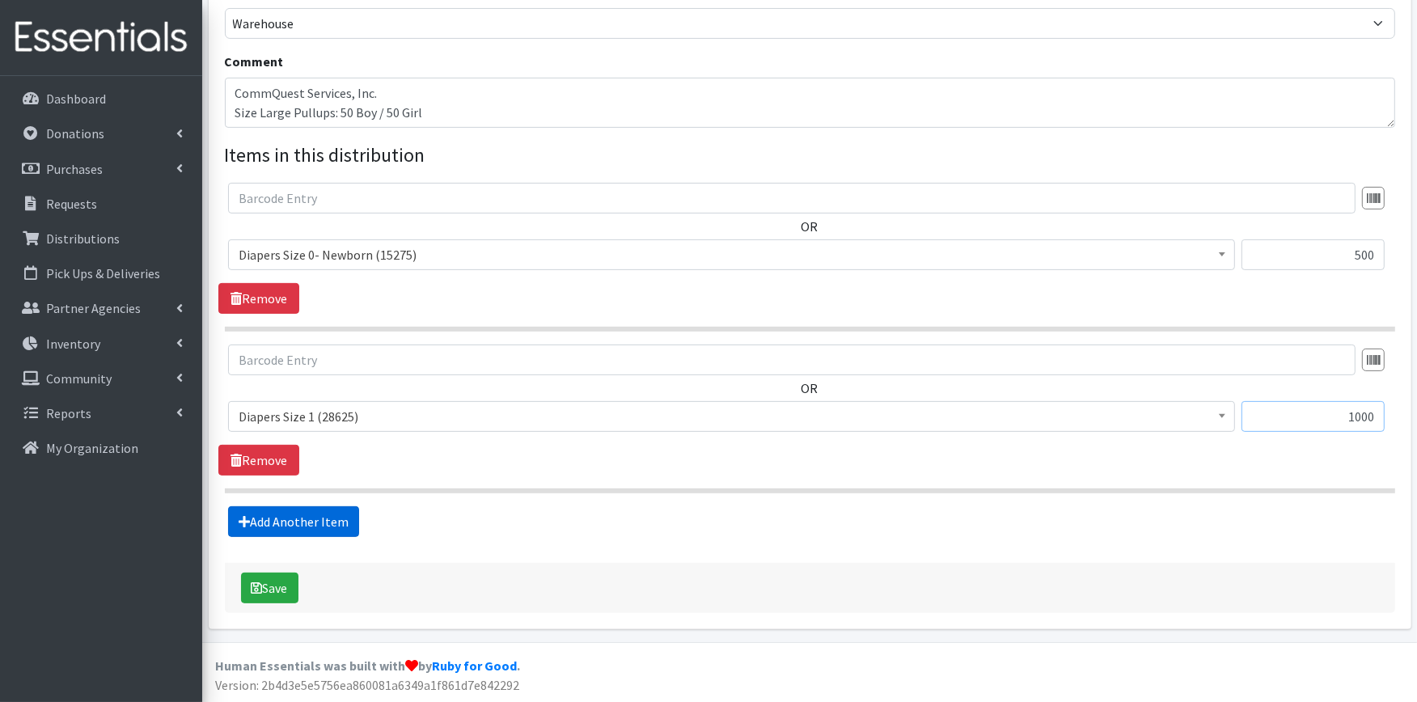
type input "1000"
click at [325, 522] on link "Add Another Item" at bounding box center [293, 521] width 131 height 31
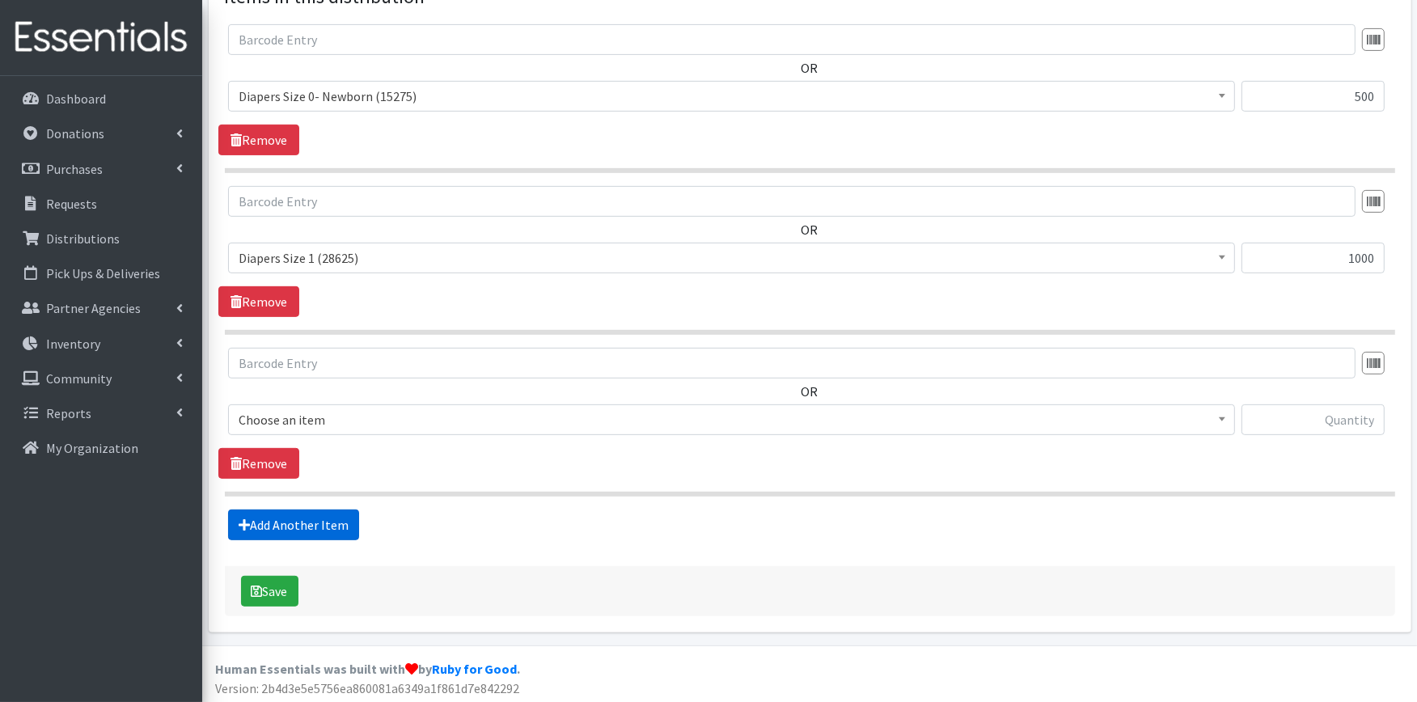
scroll to position [645, 0]
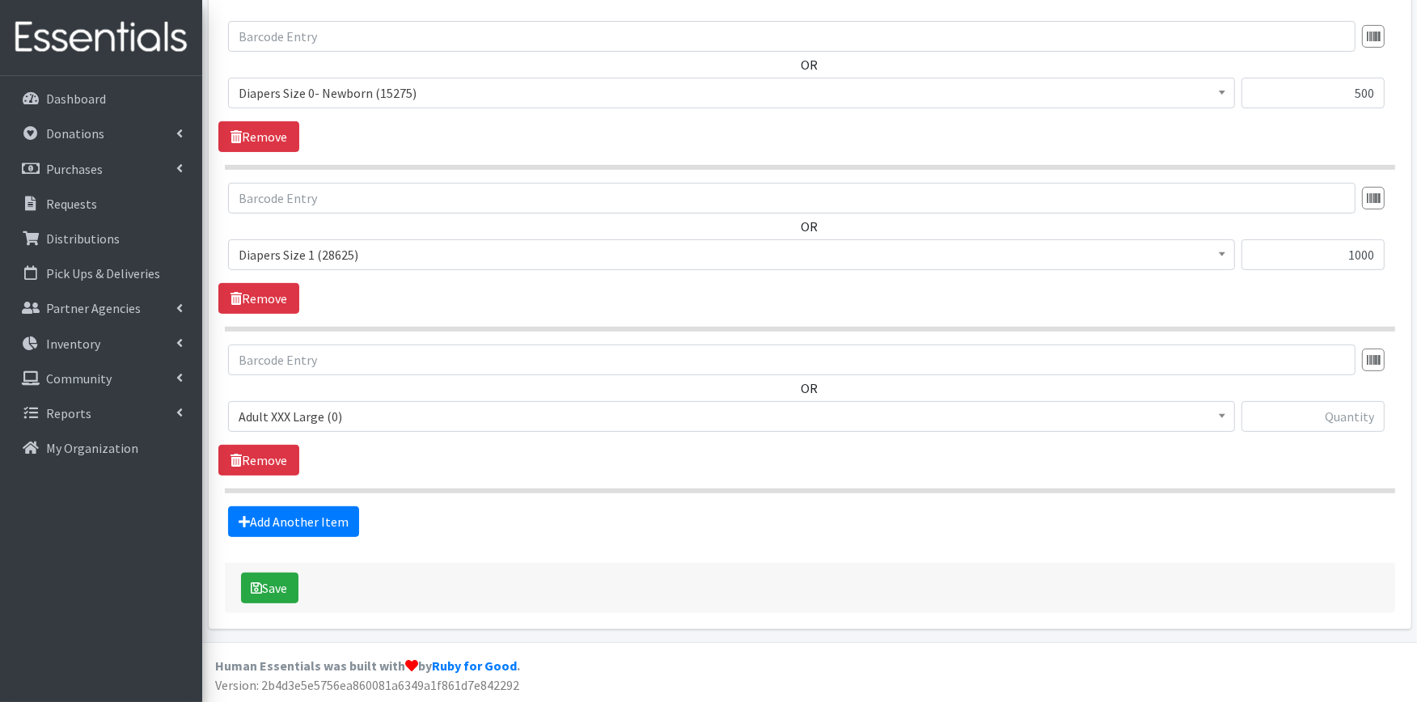
click at [356, 417] on span "Adult XXX Large (0)" at bounding box center [732, 416] width 986 height 23
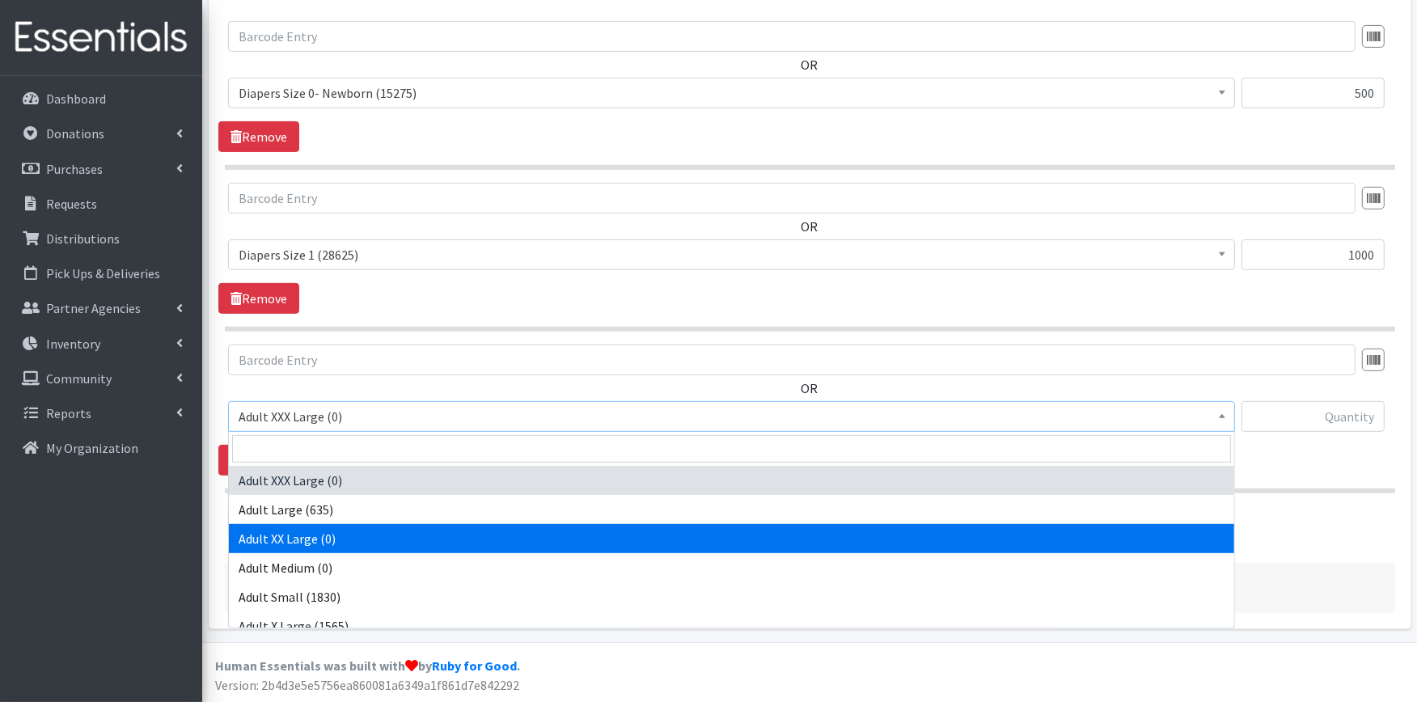
scroll to position [269, 0]
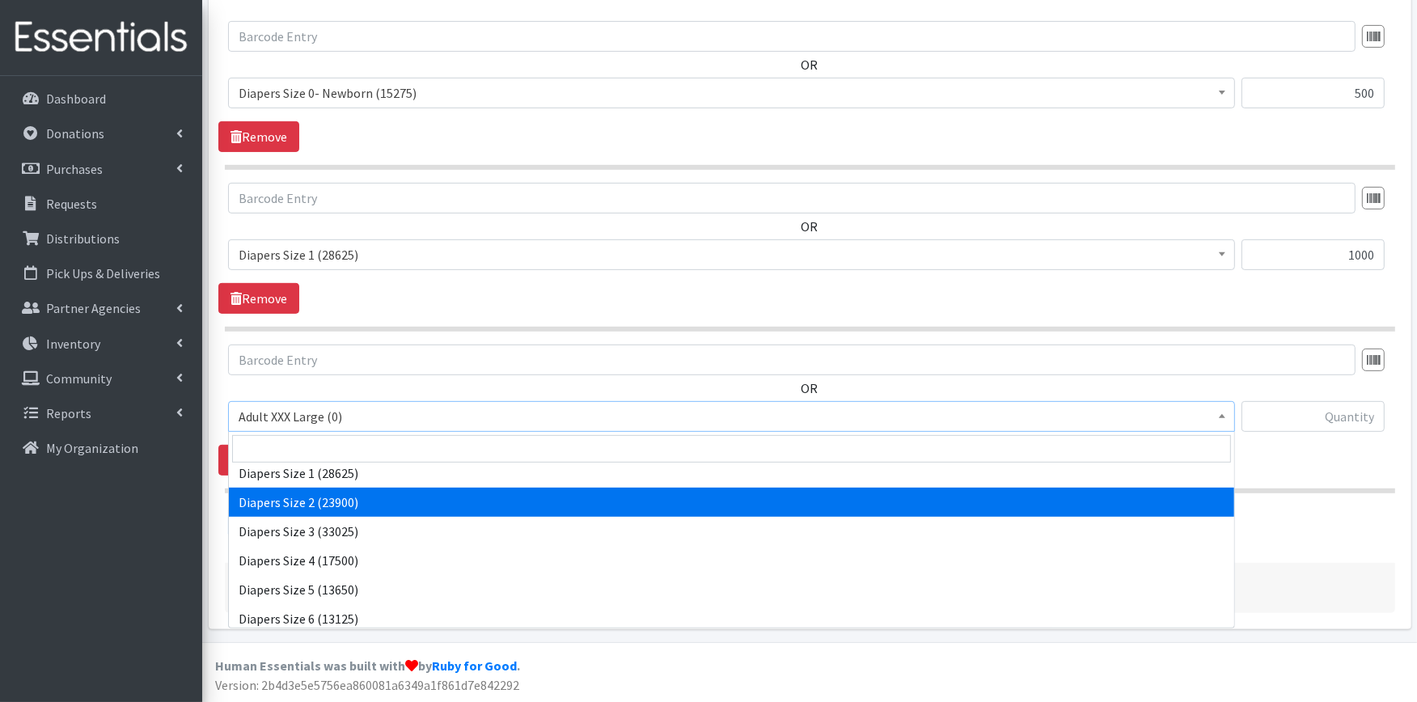
select select "426"
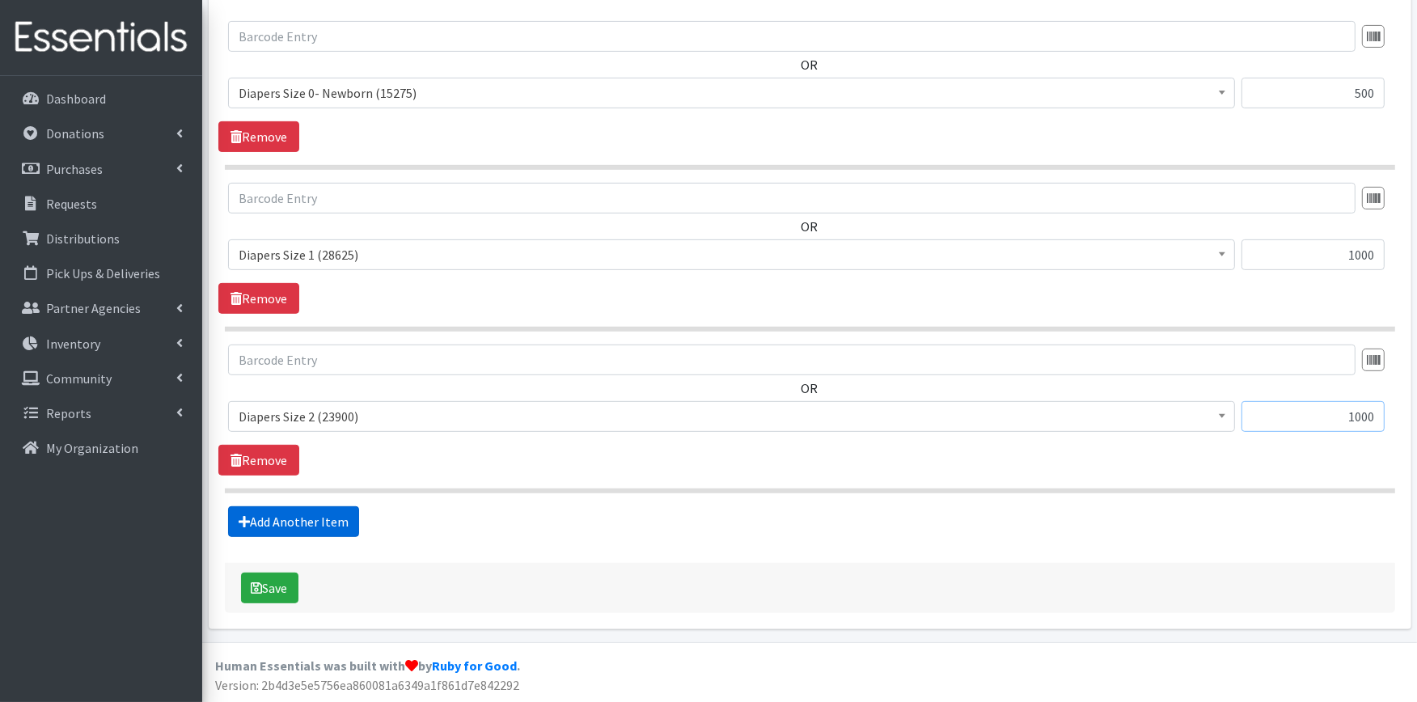
type input "1000"
click at [273, 520] on link "Add Another Item" at bounding box center [293, 521] width 131 height 31
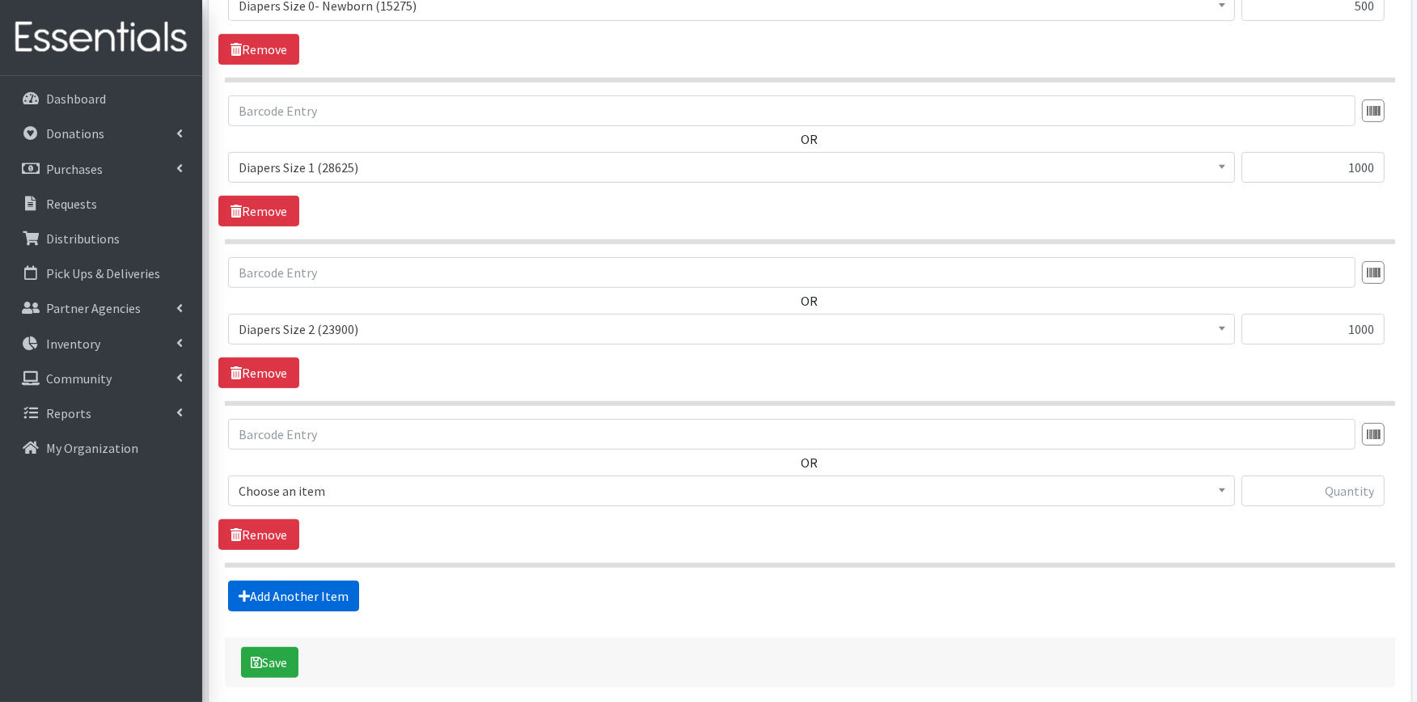
scroll to position [807, 0]
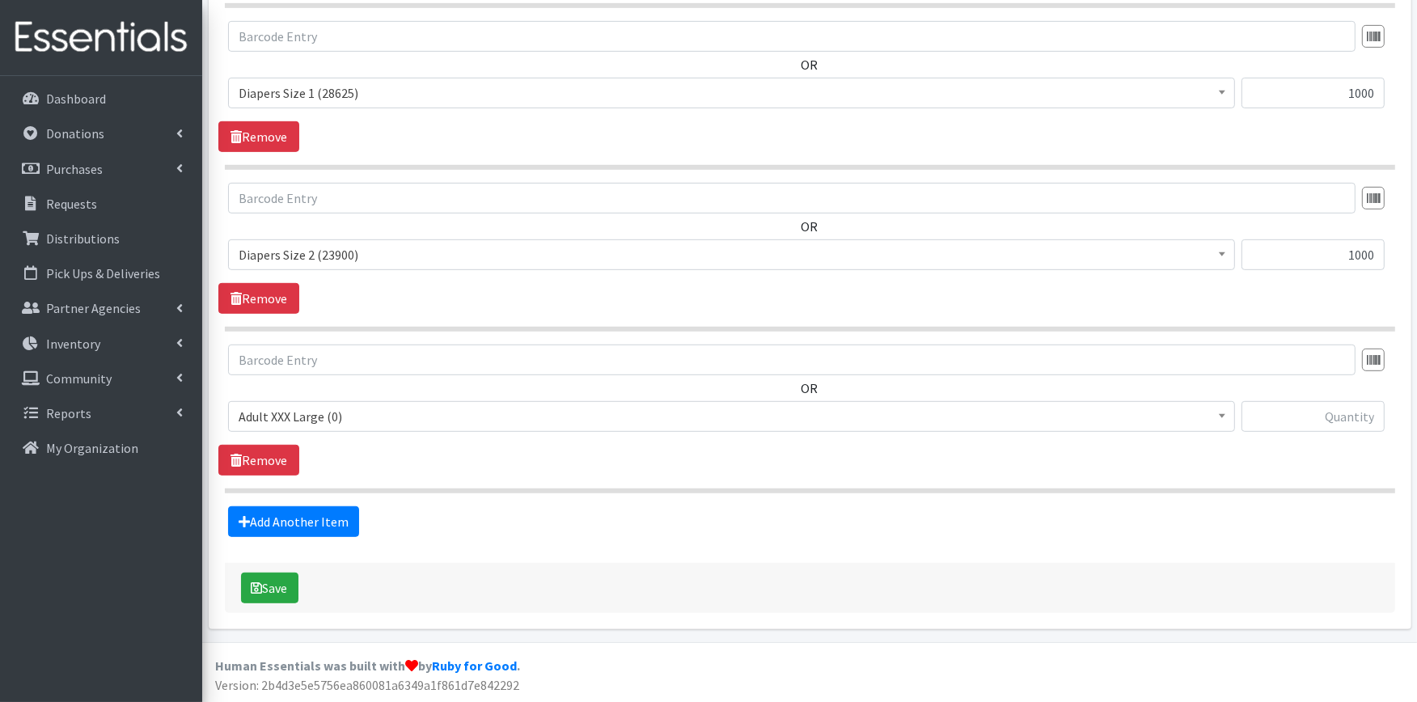
click at [318, 423] on span "Adult XXX Large (0)" at bounding box center [732, 416] width 986 height 23
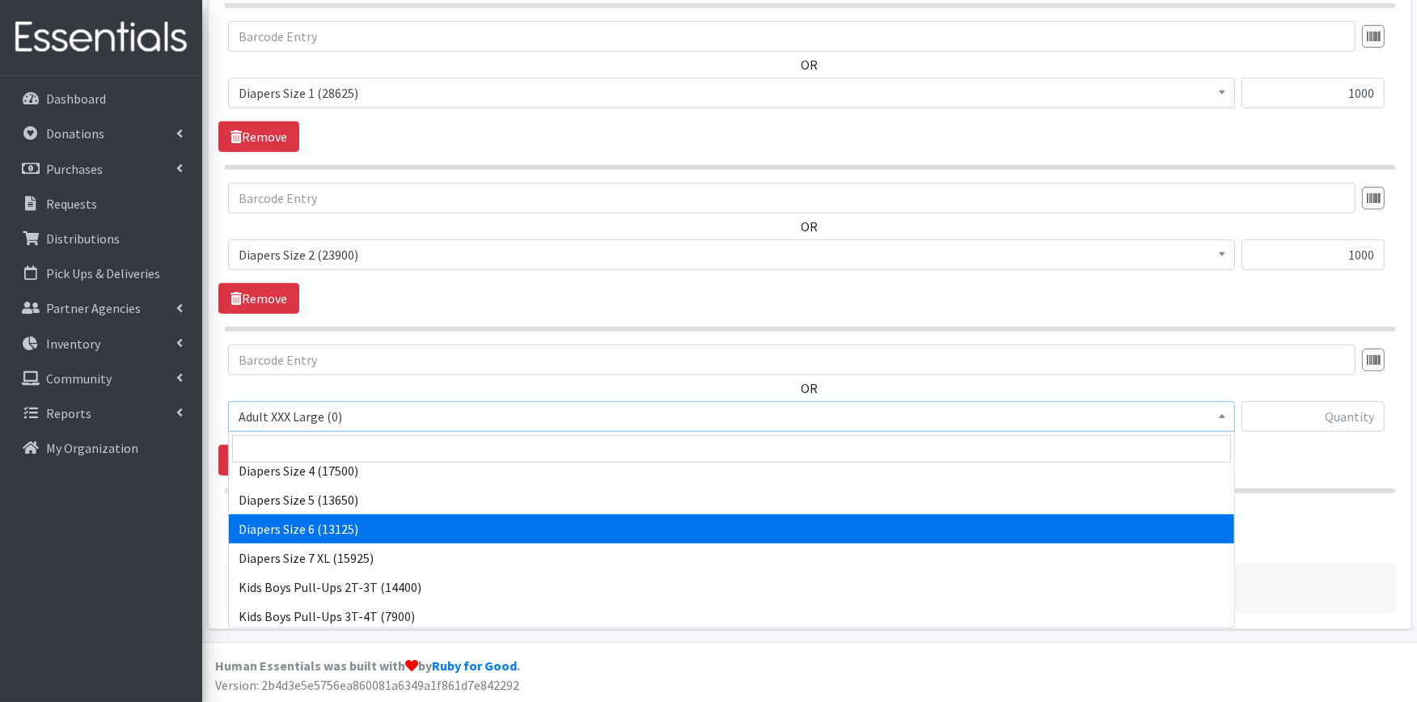
scroll to position [269, 0]
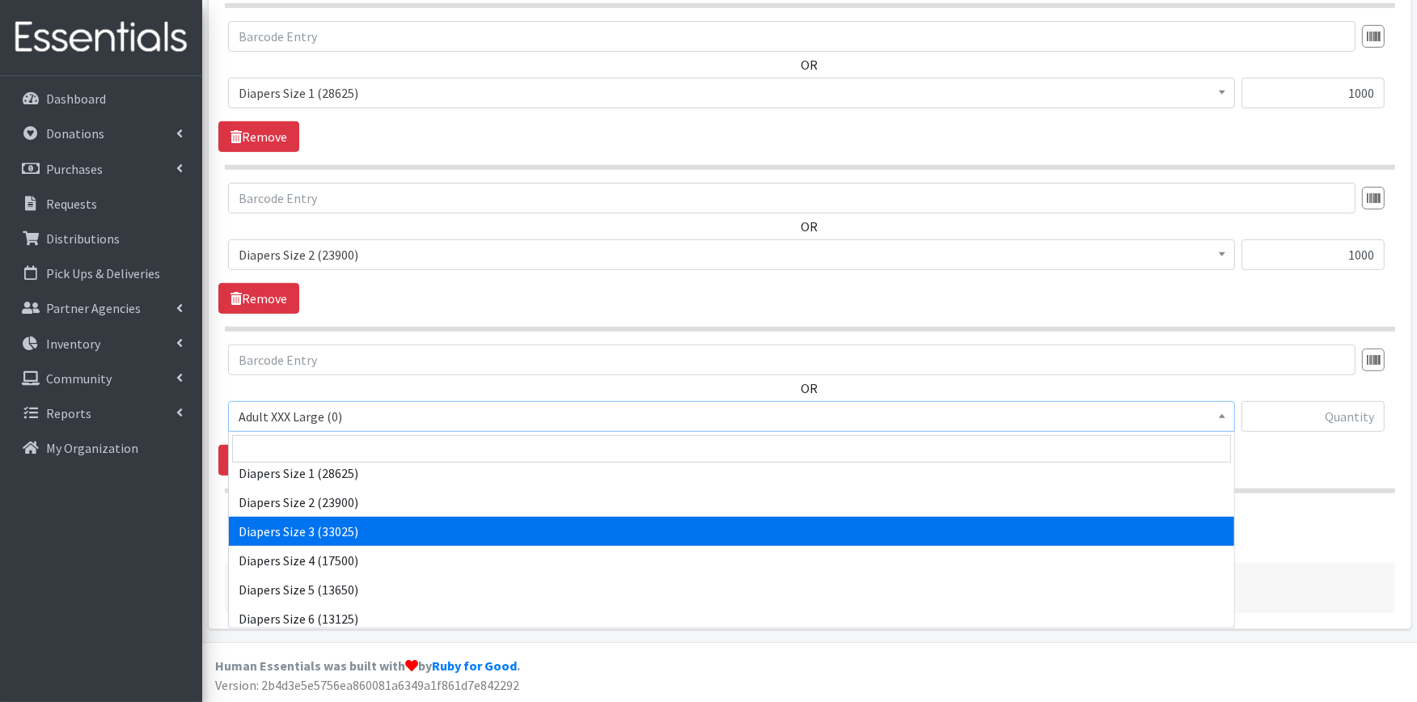
select select "428"
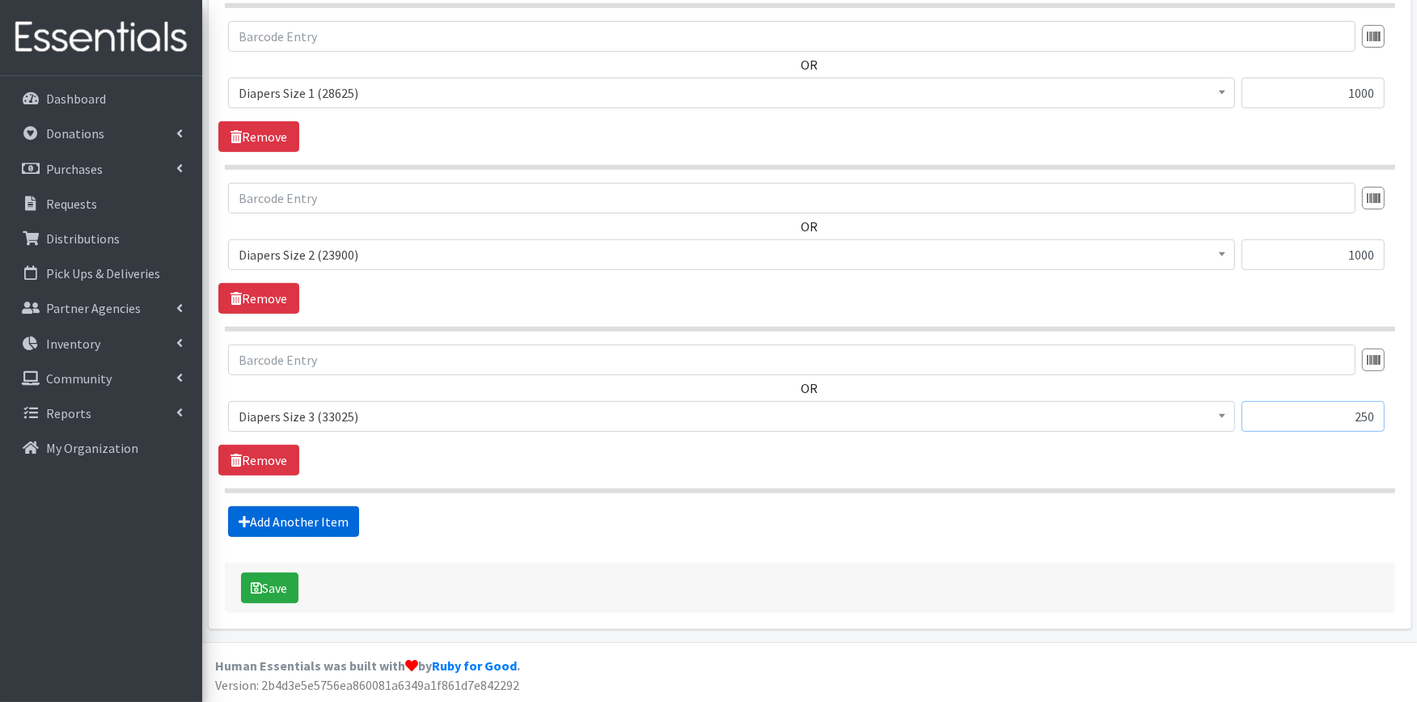
type input "250"
click at [332, 508] on link "Add Another Item" at bounding box center [293, 521] width 131 height 31
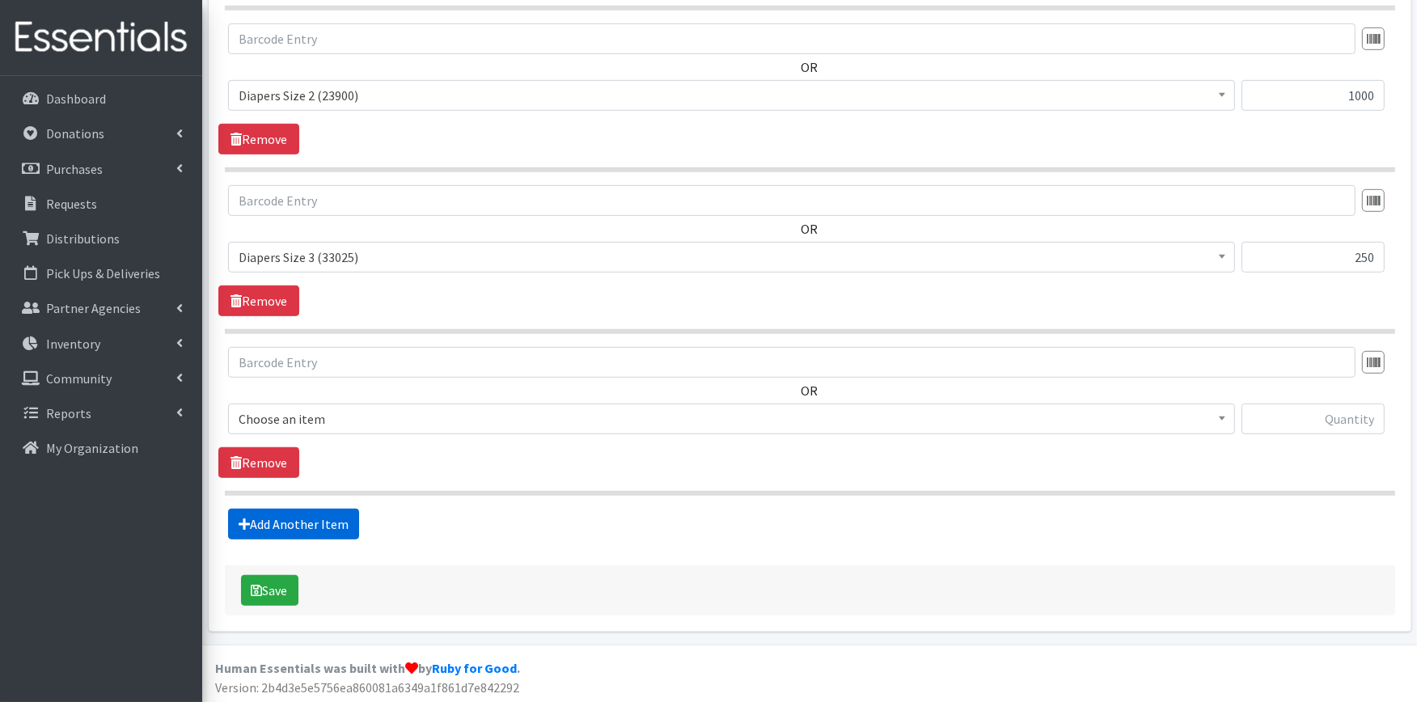
scroll to position [969, 0]
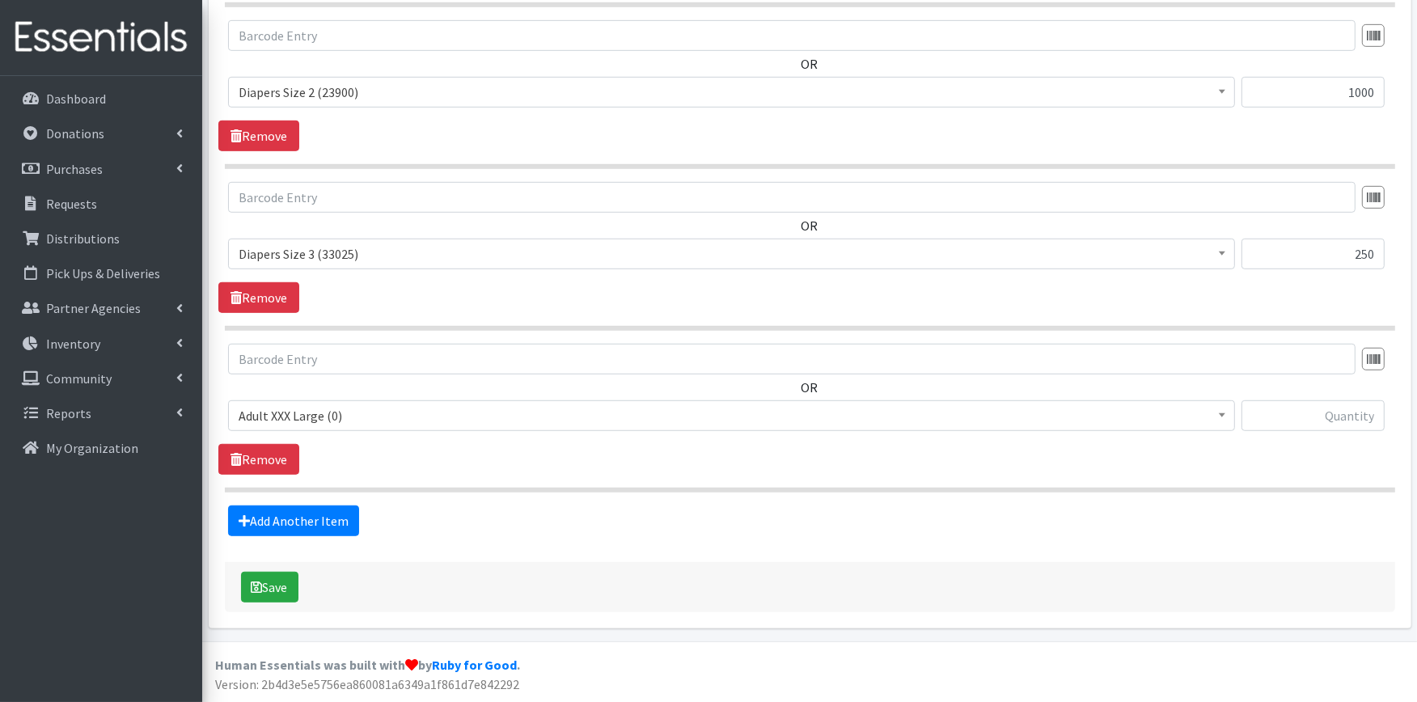
click at [349, 426] on span "Adult XXX Large (0)" at bounding box center [732, 415] width 986 height 23
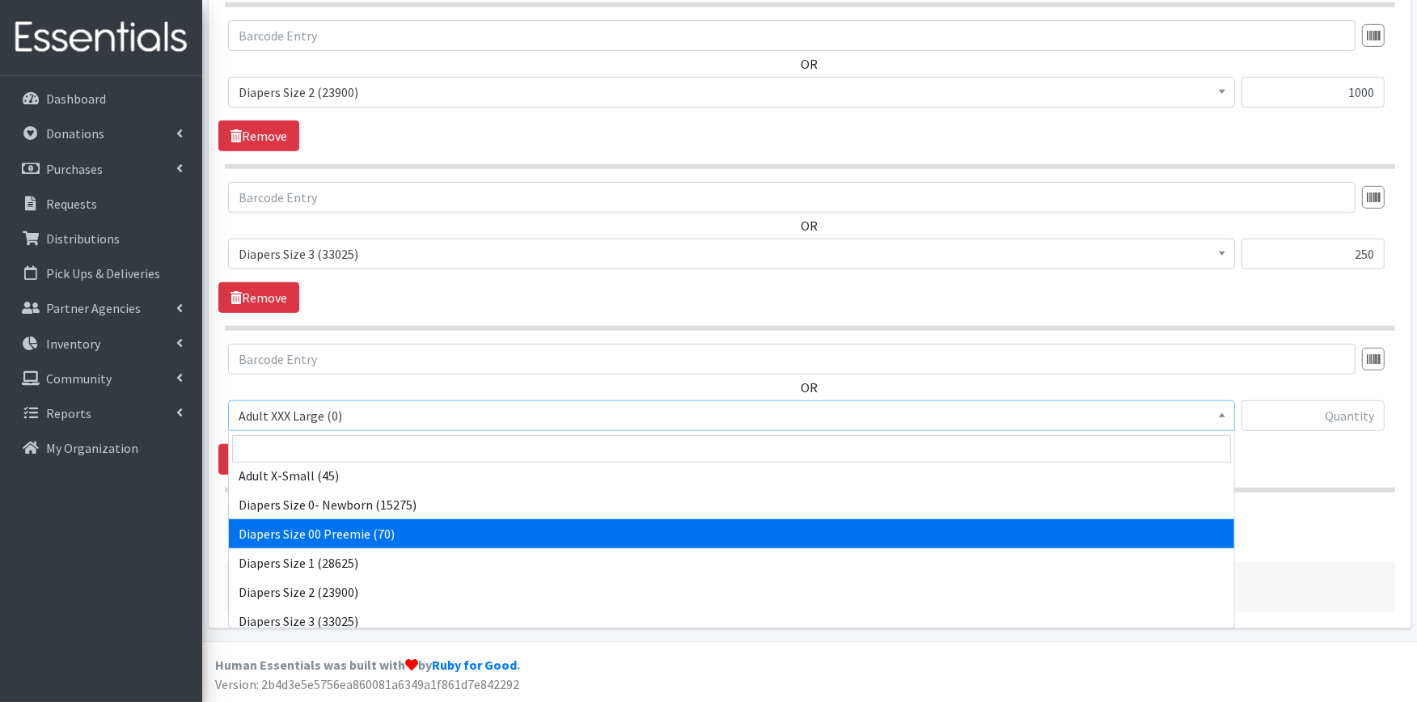
scroll to position [269, 0]
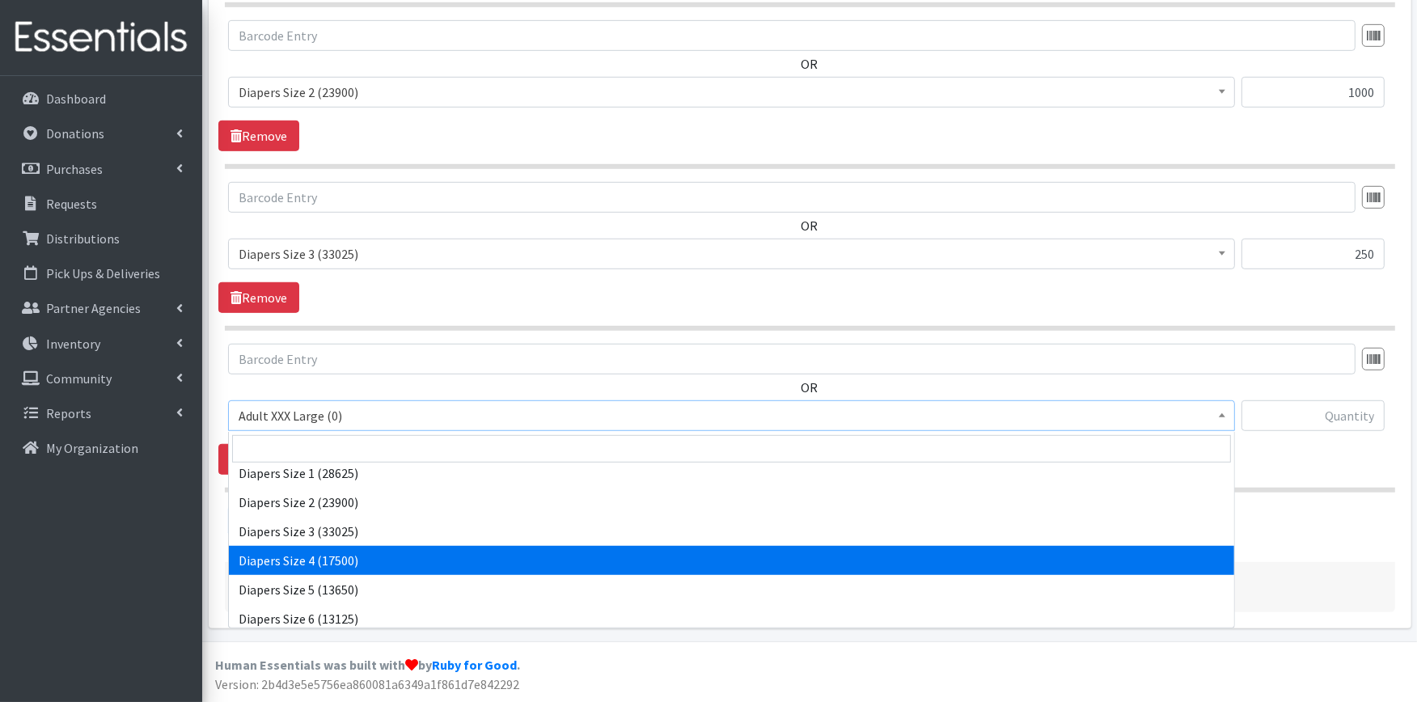
select select "414"
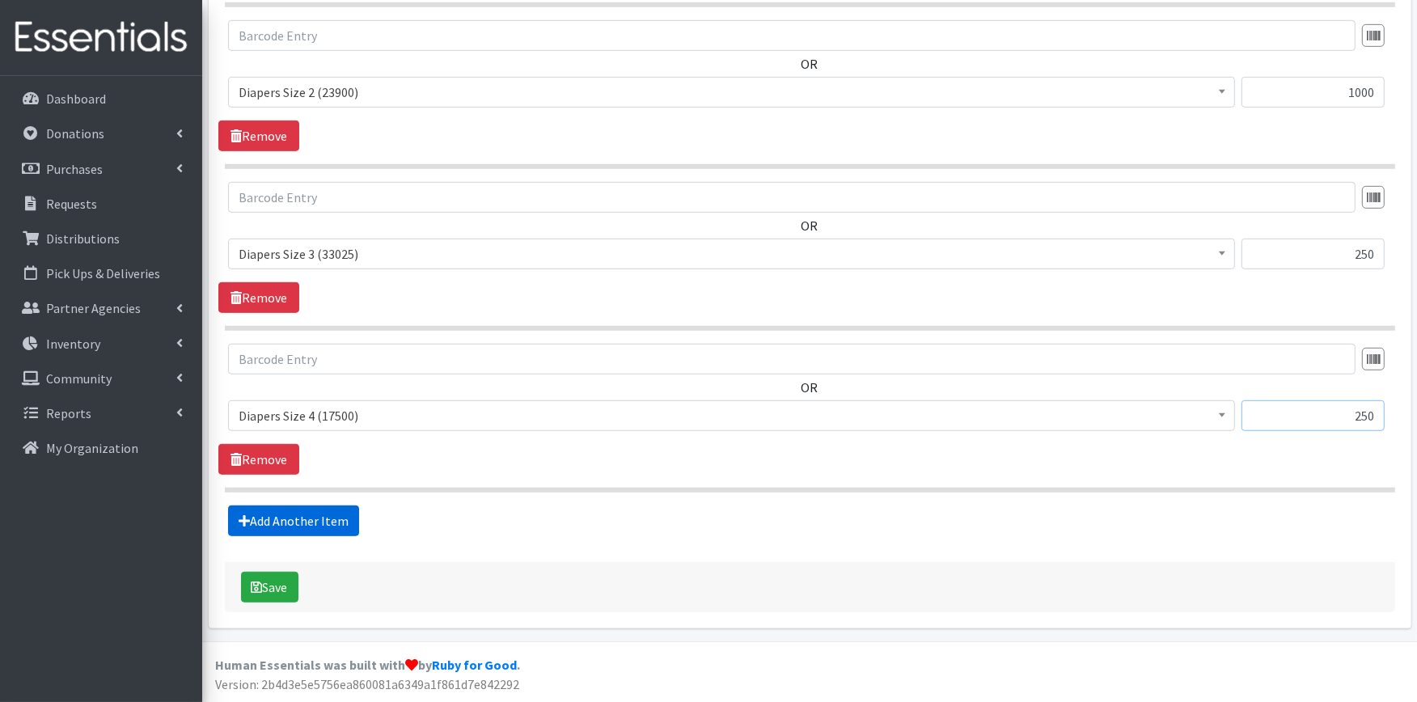
type input "250"
click at [325, 506] on link "Add Another Item" at bounding box center [293, 521] width 131 height 31
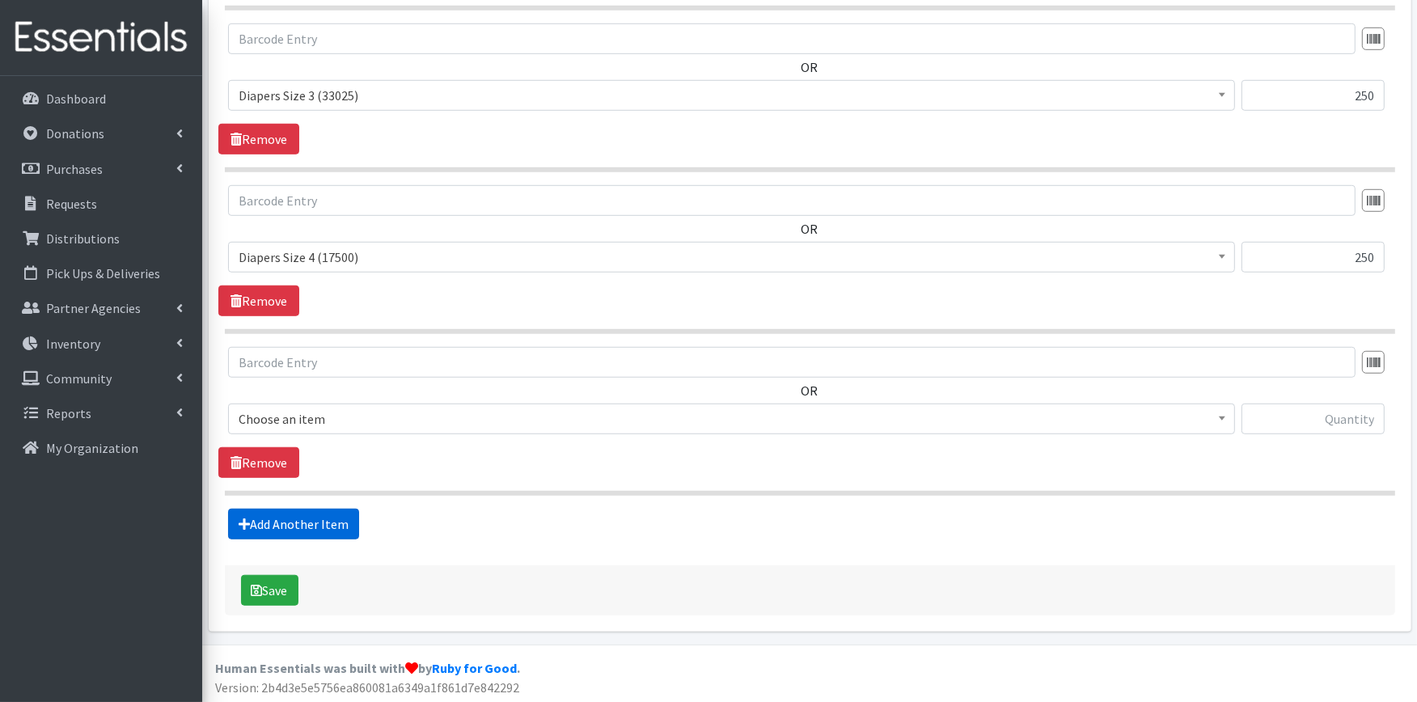
scroll to position [1131, 0]
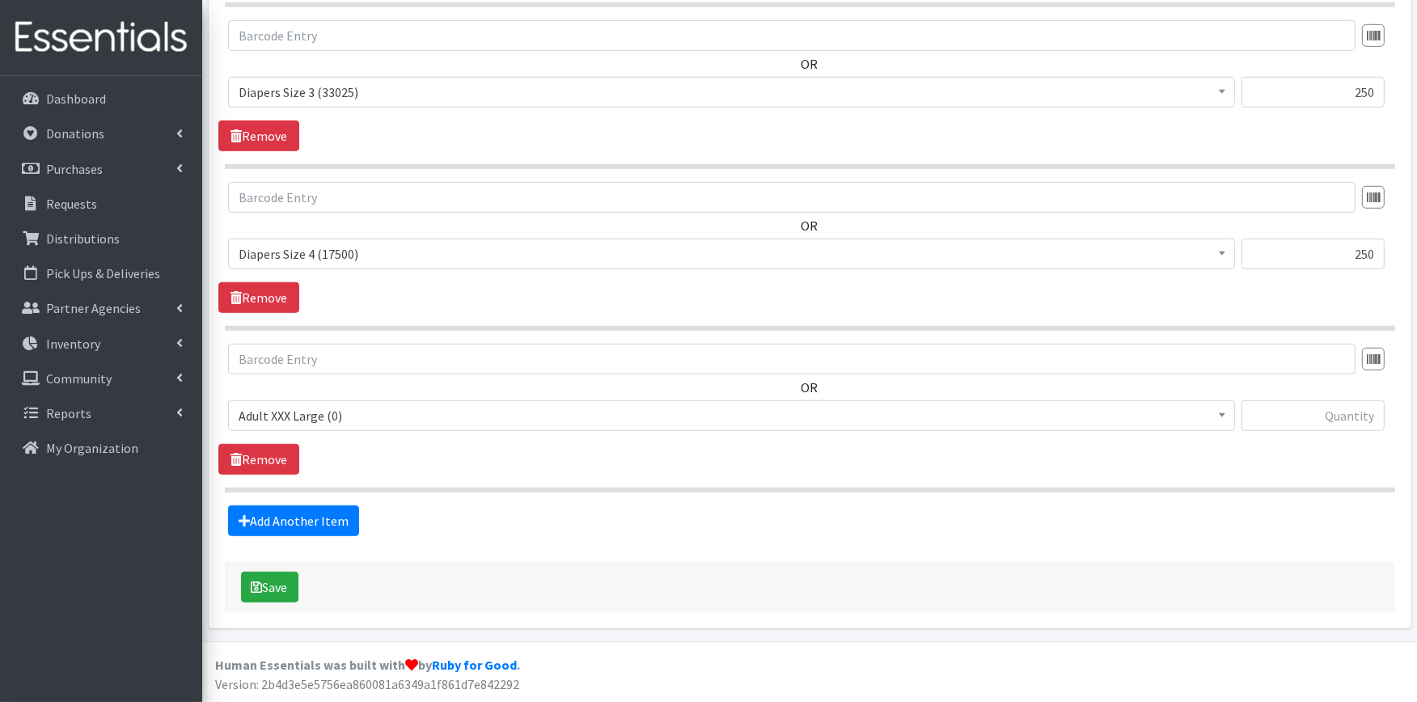
click at [329, 423] on span "Adult XXX Large (0)" at bounding box center [732, 415] width 986 height 23
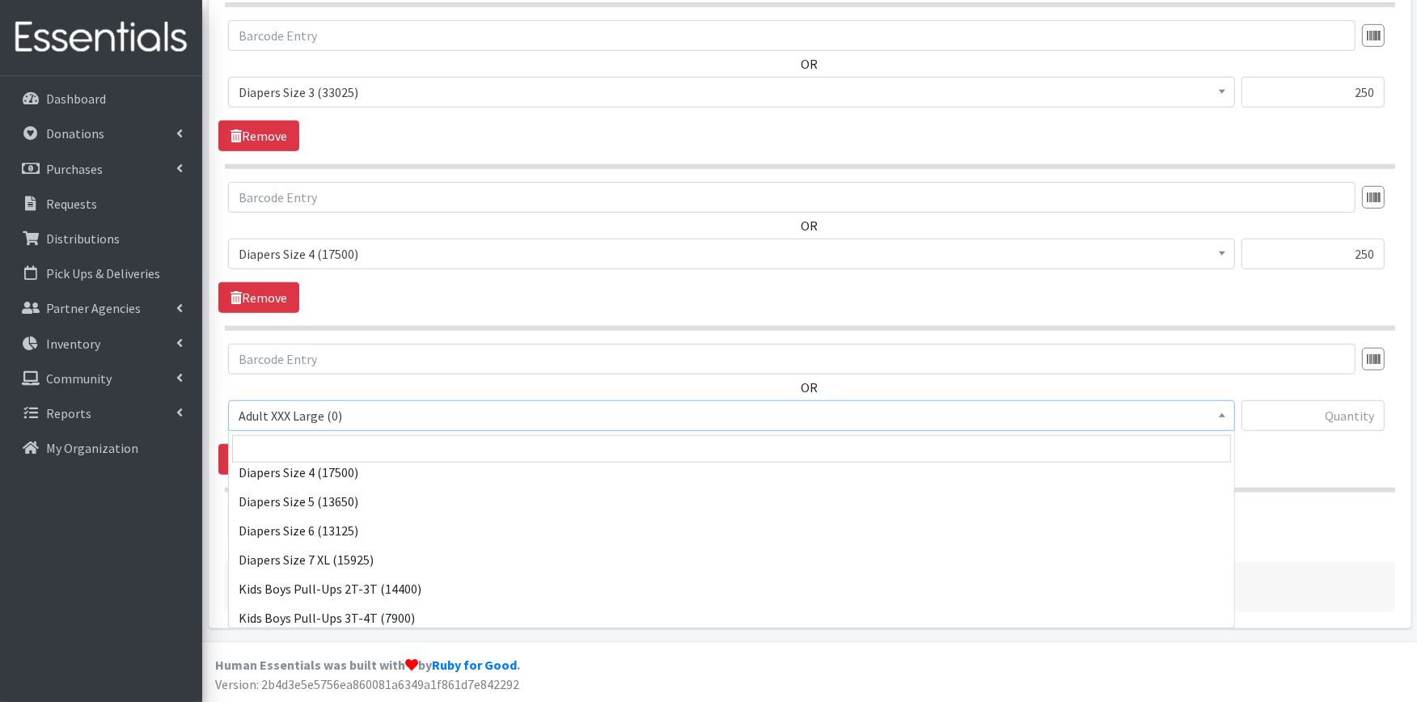
scroll to position [359, 0]
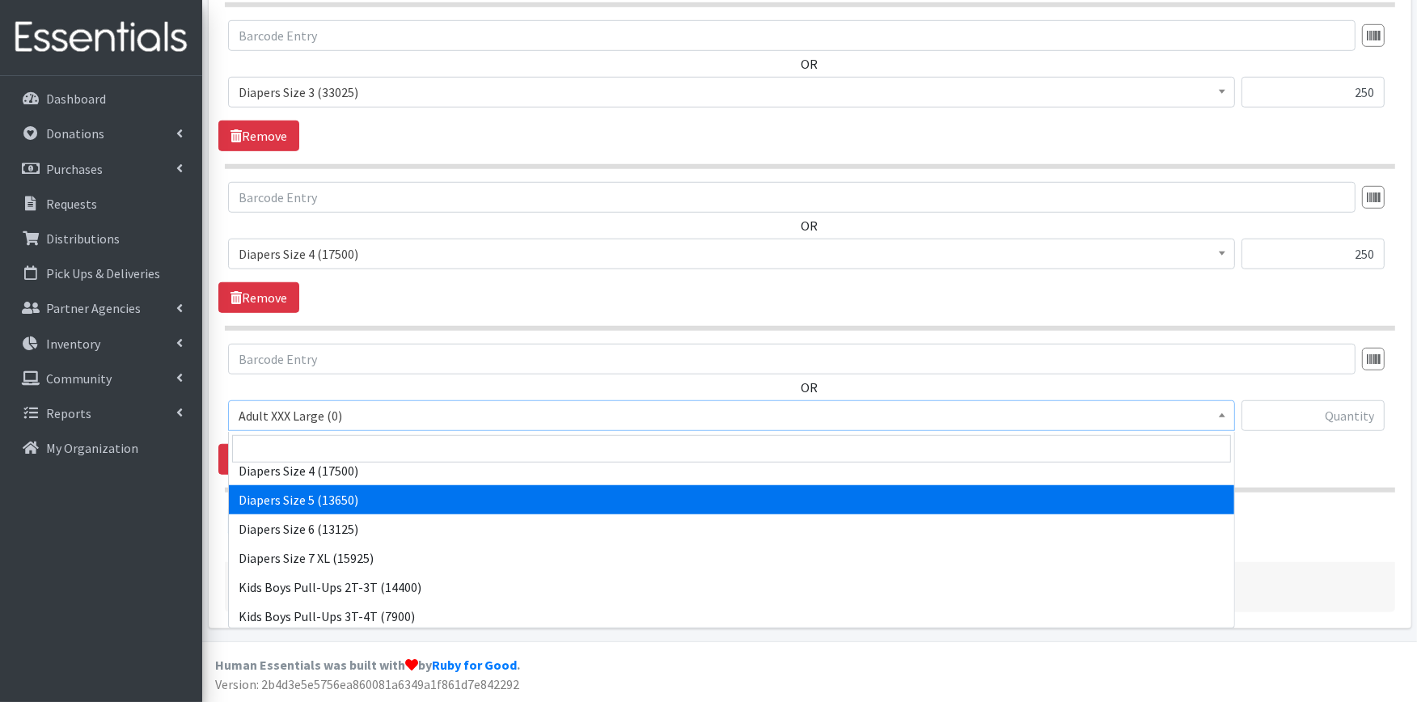
select select "415"
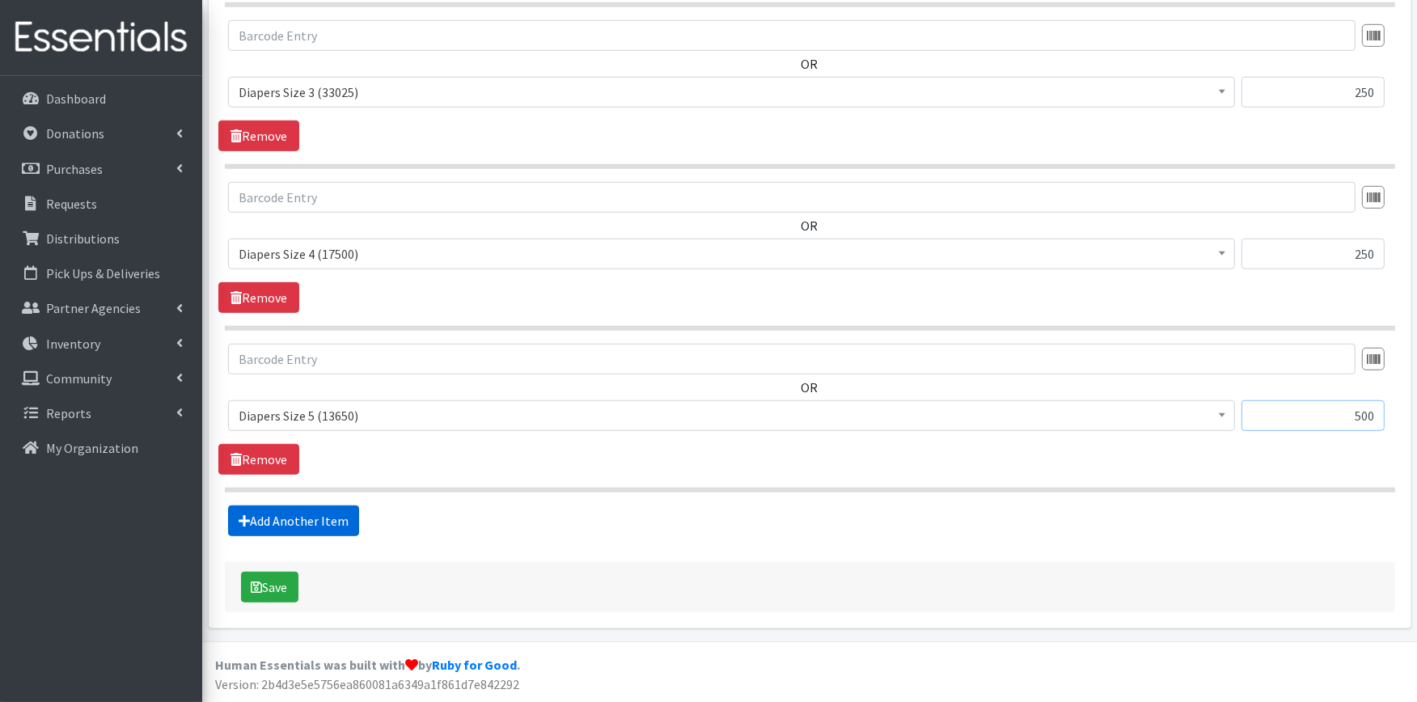
type input "500"
click at [324, 508] on link "Add Another Item" at bounding box center [293, 521] width 131 height 31
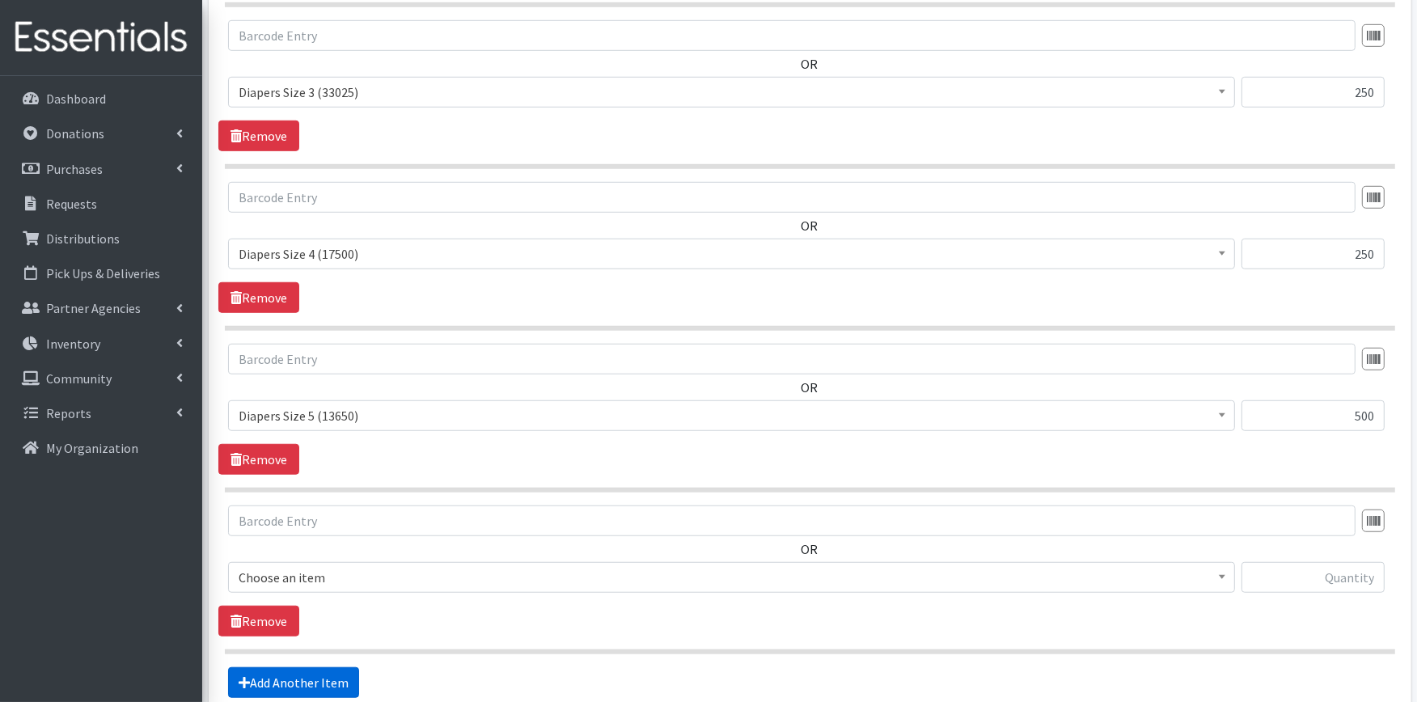
scroll to position [1293, 0]
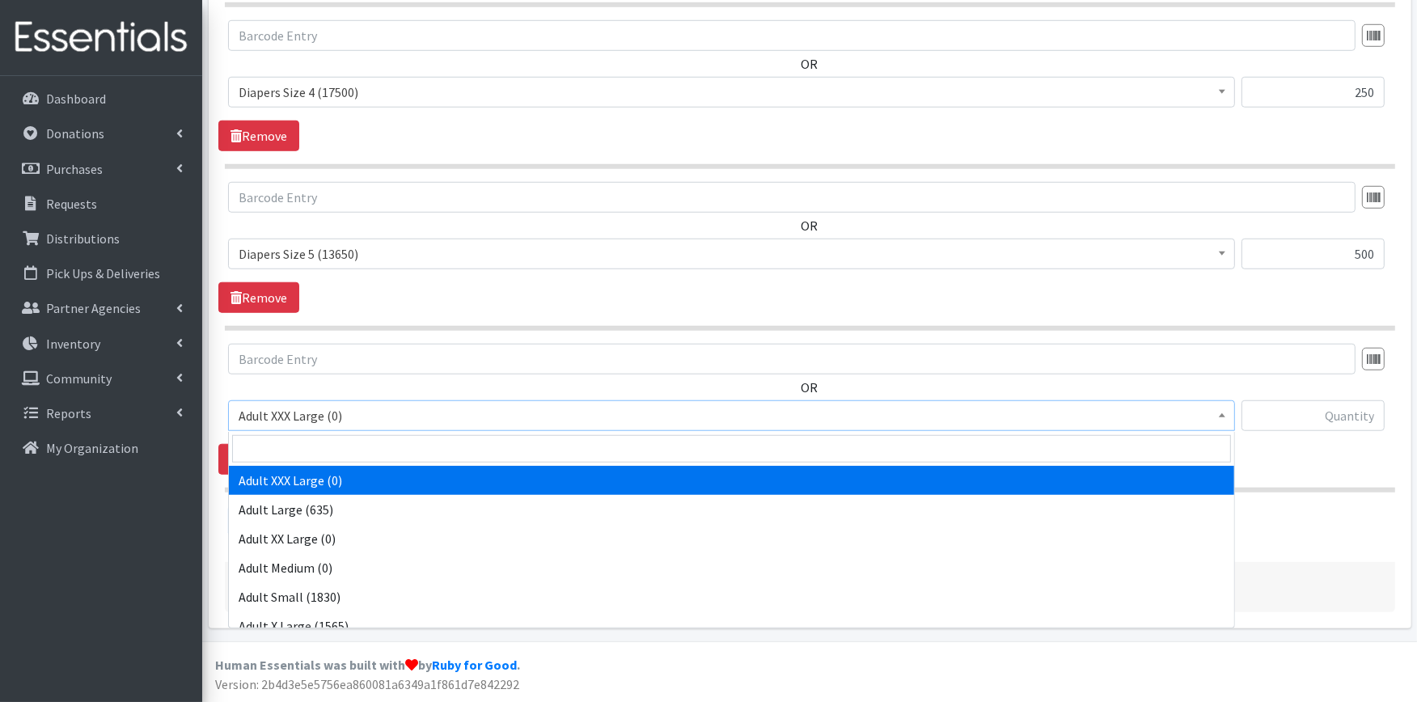
click at [334, 403] on span "Adult XXX Large (0)" at bounding box center [731, 415] width 1007 height 31
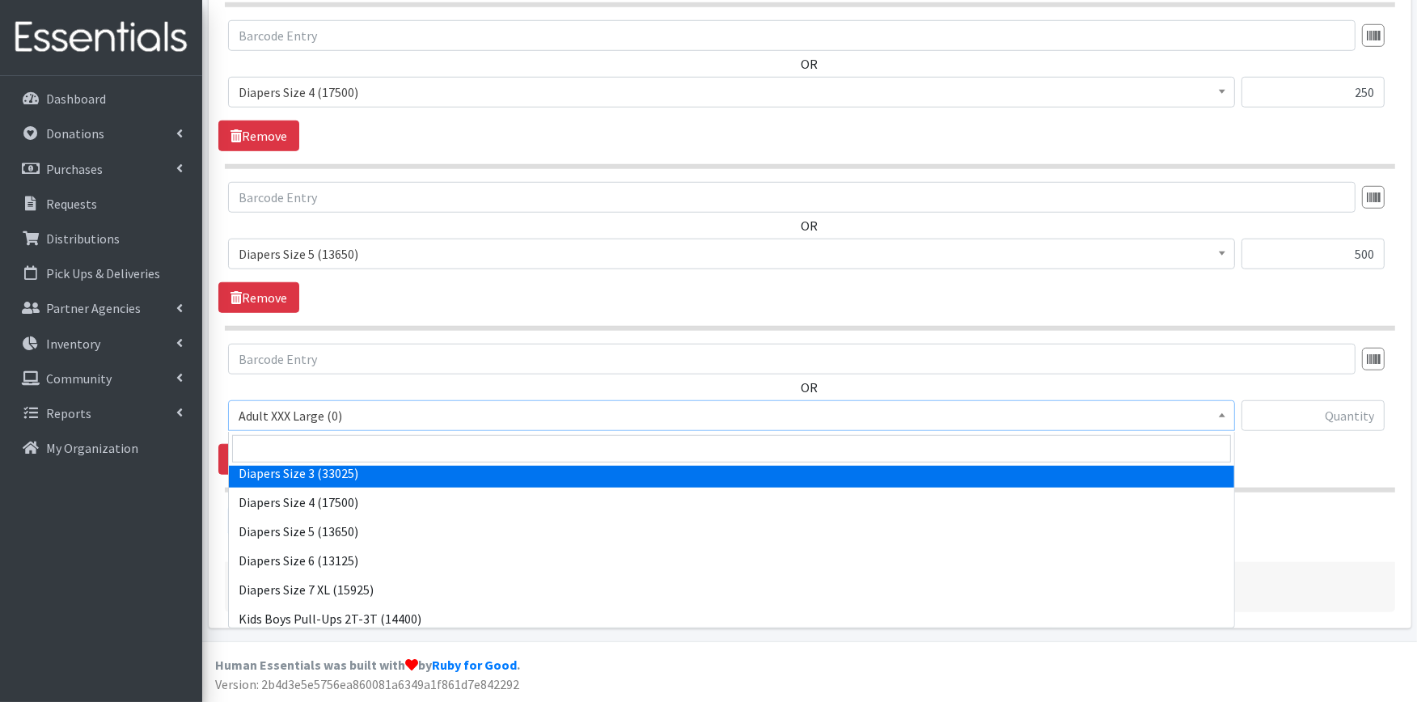
scroll to position [359, 0]
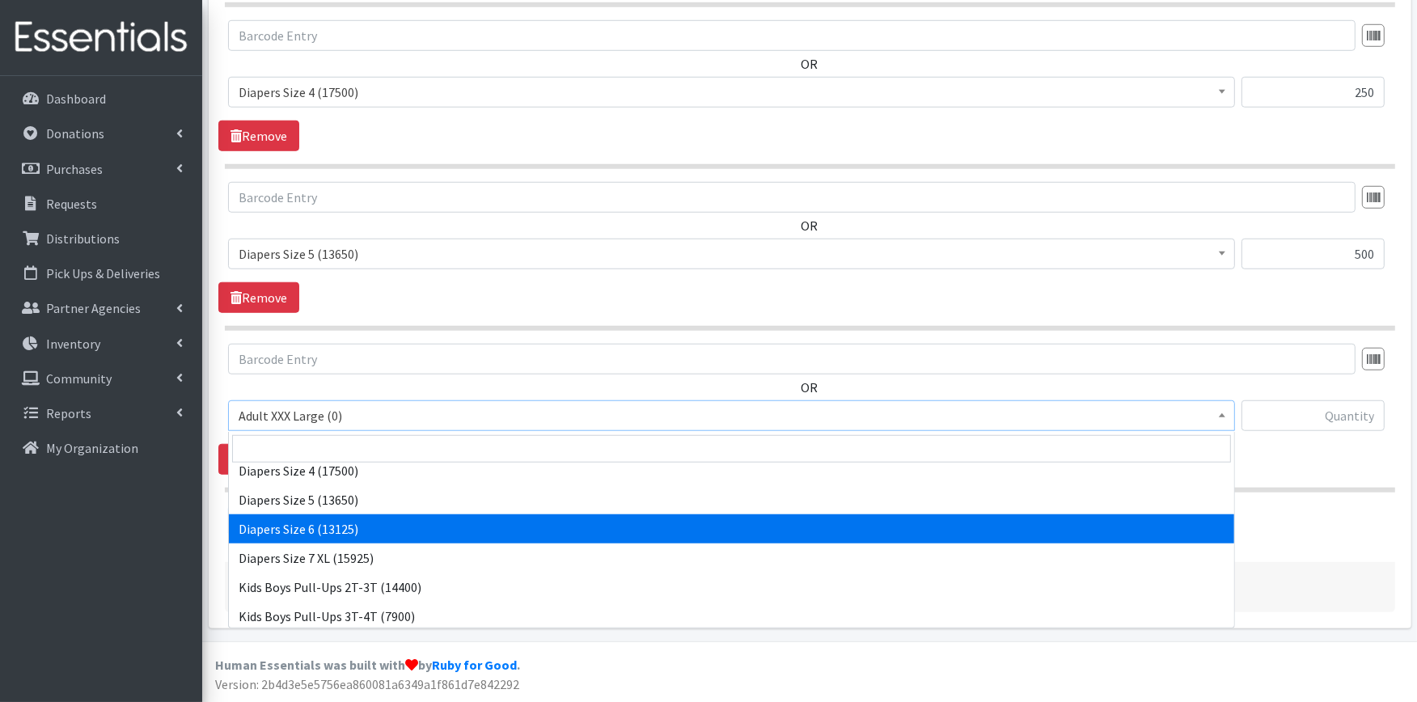
select select "417"
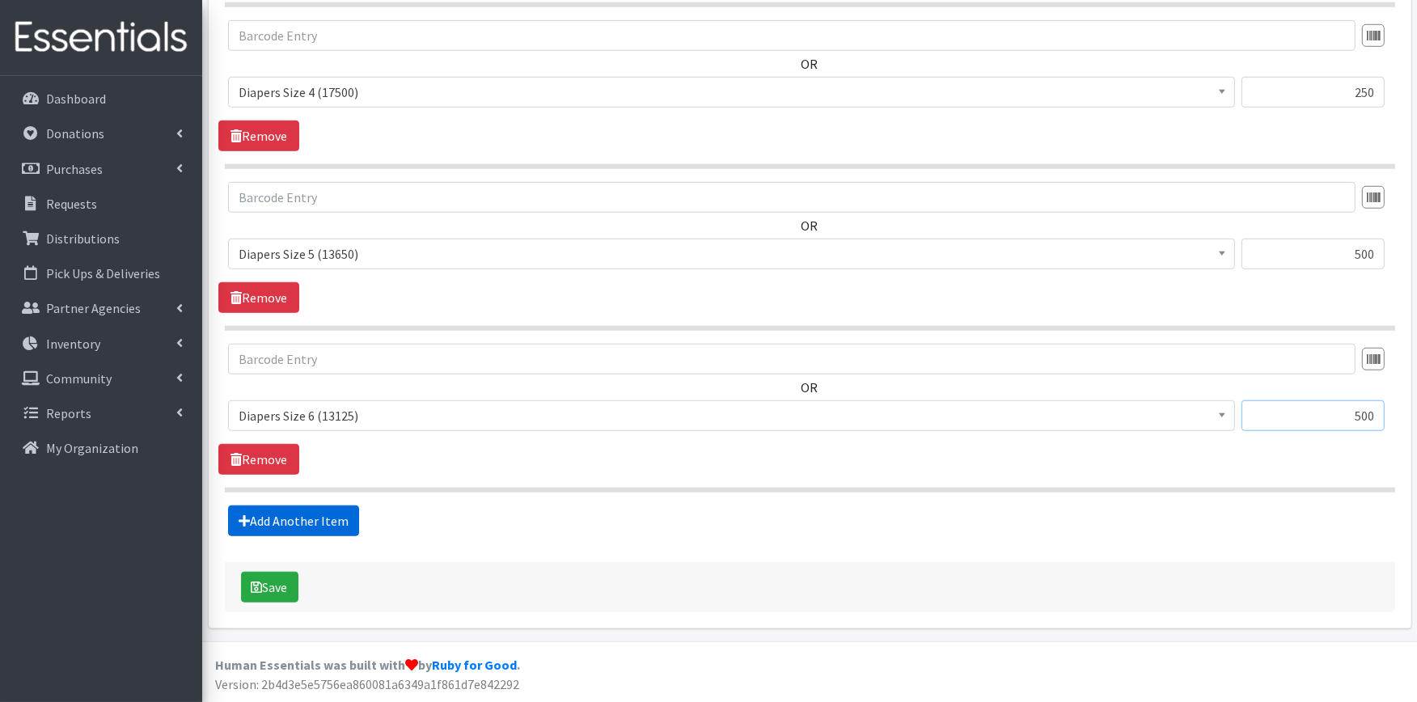
type input "500"
click at [317, 528] on link "Add Another Item" at bounding box center [293, 521] width 131 height 31
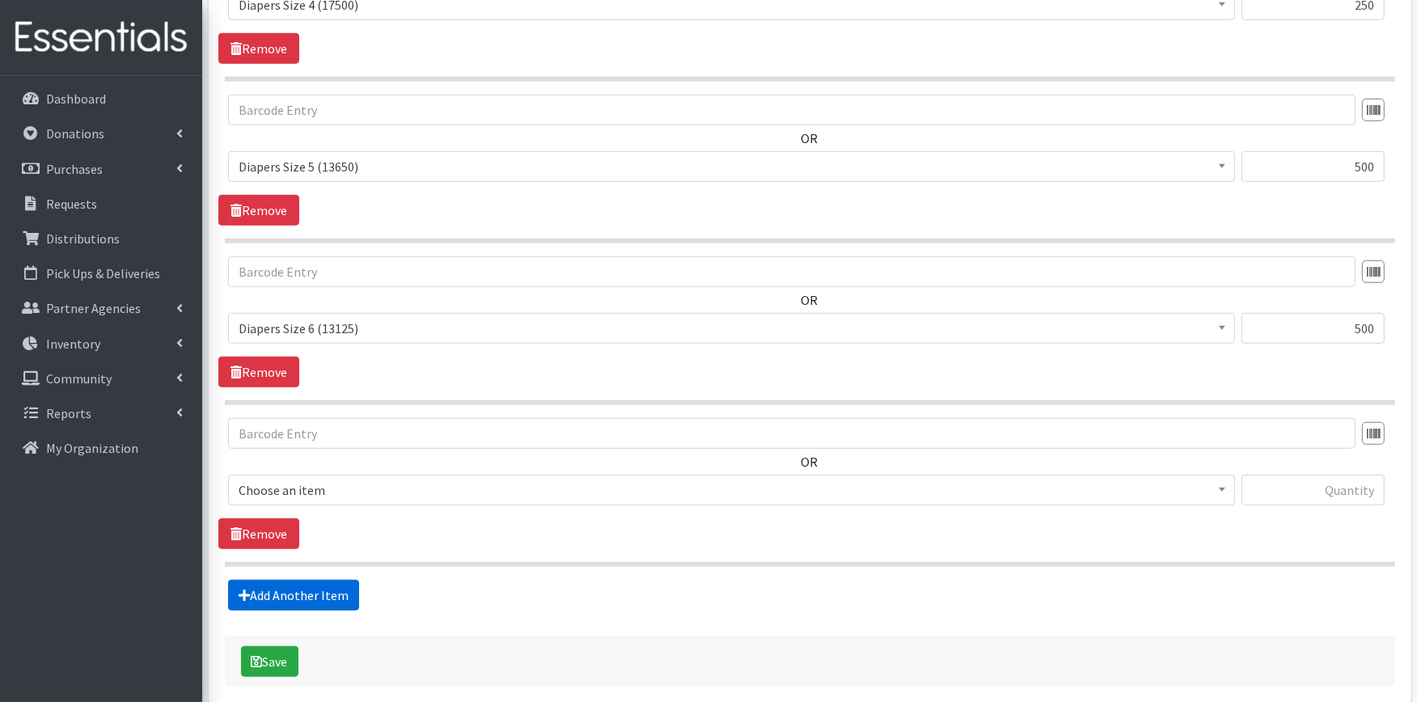
scroll to position [1455, 0]
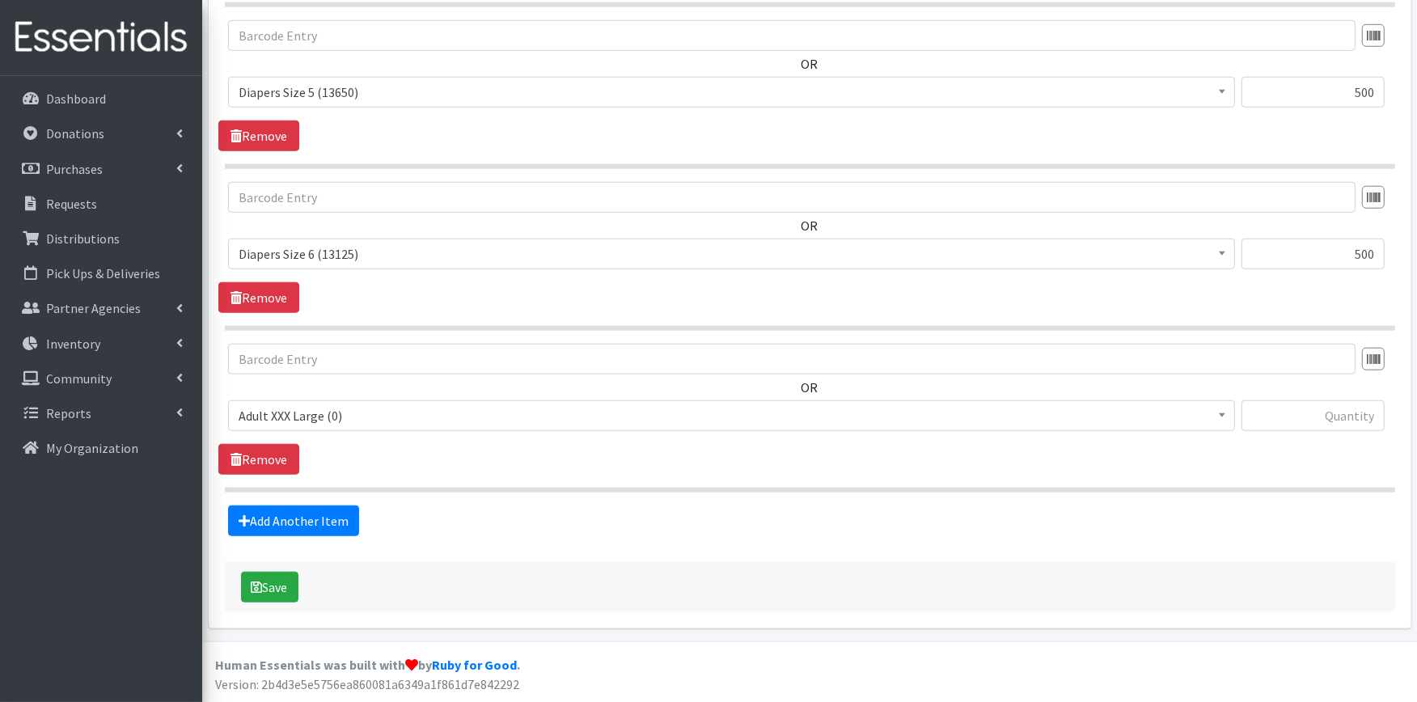
click at [445, 415] on span "Adult XXX Large (0)" at bounding box center [732, 415] width 986 height 23
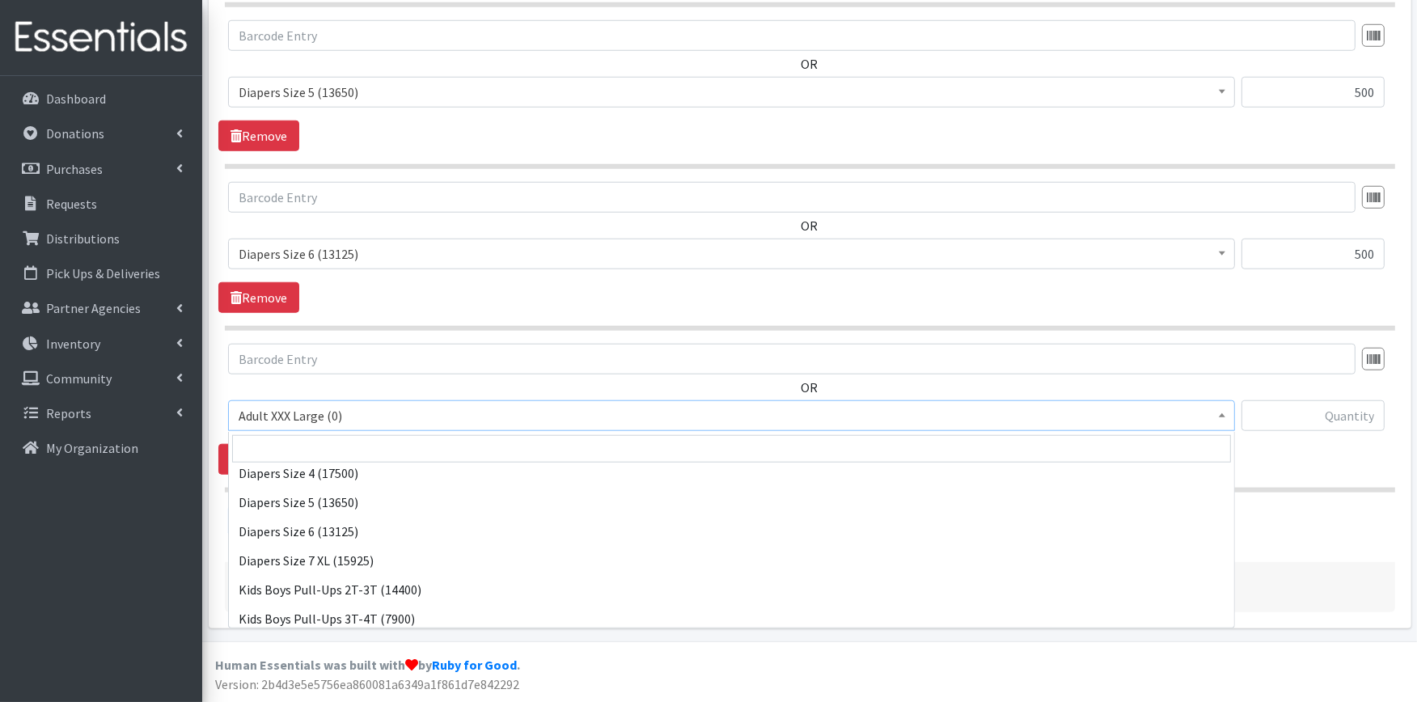
scroll to position [359, 0]
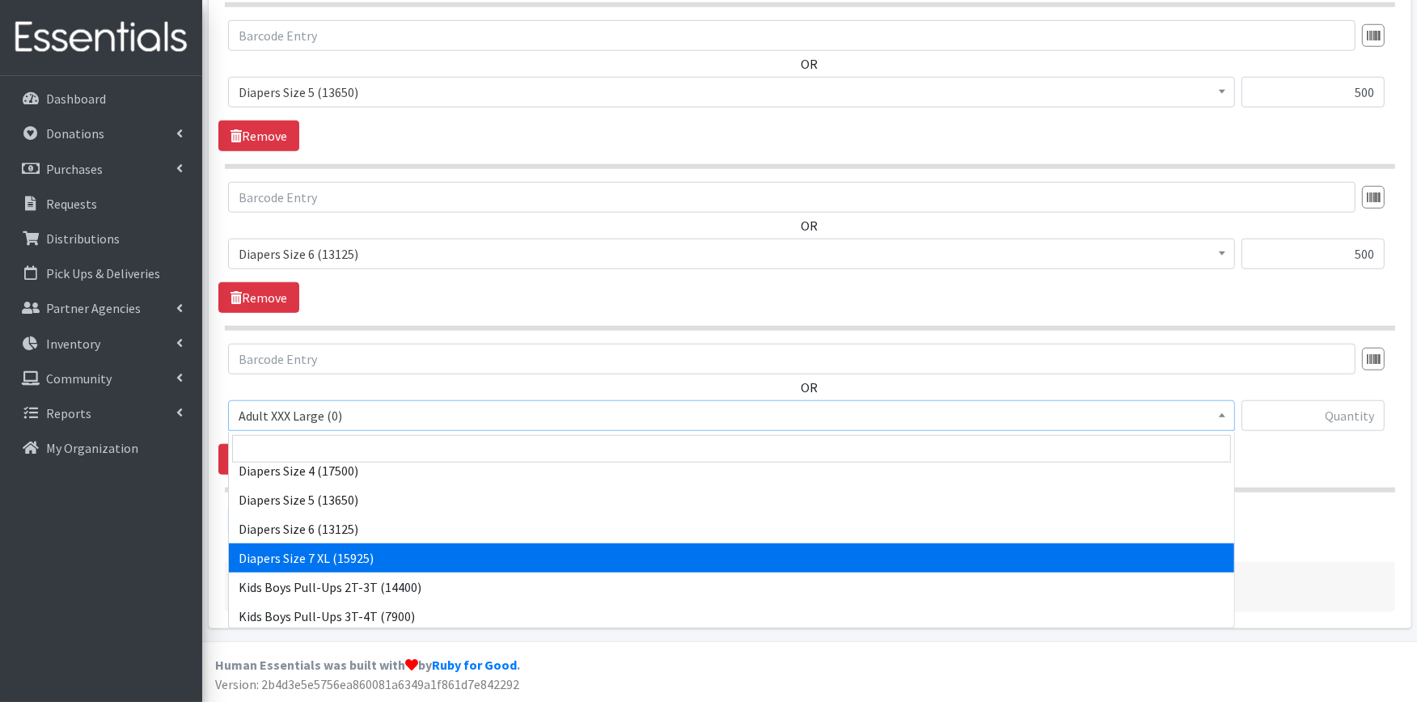
drag, startPoint x: 440, startPoint y: 557, endPoint x: 415, endPoint y: 542, distance: 29.0
select select "4739"
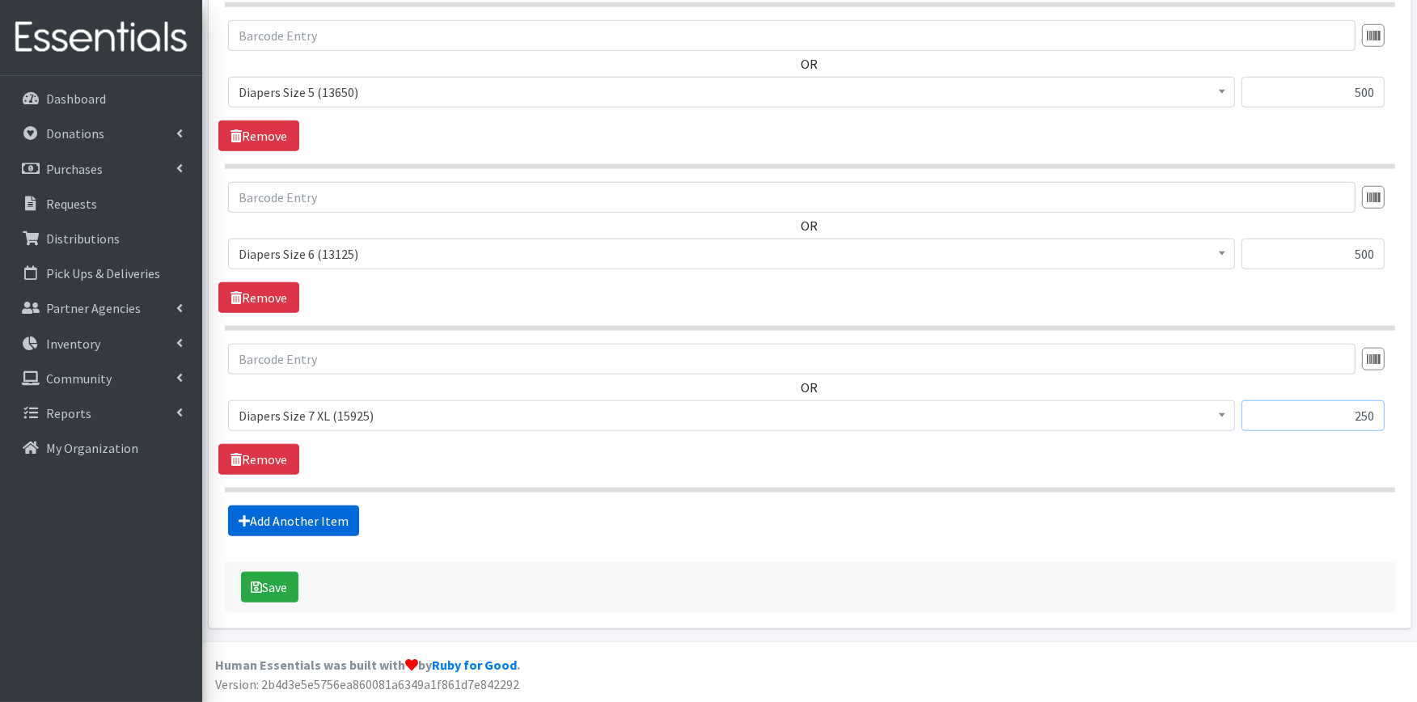
type input "250"
click at [290, 527] on link "Add Another Item" at bounding box center [293, 521] width 131 height 31
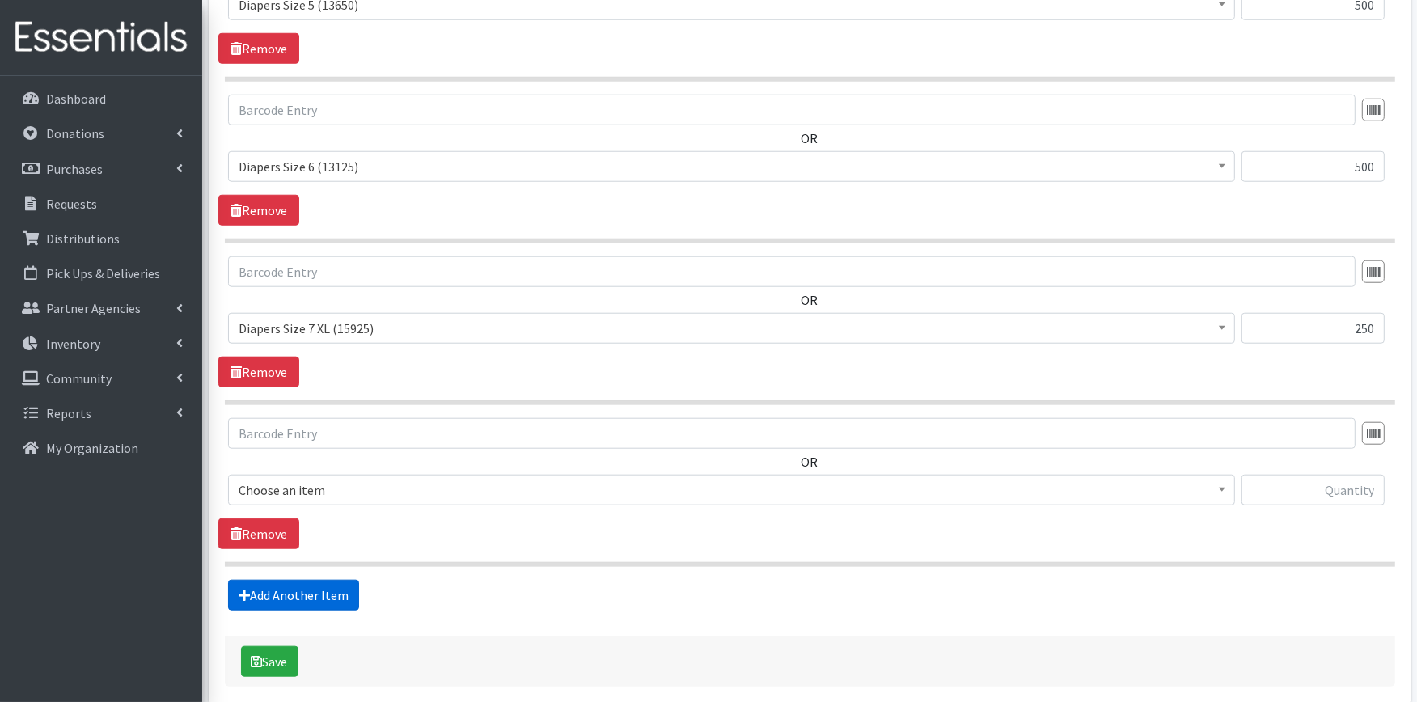
scroll to position [1616, 0]
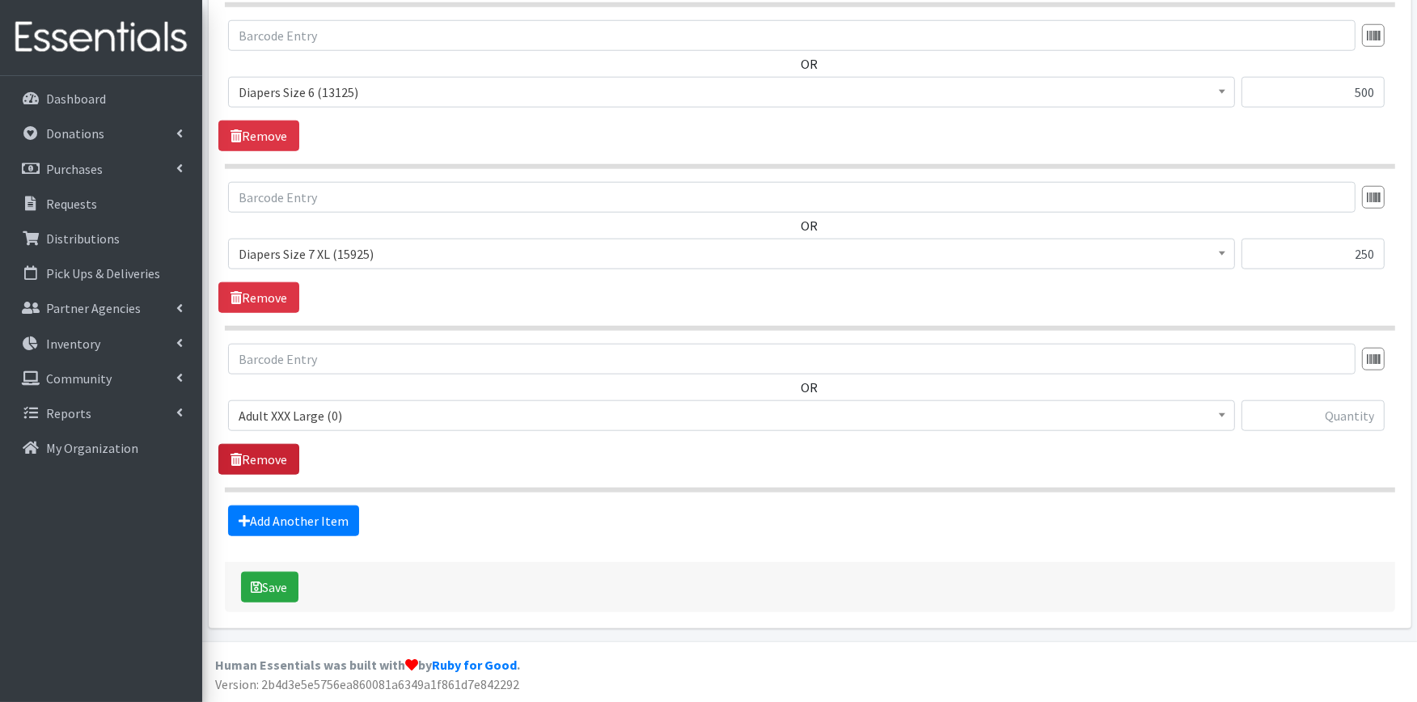
click at [262, 455] on link "Remove" at bounding box center [258, 459] width 81 height 31
click at [262, 575] on button "Save" at bounding box center [269, 587] width 57 height 31
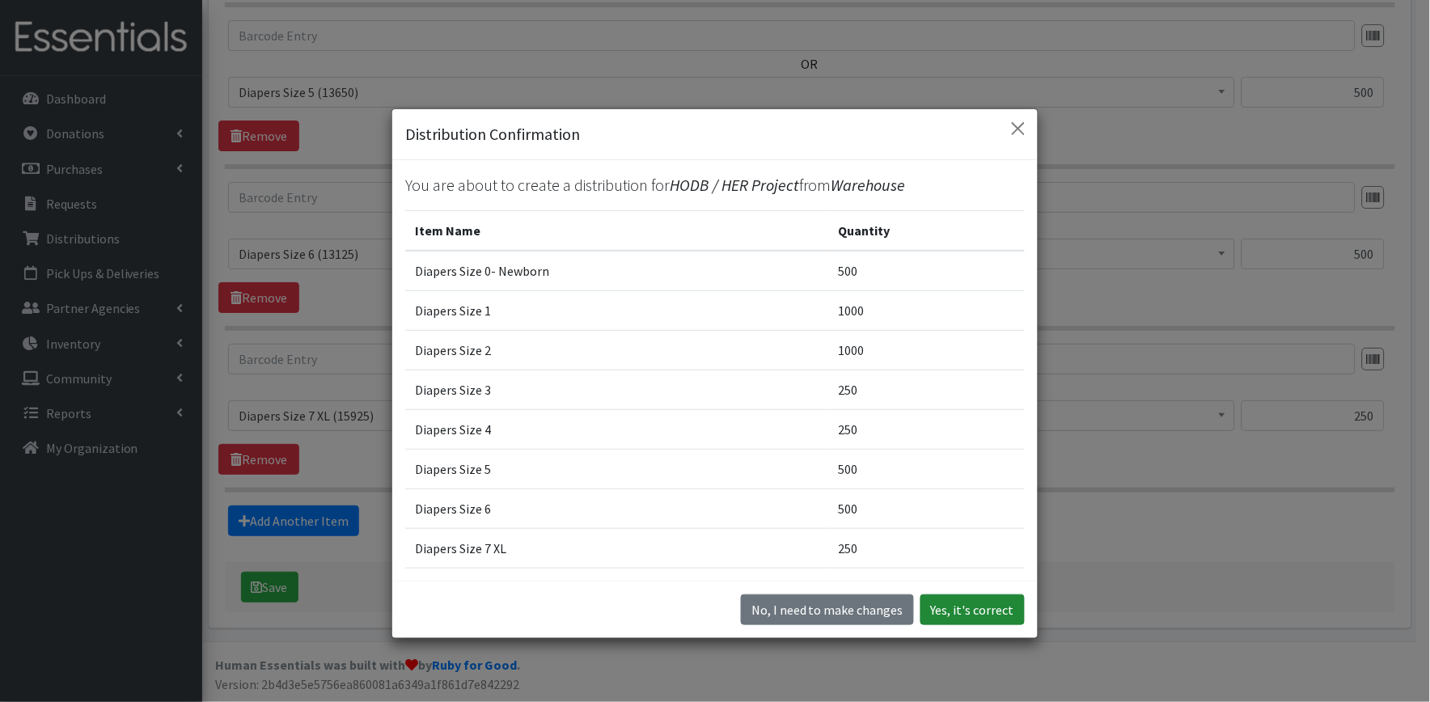
click at [939, 607] on button "Yes, it's correct" at bounding box center [973, 610] width 104 height 31
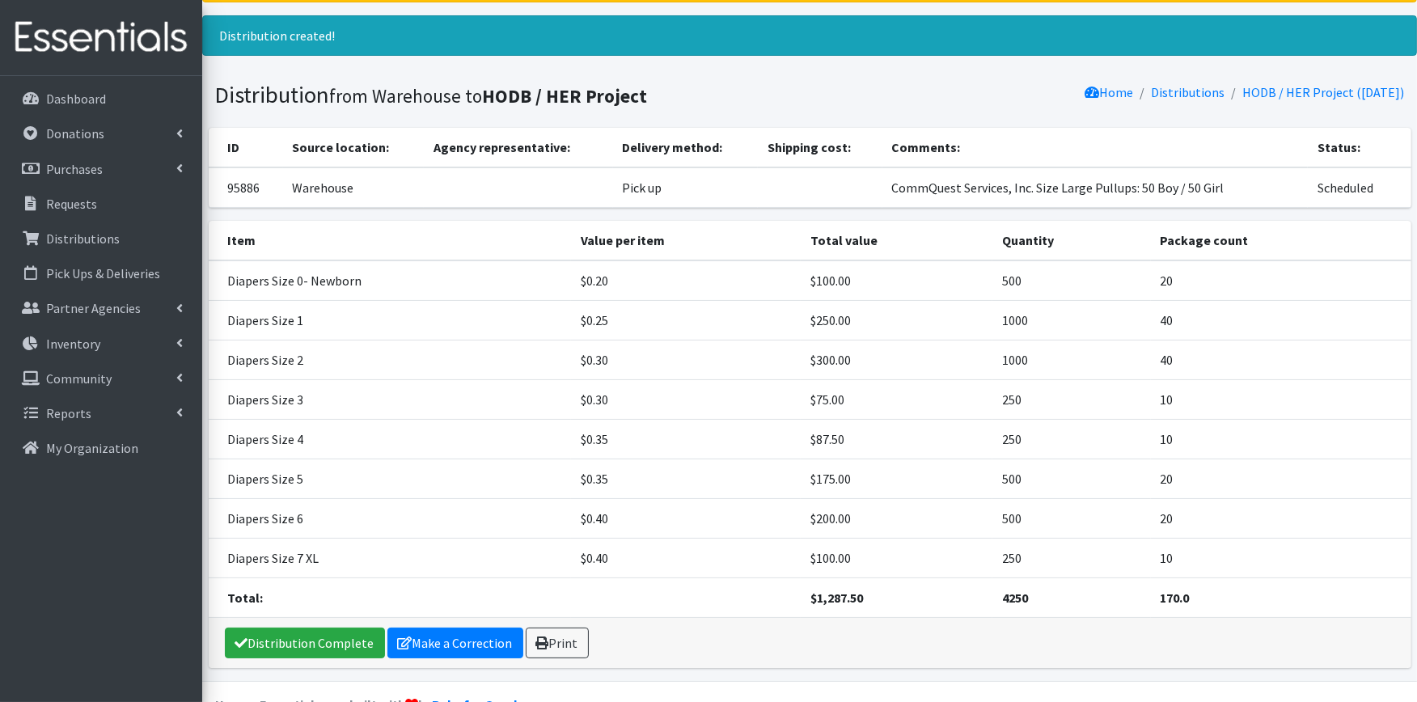
scroll to position [122, 0]
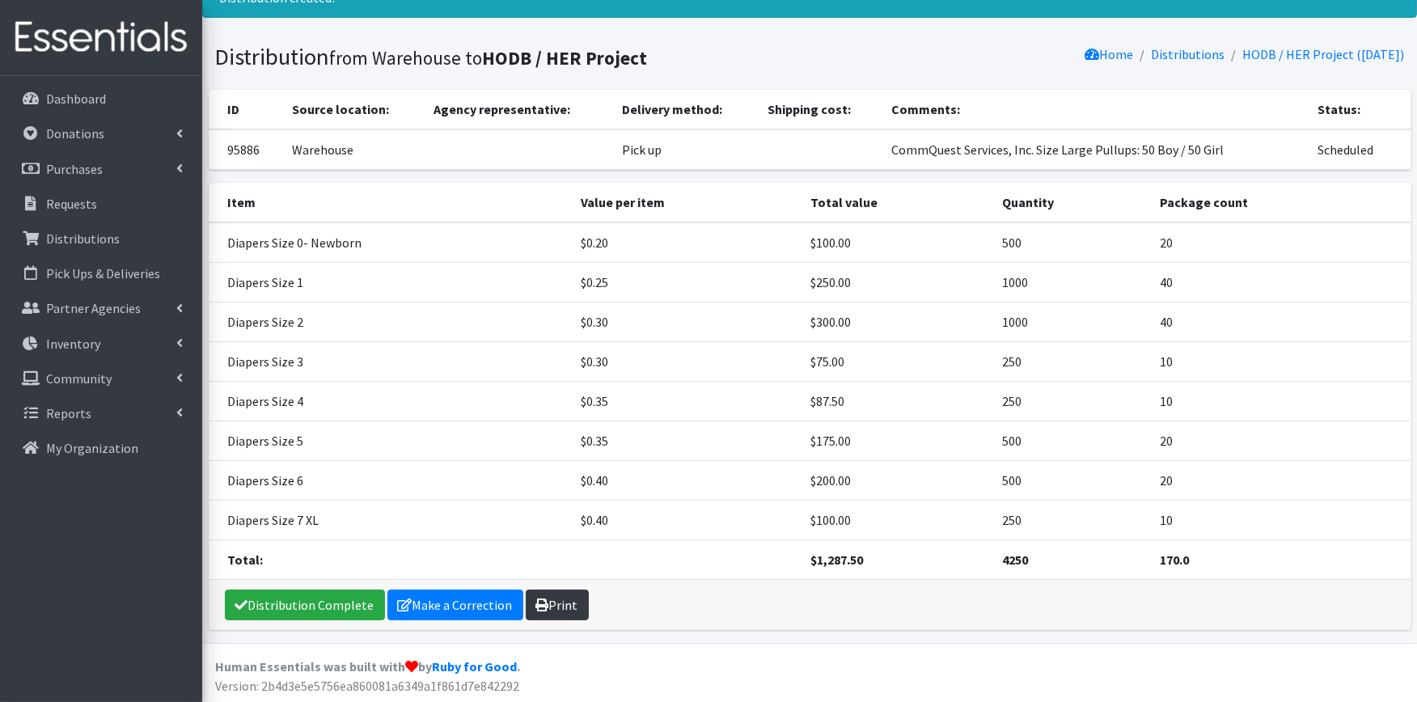
click at [575, 608] on link "Print" at bounding box center [557, 605] width 63 height 31
click at [273, 608] on link "Distribution Complete" at bounding box center [305, 605] width 160 height 31
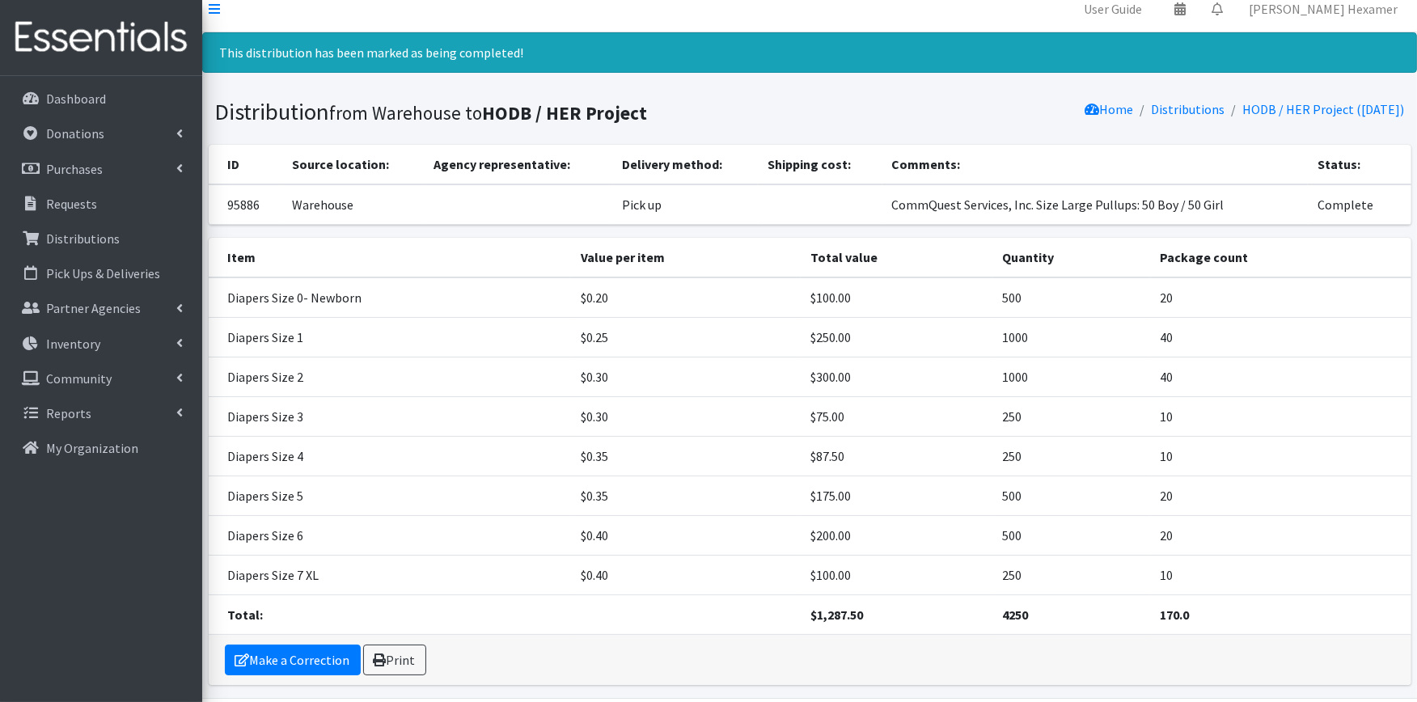
scroll to position [0, 0]
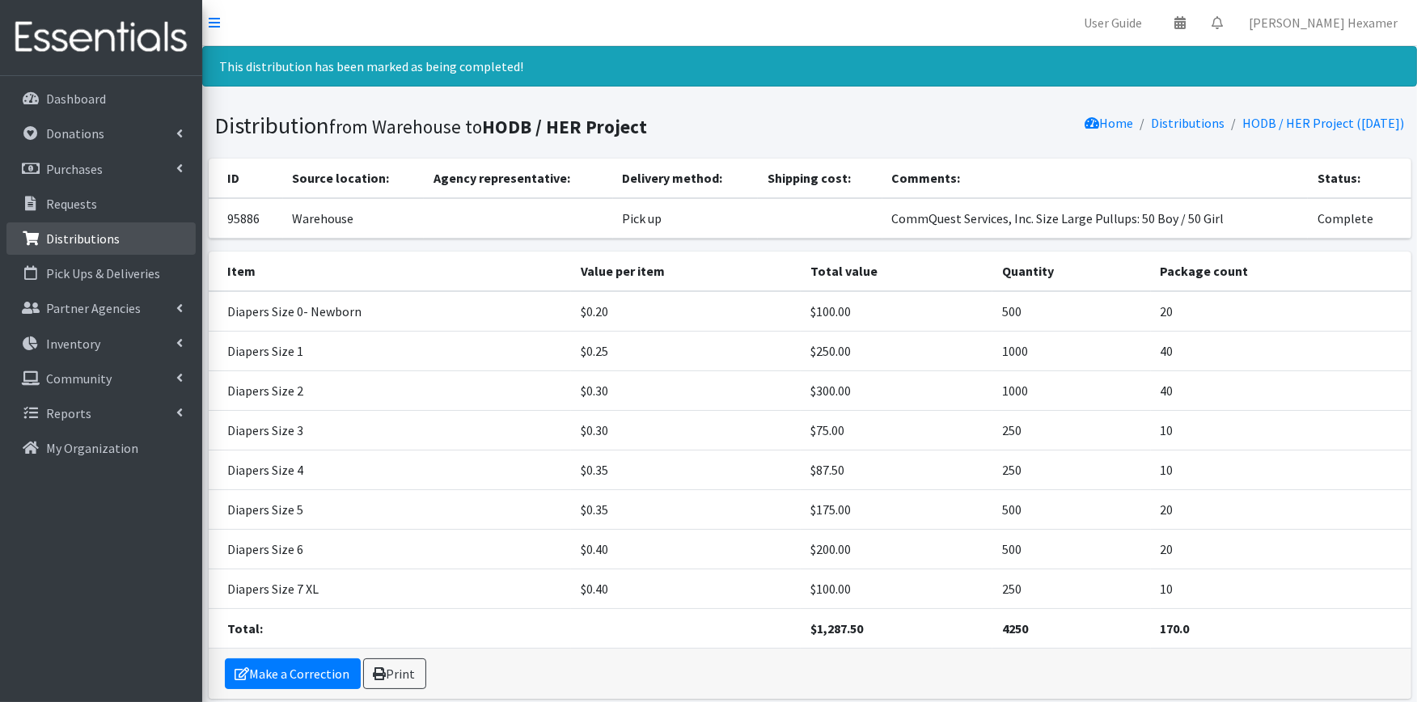
click at [84, 241] on p "Distributions" at bounding box center [83, 239] width 74 height 16
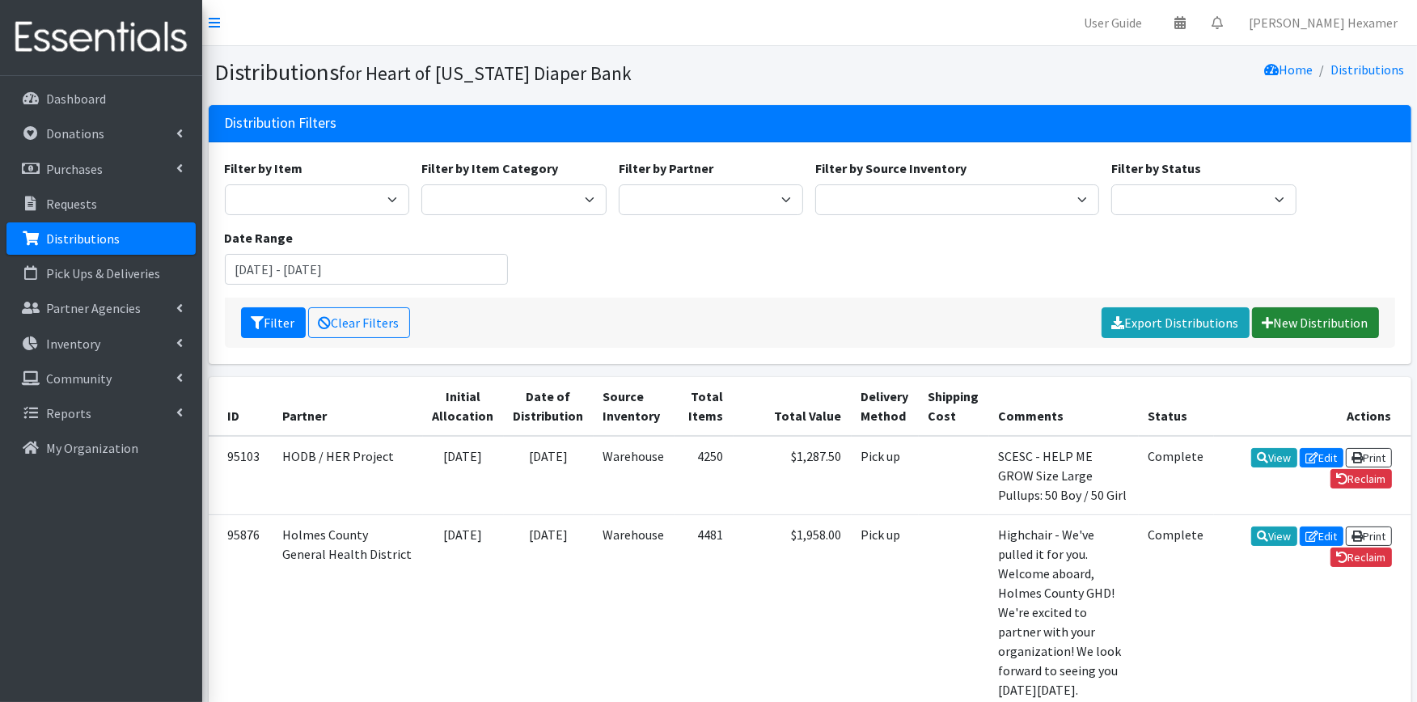
click at [1316, 309] on link "New Distribution" at bounding box center [1315, 322] width 127 height 31
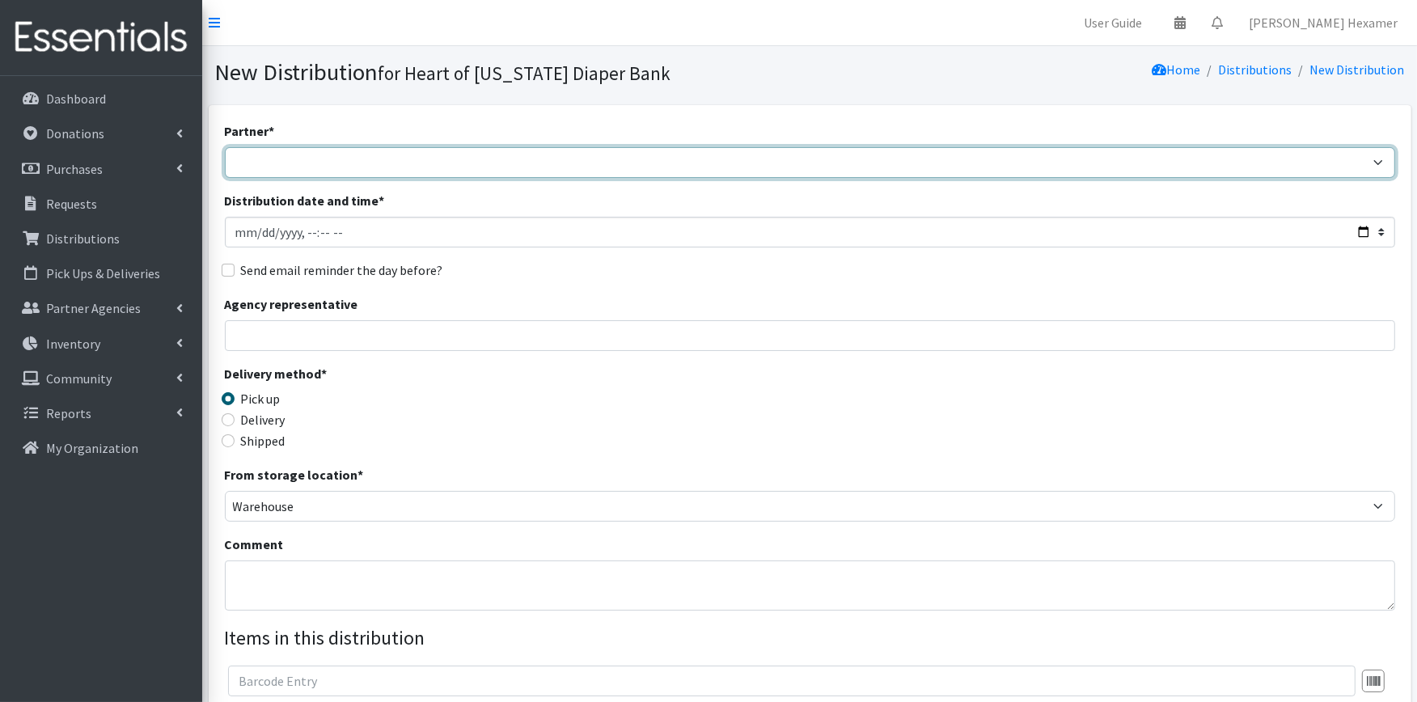
click at [601, 163] on select "Alliance Commons Belmont County Health Department [GEOGRAPHIC_DATA] [PERSON_NAM…" at bounding box center [810, 162] width 1171 height 31
select select "4"
click at [225, 147] on select "Alliance Commons Belmont County Health Department [GEOGRAPHIC_DATA] [PERSON_NAM…" at bounding box center [810, 162] width 1171 height 31
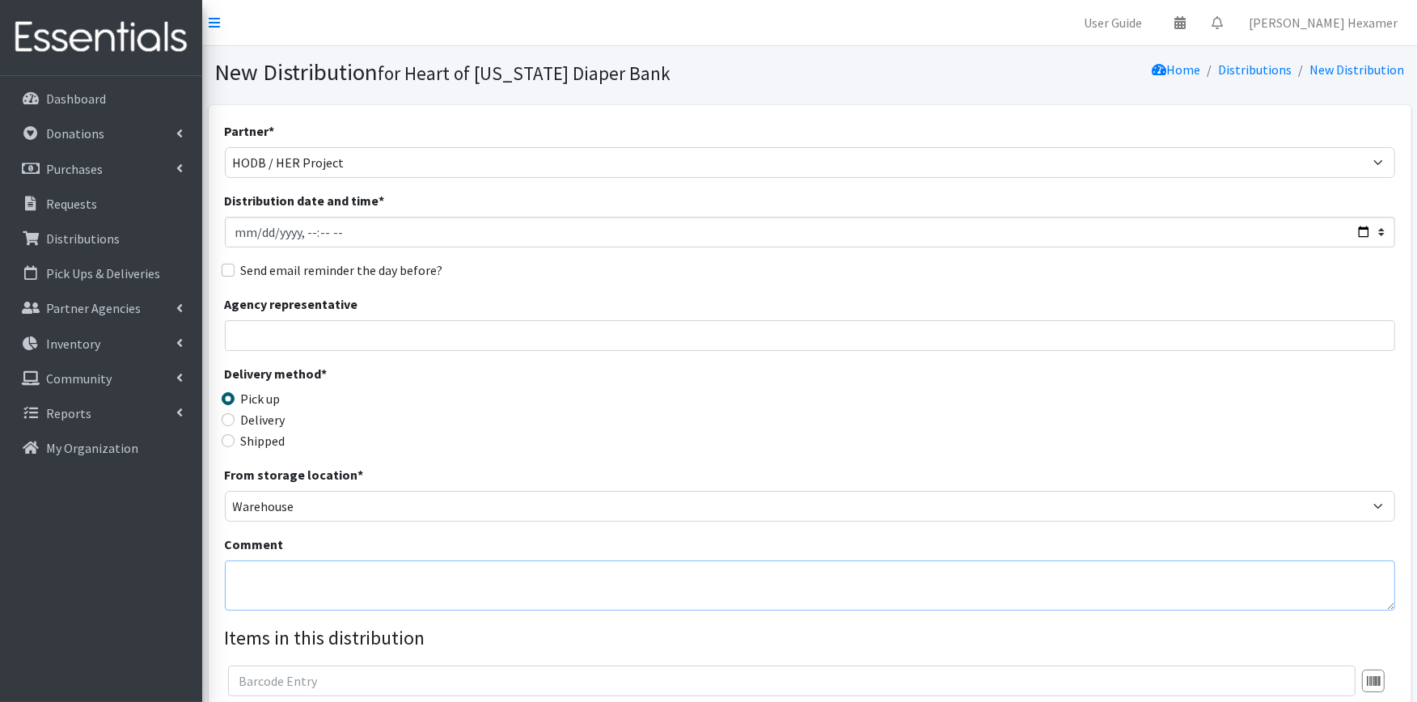
click at [227, 567] on textarea "Comment" at bounding box center [810, 586] width 1171 height 50
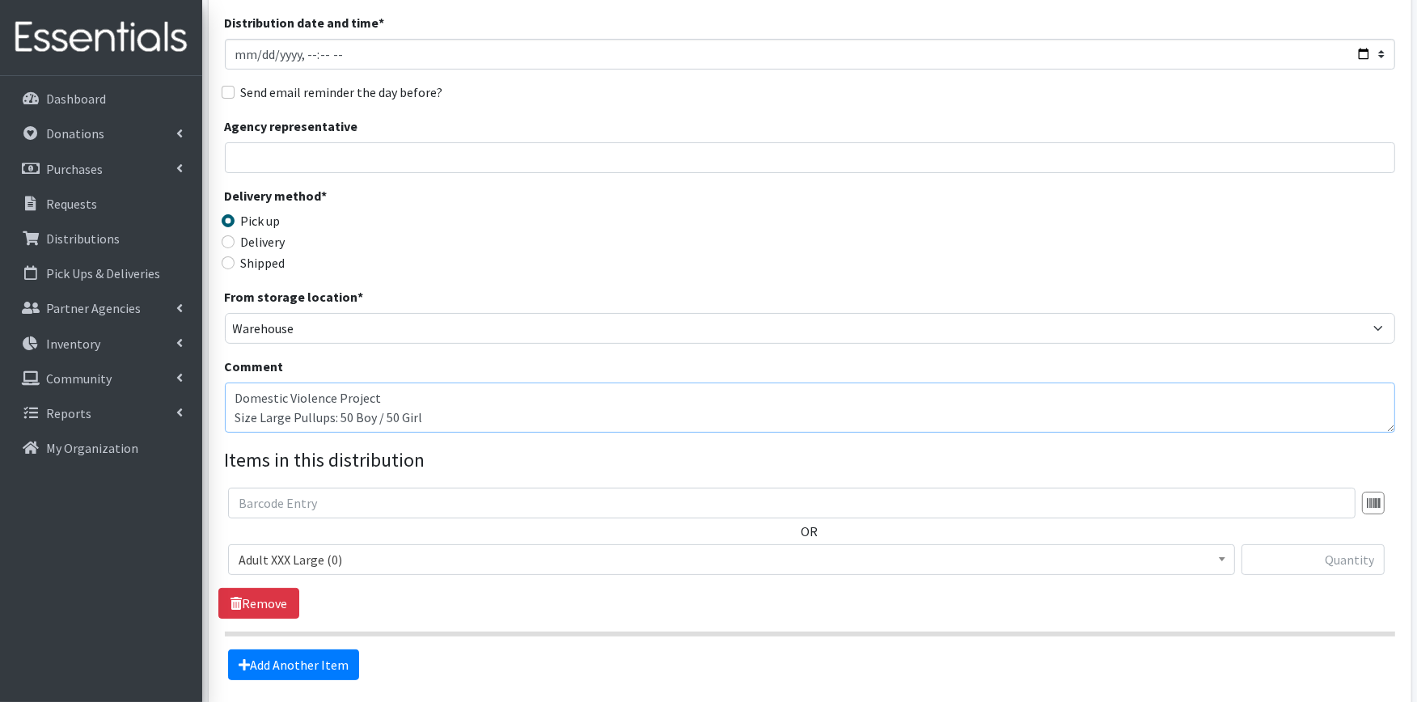
scroll to position [180, 0]
type textarea "Domestic Violence Project Size Large Pullups: 50 Boy / 50 Girl"
click at [300, 548] on span "Adult XXX Large (0)" at bounding box center [732, 558] width 986 height 23
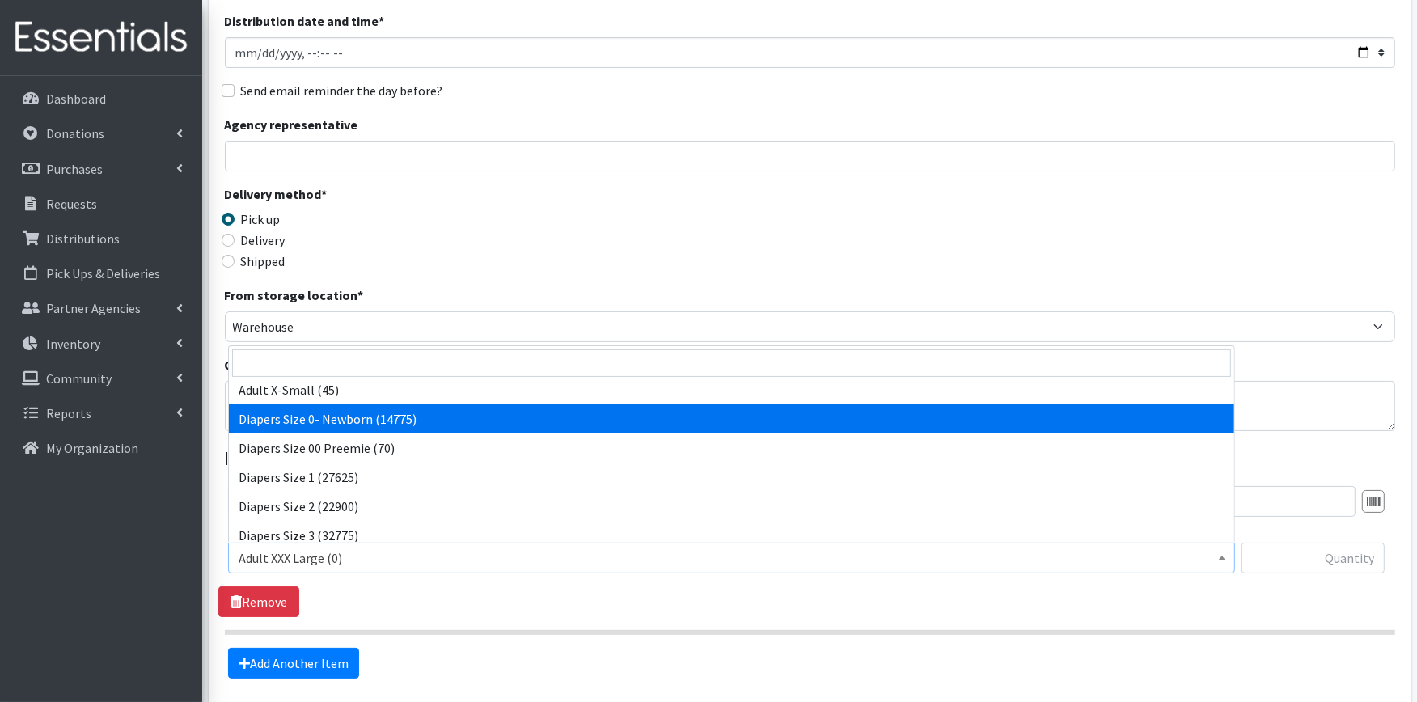
select select "406"
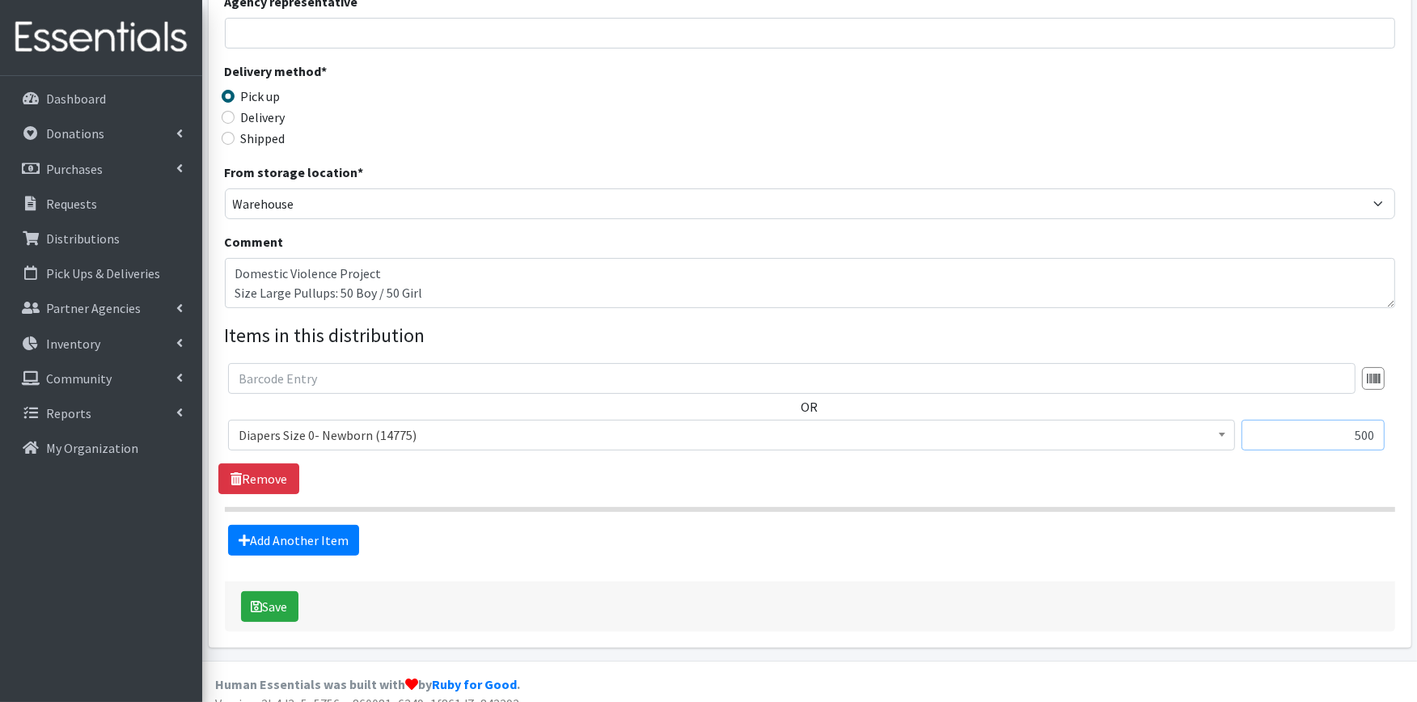
scroll to position [321, 0]
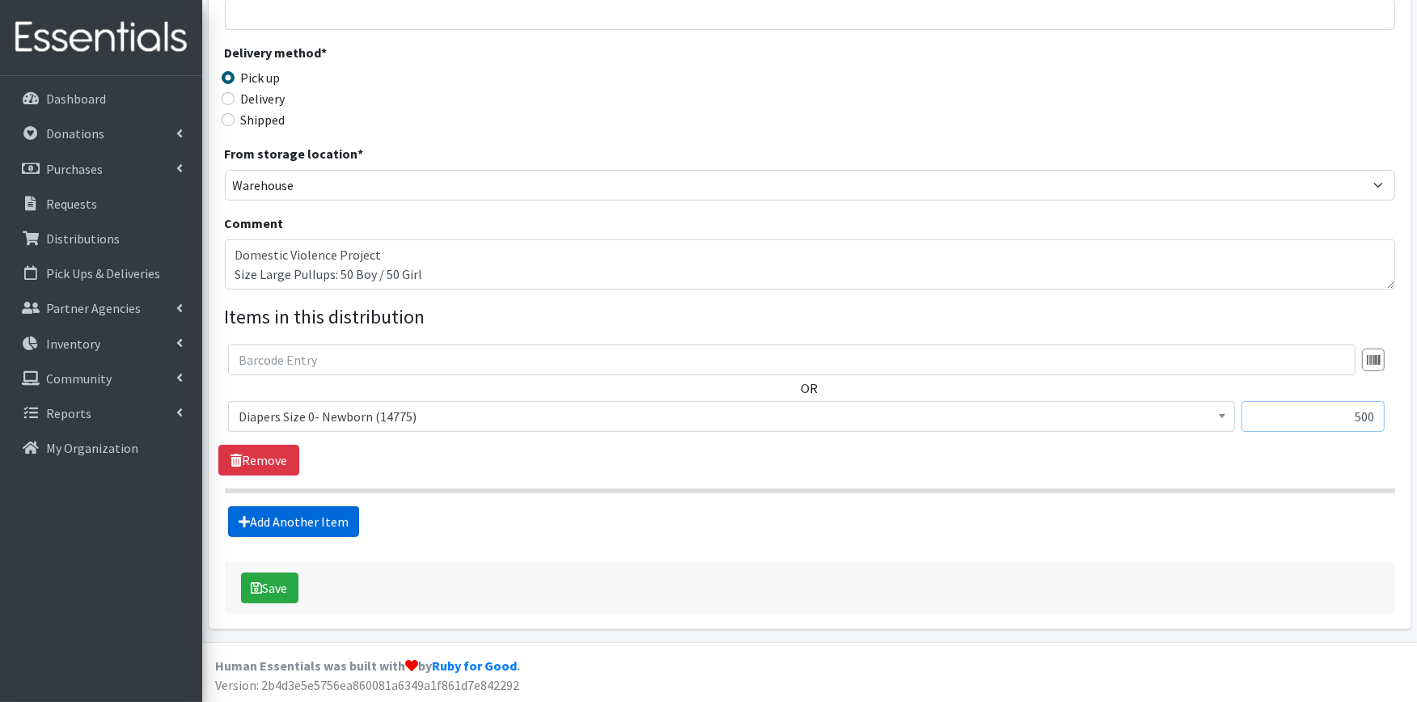
type input "500"
click at [265, 515] on link "Add Another Item" at bounding box center [293, 521] width 131 height 31
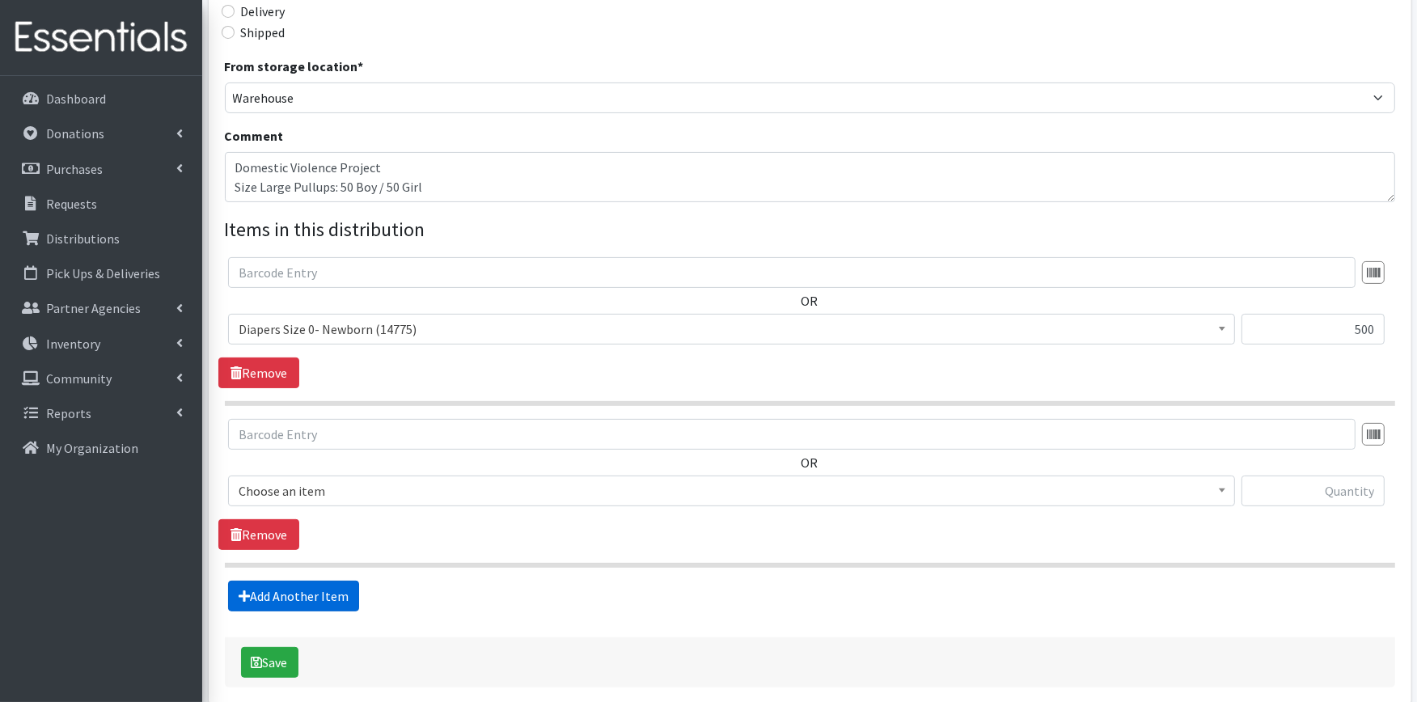
scroll to position [483, 0]
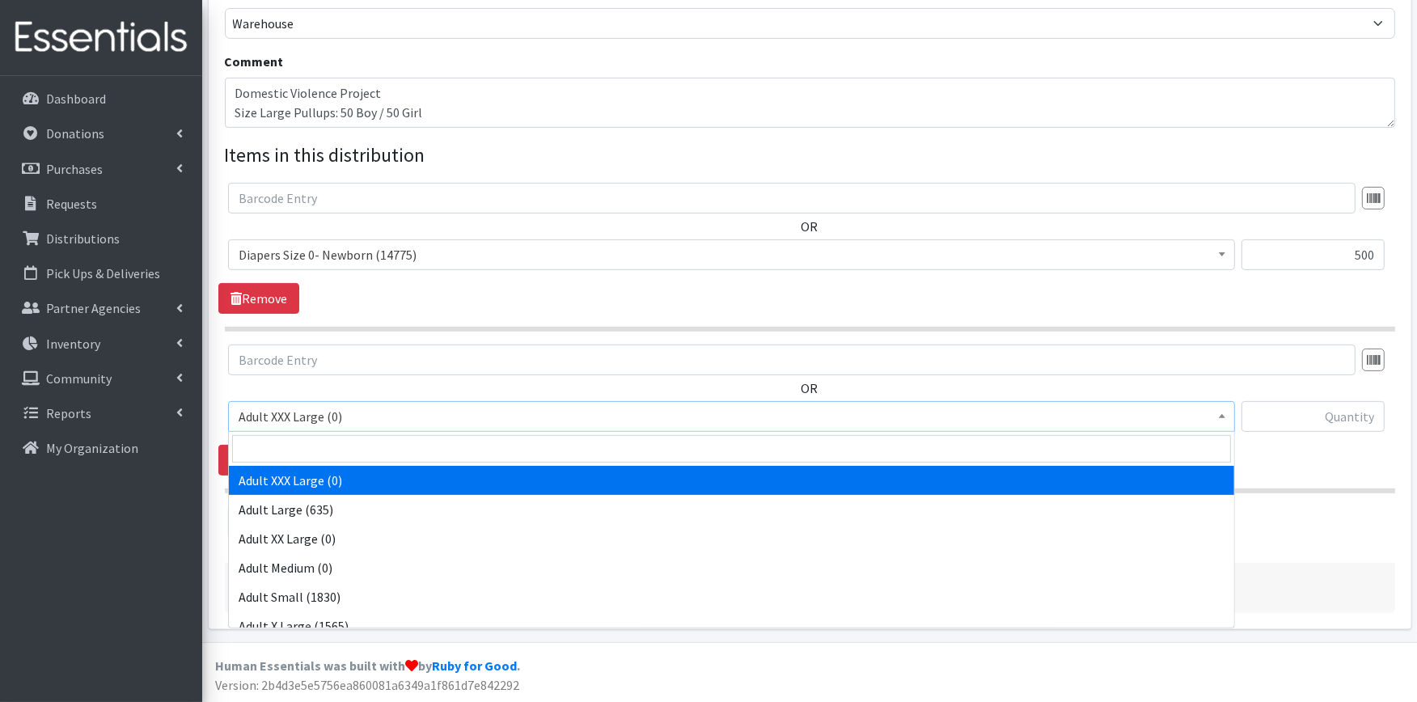
click at [297, 419] on span "Adult XXX Large (0)" at bounding box center [732, 416] width 986 height 23
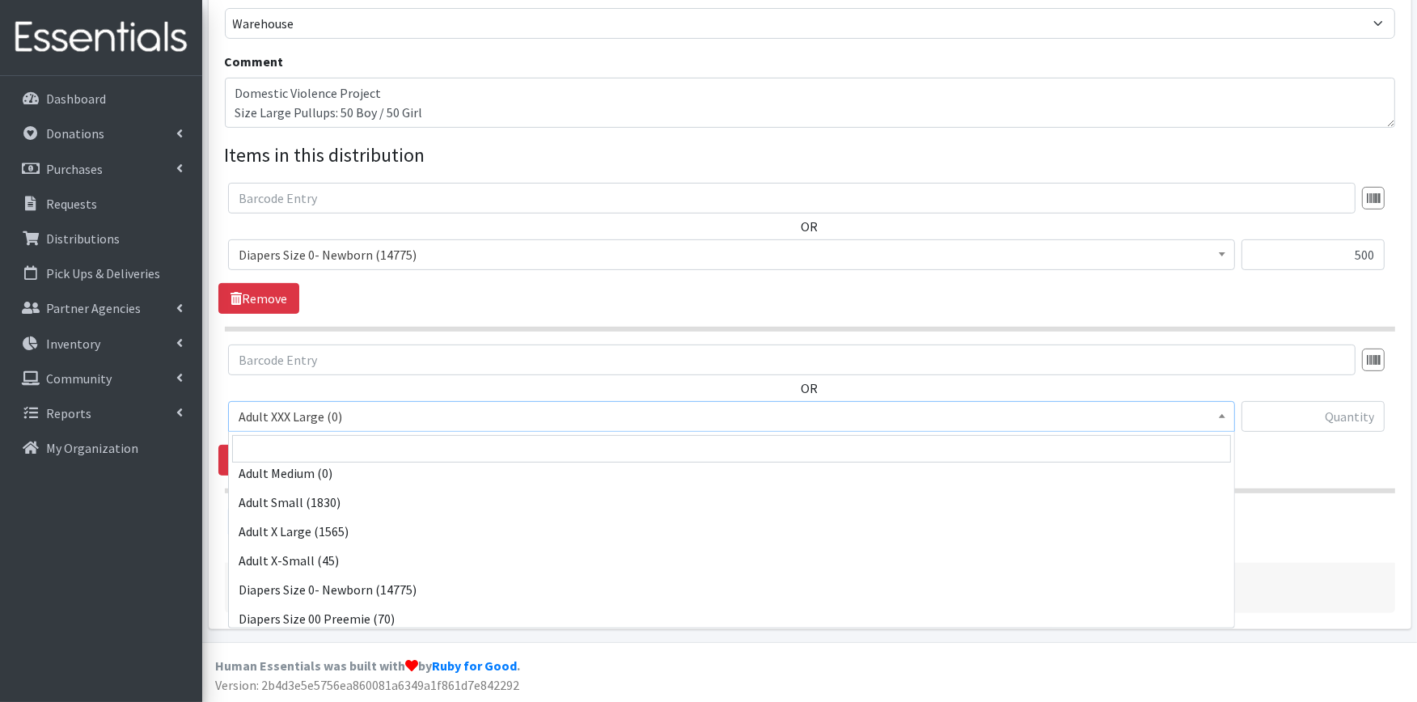
scroll to position [180, 0]
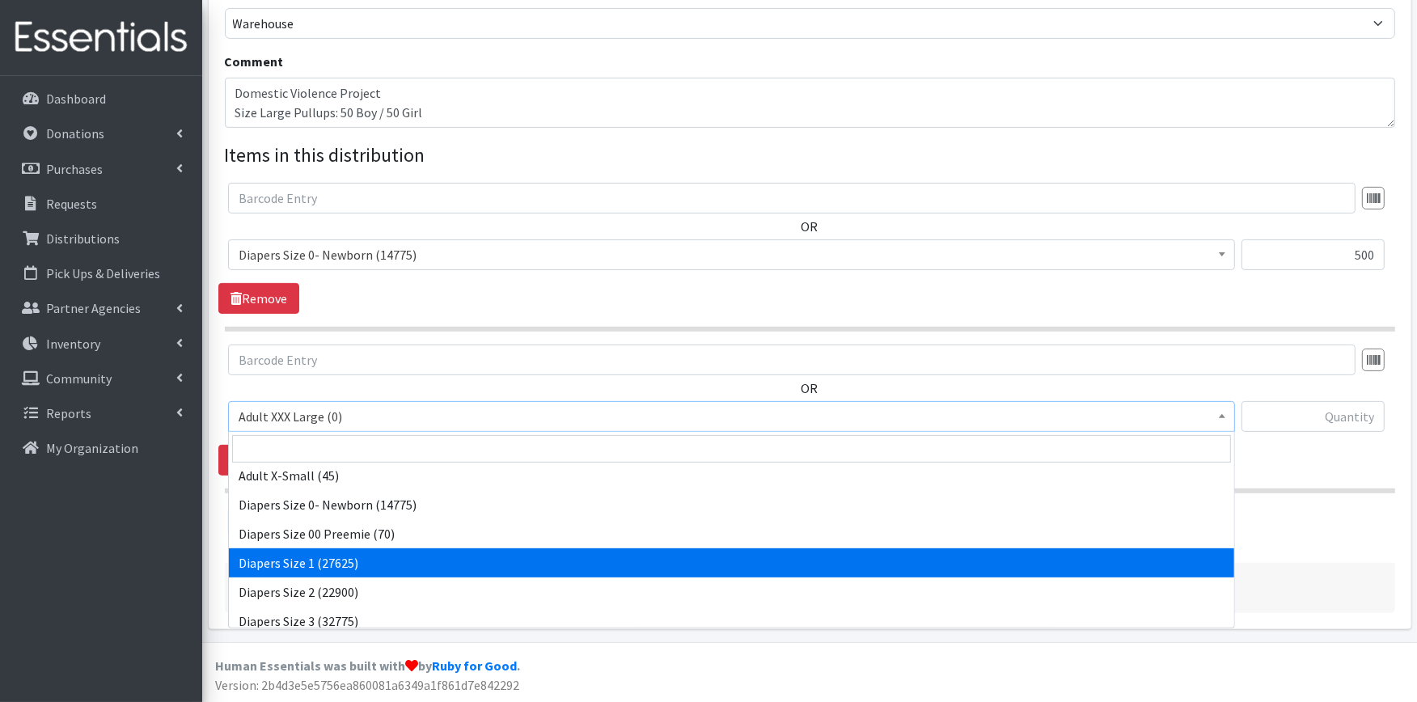
select select "408"
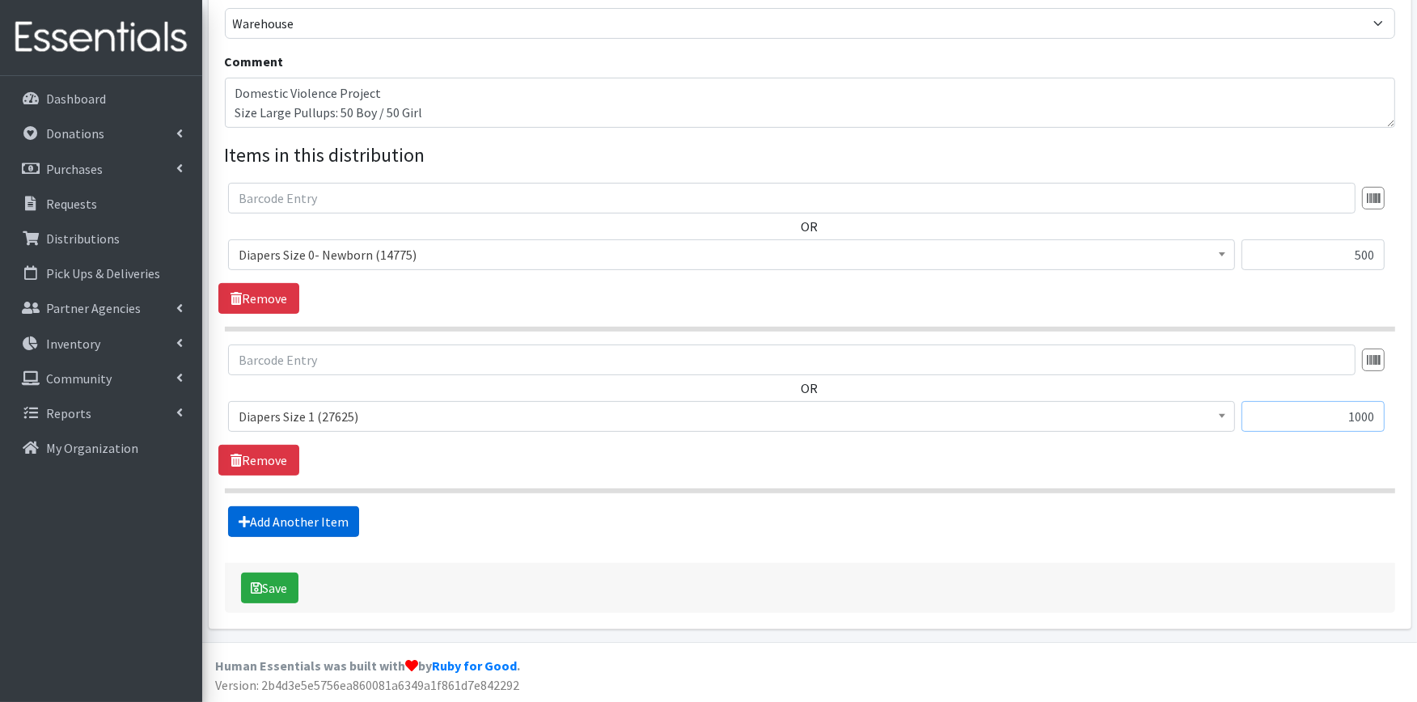
type input "1000"
click at [313, 531] on link "Add Another Item" at bounding box center [293, 521] width 131 height 31
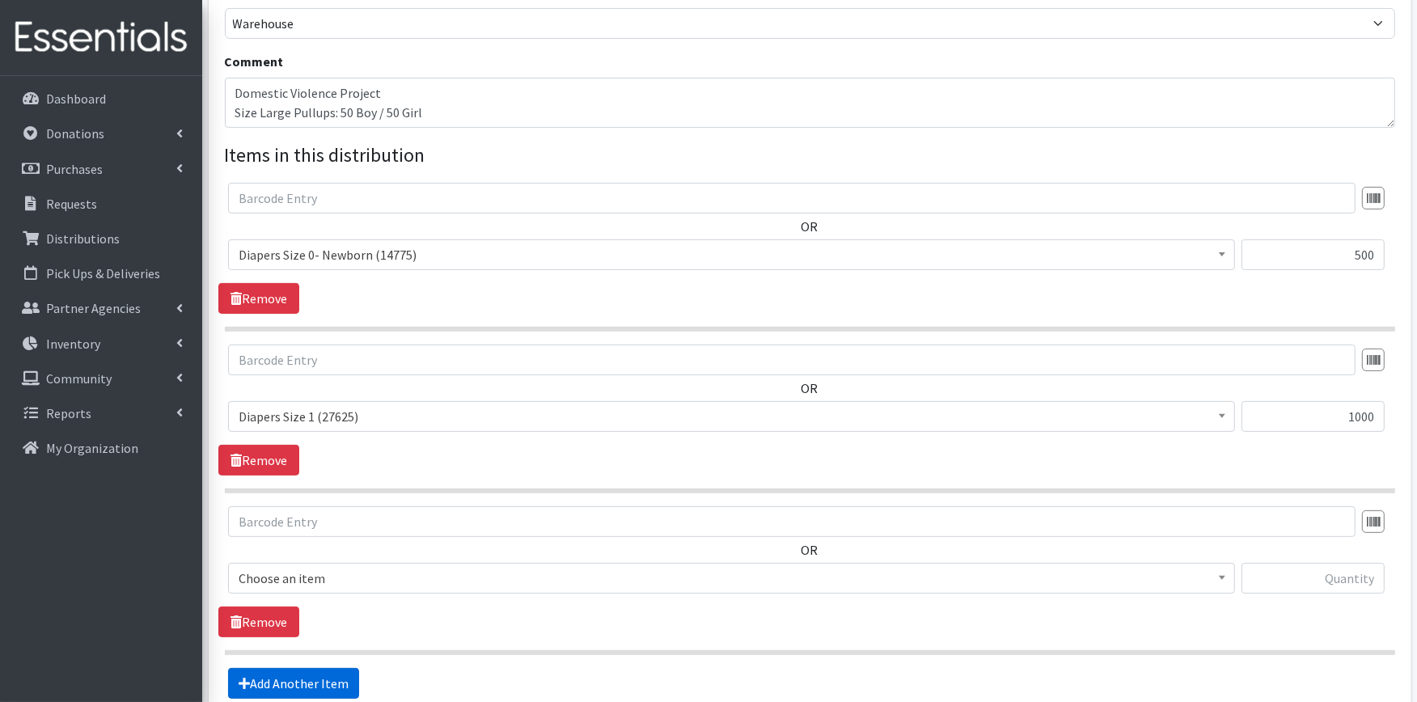
scroll to position [645, 0]
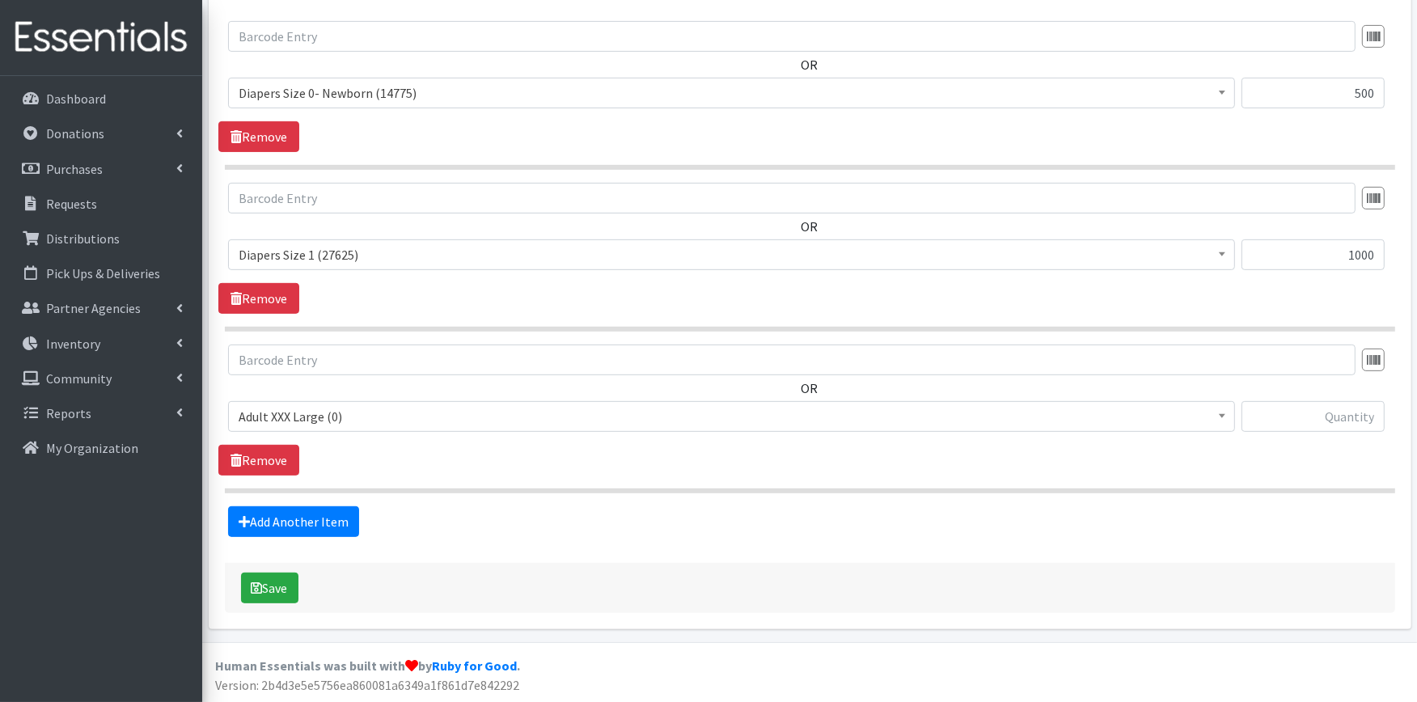
click at [401, 421] on span "Adult XXX Large (0)" at bounding box center [732, 416] width 986 height 23
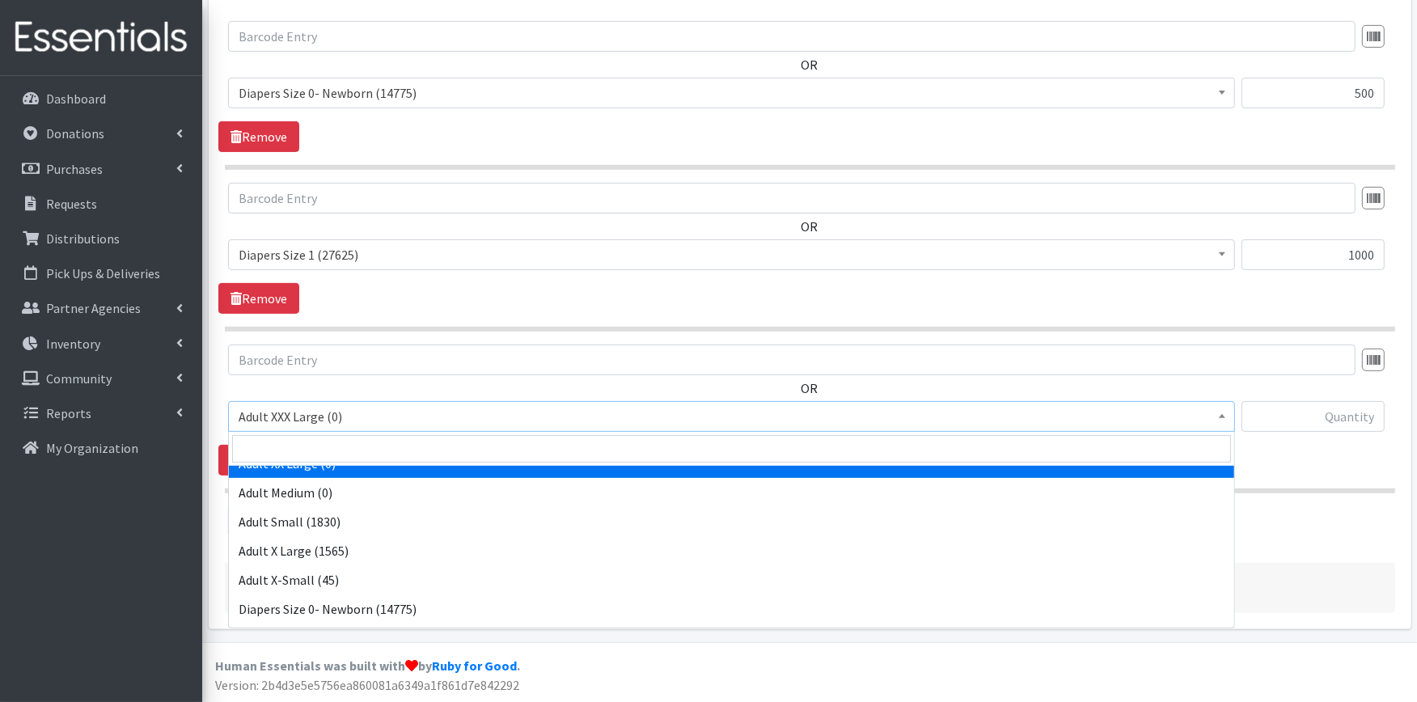
scroll to position [180, 0]
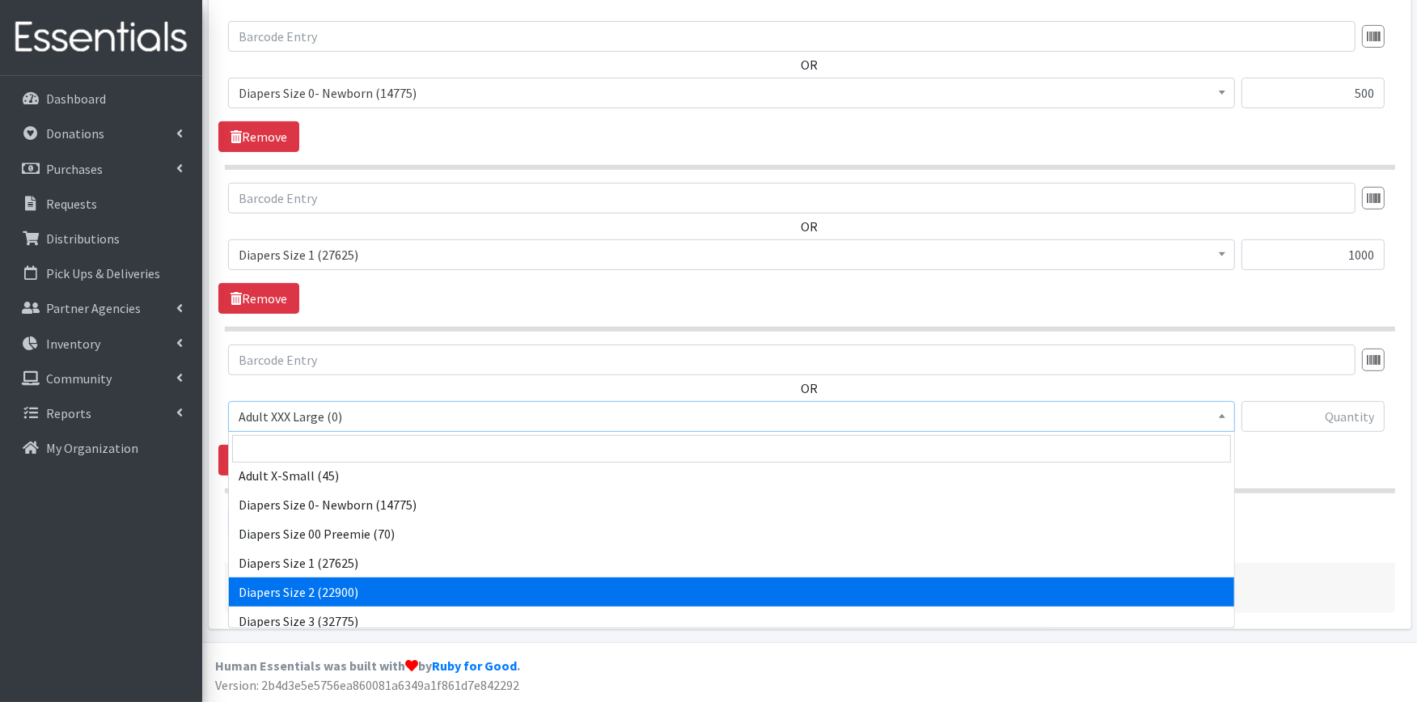
select select "426"
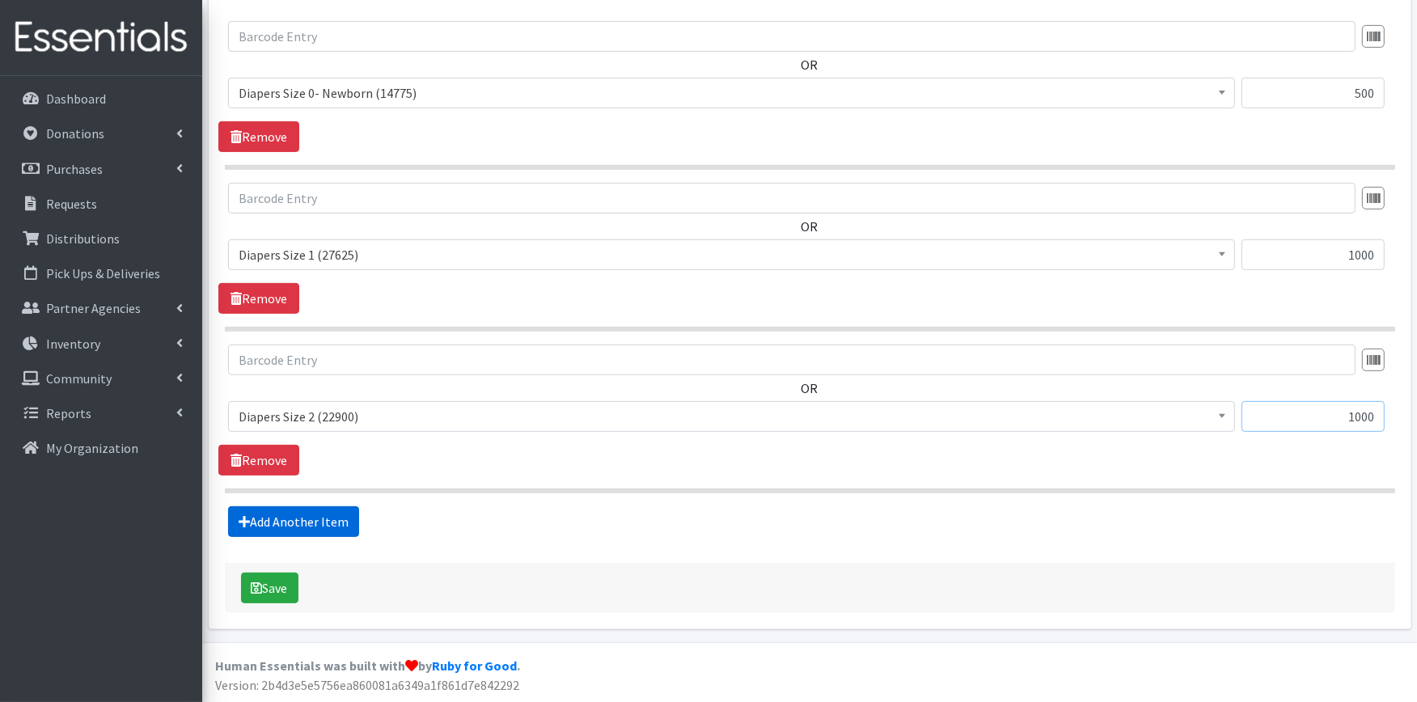
type input "1000"
click at [312, 528] on link "Add Another Item" at bounding box center [293, 521] width 131 height 31
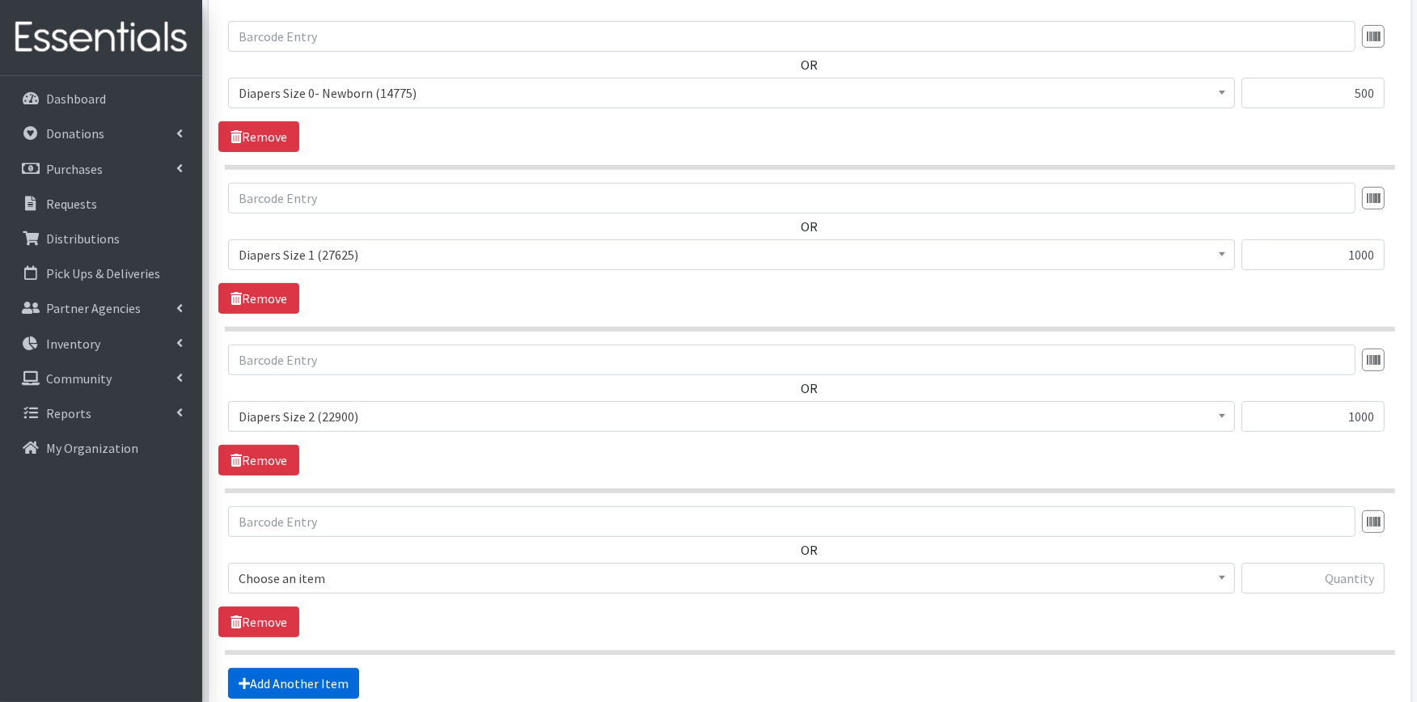
scroll to position [807, 0]
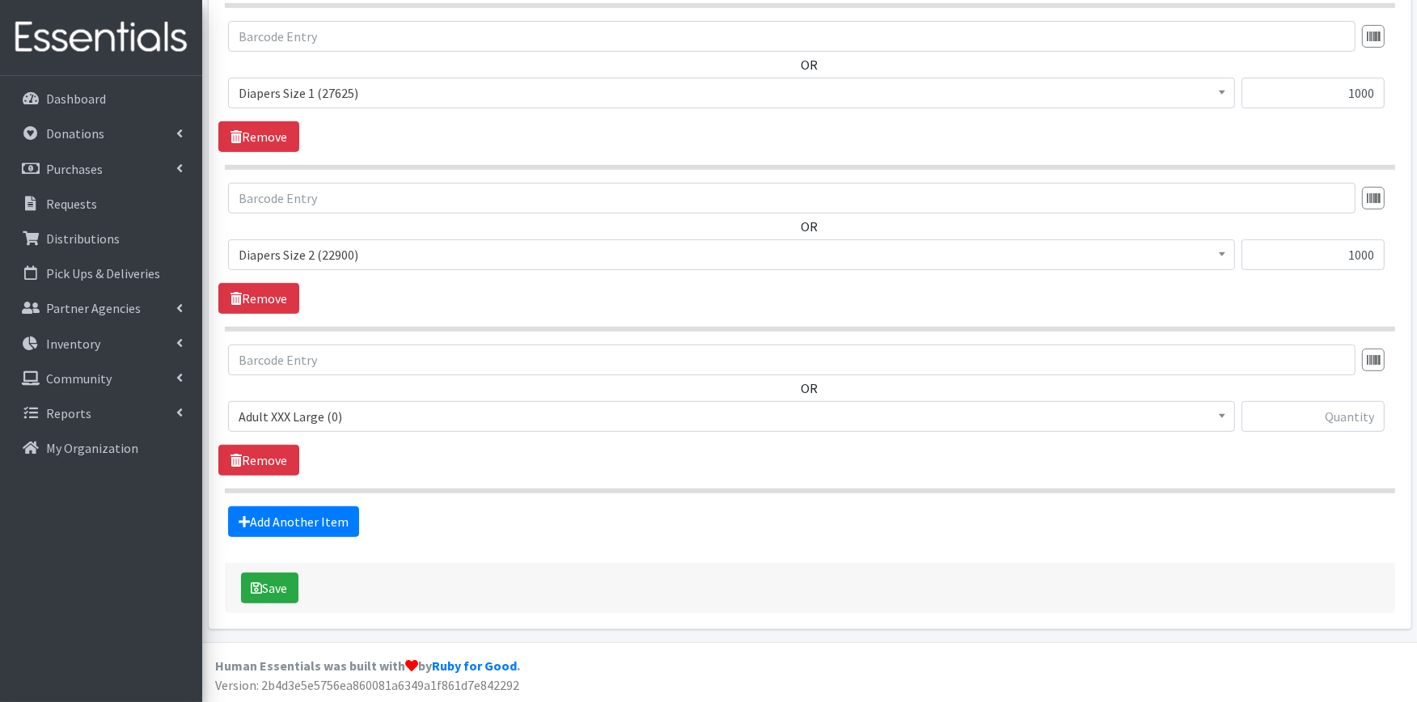
click at [316, 419] on span "Adult XXX Large (0)" at bounding box center [732, 416] width 986 height 23
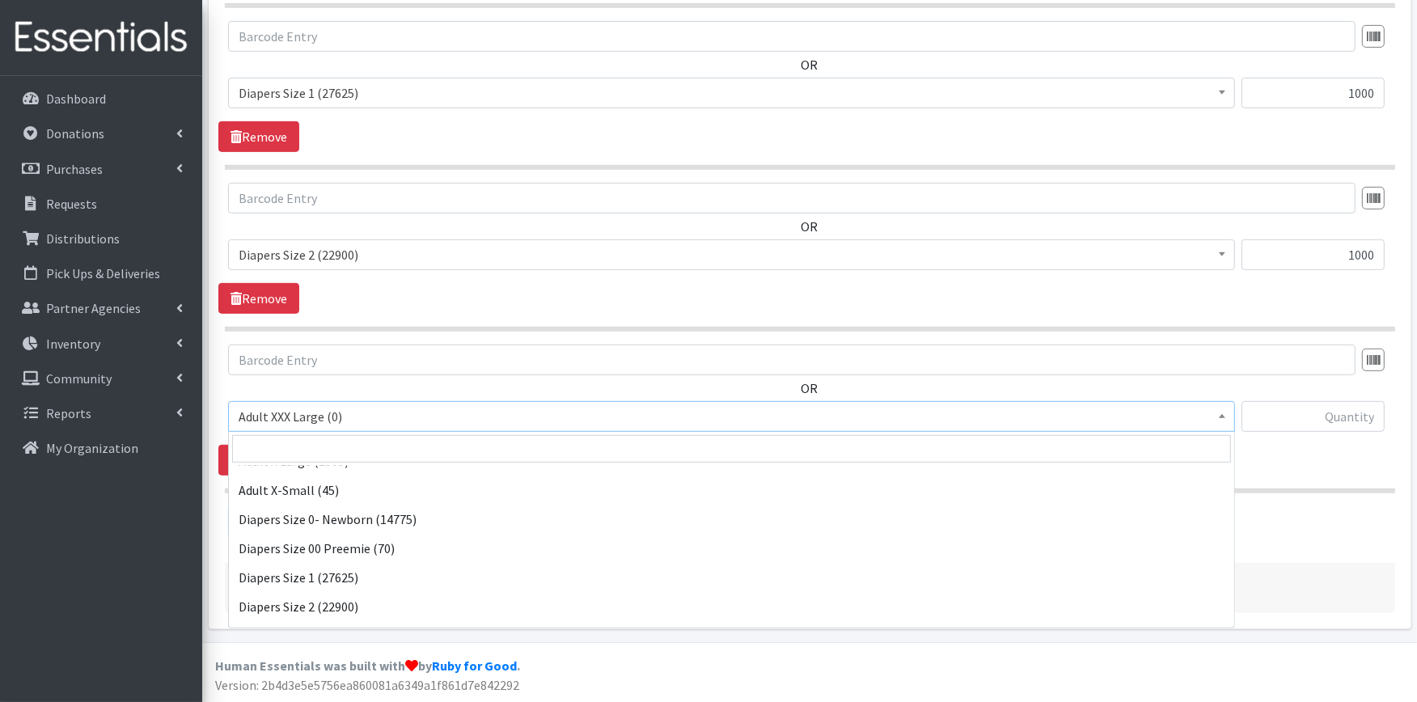
scroll to position [180, 0]
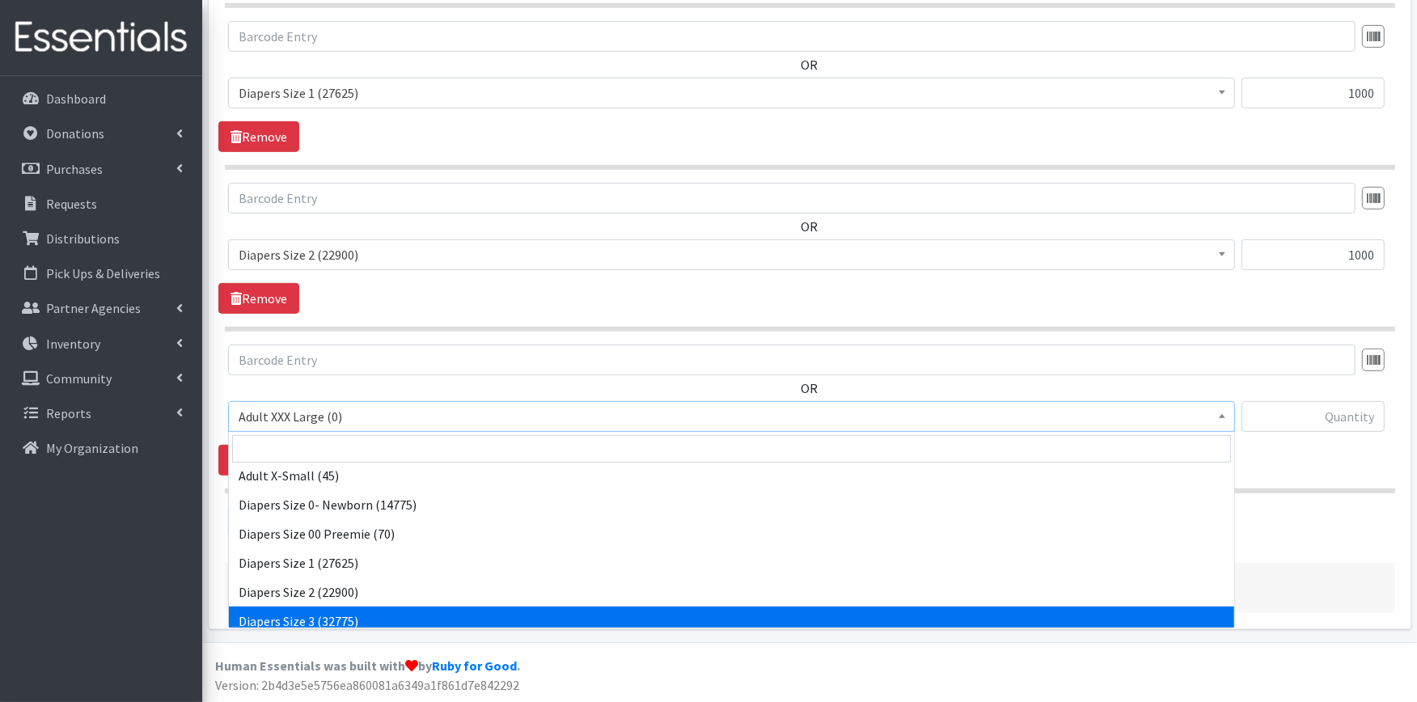
select select "428"
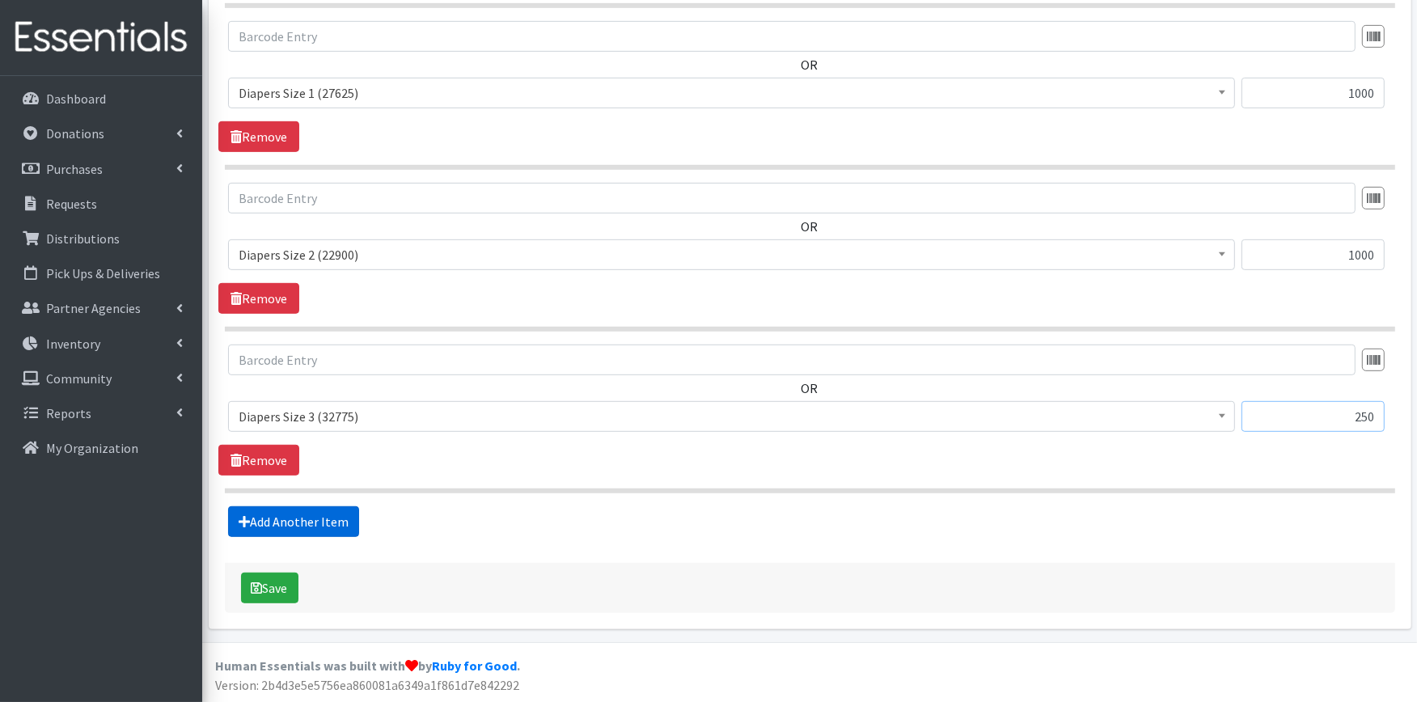
type input "250"
click at [334, 515] on link "Add Another Item" at bounding box center [293, 521] width 131 height 31
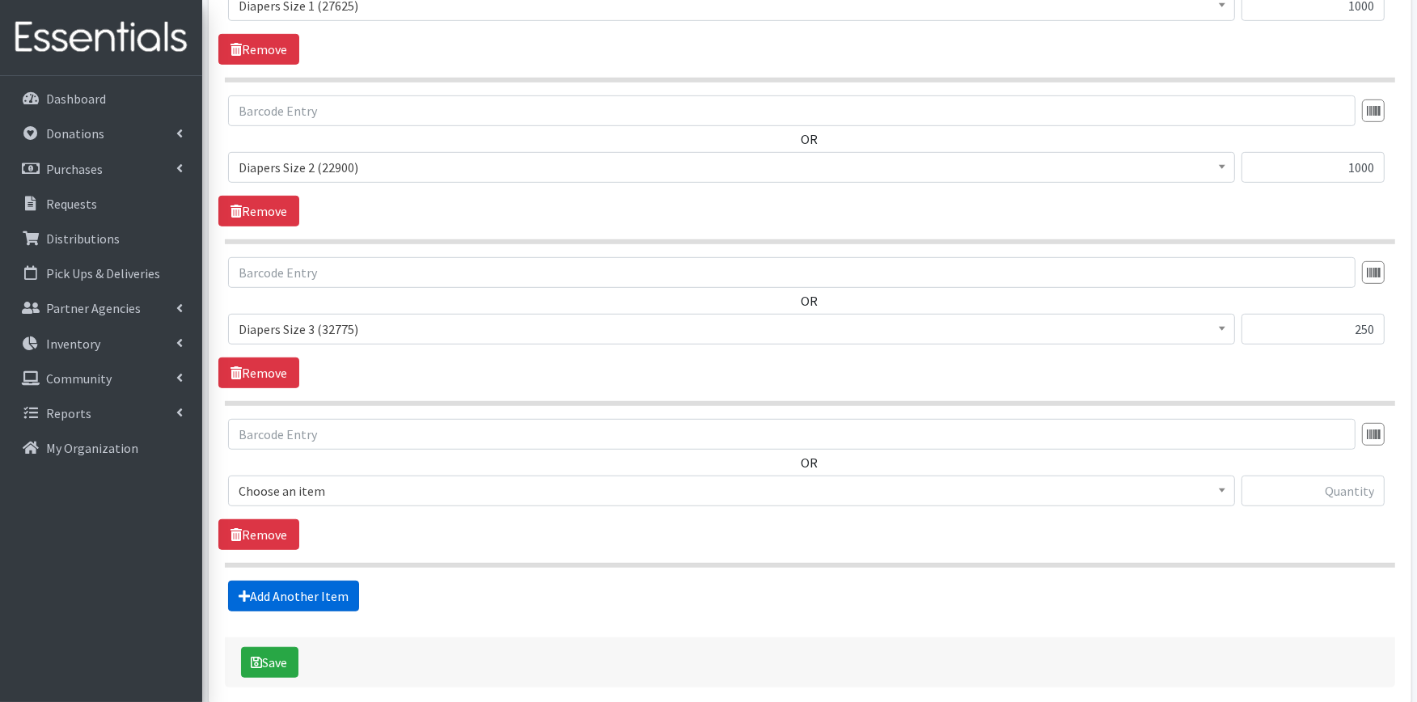
scroll to position [969, 0]
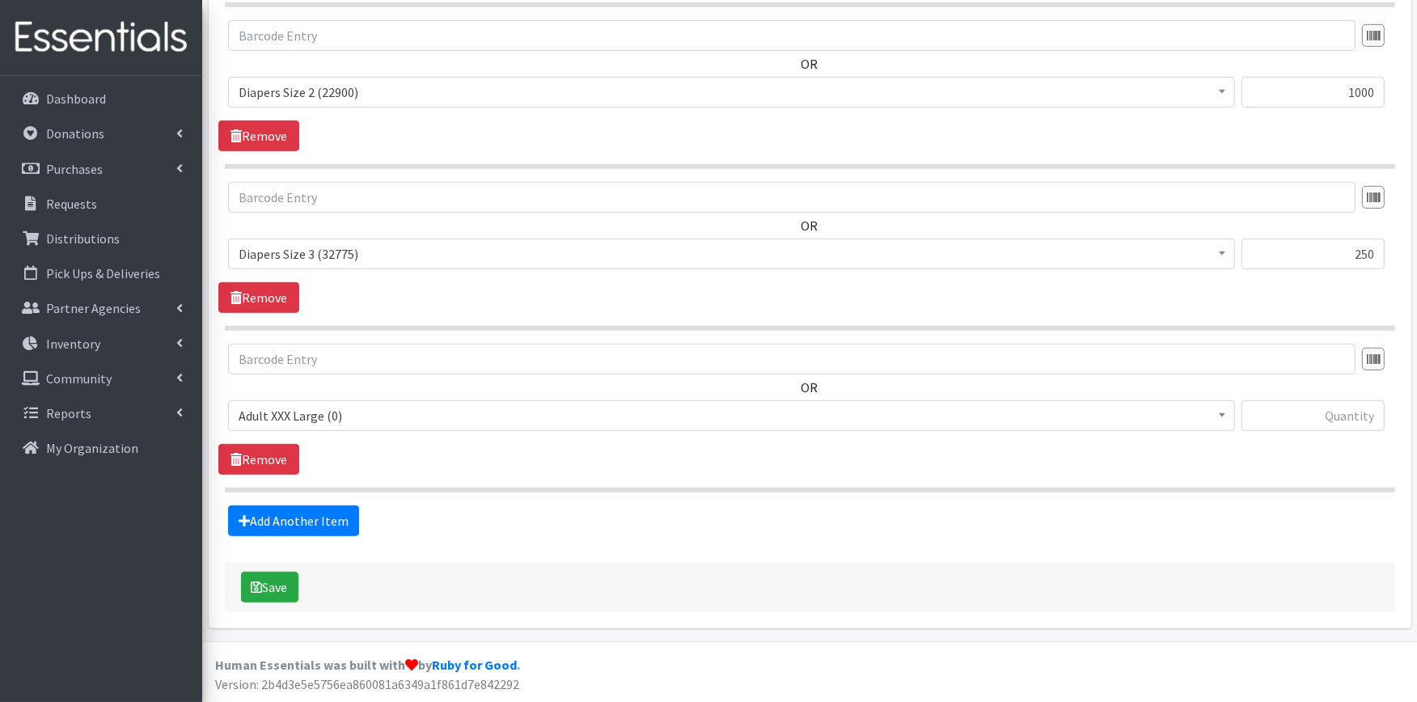
click at [359, 423] on span "Adult XXX Large (0)" at bounding box center [732, 415] width 986 height 23
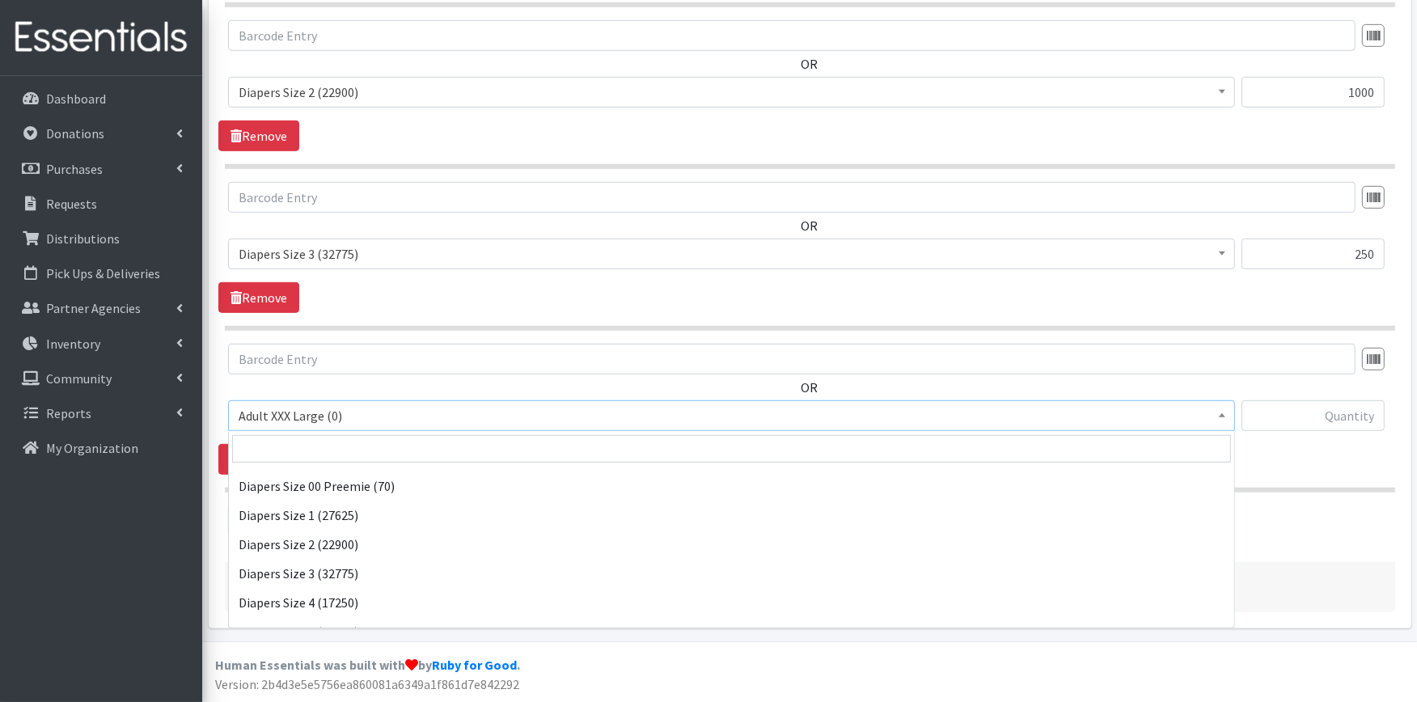
scroll to position [269, 0]
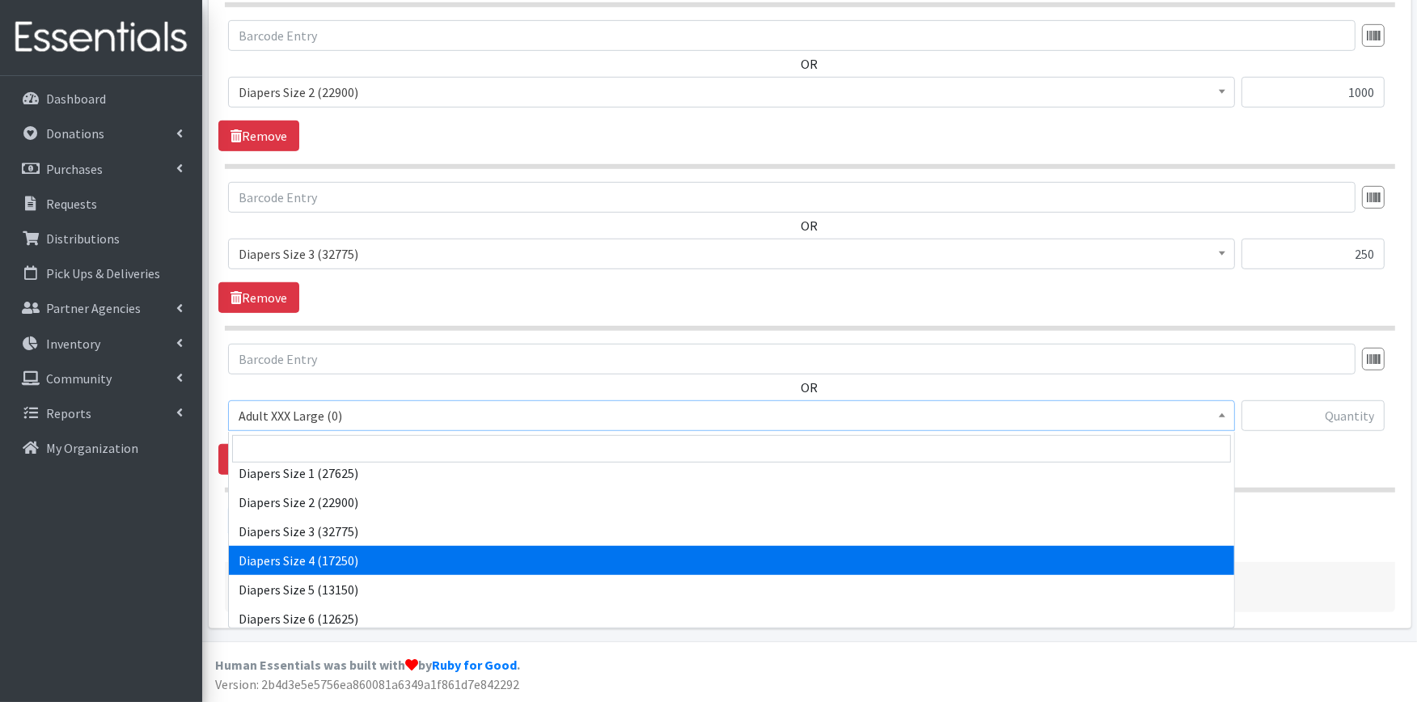
select select "414"
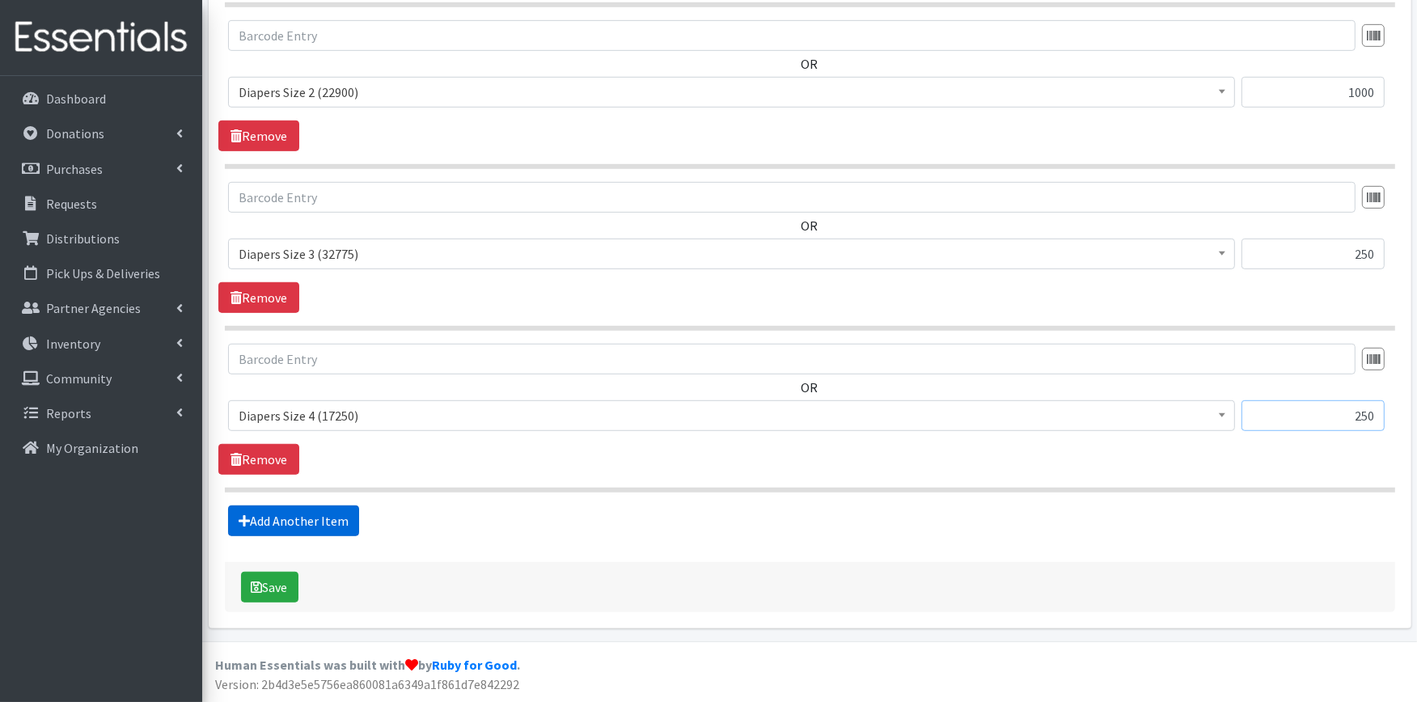
type input "250"
click at [287, 521] on link "Add Another Item" at bounding box center [293, 521] width 131 height 31
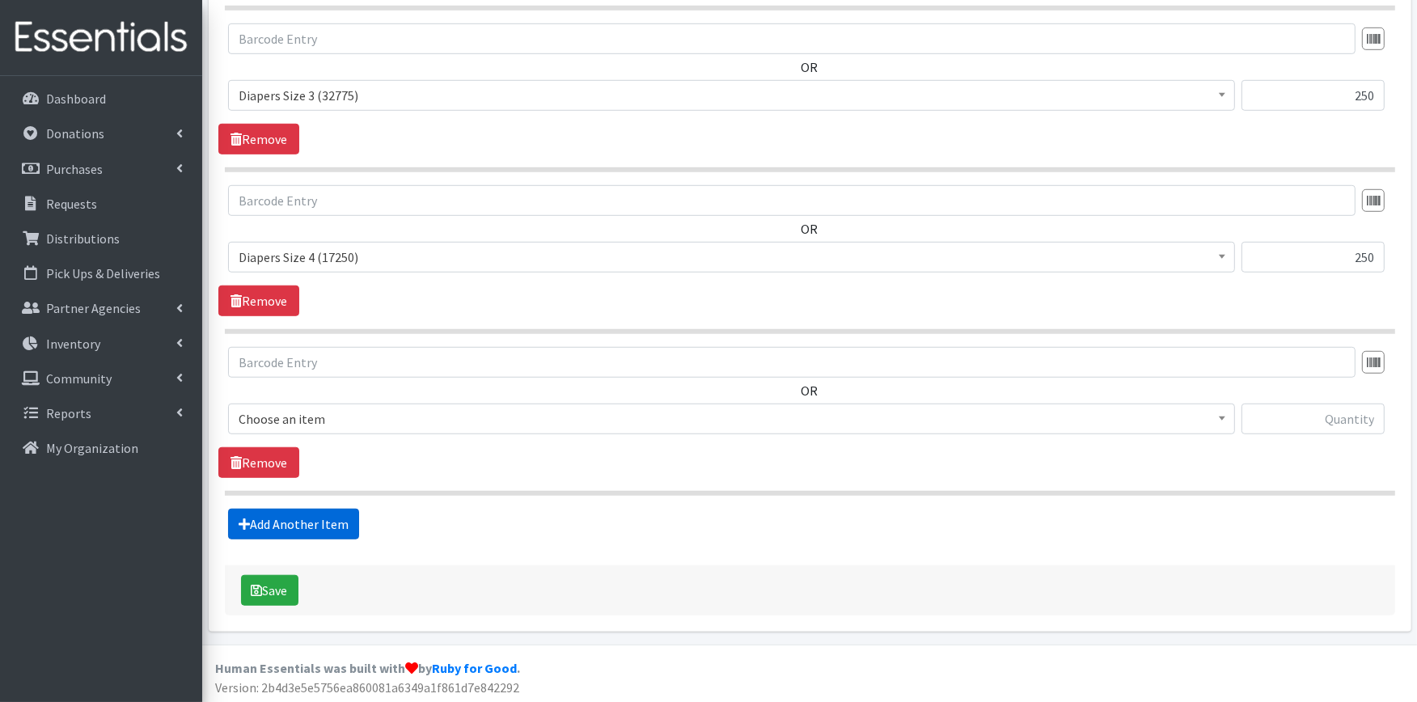
scroll to position [1131, 0]
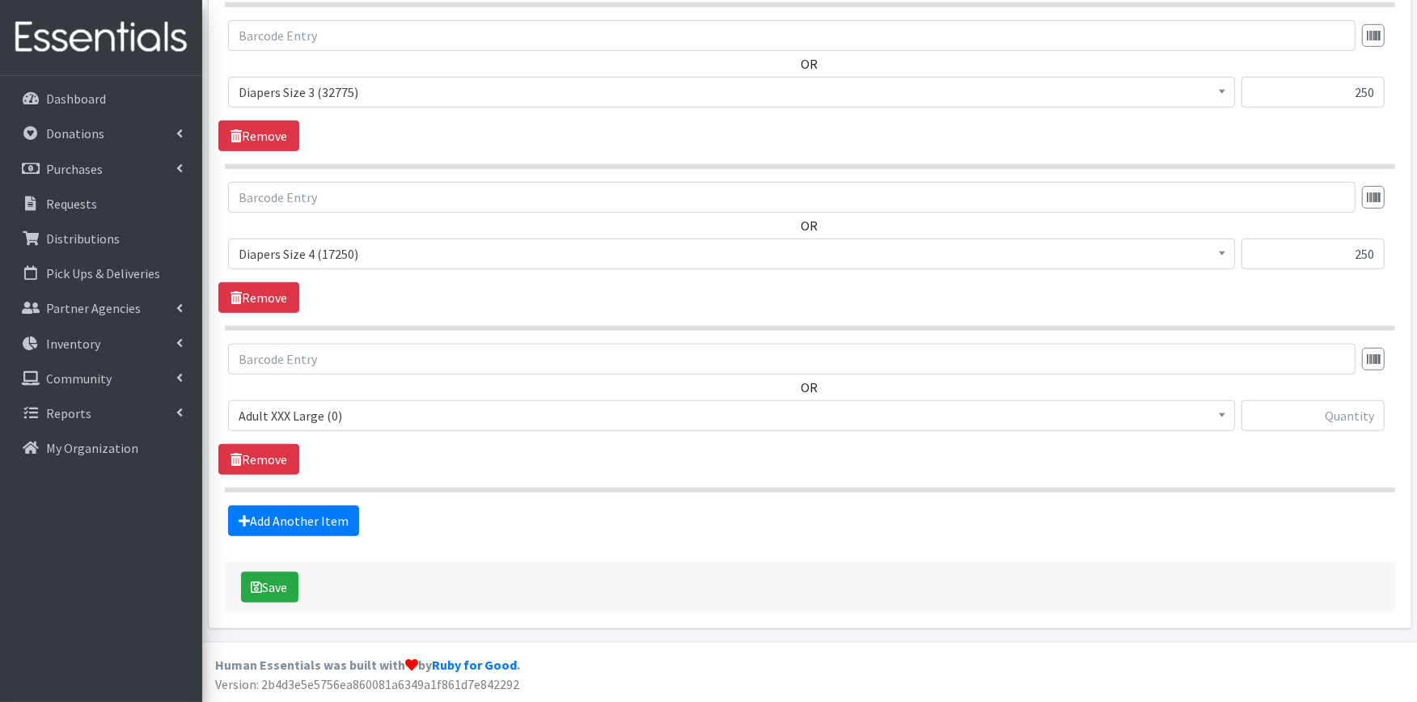
click at [362, 422] on span "Adult XXX Large (0)" at bounding box center [732, 415] width 986 height 23
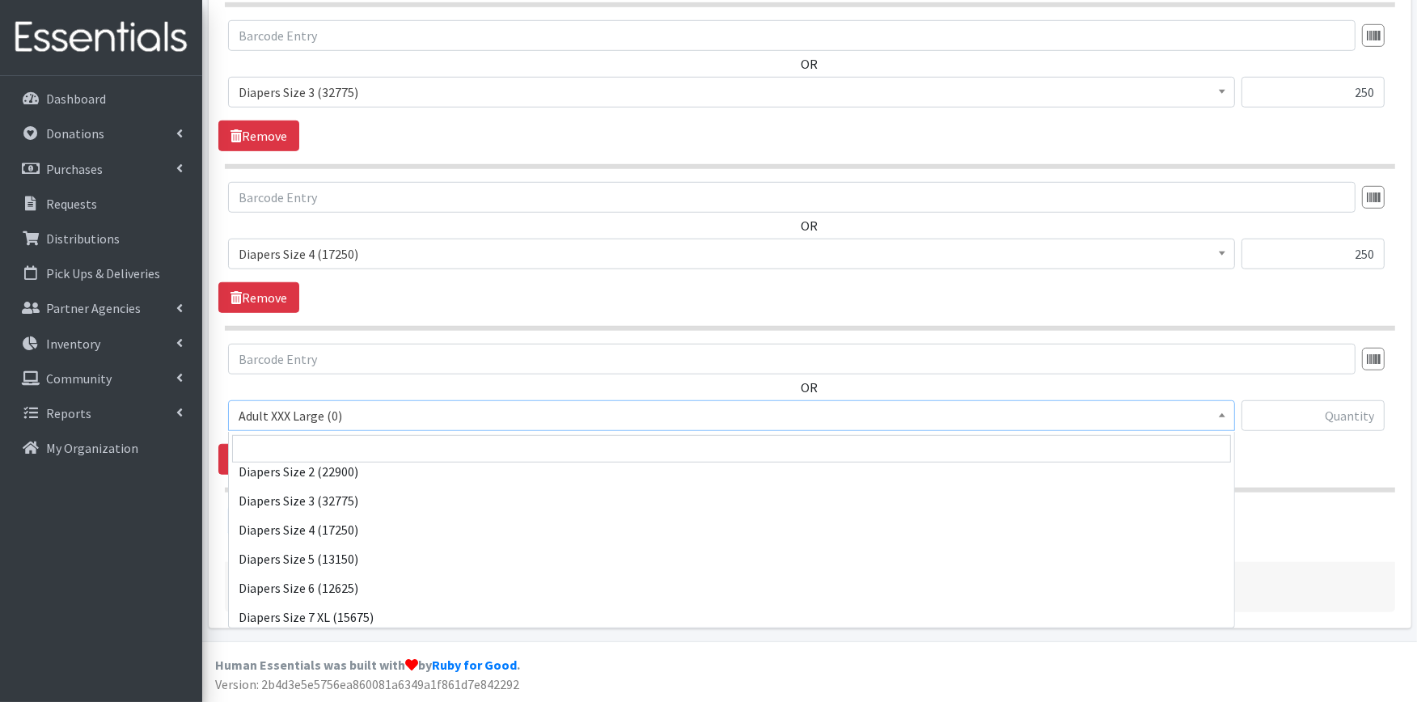
scroll to position [359, 0]
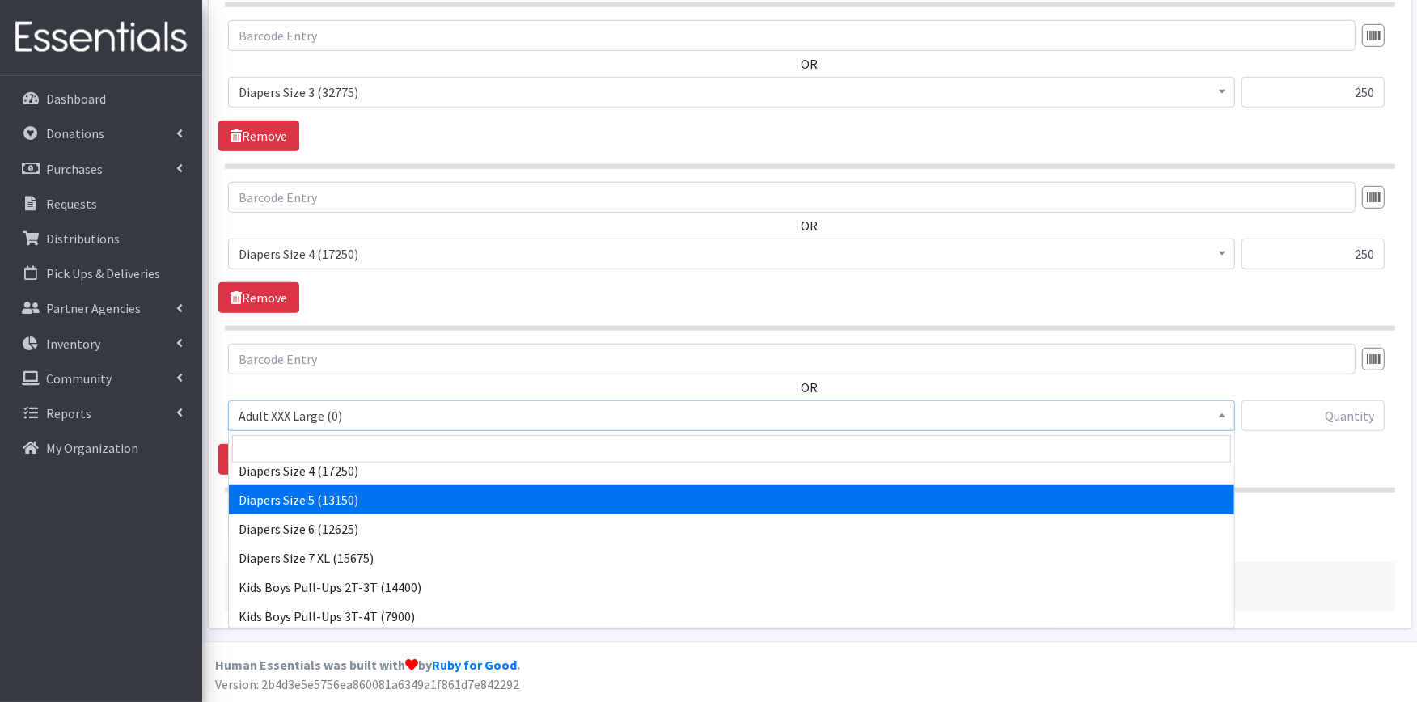
select select "415"
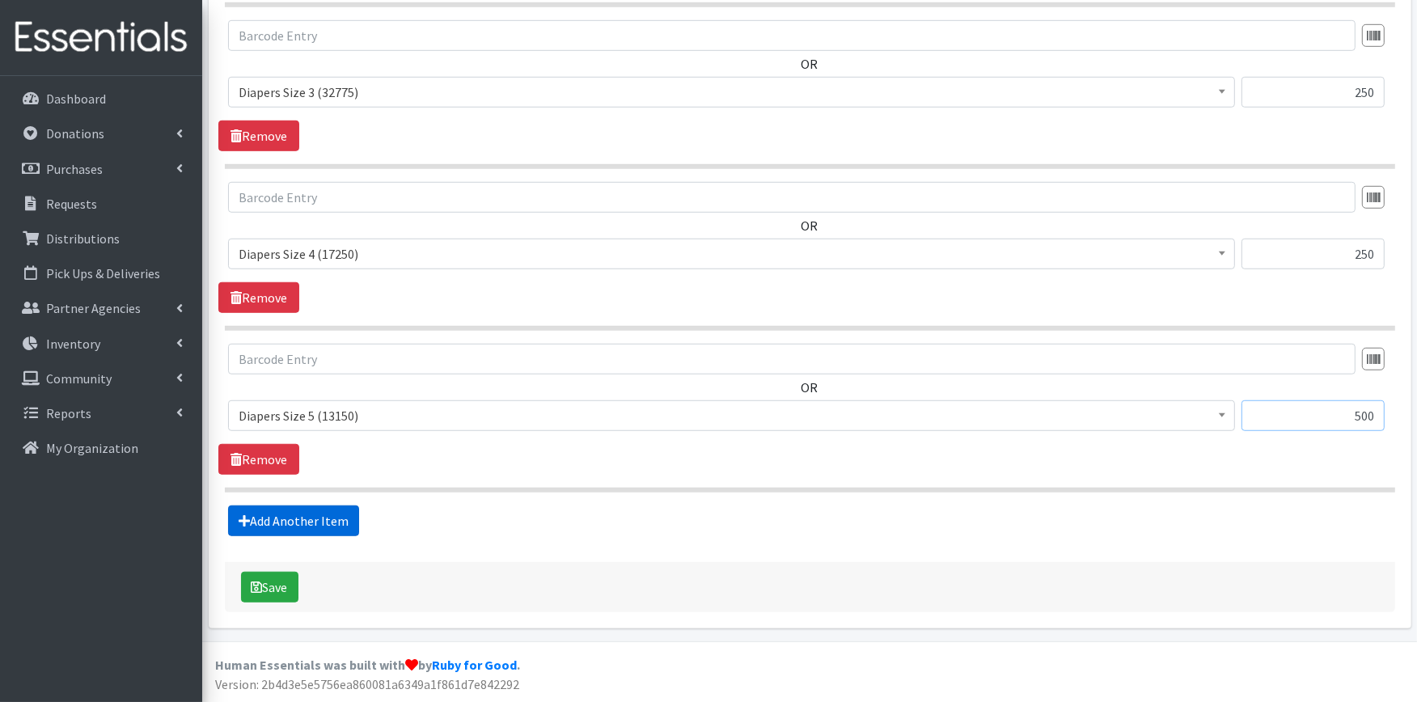
type input "500"
click at [324, 512] on link "Add Another Item" at bounding box center [293, 521] width 131 height 31
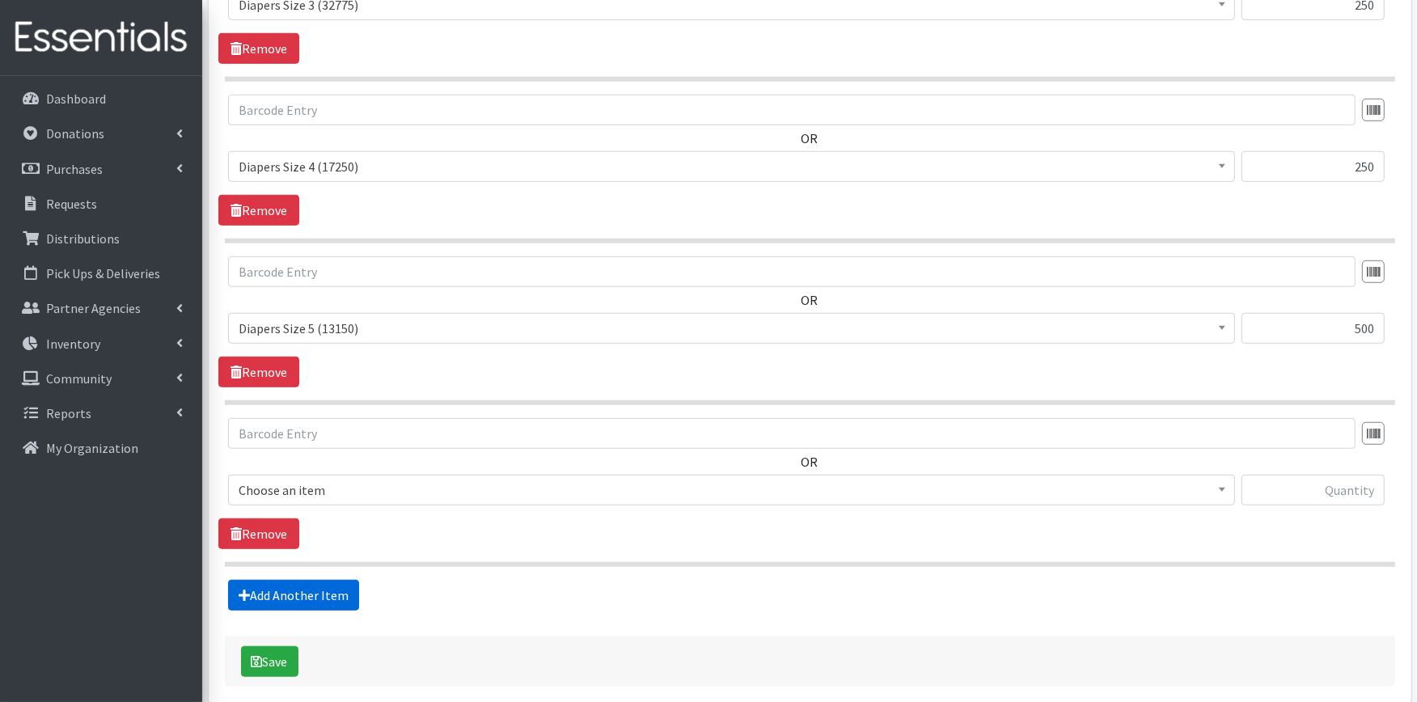
scroll to position [1293, 0]
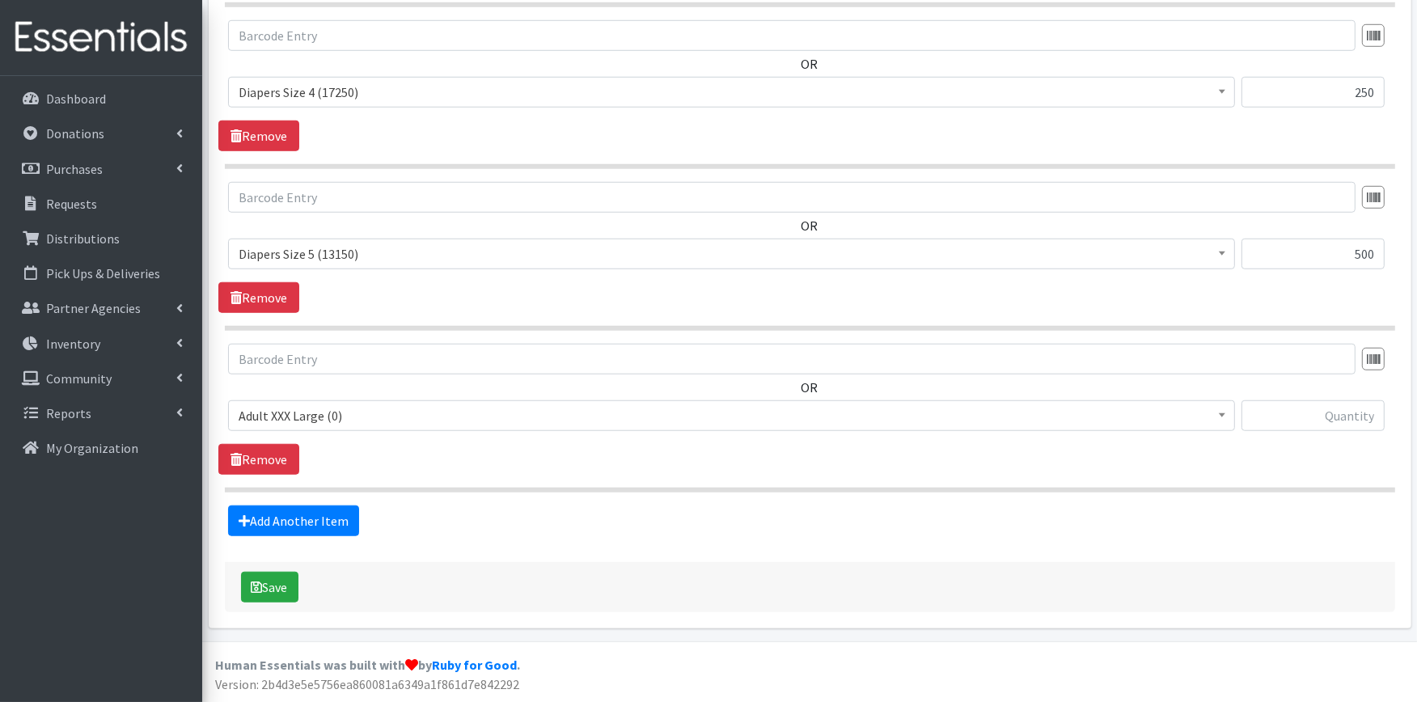
click at [322, 423] on span "Adult XXX Large (0)" at bounding box center [732, 415] width 986 height 23
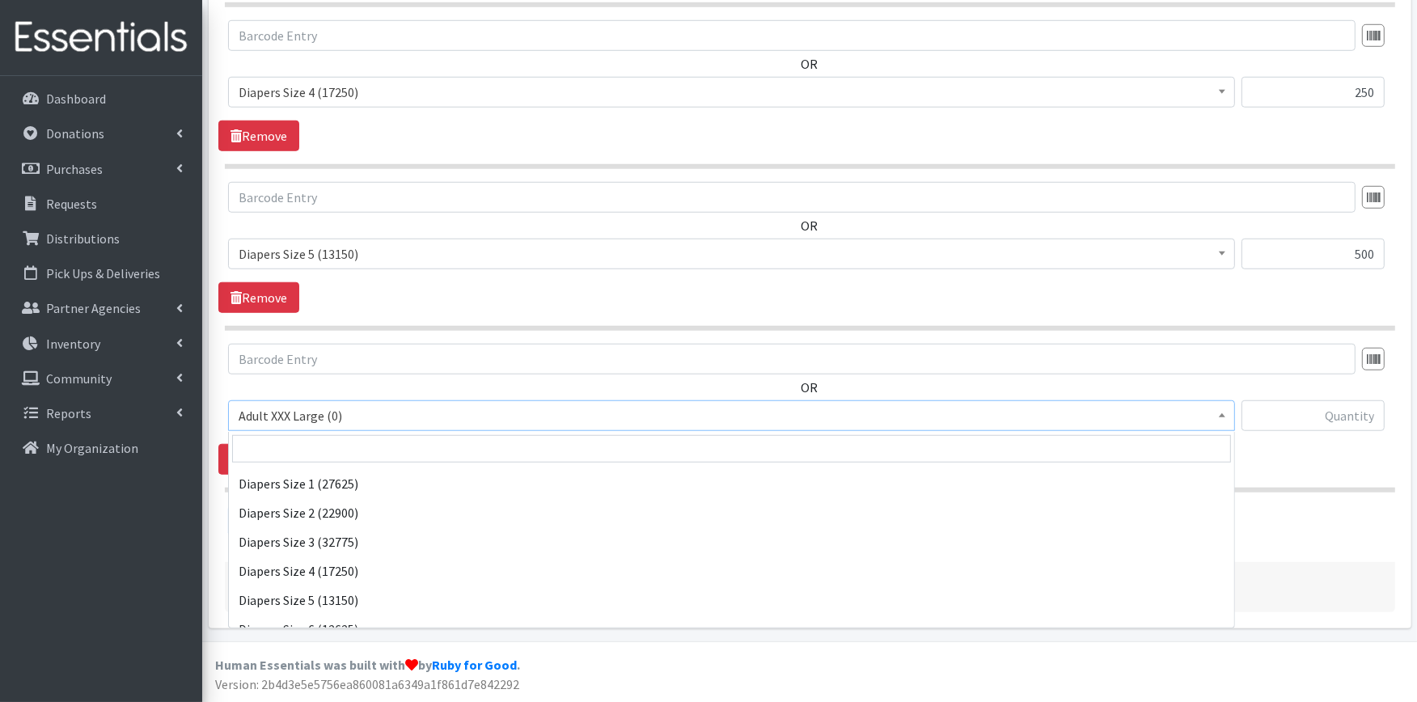
scroll to position [269, 0]
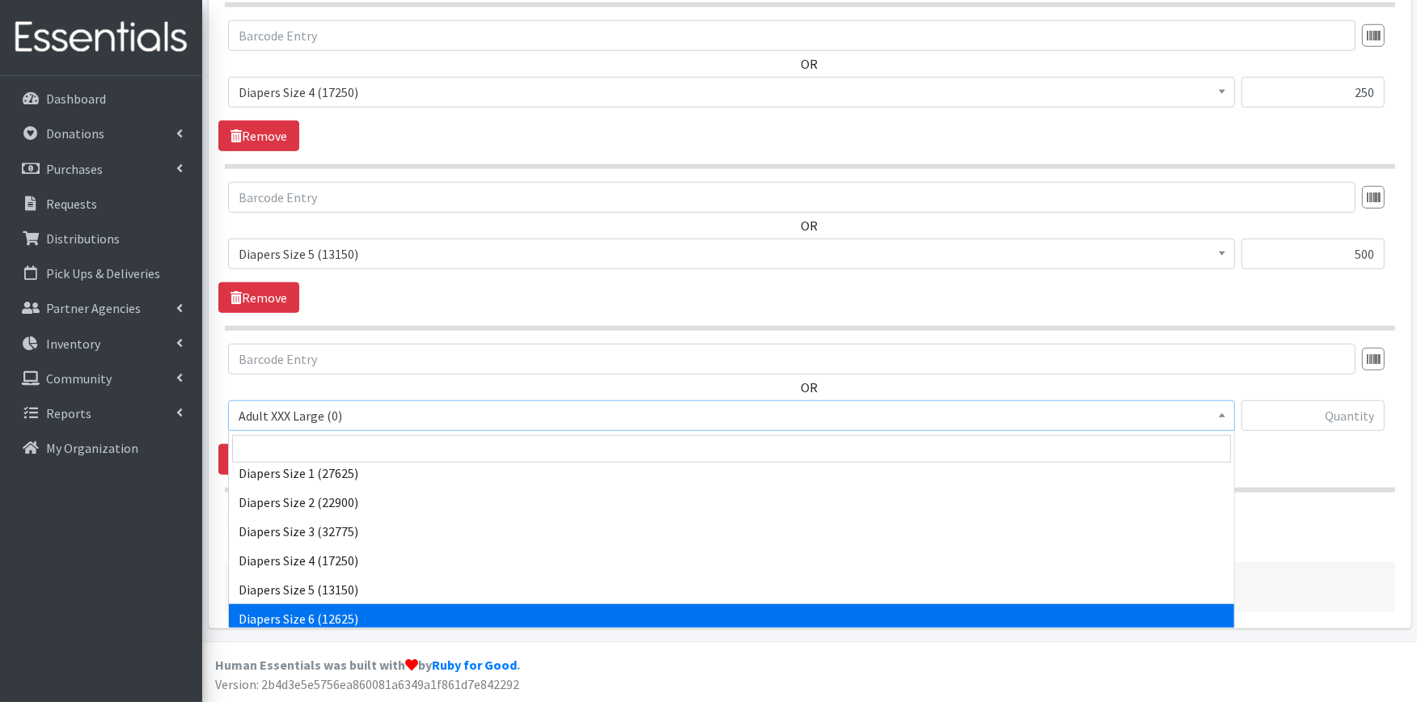
select select "417"
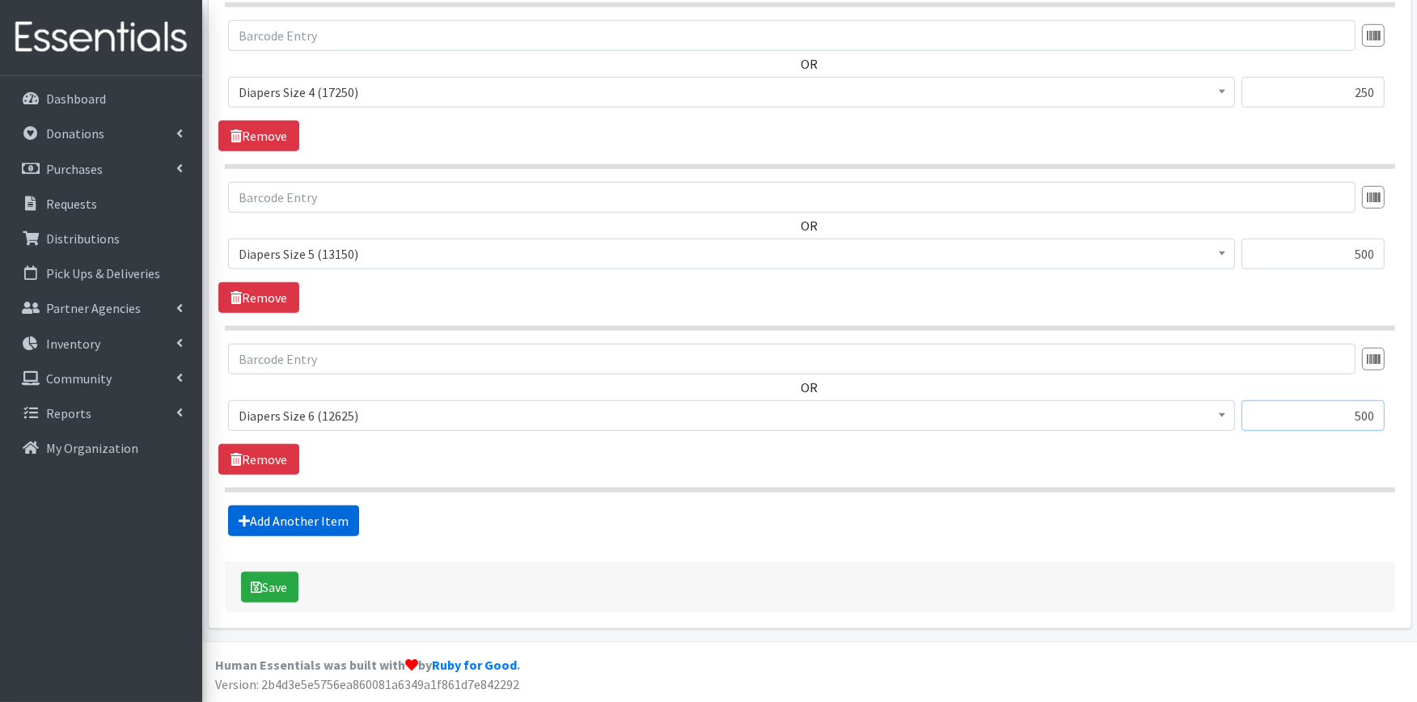
type input "500"
click at [324, 515] on link "Add Another Item" at bounding box center [293, 521] width 131 height 31
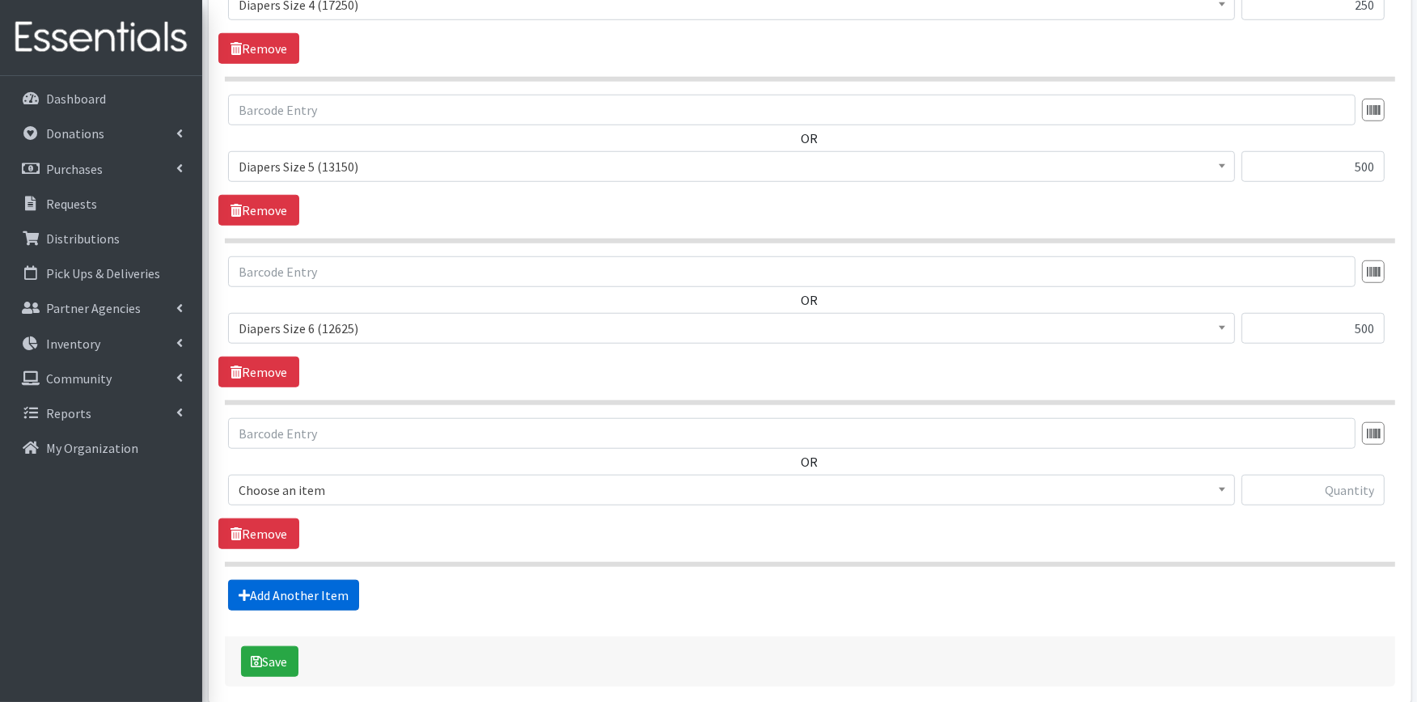
scroll to position [1455, 0]
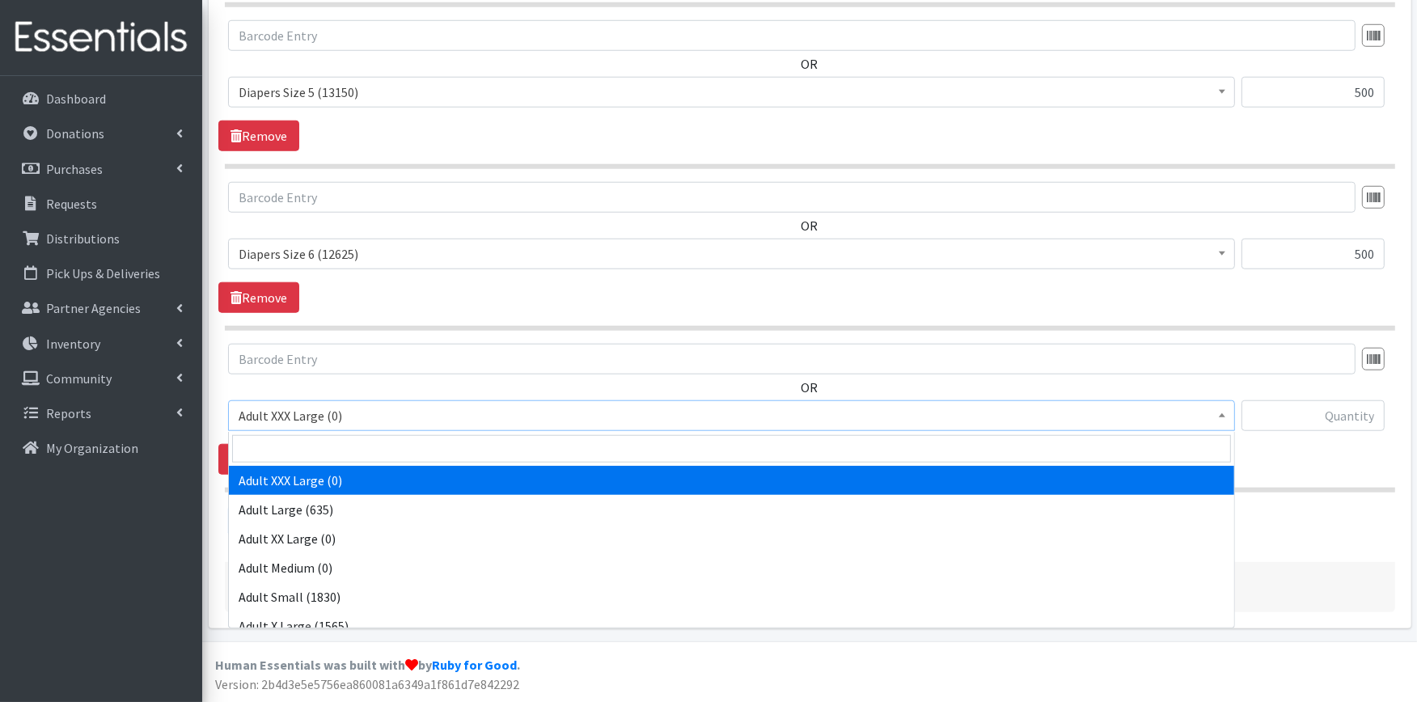
click at [330, 419] on span "Adult XXX Large (0)" at bounding box center [732, 415] width 986 height 23
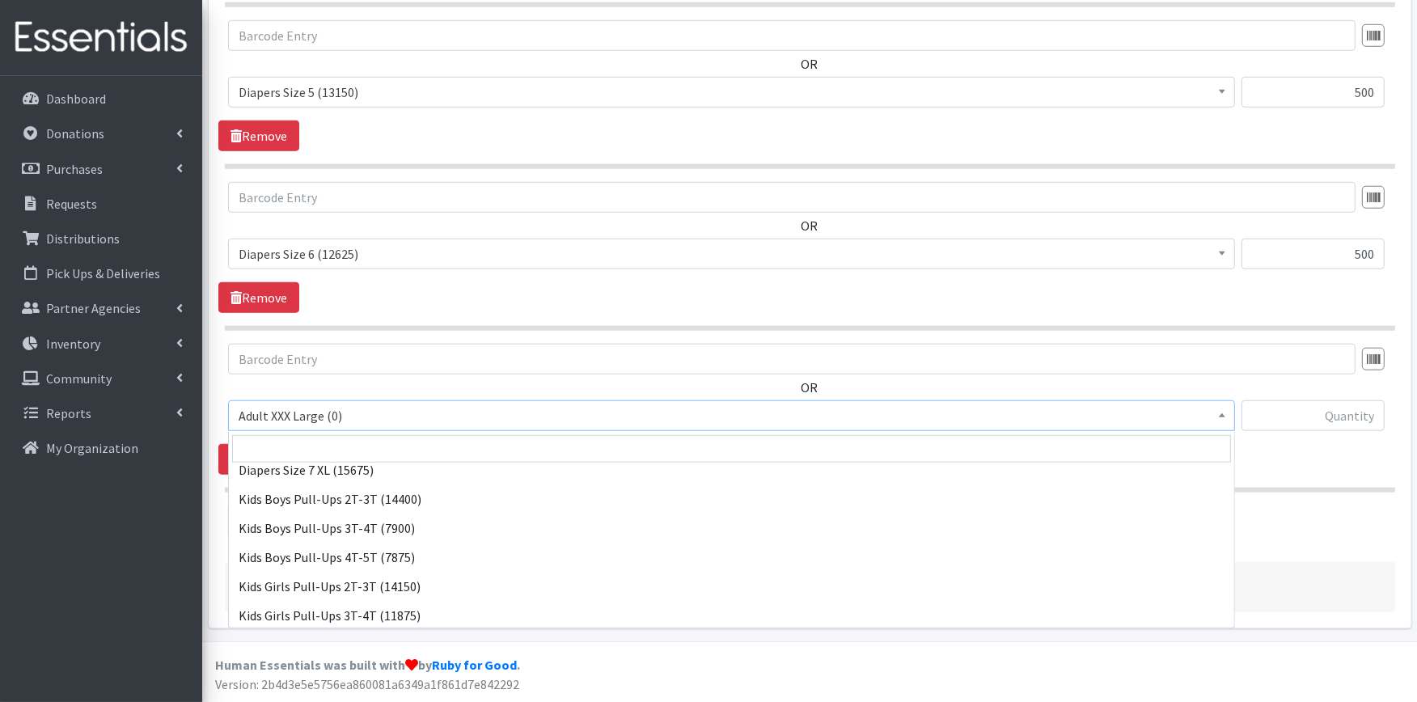
scroll to position [449, 0]
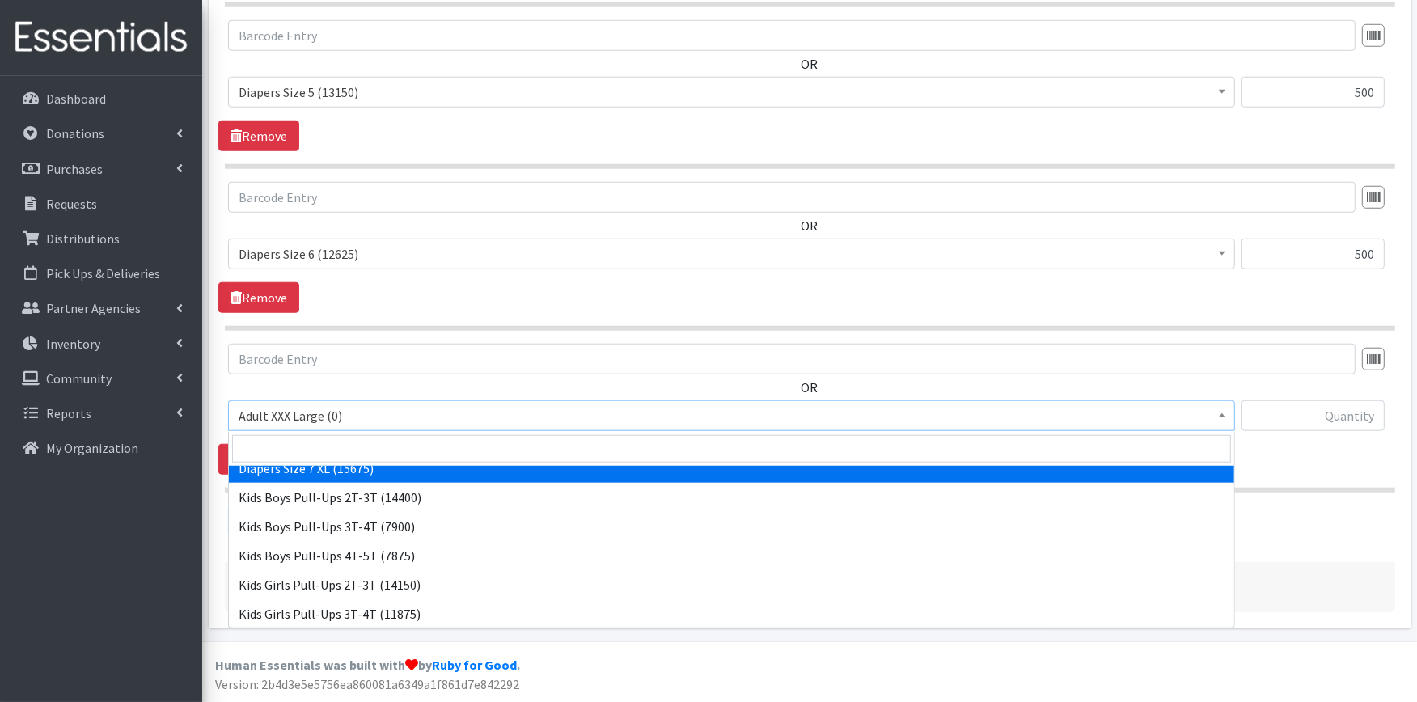
select select "4739"
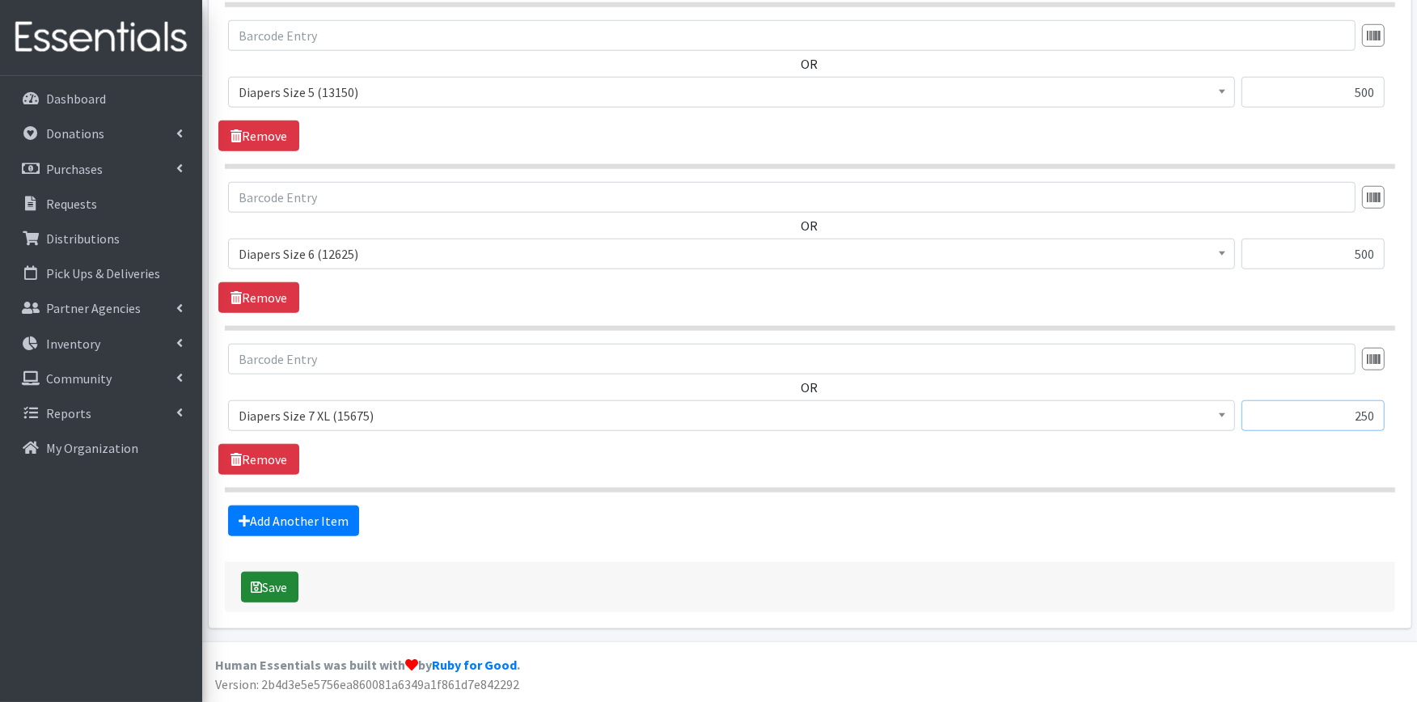
type input "250"
click at [252, 586] on icon "submit" at bounding box center [257, 587] width 11 height 13
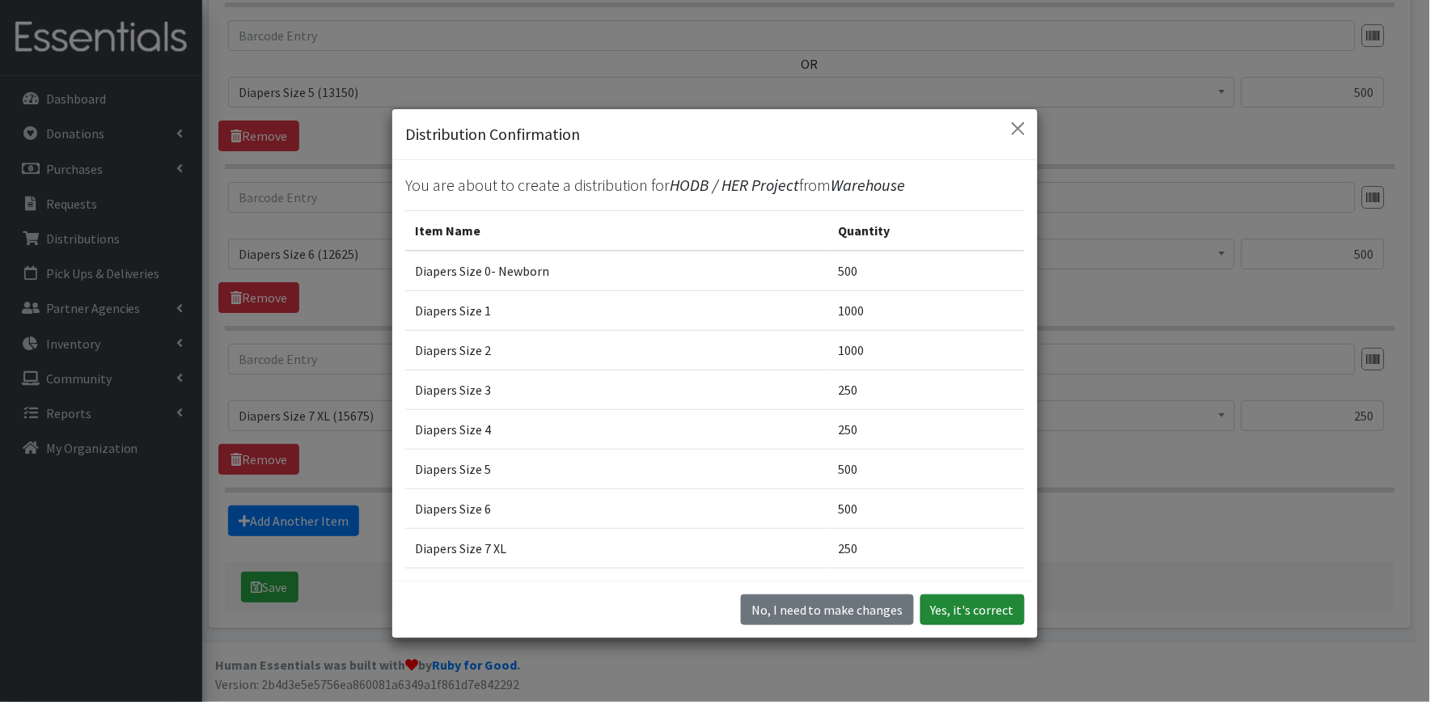
click at [972, 616] on button "Yes, it's correct" at bounding box center [973, 610] width 104 height 31
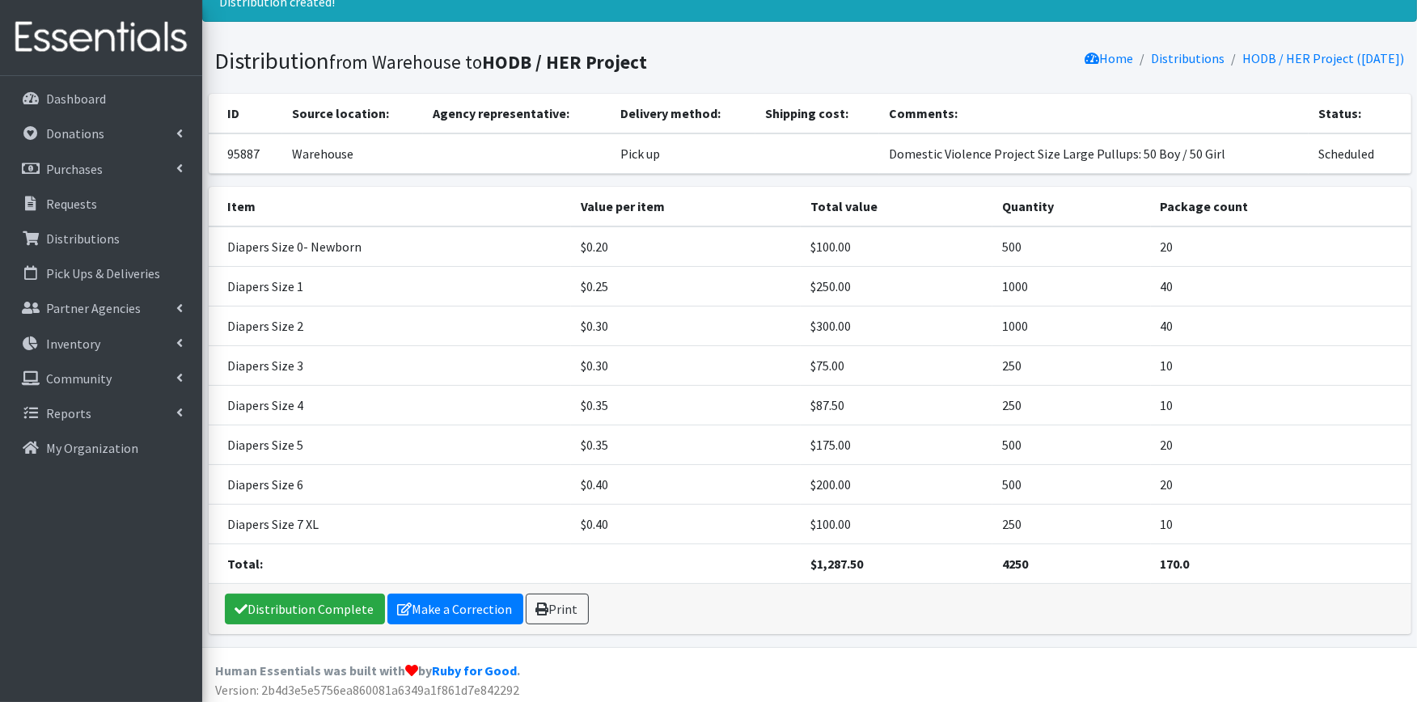
scroll to position [122, 0]
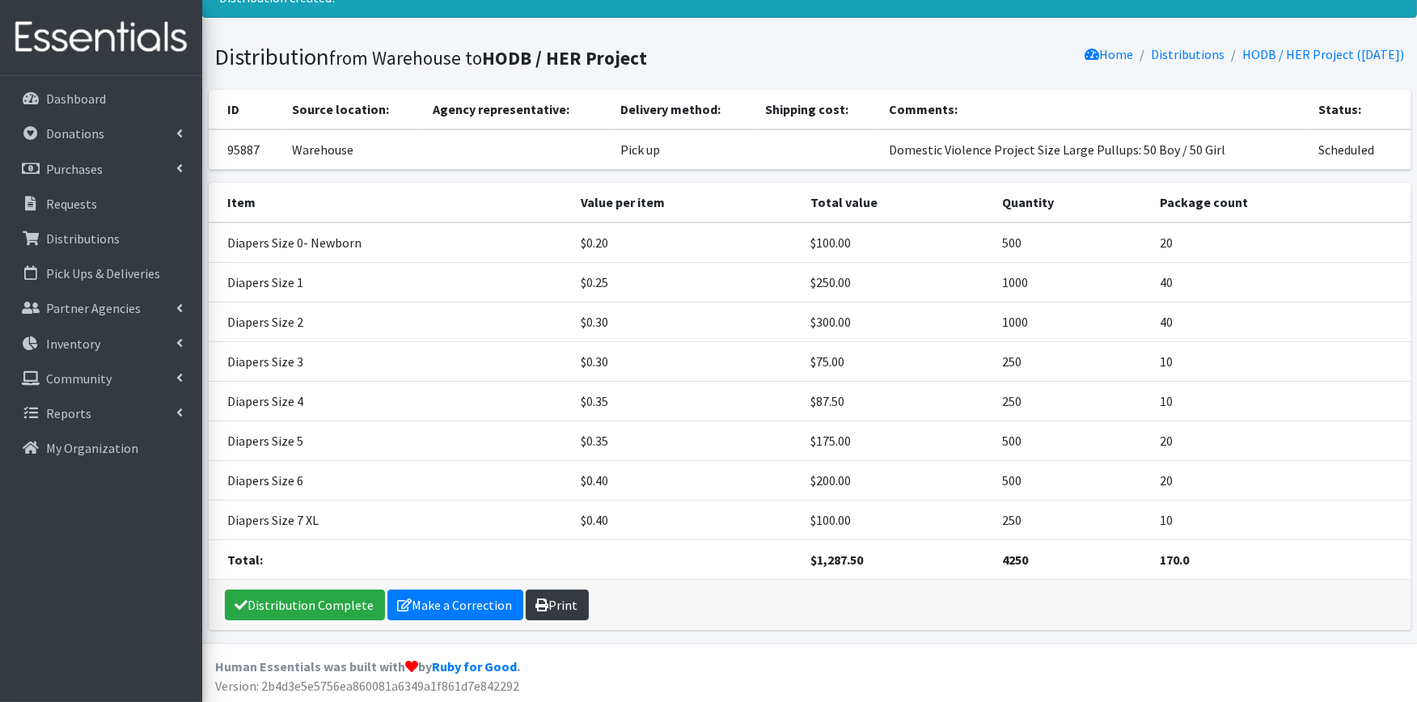
click at [552, 603] on link "Print" at bounding box center [557, 605] width 63 height 31
click at [308, 608] on link "Distribution Complete" at bounding box center [305, 605] width 160 height 31
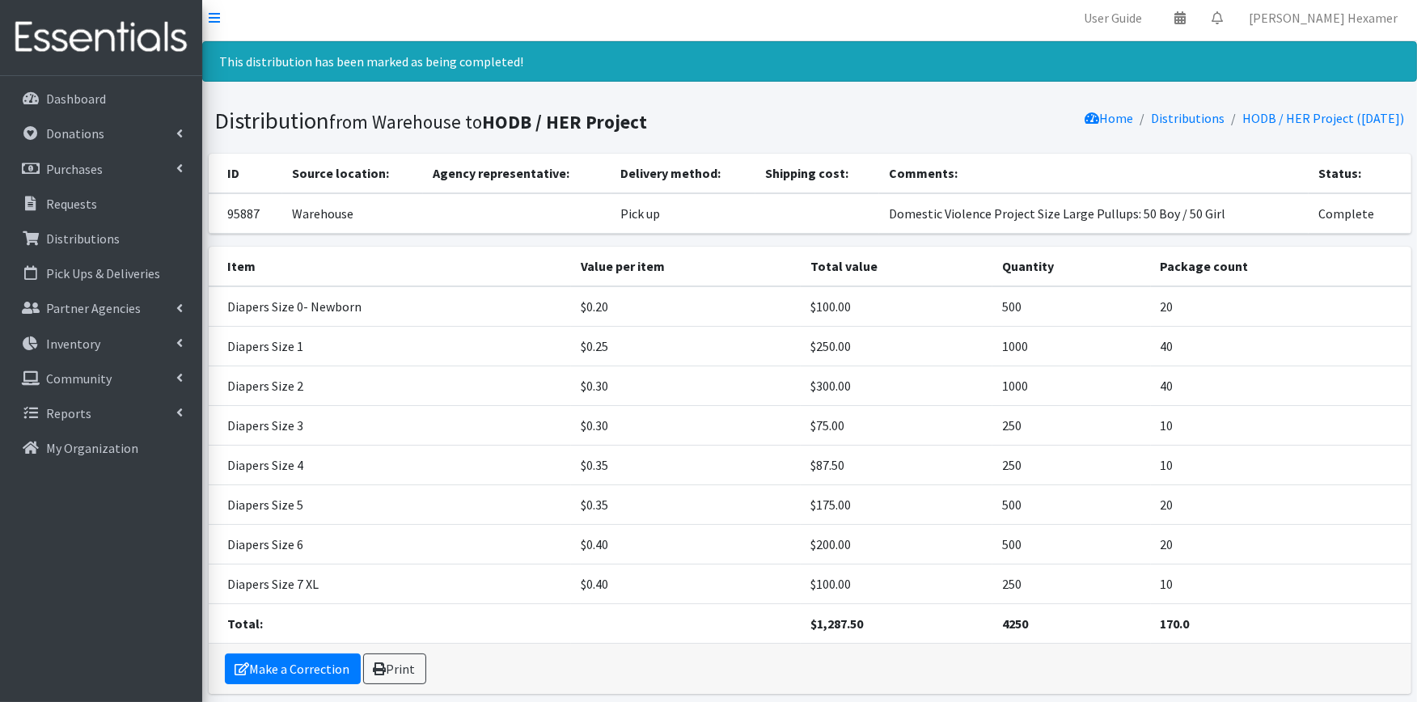
scroll to position [0, 0]
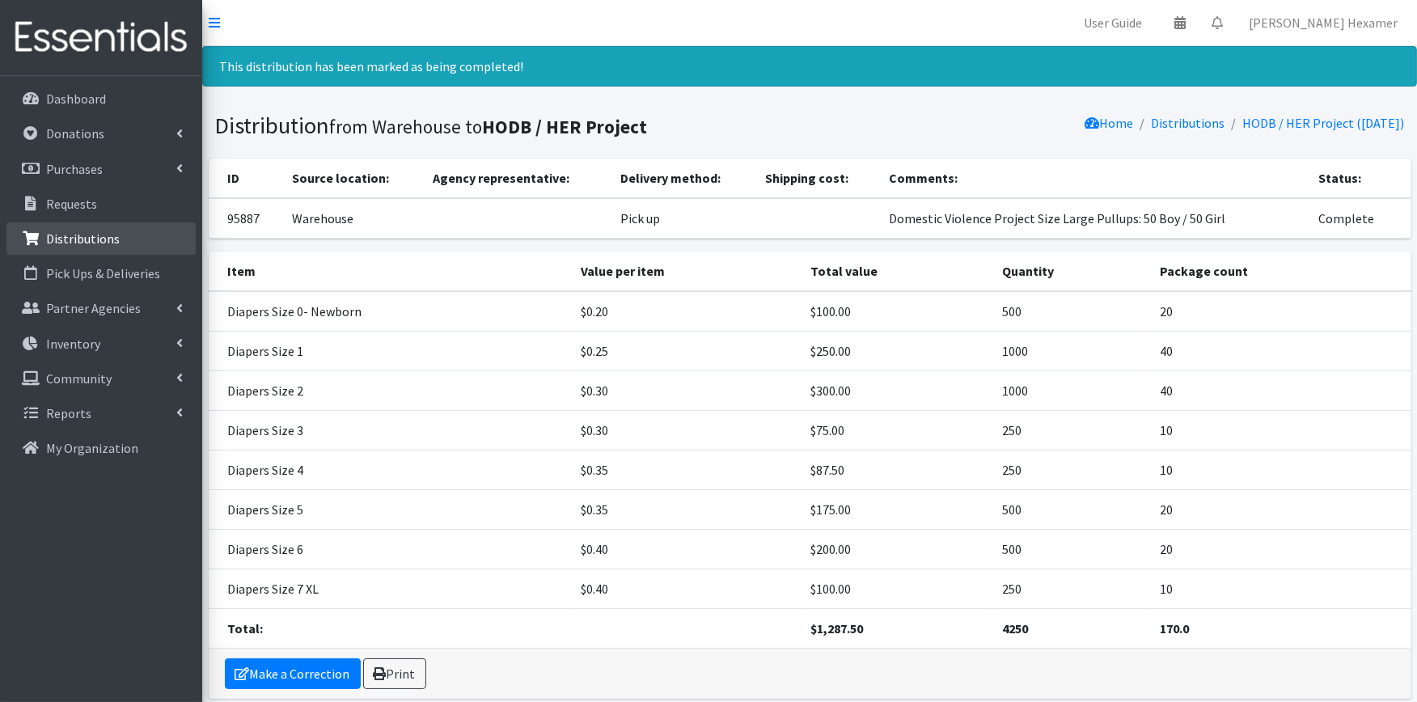
click at [63, 231] on p "Distributions" at bounding box center [83, 239] width 74 height 16
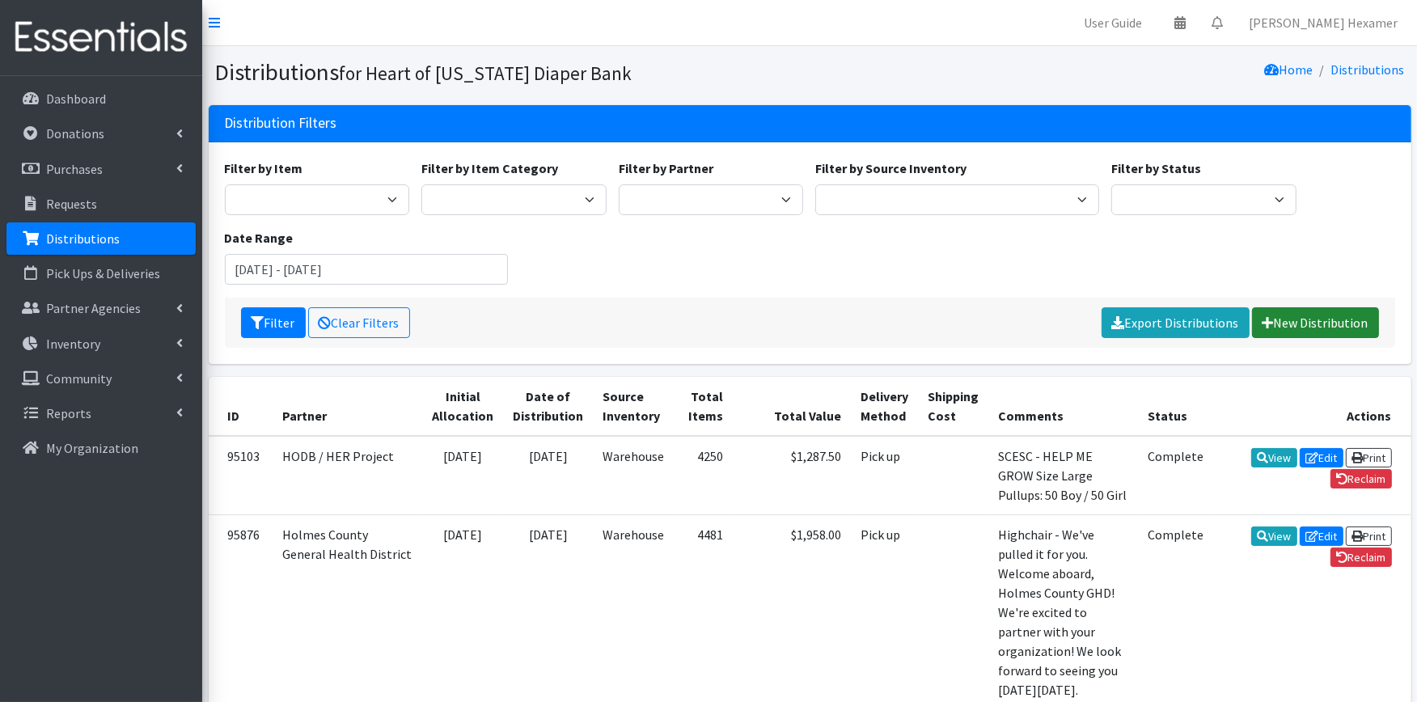
click at [1288, 320] on link "New Distribution" at bounding box center [1315, 322] width 127 height 31
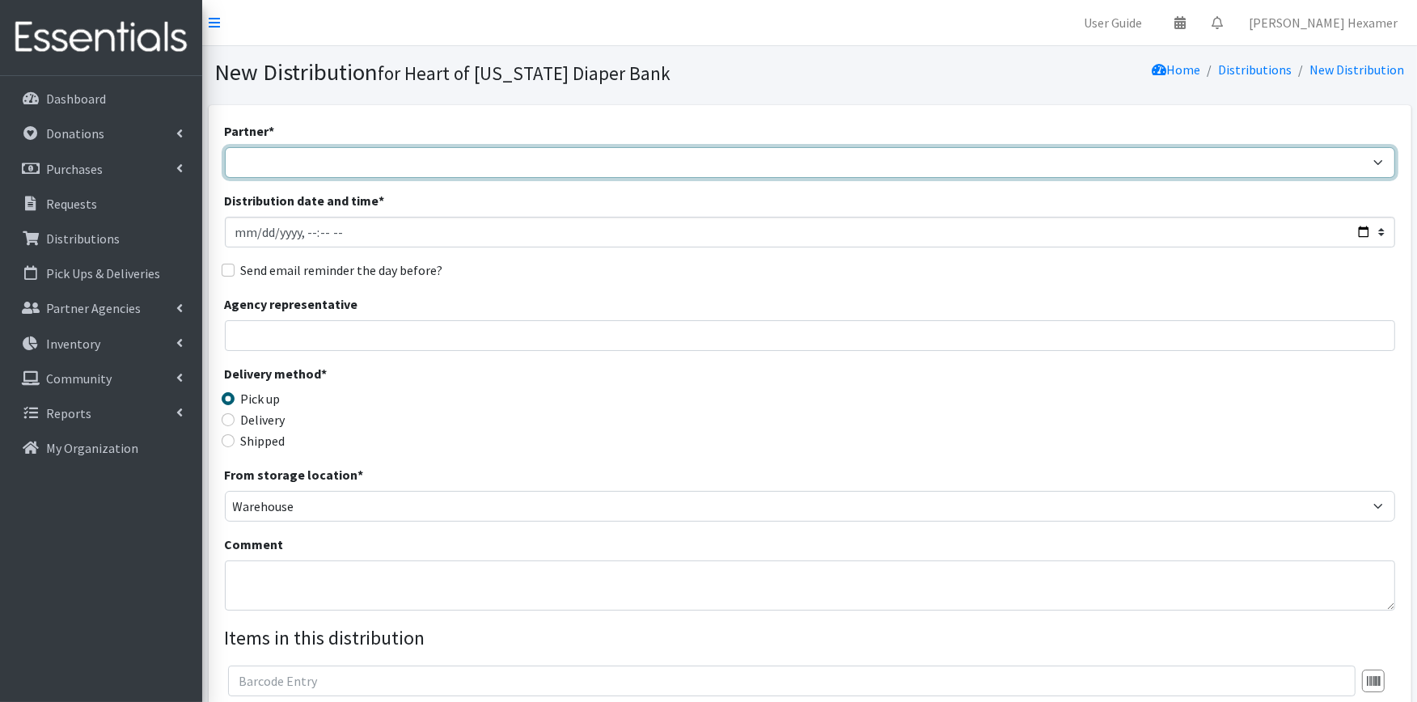
click at [620, 167] on select "Alliance Commons Belmont County Health Department [GEOGRAPHIC_DATA] [PERSON_NAM…" at bounding box center [810, 162] width 1171 height 31
select select "4"
click at [225, 147] on select "Alliance Commons Belmont County Health Department [GEOGRAPHIC_DATA] [PERSON_NAM…" at bounding box center [810, 162] width 1171 height 31
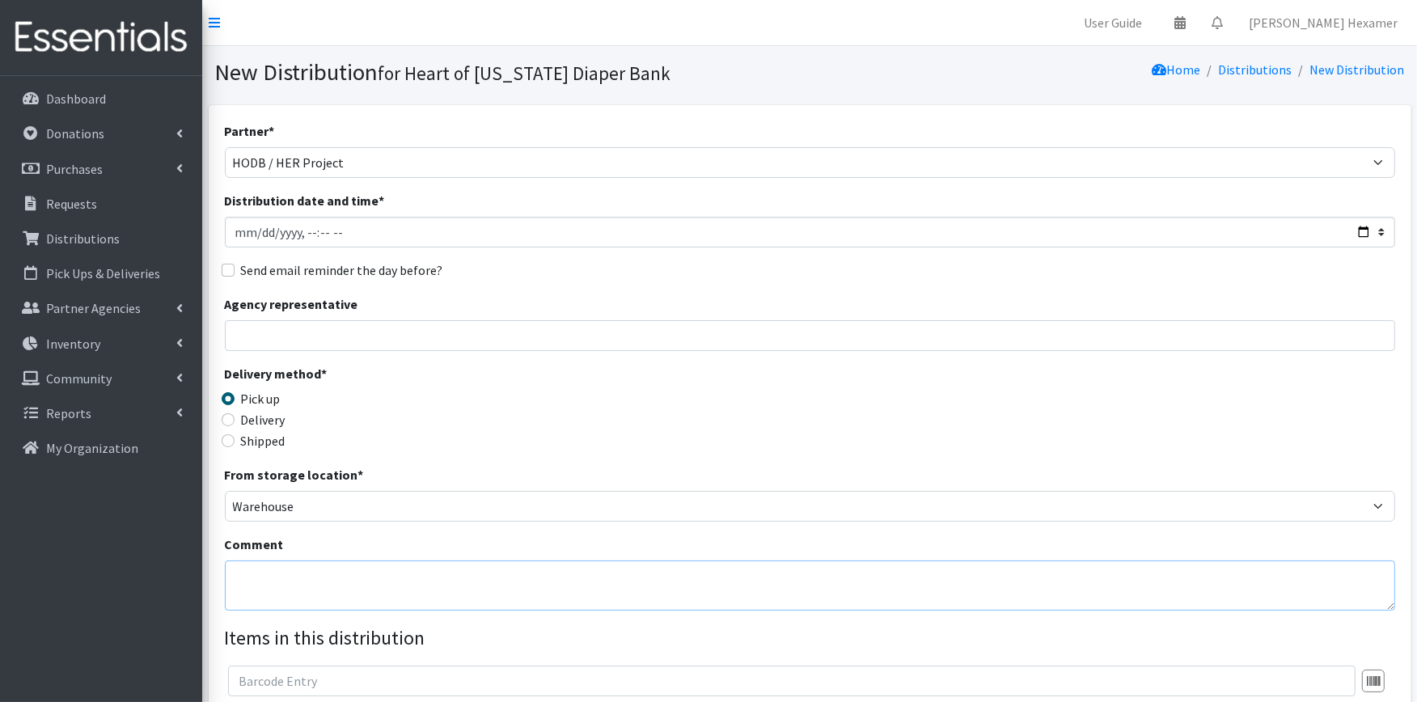
click at [297, 582] on textarea "Comment" at bounding box center [810, 586] width 1171 height 50
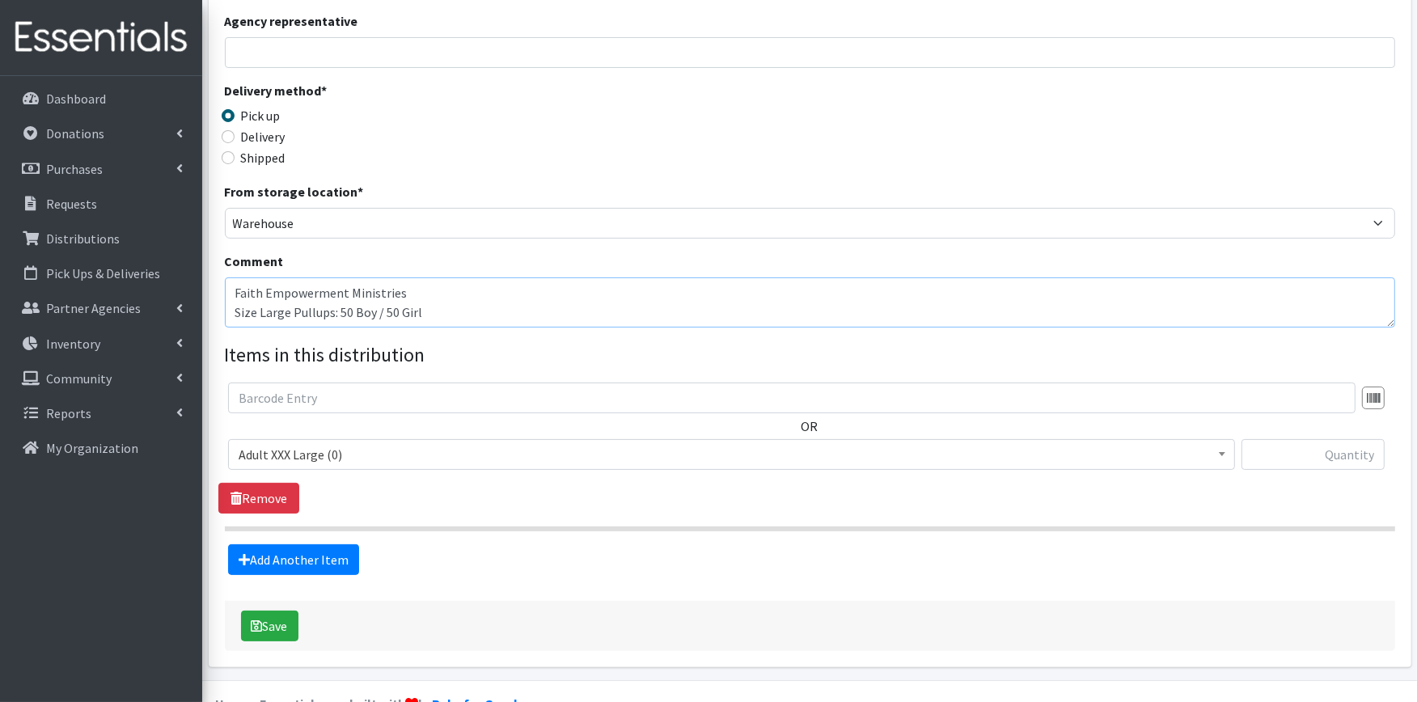
scroll to position [321, 0]
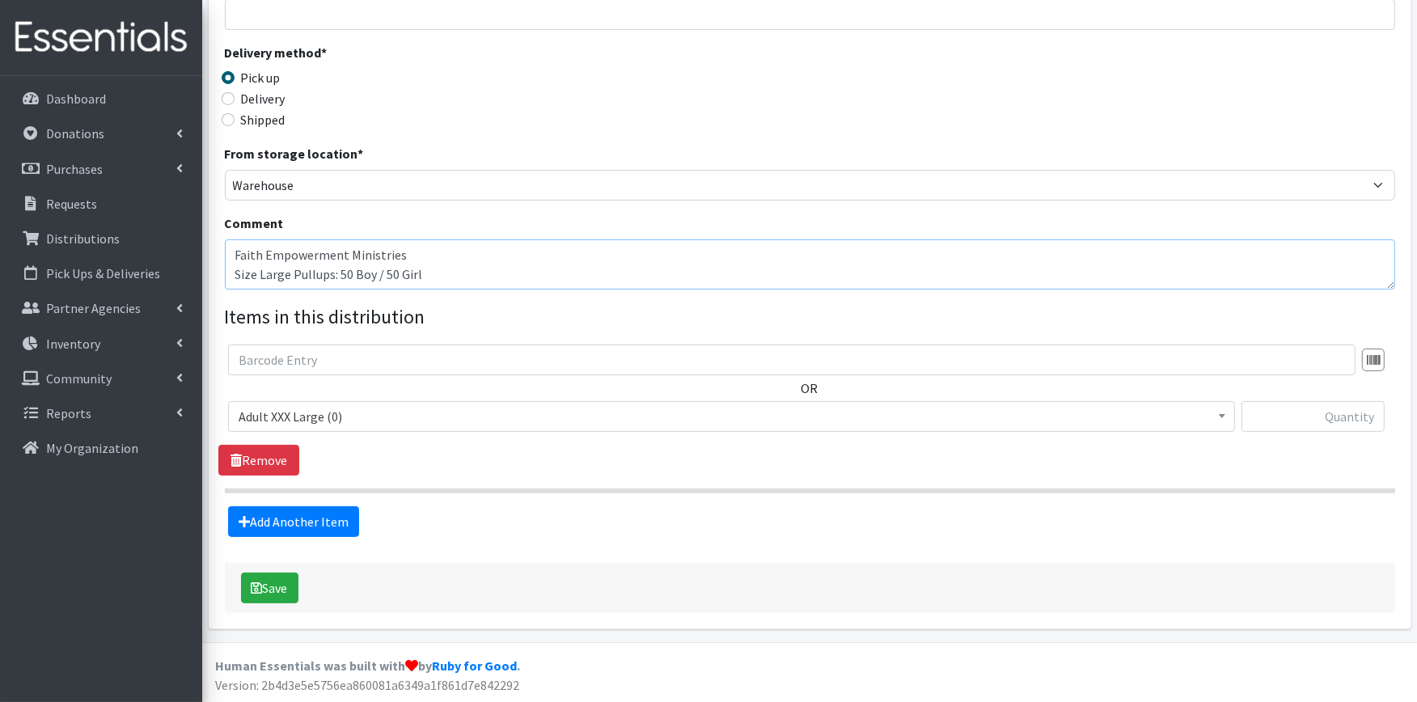
type textarea "Faith Empowerment Ministries Size Large Pullups: 50 Boy / 50 Girl"
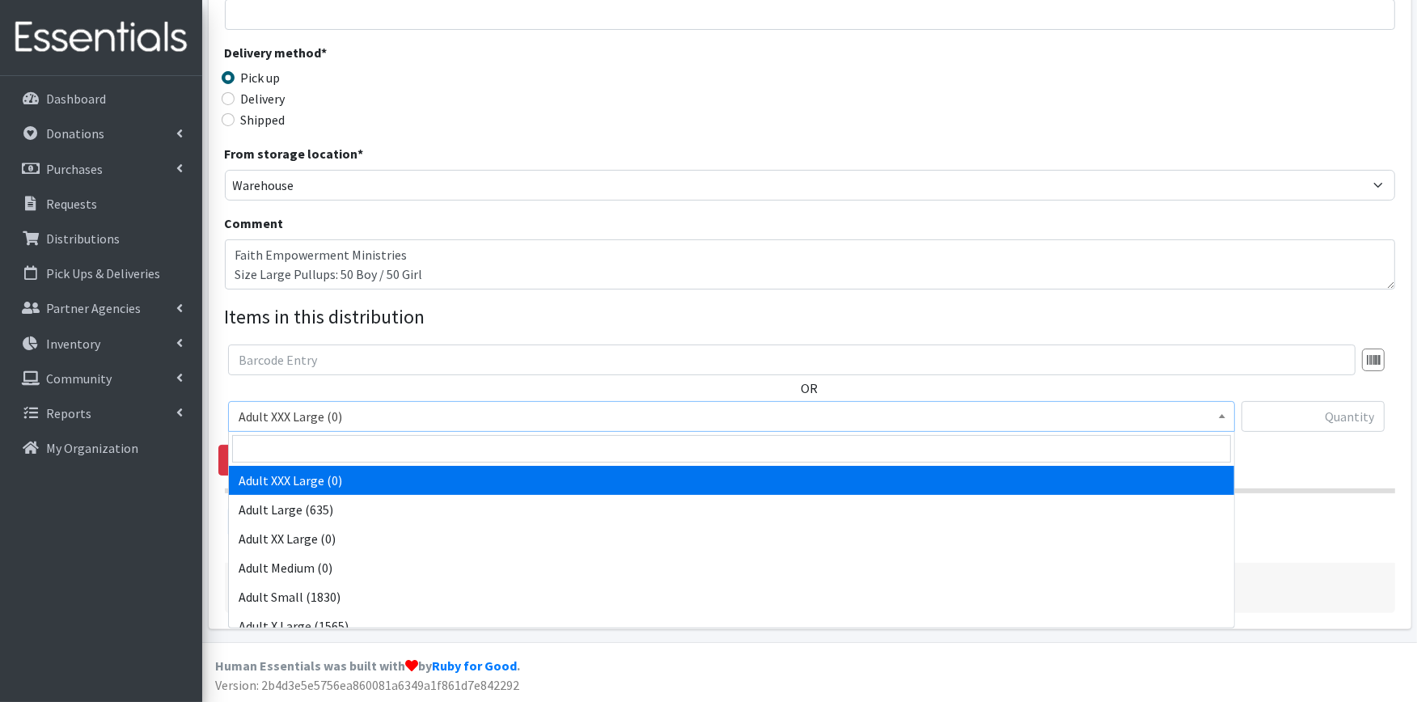
click at [351, 413] on span "Adult XXX Large (0)" at bounding box center [732, 416] width 986 height 23
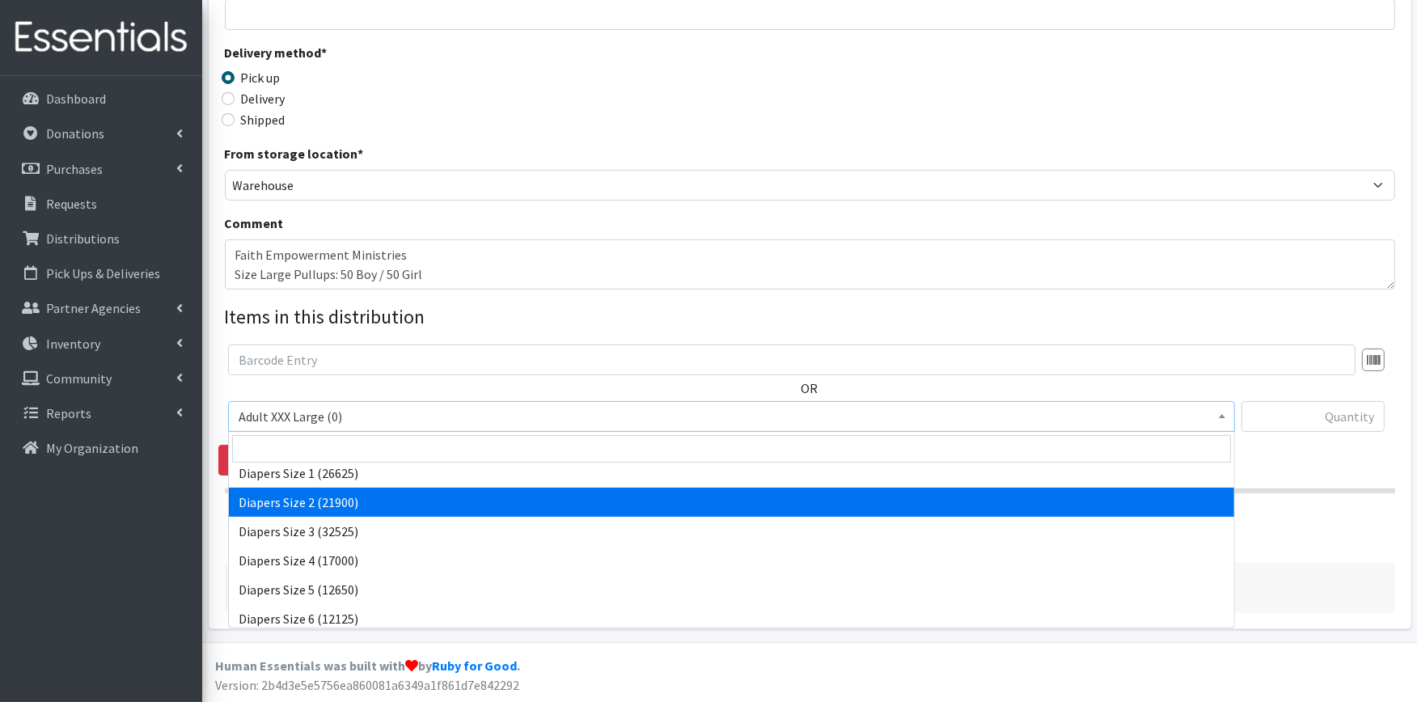
scroll to position [180, 0]
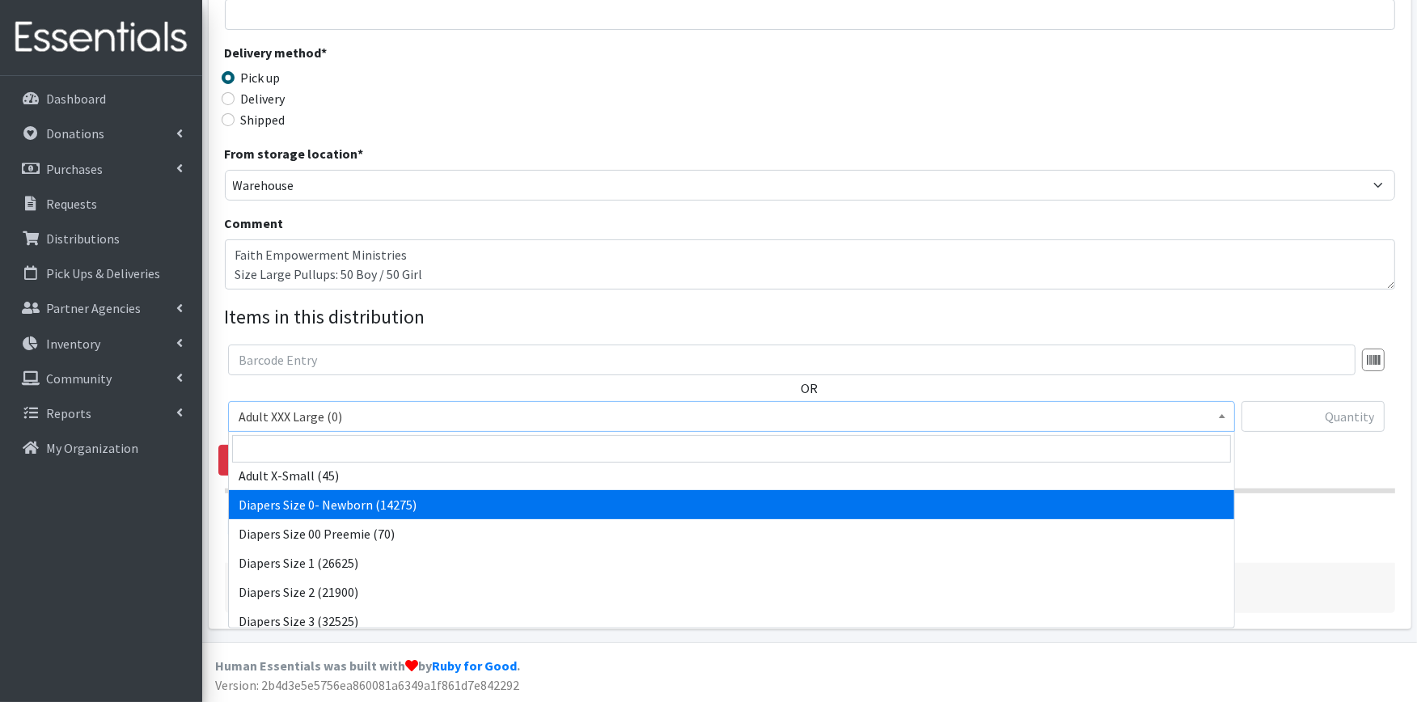
select select "406"
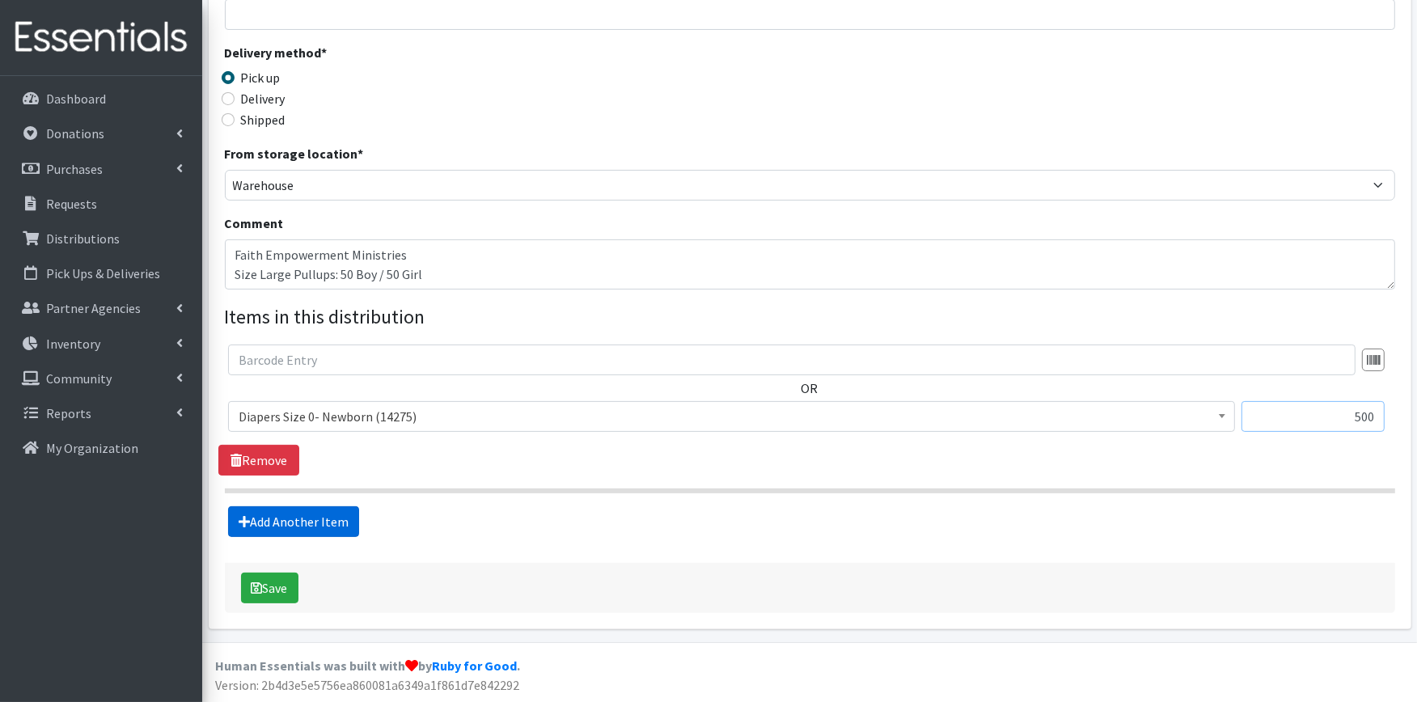
type input "500"
click at [326, 530] on link "Add Another Item" at bounding box center [293, 521] width 131 height 31
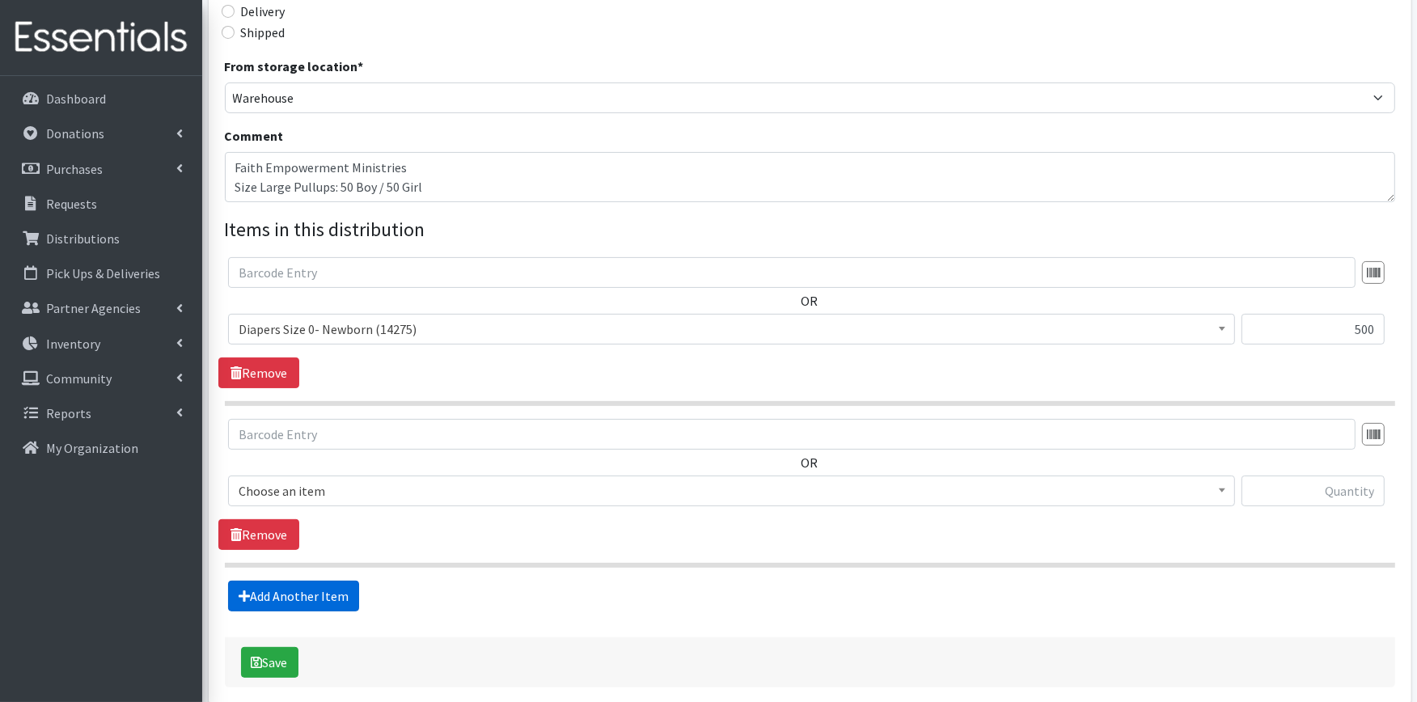
scroll to position [483, 0]
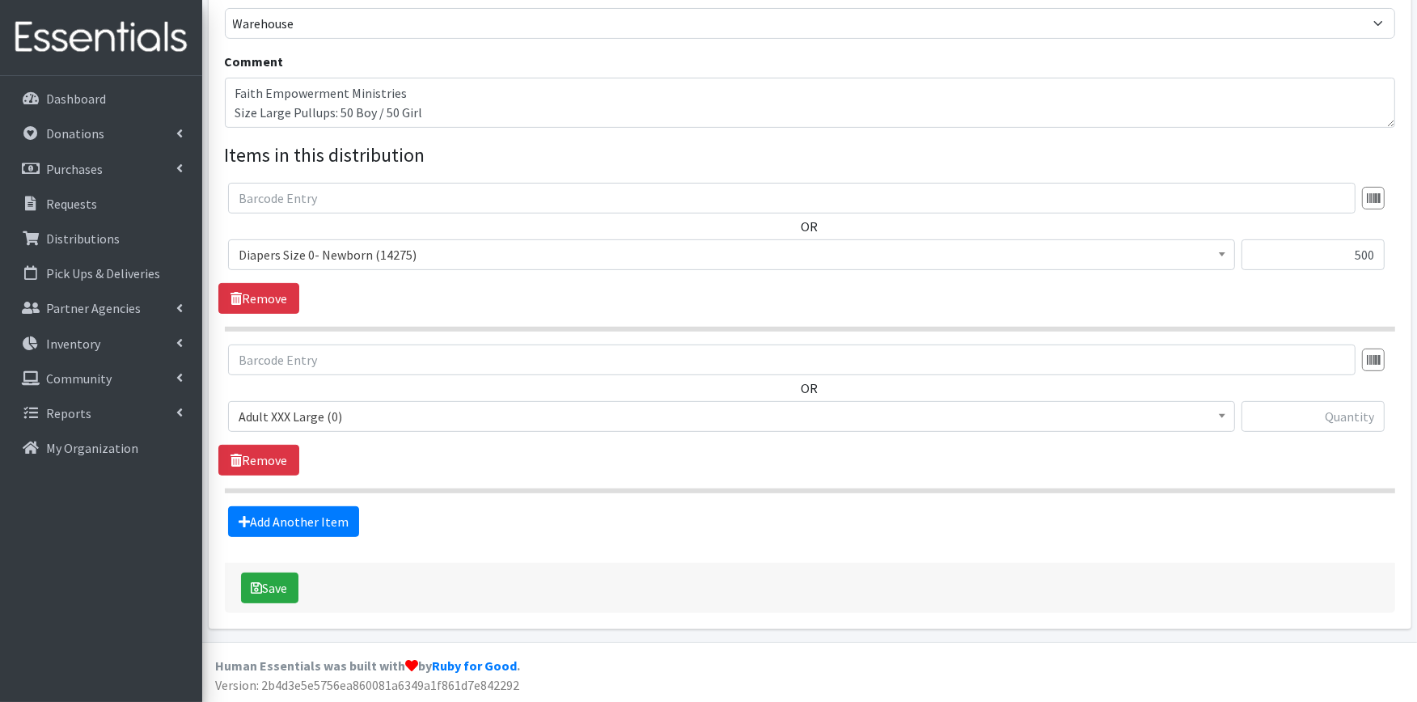
click at [321, 409] on span "Adult XXX Large (0)" at bounding box center [732, 416] width 986 height 23
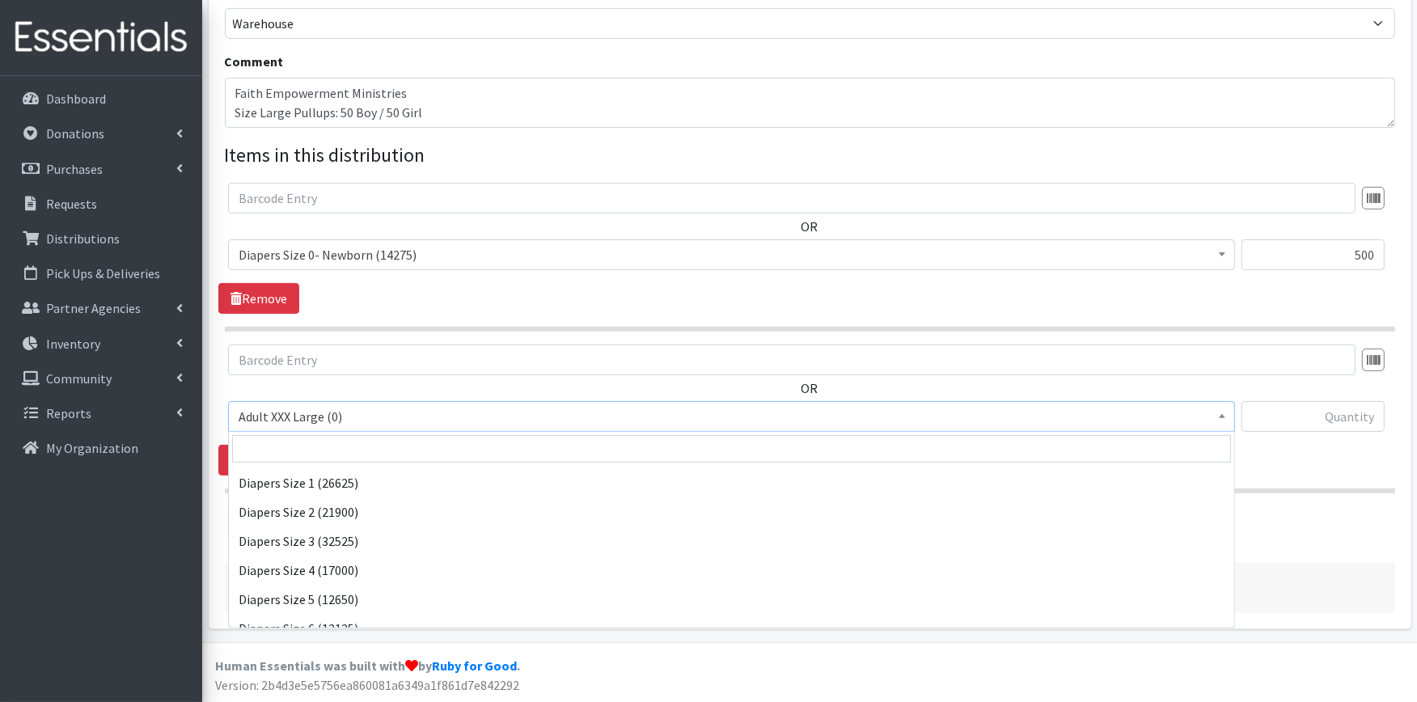
scroll to position [269, 0]
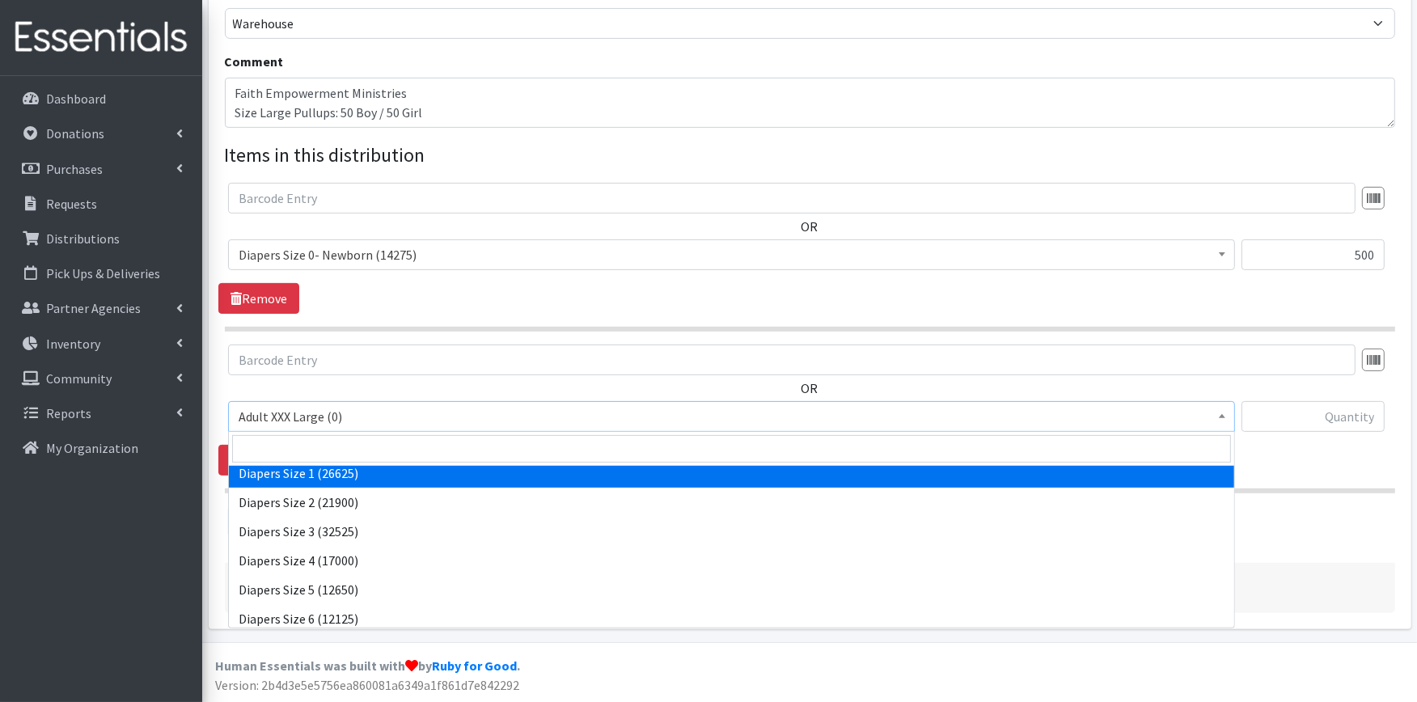
select select "408"
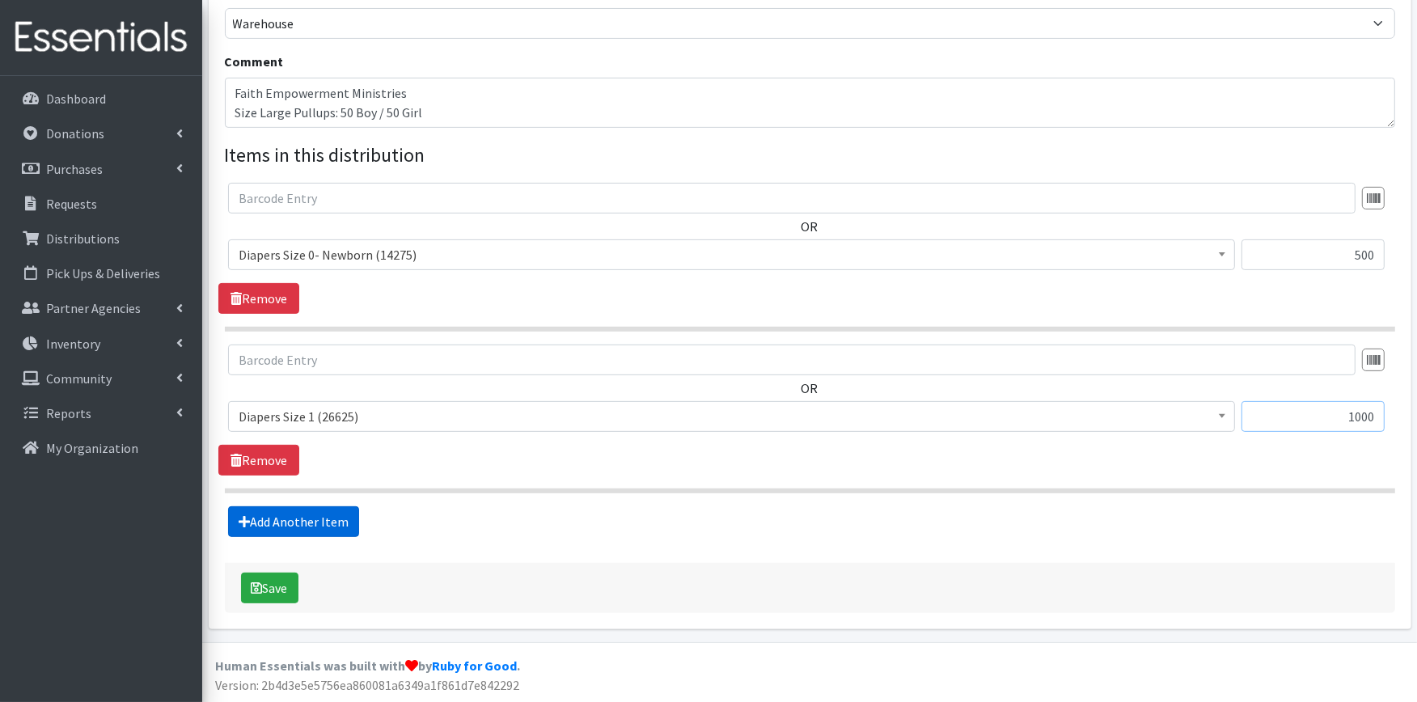
type input "1000"
click at [278, 523] on link "Add Another Item" at bounding box center [293, 521] width 131 height 31
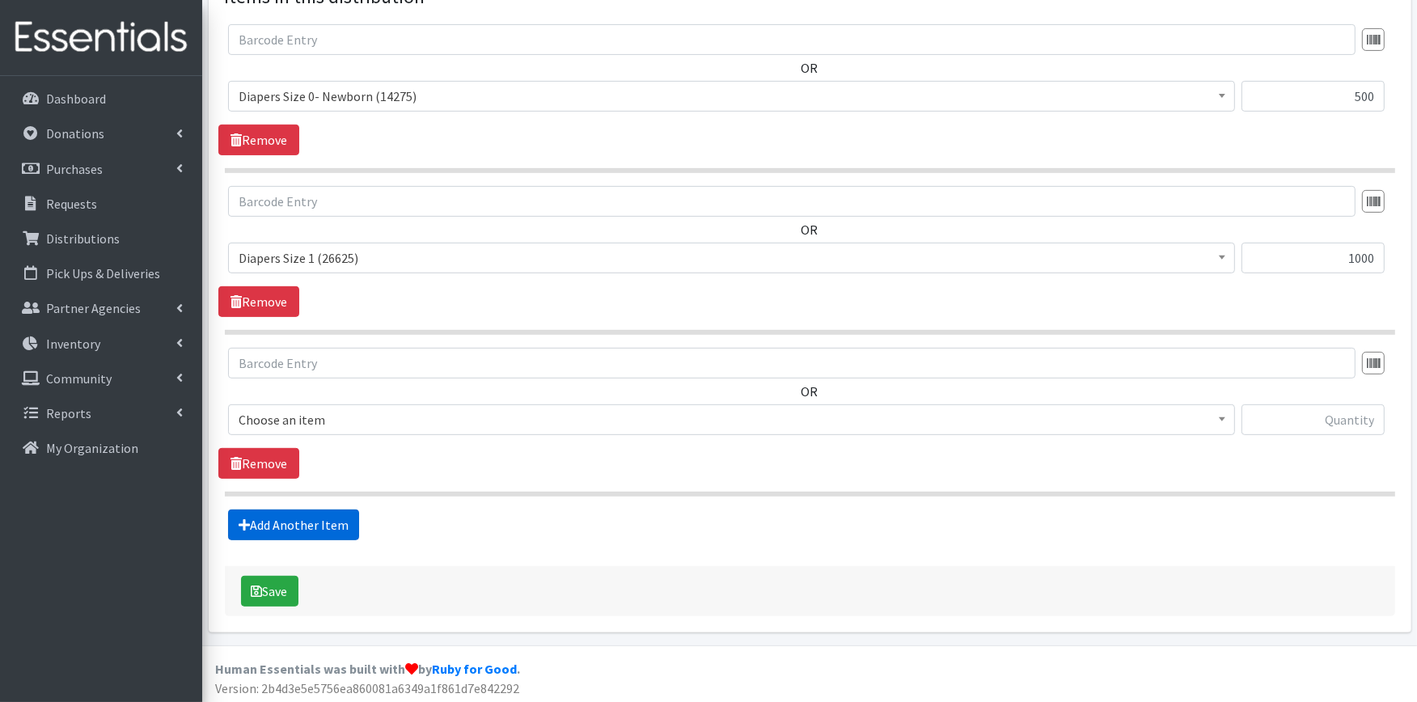
scroll to position [645, 0]
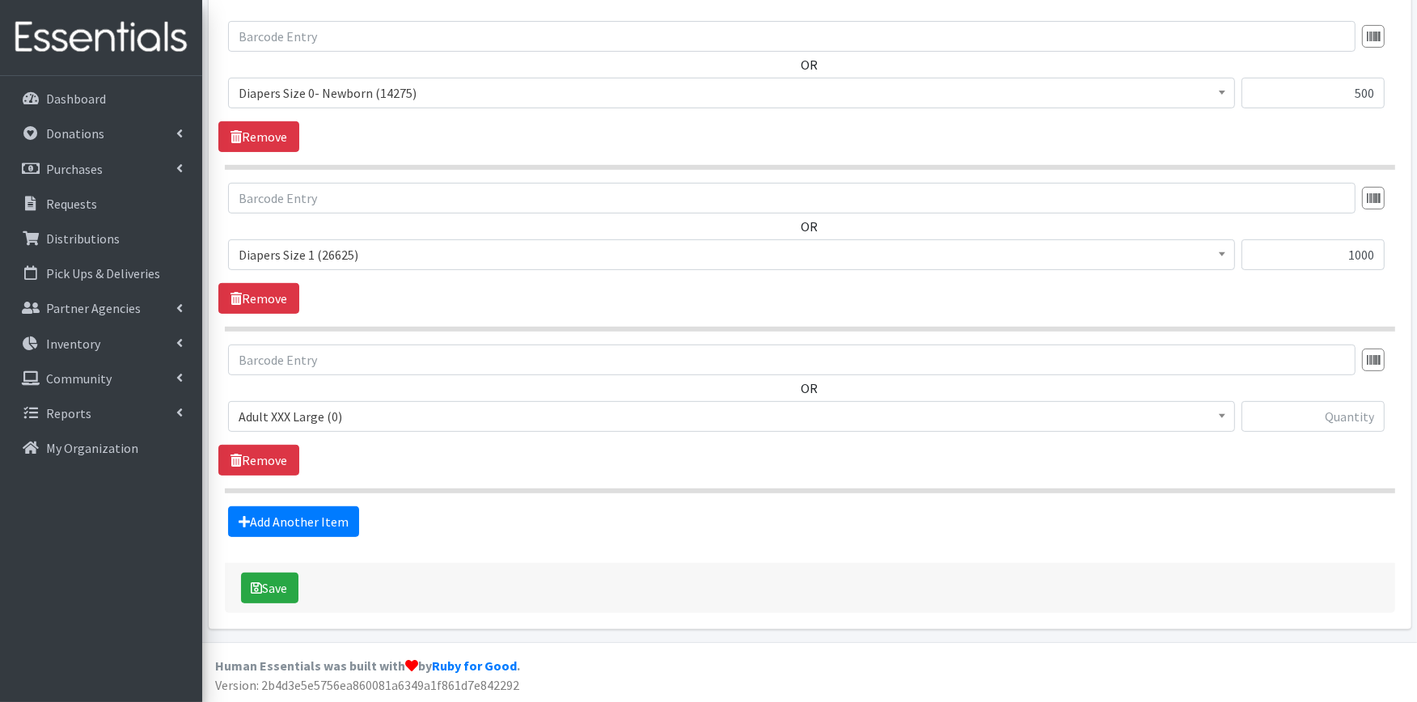
click at [279, 422] on span "Adult XXX Large (0)" at bounding box center [732, 416] width 986 height 23
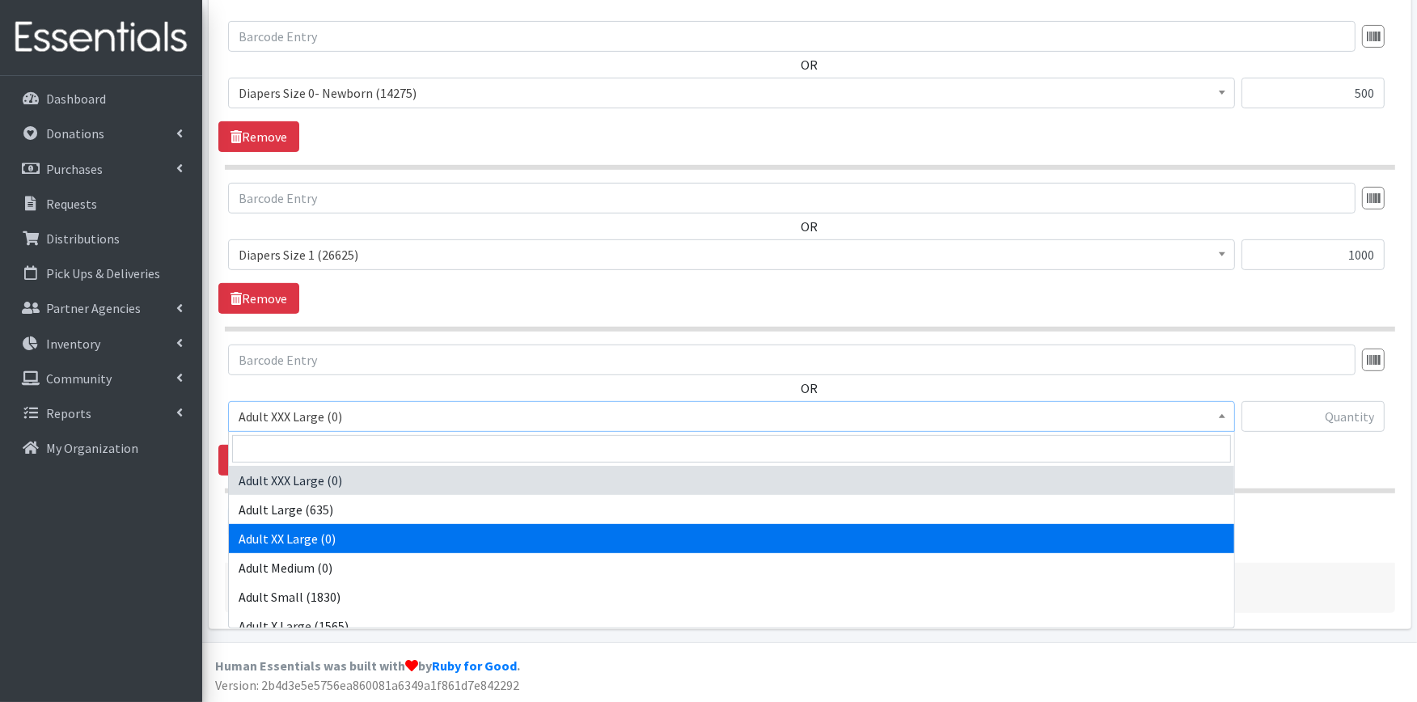
scroll to position [180, 0]
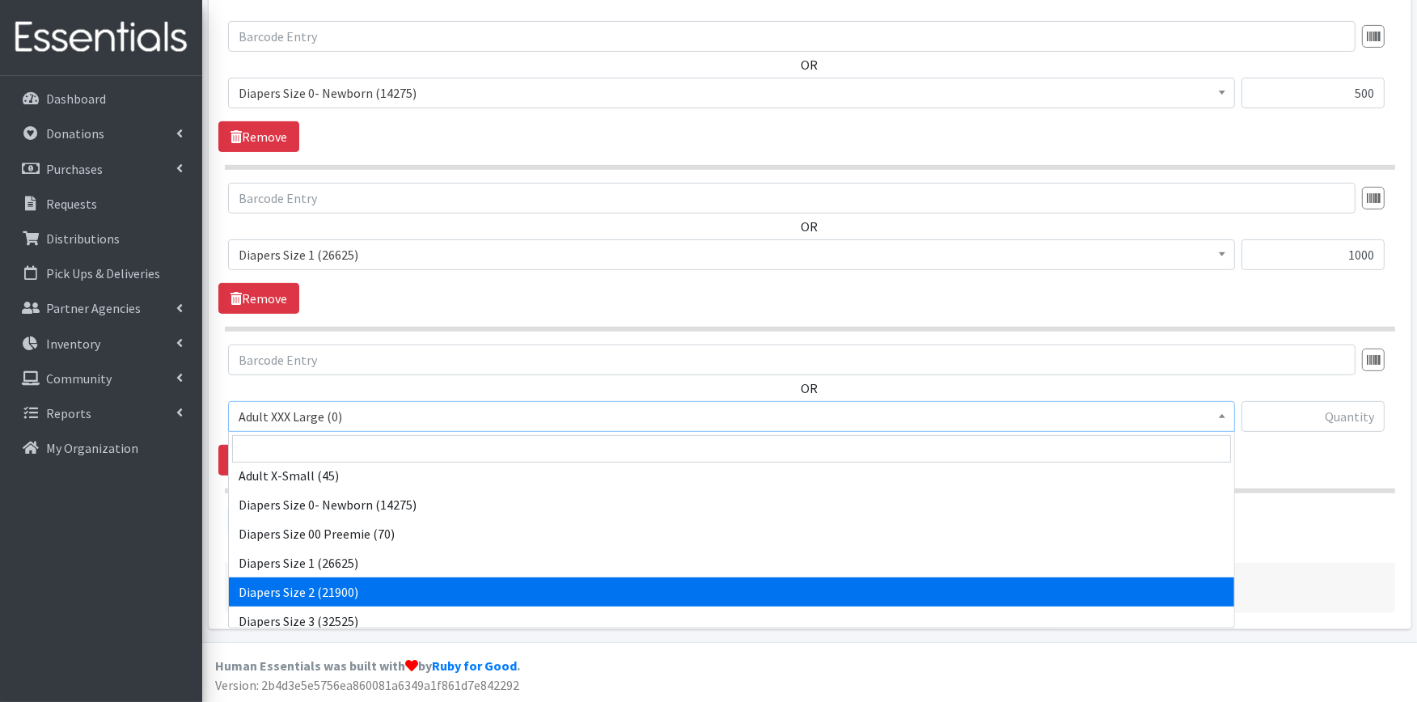
select select "426"
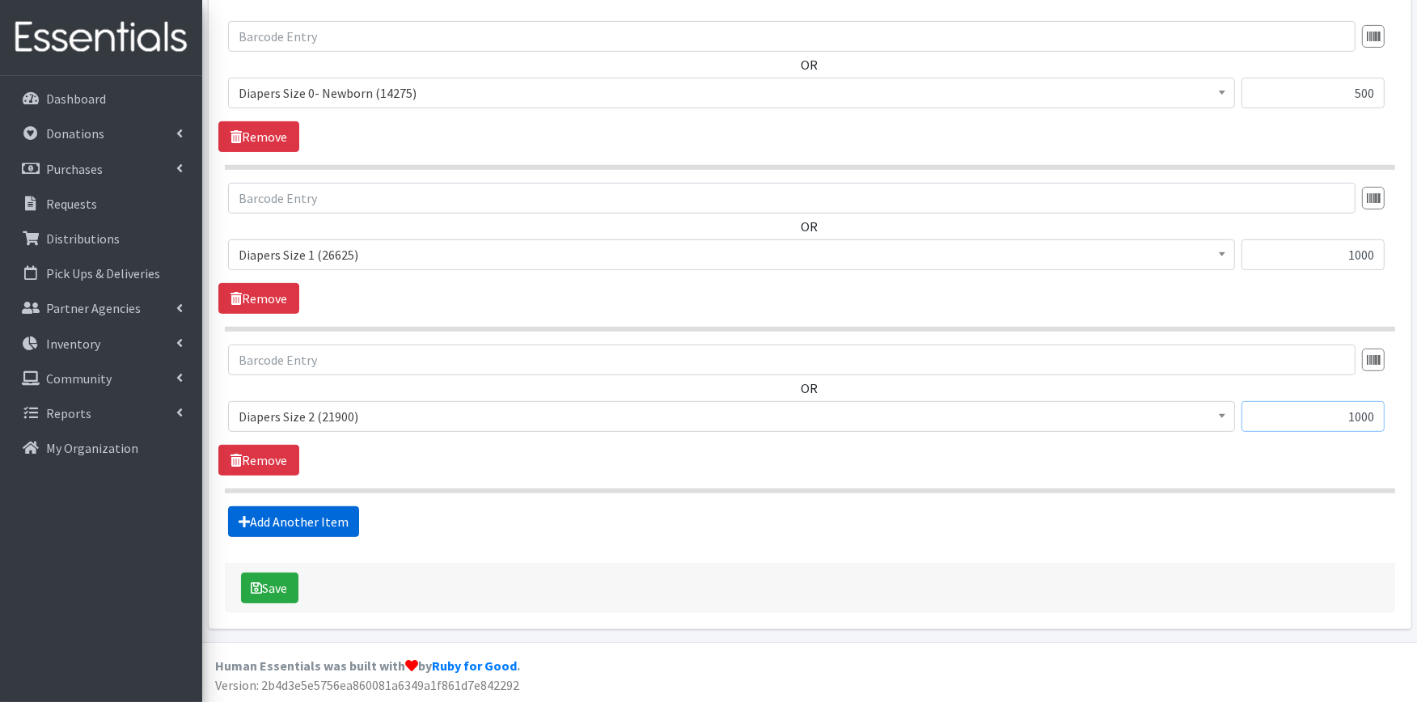
type input "1000"
click at [324, 511] on link "Add Another Item" at bounding box center [293, 521] width 131 height 31
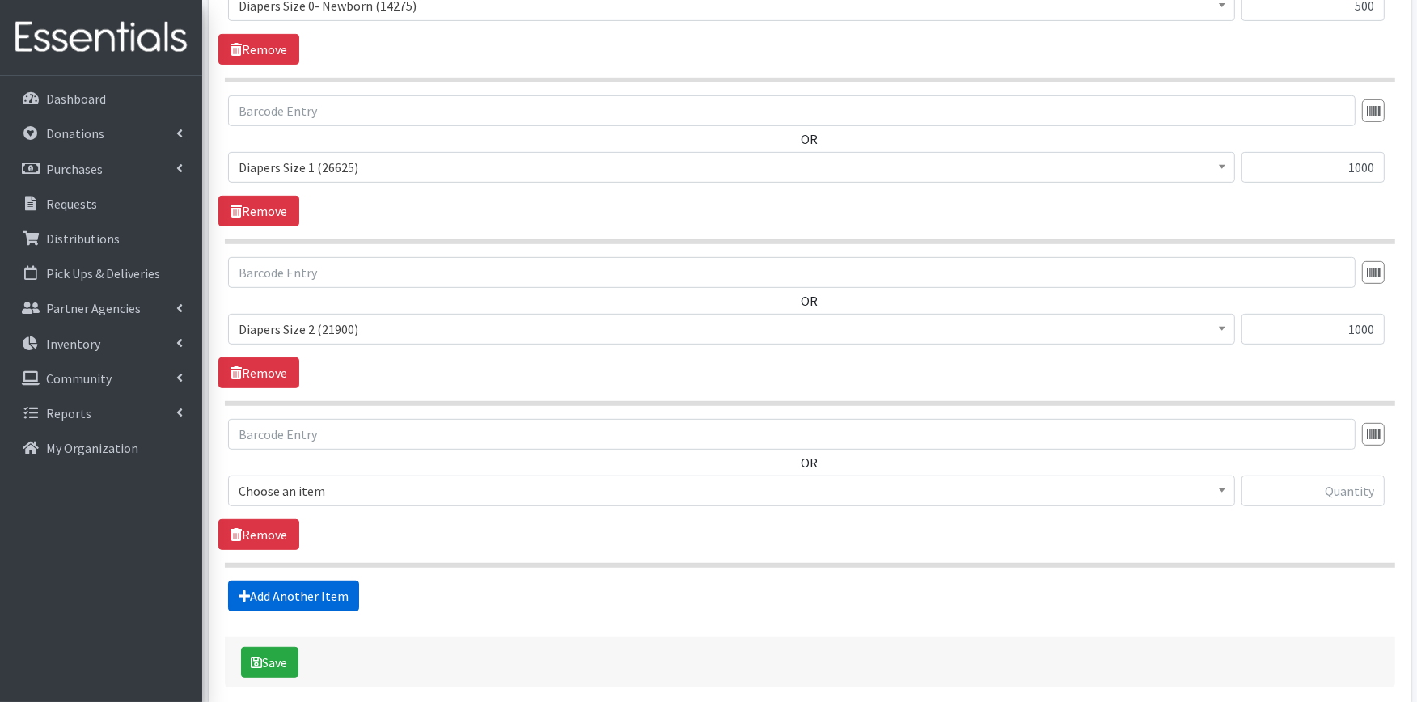
scroll to position [807, 0]
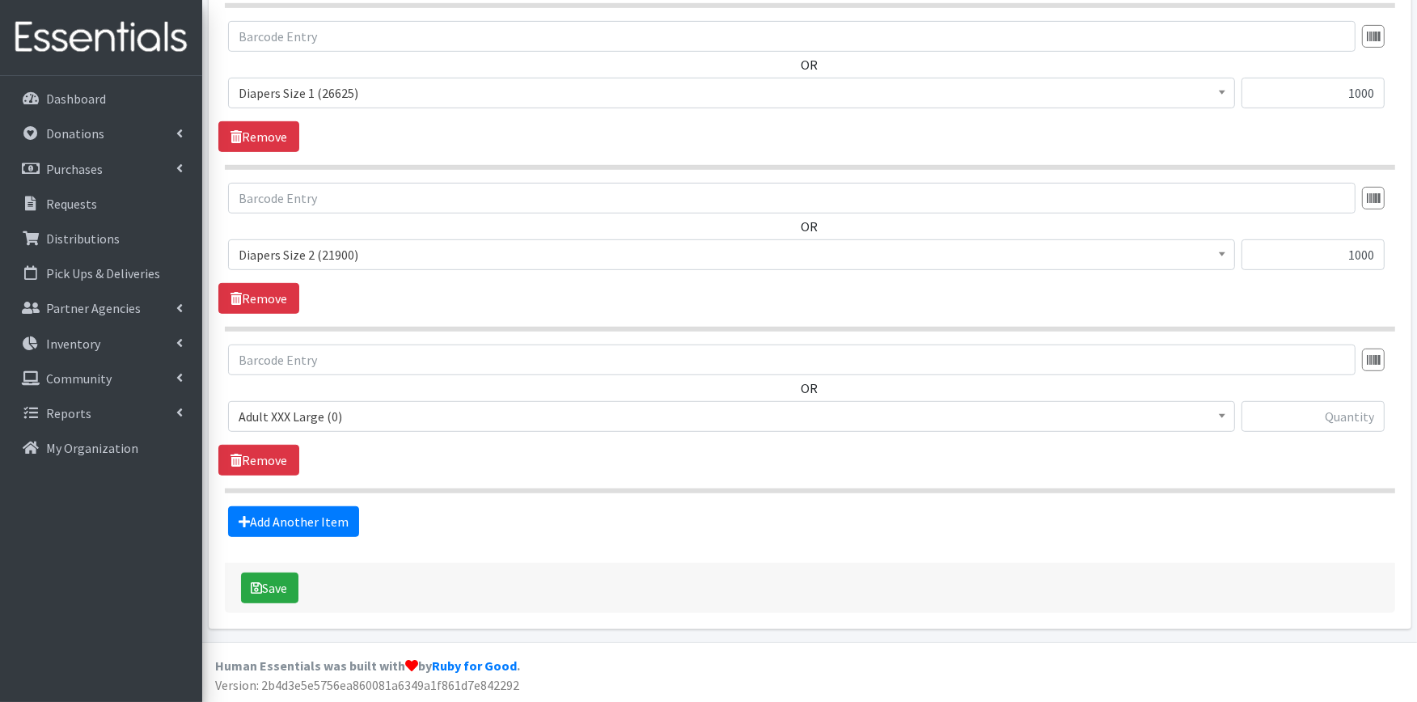
click at [303, 409] on span "Adult XXX Large (0)" at bounding box center [732, 416] width 986 height 23
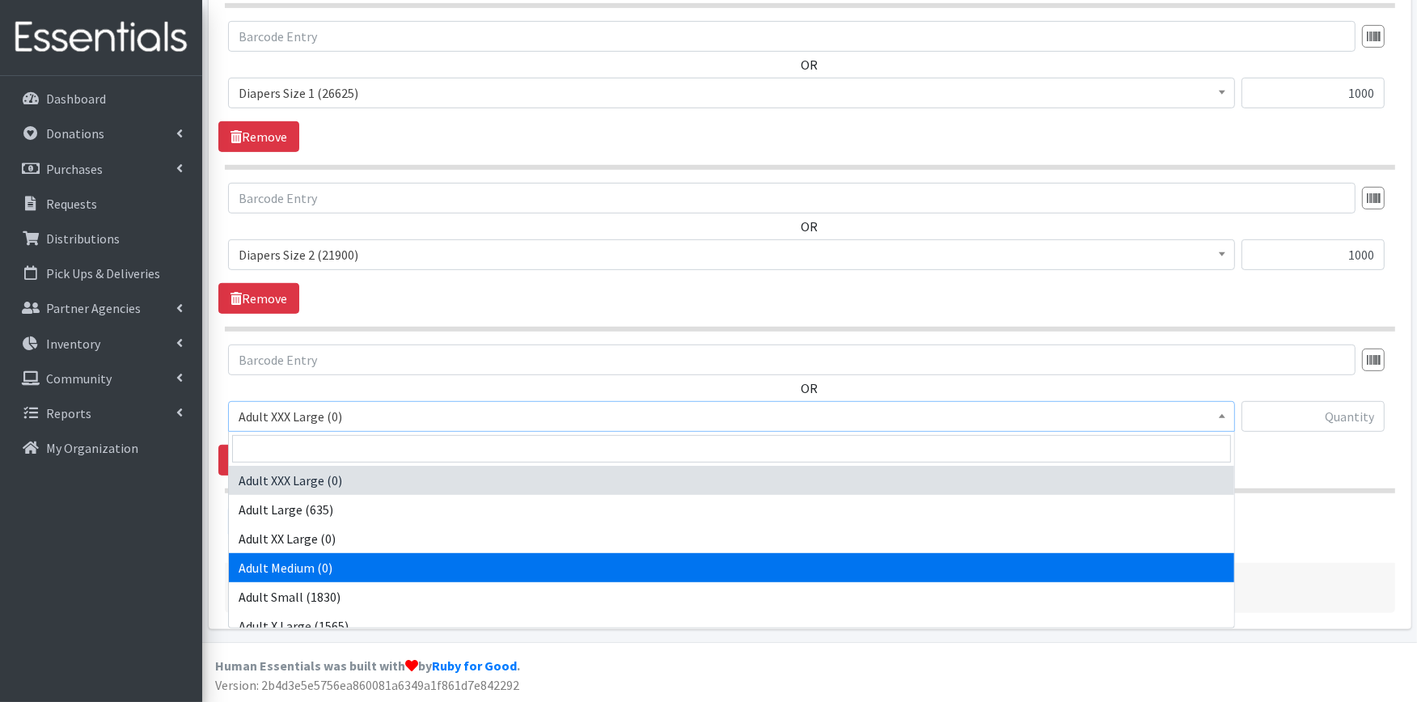
scroll to position [180, 0]
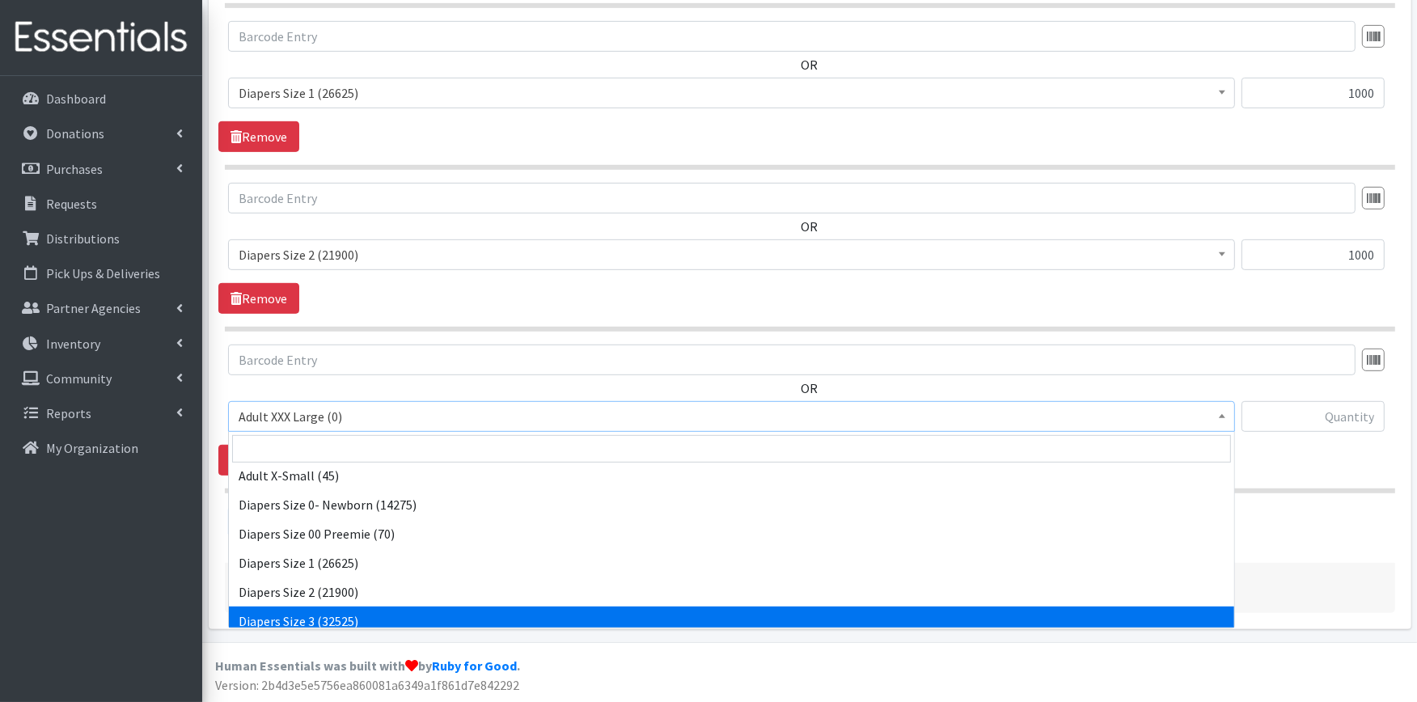
select select "428"
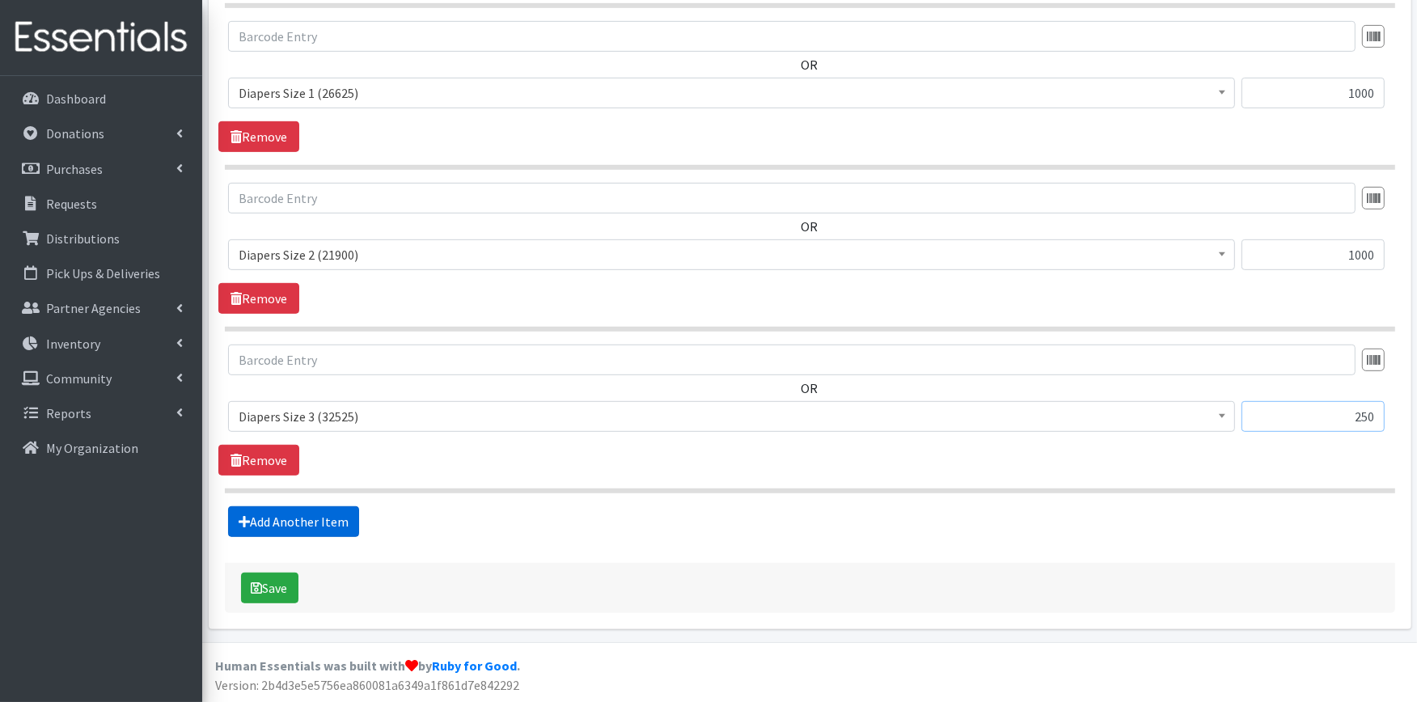
type input "250"
click at [319, 521] on link "Add Another Item" at bounding box center [293, 521] width 131 height 31
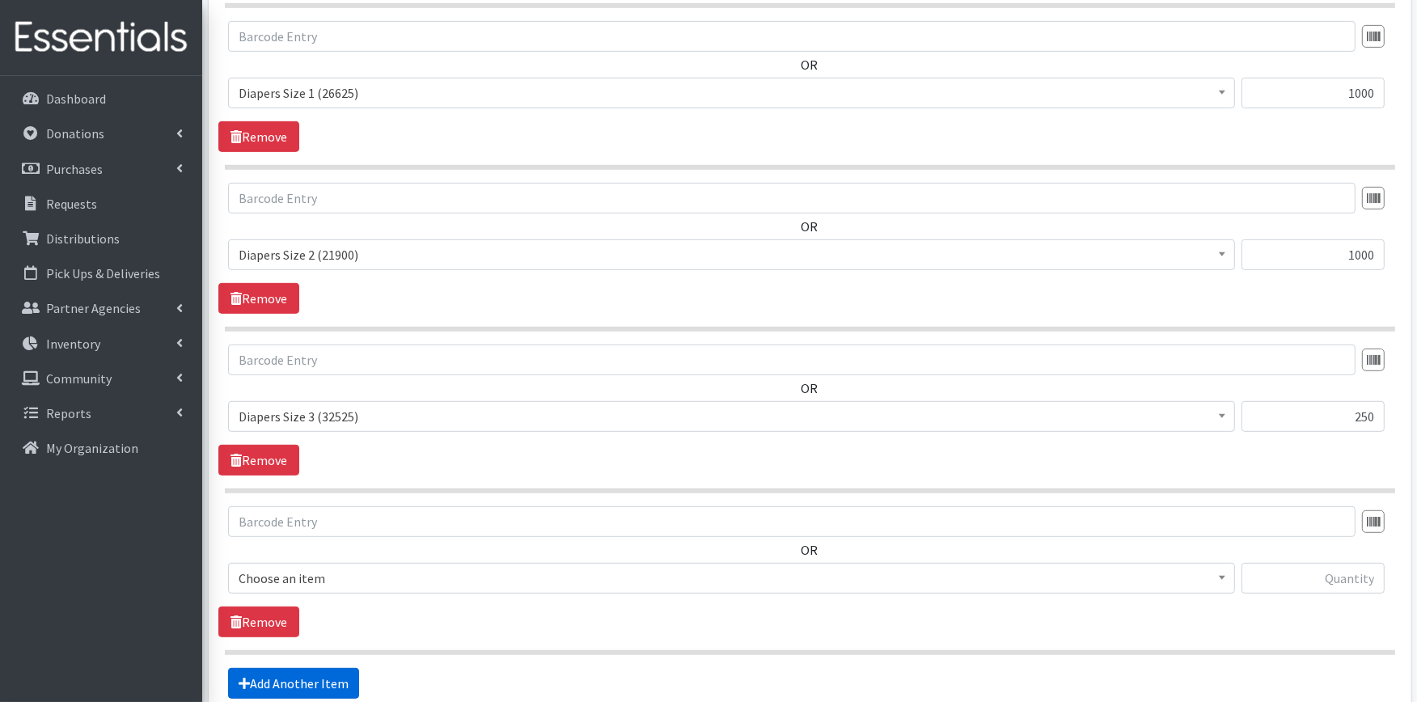
scroll to position [969, 0]
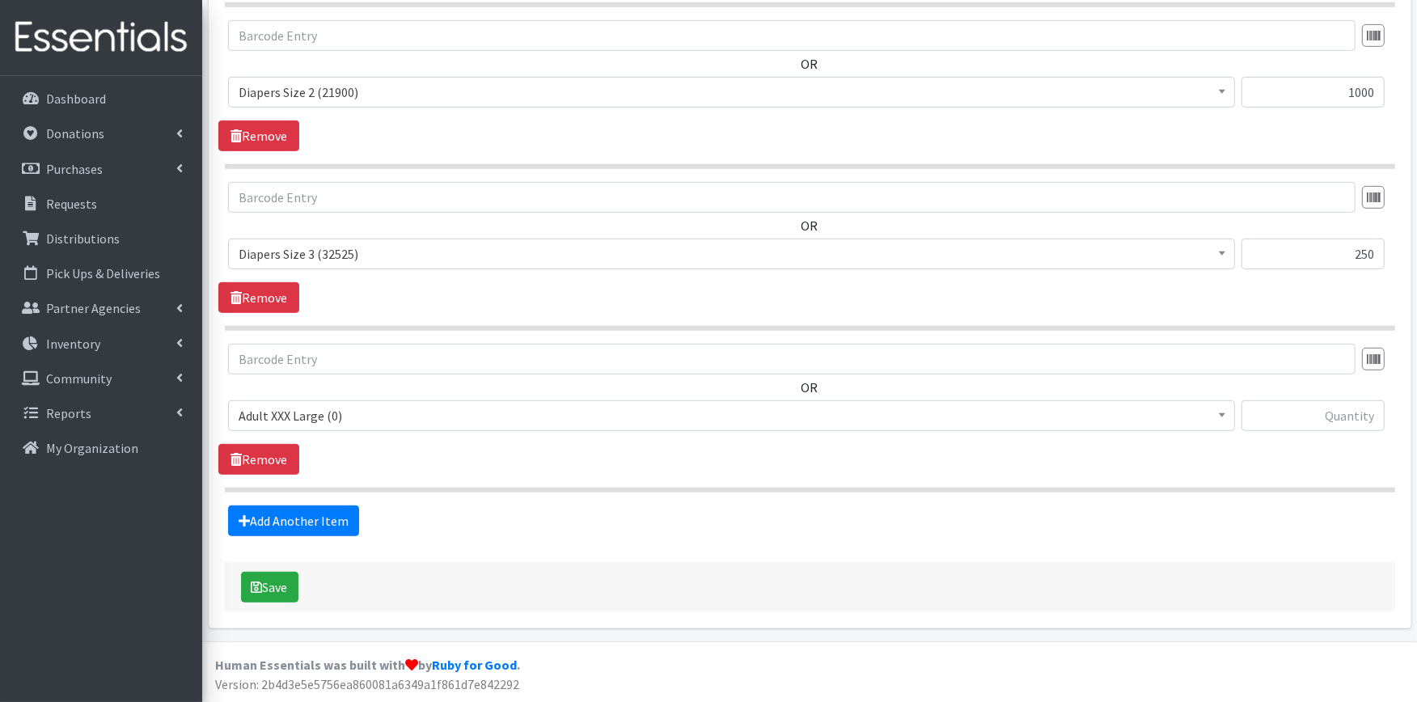
click at [324, 393] on div "OR Adult XXX Large (0) Adult Large (635) Adult XX Large (0) Adult Medium (0) Ad…" at bounding box center [809, 394] width 1183 height 100
click at [330, 409] on span "Adult XXX Large (0)" at bounding box center [732, 415] width 986 height 23
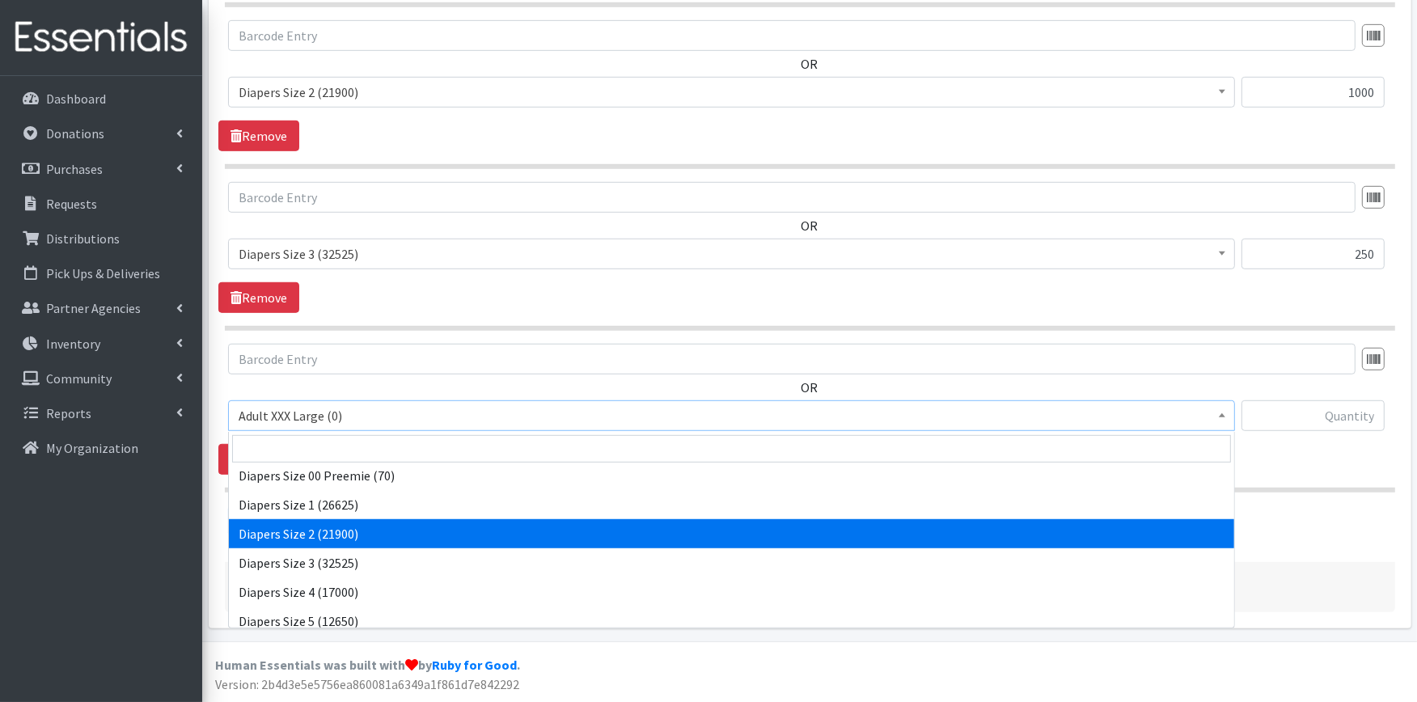
scroll to position [269, 0]
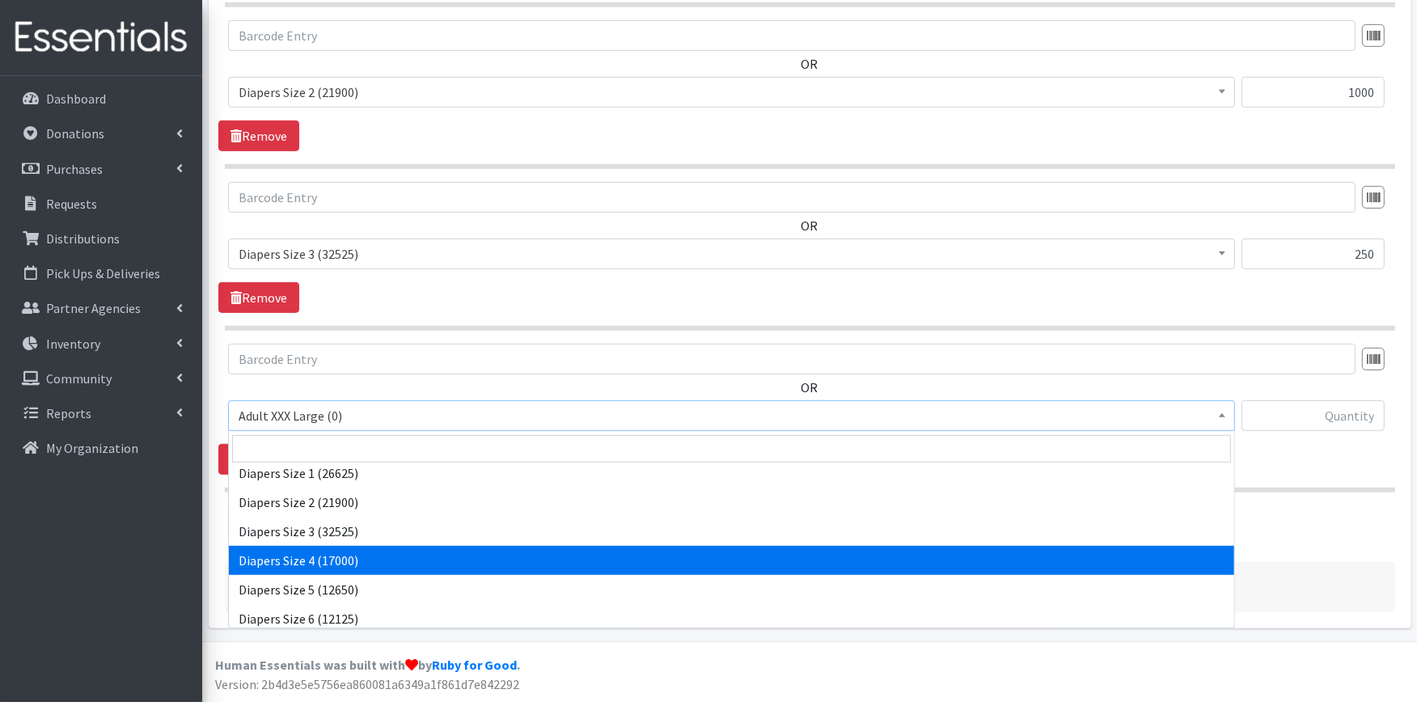
select select "414"
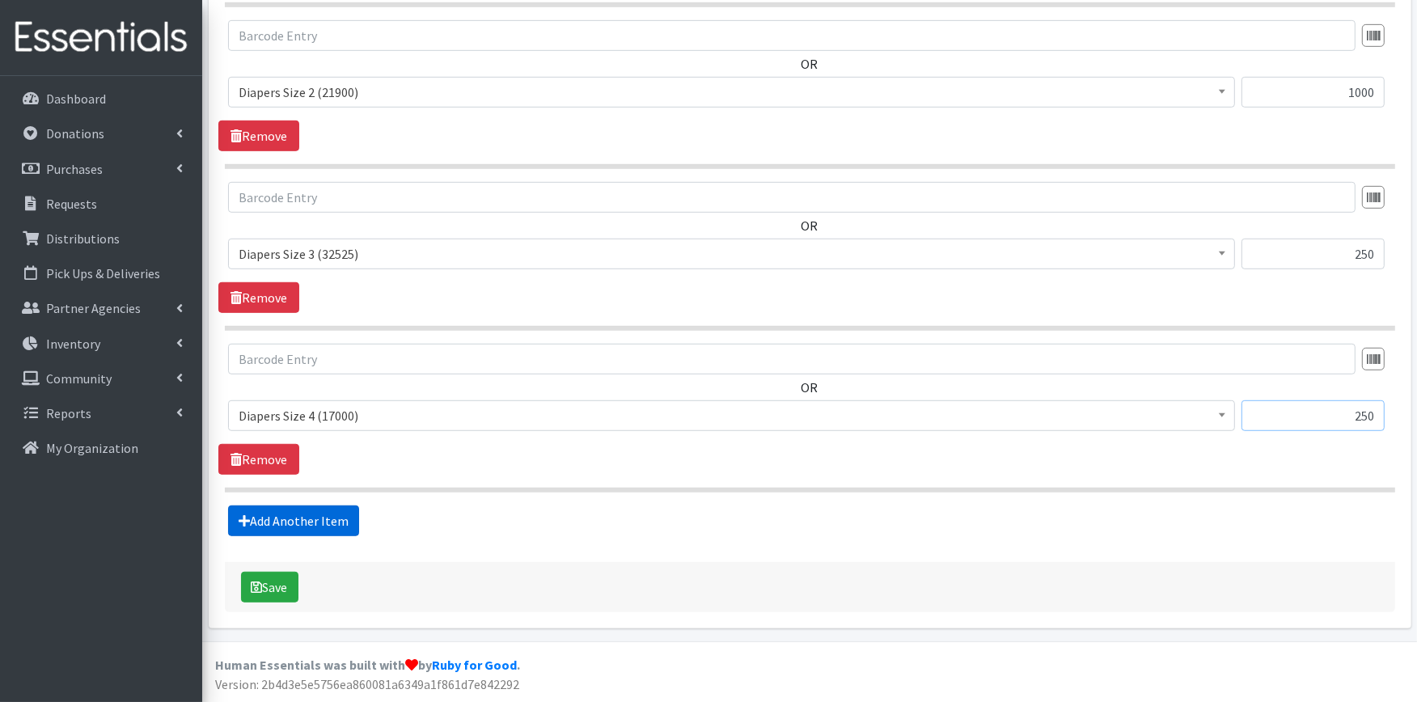
type input "250"
click at [267, 513] on link "Add Another Item" at bounding box center [293, 521] width 131 height 31
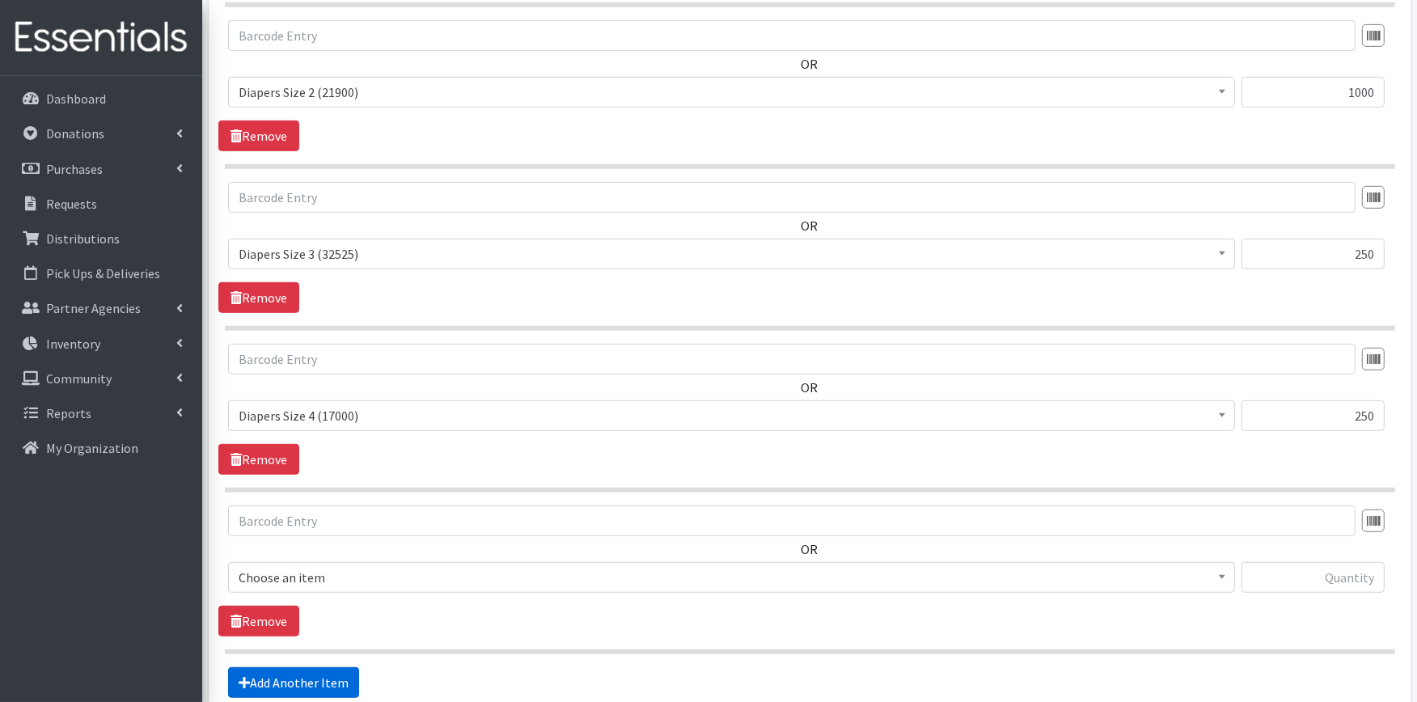
scroll to position [1131, 0]
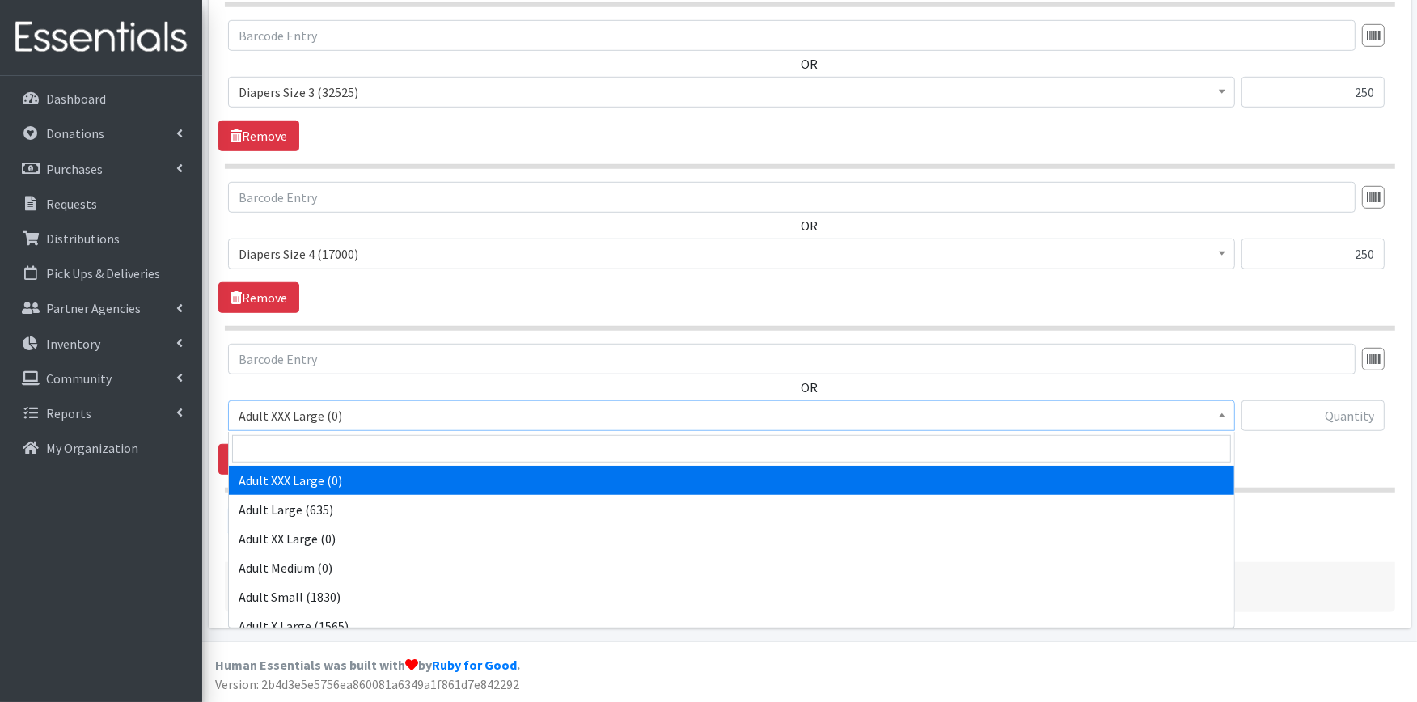
click at [443, 413] on span "Adult XXX Large (0)" at bounding box center [732, 415] width 986 height 23
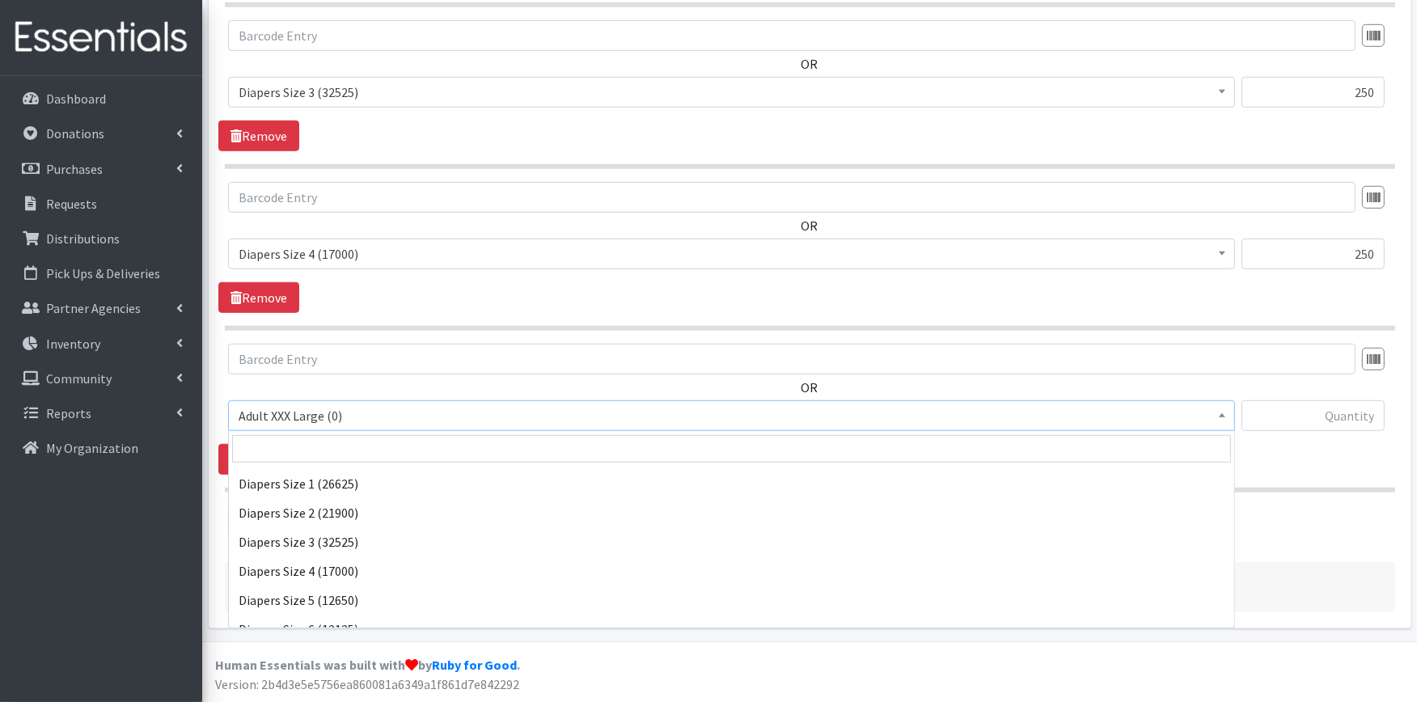
scroll to position [269, 0]
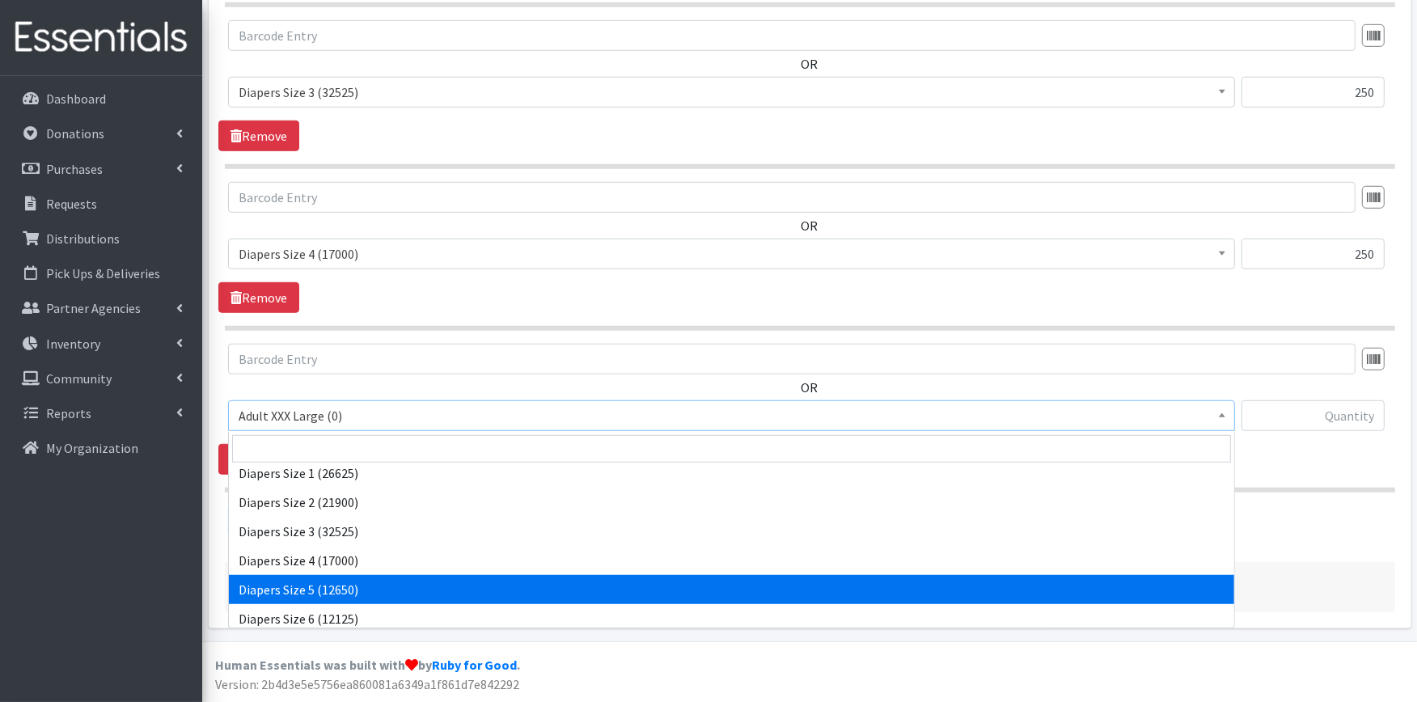
select select "415"
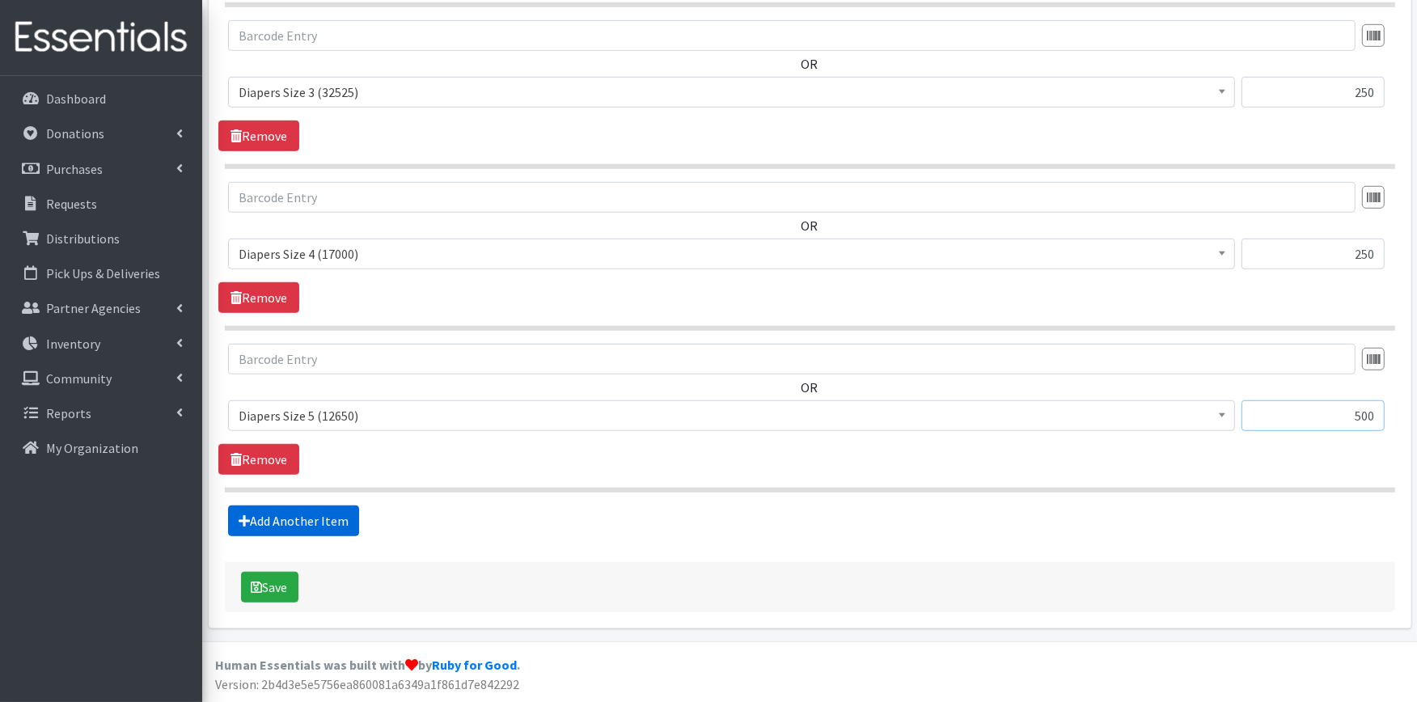
type input "500"
click at [297, 522] on link "Add Another Item" at bounding box center [293, 521] width 131 height 31
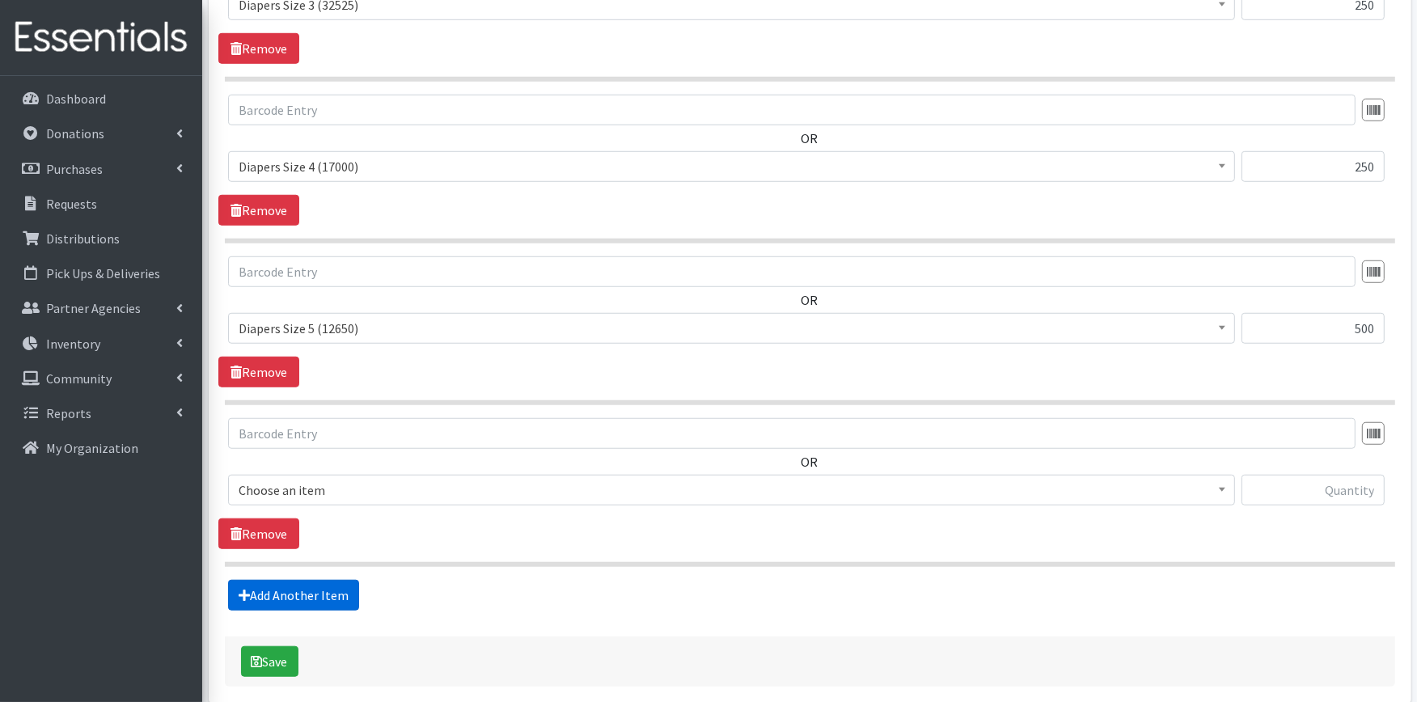
scroll to position [1293, 0]
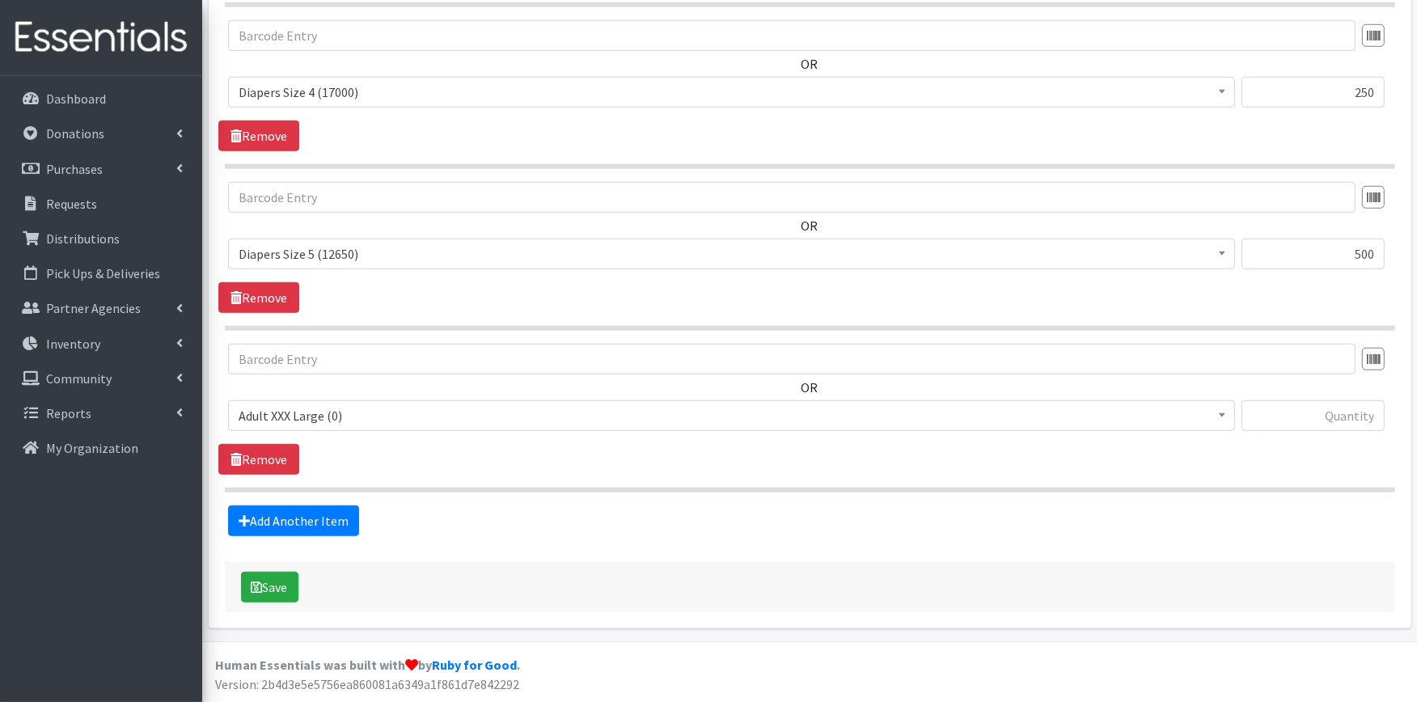
click at [430, 423] on span "Adult XXX Large (0)" at bounding box center [732, 415] width 986 height 23
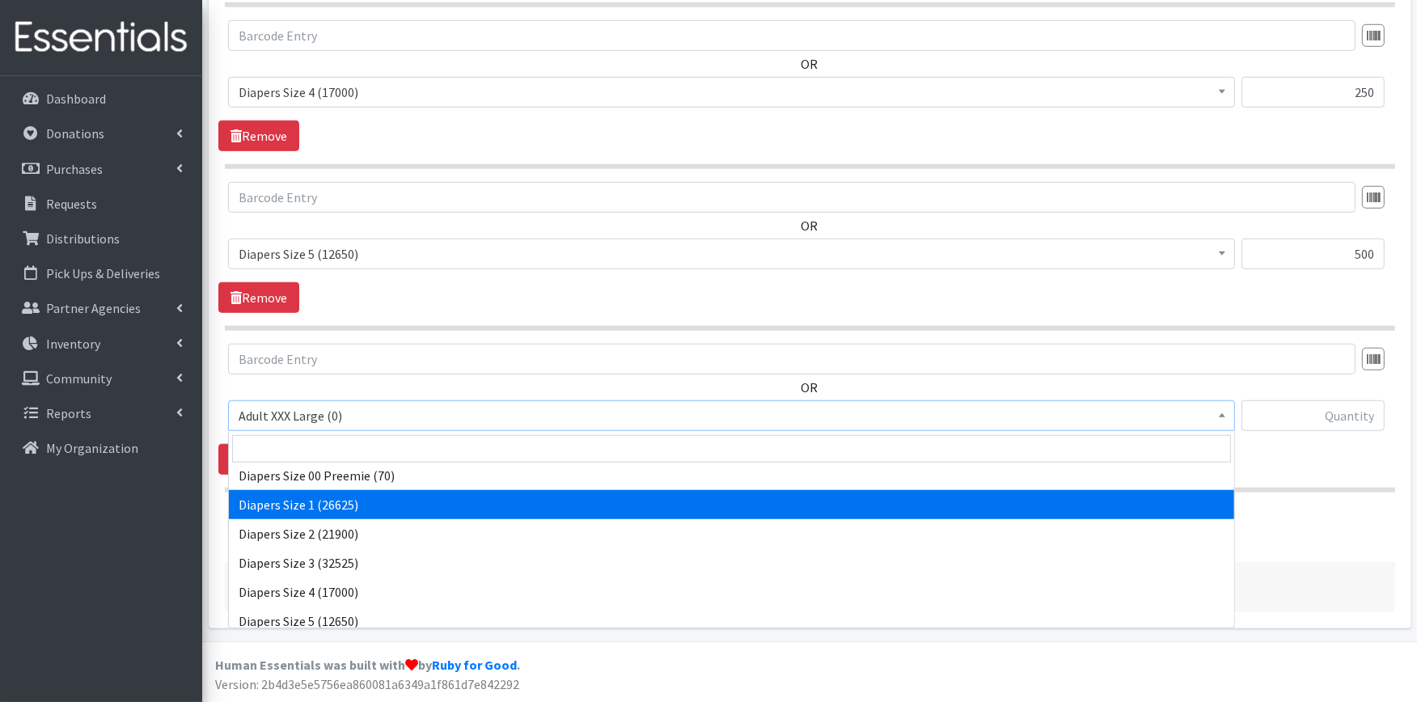
scroll to position [269, 0]
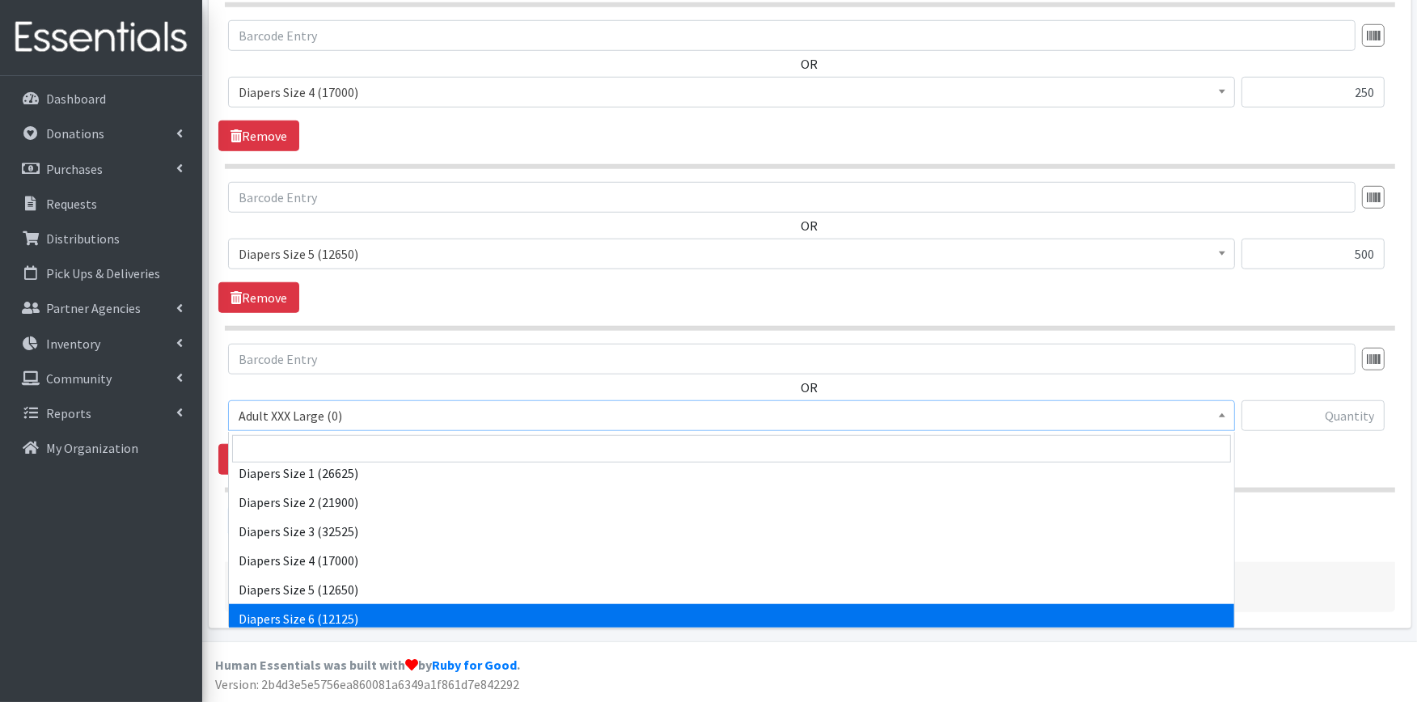
select select "417"
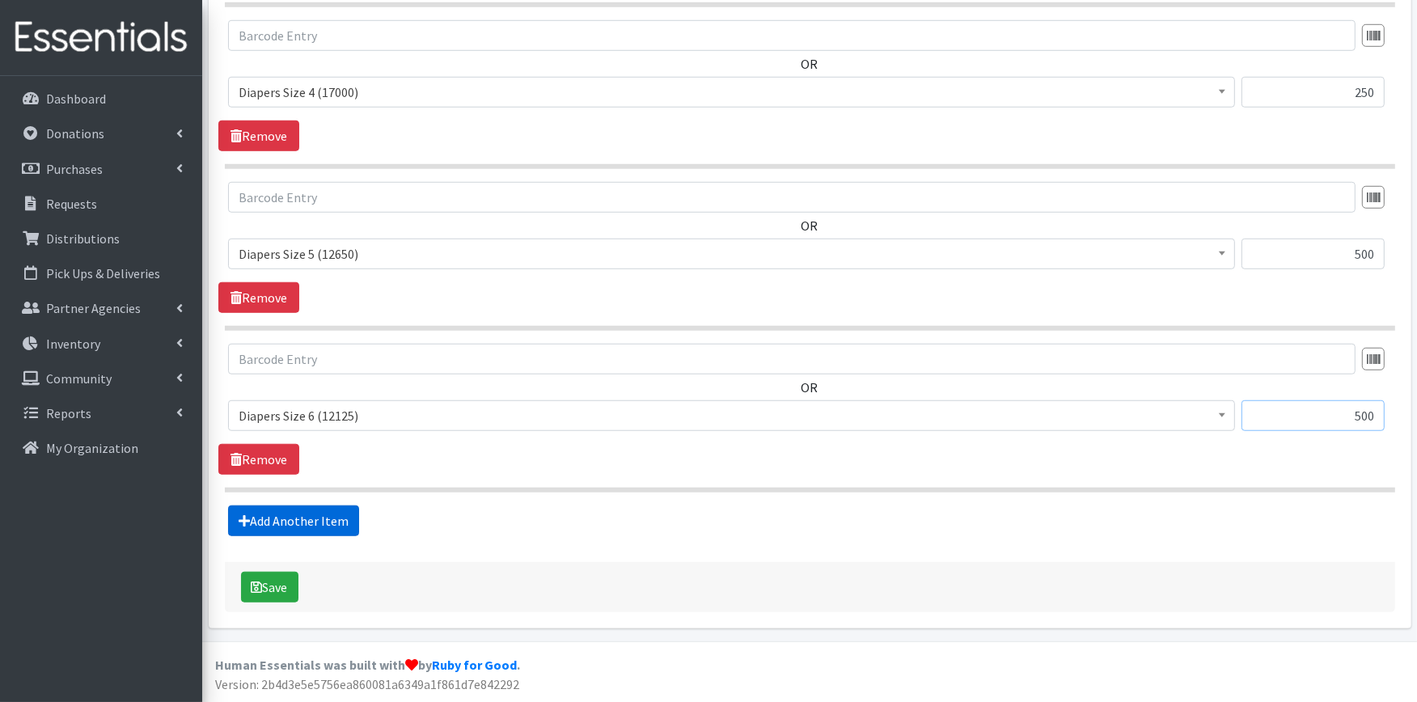
type input "500"
click at [311, 523] on link "Add Another Item" at bounding box center [293, 521] width 131 height 31
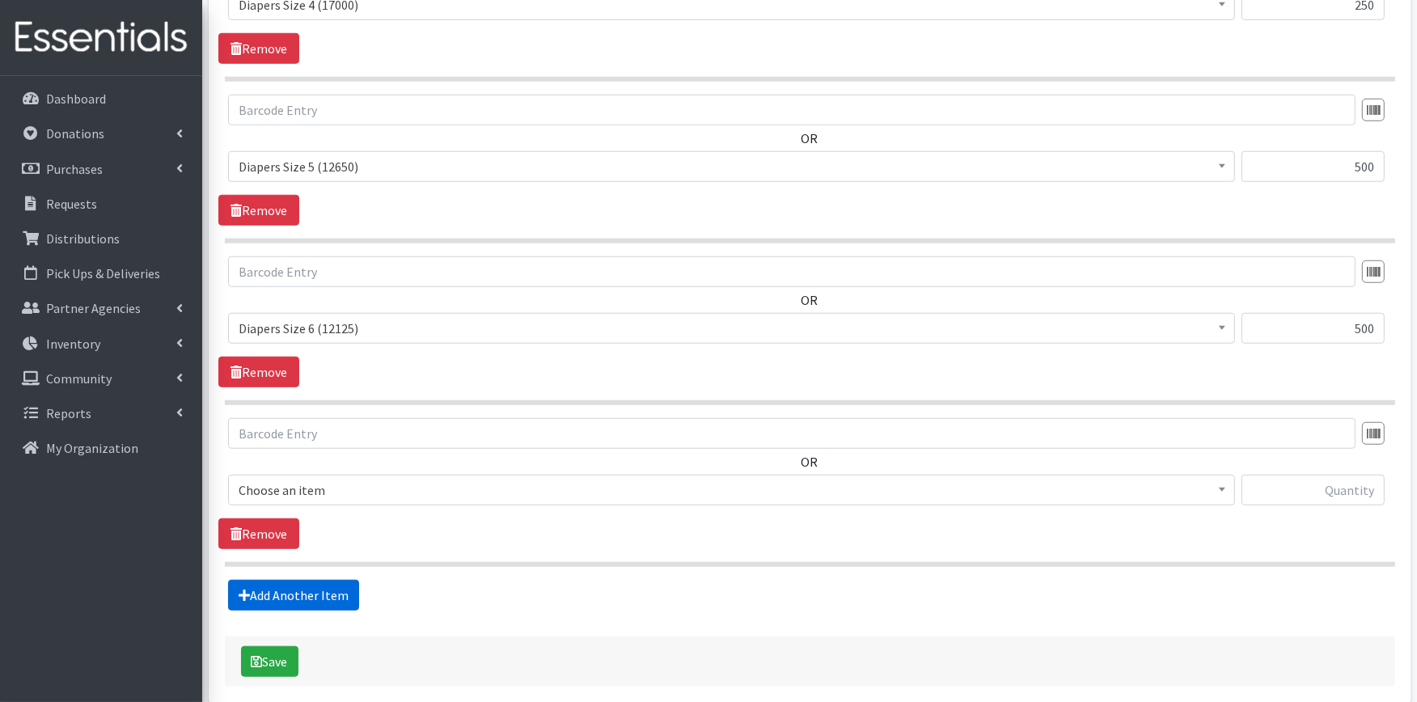
scroll to position [1455, 0]
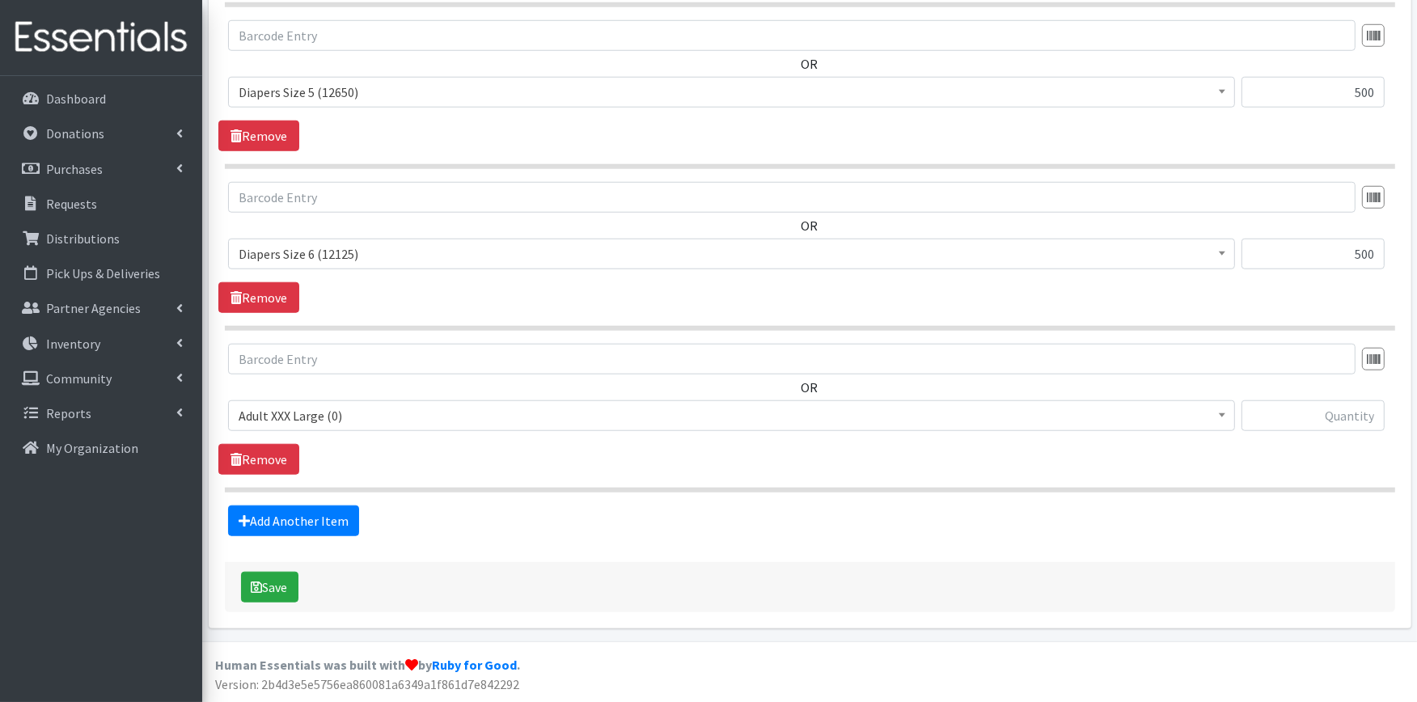
click at [300, 419] on span "Adult XXX Large (0)" at bounding box center [732, 415] width 986 height 23
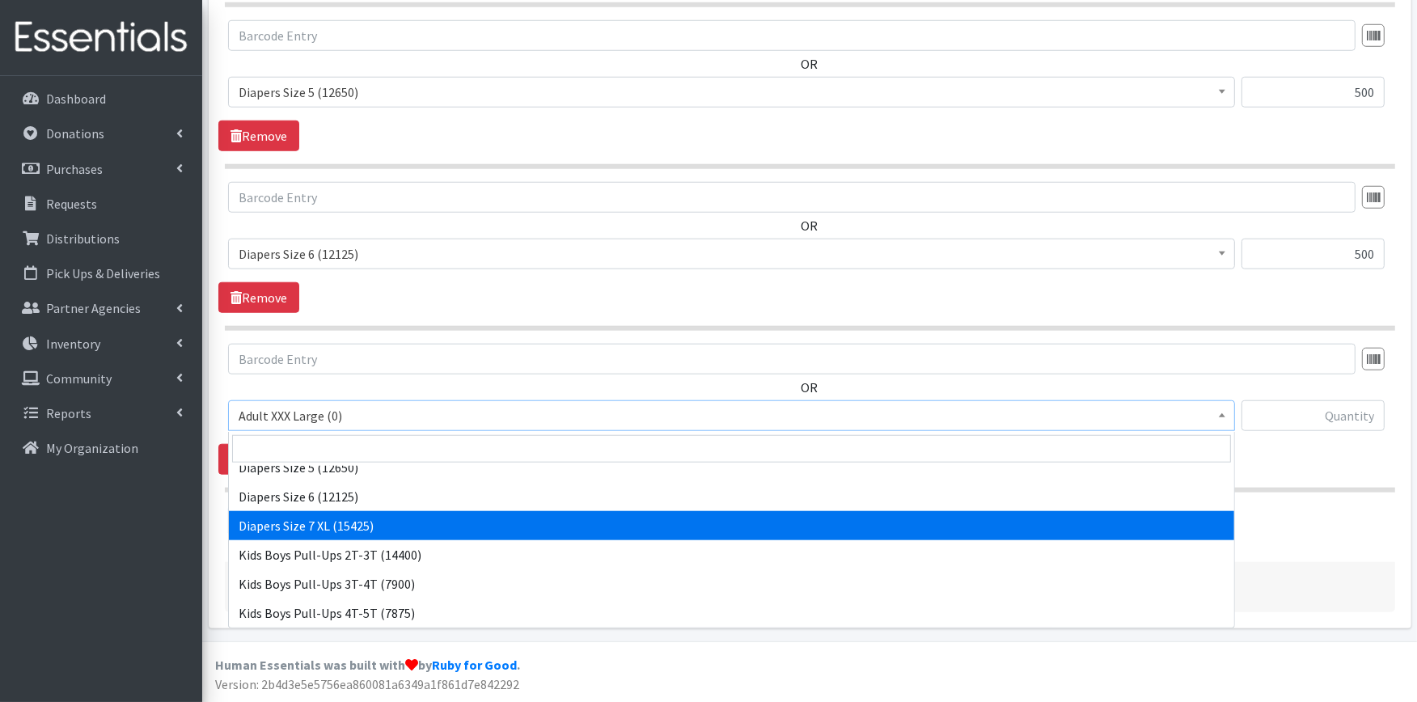
scroll to position [359, 0]
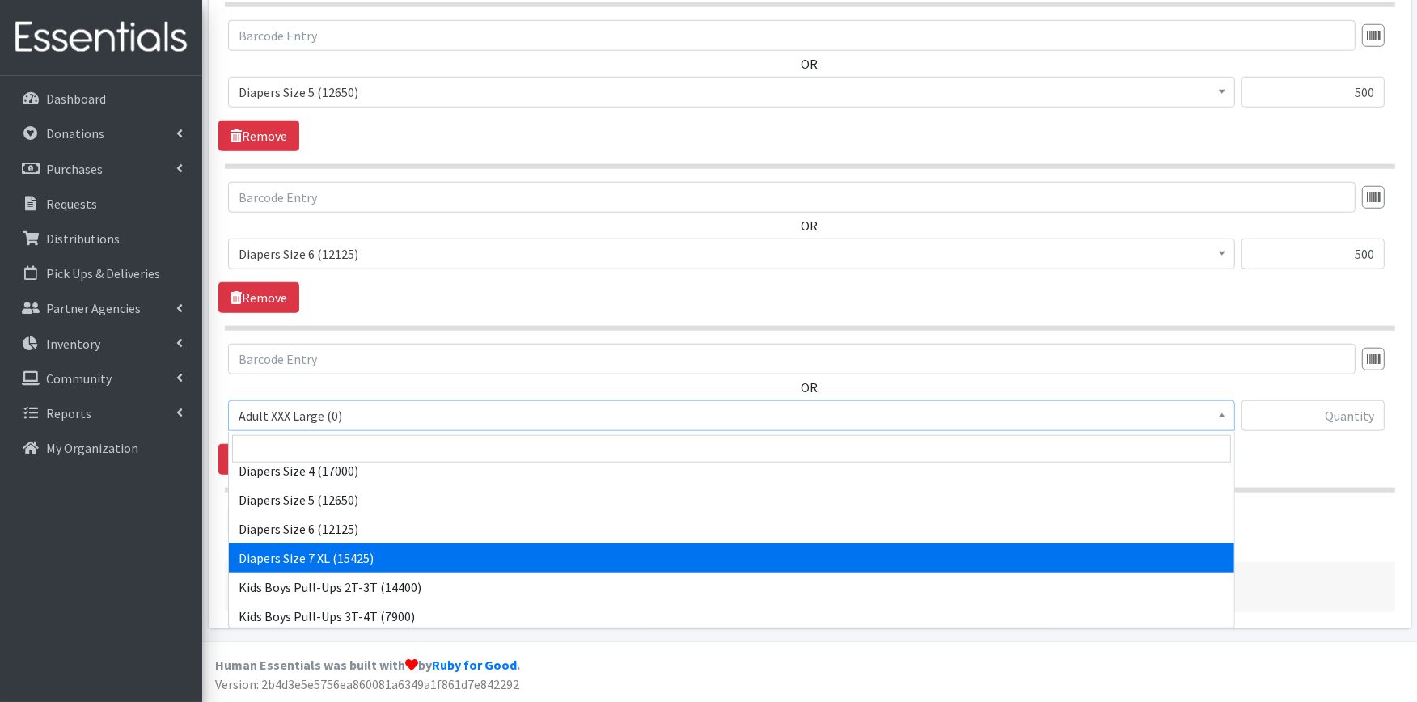
select select "4739"
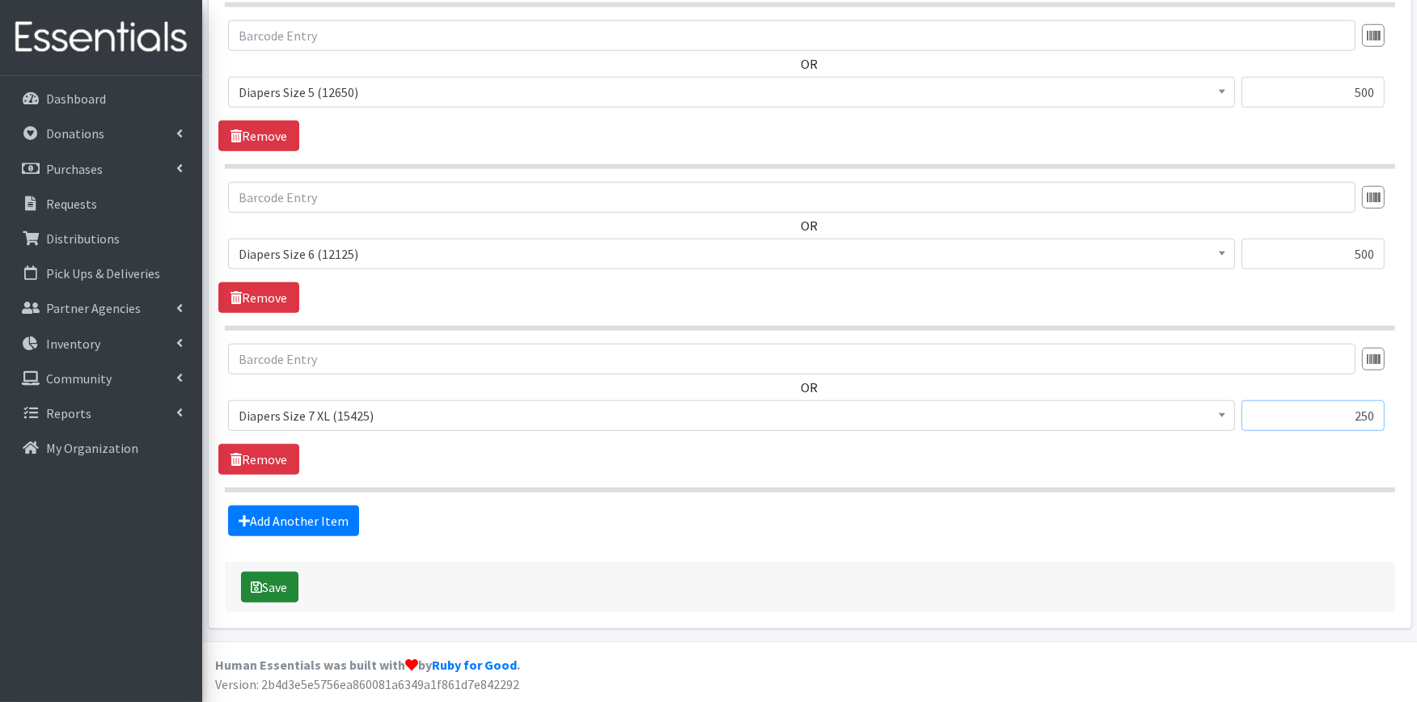
type input "250"
click at [273, 599] on button "Save" at bounding box center [269, 587] width 57 height 31
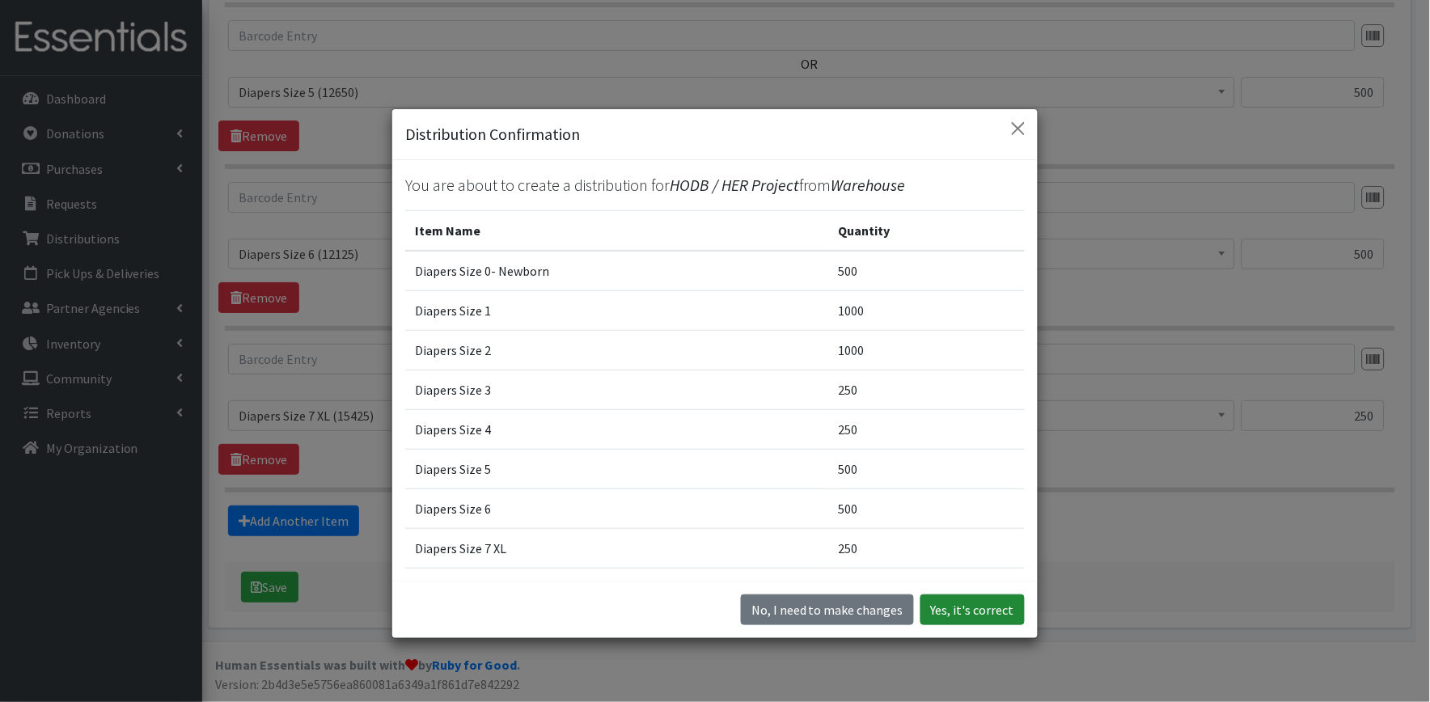
click at [1000, 616] on button "Yes, it's correct" at bounding box center [973, 610] width 104 height 31
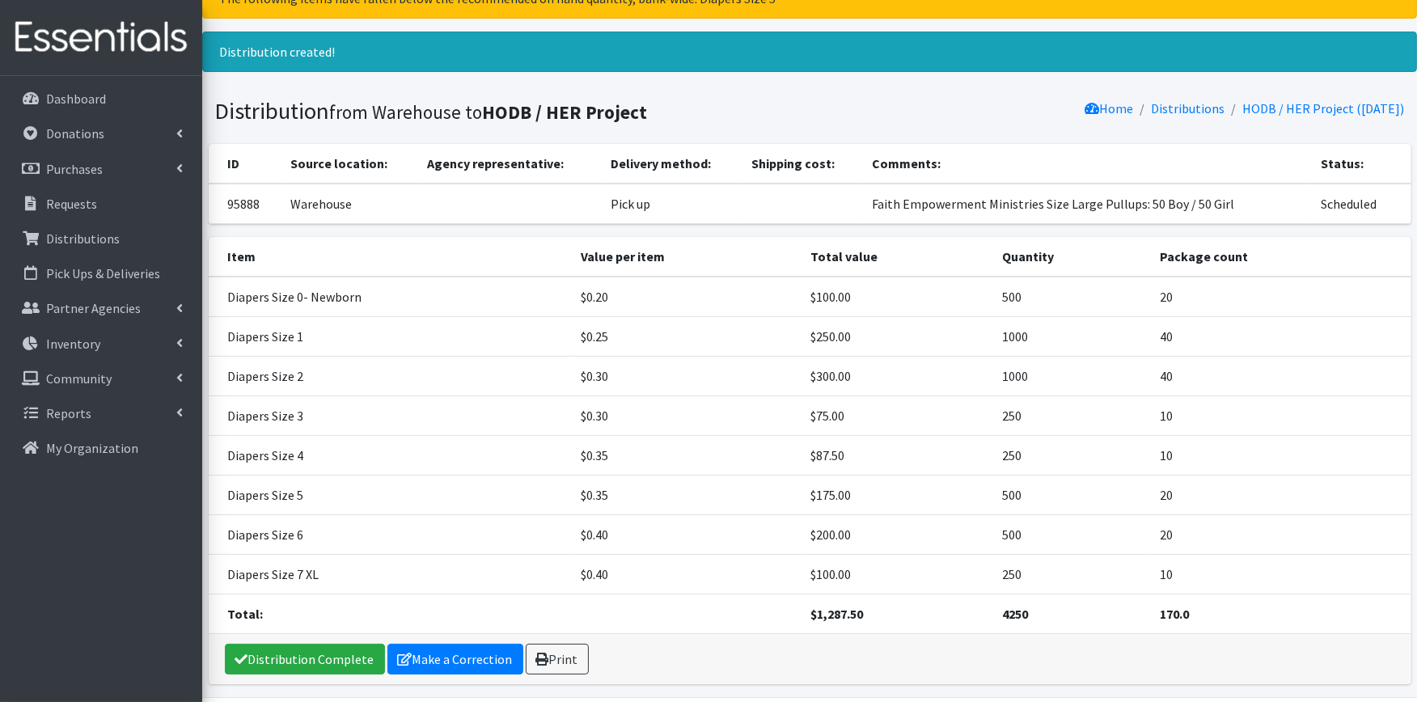
scroll to position [122, 0]
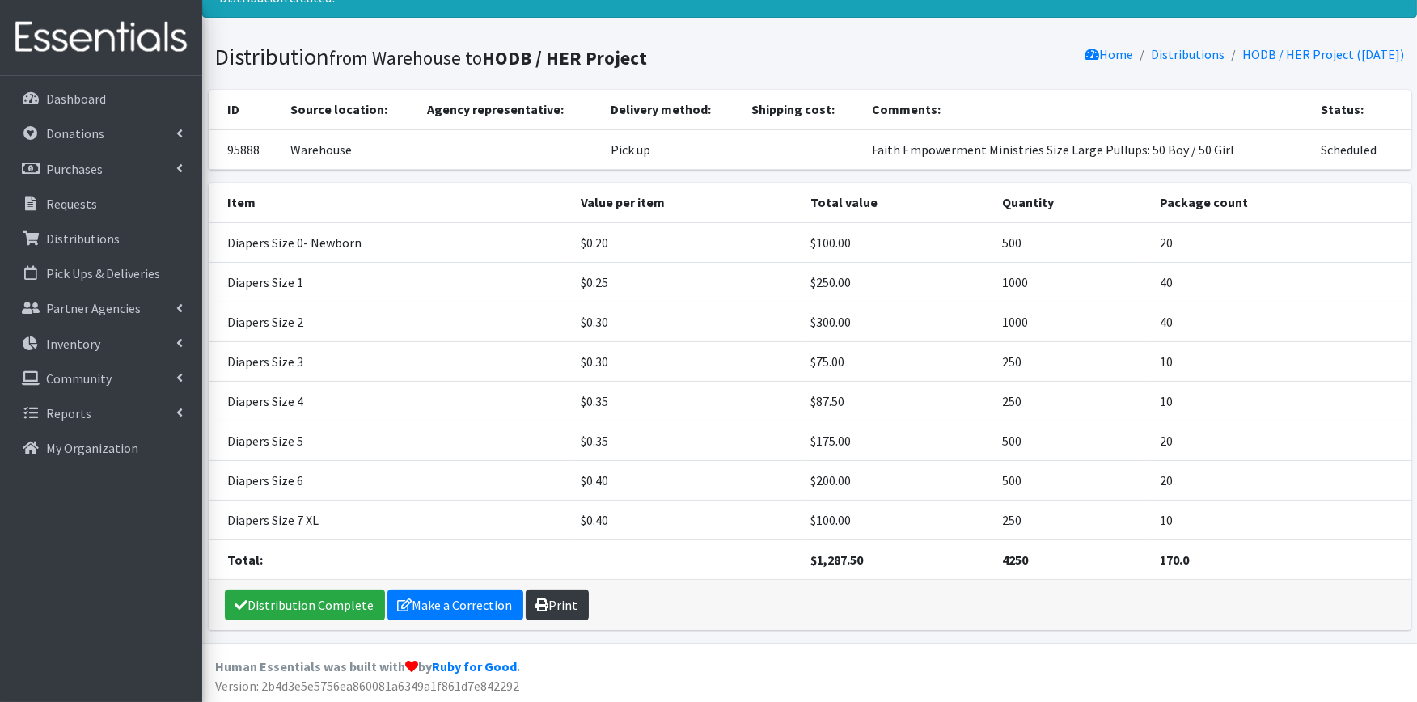
click at [534, 619] on link "Print" at bounding box center [557, 605] width 63 height 31
click at [276, 604] on link "Distribution Complete" at bounding box center [305, 605] width 160 height 31
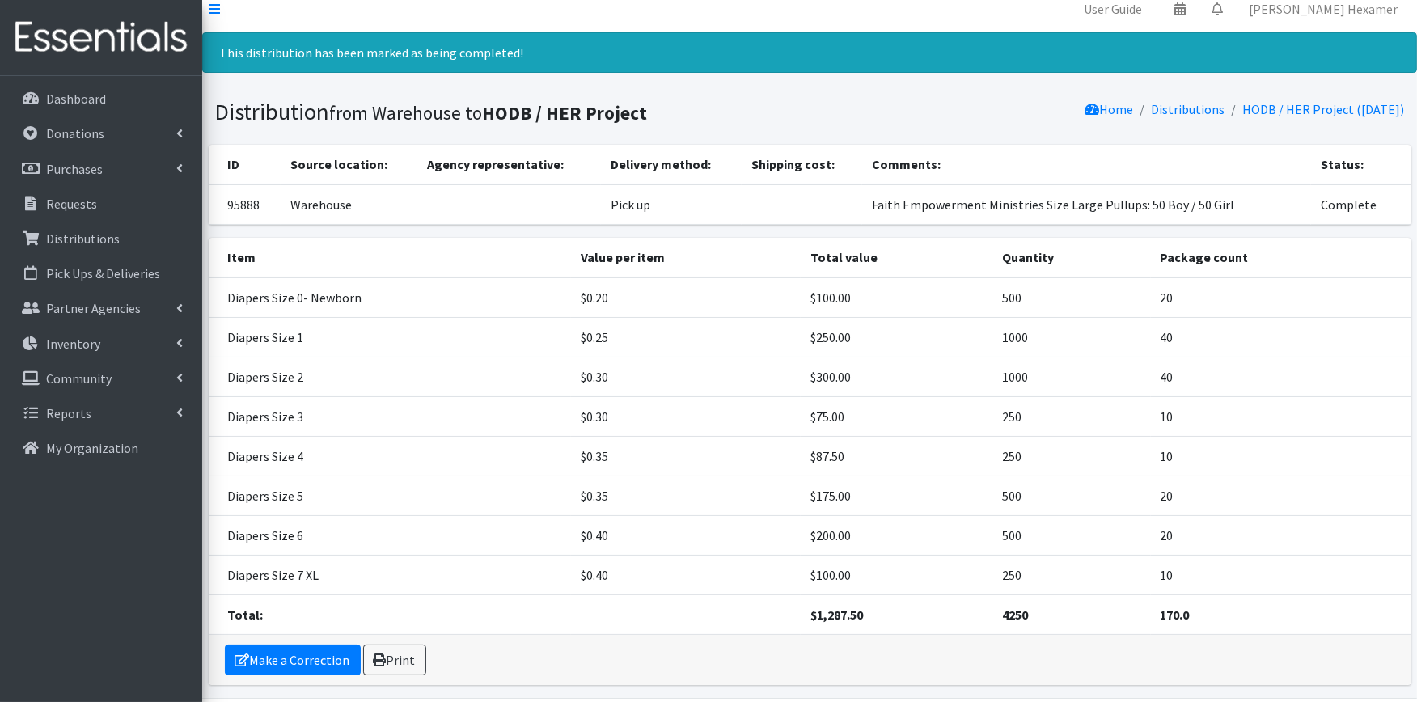
scroll to position [0, 0]
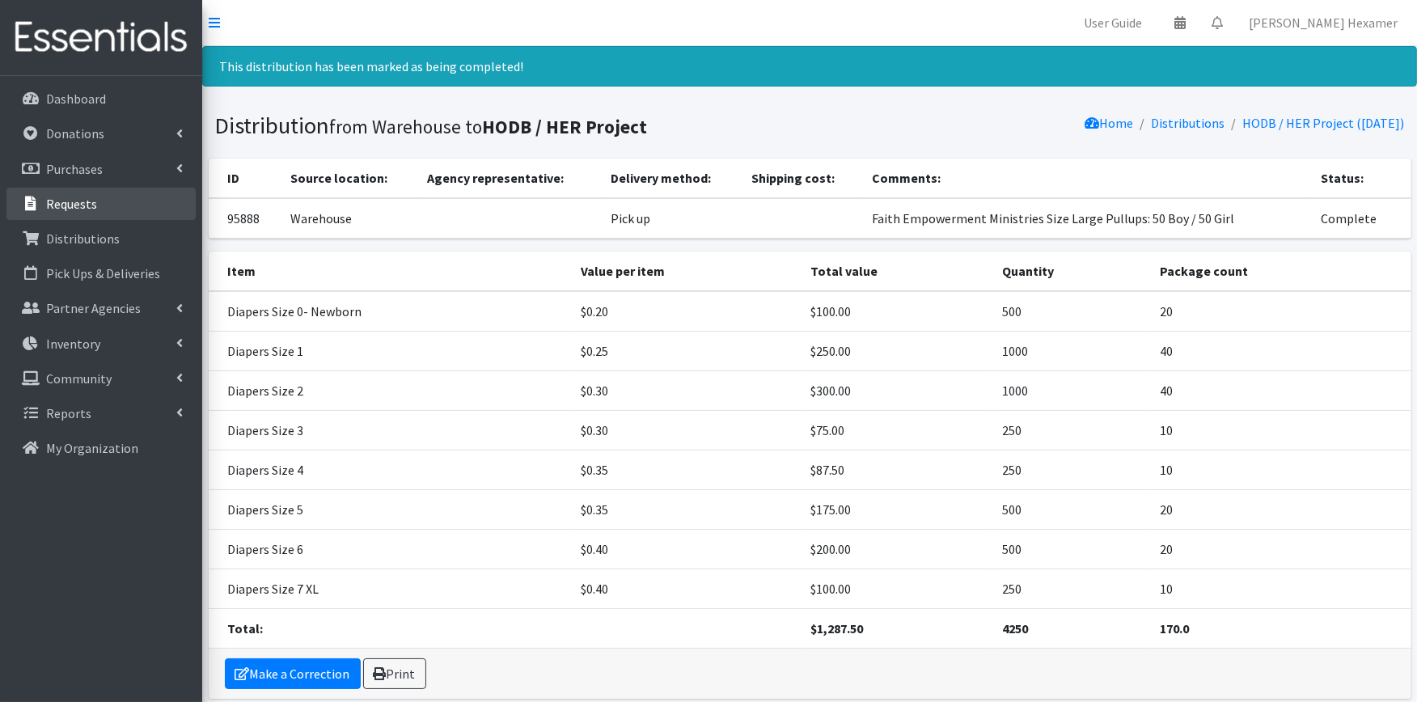
click at [89, 201] on p "Requests" at bounding box center [71, 204] width 51 height 16
